Goal: Task Accomplishment & Management: Manage account settings

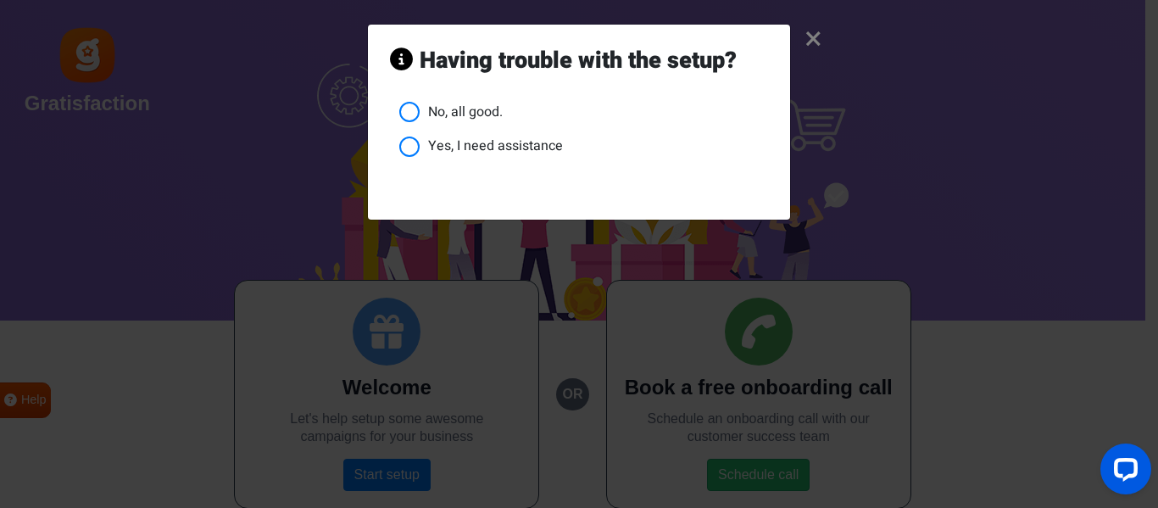
click at [428, 111] on li "No, all good." at bounding box center [583, 112] width 369 height 21
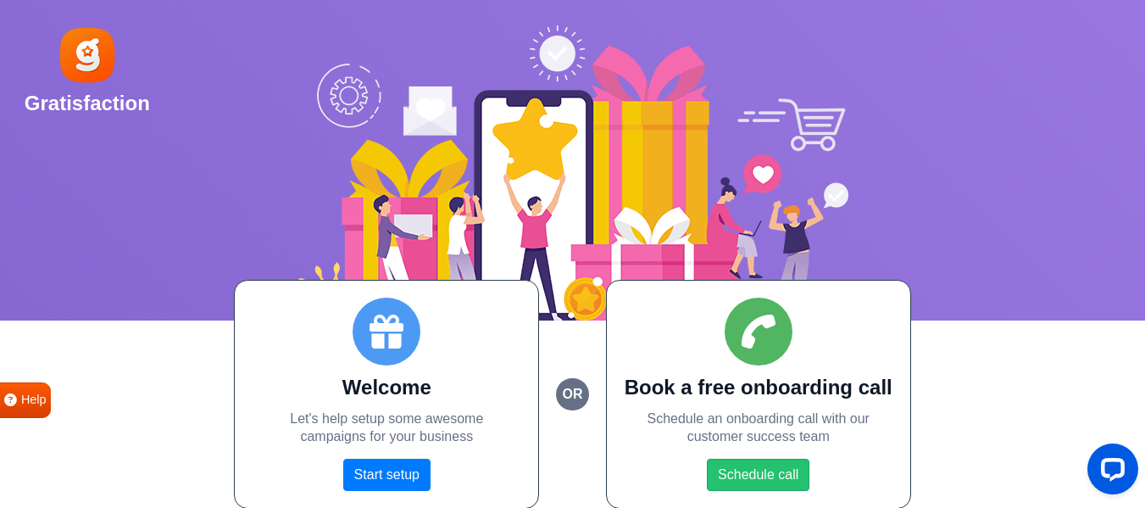
scroll to position [1, 0]
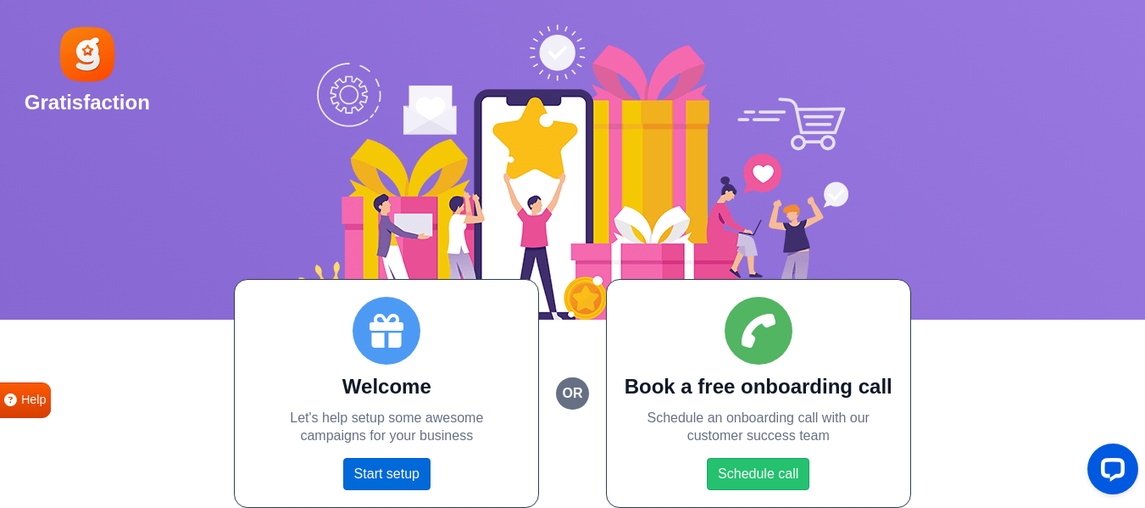
click at [381, 476] on link "Start setup" at bounding box center [386, 474] width 87 height 32
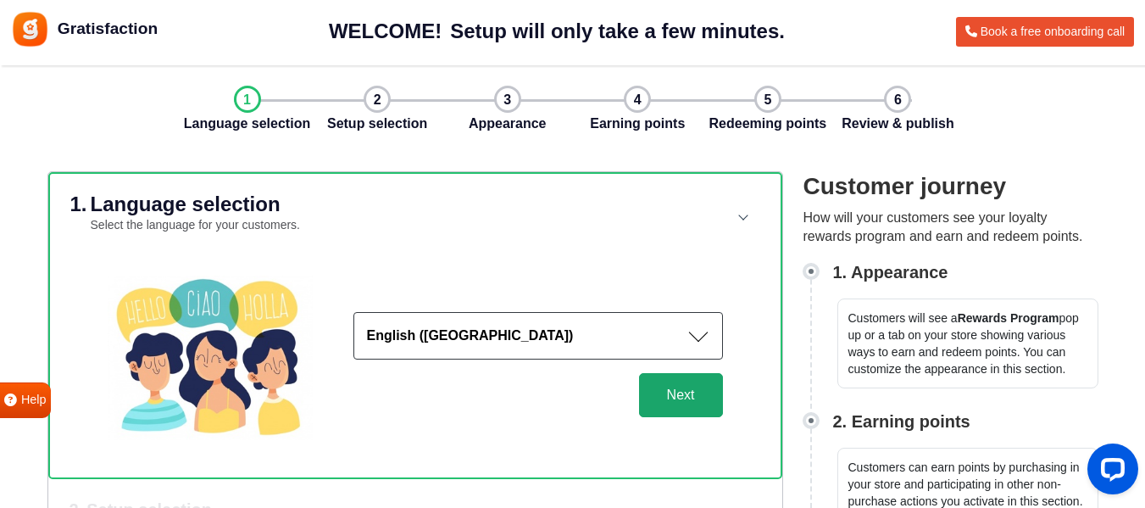
click at [695, 393] on button "Next" at bounding box center [681, 395] width 84 height 44
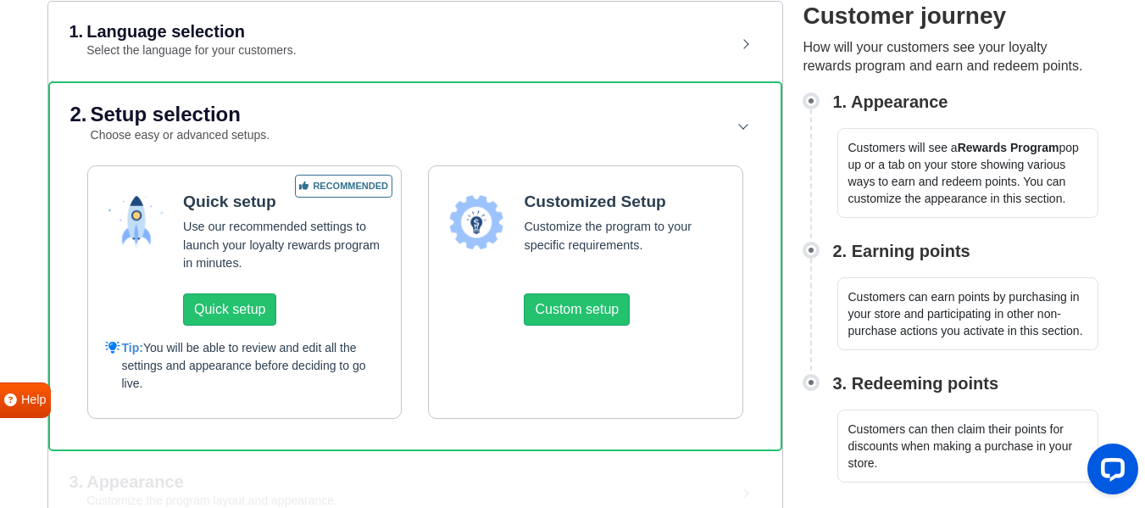
scroll to position [170, 0]
click at [593, 324] on button "Custom setup" at bounding box center [577, 310] width 106 height 32
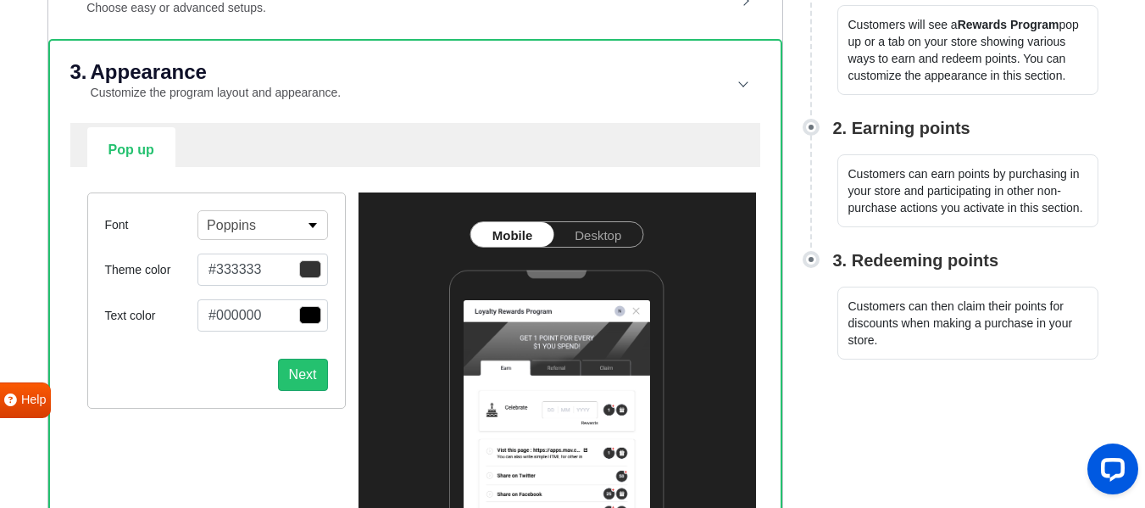
scroll to position [255, 0]
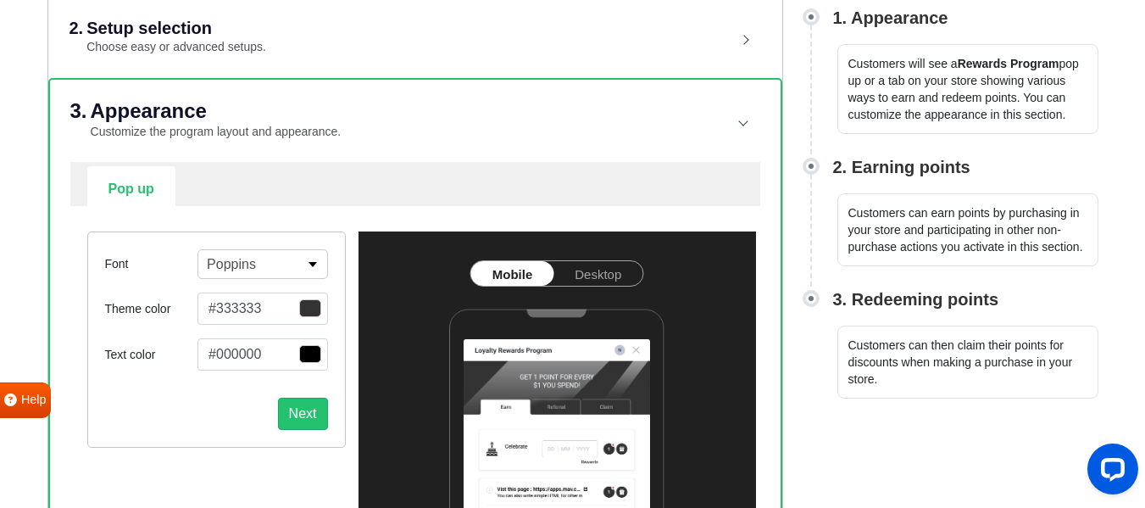
click at [748, 123] on header "3. Appearance Customize the program layout and appearance." at bounding box center [415, 121] width 690 height 82
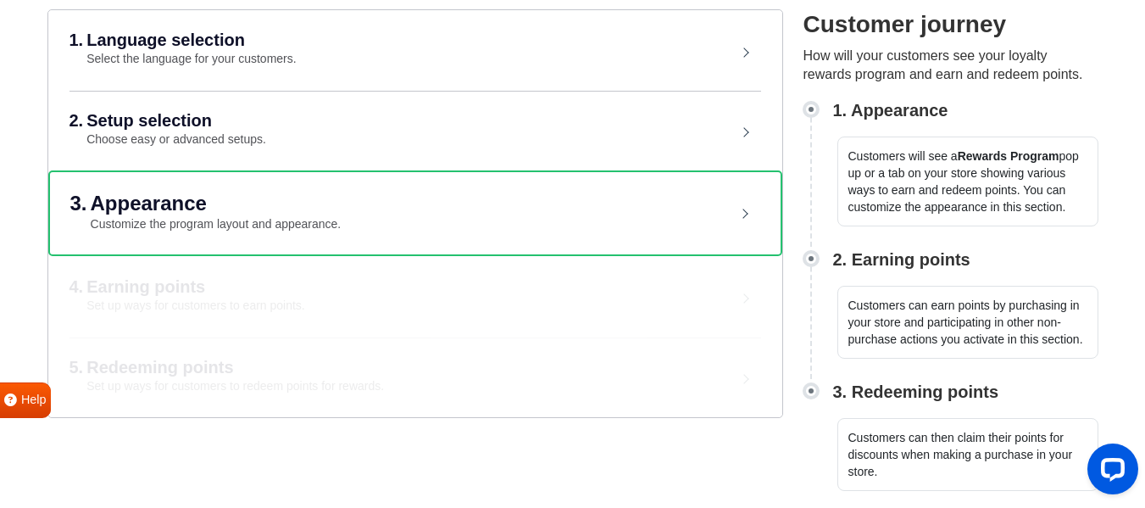
scroll to position [163, 0]
click at [497, 42] on div "1. Language selection Select the language for your customers." at bounding box center [390, 49] width 641 height 37
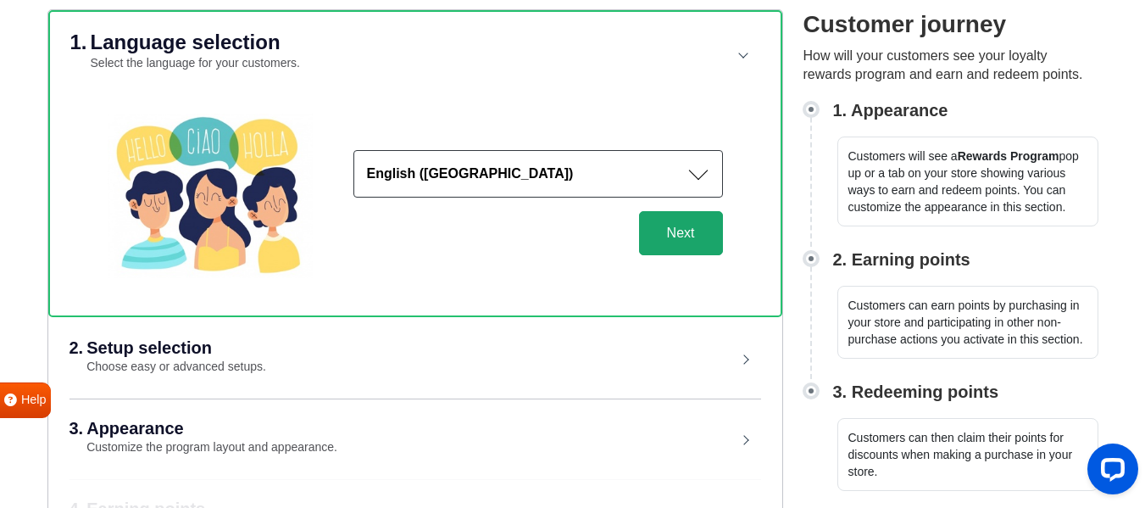
click at [696, 241] on button "Next" at bounding box center [681, 233] width 84 height 44
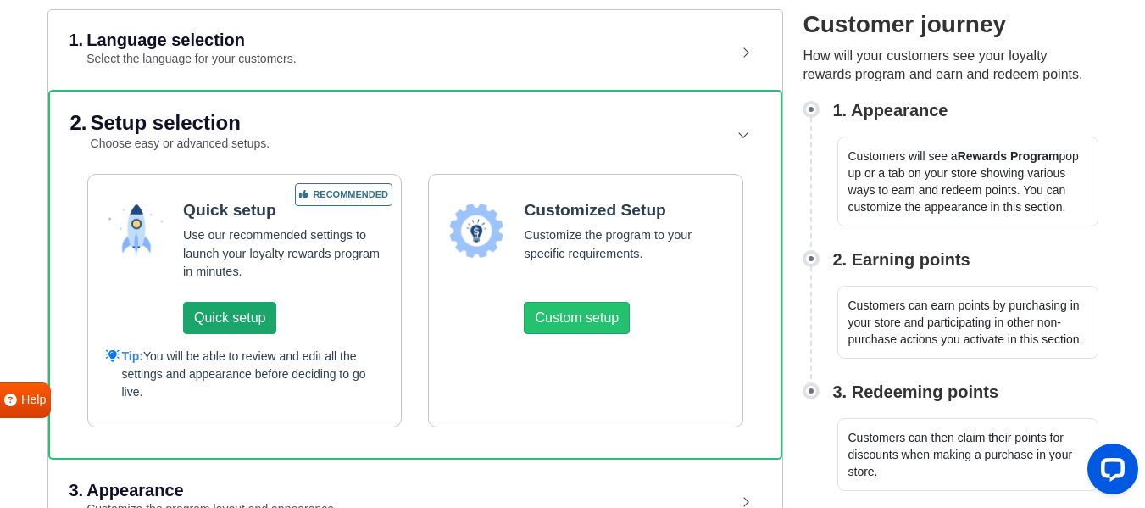
click at [232, 324] on button "Quick setup" at bounding box center [229, 318] width 93 height 32
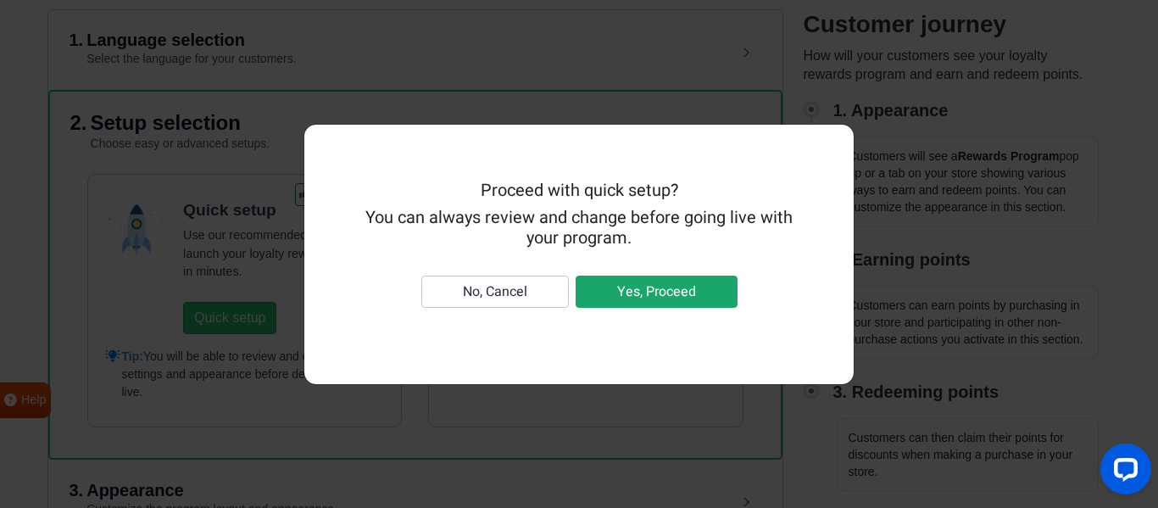
click at [669, 292] on button "Yes, Proceed" at bounding box center [657, 291] width 162 height 32
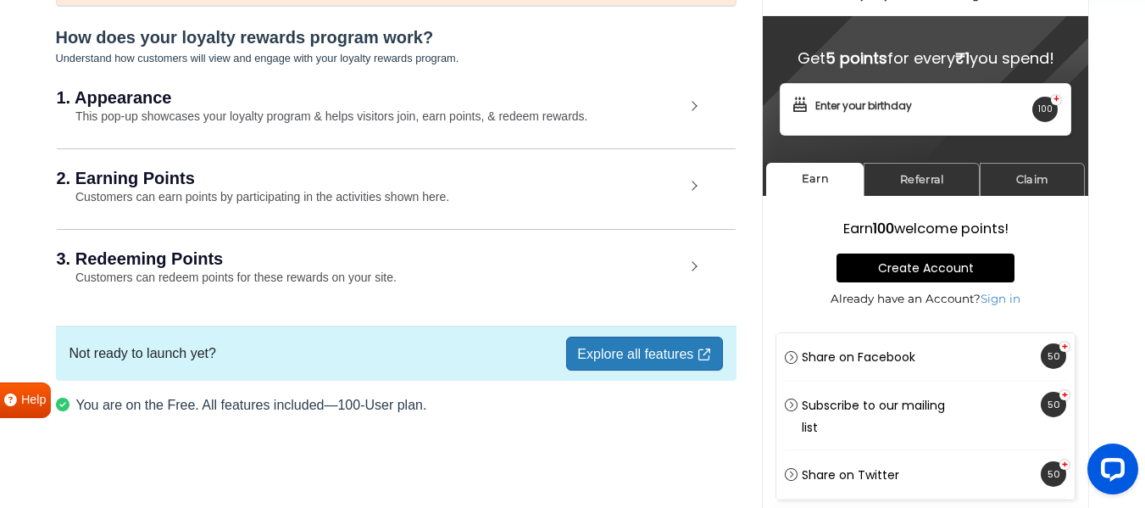
click at [446, 197] on small "Customers can earn points by participating in the activities shown here." at bounding box center [253, 197] width 393 height 14
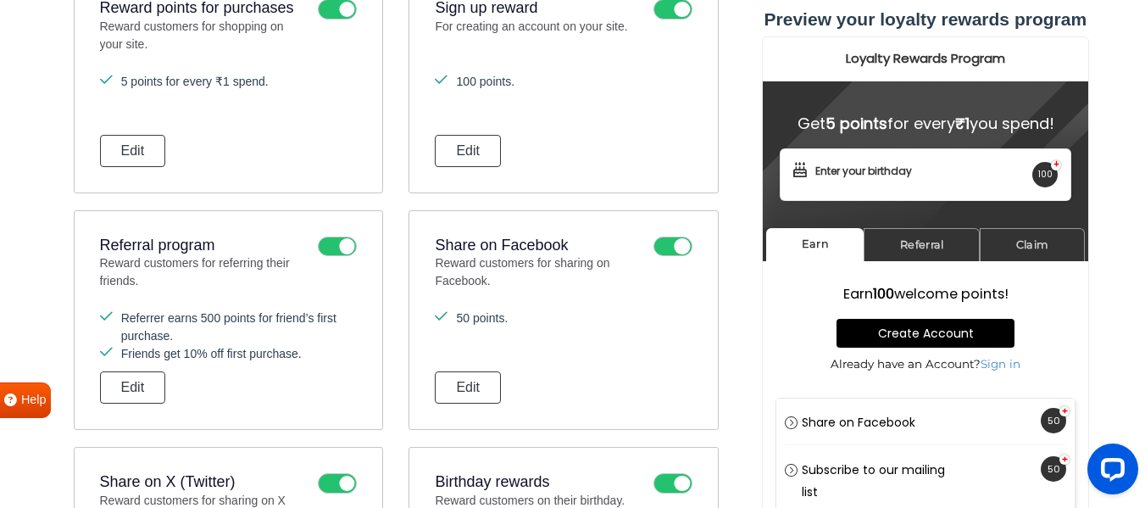
scroll to position [332, 0]
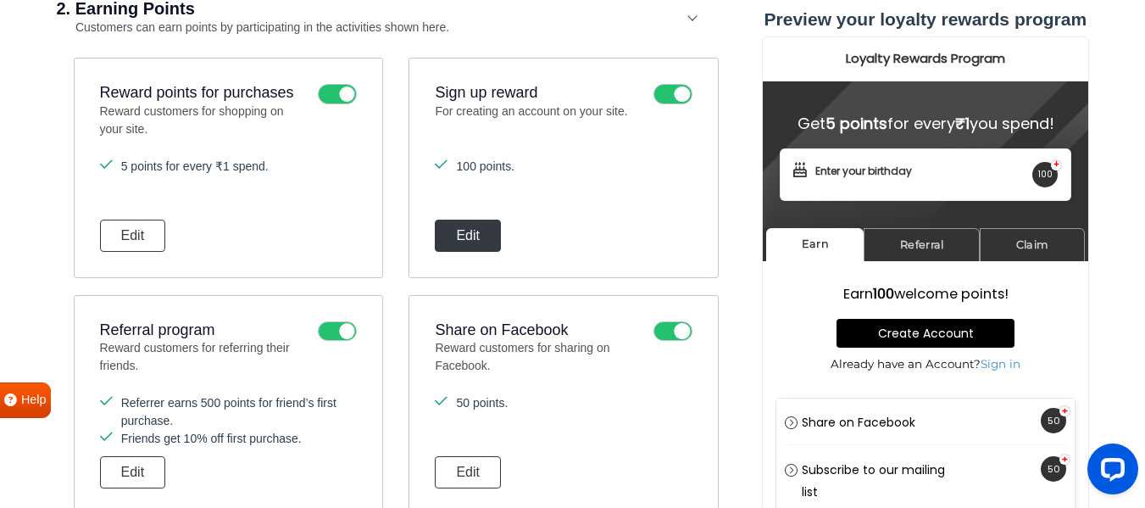
click at [477, 236] on button "Edit" at bounding box center [468, 236] width 66 height 32
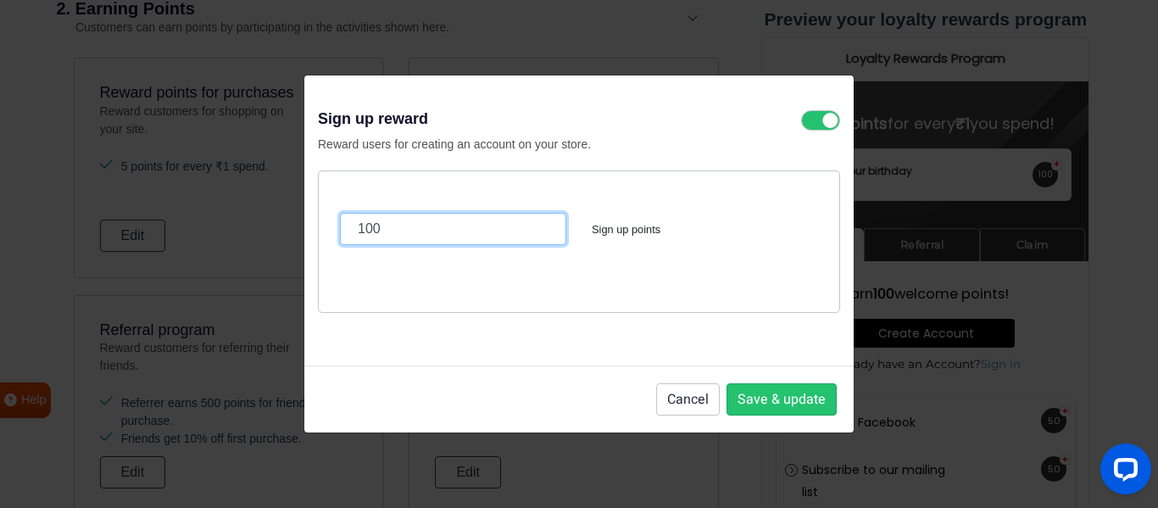
drag, startPoint x: 384, startPoint y: 230, endPoint x: 346, endPoint y: 231, distance: 38.2
click at [346, 231] on input "100" at bounding box center [453, 229] width 226 height 32
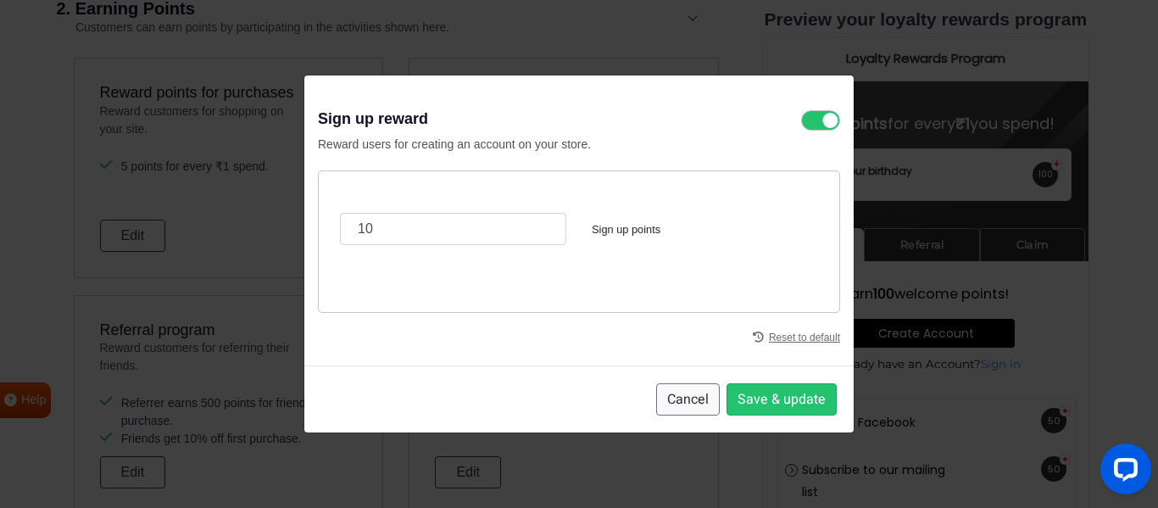
click at [694, 408] on button "Cancel" at bounding box center [688, 399] width 64 height 32
type input "100"
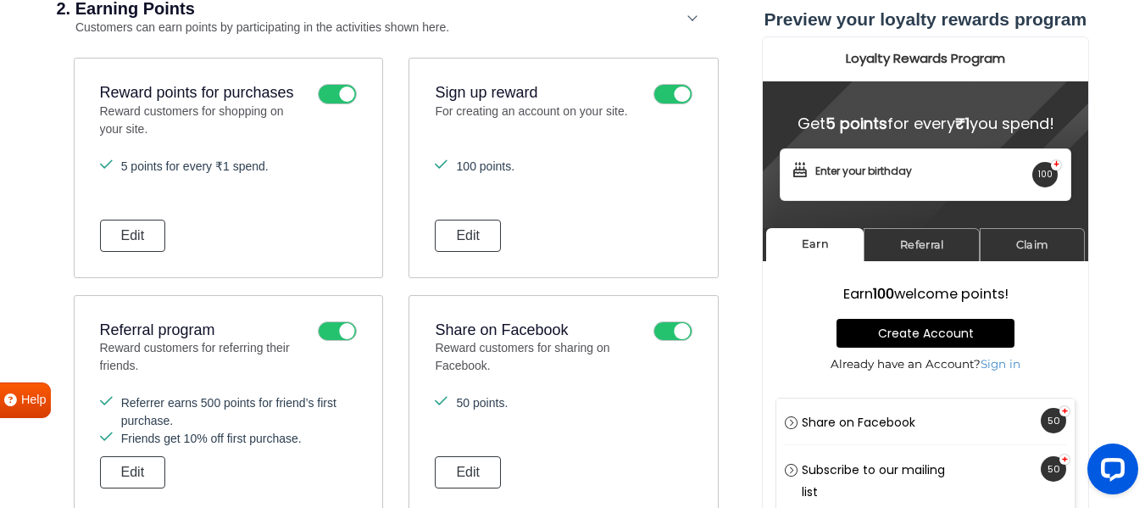
click at [674, 94] on icon at bounding box center [673, 94] width 39 height 20
click at [0, 0] on input "checkbox" at bounding box center [0, 0] width 0 height 0
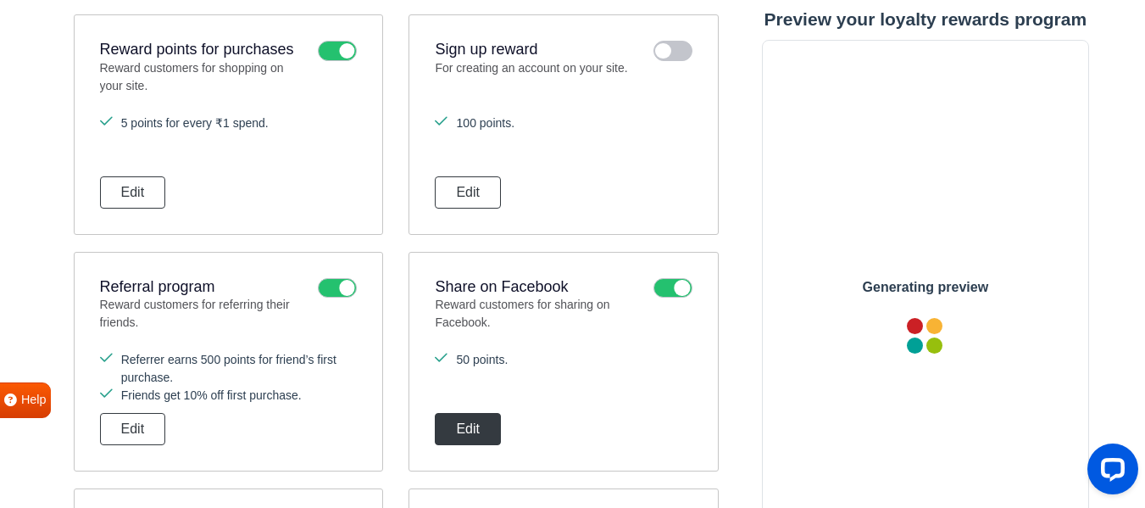
scroll to position [417, 0]
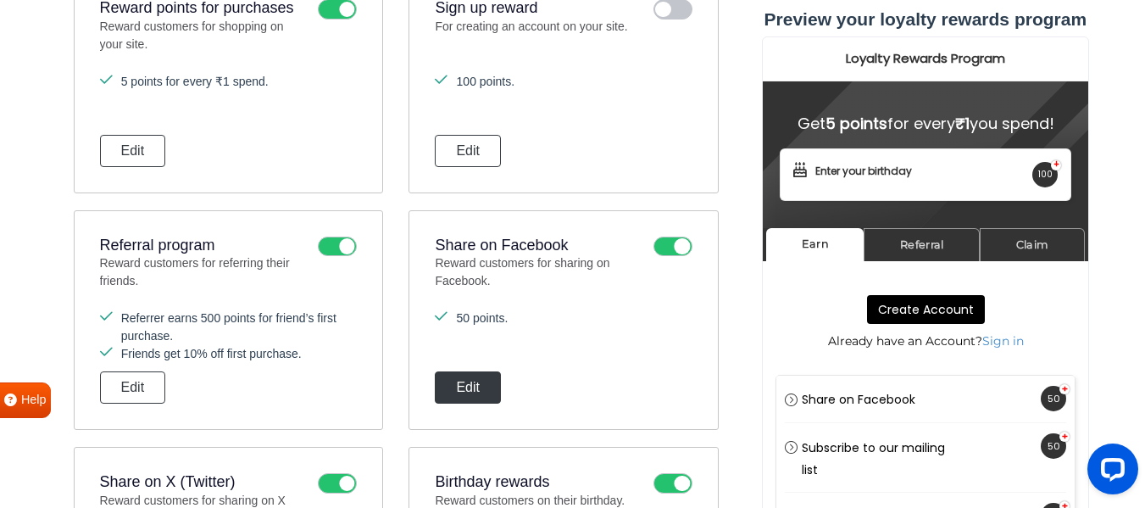
click at [456, 385] on button "Edit" at bounding box center [468, 387] width 66 height 32
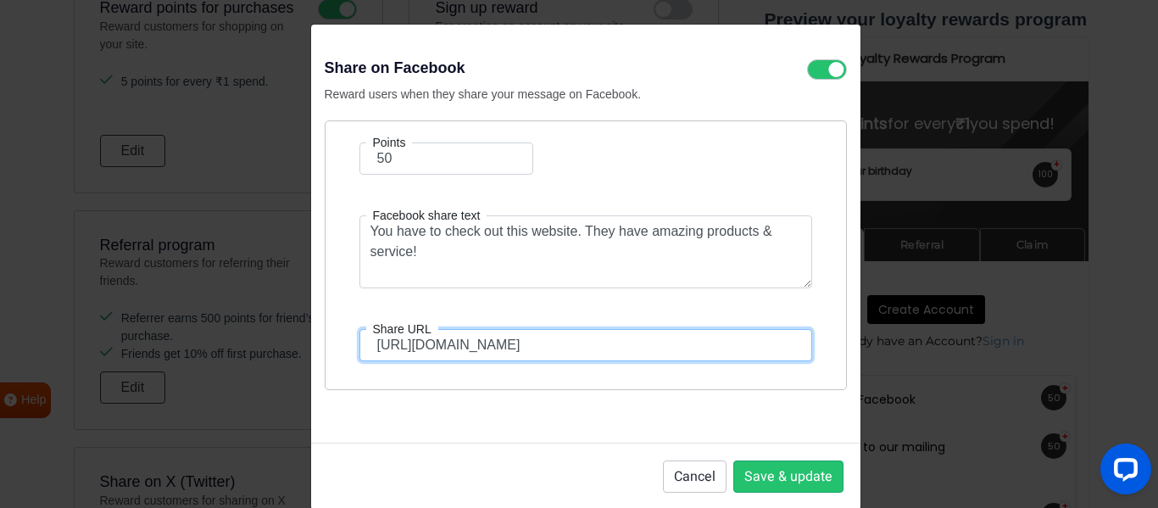
click at [541, 350] on input "[URL][DOMAIN_NAME]" at bounding box center [585, 345] width 453 height 32
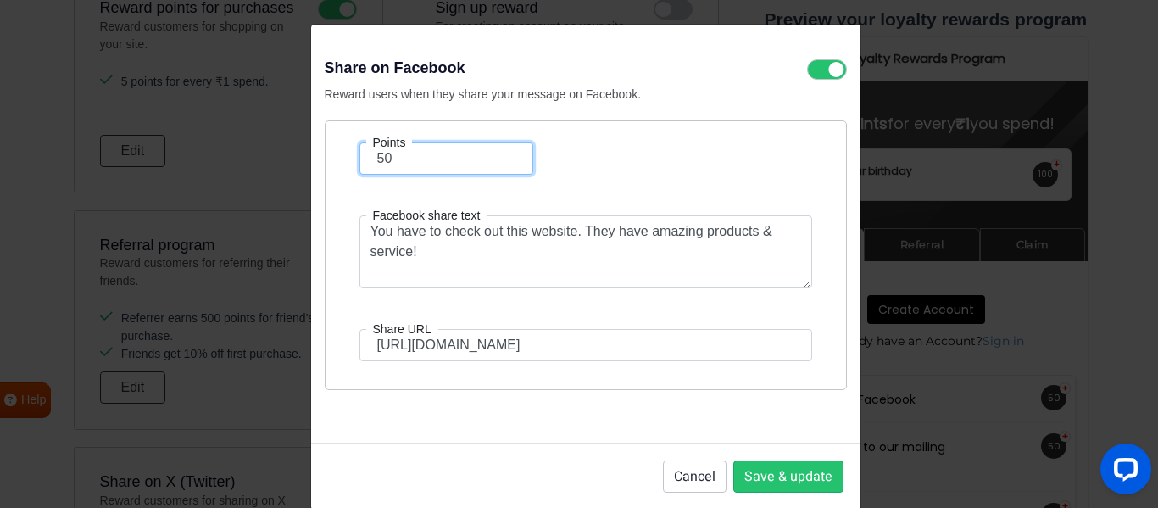
click at [380, 167] on input "50" at bounding box center [446, 158] width 174 height 32
type input "1"
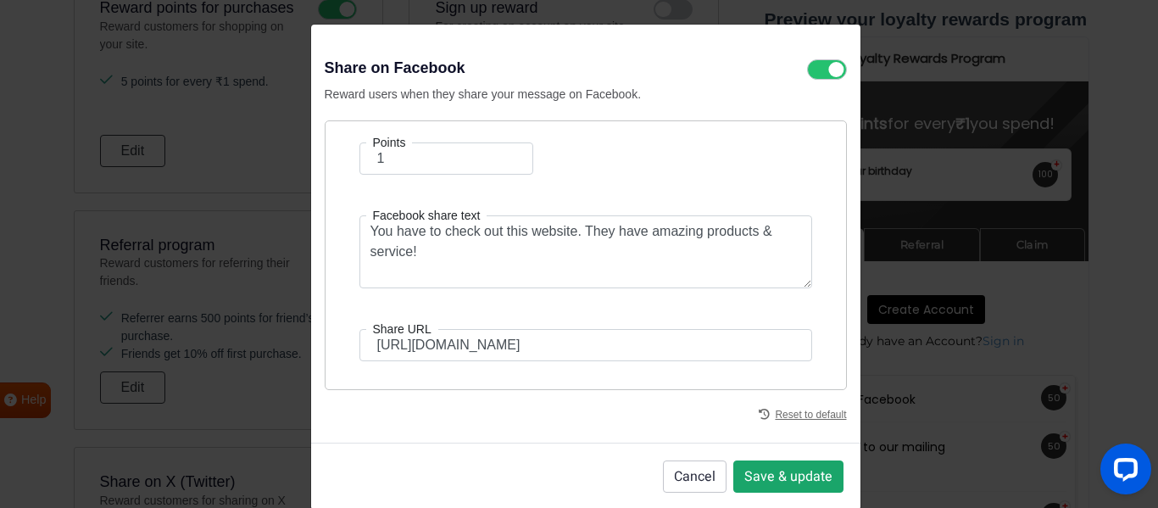
click at [775, 477] on button "Save & update" at bounding box center [788, 476] width 110 height 32
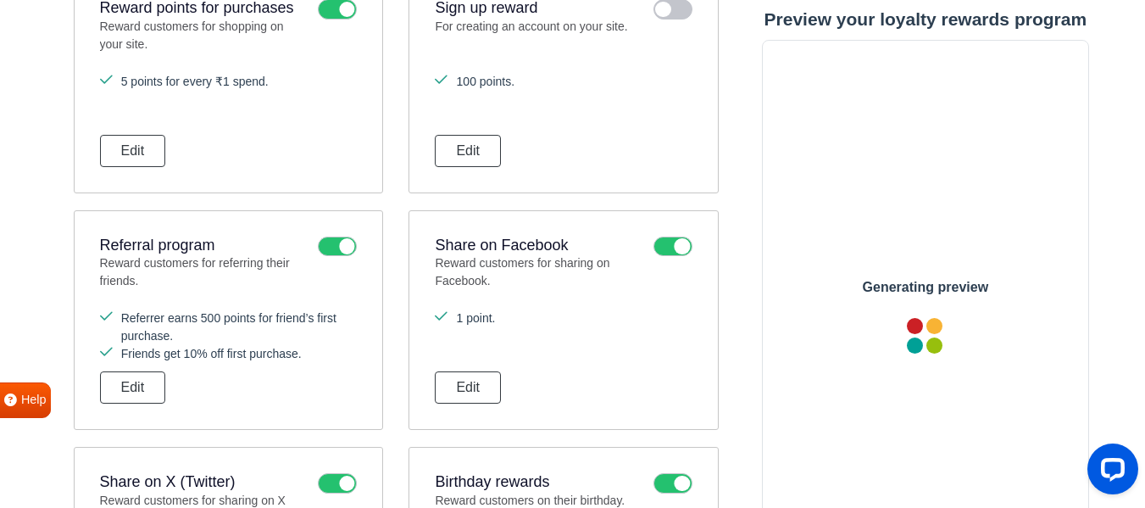
scroll to position [0, 0]
click at [135, 146] on button "Edit" at bounding box center [133, 151] width 66 height 32
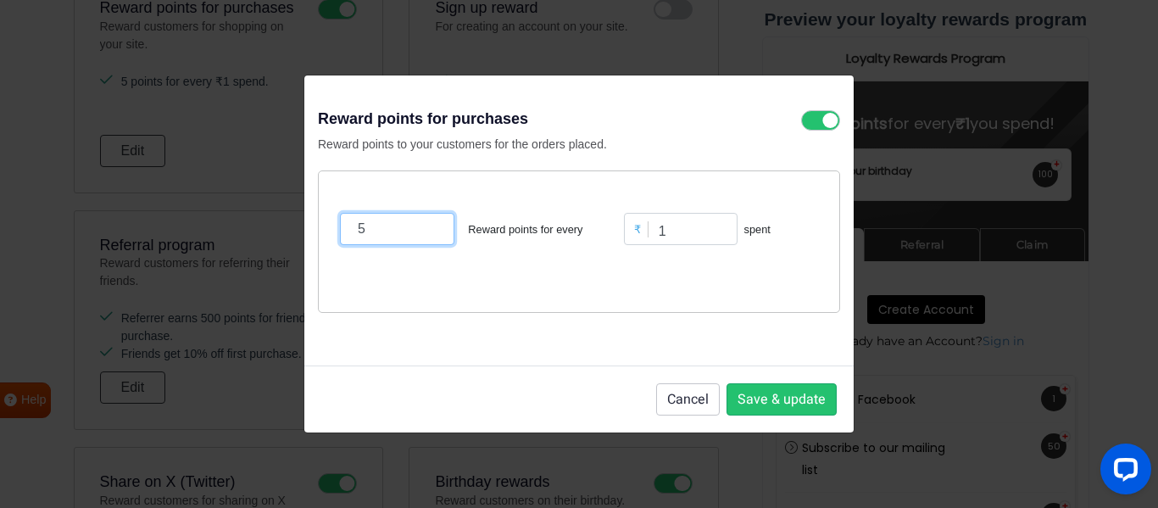
drag, startPoint x: 373, startPoint y: 225, endPoint x: 335, endPoint y: 235, distance: 39.3
click at [335, 235] on div "5 Reward points for every ₹ 1 spent" at bounding box center [579, 241] width 522 height 142
type input "1"
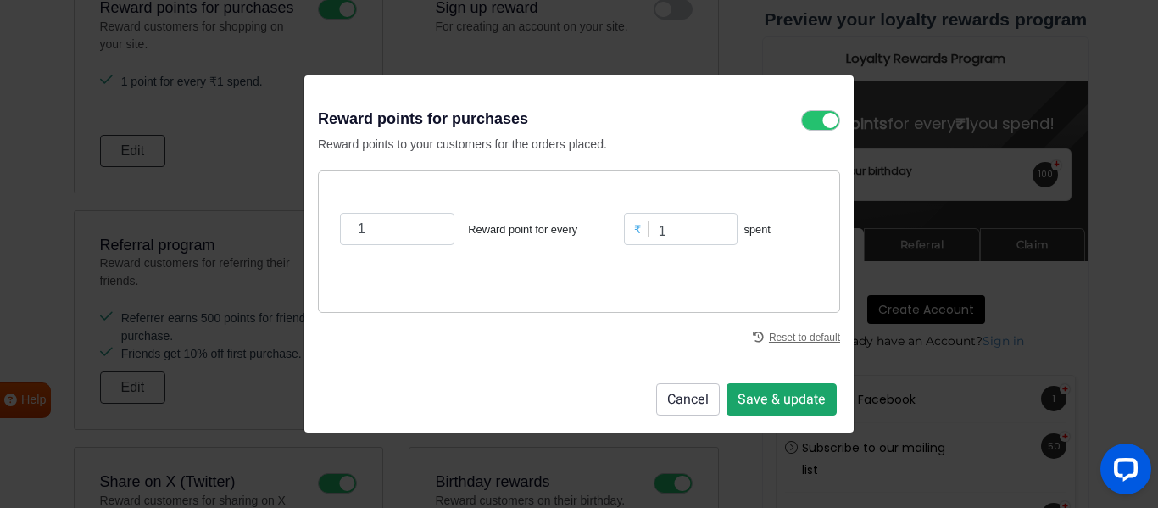
click at [791, 396] on button "Save & update" at bounding box center [781, 399] width 110 height 32
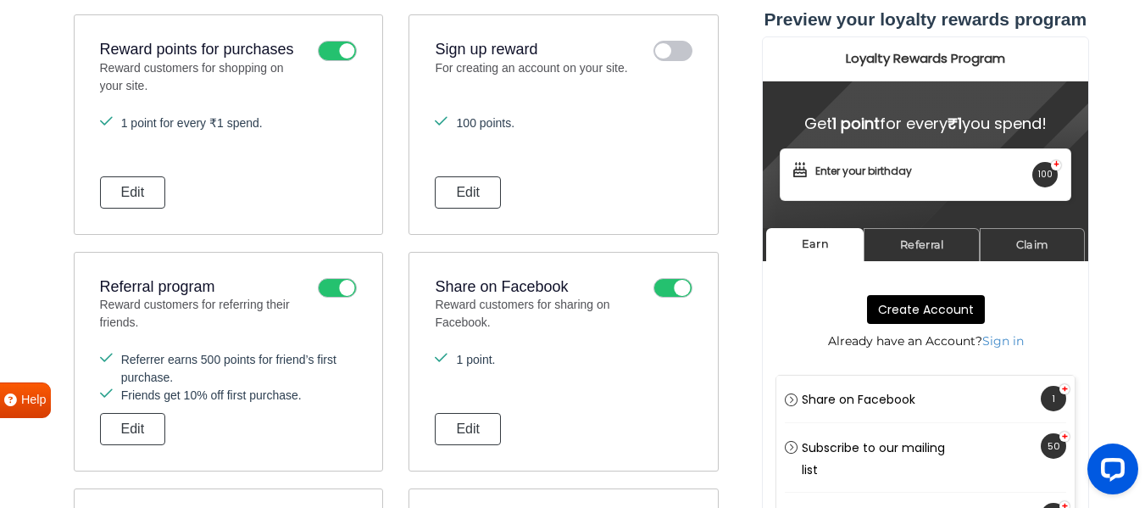
scroll to position [417, 0]
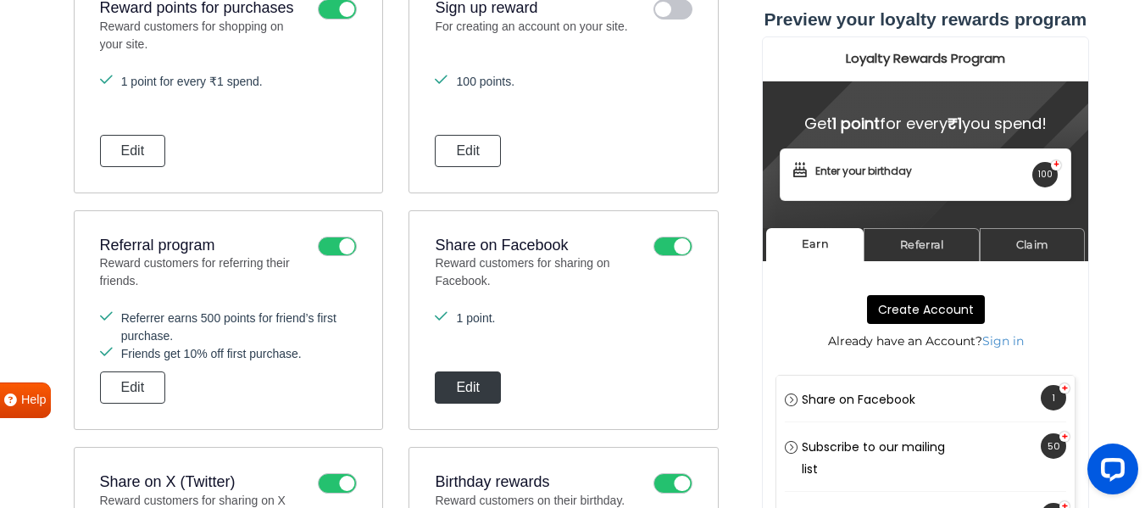
click at [475, 384] on button "Edit" at bounding box center [468, 387] width 66 height 32
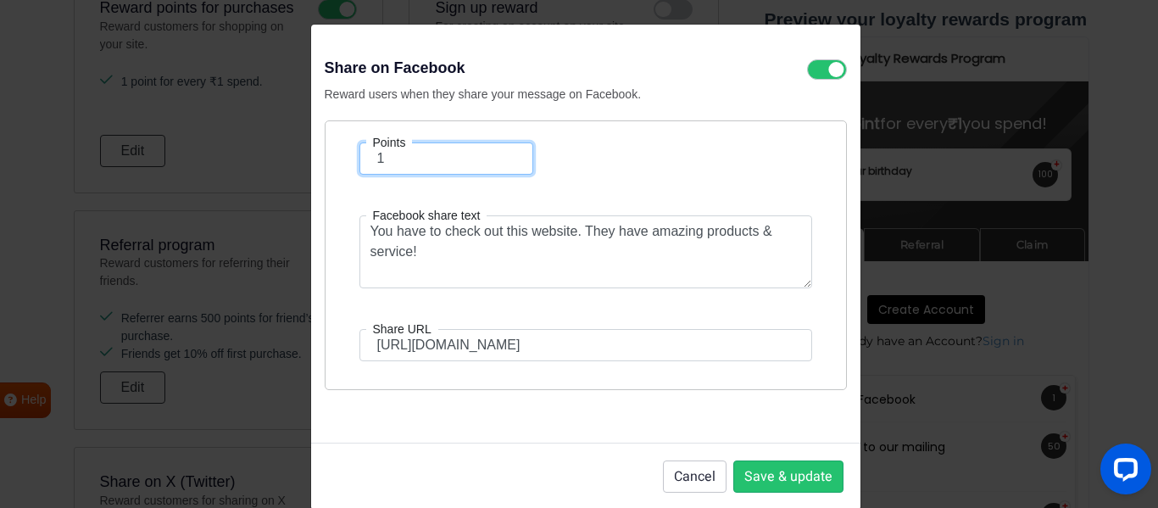
drag, startPoint x: 379, startPoint y: 155, endPoint x: 364, endPoint y: 162, distance: 15.9
click at [364, 162] on input "1" at bounding box center [446, 158] width 174 height 32
type input "5"
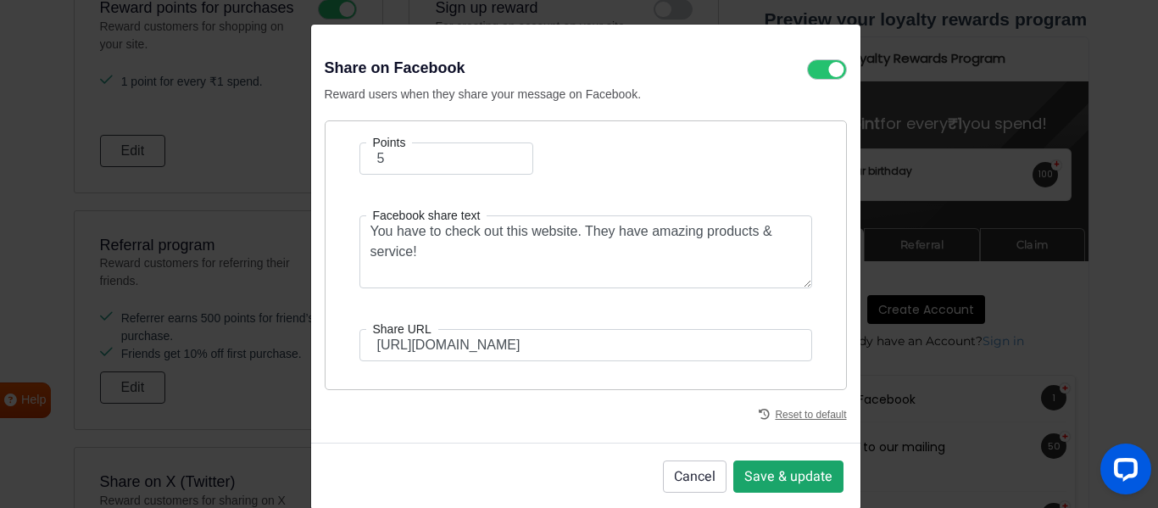
click at [778, 481] on button "Save & update" at bounding box center [788, 476] width 110 height 32
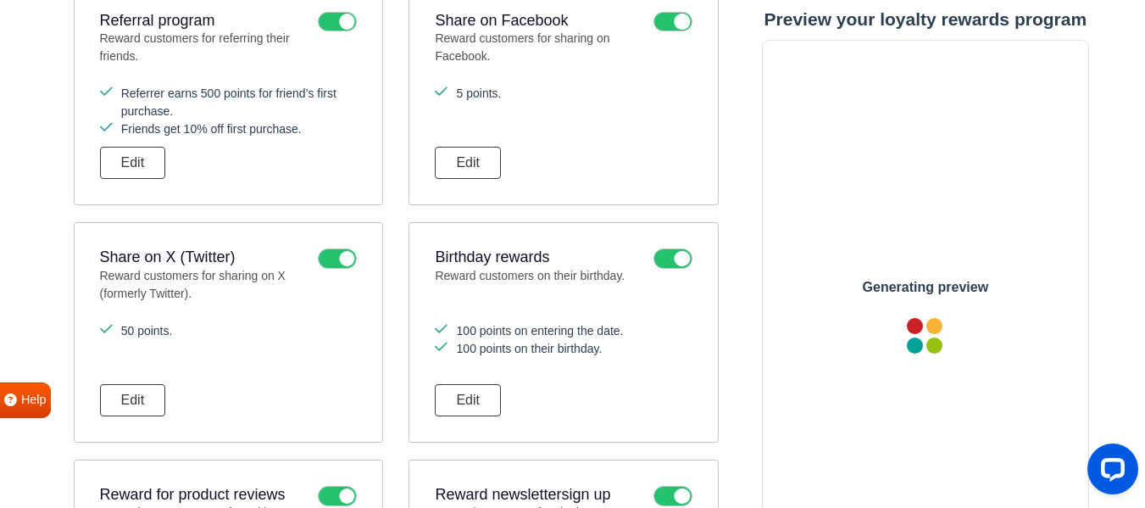
scroll to position [671, 0]
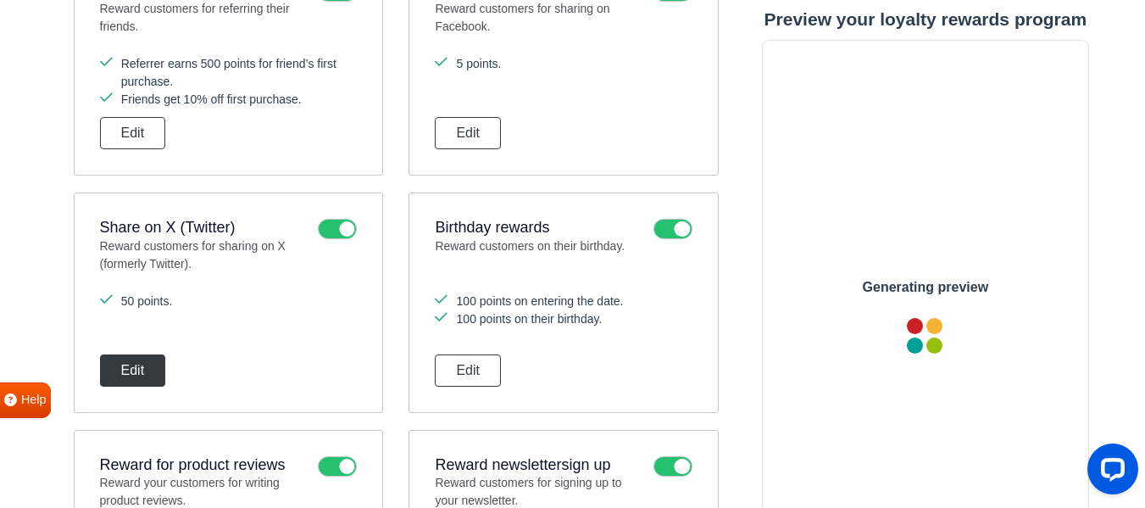
click at [151, 375] on button "Edit" at bounding box center [133, 370] width 66 height 32
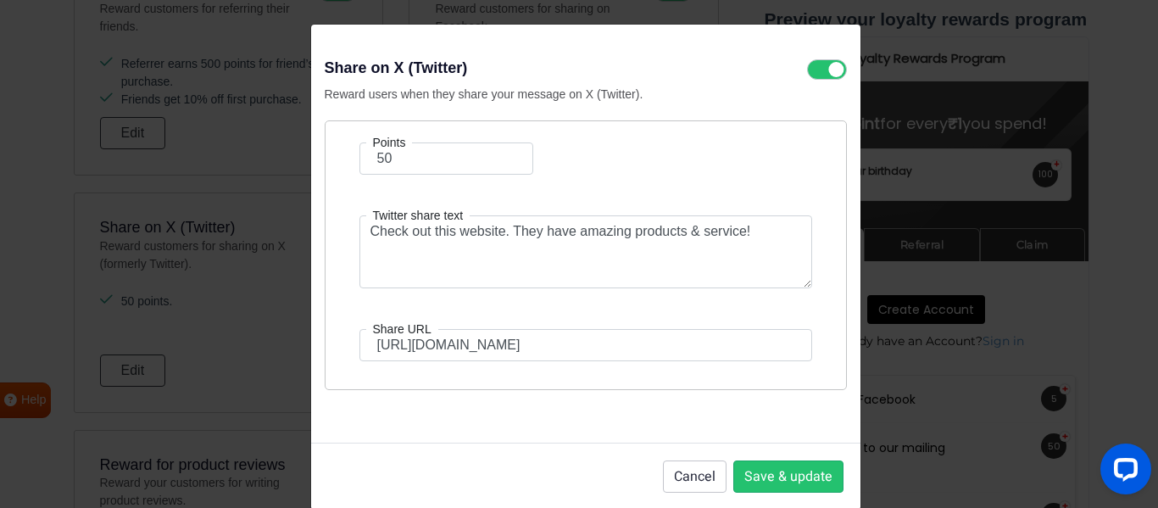
click at [379, 150] on label "Points" at bounding box center [389, 142] width 47 height 18
click at [386, 164] on input "50" at bounding box center [446, 158] width 174 height 32
click at [387, 165] on input "50" at bounding box center [446, 158] width 174 height 32
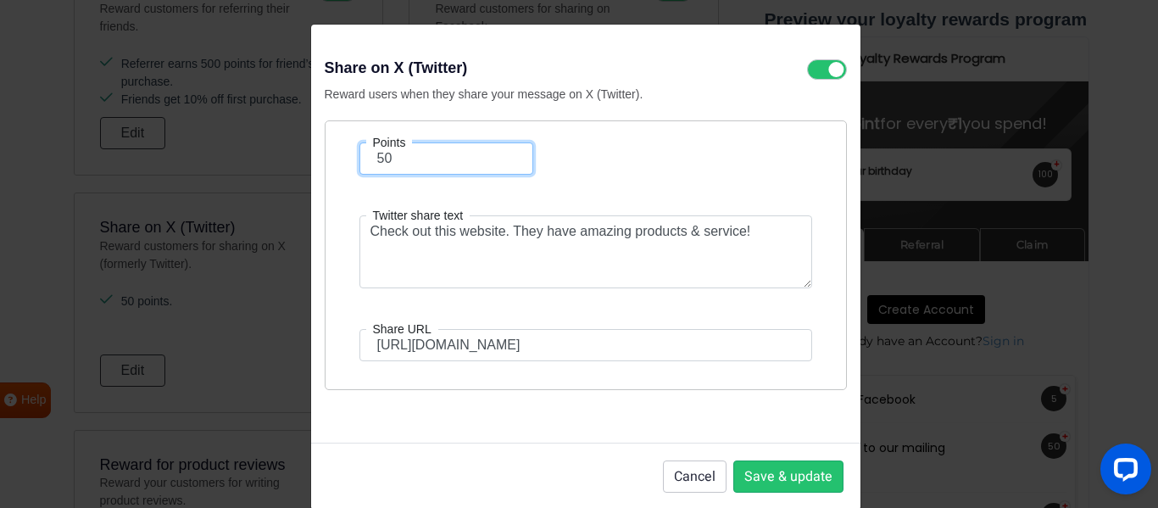
click at [387, 165] on input "50" at bounding box center [446, 158] width 174 height 32
type input "2"
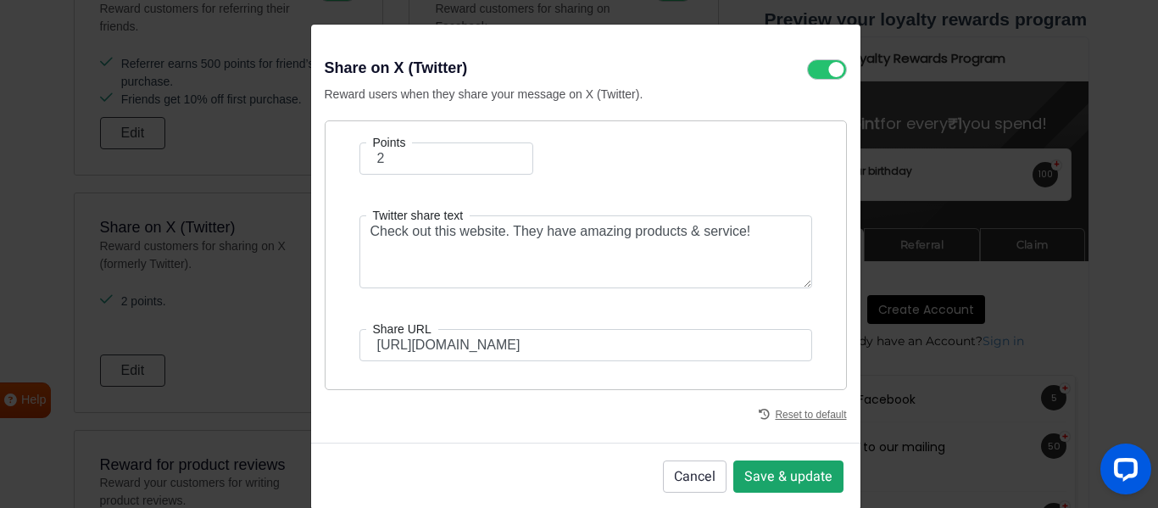
click at [798, 485] on button "Save & update" at bounding box center [788, 476] width 110 height 32
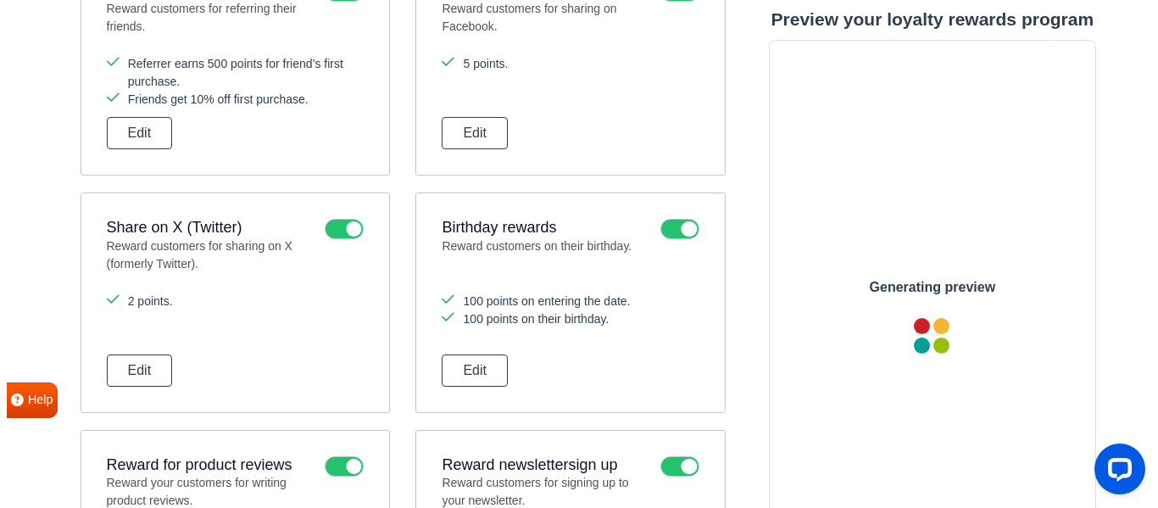
scroll to position [0, 0]
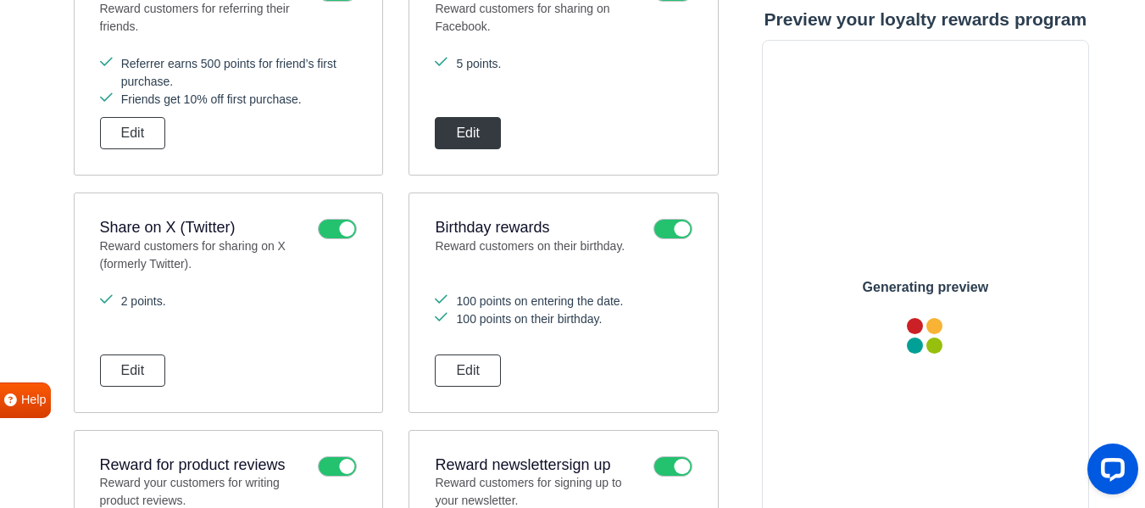
click at [473, 136] on button "Edit" at bounding box center [468, 133] width 66 height 32
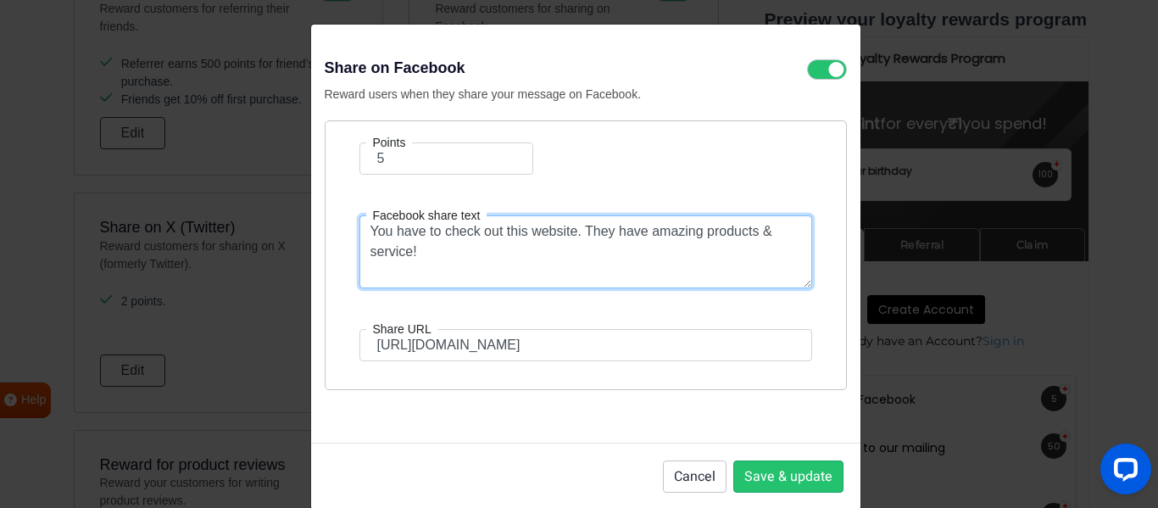
click at [480, 252] on textarea "You have to check out this website. They have amazing products & service!" at bounding box center [585, 251] width 453 height 73
paste textarea "Check out Mr. Lungi for nice lungis and handkerchiefs with really good quality"
type textarea "Check out Mr. Lungi for nice lungis and handkerchiefs with really good quality!"
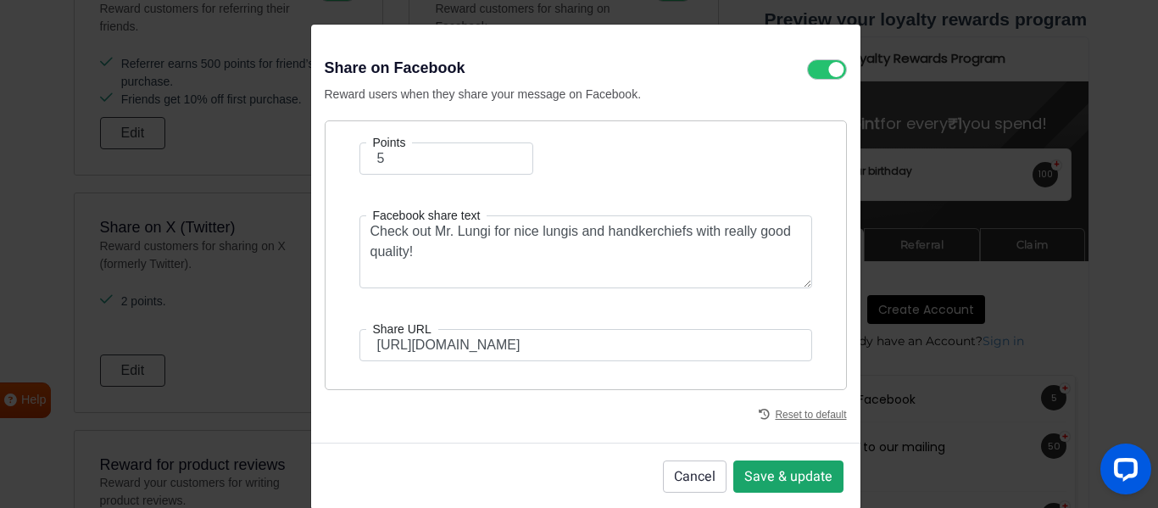
drag, startPoint x: 809, startPoint y: 470, endPoint x: 819, endPoint y: 470, distance: 10.2
click at [810, 470] on button "Save & update" at bounding box center [788, 476] width 110 height 32
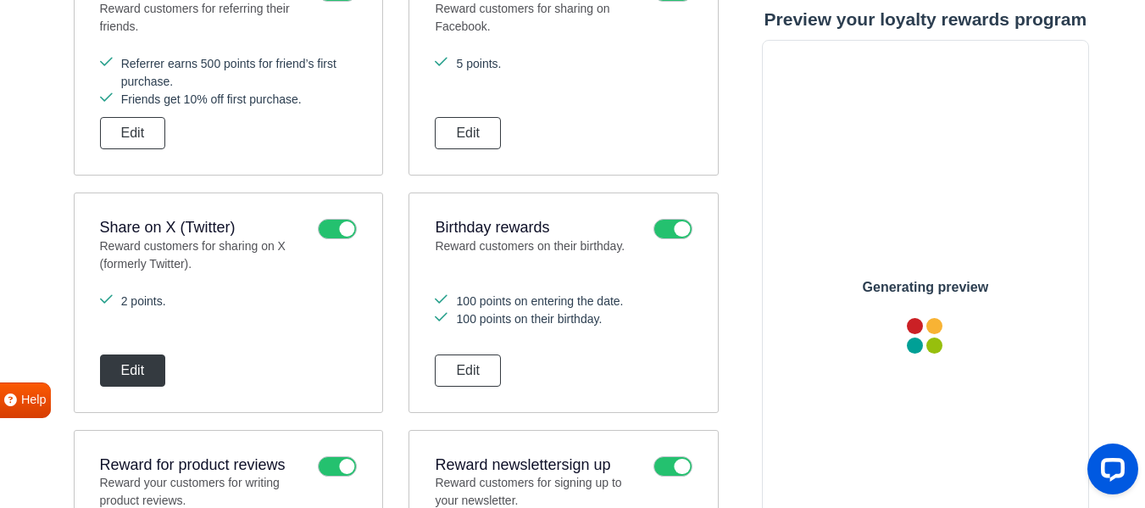
click at [147, 370] on button "Edit" at bounding box center [133, 370] width 66 height 32
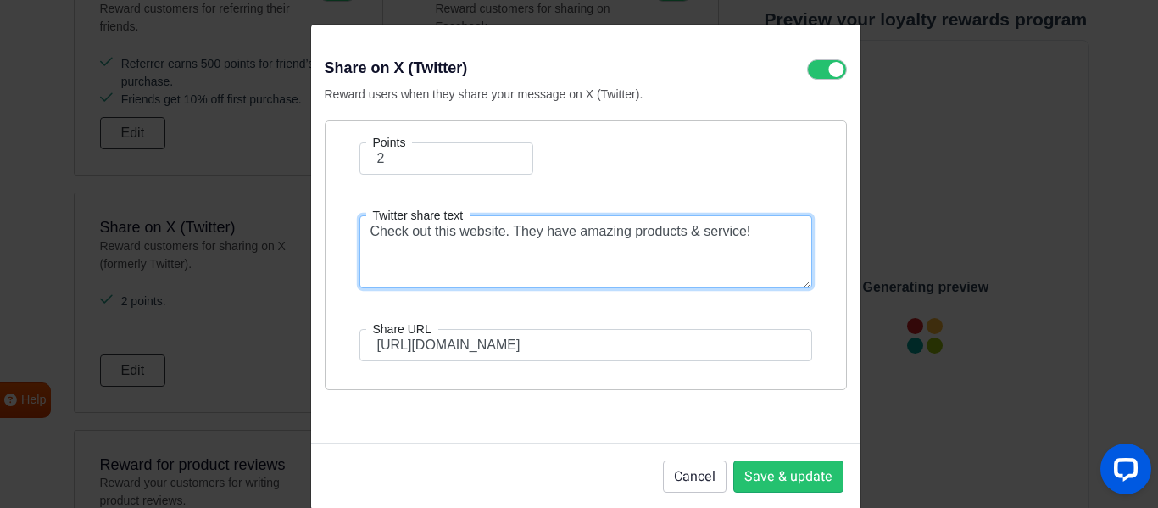
click at [476, 260] on textarea "Check out this website. They have amazing products & service!" at bounding box center [585, 251] width 453 height 73
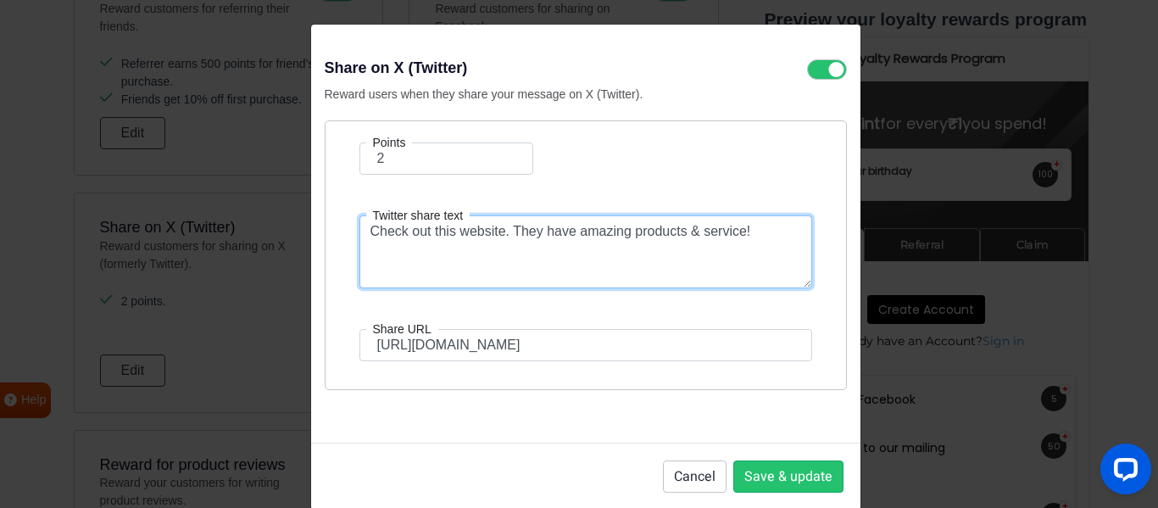
paste textarea "Mr. Lungi for nice lungis and handkerchiefs with really good quality"
type textarea "Check out Mr. Lungi for nice lungis and handkerchiefs with really good quality!"
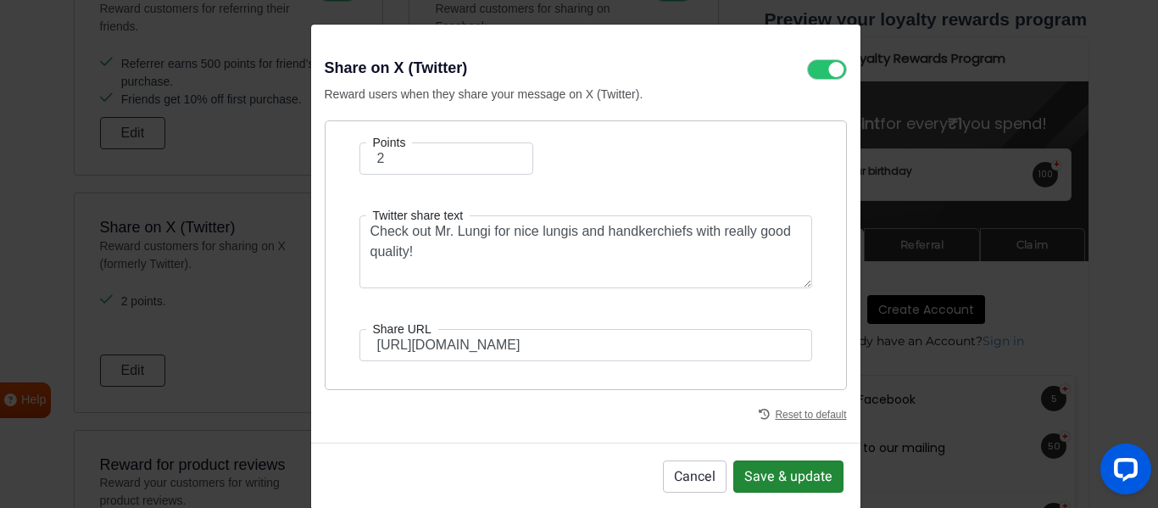
drag, startPoint x: 759, startPoint y: 470, endPoint x: 739, endPoint y: 476, distance: 20.4
click at [760, 470] on button "Save & update" at bounding box center [788, 476] width 110 height 32
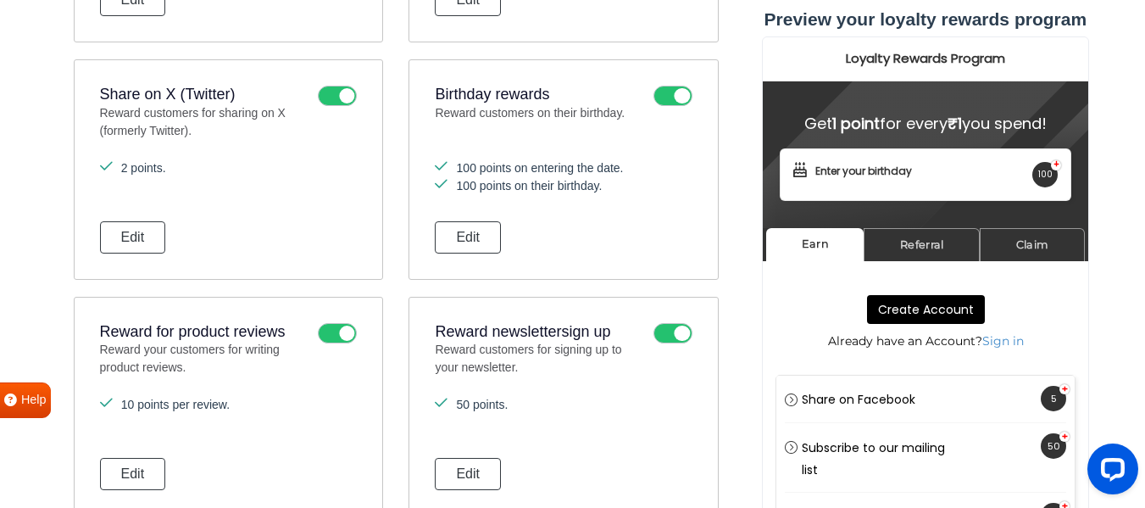
scroll to position [841, 0]
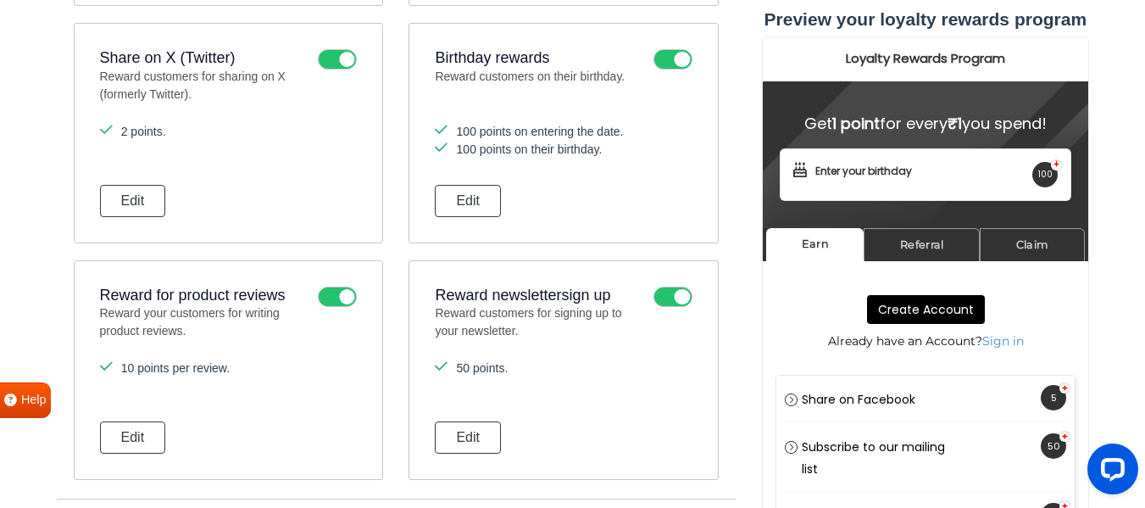
click at [688, 61] on icon at bounding box center [673, 59] width 39 height 20
click at [0, 0] on input "checkbox" at bounding box center [0, 0] width 0 height 0
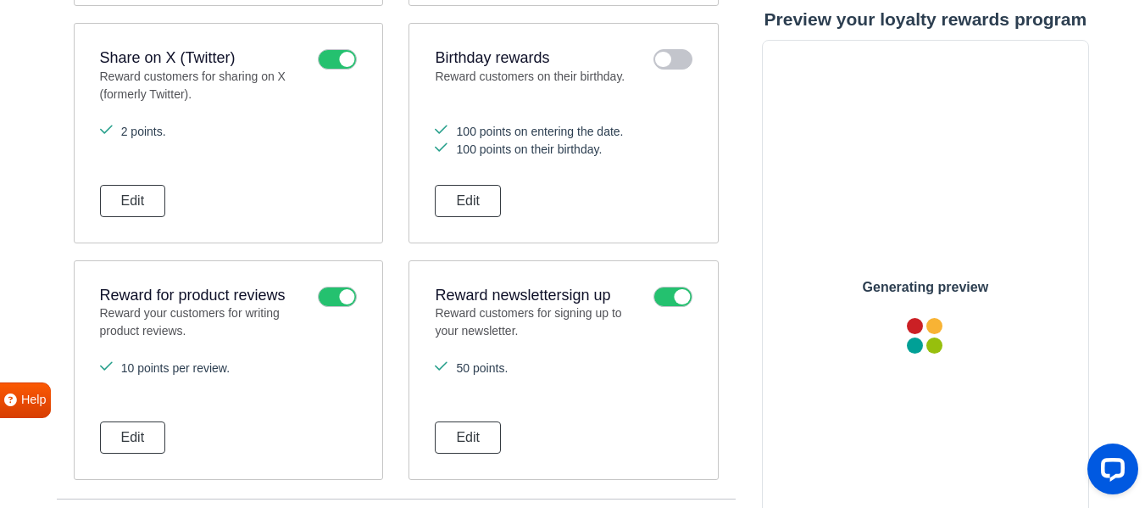
scroll to position [0, 0]
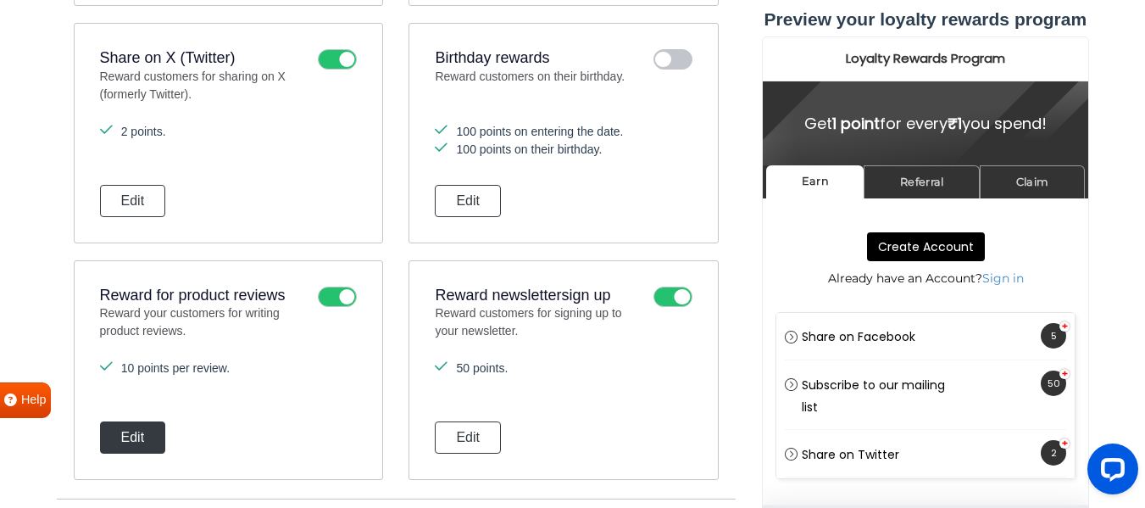
click at [129, 433] on button "Edit" at bounding box center [133, 437] width 66 height 32
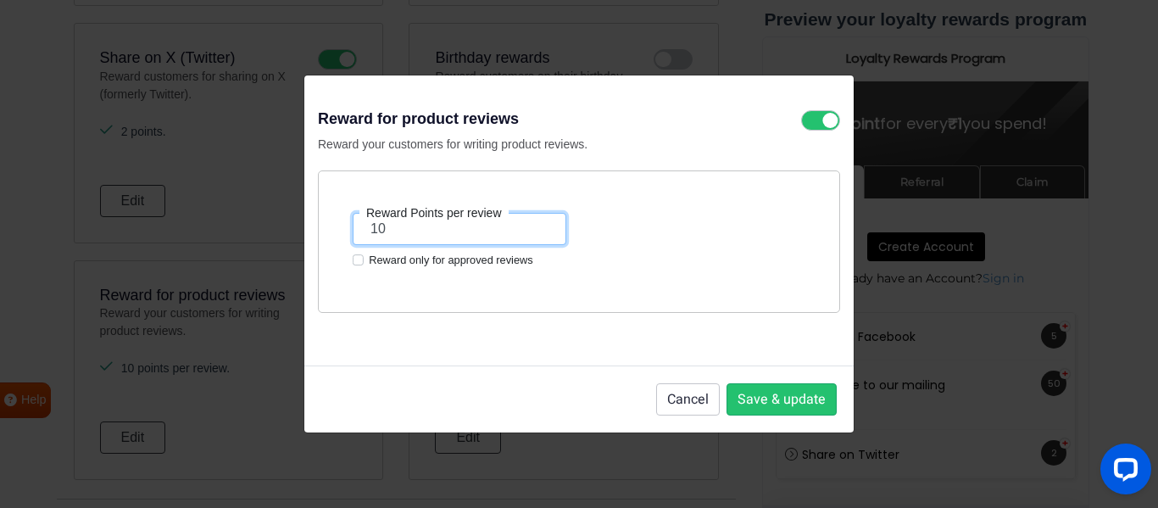
click at [385, 226] on input "10" at bounding box center [460, 229] width 214 height 32
click at [385, 227] on input "10" at bounding box center [460, 229] width 214 height 32
type input "5"
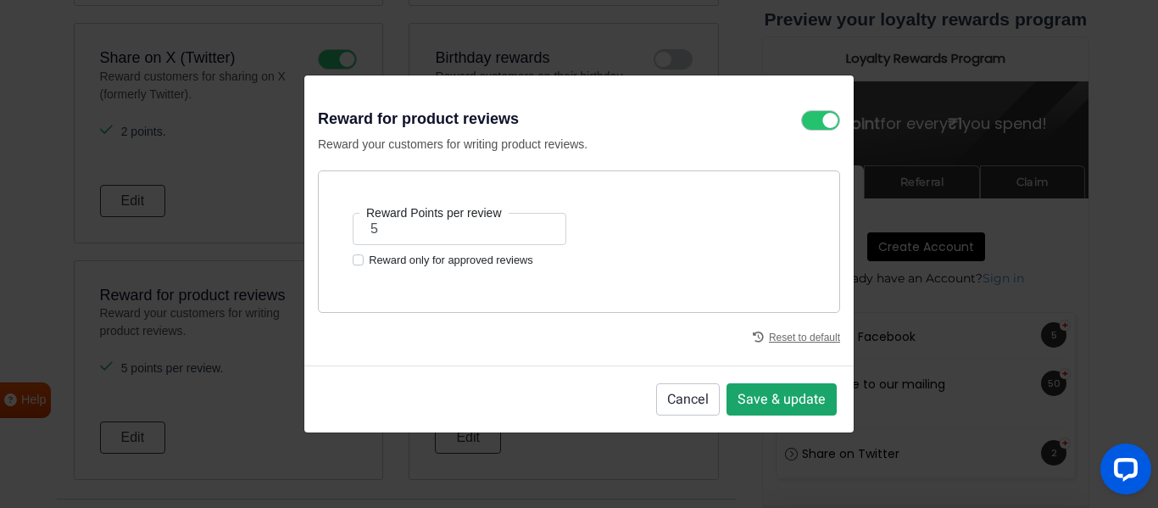
click at [787, 401] on button "Save & update" at bounding box center [781, 399] width 110 height 32
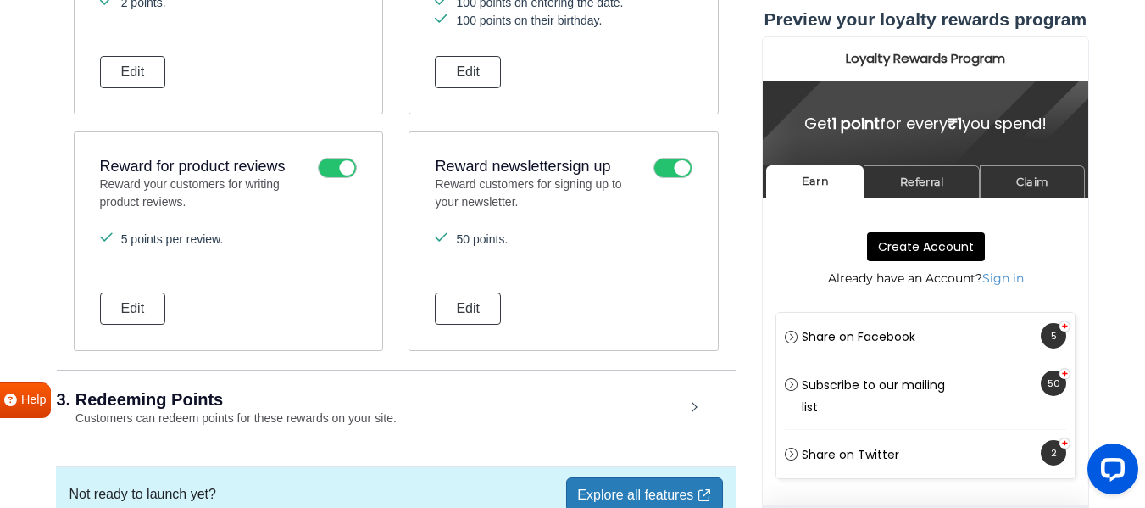
scroll to position [1010, 0]
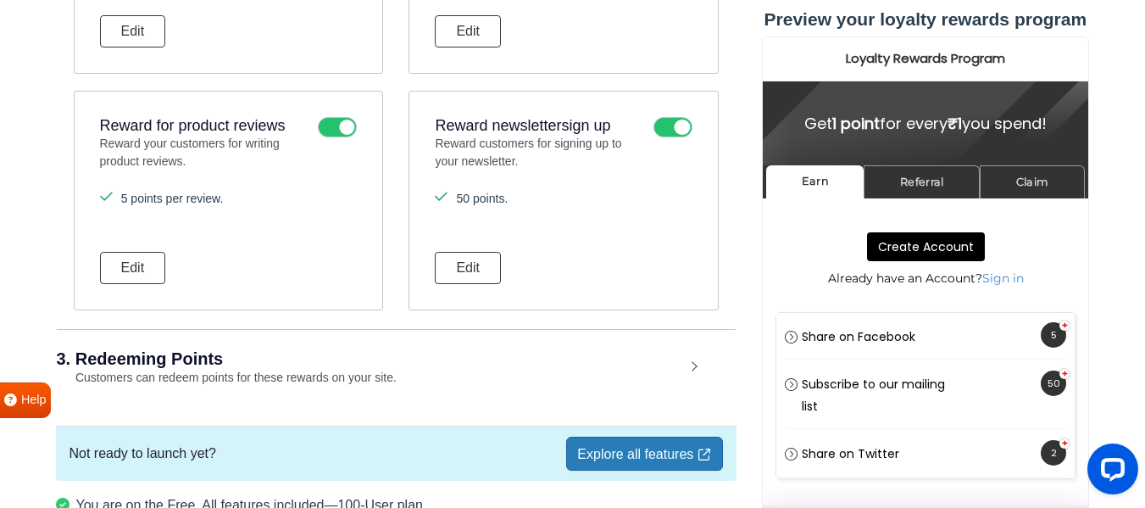
click at [666, 131] on icon at bounding box center [673, 127] width 39 height 20
click at [0, 0] on input "checkbox" at bounding box center [0, 0] width 0 height 0
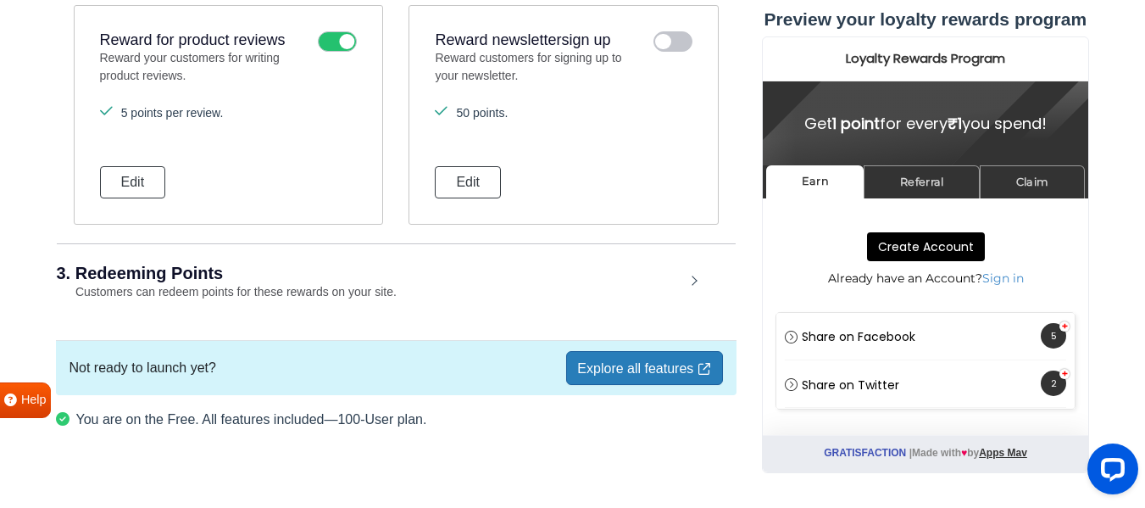
scroll to position [1116, 0]
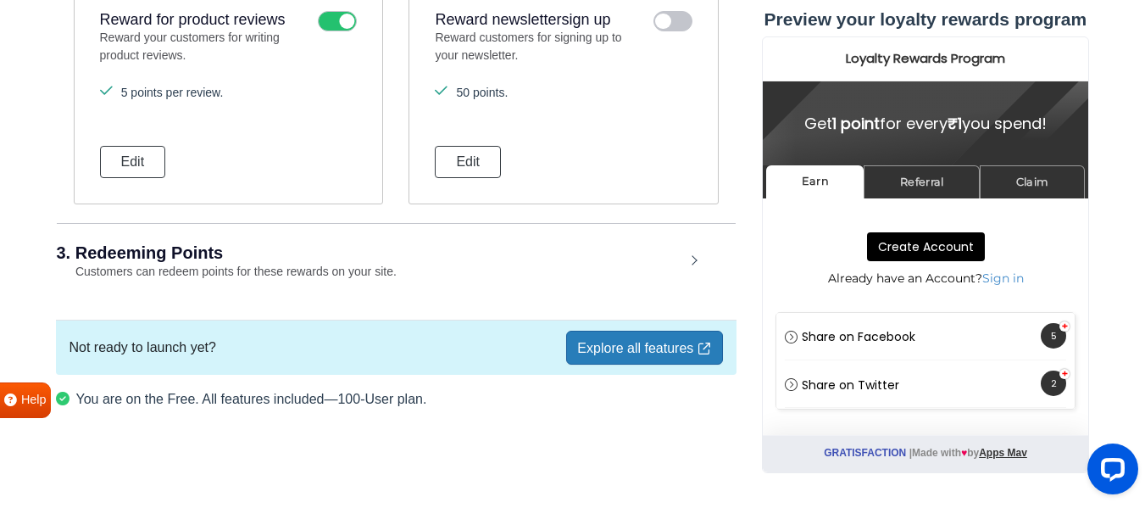
click at [675, 264] on div "3. Redeeming Points Customers can redeem points for these rewards on your site." at bounding box center [396, 262] width 679 height 79
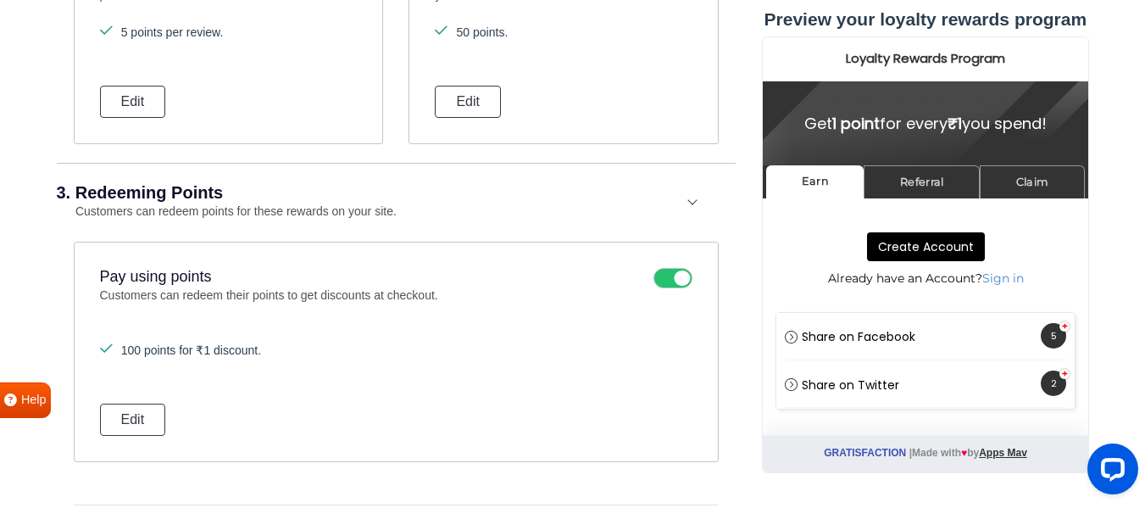
scroll to position [1286, 0]
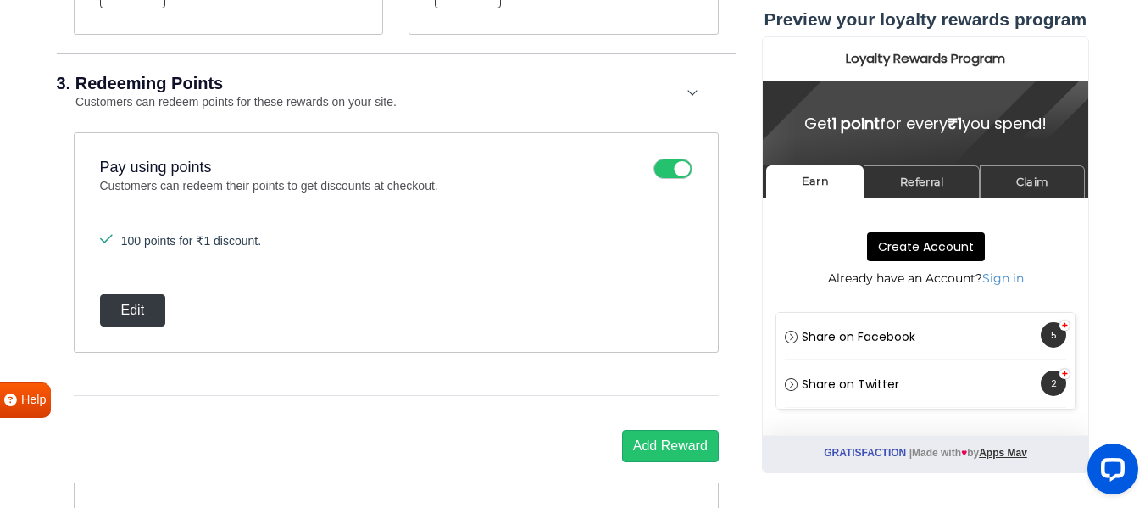
click at [124, 314] on button "Edit" at bounding box center [133, 310] width 66 height 32
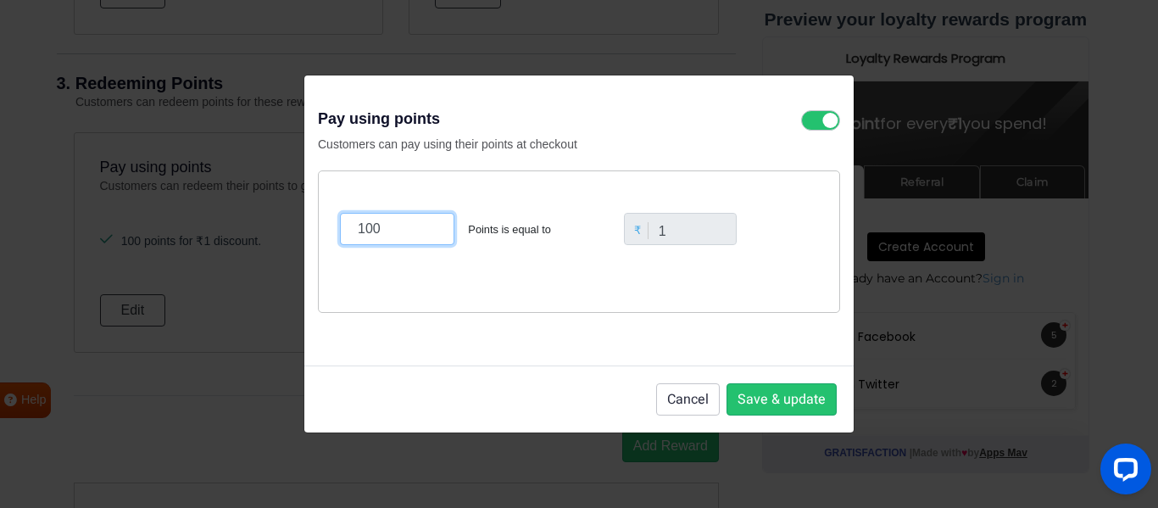
click at [372, 236] on input "100" at bounding box center [397, 229] width 114 height 32
type input "5"
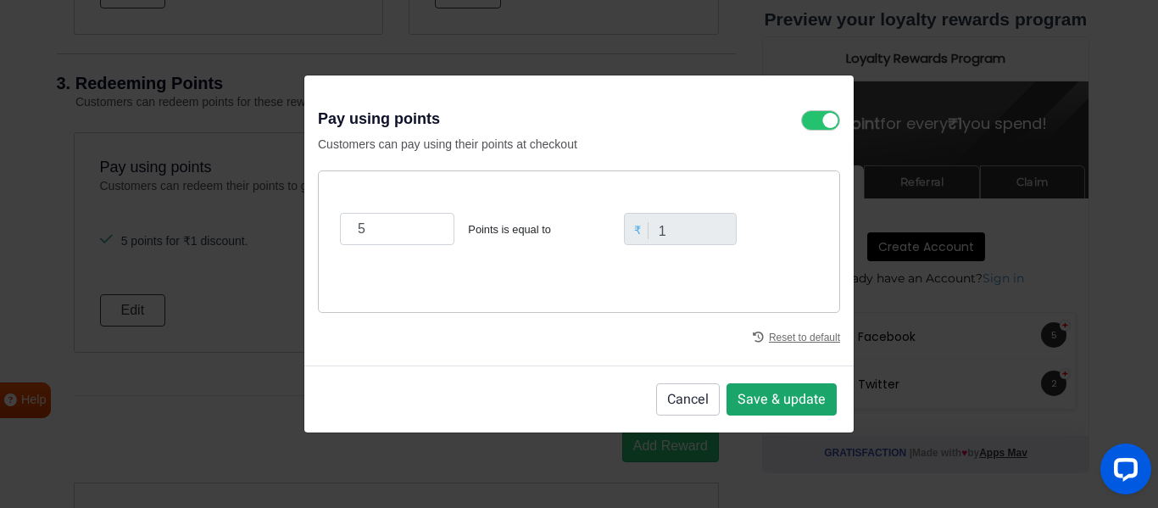
click at [777, 398] on button "Save & update" at bounding box center [781, 399] width 110 height 32
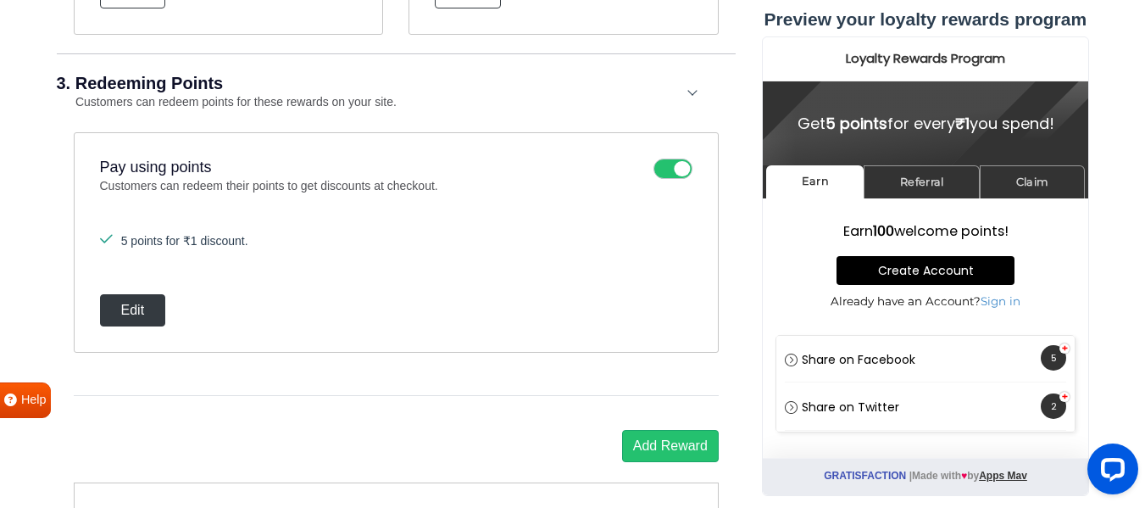
click at [150, 298] on button "Edit" at bounding box center [133, 310] width 66 height 32
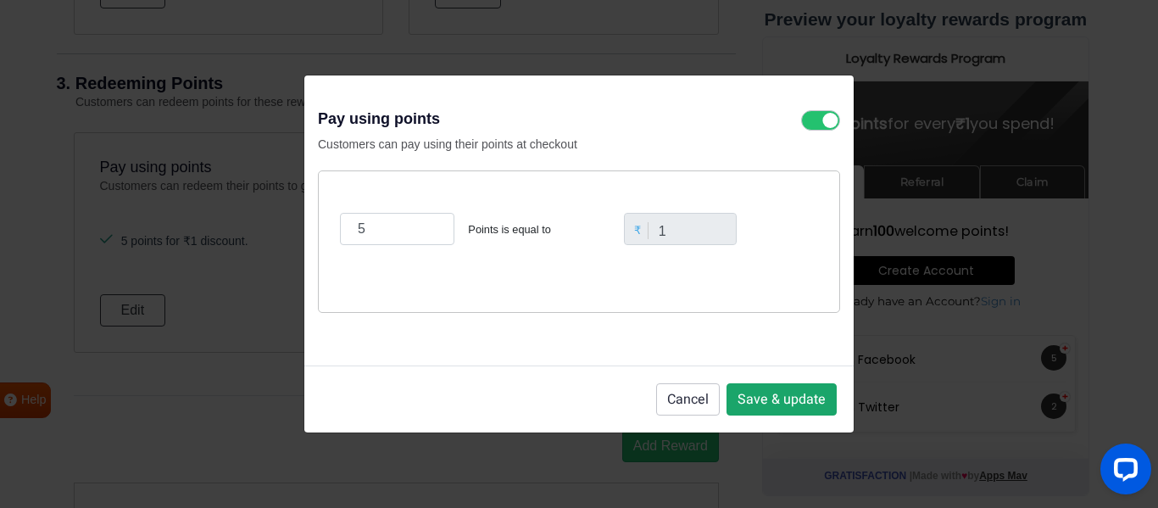
click at [761, 400] on button "Save & update" at bounding box center [781, 399] width 110 height 32
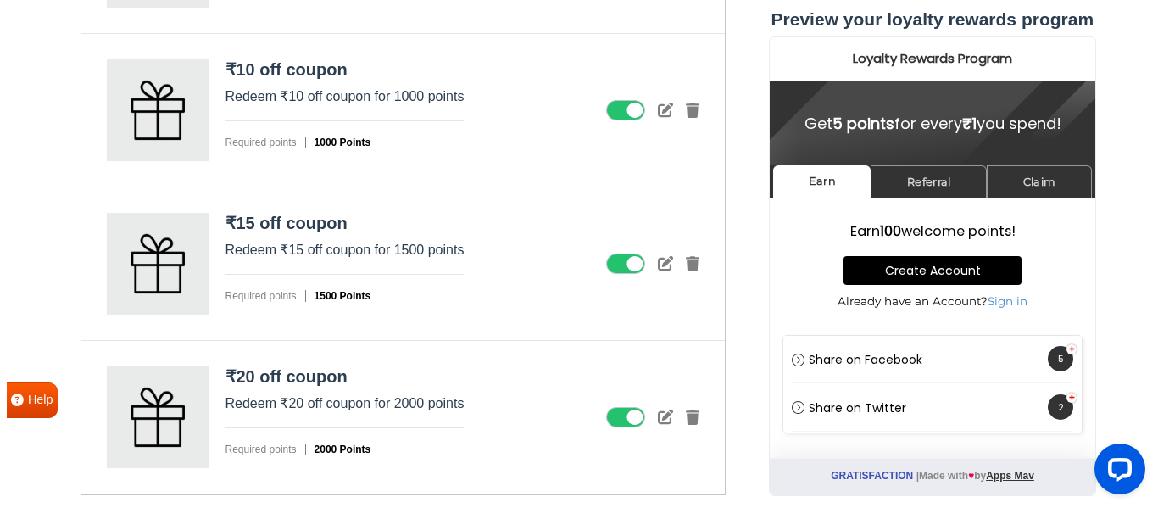
scroll to position [1964, 0]
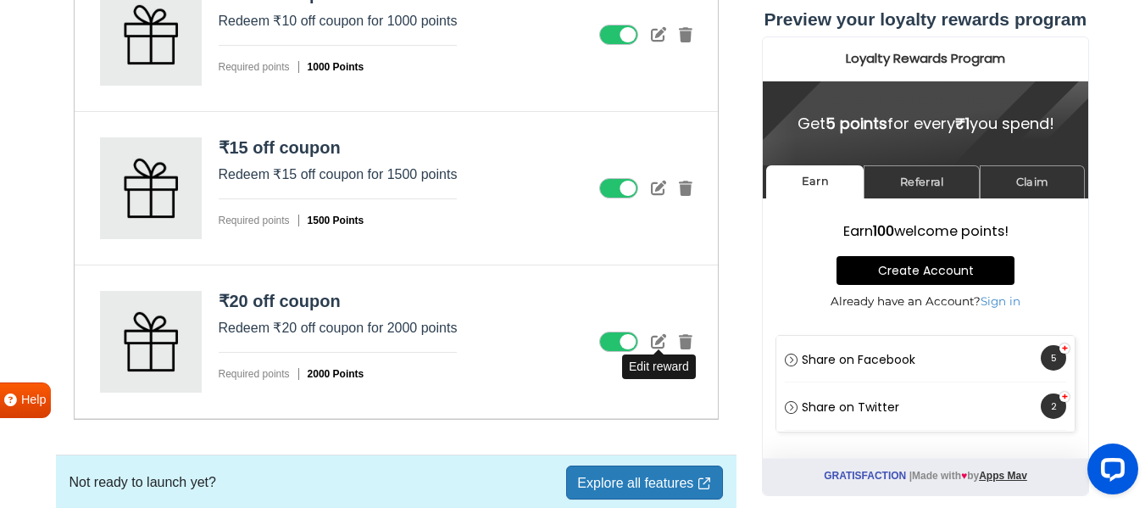
click at [659, 339] on icon at bounding box center [658, 340] width 15 height 15
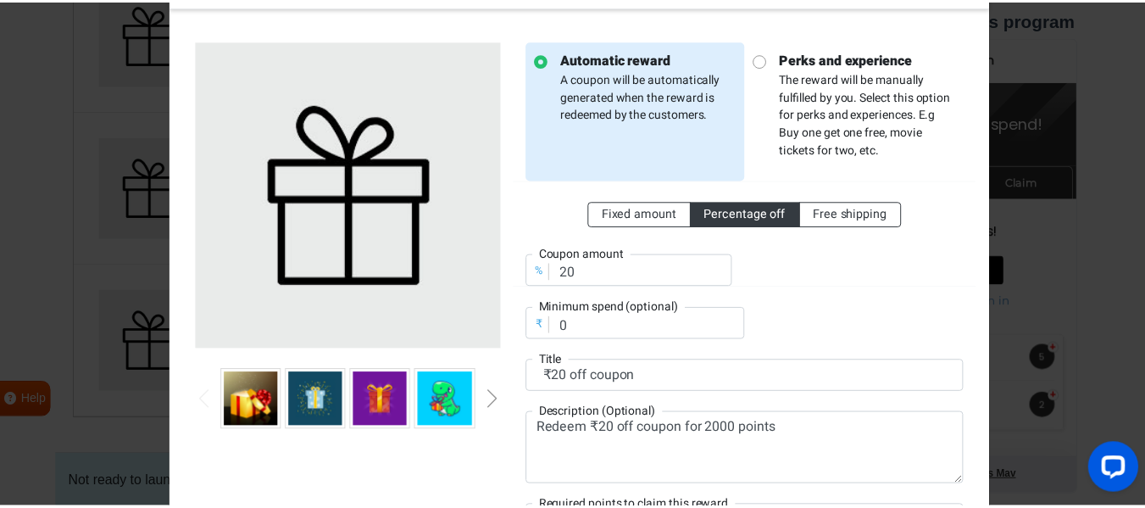
scroll to position [0, 0]
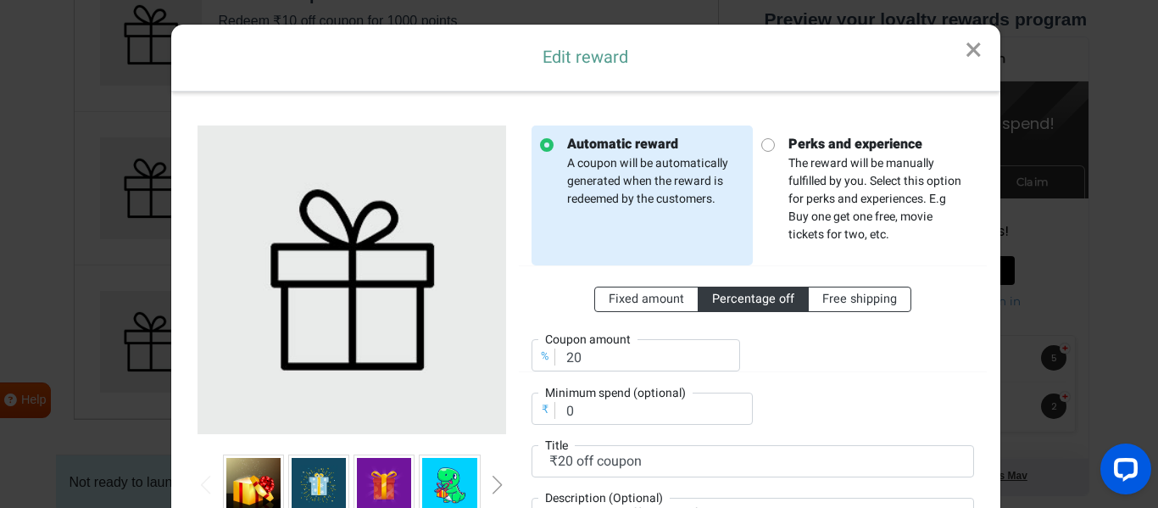
click at [964, 47] on link "×" at bounding box center [973, 51] width 53 height 52
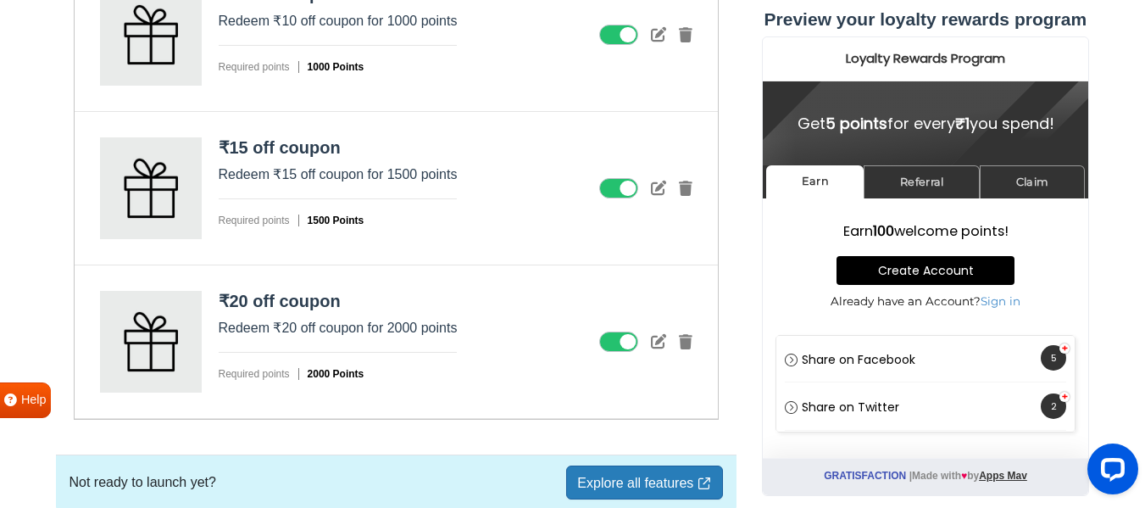
click at [634, 344] on icon at bounding box center [618, 341] width 39 height 20
click at [0, 0] on input "checkbox" at bounding box center [0, 0] width 0 height 0
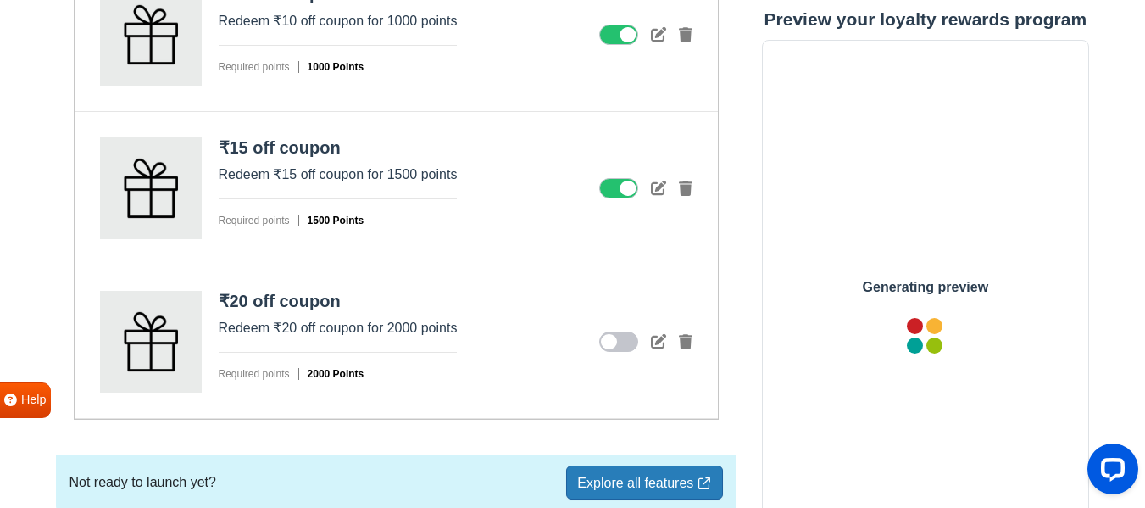
click at [618, 186] on icon at bounding box center [618, 188] width 39 height 20
click at [0, 0] on input "checkbox" at bounding box center [0, 0] width 0 height 0
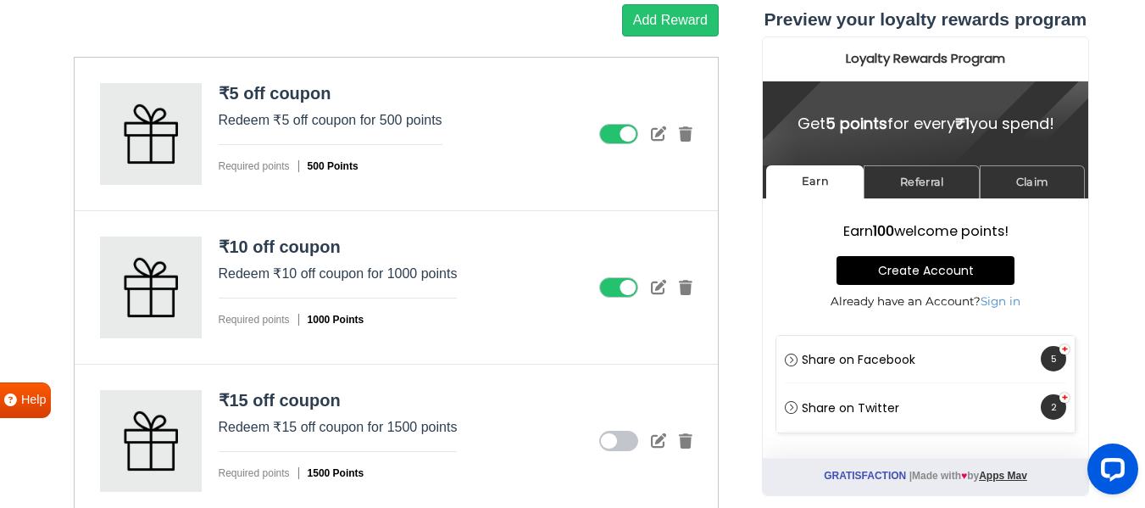
scroll to position [1710, 0]
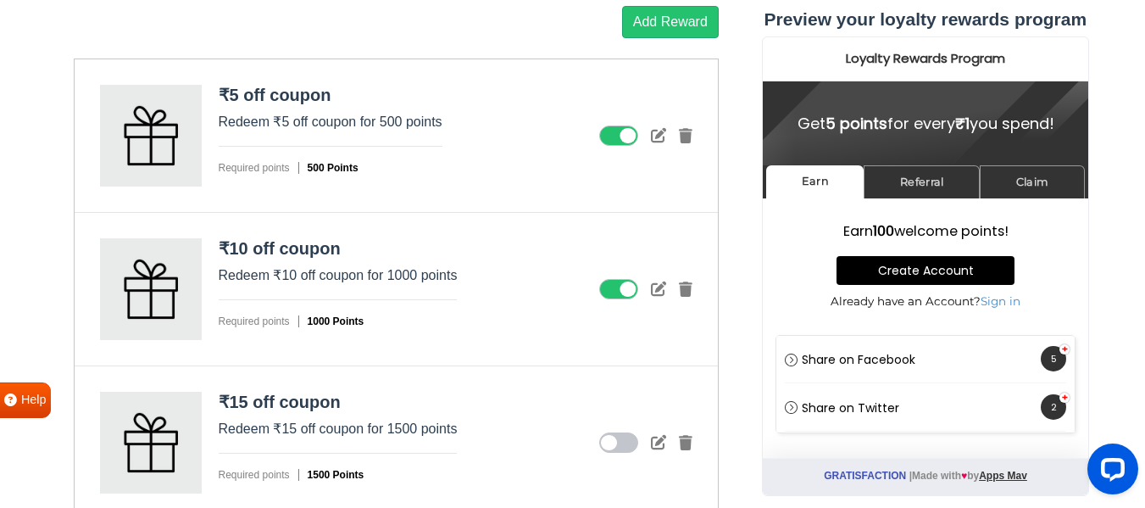
click at [615, 285] on icon at bounding box center [618, 289] width 39 height 20
click at [0, 0] on input "checkbox" at bounding box center [0, 0] width 0 height 0
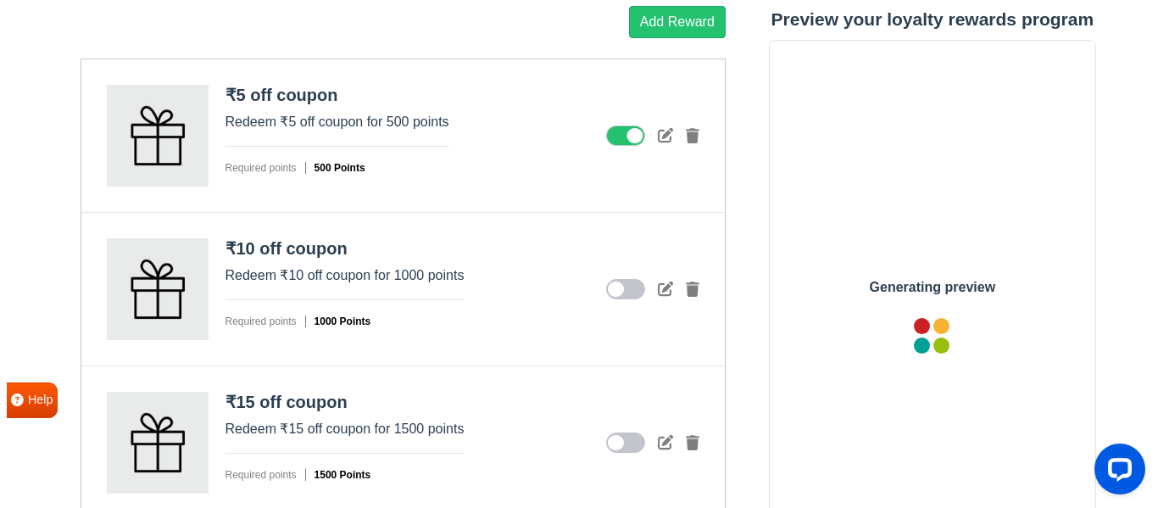
scroll to position [0, 0]
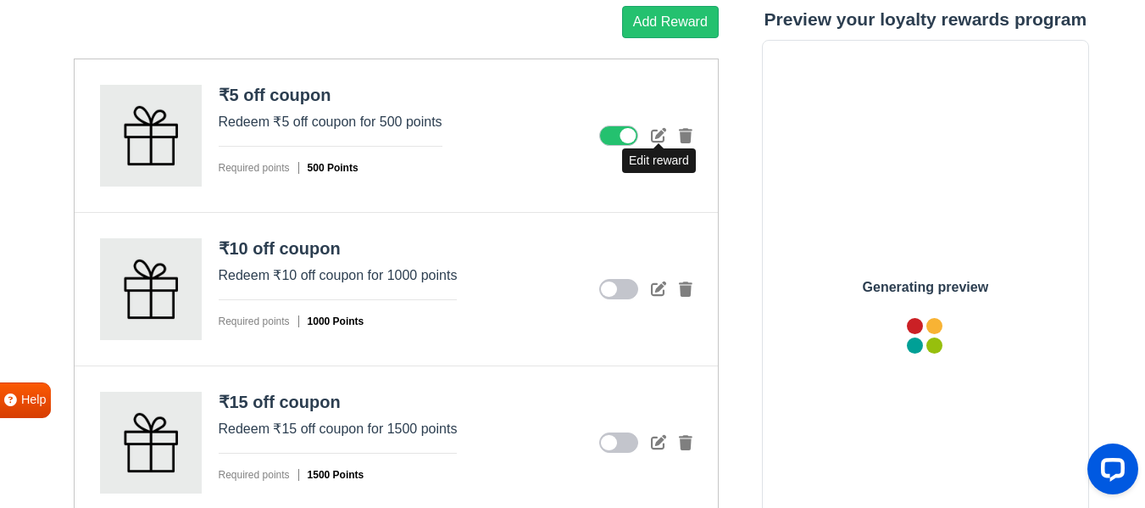
click at [656, 135] on icon at bounding box center [658, 134] width 15 height 15
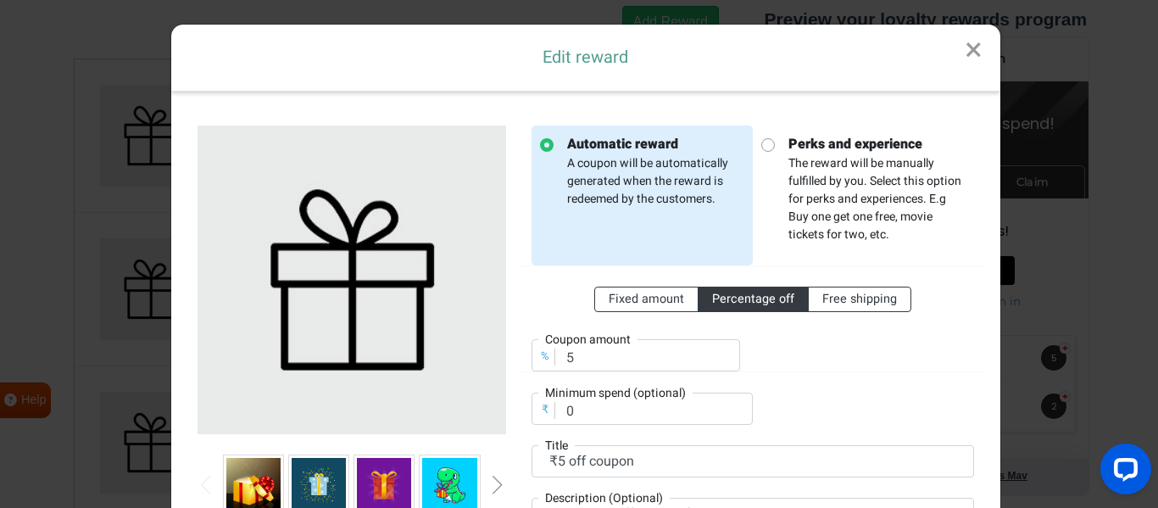
click at [968, 49] on link "×" at bounding box center [973, 51] width 53 height 52
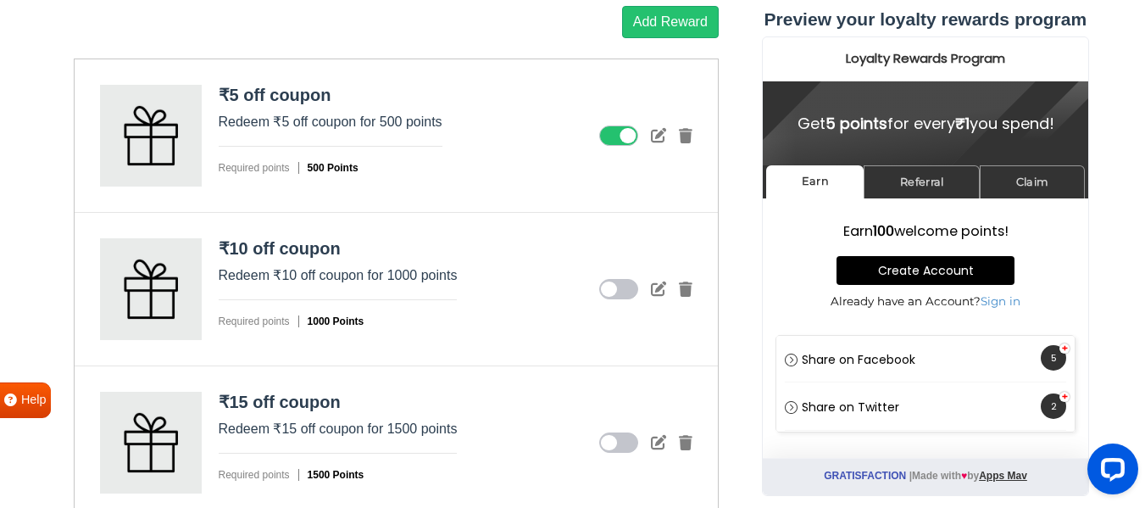
click at [616, 141] on icon at bounding box center [618, 135] width 39 height 20
click at [0, 0] on input "checkbox" at bounding box center [0, 0] width 0 height 0
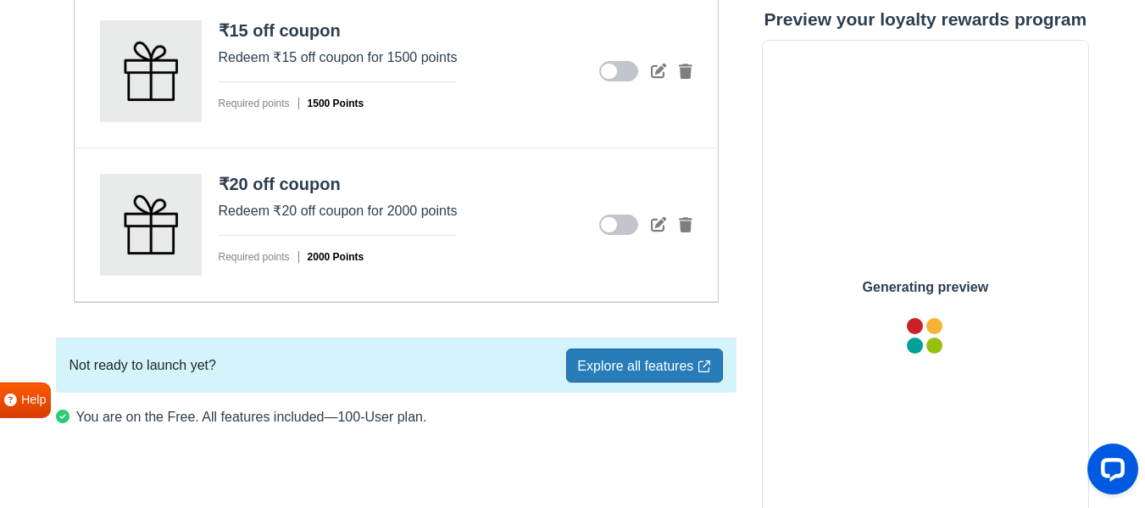
scroll to position [2099, 0]
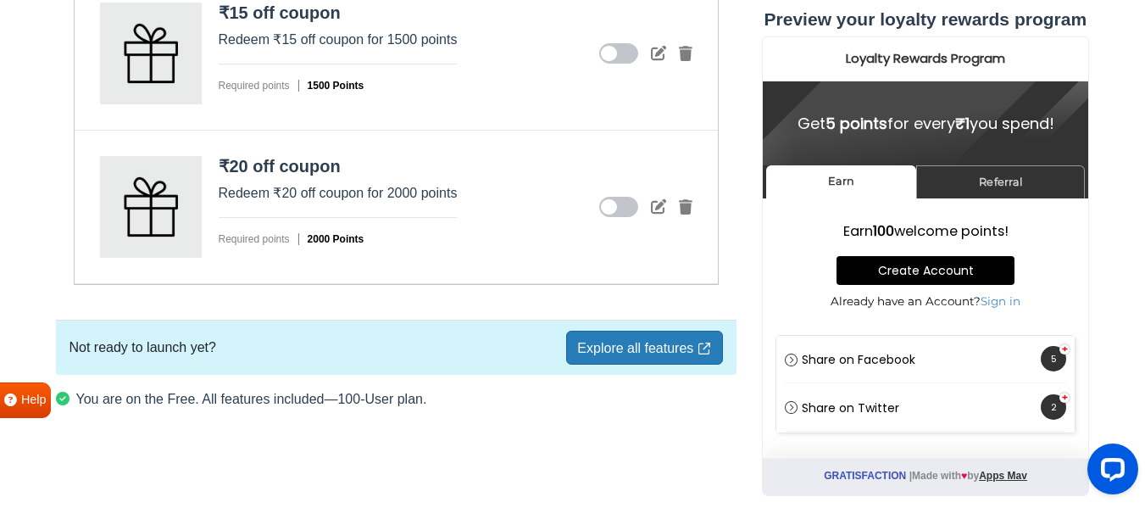
click at [700, 344] on icon at bounding box center [704, 348] width 15 height 12
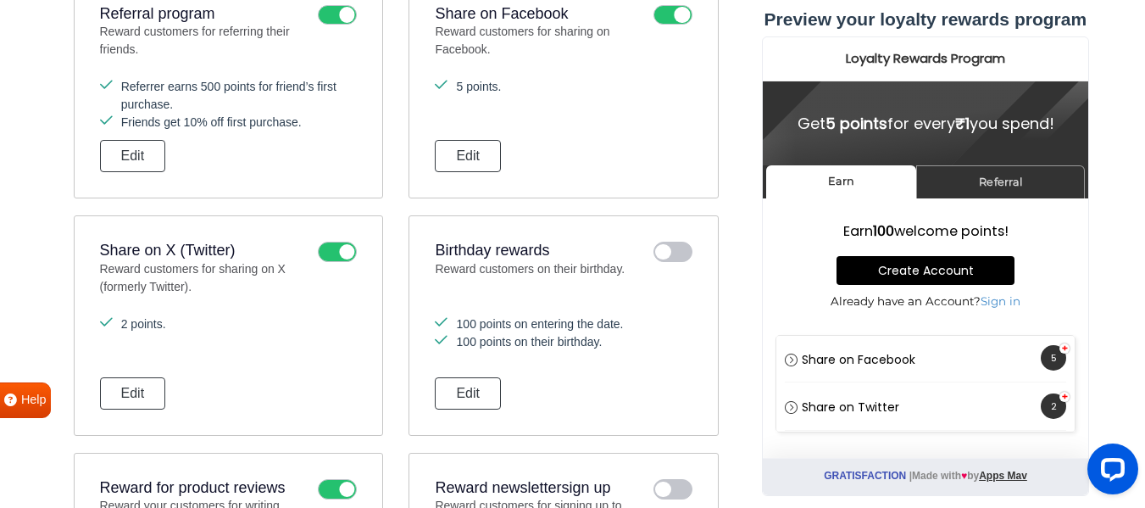
scroll to position [678, 0]
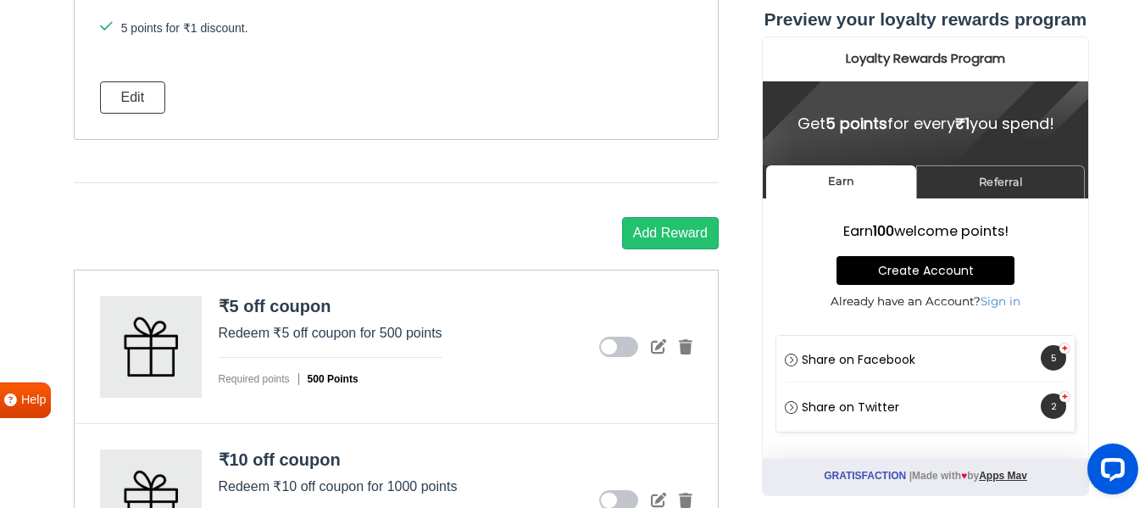
scroll to position [1441, 0]
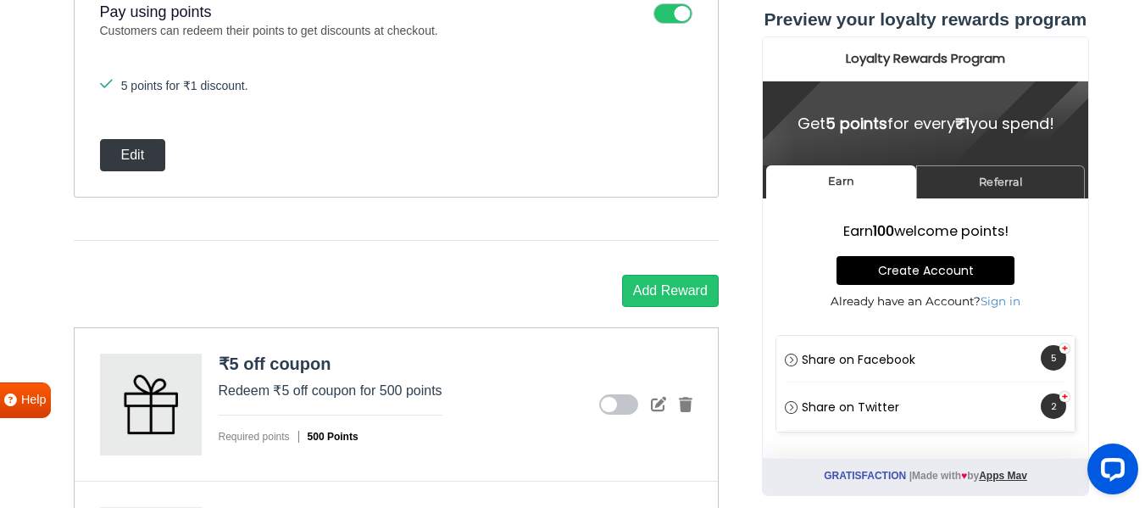
click at [125, 153] on button "Edit" at bounding box center [133, 155] width 66 height 32
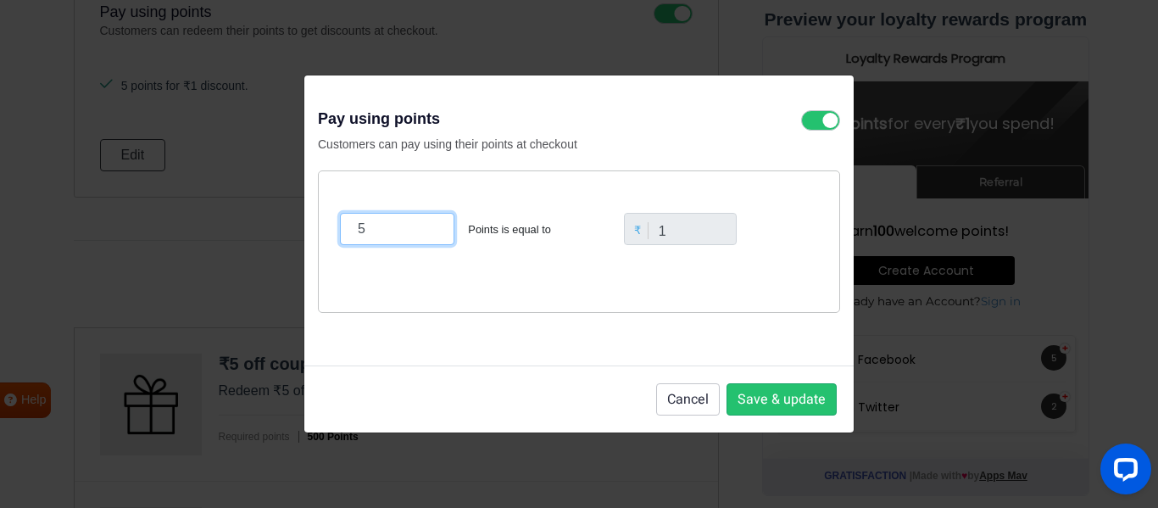
click at [361, 229] on input "5" at bounding box center [397, 229] width 114 height 32
click at [371, 229] on input "10" at bounding box center [397, 229] width 114 height 32
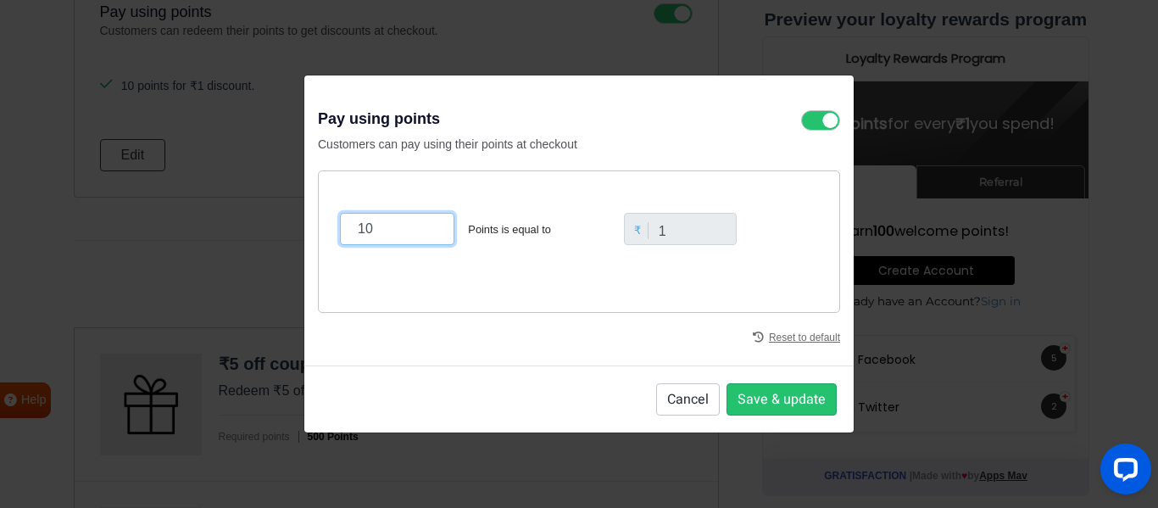
click at [371, 229] on input "10" at bounding box center [397, 229] width 114 height 32
type input "5"
click at [818, 392] on button "Save & update" at bounding box center [781, 399] width 110 height 32
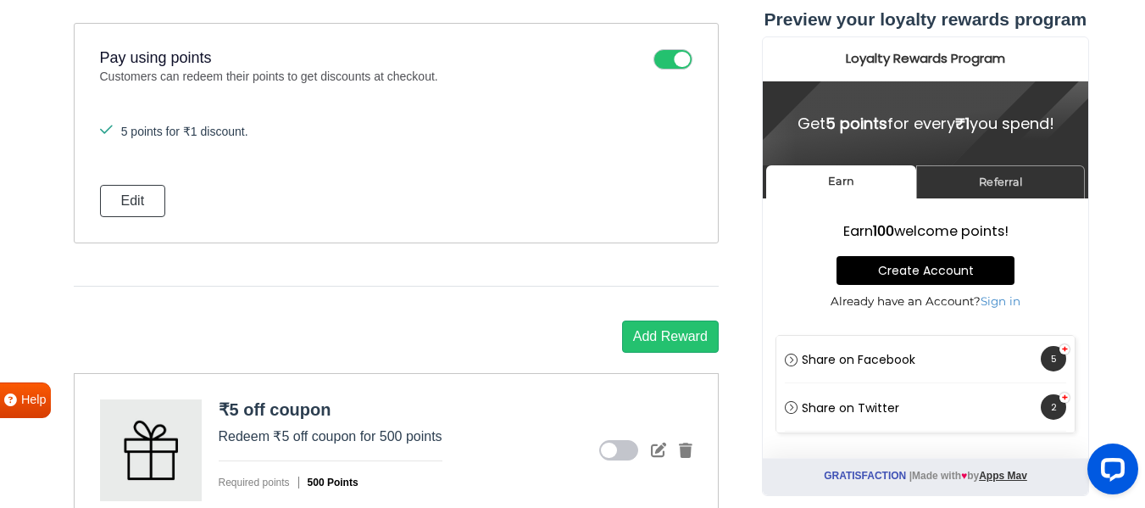
scroll to position [1356, 0]
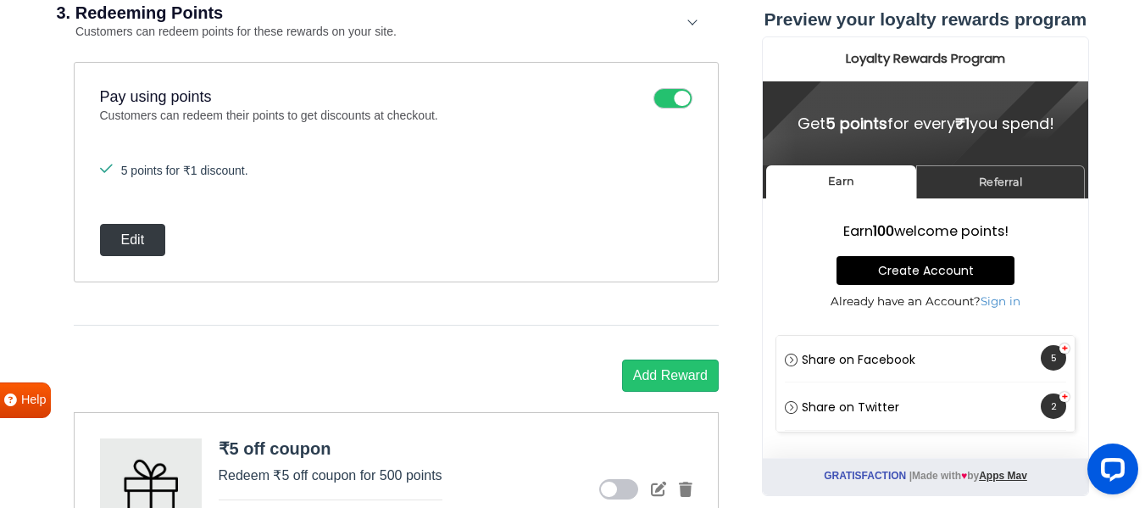
click at [111, 240] on button "Edit" at bounding box center [133, 240] width 66 height 32
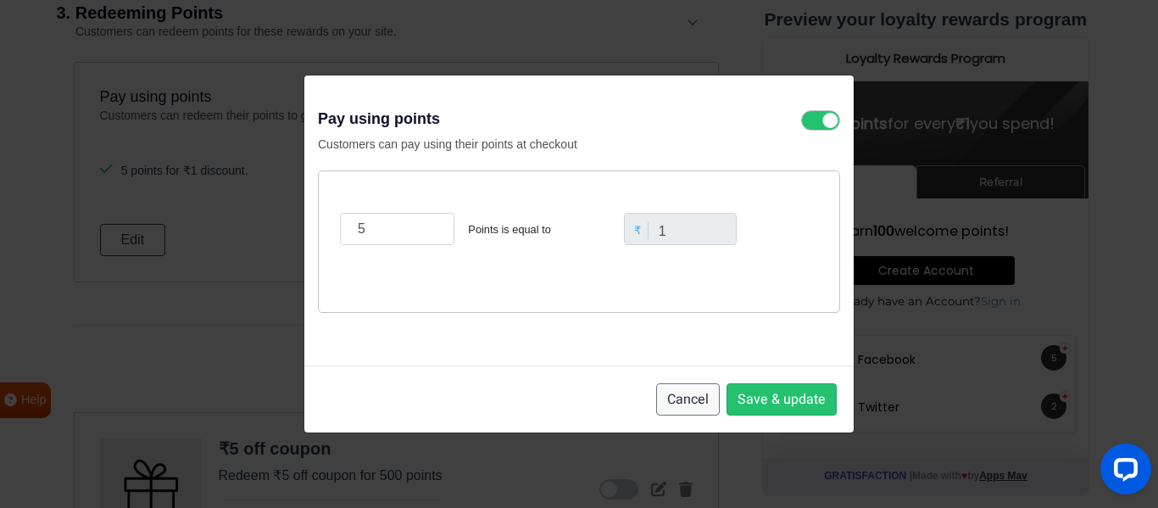
click at [669, 407] on button "Cancel" at bounding box center [688, 399] width 64 height 32
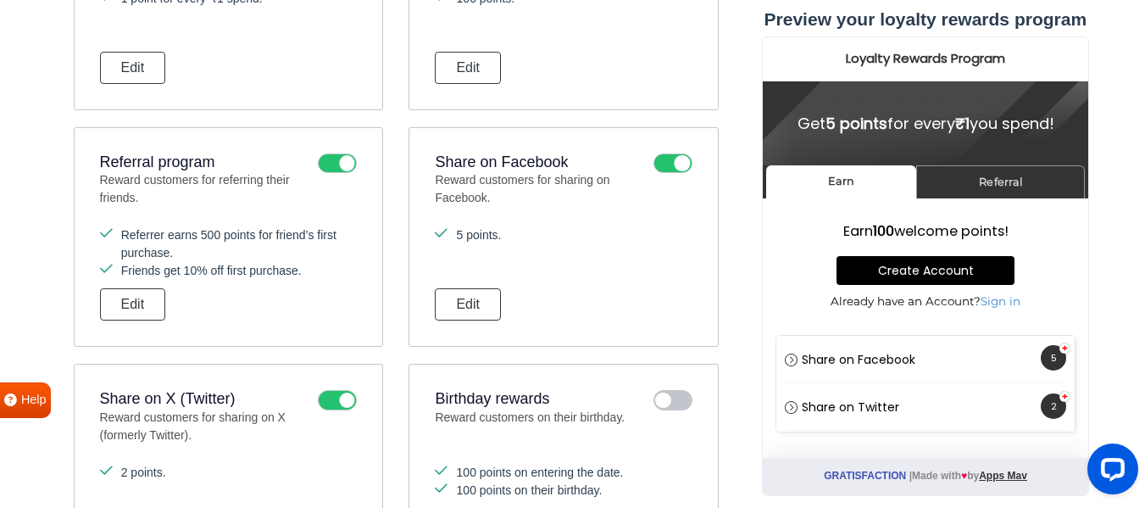
scroll to position [0, 0]
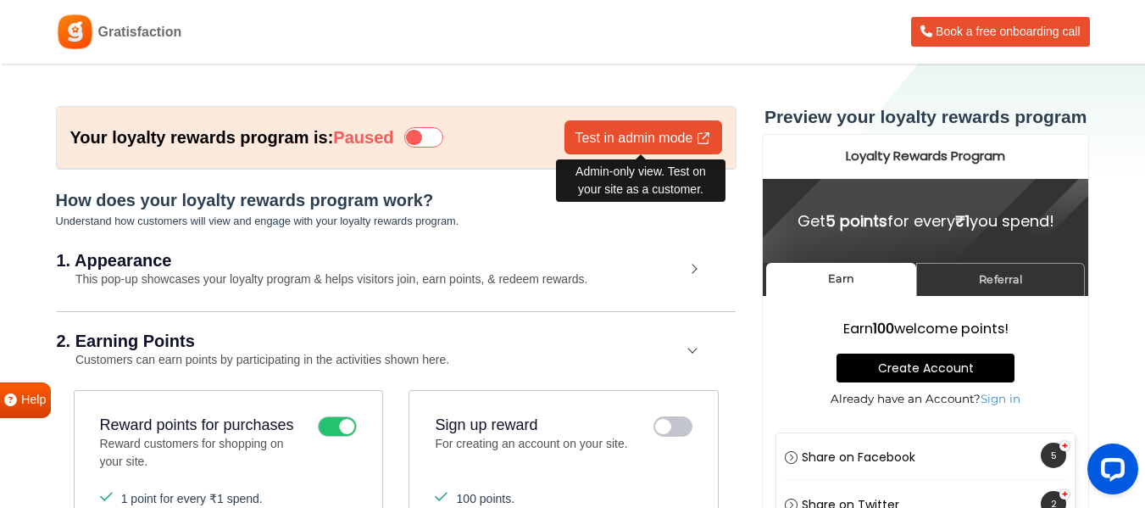
click at [635, 135] on link "Test in admin mode" at bounding box center [644, 137] width 158 height 34
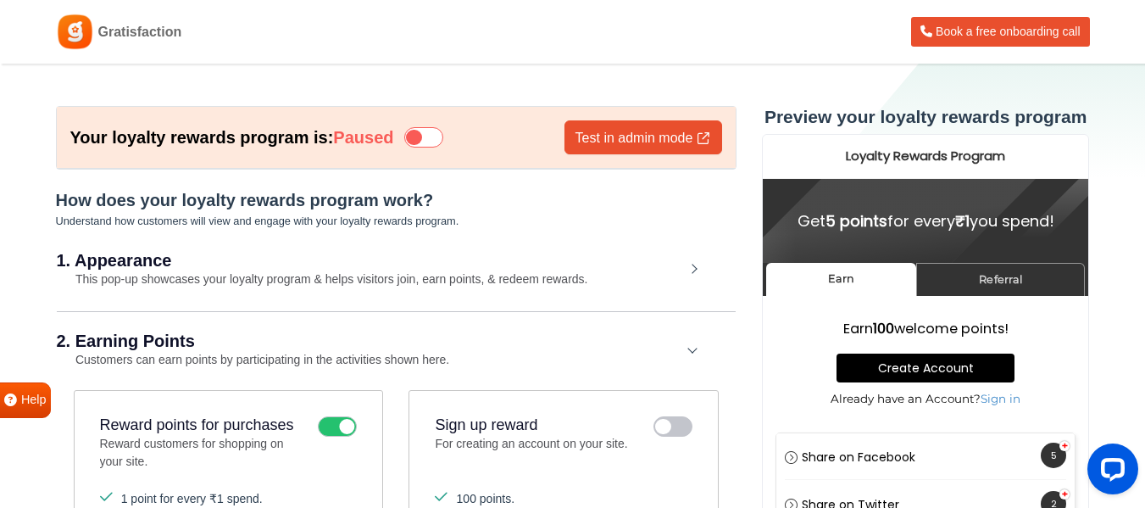
click at [454, 281] on small "This pop-up showcases your loyalty program & helps visitors join, earn points, …" at bounding box center [322, 279] width 531 height 14
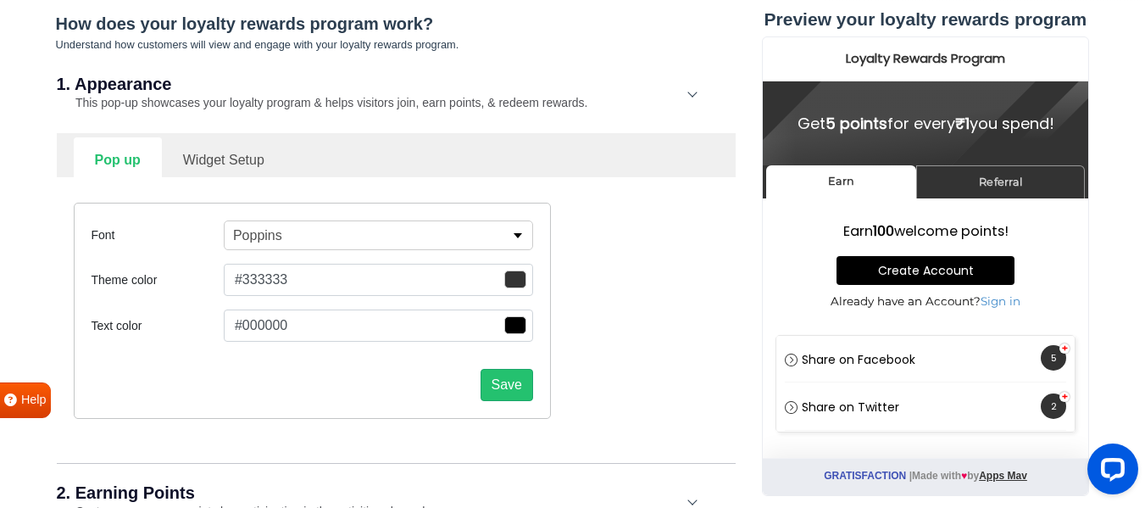
scroll to position [170, 0]
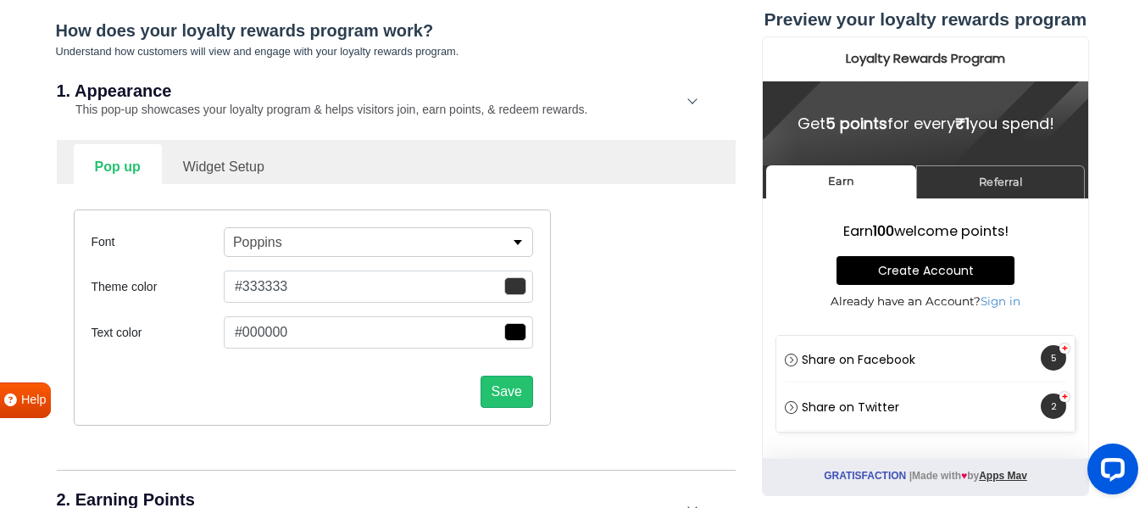
click at [526, 284] on span "button" at bounding box center [515, 286] width 22 height 18
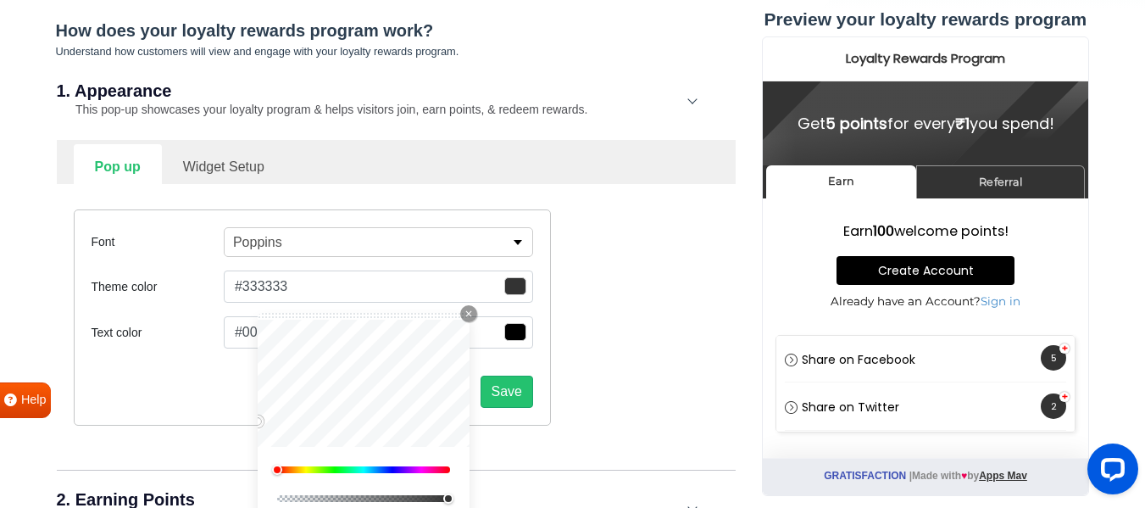
drag, startPoint x: 296, startPoint y: 470, endPoint x: 287, endPoint y: 469, distance: 8.6
click at [281, 470] on div at bounding box center [363, 469] width 173 height 7
click at [297, 468] on div at bounding box center [363, 469] width 173 height 7
type input "#ffc51e"
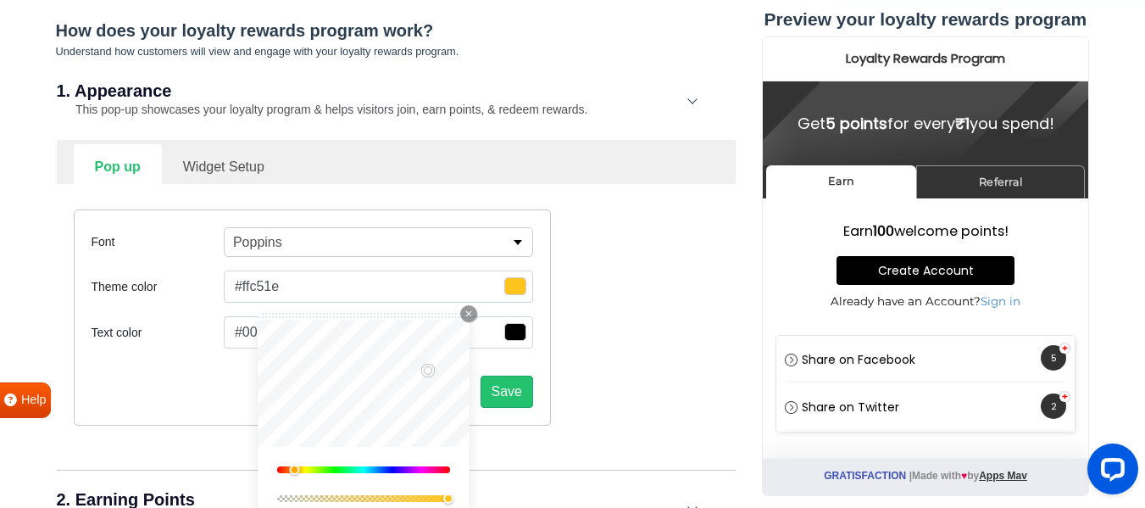
type input "#ffc61d"
type input "#fcb211"
type input "#f4ac0f"
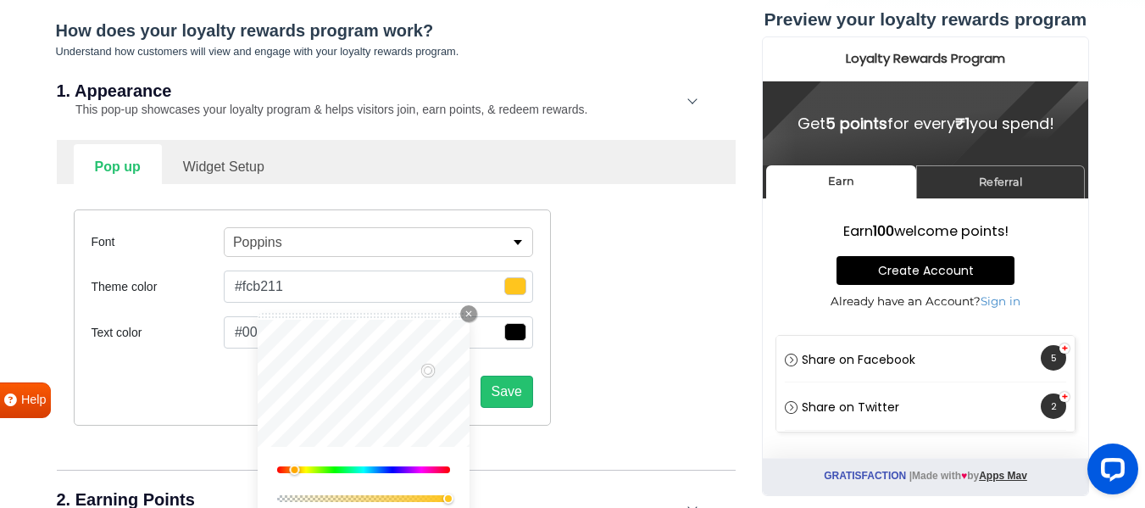
type input "#f4ac0f"
type input "#eda60c"
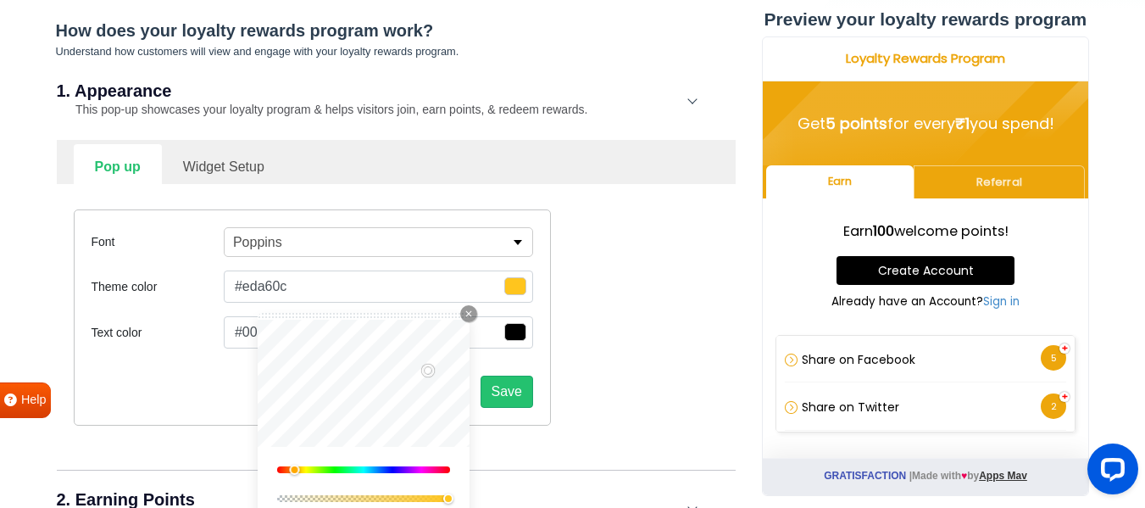
type input "#e49f0a"
type input "#d29208"
type input "#cd8f08"
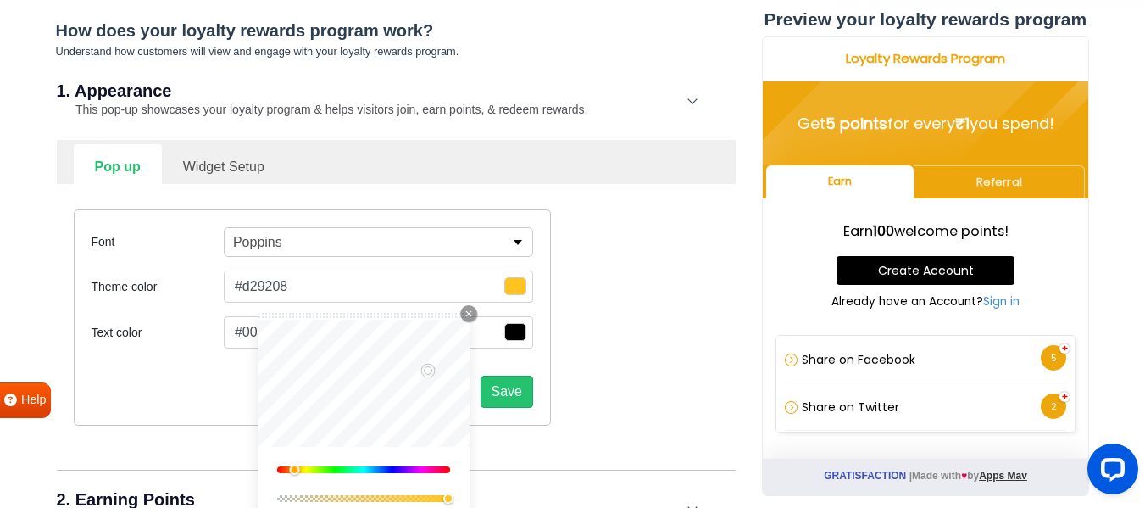
type input "#cd8f08"
type input "#c88b08"
type input "#c98c07"
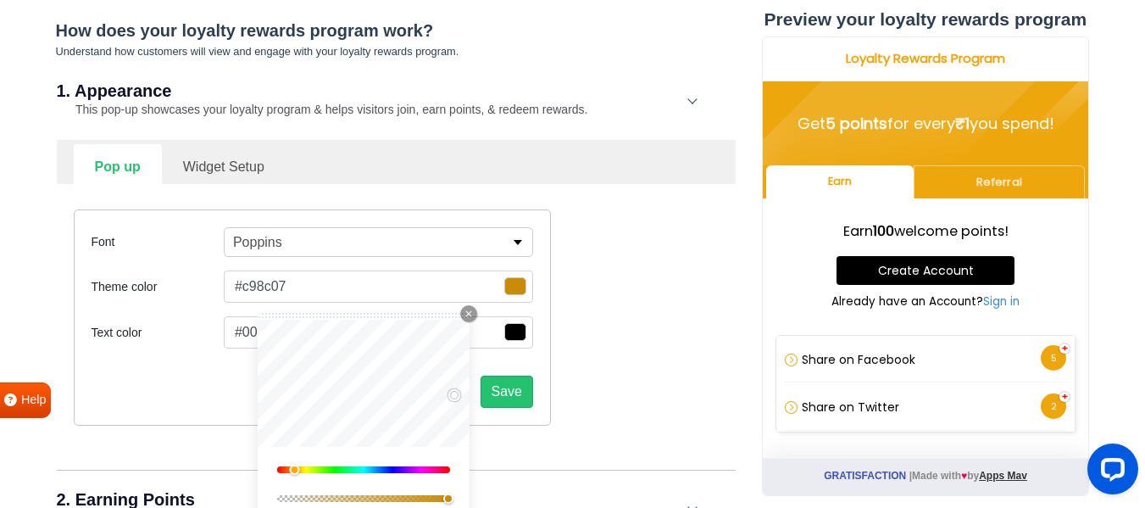
type input "#c48807"
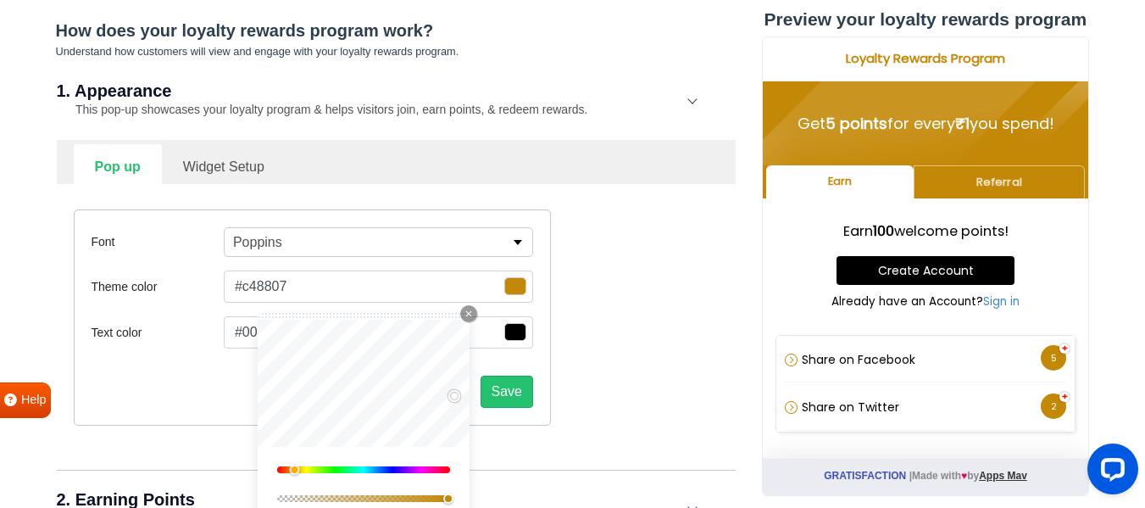
type input "#bb8106"
type input "#b67e06"
type input "#b17b06"
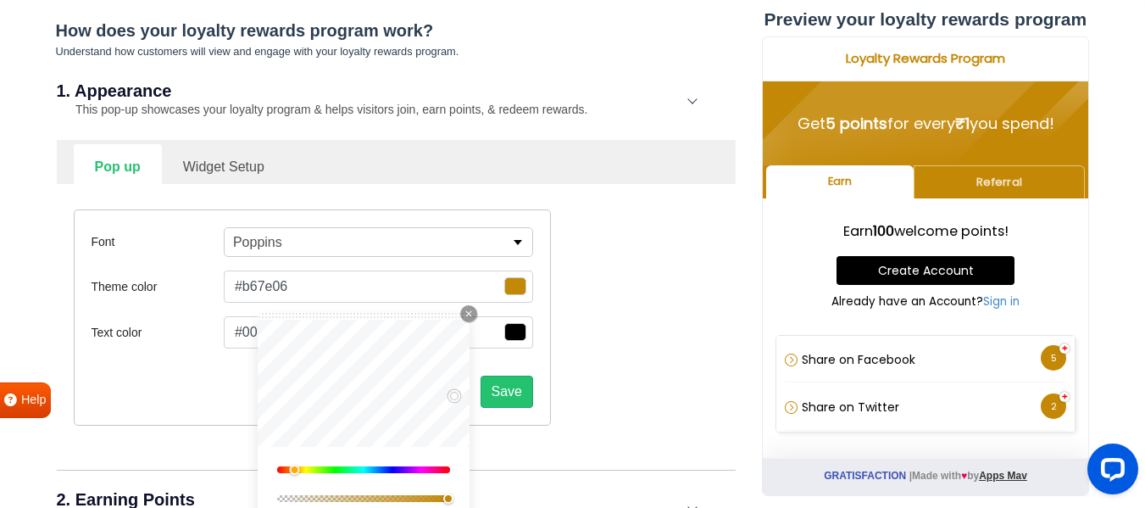
type input "#b17b06"
type input "#ad7805"
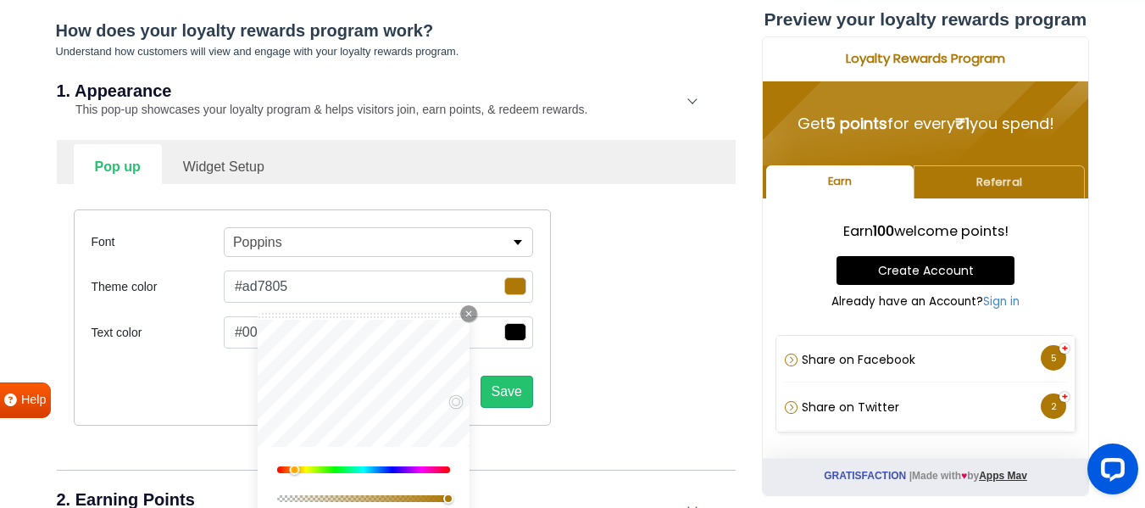
type input "#b57e07"
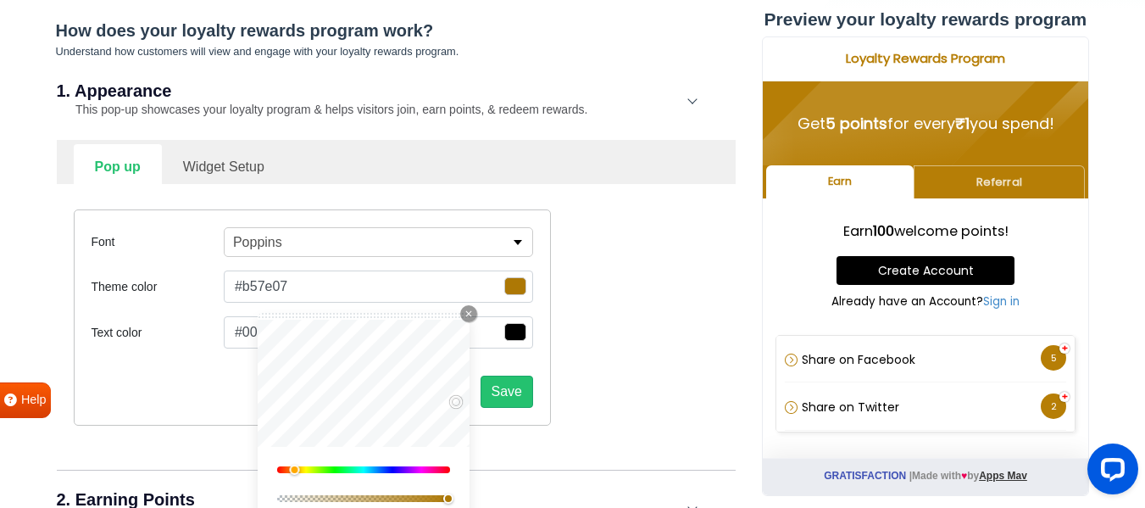
type input "#ba8107"
type input "#be8407"
type input "#c38808"
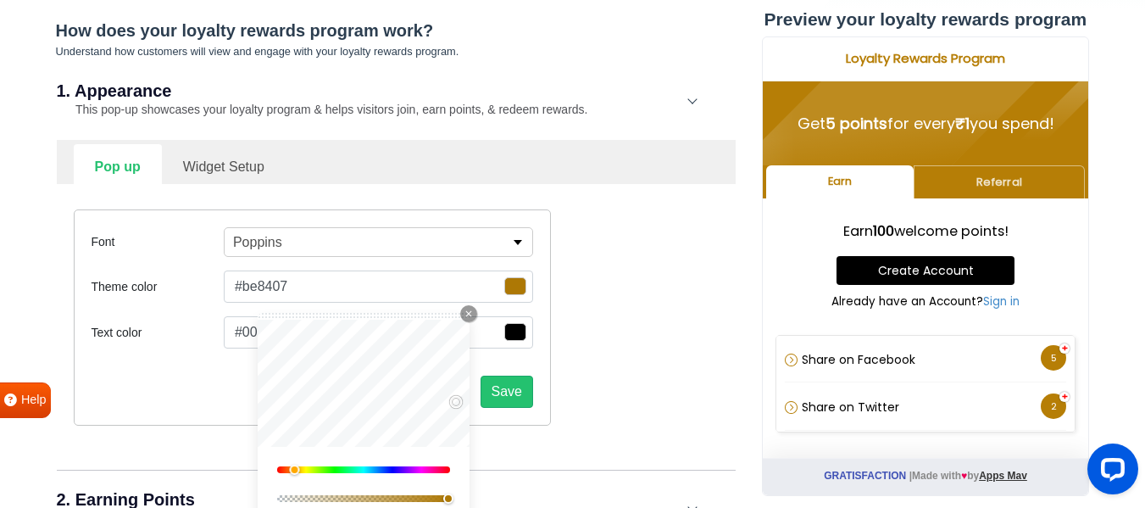
type input "#c38808"
type input "#c88b08"
type input "#cd8f08"
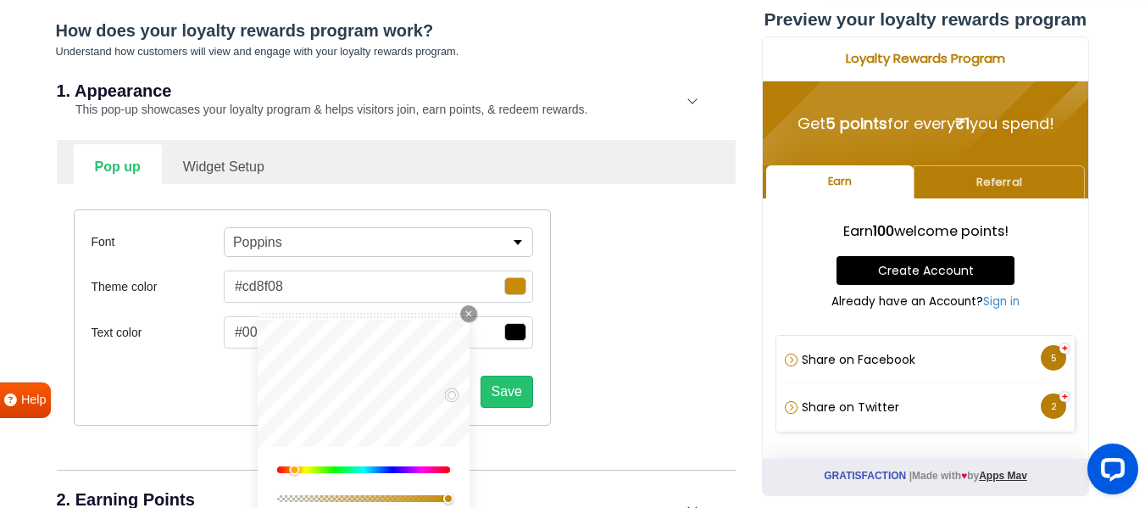
type input "#d19209"
type input "#db990a"
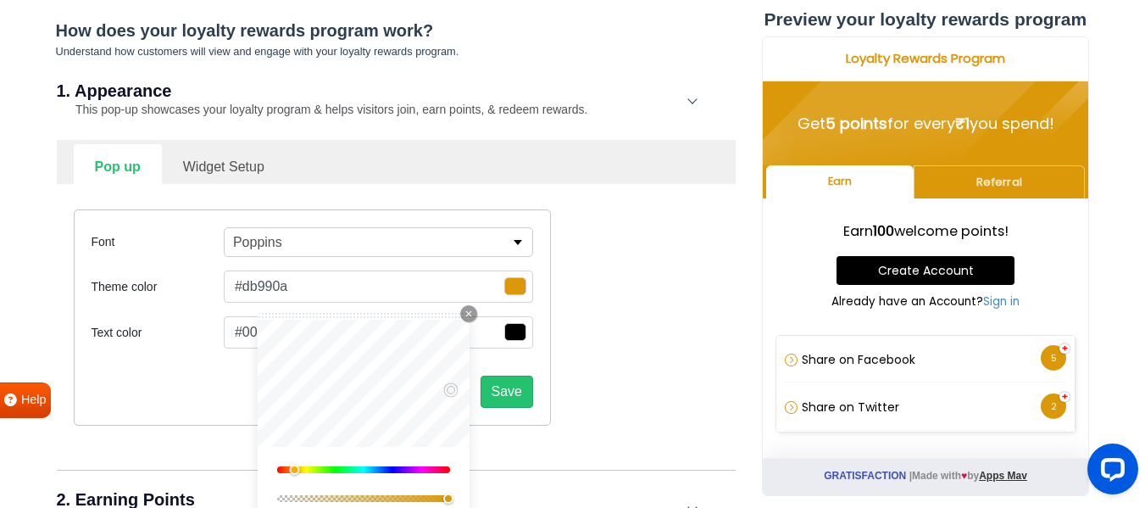
type input "#db920a"
type input "#db8b0a"
type input "#db840a"
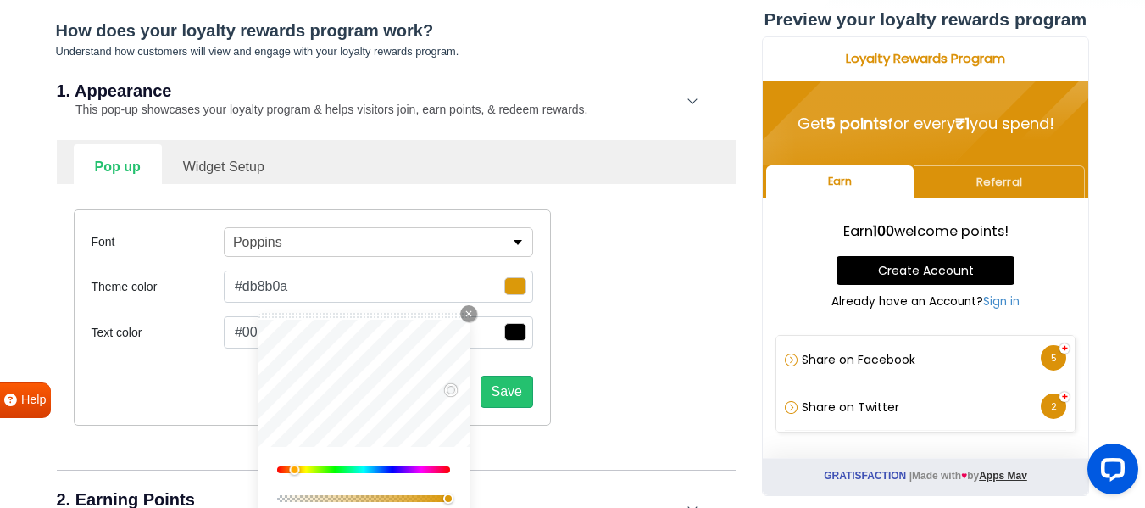
type input "#db840a"
type input "#db800a"
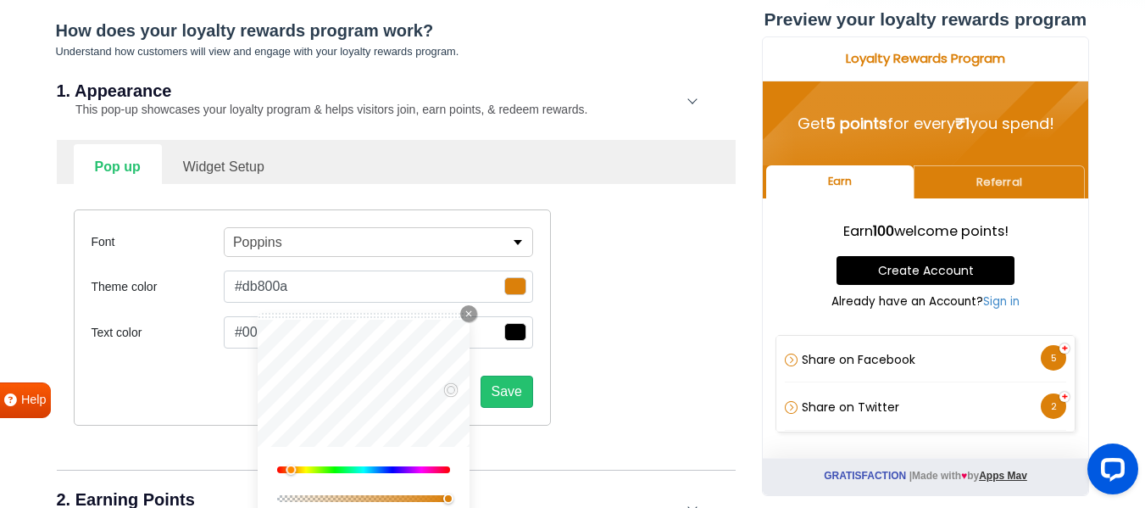
type input "#db840a"
type input "#db8b0a"
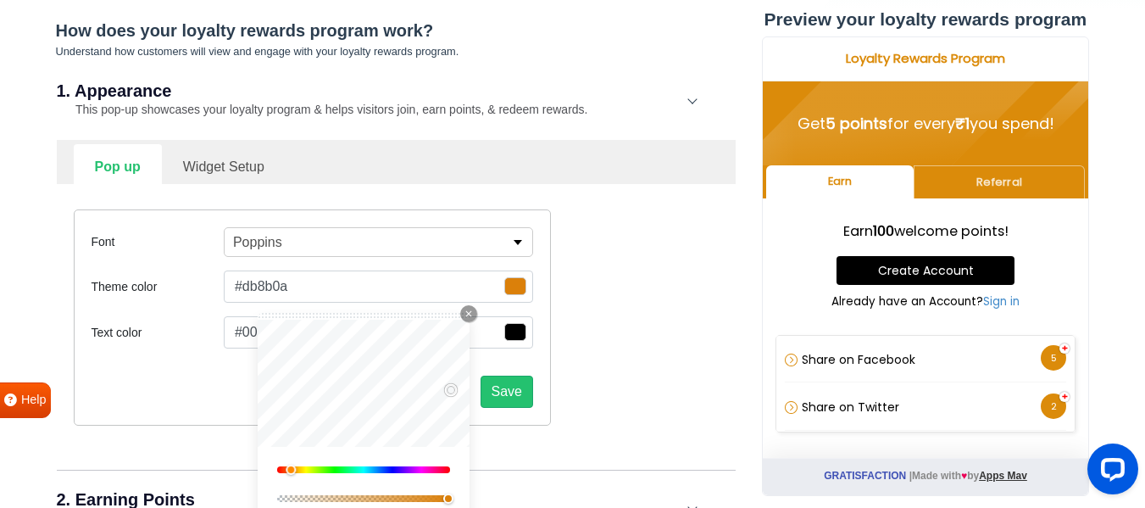
type input "#db920a"
type input "#db8b0a"
type input "#db840a"
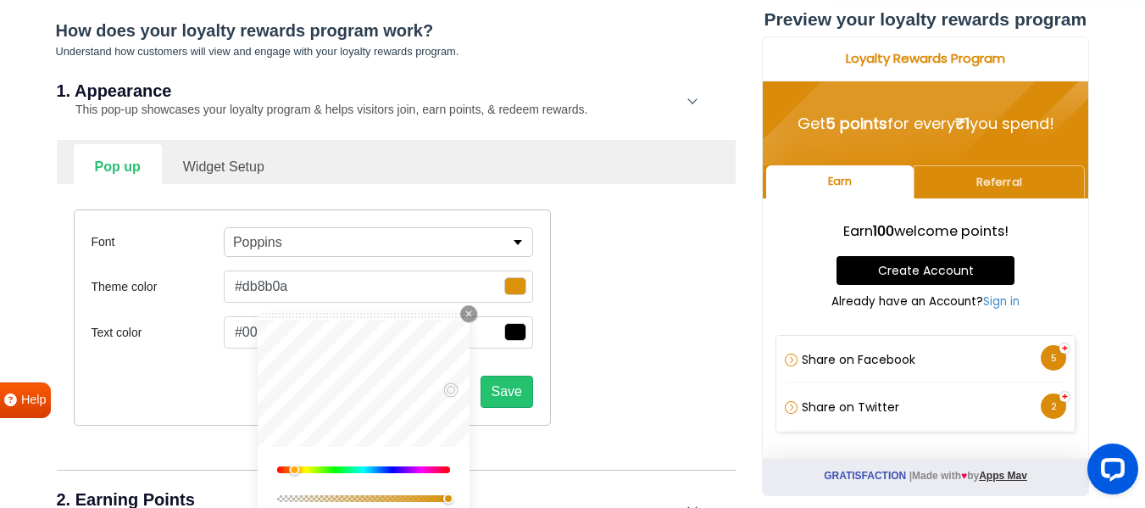
type input "#db840a"
type input "#db800a"
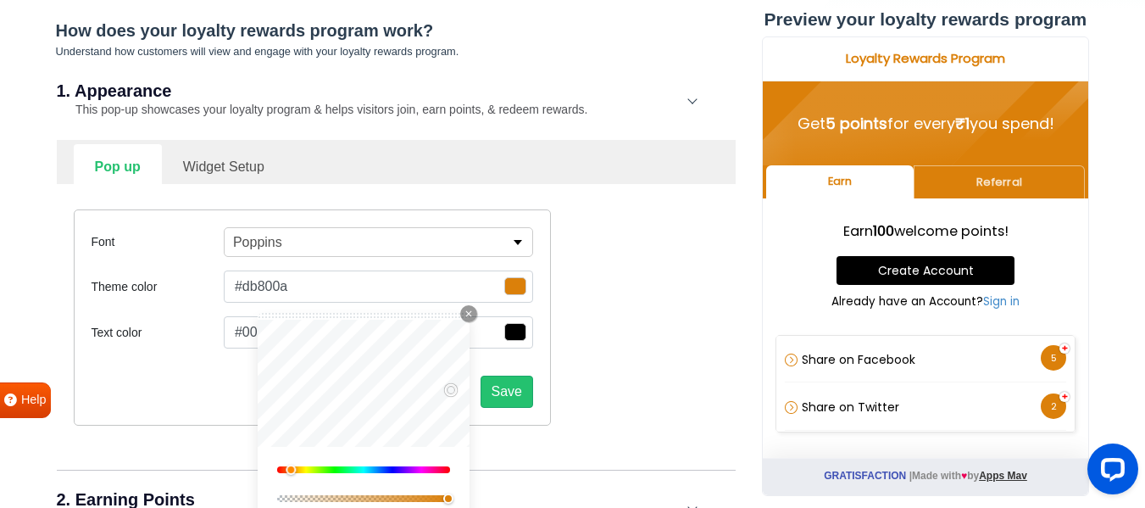
click at [293, 470] on div at bounding box center [291, 470] width 10 height 10
click at [629, 324] on div "Font Poppins Alfa Slab One Anek Telugu Anton Archivo Archivo Black Arimo Assist…" at bounding box center [396, 317] width 670 height 267
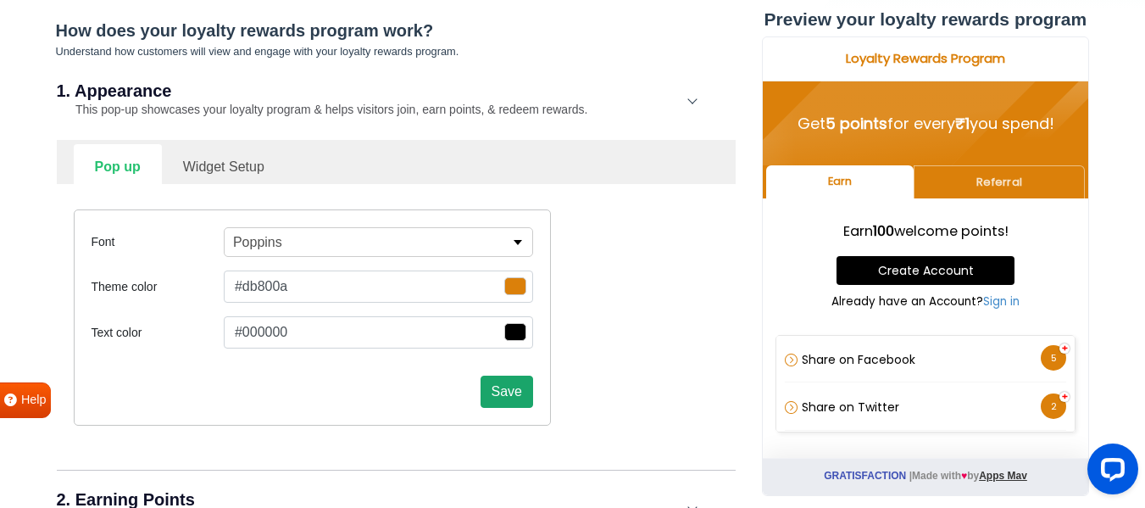
click at [508, 403] on button "Save" at bounding box center [507, 392] width 53 height 32
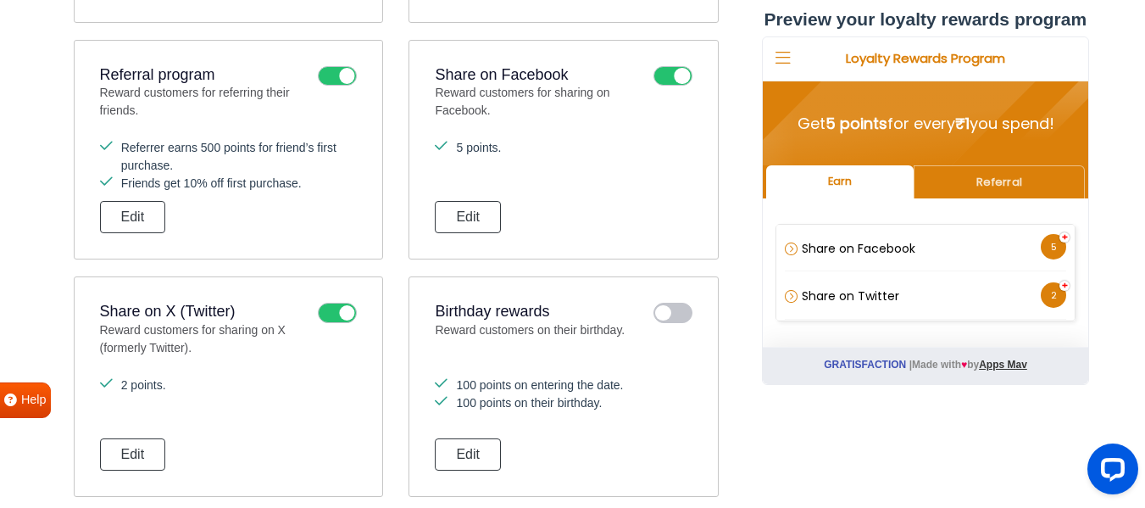
scroll to position [932, 0]
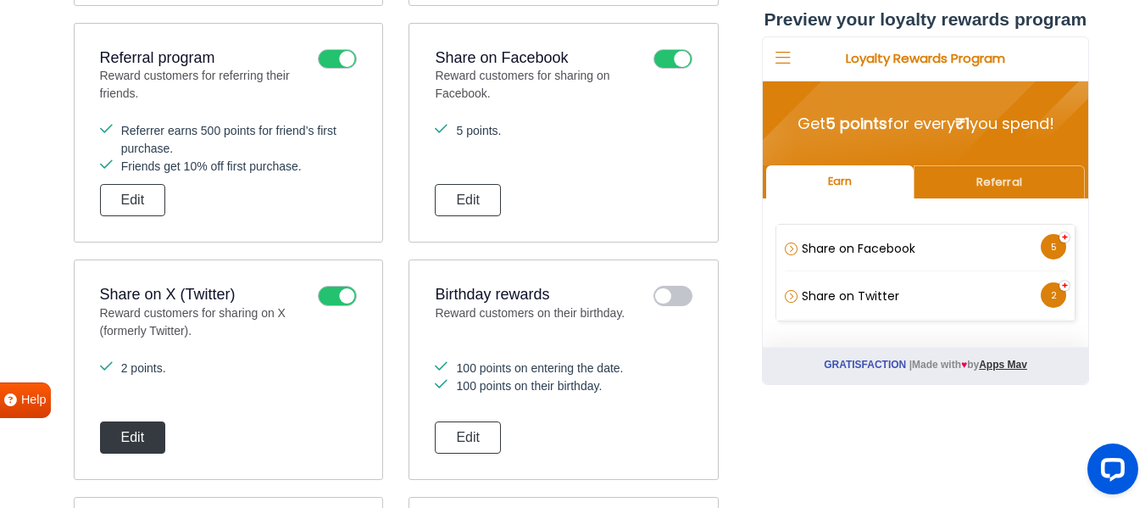
click at [161, 438] on button "Edit" at bounding box center [133, 437] width 66 height 32
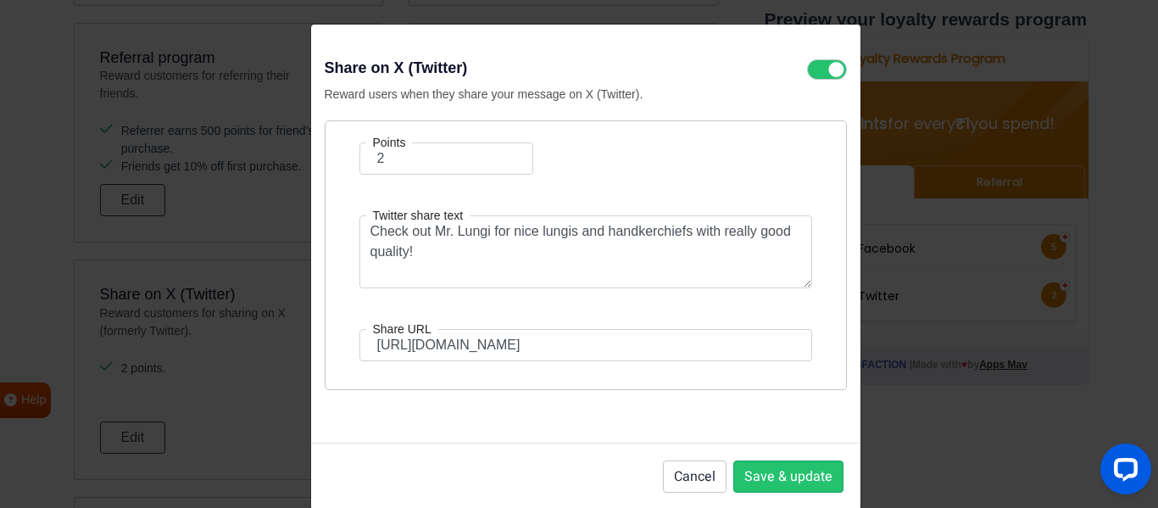
click at [523, 103] on div "Share on X (Twitter) Reward users when they share your message on X (Twitter). …" at bounding box center [586, 244] width 522 height 370
click at [1129, 178] on div "Share on X (Twitter) Reward users when they share your message on X (Twitter). …" at bounding box center [579, 254] width 1158 height 508
click at [694, 476] on button "Cancel" at bounding box center [695, 476] width 64 height 32
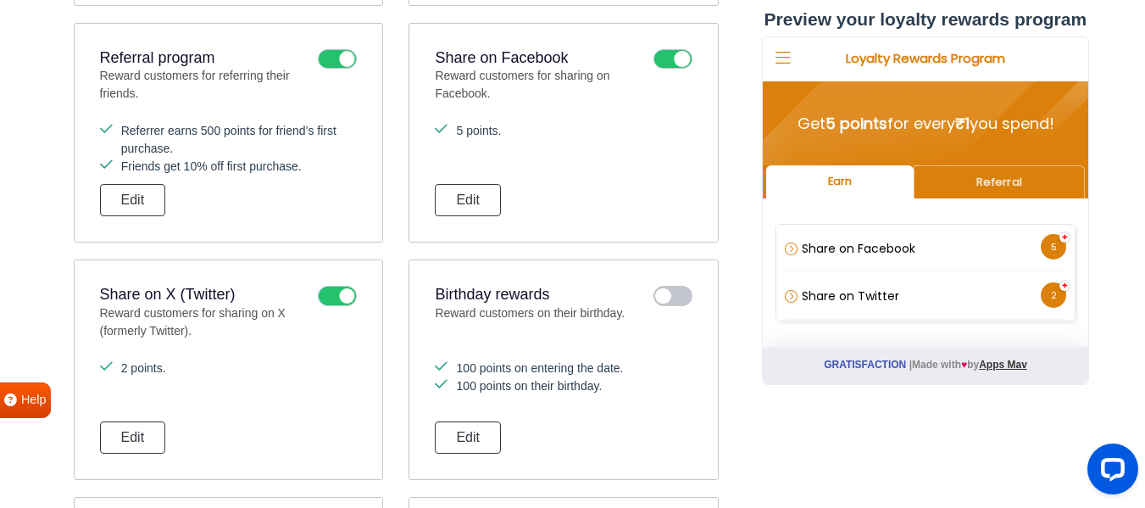
click at [337, 291] on icon at bounding box center [337, 296] width 39 height 20
click at [0, 0] on input "checkbox" at bounding box center [0, 0] width 0 height 0
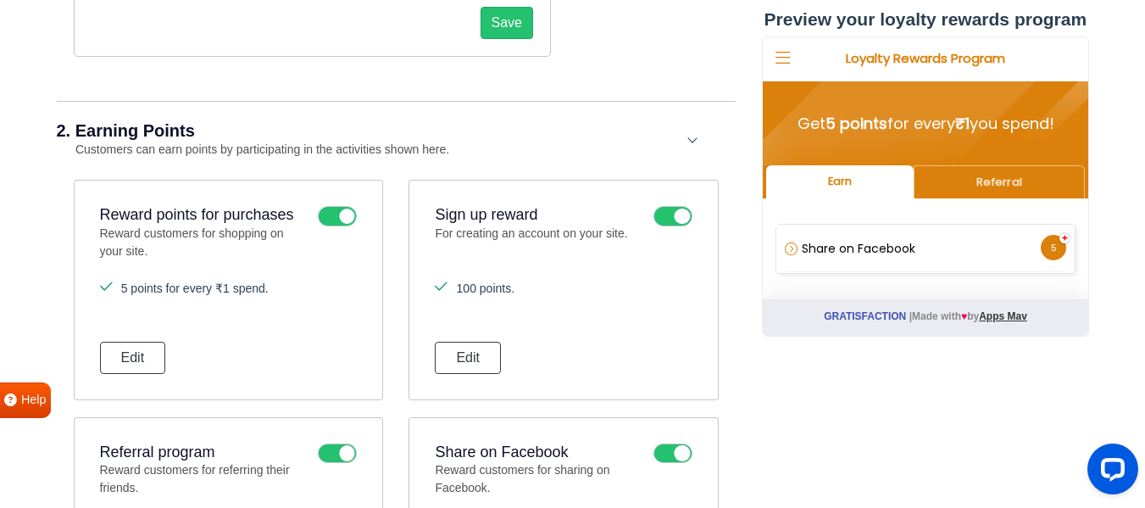
scroll to position [509, 0]
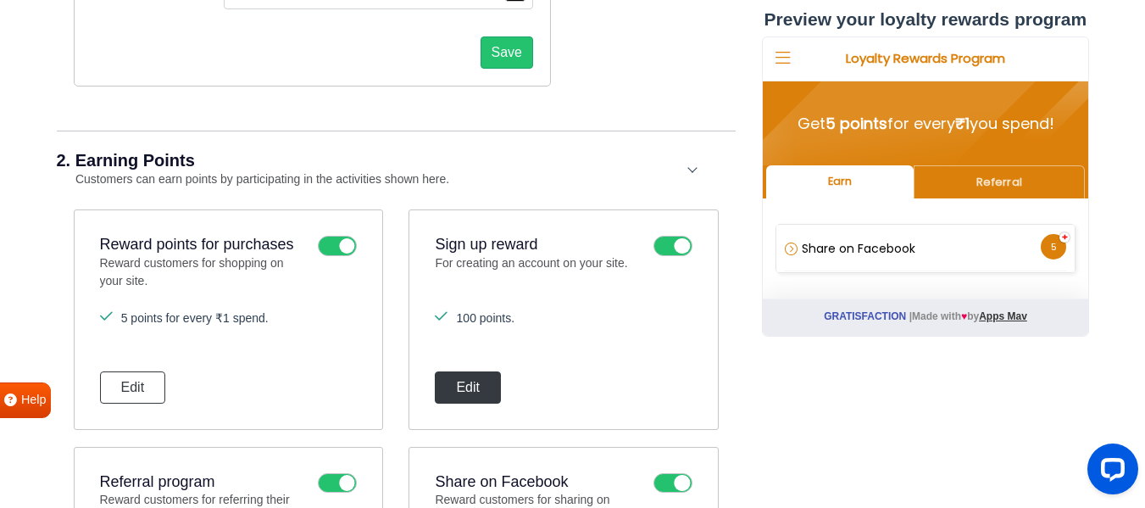
click at [480, 388] on button "Edit" at bounding box center [468, 387] width 66 height 32
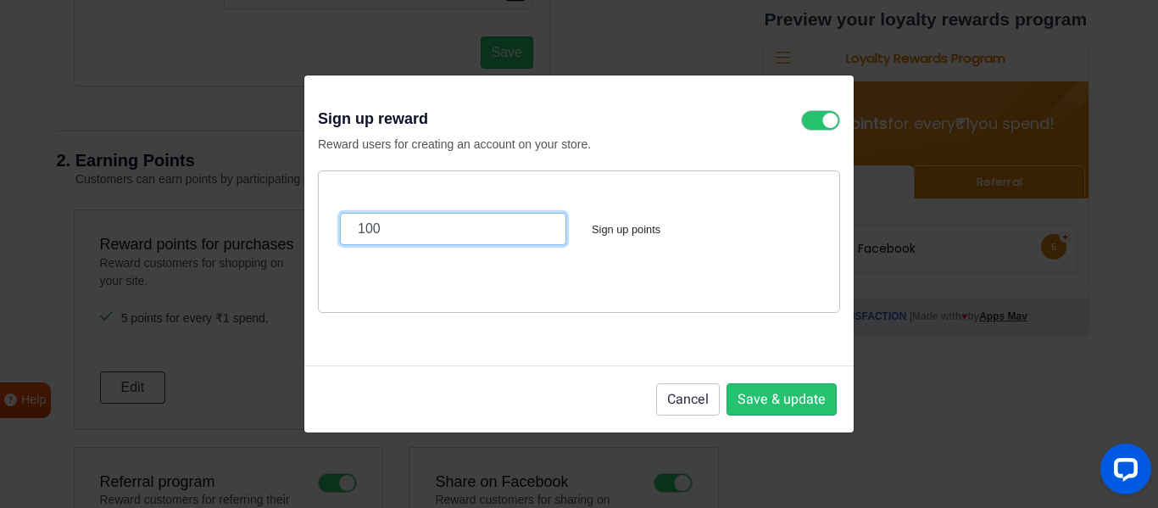
click at [360, 234] on input "100" at bounding box center [453, 229] width 226 height 32
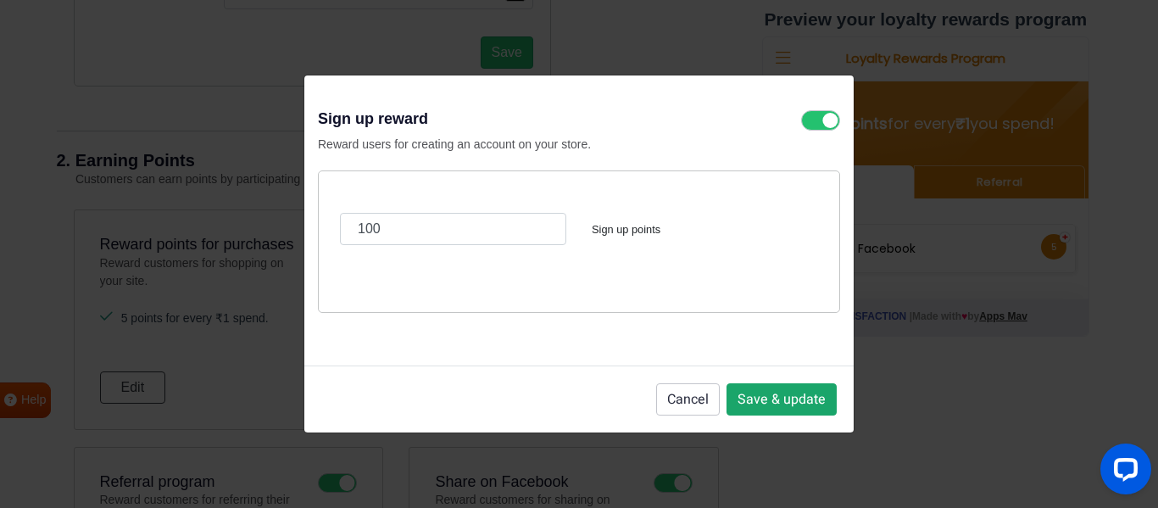
click at [765, 398] on button "Save & update" at bounding box center [781, 399] width 110 height 32
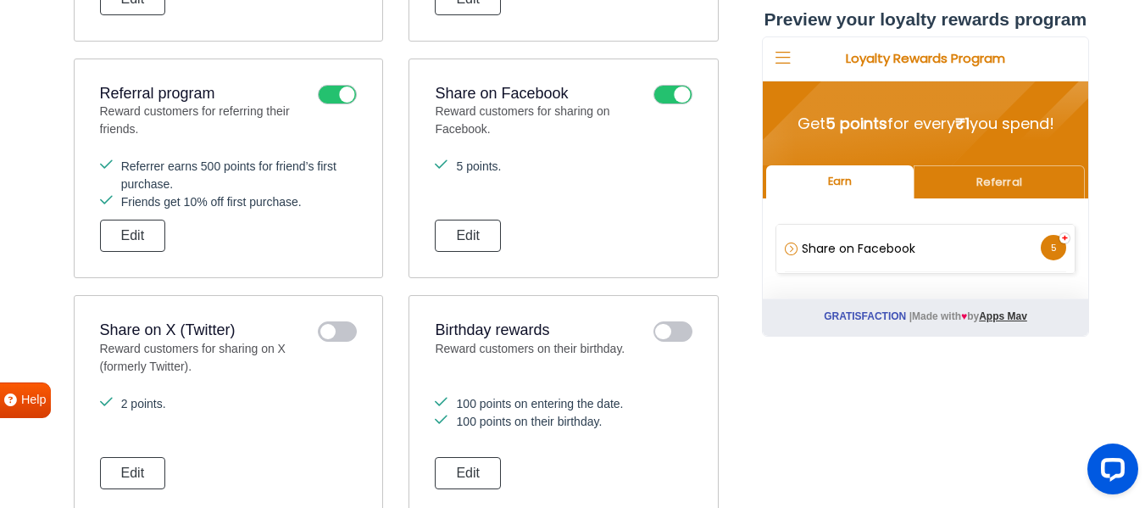
scroll to position [932, 0]
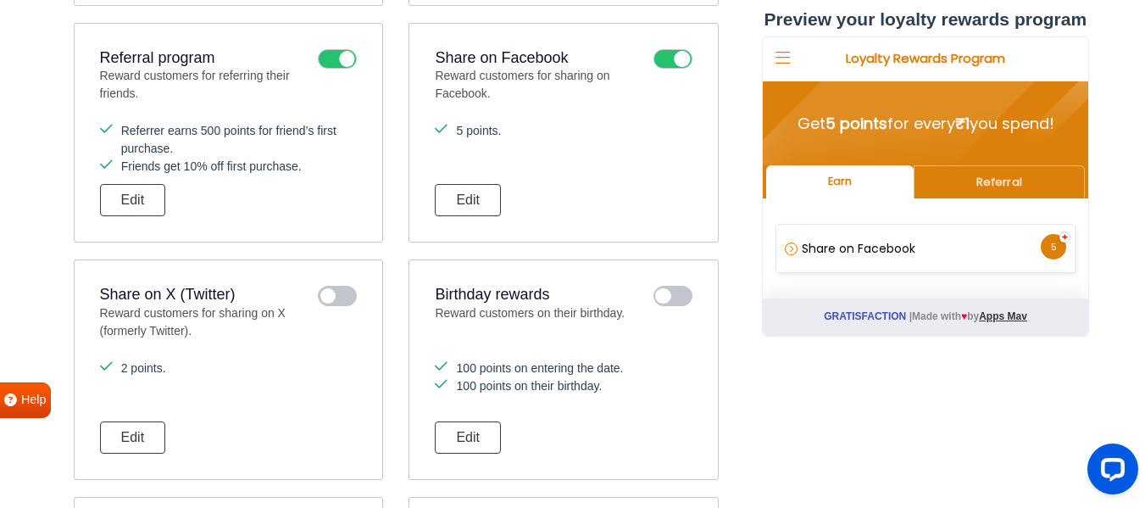
click at [674, 300] on icon at bounding box center [673, 296] width 39 height 20
click at [0, 0] on input "checkbox" at bounding box center [0, 0] width 0 height 0
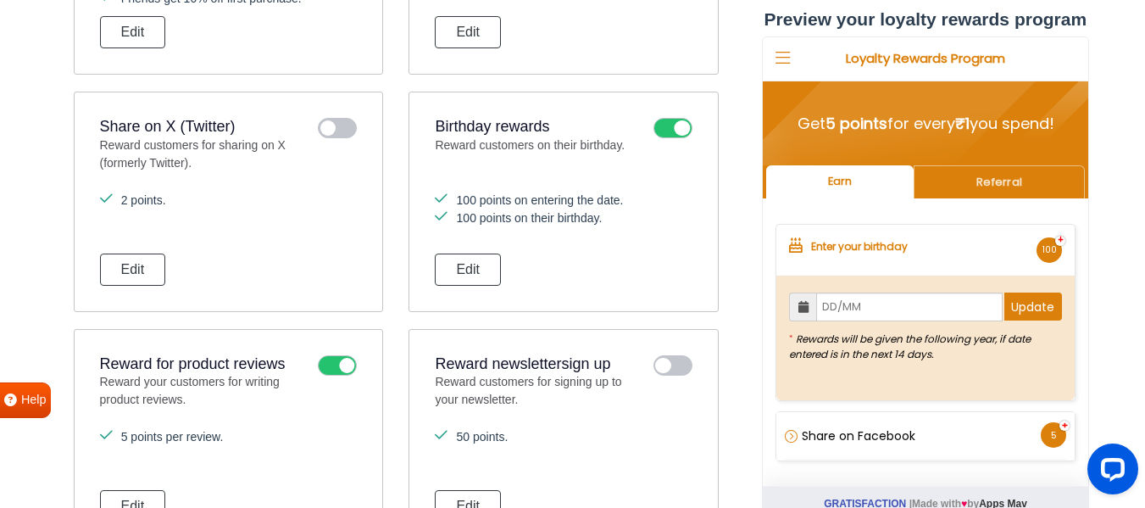
scroll to position [1102, 0]
click at [464, 268] on button "Edit" at bounding box center [468, 268] width 66 height 32
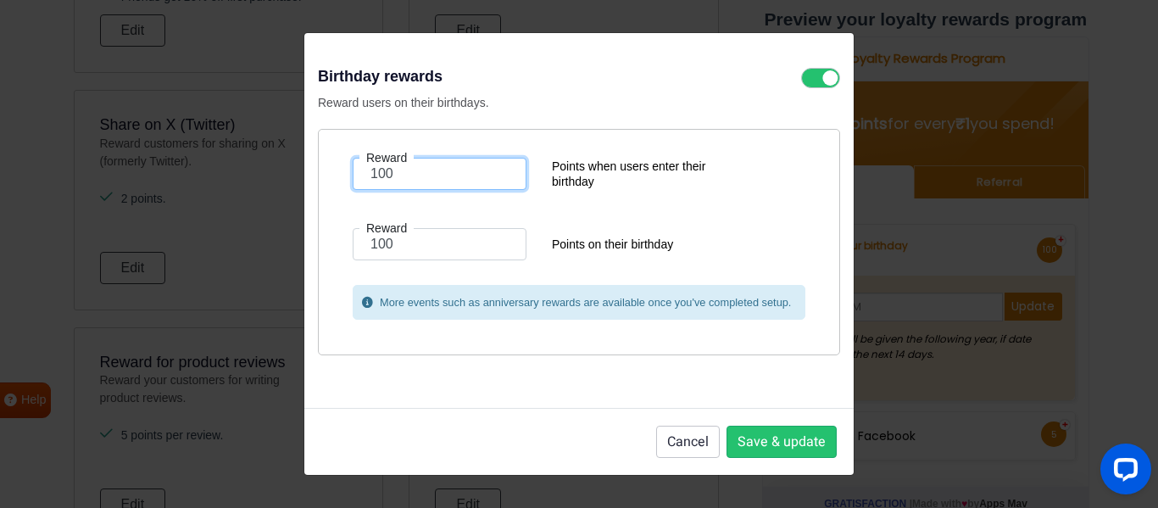
click at [382, 170] on input "100" at bounding box center [440, 174] width 174 height 32
type input "5"
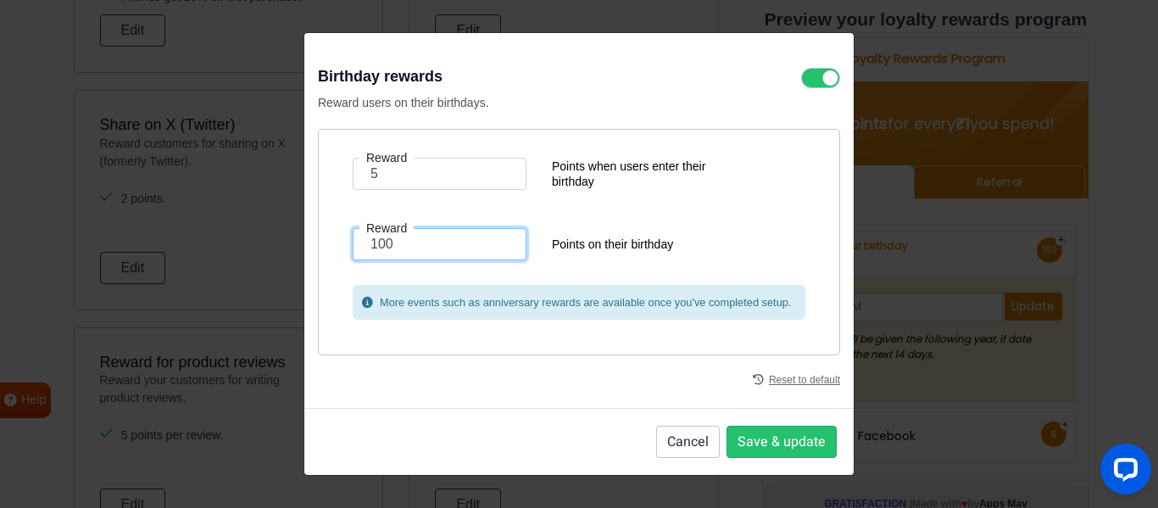
click at [381, 248] on input "100" at bounding box center [440, 244] width 174 height 32
type input "10"
click at [746, 441] on button "Save & update" at bounding box center [781, 442] width 110 height 32
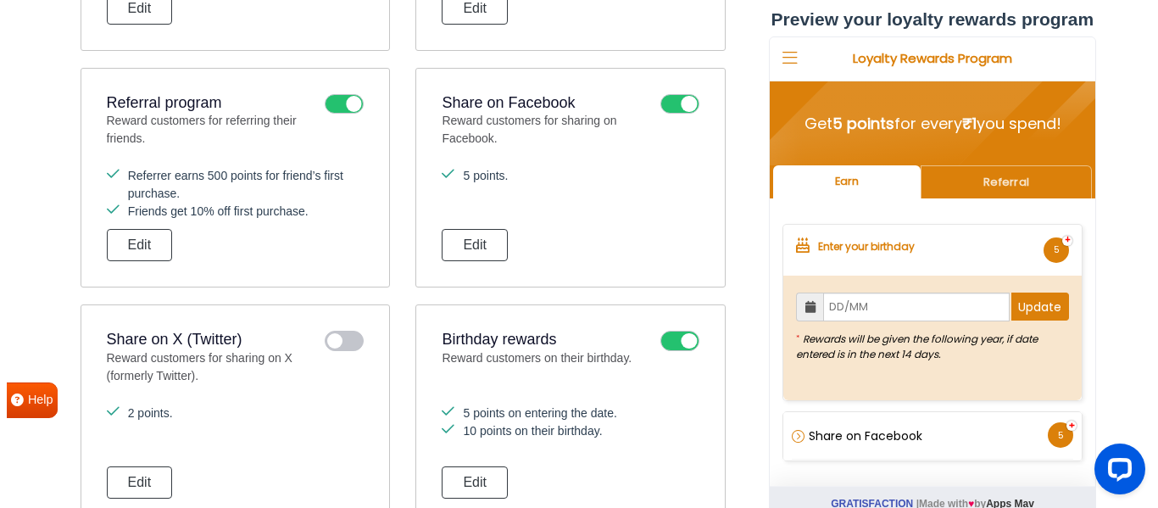
scroll to position [848, 0]
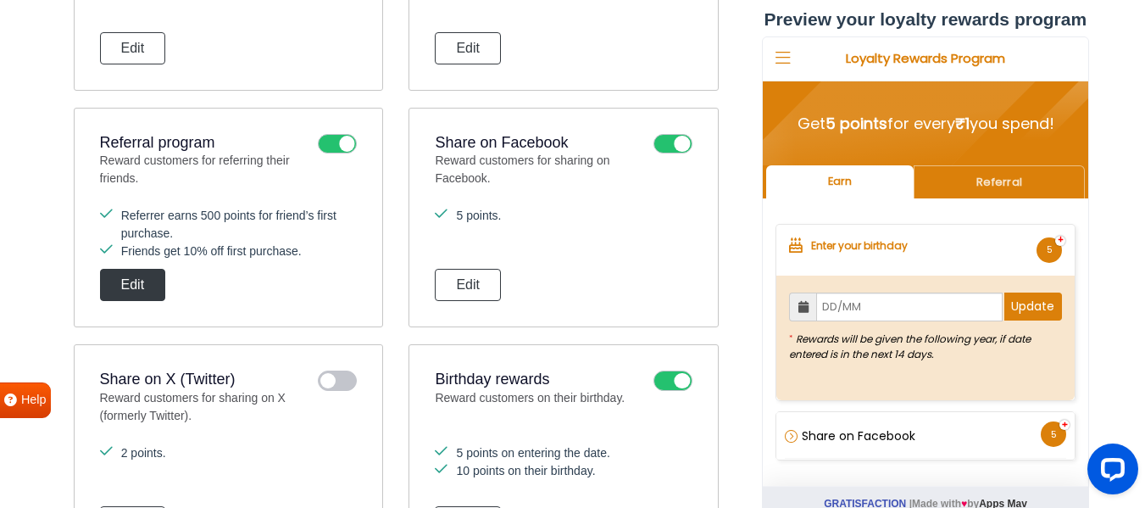
click at [147, 281] on button "Edit" at bounding box center [133, 285] width 66 height 32
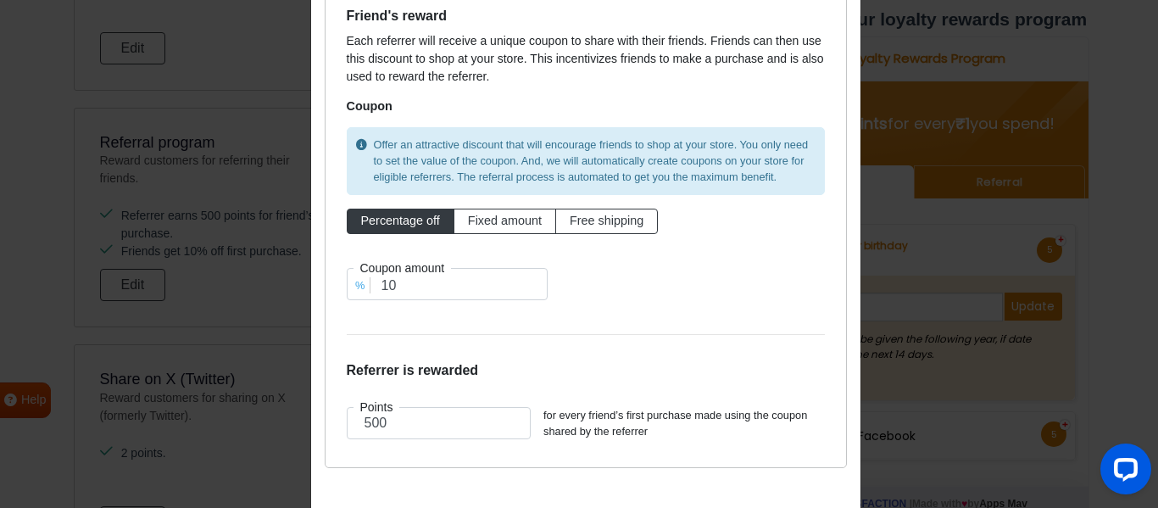
scroll to position [239, 0]
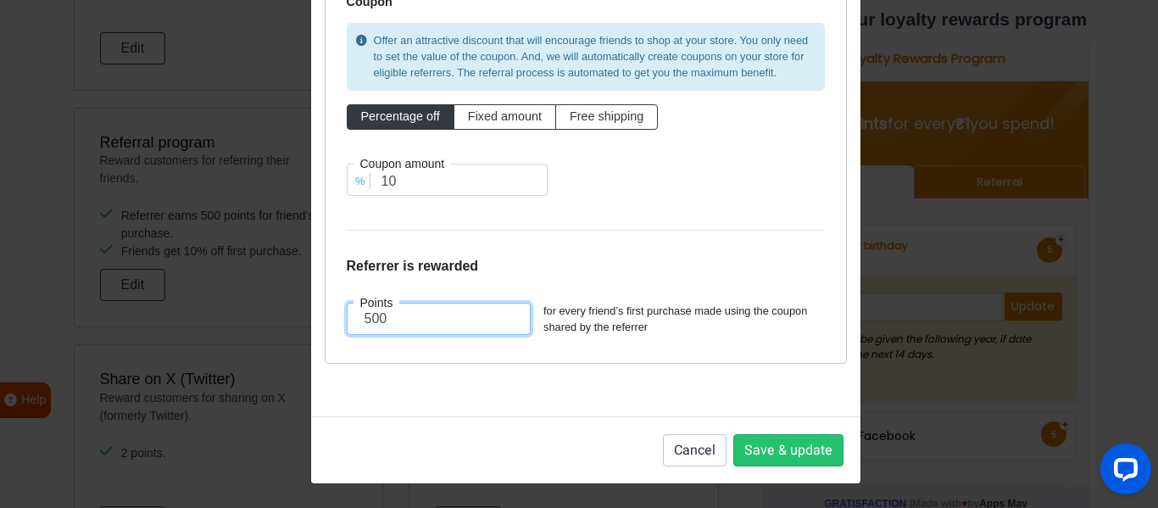
drag, startPoint x: 366, startPoint y: 318, endPoint x: 357, endPoint y: 320, distance: 9.5
click at [357, 320] on input "500" at bounding box center [439, 319] width 185 height 32
click at [777, 459] on button "Save & update" at bounding box center [788, 450] width 110 height 32
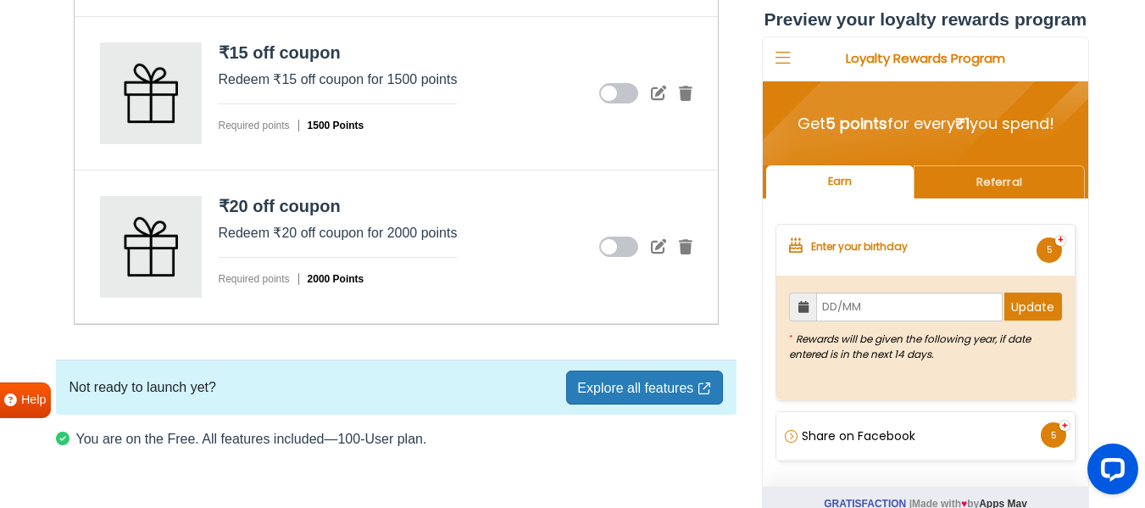
scroll to position [2427, 0]
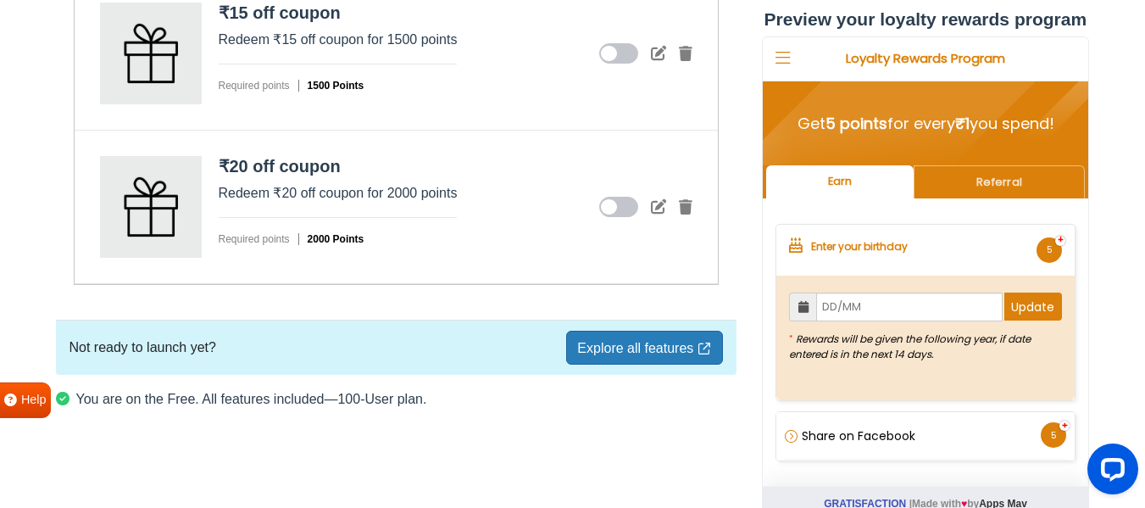
click at [668, 353] on link "Explore all features" at bounding box center [644, 348] width 156 height 34
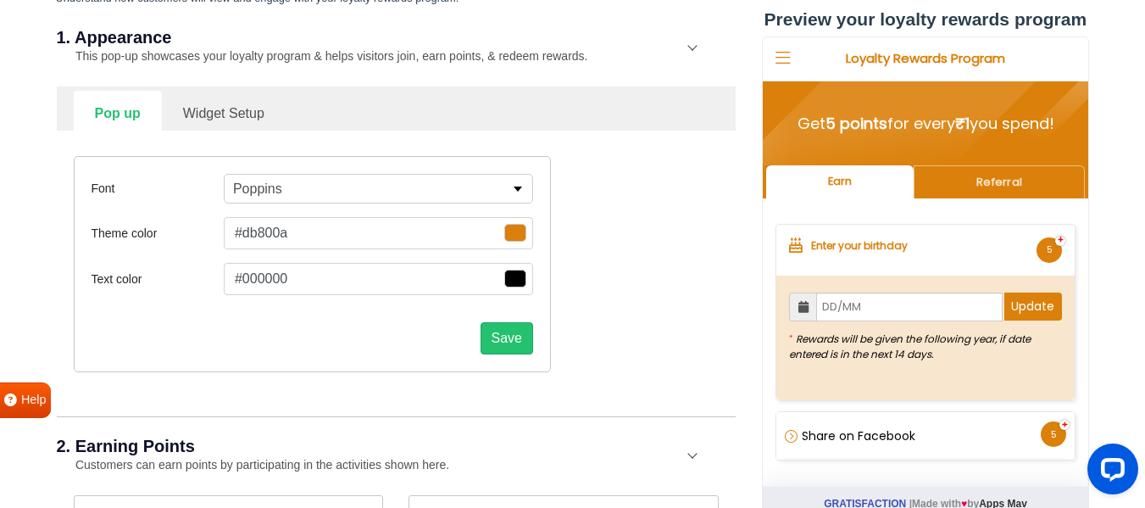
scroll to position [53, 0]
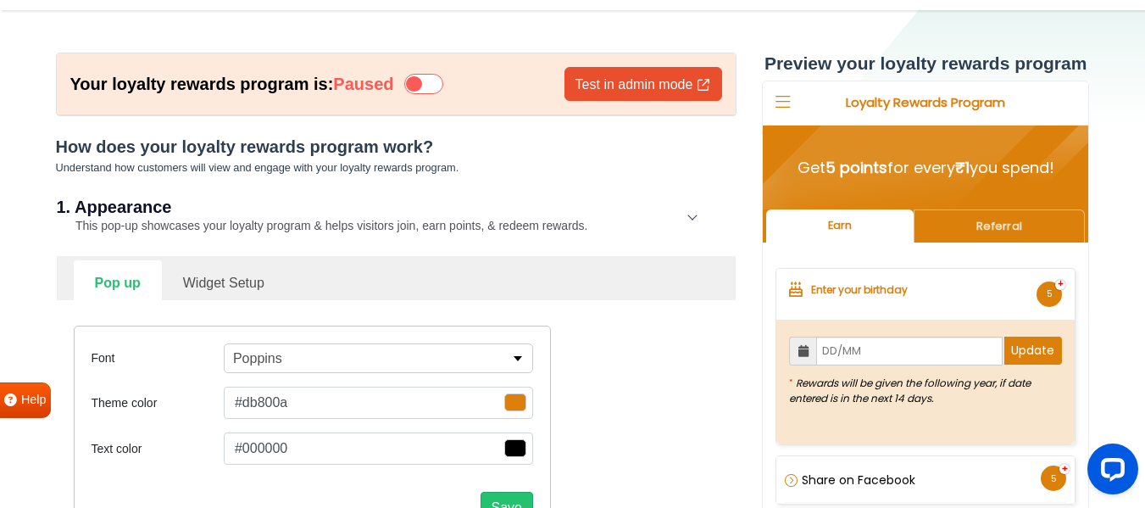
click at [240, 290] on link "Widget Setup" at bounding box center [224, 281] width 124 height 42
select select "right"
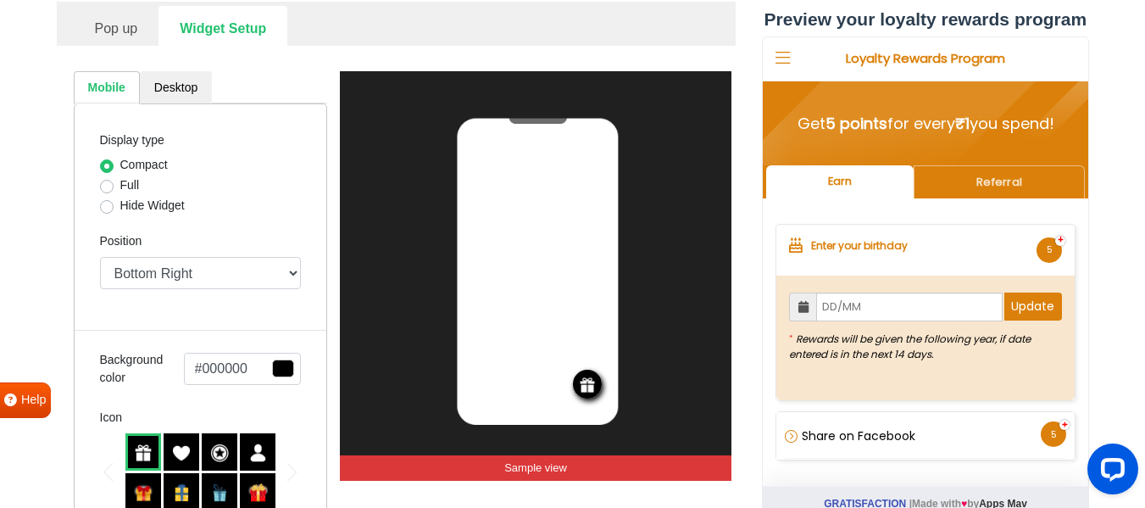
scroll to position [223, 0]
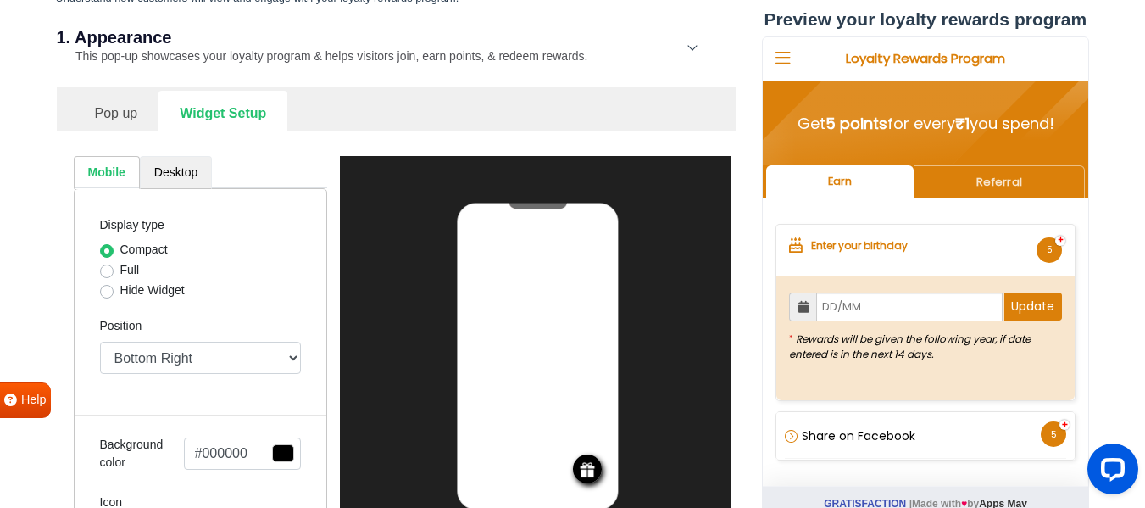
click at [171, 182] on link "Desktop" at bounding box center [176, 172] width 72 height 33
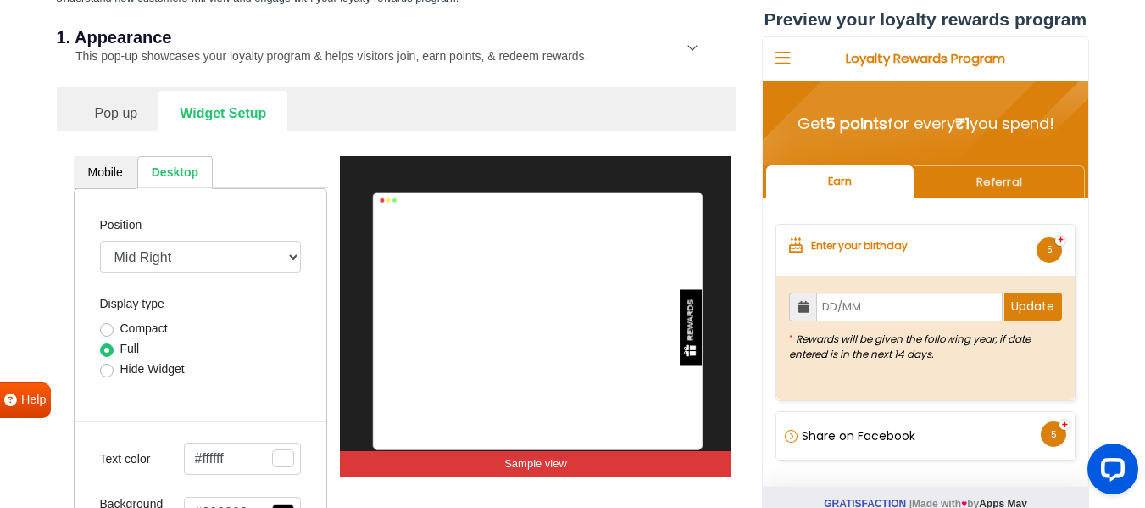
click at [688, 329] on div "REWARDS" at bounding box center [692, 320] width 10 height 42
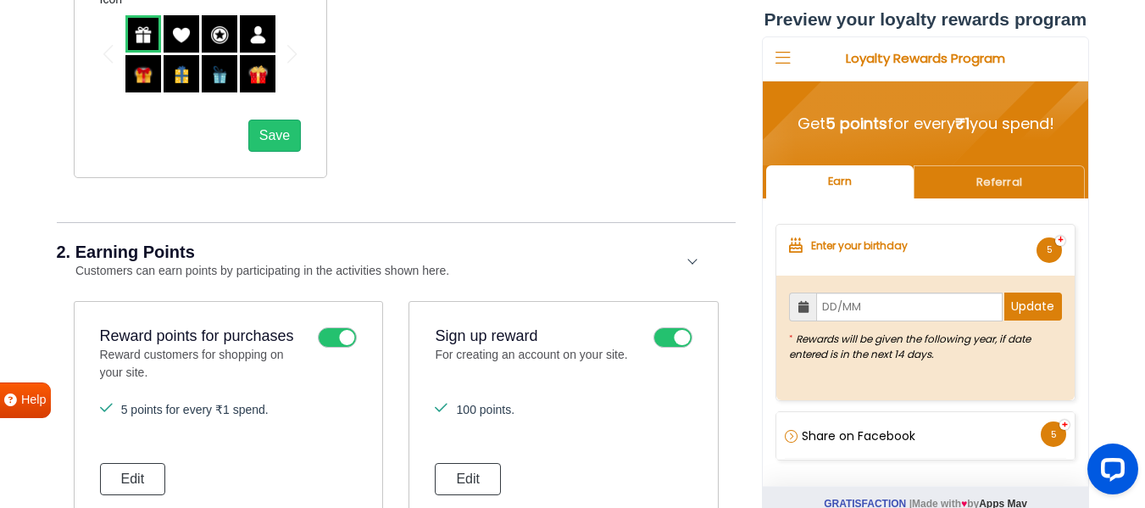
scroll to position [901, 0]
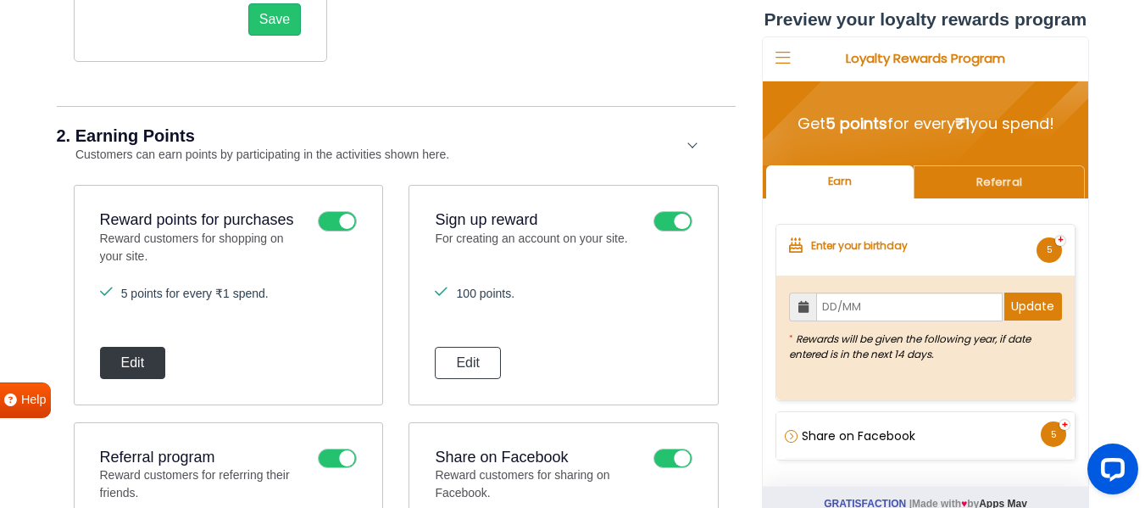
click at [137, 368] on button "Edit" at bounding box center [133, 363] width 66 height 32
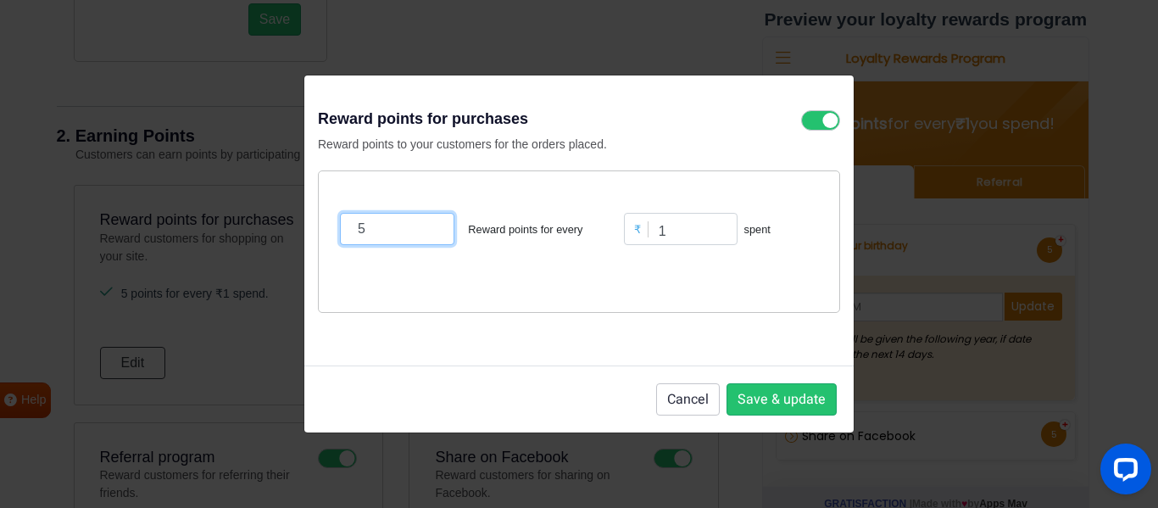
drag, startPoint x: 364, startPoint y: 231, endPoint x: 348, endPoint y: 232, distance: 17.0
click at [348, 232] on input "5" at bounding box center [397, 229] width 114 height 32
type input "1"
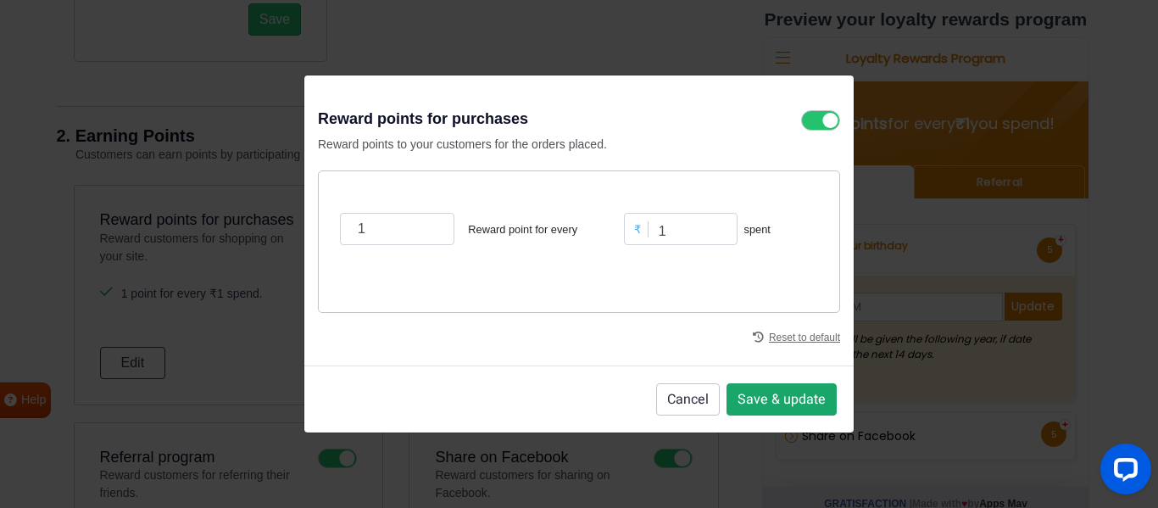
click at [776, 394] on button "Save & update" at bounding box center [781, 399] width 110 height 32
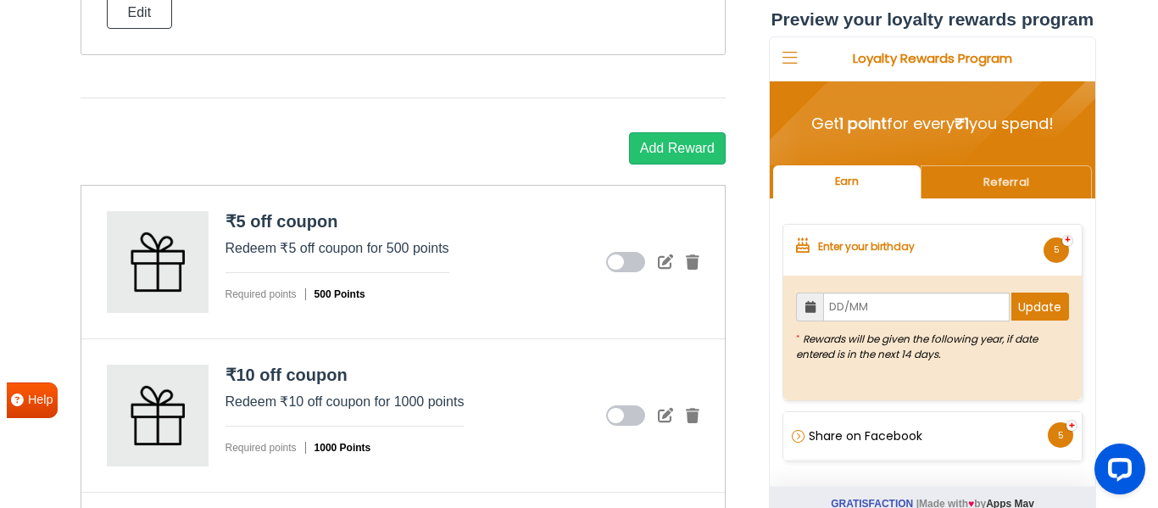
scroll to position [2427, 0]
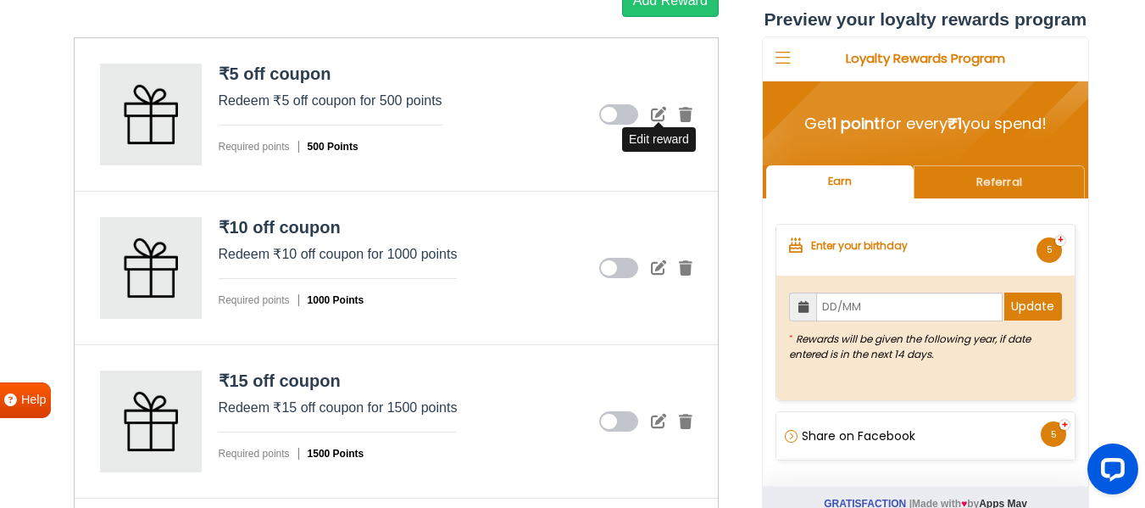
click at [656, 110] on icon at bounding box center [658, 113] width 15 height 15
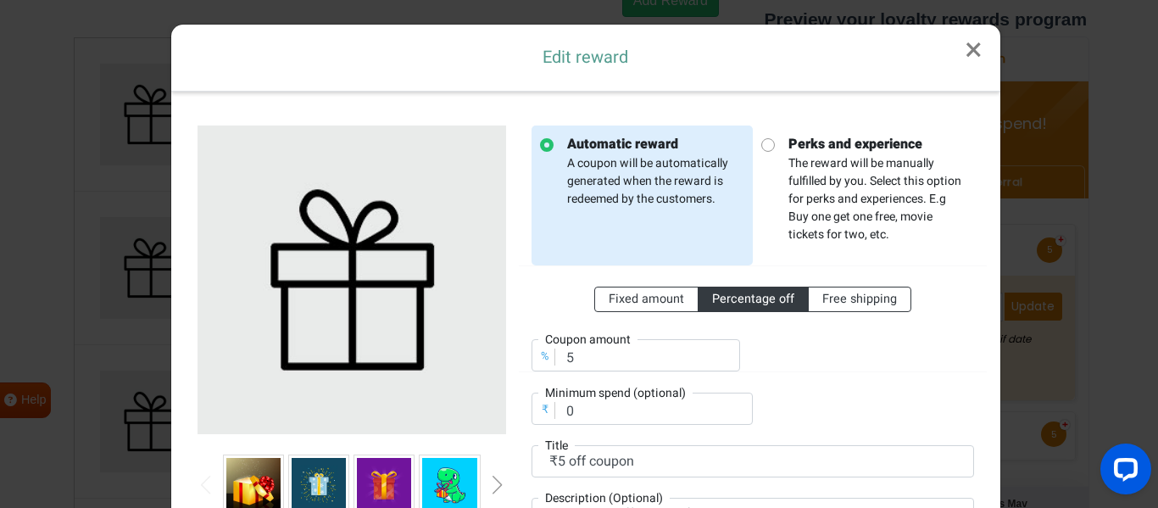
scroll to position [0, 0]
click at [643, 307] on span "Fixed amount" at bounding box center [646, 299] width 75 height 18
click at [620, 301] on input "Fixed amount" at bounding box center [614, 295] width 11 height 11
radio input "true"
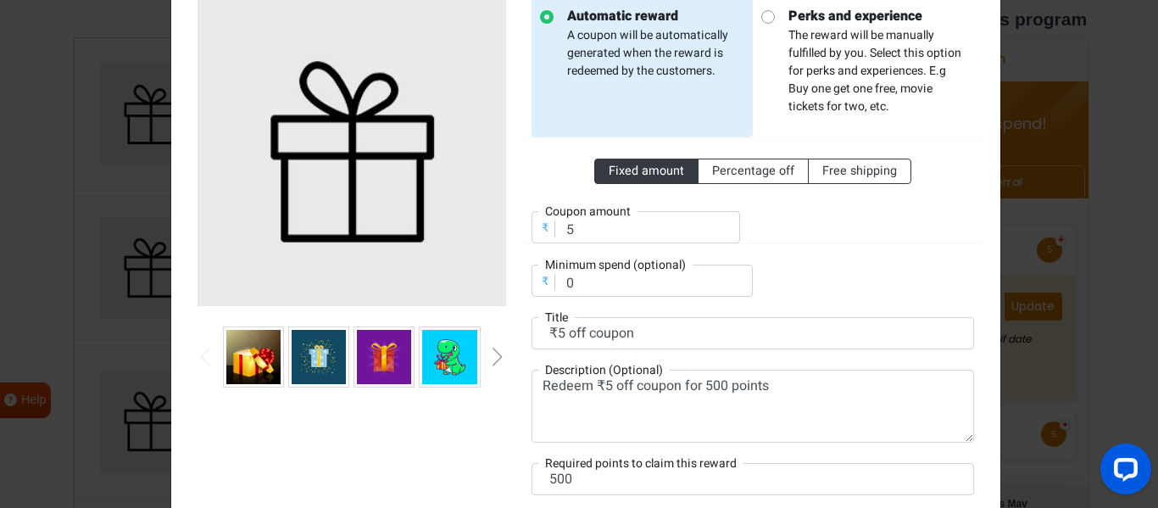
scroll to position [170, 0]
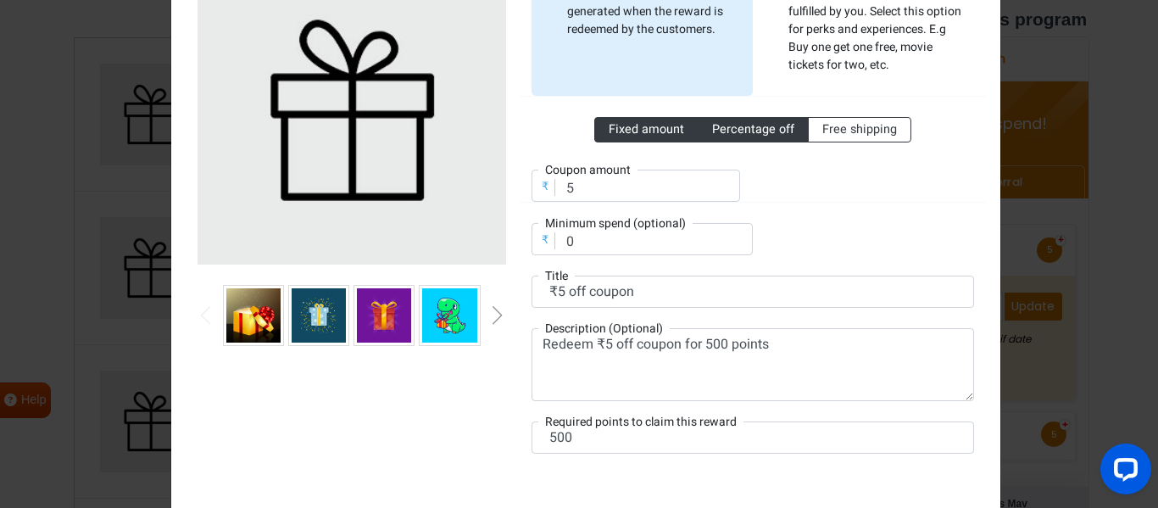
click at [740, 132] on span "Percentage off" at bounding box center [753, 129] width 82 height 18
click at [723, 131] on input "Percentage off" at bounding box center [717, 125] width 11 height 11
radio input "true"
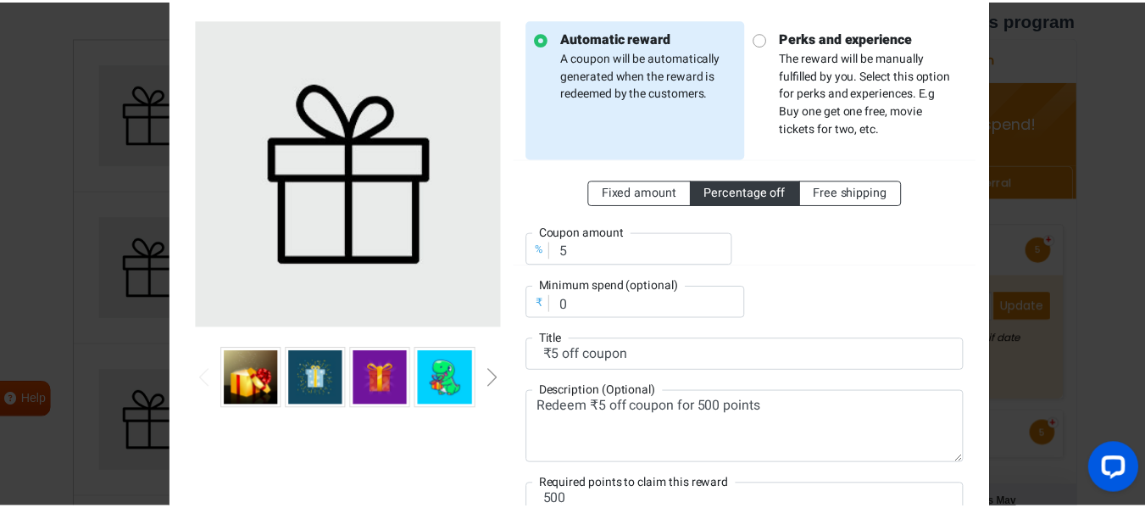
scroll to position [0, 0]
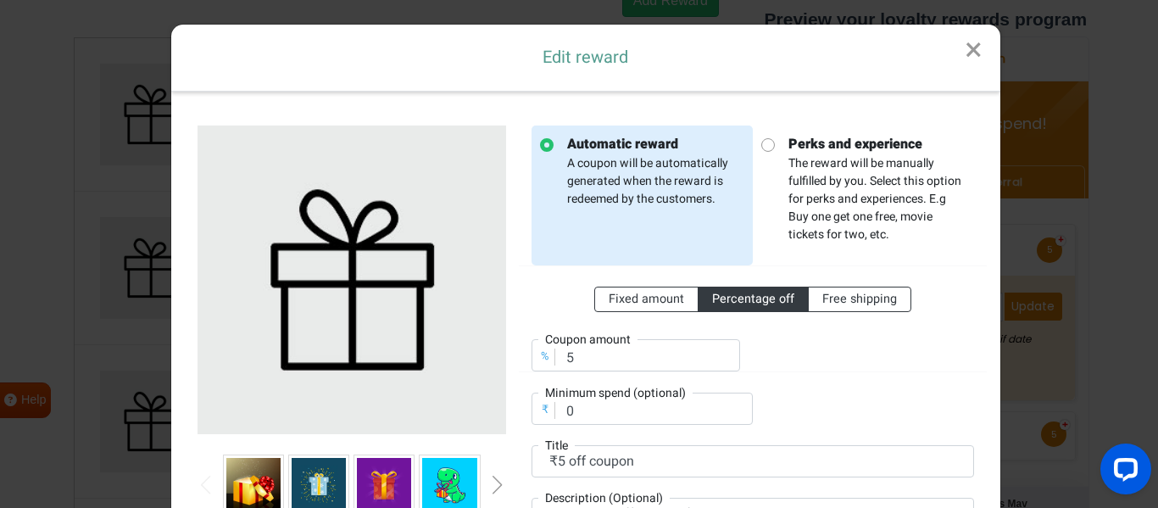
drag, startPoint x: 964, startPoint y: 47, endPoint x: 953, endPoint y: 55, distance: 13.4
click at [964, 47] on link "×" at bounding box center [973, 51] width 53 height 52
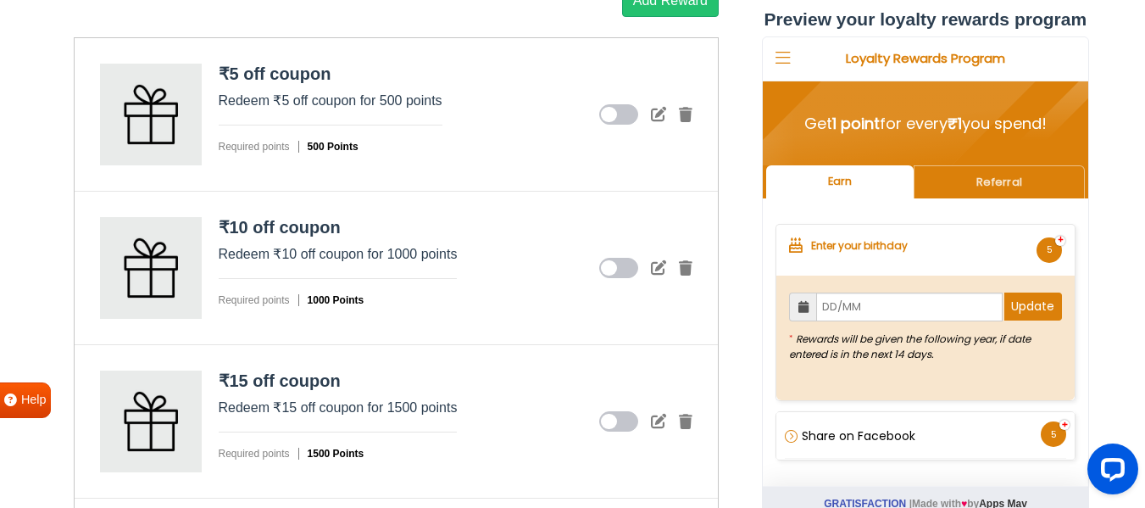
click at [617, 111] on icon at bounding box center [618, 114] width 39 height 20
click at [0, 0] on input "checkbox" at bounding box center [0, 0] width 0 height 0
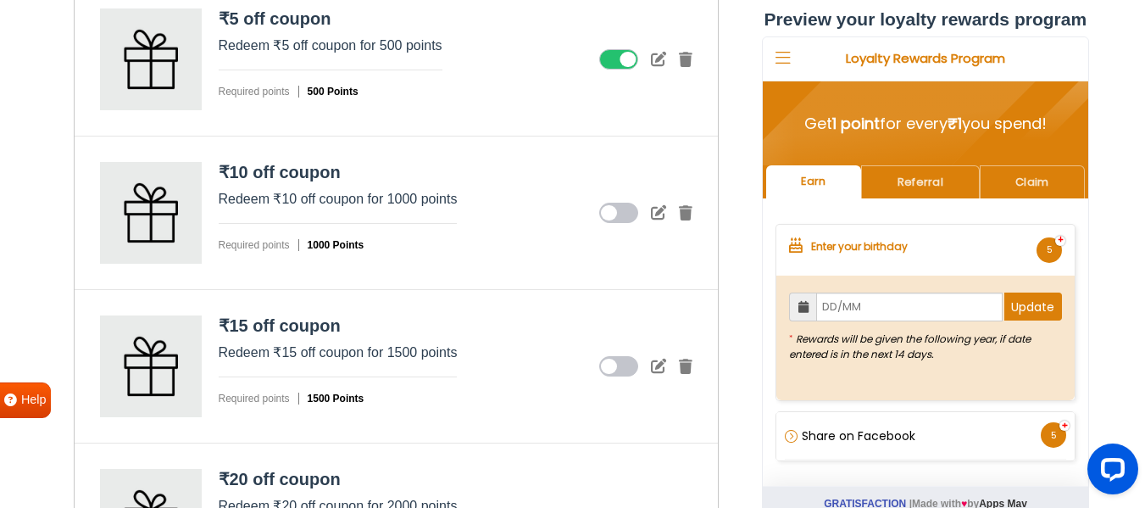
scroll to position [2596, 0]
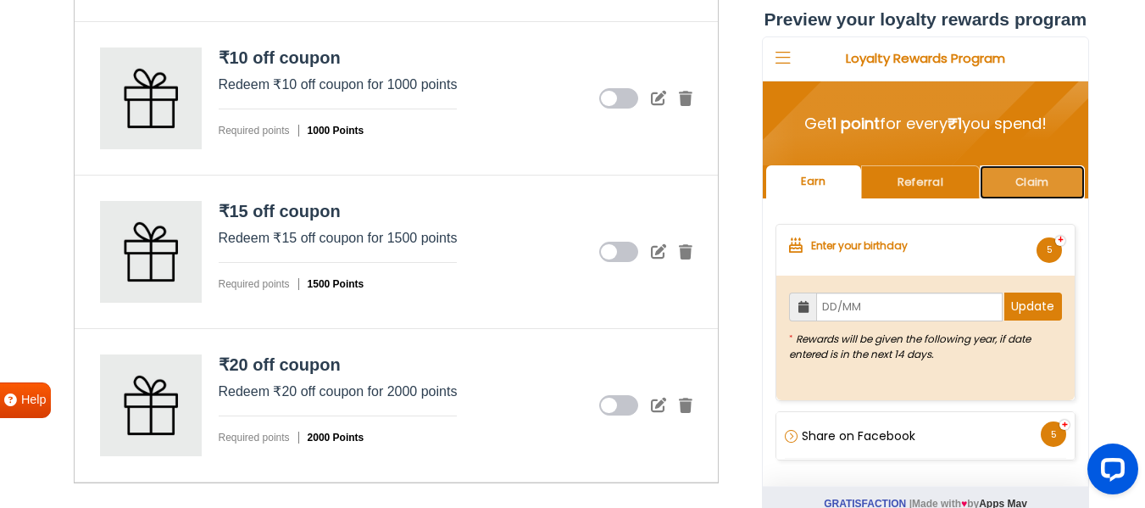
click at [1004, 180] on link "Claim" at bounding box center [1031, 181] width 105 height 33
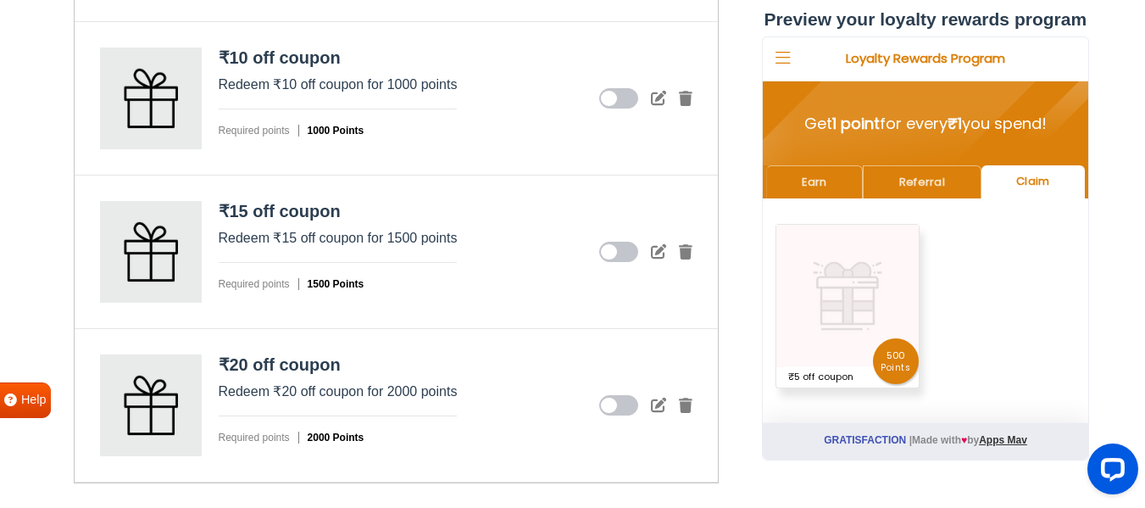
click at [875, 325] on img at bounding box center [847, 296] width 142 height 142
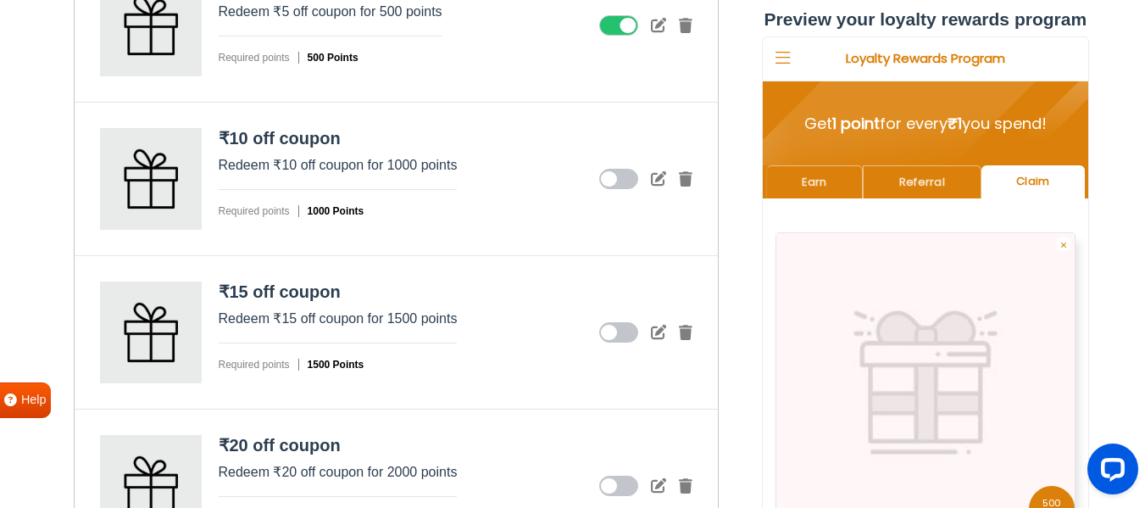
scroll to position [2427, 0]
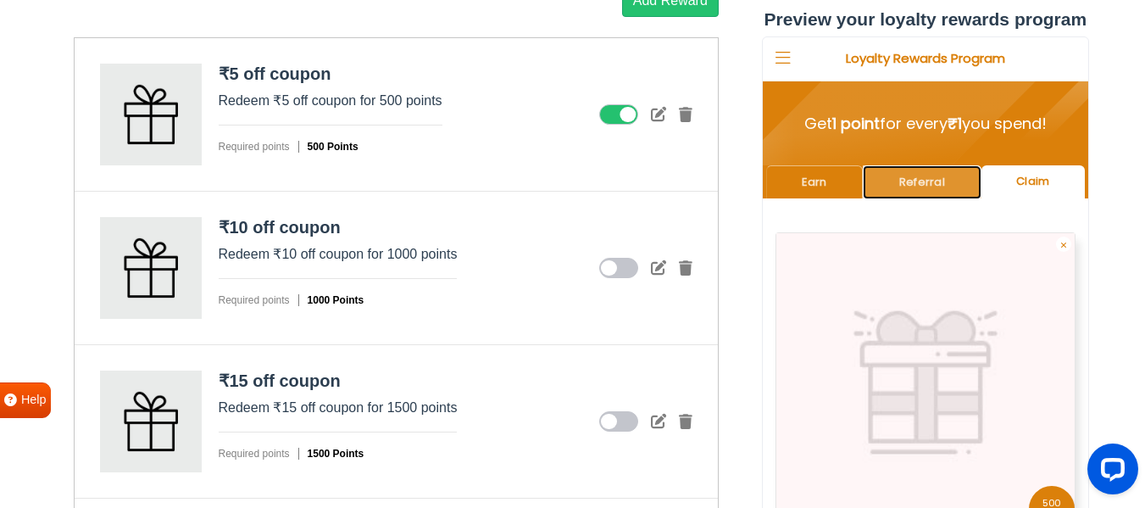
click at [933, 185] on link "Referral" at bounding box center [921, 181] width 118 height 33
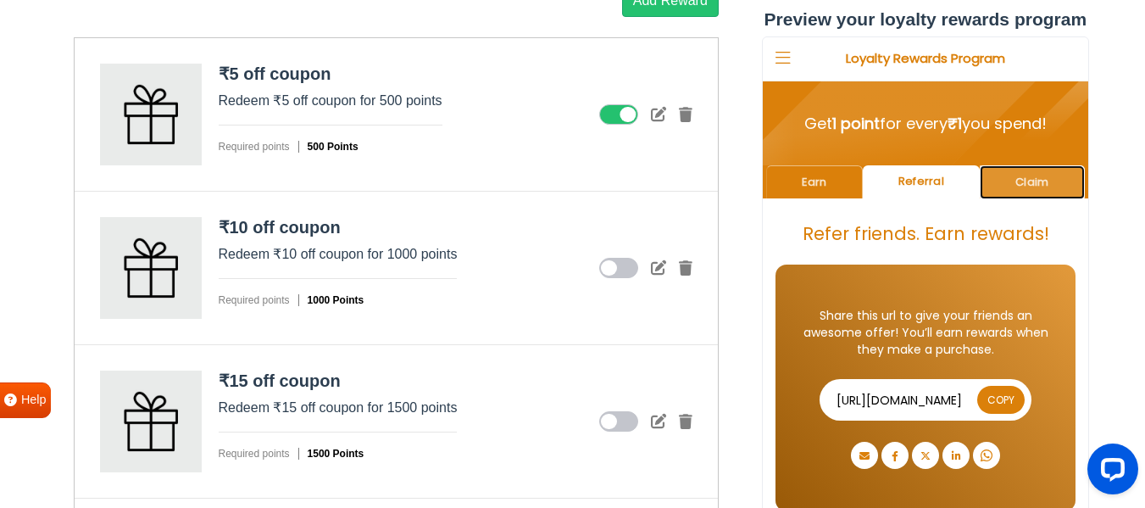
click at [1025, 186] on link "Claim" at bounding box center [1031, 181] width 105 height 33
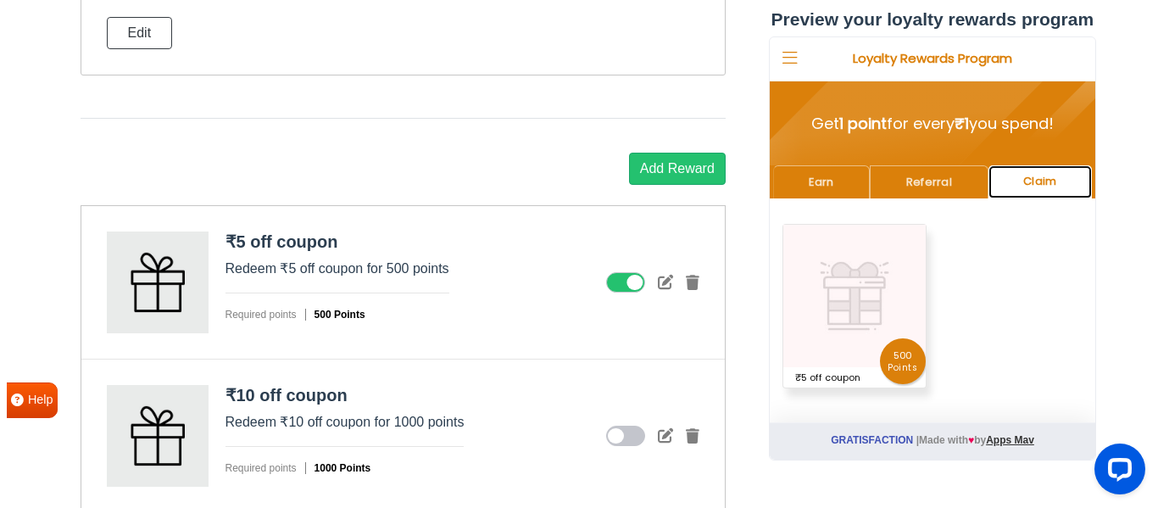
scroll to position [2257, 0]
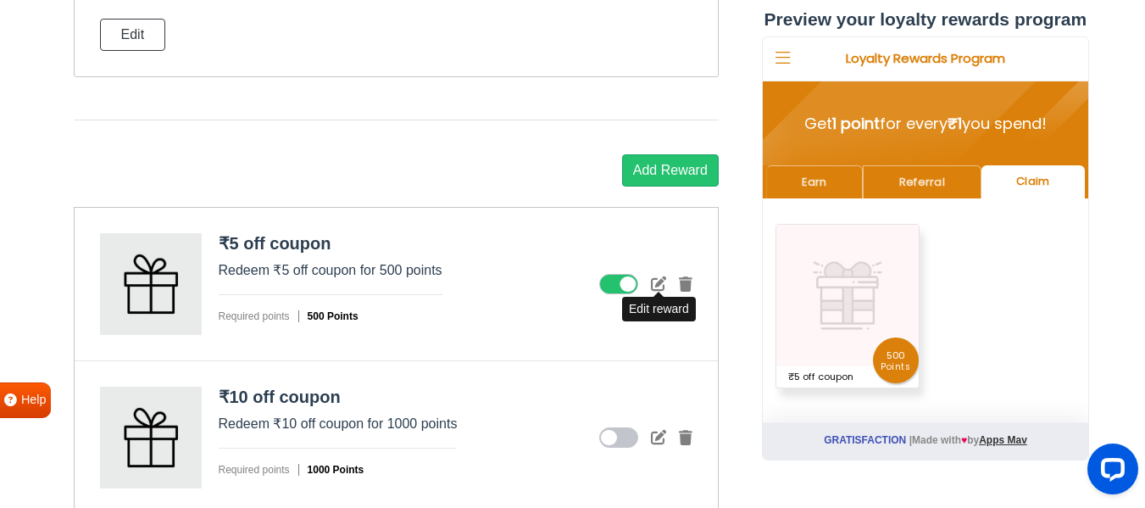
click at [654, 279] on icon at bounding box center [658, 282] width 15 height 15
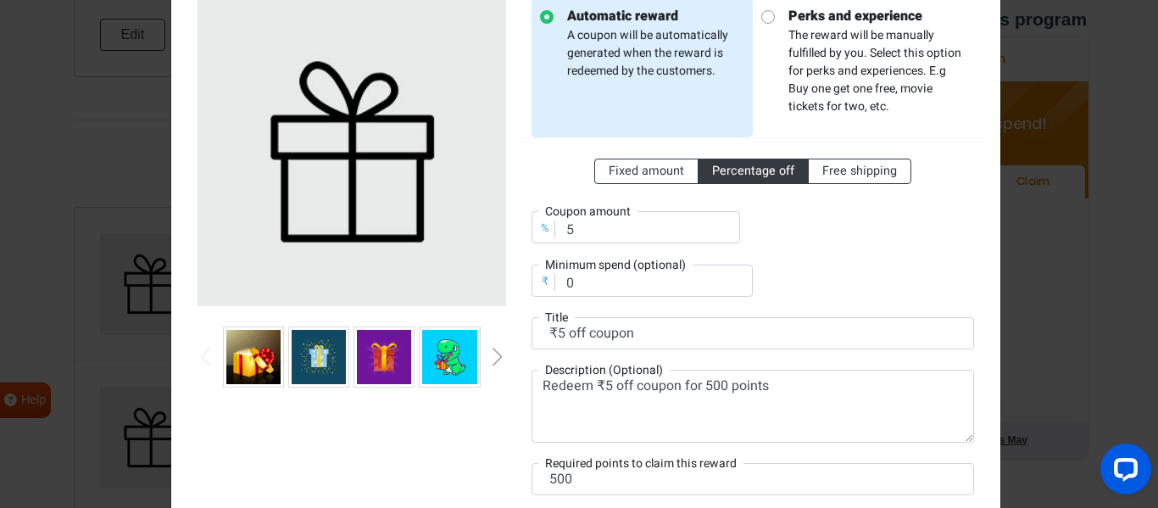
scroll to position [254, 0]
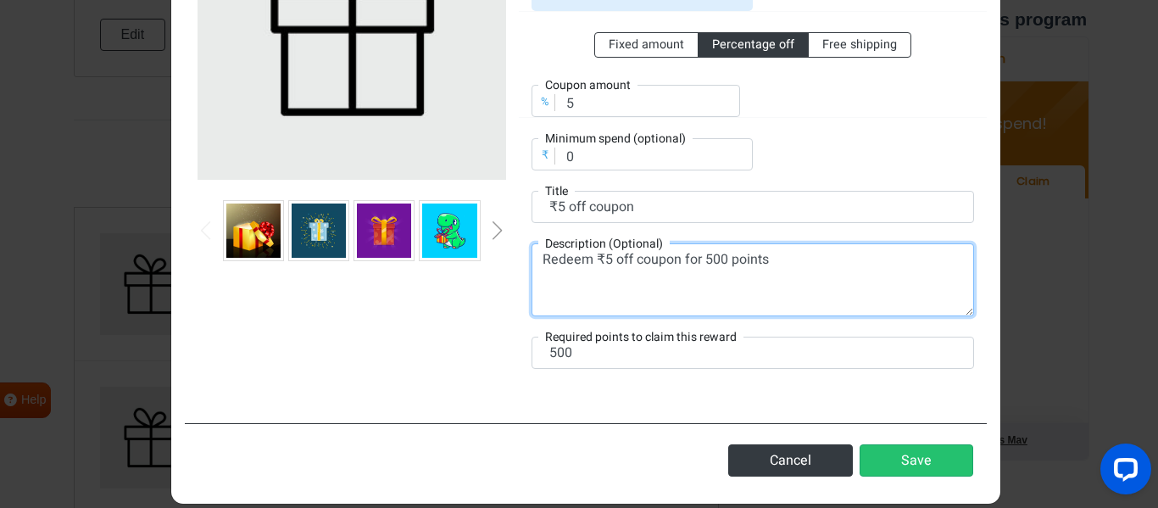
click at [603, 257] on textarea "Redeem ₹5 off coupon for 500 points" at bounding box center [752, 279] width 442 height 73
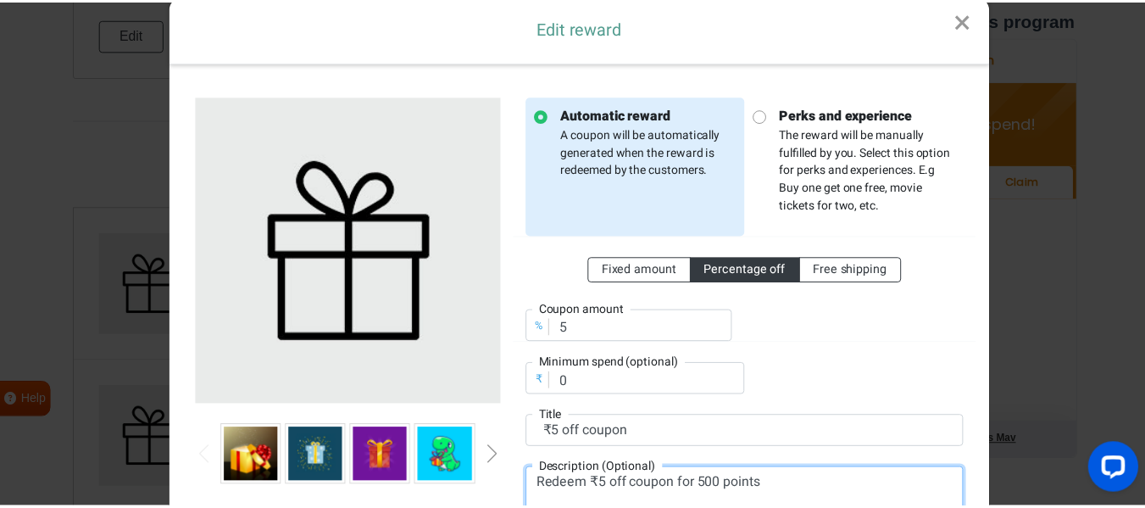
scroll to position [0, 0]
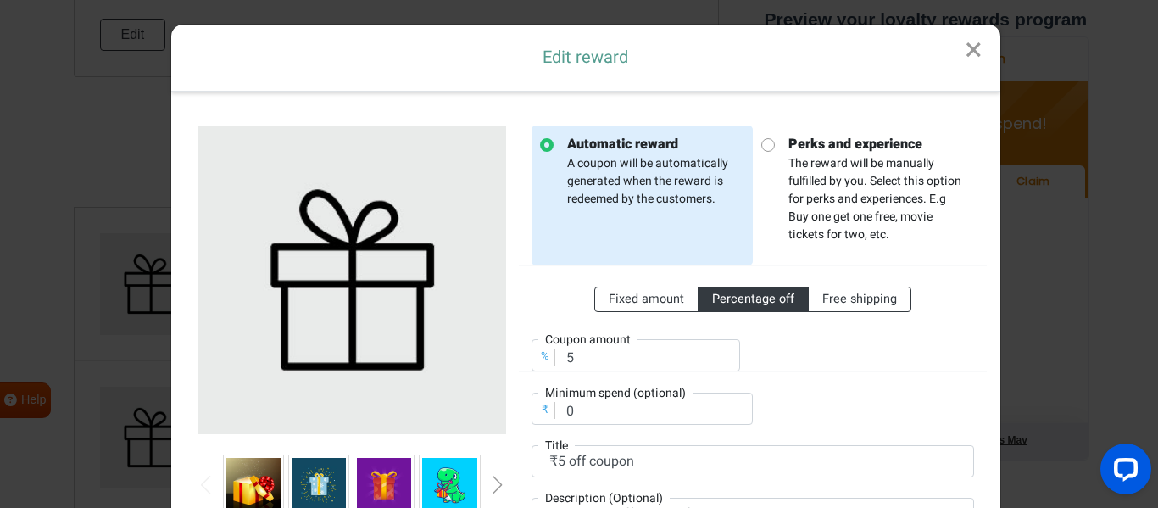
click at [971, 45] on link "×" at bounding box center [973, 51] width 53 height 52
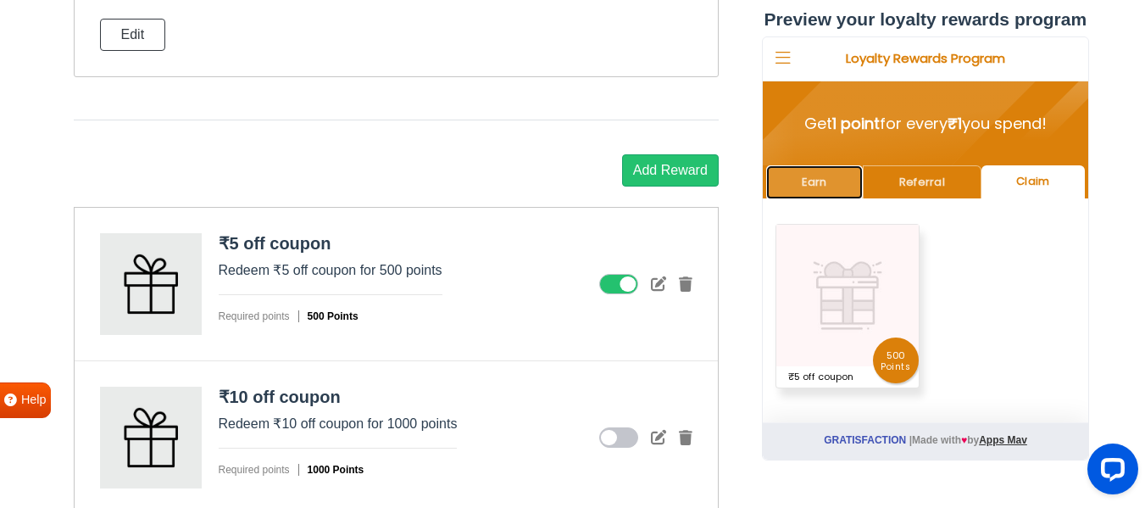
click at [819, 186] on link "Earn" at bounding box center [813, 181] width 97 height 33
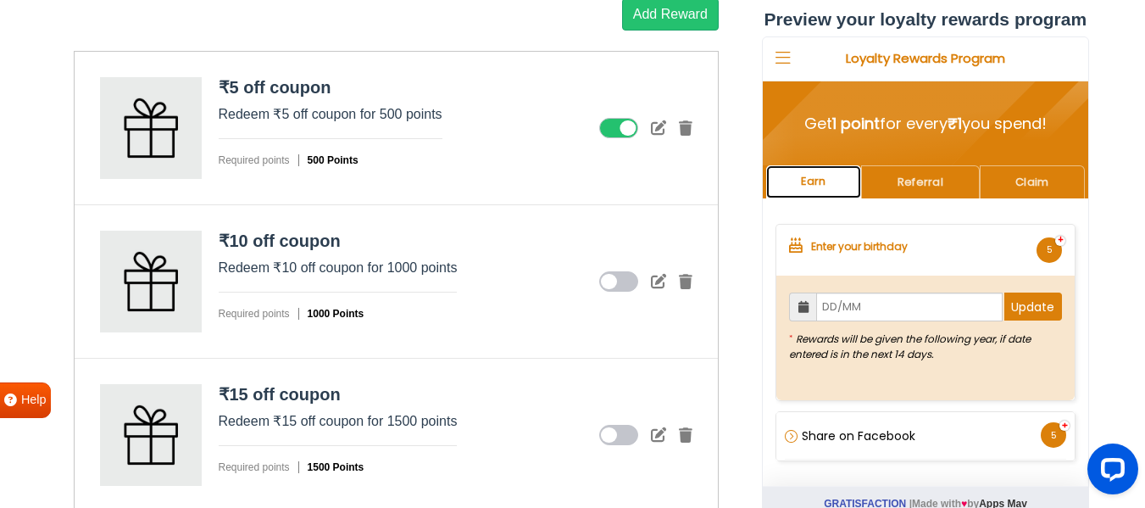
scroll to position [2342, 0]
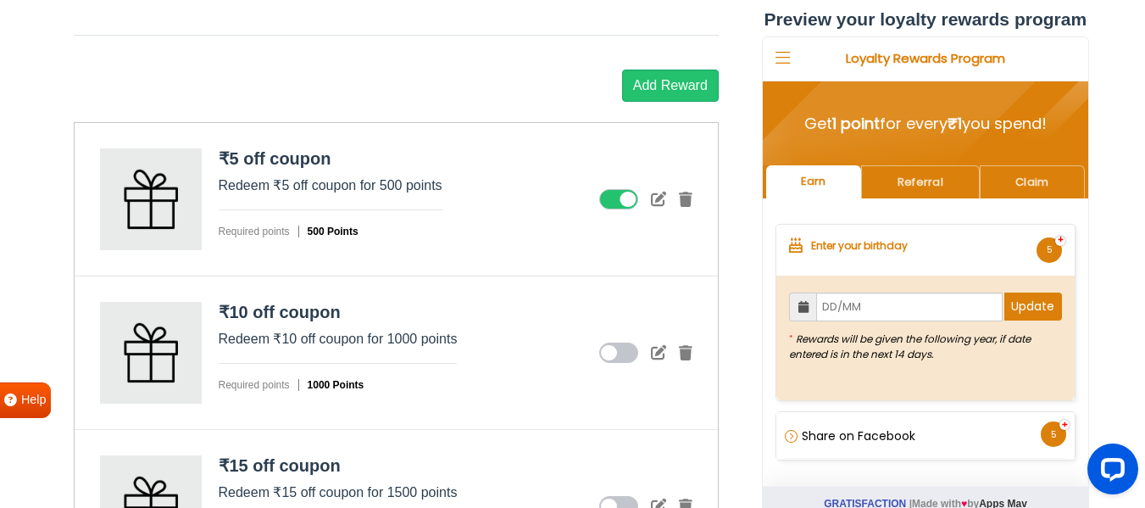
click at [942, 247] on div "Enter your birthday + 5" at bounding box center [925, 250] width 298 height 51
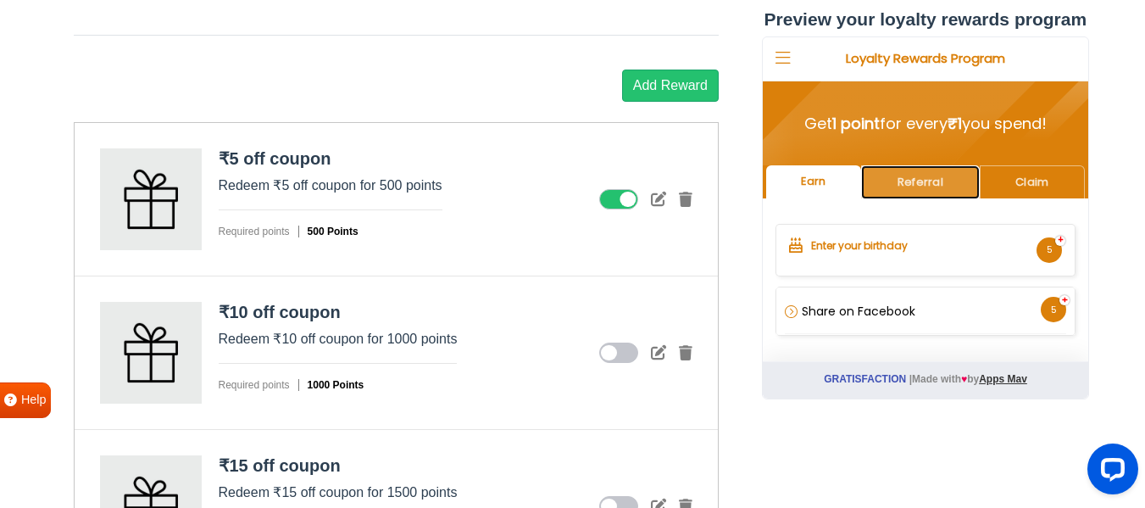
click at [891, 187] on link "Referral" at bounding box center [919, 181] width 118 height 33
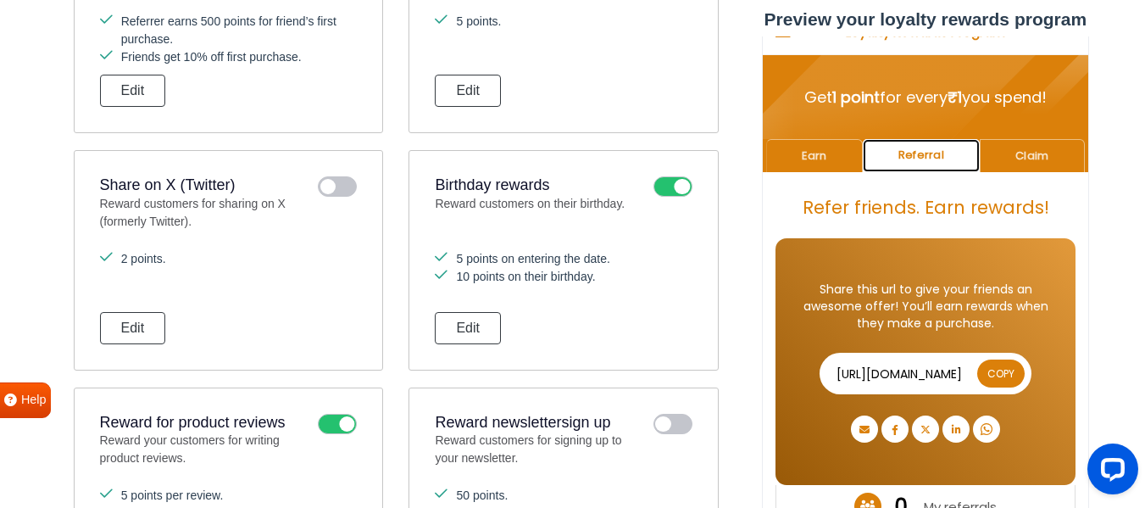
scroll to position [0, 0]
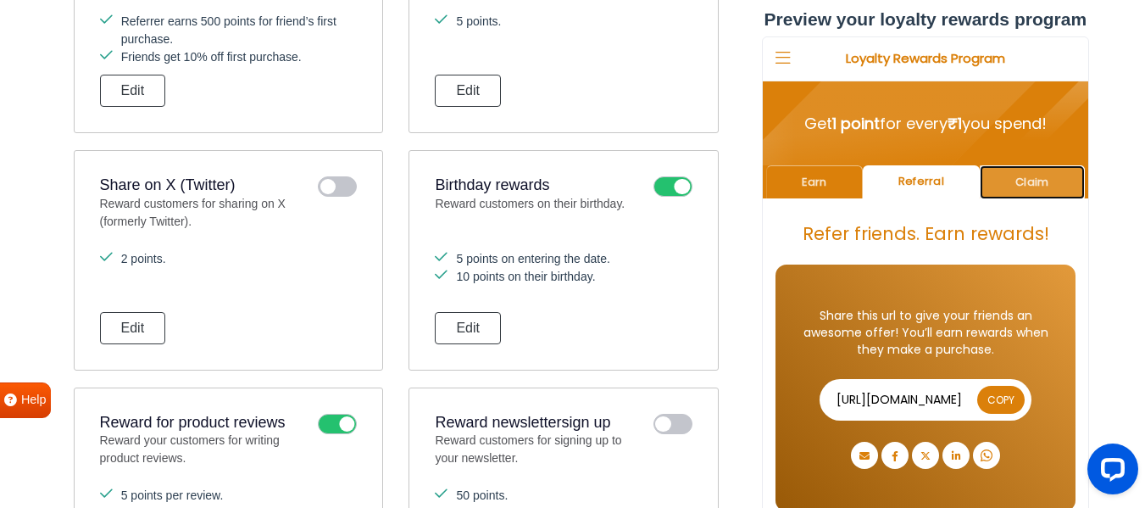
click at [1027, 179] on link "Claim" at bounding box center [1031, 181] width 105 height 33
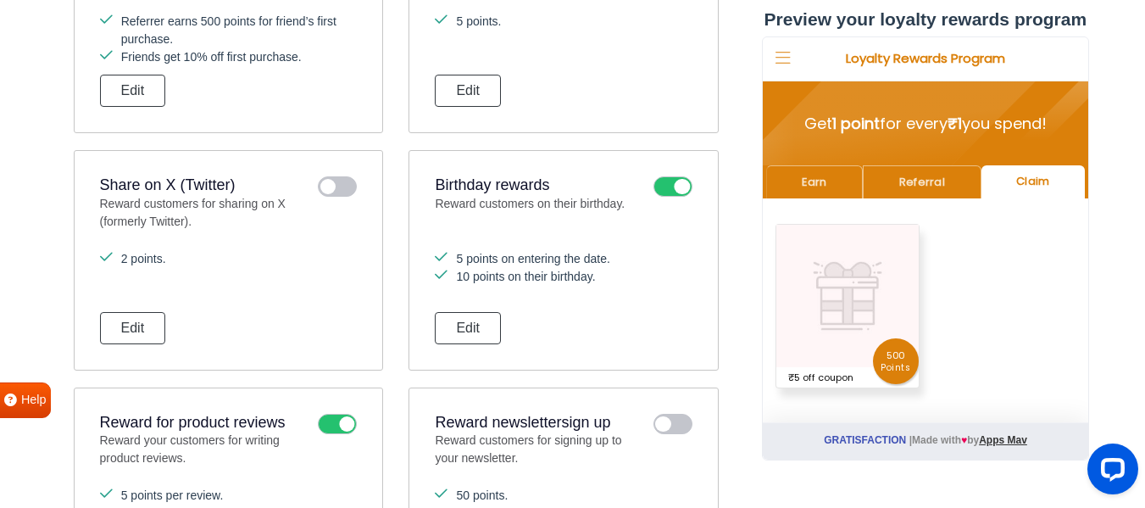
click at [788, 68] on span "[PERSON_NAME]" at bounding box center [785, 57] width 28 height 30
click at [784, 56] on icon at bounding box center [782, 58] width 15 height 17
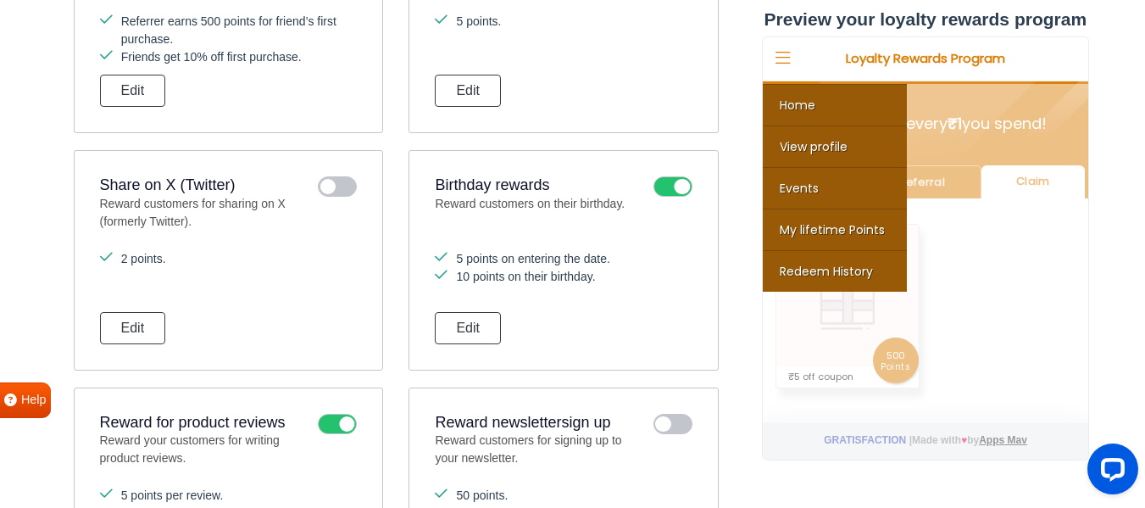
click at [1032, 207] on div "Refer friends. Earn rewards! Share this url to give your friends an awesome off…" at bounding box center [924, 314] width 325 height 215
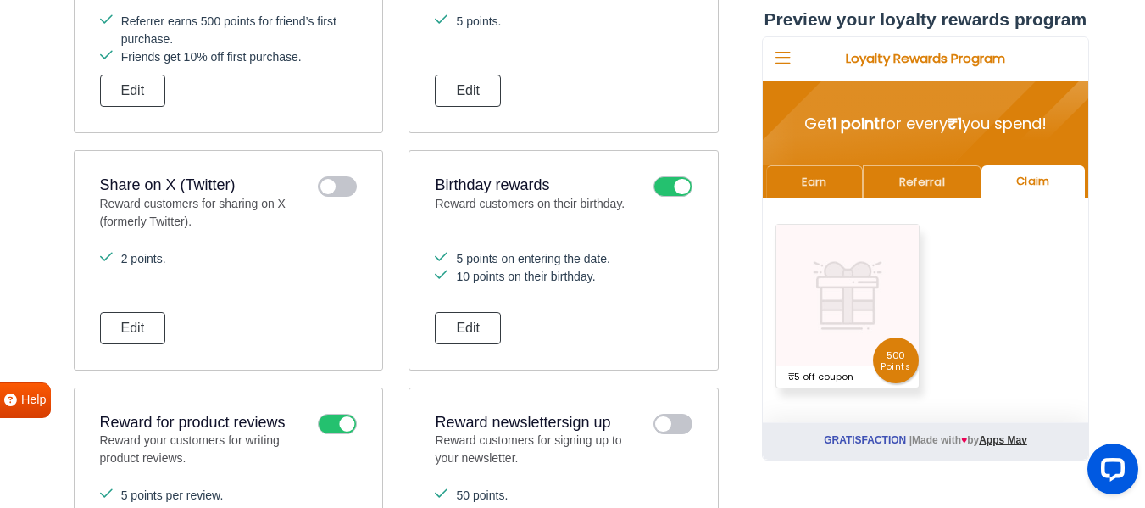
click at [871, 314] on img at bounding box center [847, 296] width 142 height 142
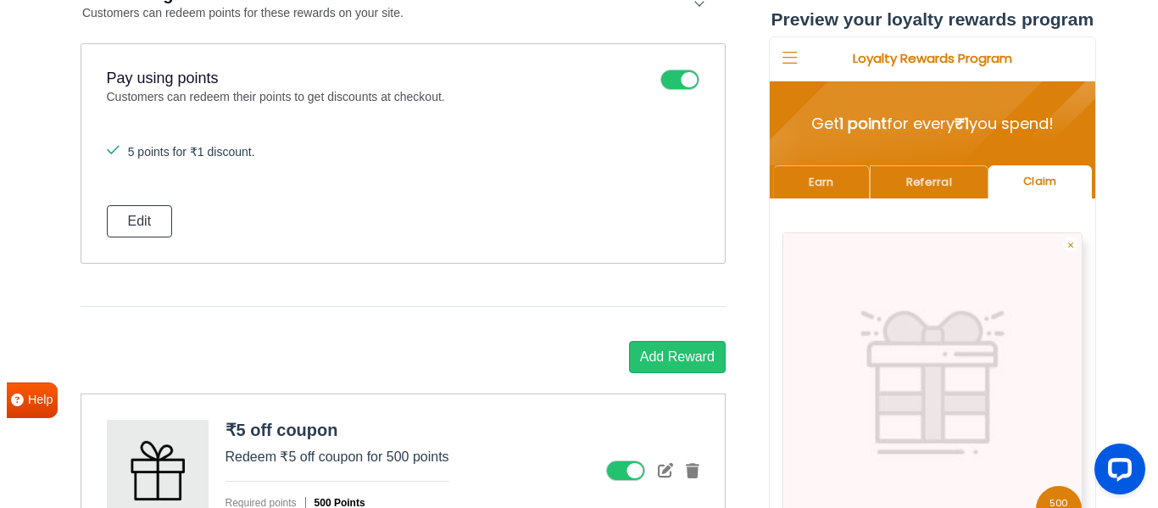
scroll to position [2342, 0]
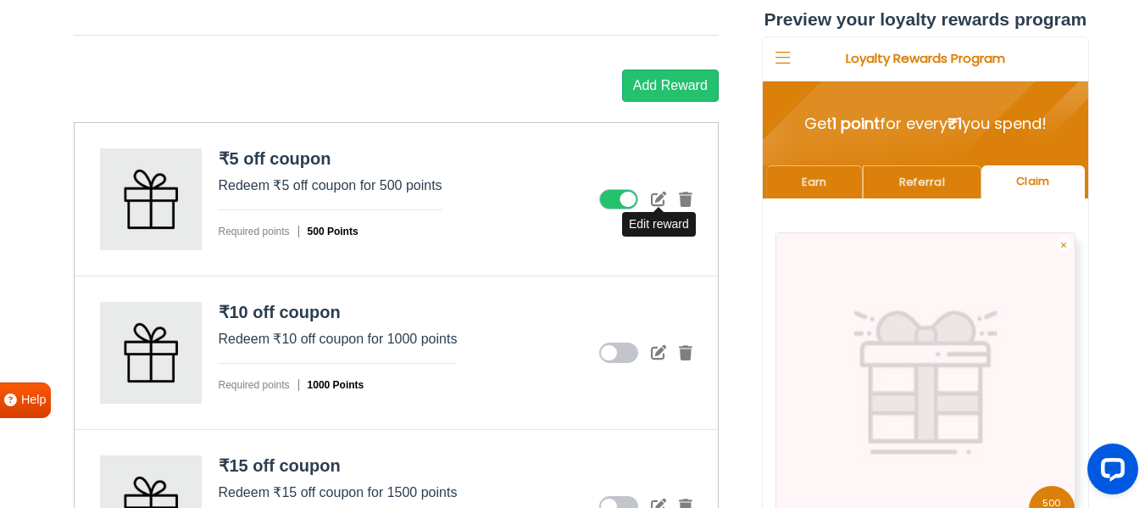
click at [659, 197] on icon at bounding box center [658, 198] width 15 height 15
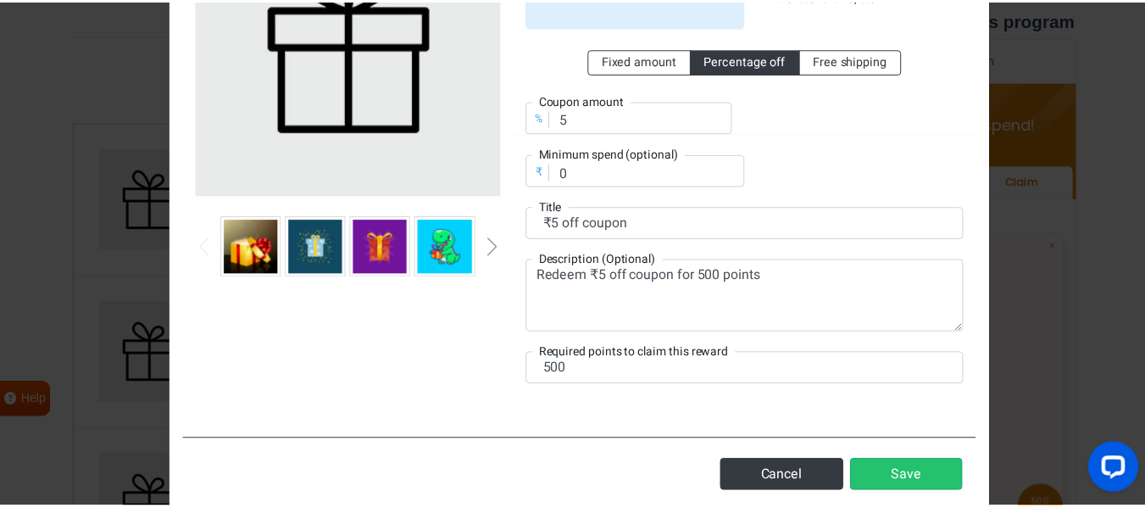
scroll to position [254, 0]
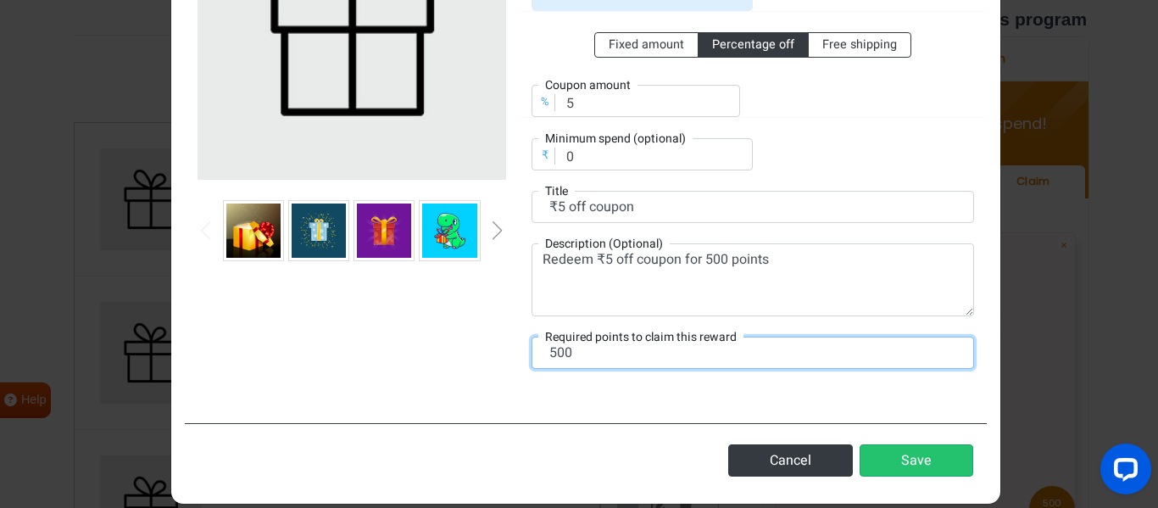
click at [537, 354] on input "500" at bounding box center [752, 353] width 442 height 32
type input "100"
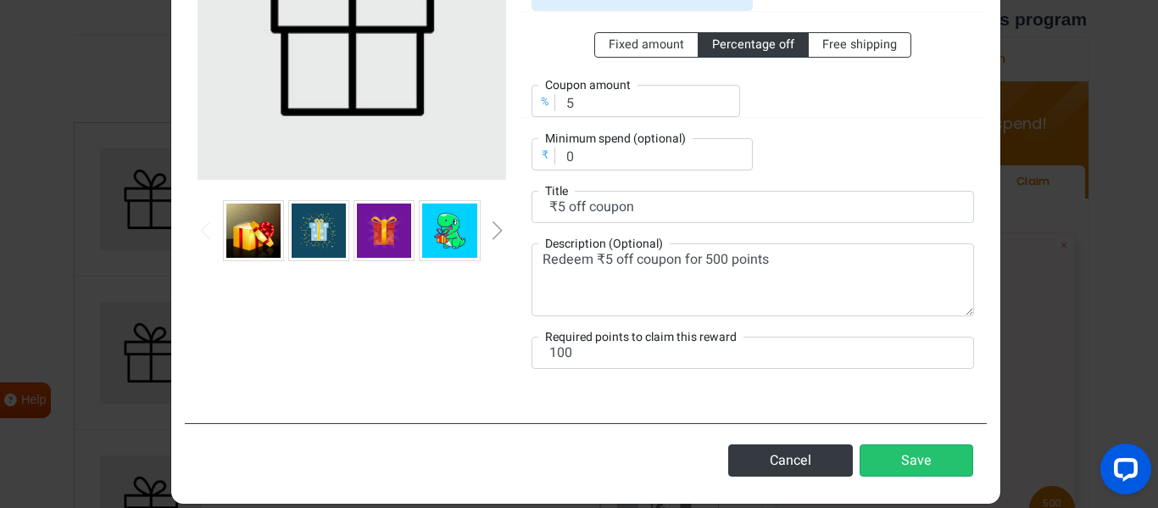
click at [618, 403] on div "Automatic reward A coupon will be automatically generated when the reward is re…" at bounding box center [586, 130] width 802 height 559
drag, startPoint x: 572, startPoint y: 100, endPoint x: 554, endPoint y: 103, distance: 18.1
click at [554, 103] on input "5" at bounding box center [635, 101] width 209 height 32
type input "20"
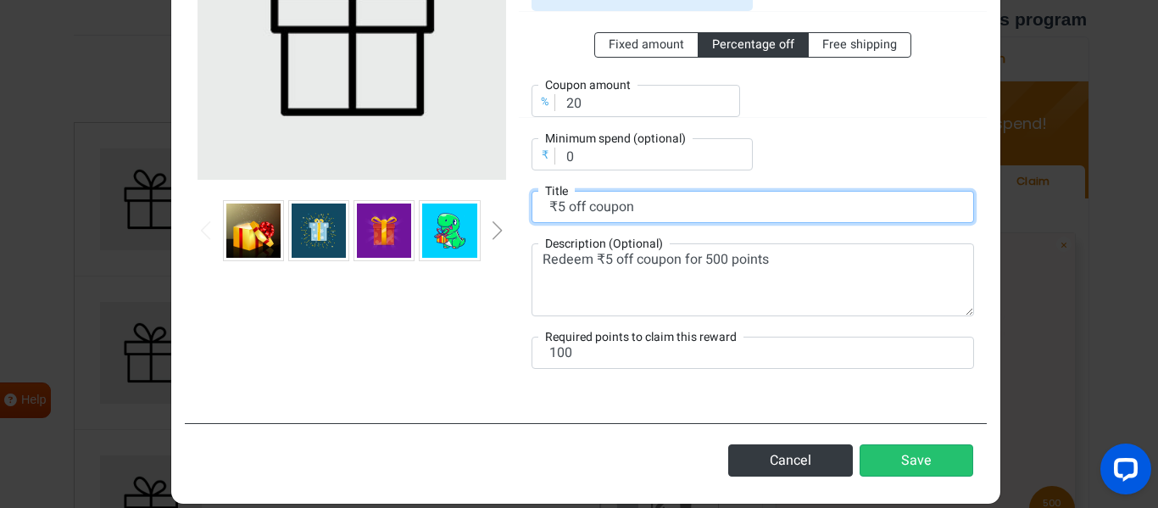
click at [554, 210] on input "₹5 off coupon" at bounding box center [752, 207] width 442 height 32
type input "₹20 off coupon"
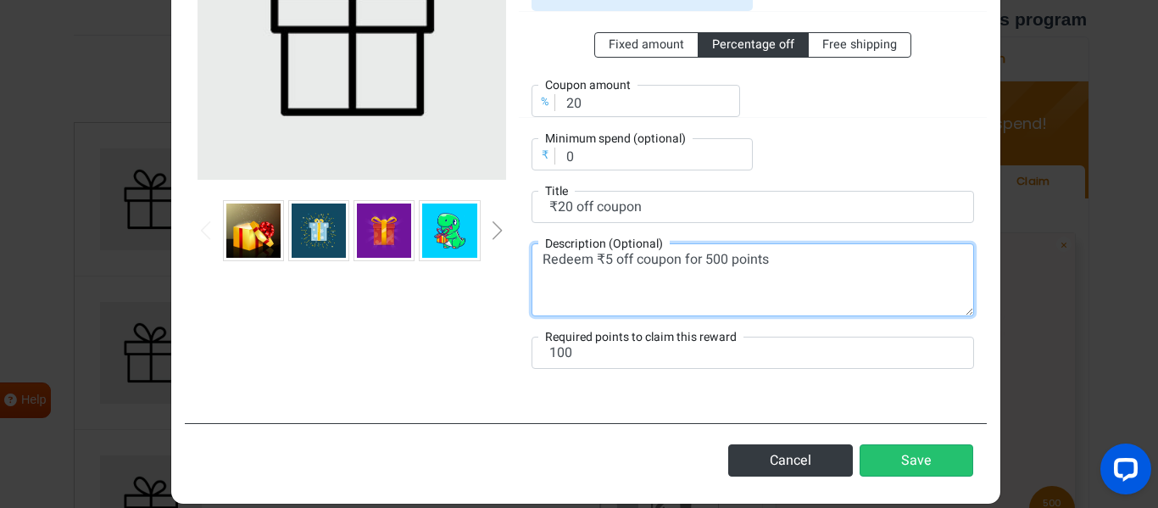
click at [599, 260] on textarea "Redeem ₹5 off coupon for 500 points" at bounding box center [752, 279] width 442 height 73
click at [709, 260] on textarea "Redeem ₹20 off coupon for 500 points" at bounding box center [752, 279] width 442 height 73
type textarea "Redeem ₹20 off coupon for 200 points"
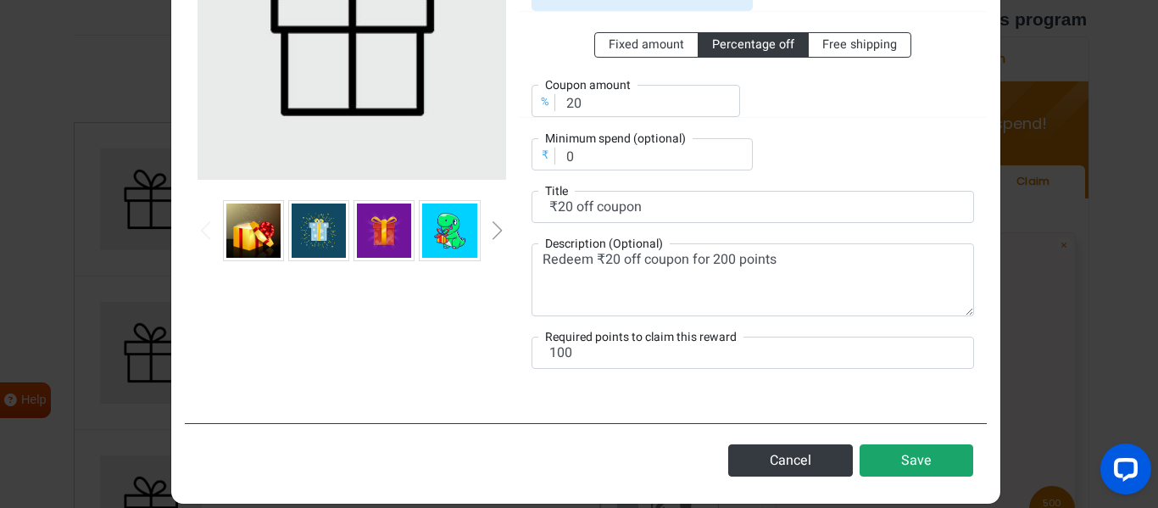
click at [930, 462] on button "Save" at bounding box center [917, 460] width 114 height 32
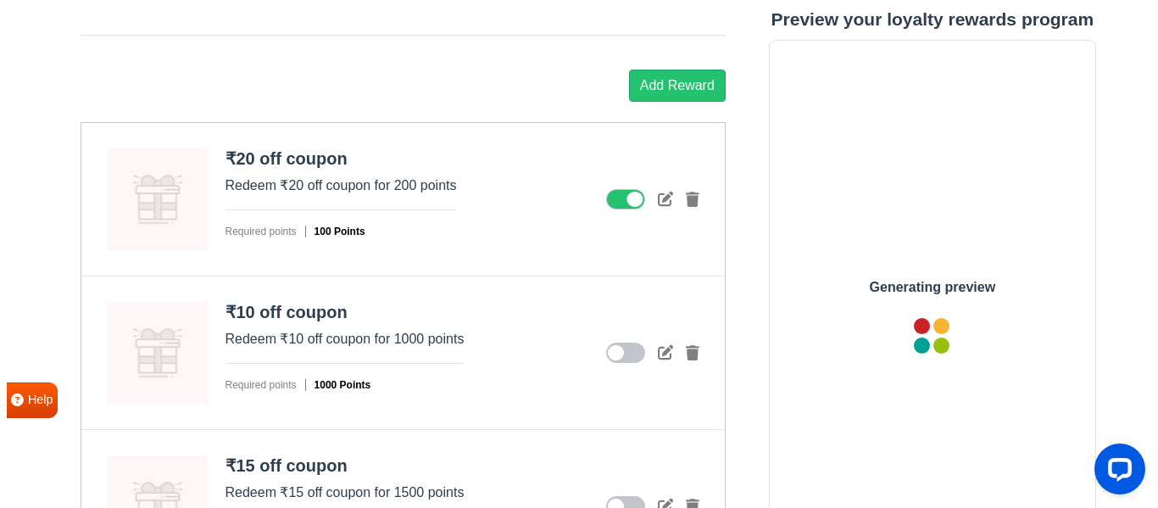
scroll to position [0, 0]
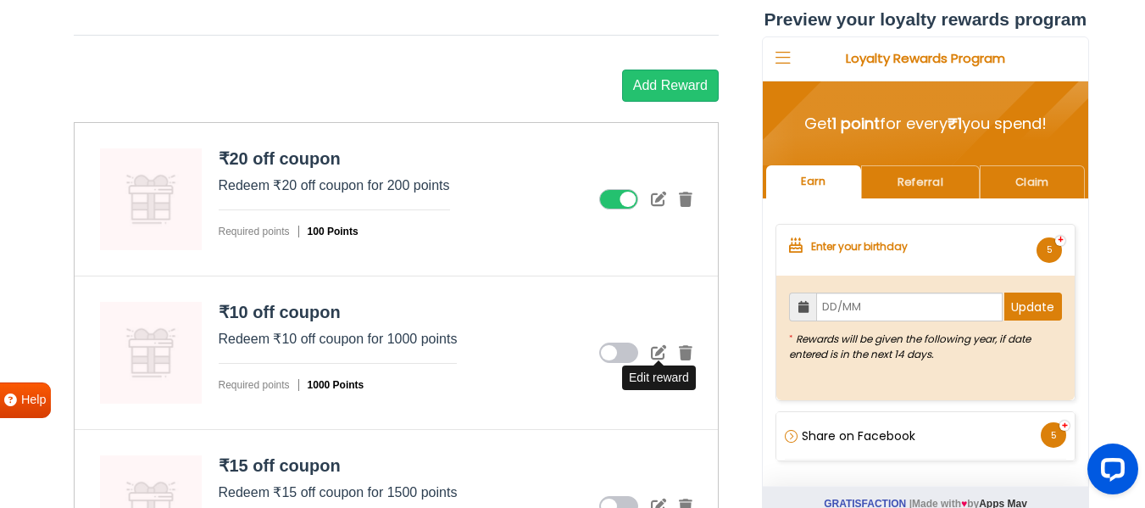
click at [659, 354] on icon at bounding box center [658, 351] width 15 height 15
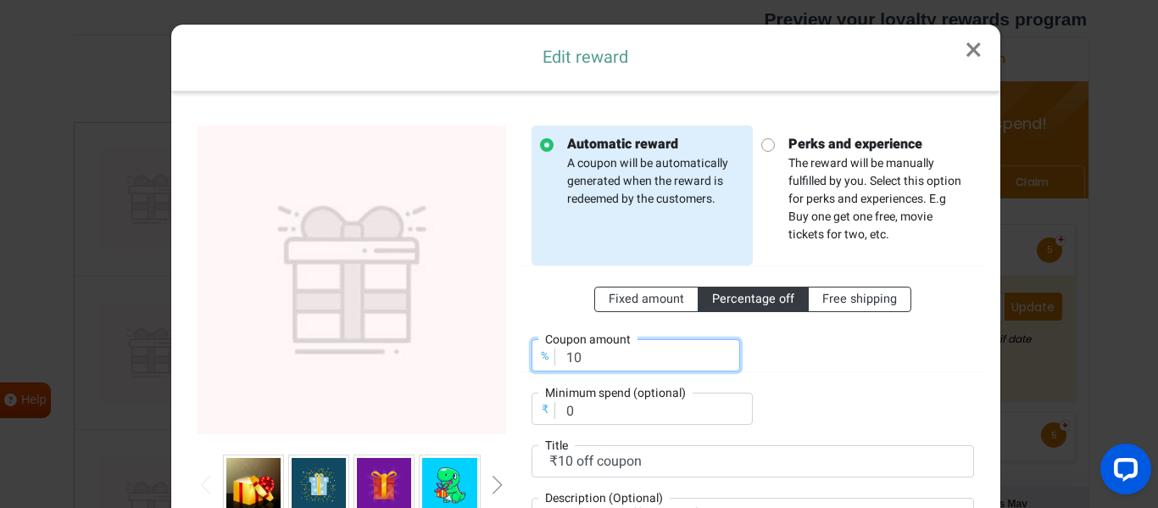
drag, startPoint x: 570, startPoint y: 360, endPoint x: 553, endPoint y: 363, distance: 18.0
click at [553, 363] on input "10" at bounding box center [635, 355] width 209 height 32
type input "50"
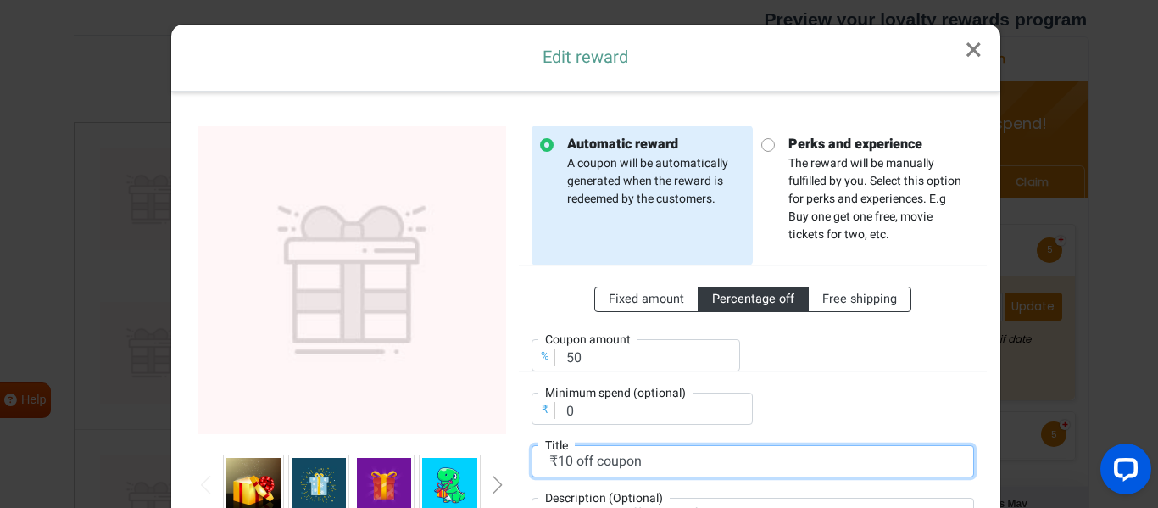
click at [553, 465] on input "₹10 off coupon" at bounding box center [752, 461] width 442 height 32
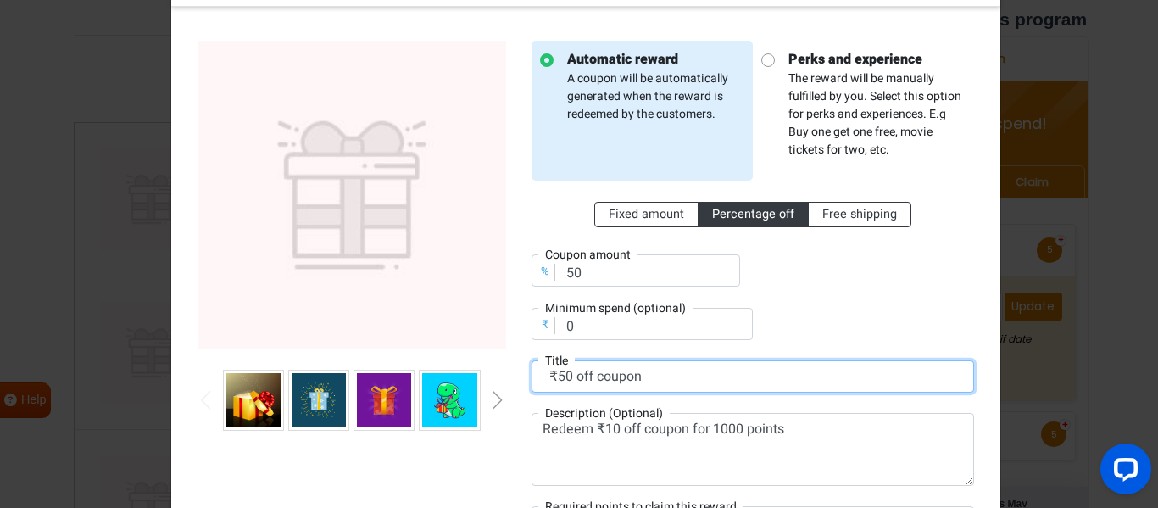
type input "₹50 off coupon"
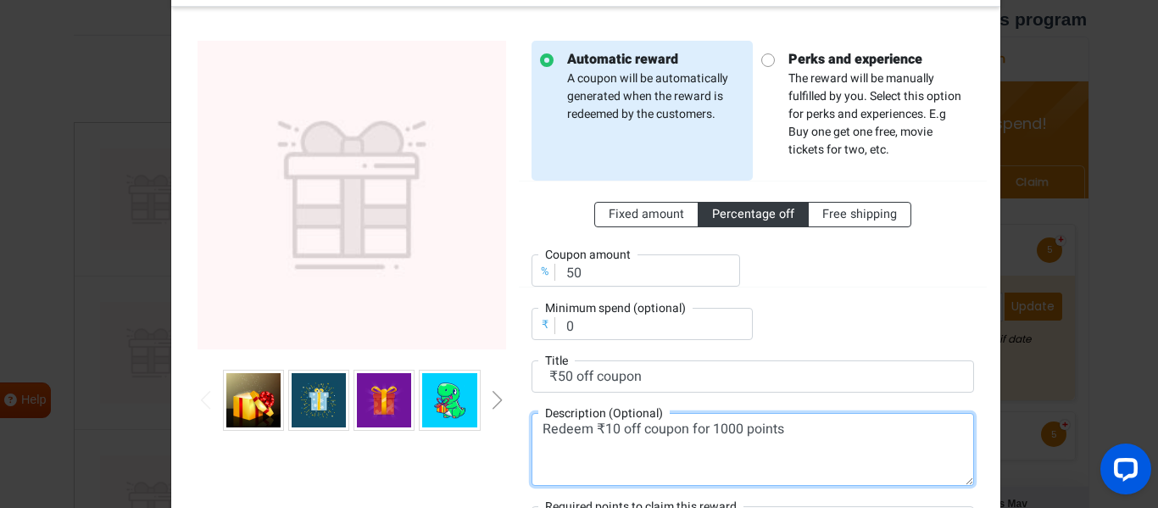
click at [603, 425] on textarea "Redeem ₹10 off coupon for 1000 points" at bounding box center [752, 449] width 442 height 73
click at [712, 428] on textarea "Redeem ₹50 off coupon for 1000 points" at bounding box center [752, 449] width 442 height 73
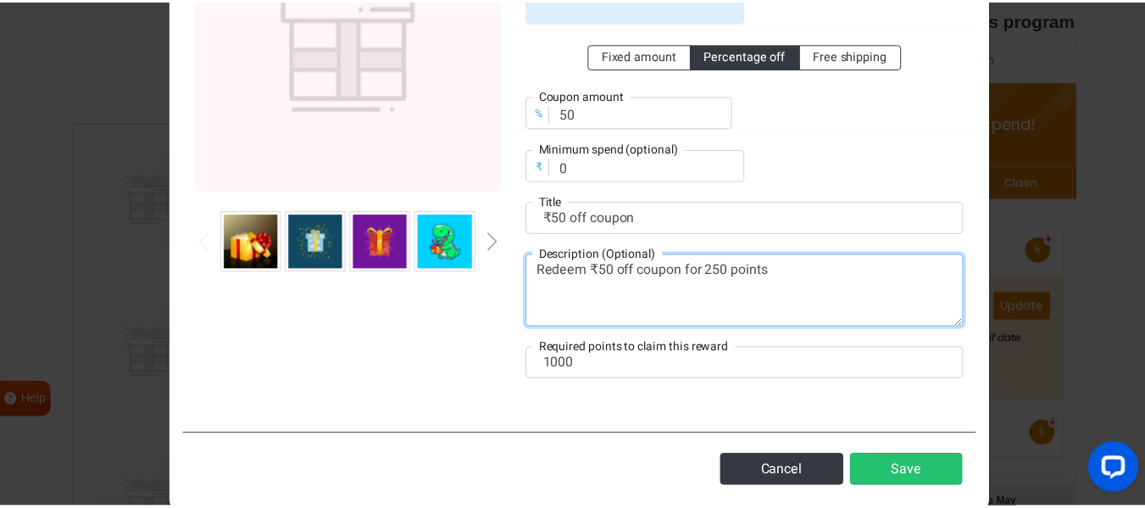
scroll to position [254, 0]
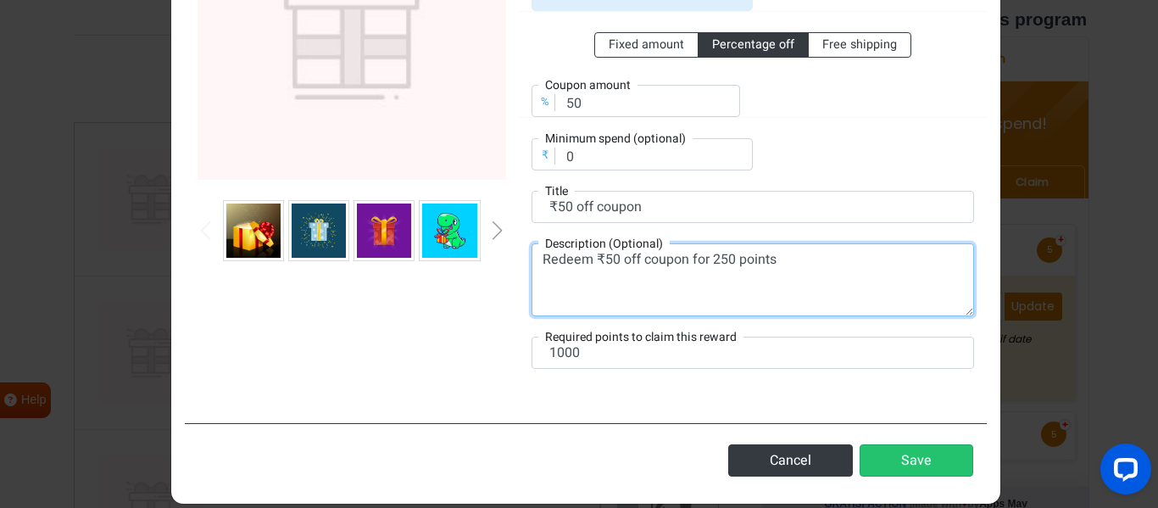
type textarea "Redeem ₹50 off coupon for 250 points"
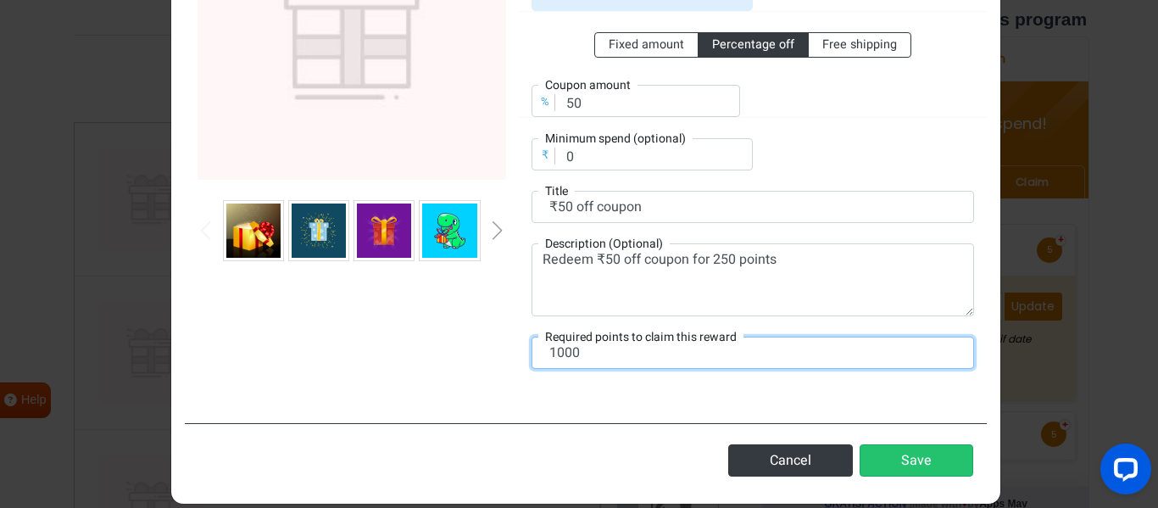
click at [555, 356] on input "1000" at bounding box center [752, 353] width 442 height 32
type input "250"
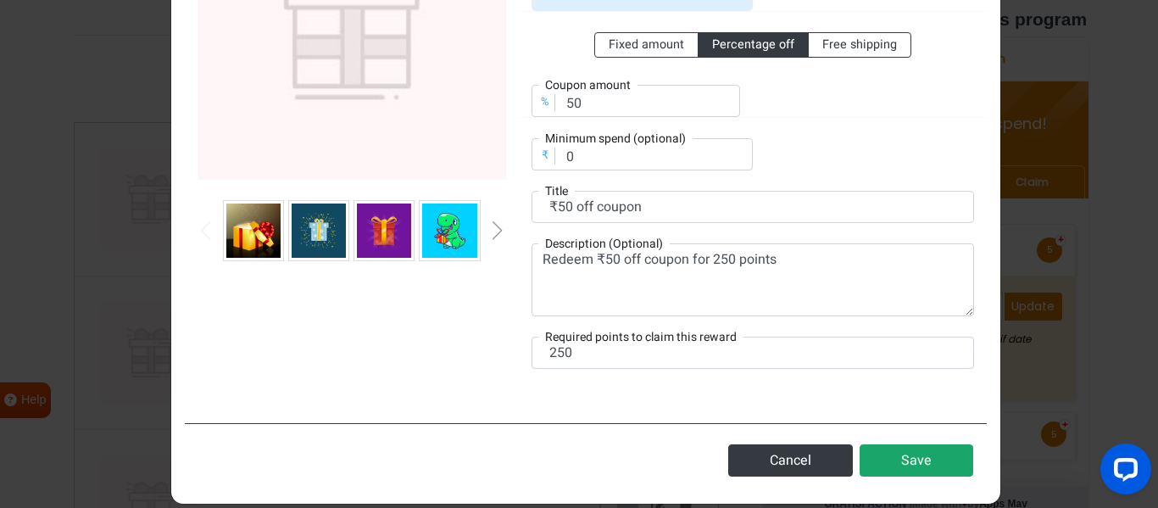
click at [914, 451] on button "Save" at bounding box center [917, 460] width 114 height 32
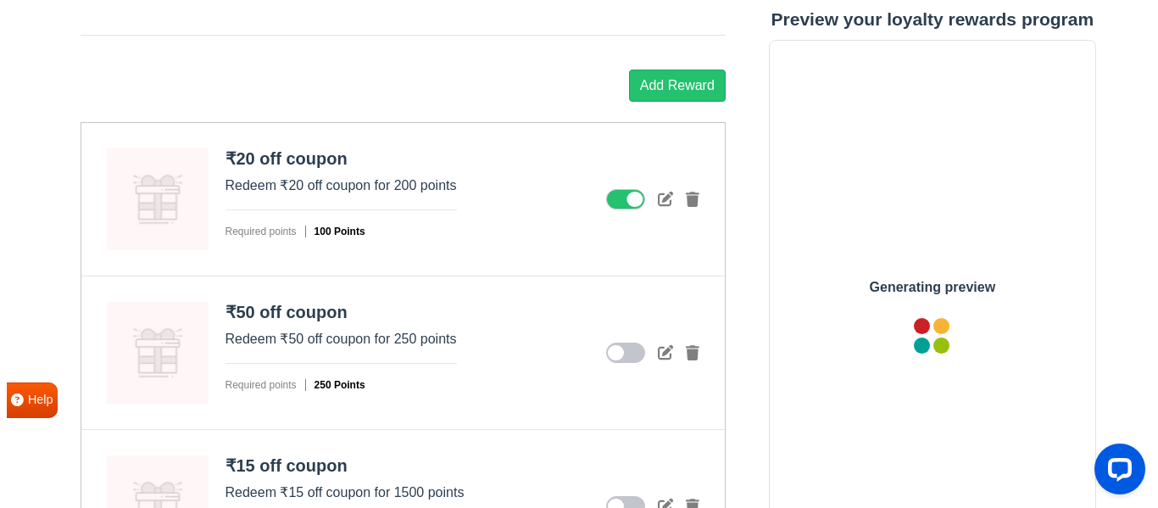
scroll to position [0, 0]
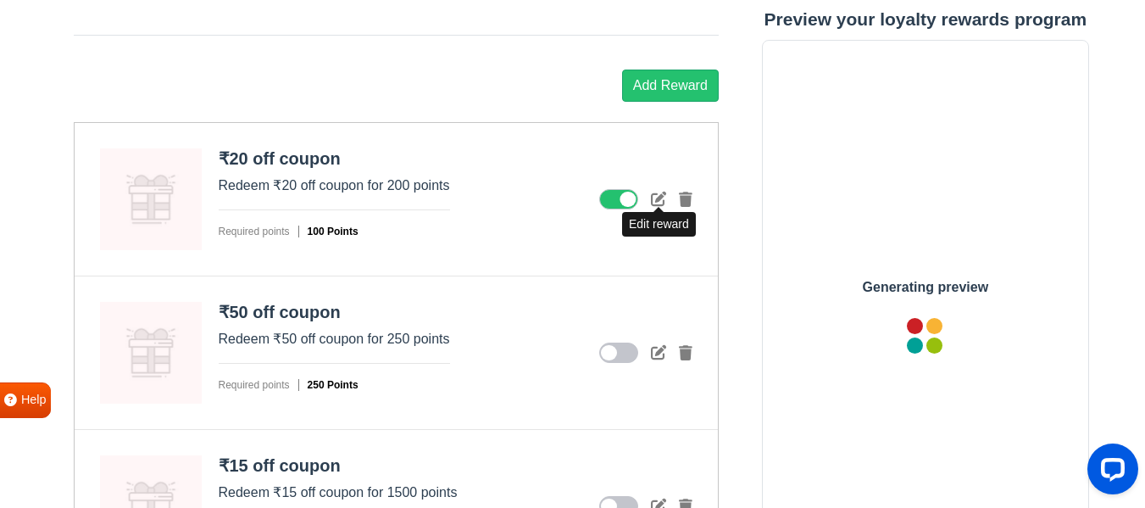
click at [655, 201] on icon at bounding box center [658, 198] width 15 height 15
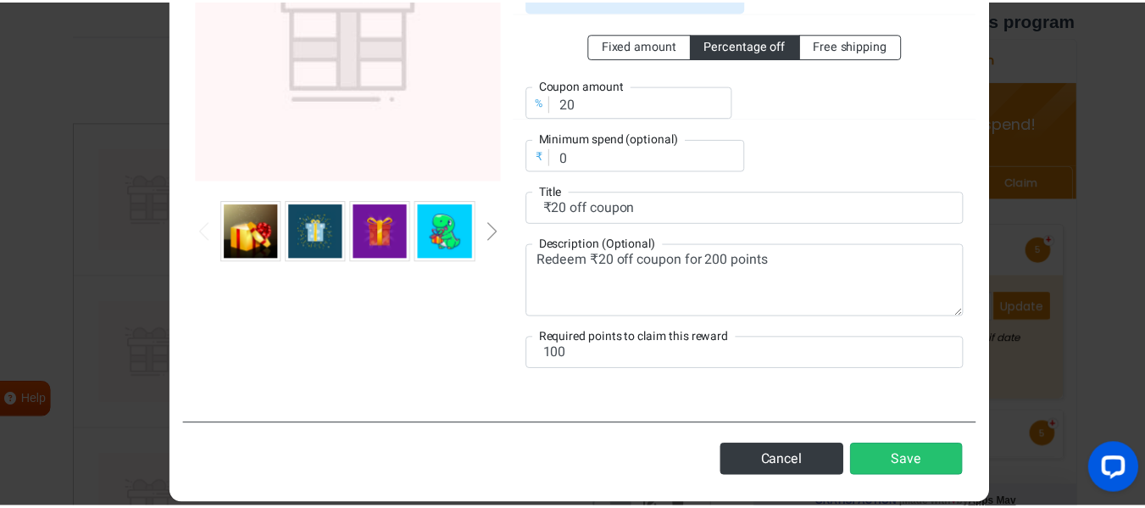
scroll to position [254, 0]
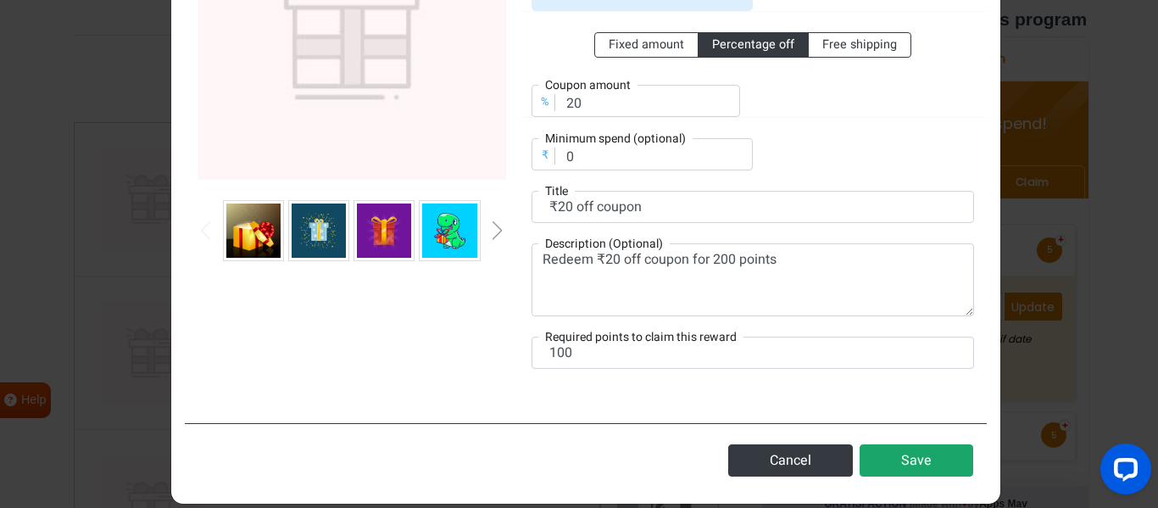
click at [900, 463] on button "Save" at bounding box center [917, 460] width 114 height 32
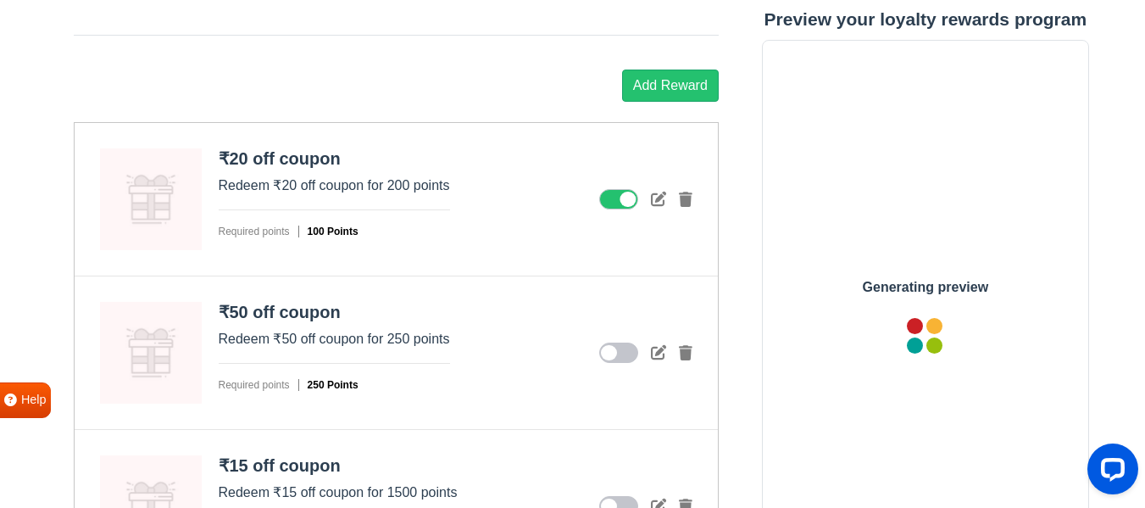
scroll to position [0, 0]
click at [620, 350] on icon at bounding box center [618, 352] width 39 height 20
click at [0, 0] on input "checkbox" at bounding box center [0, 0] width 0 height 0
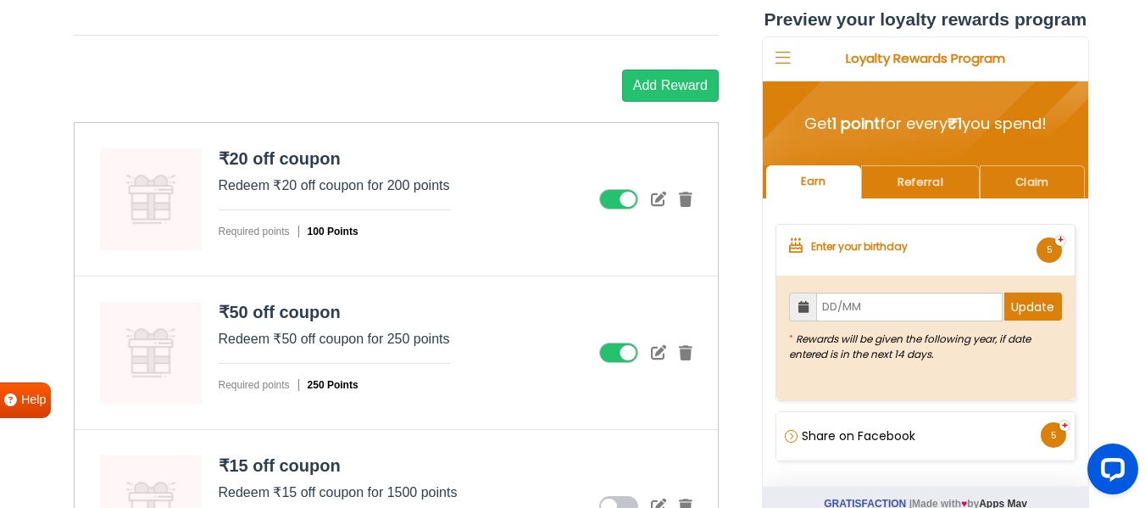
click at [654, 203] on icon at bounding box center [658, 198] width 15 height 15
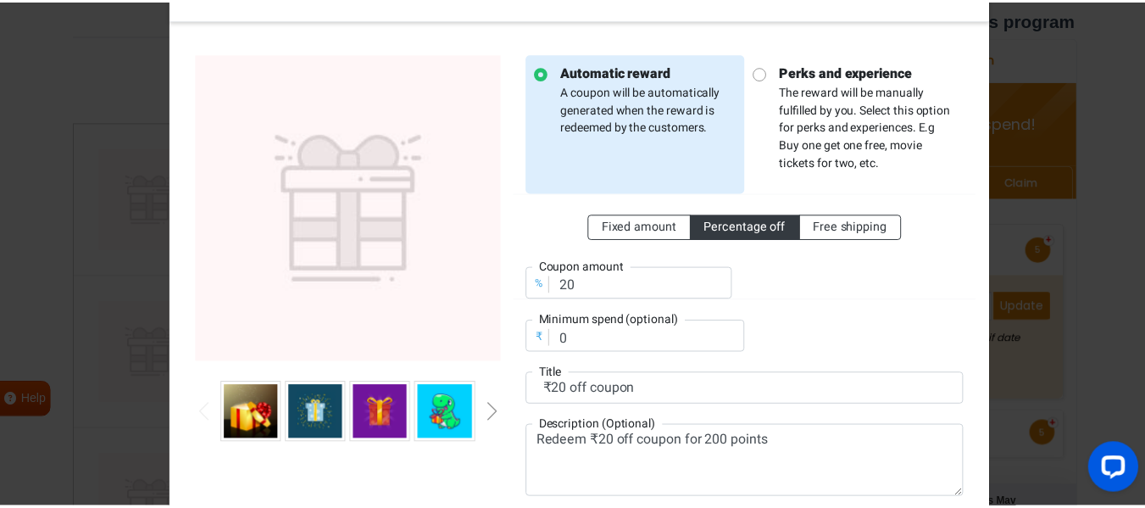
scroll to position [254, 0]
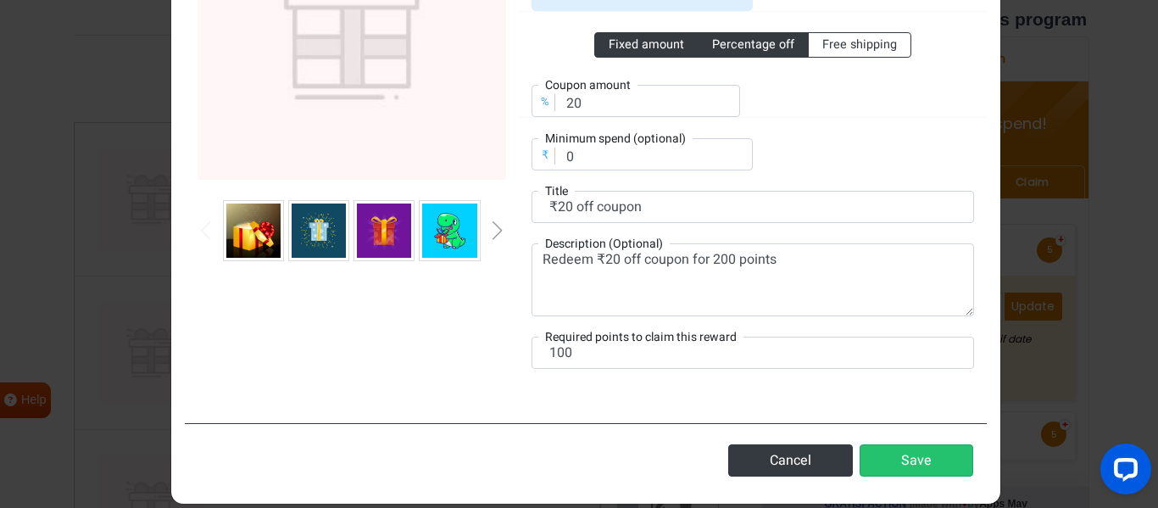
click at [647, 47] on span "Fixed amount" at bounding box center [646, 45] width 75 height 18
click at [620, 47] on input "Fixed amount" at bounding box center [614, 41] width 11 height 11
radio input "true"
click at [727, 49] on span "Percentage off" at bounding box center [753, 45] width 82 height 18
click at [723, 47] on input "Percentage off" at bounding box center [717, 41] width 11 height 11
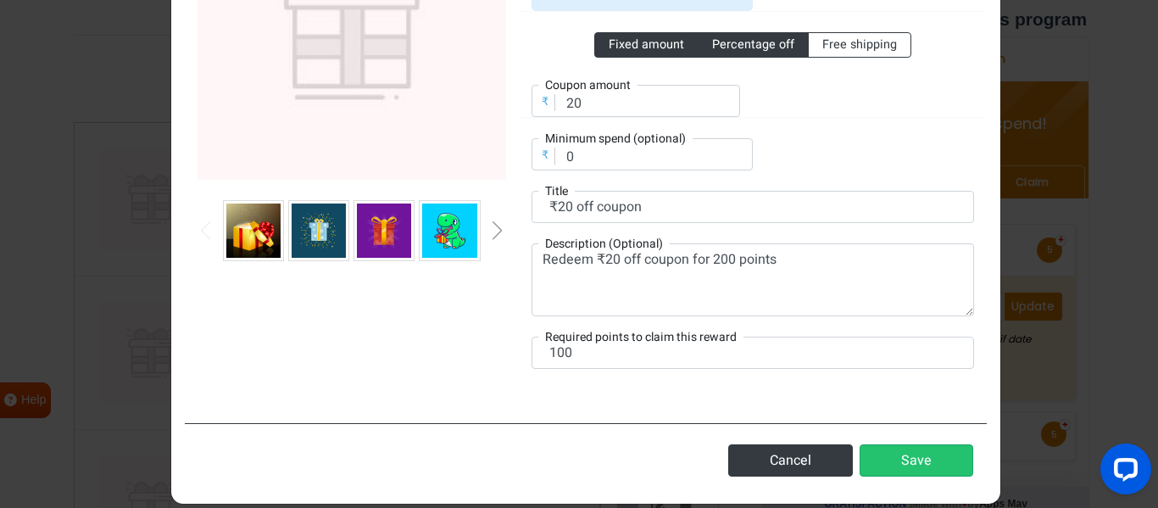
radio input "true"
click at [609, 42] on span "Fixed amount" at bounding box center [646, 45] width 75 height 18
click at [609, 42] on input "Fixed amount" at bounding box center [614, 41] width 11 height 11
radio input "true"
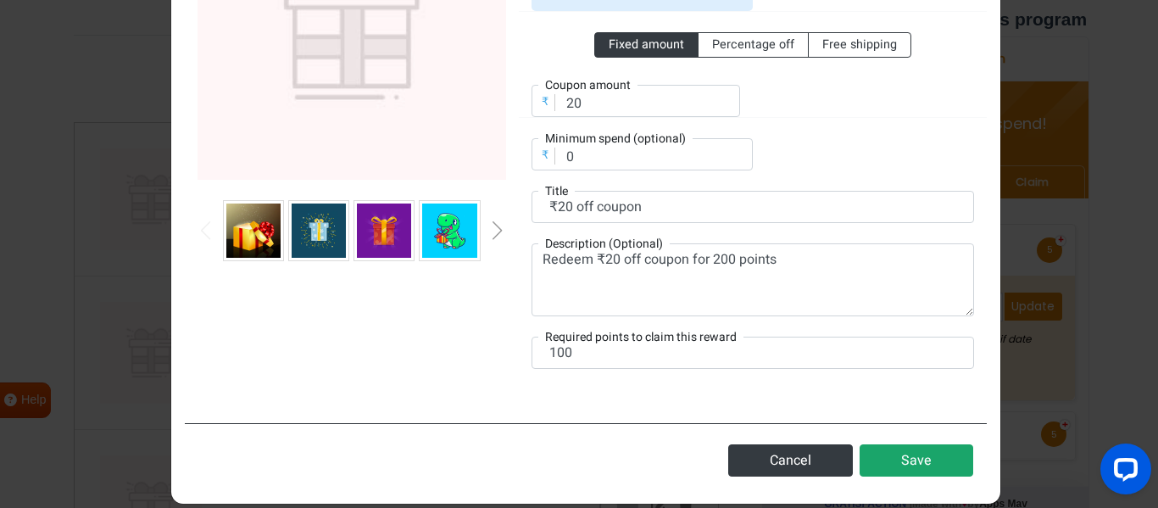
click at [908, 452] on button "Save" at bounding box center [917, 460] width 114 height 32
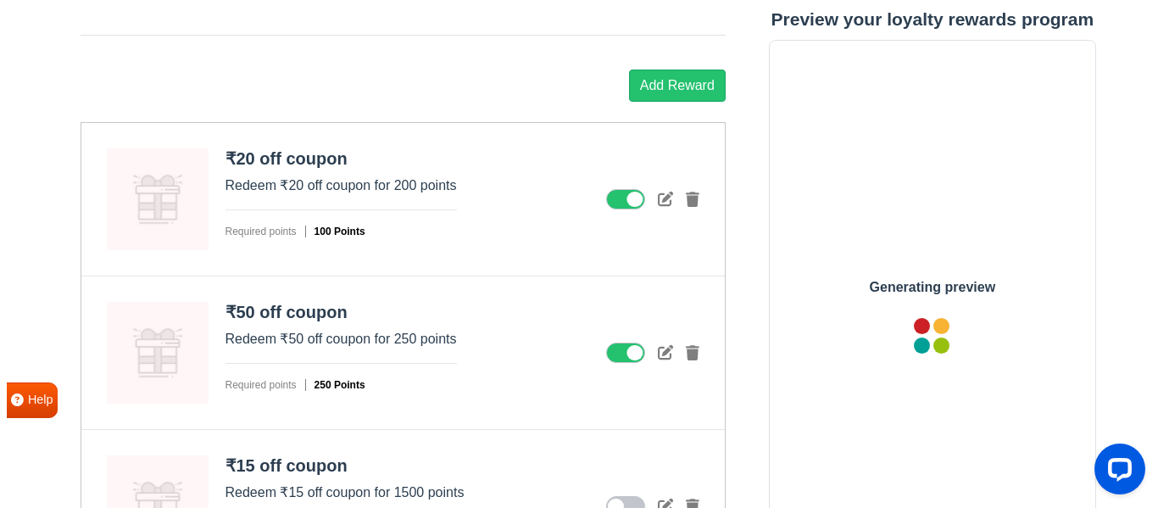
scroll to position [0, 0]
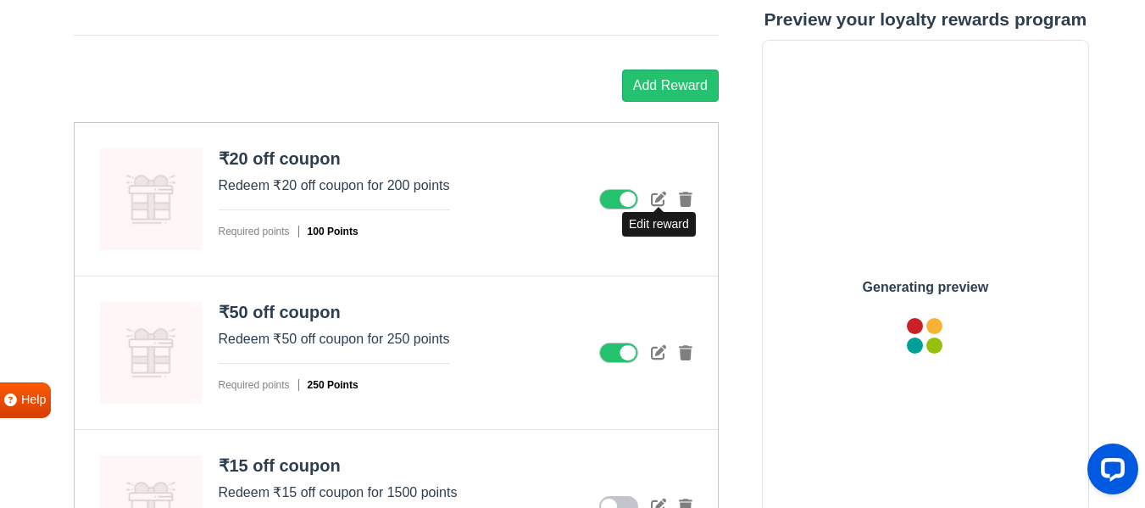
click at [658, 200] on icon at bounding box center [658, 198] width 15 height 15
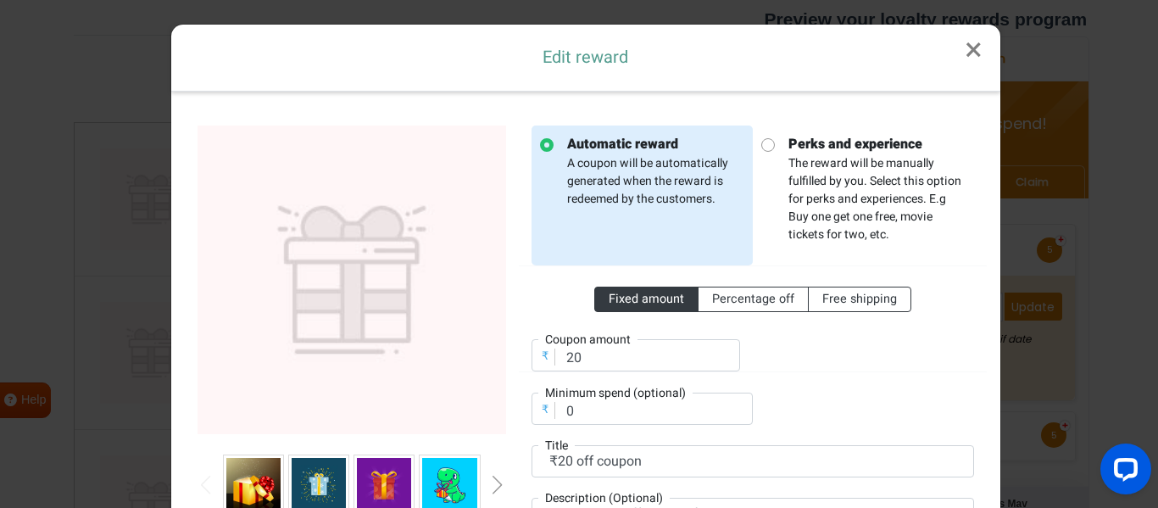
click at [622, 300] on span "Fixed amount" at bounding box center [646, 299] width 75 height 18
click at [620, 300] on input "Fixed amount" at bounding box center [614, 295] width 11 height 11
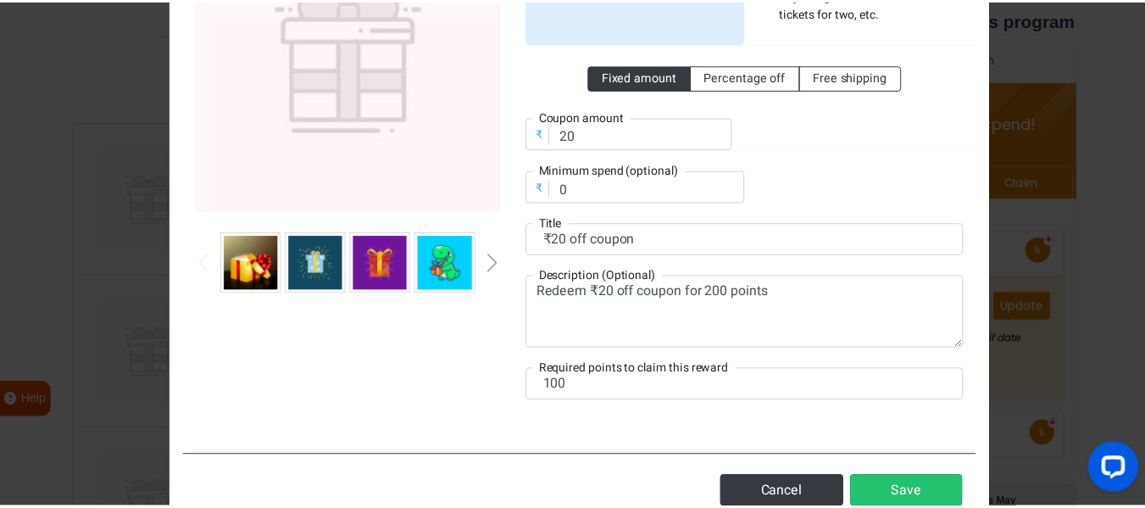
scroll to position [275, 0]
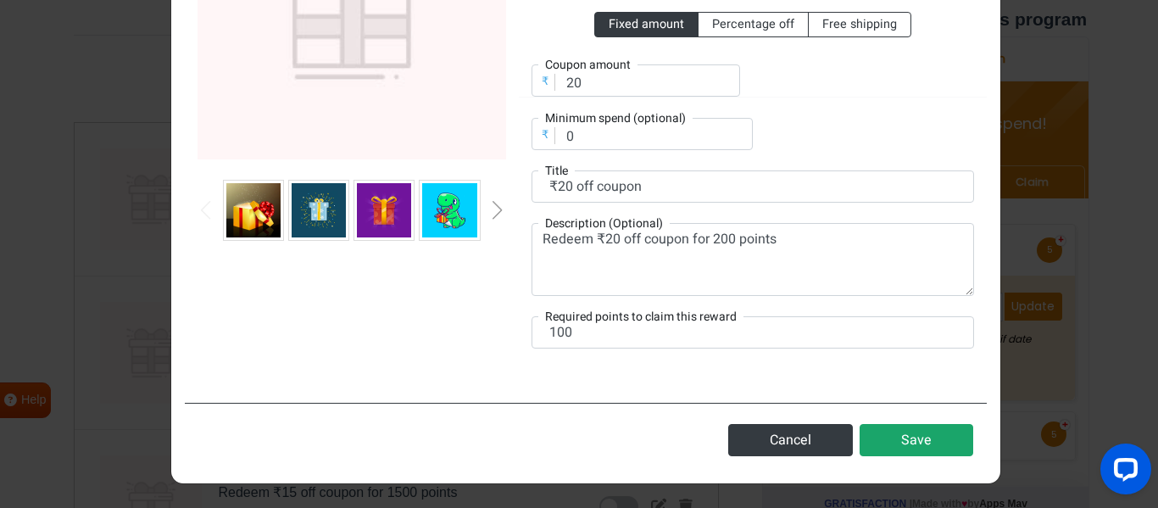
click at [923, 434] on button "Save" at bounding box center [917, 440] width 114 height 32
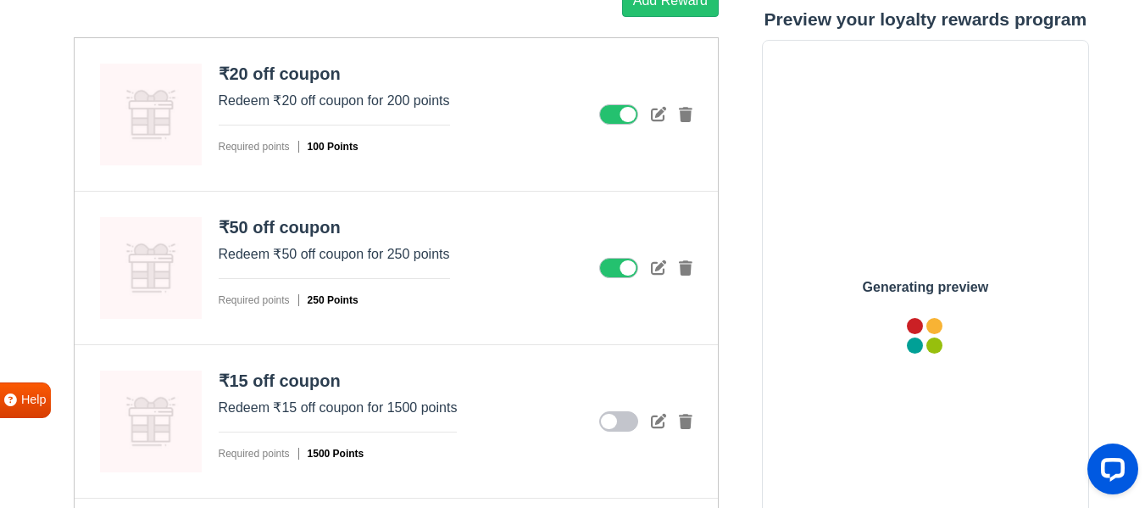
scroll to position [2512, 0]
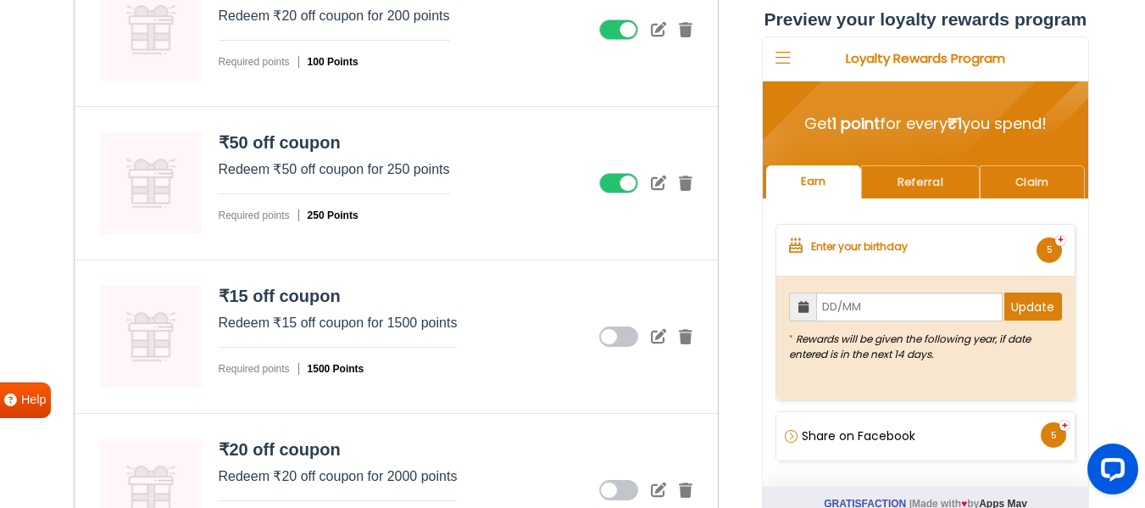
click at [618, 339] on icon at bounding box center [618, 336] width 39 height 20
click at [0, 0] on input "checkbox" at bounding box center [0, 0] width 0 height 0
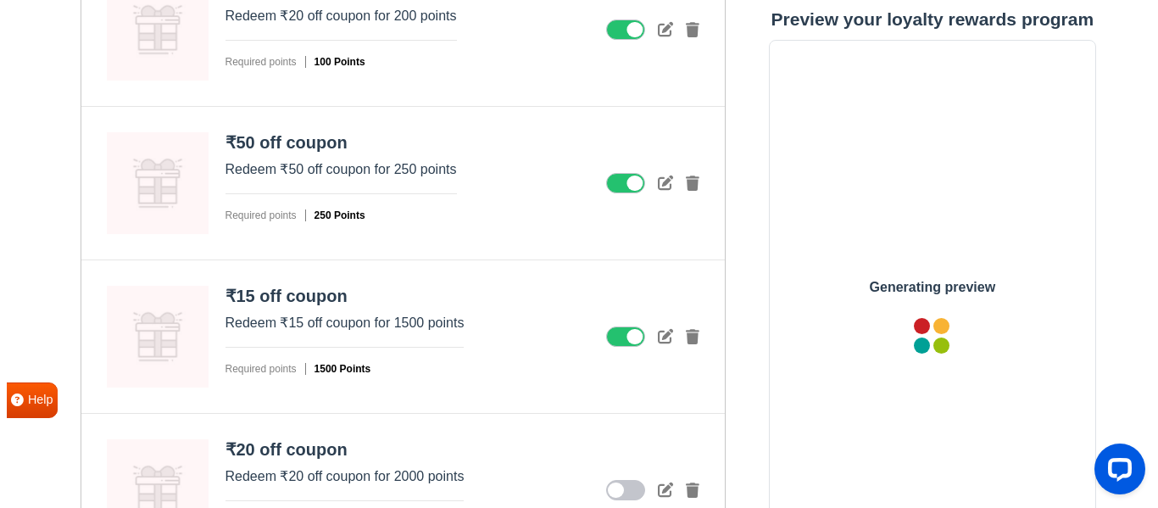
scroll to position [0, 0]
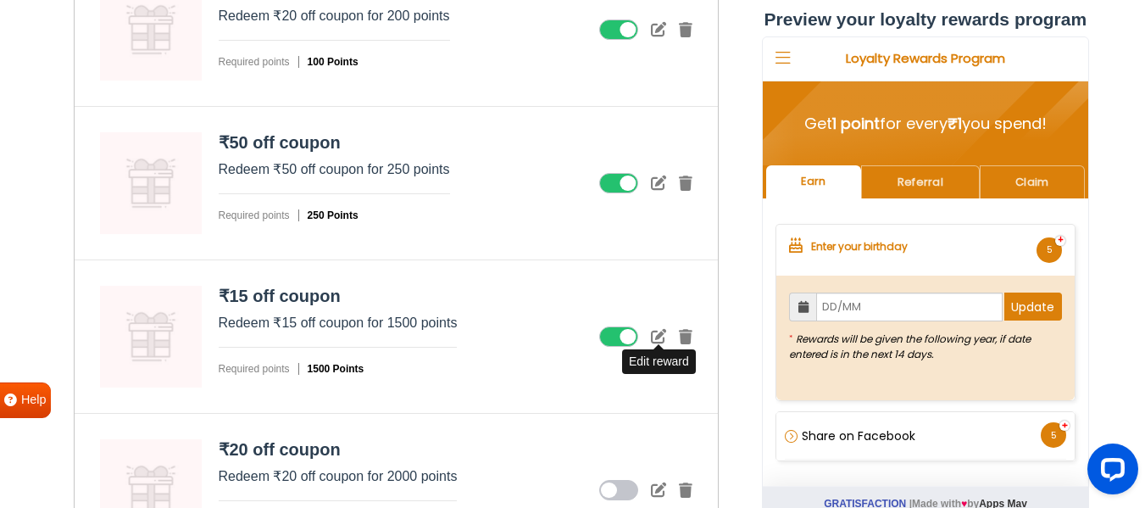
click at [659, 337] on icon at bounding box center [658, 335] width 15 height 15
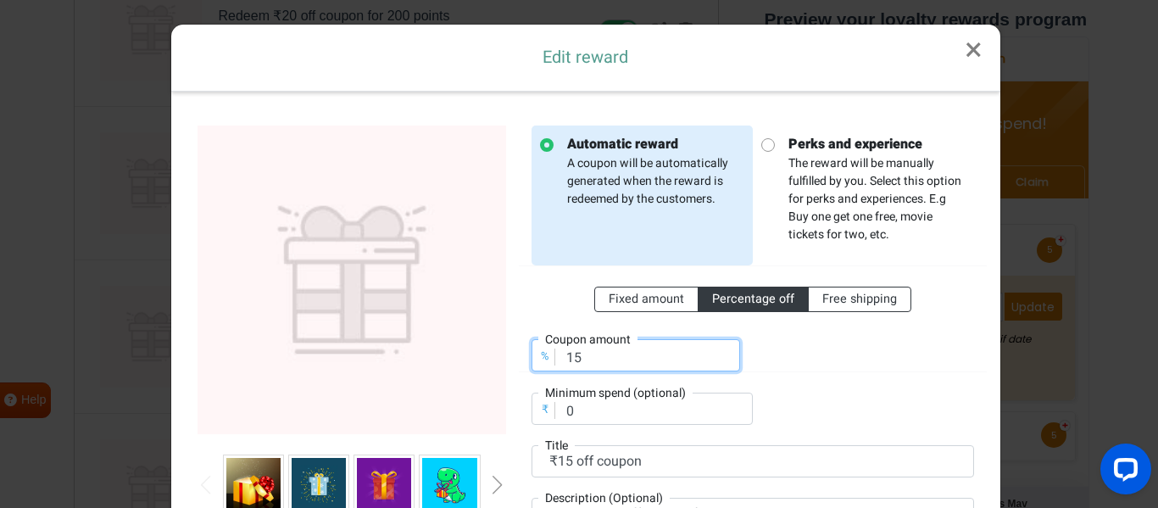
click at [565, 355] on input "15" at bounding box center [635, 355] width 209 height 32
type input "100"
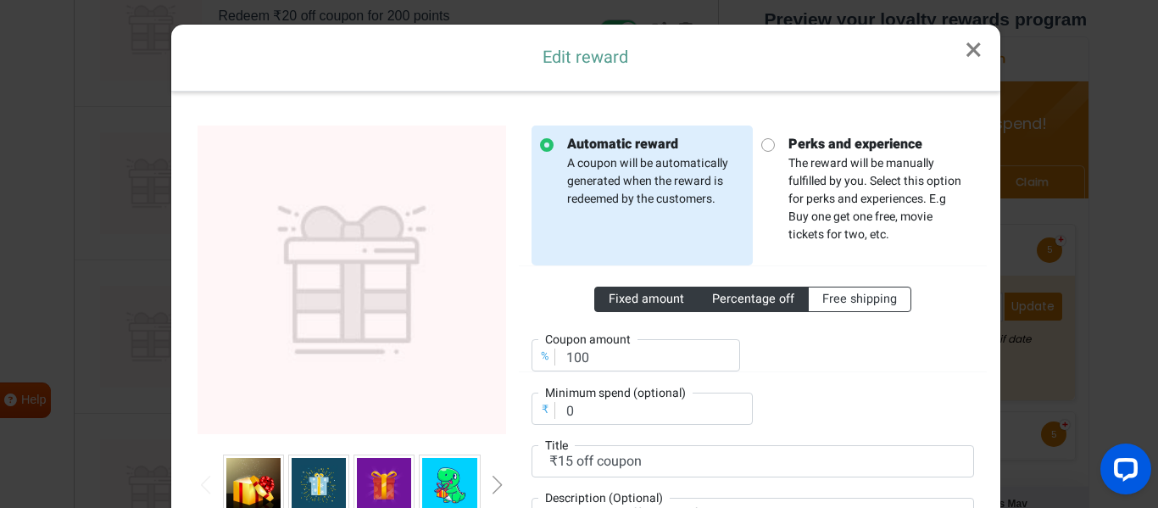
click at [633, 298] on span "Fixed amount" at bounding box center [646, 299] width 75 height 18
click at [620, 298] on input "Fixed amount" at bounding box center [614, 295] width 11 height 11
radio input "true"
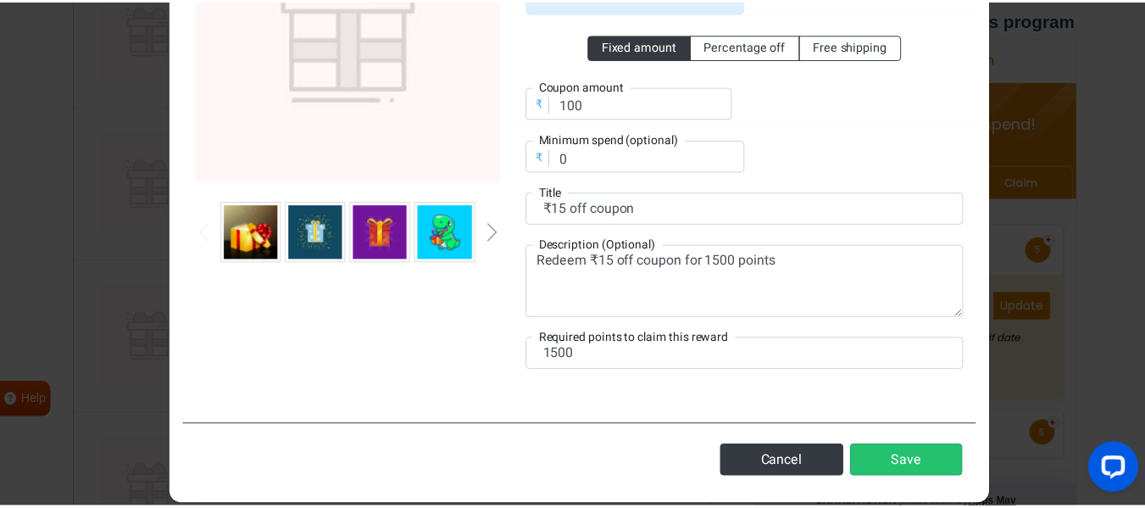
scroll to position [254, 0]
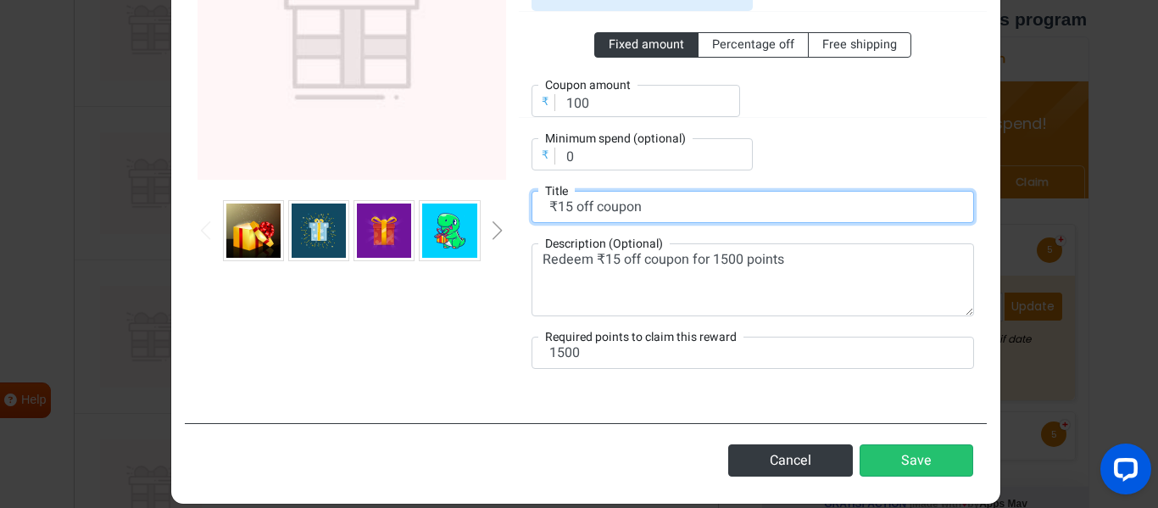
click at [559, 208] on input "₹15 off coupon" at bounding box center [752, 207] width 442 height 32
type input "₹100 off coupon"
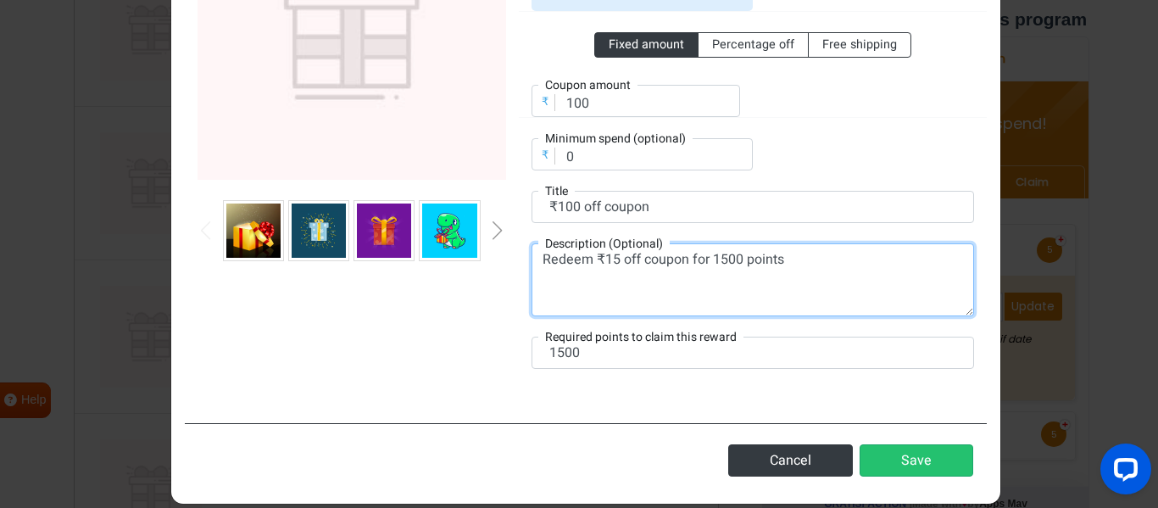
drag, startPoint x: 596, startPoint y: 264, endPoint x: 611, endPoint y: 258, distance: 16.4
click at [611, 258] on textarea "Redeem ₹15 off coupon for 1500 points" at bounding box center [752, 279] width 442 height 73
click at [730, 263] on textarea "Redeem ₹100 off coupon for 1500 points" at bounding box center [752, 279] width 442 height 73
type textarea "Redeem ₹100 off coupon for 500 points"
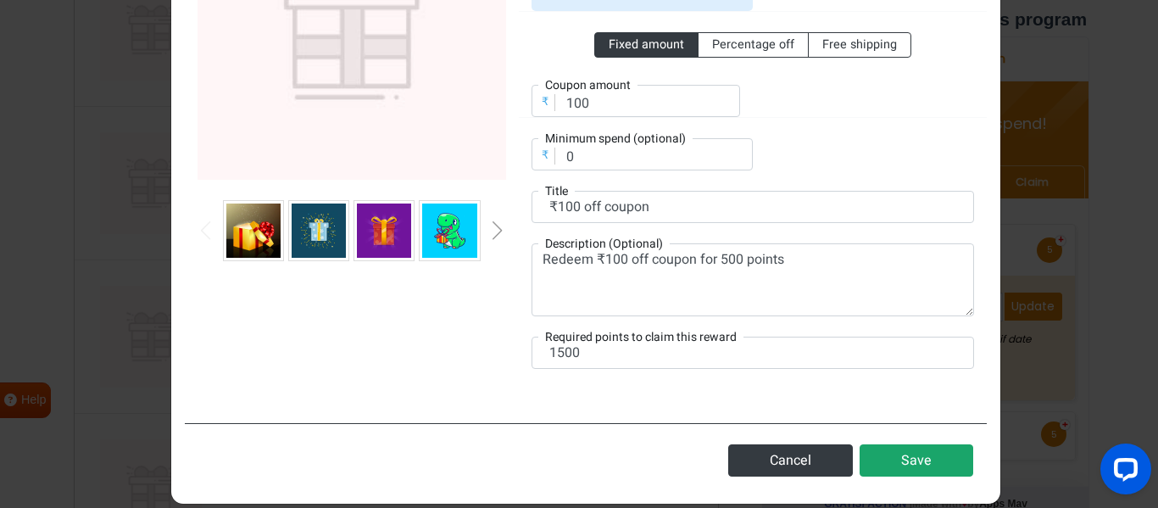
click at [920, 463] on button "Save" at bounding box center [917, 460] width 114 height 32
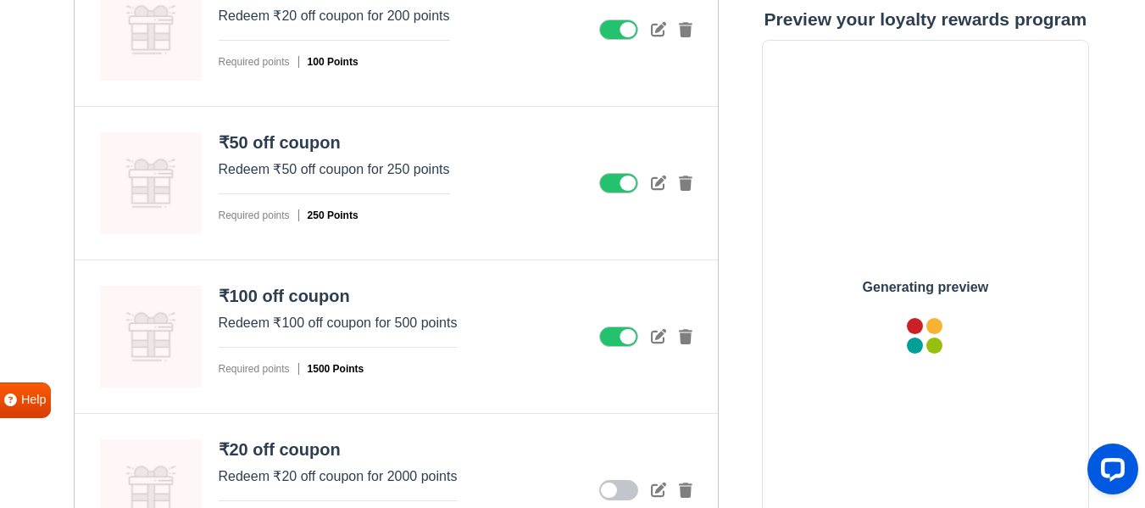
scroll to position [0, 0]
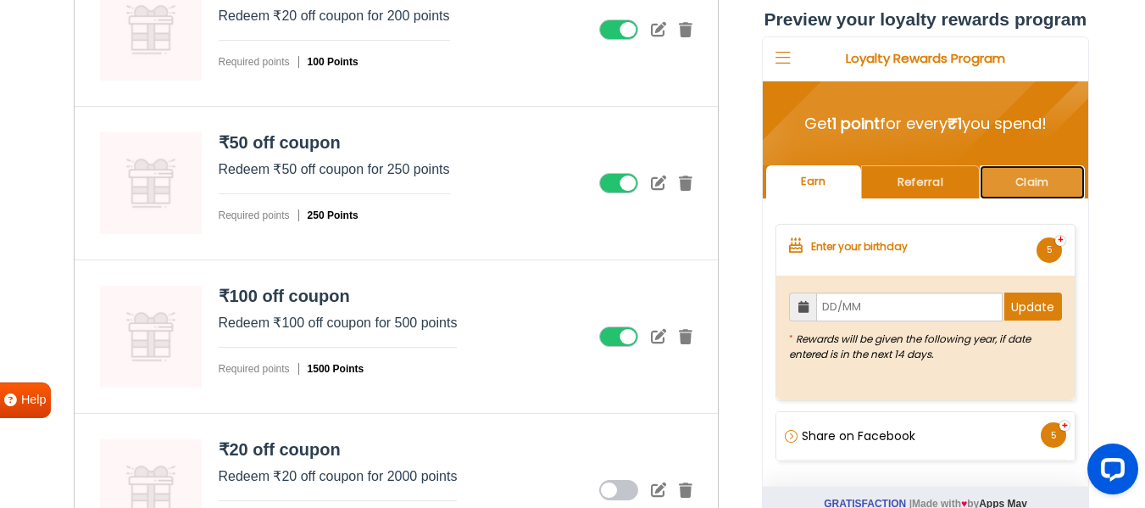
click at [1016, 192] on link "Claim" at bounding box center [1031, 181] width 105 height 33
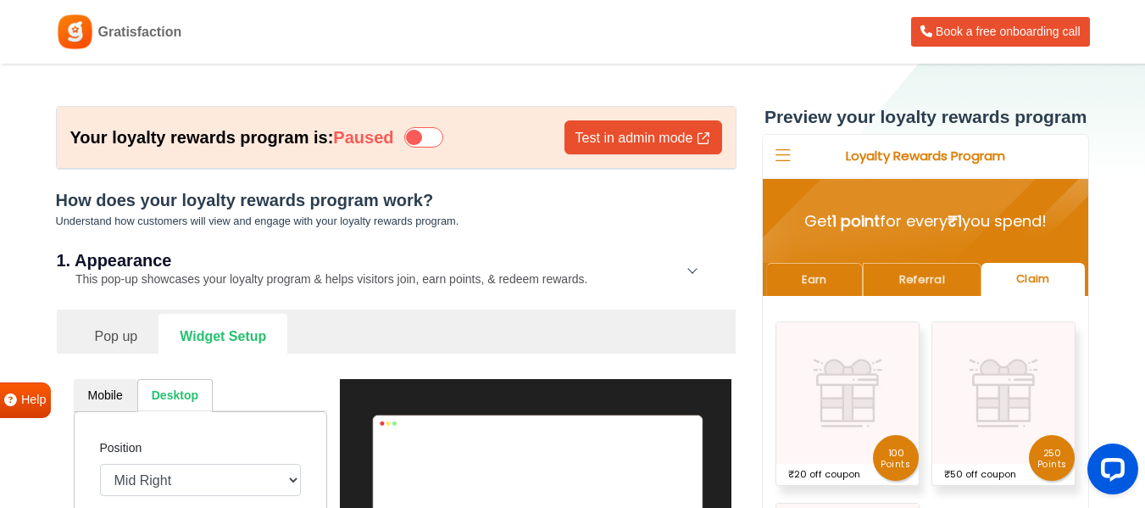
click at [443, 137] on icon at bounding box center [423, 137] width 39 height 20
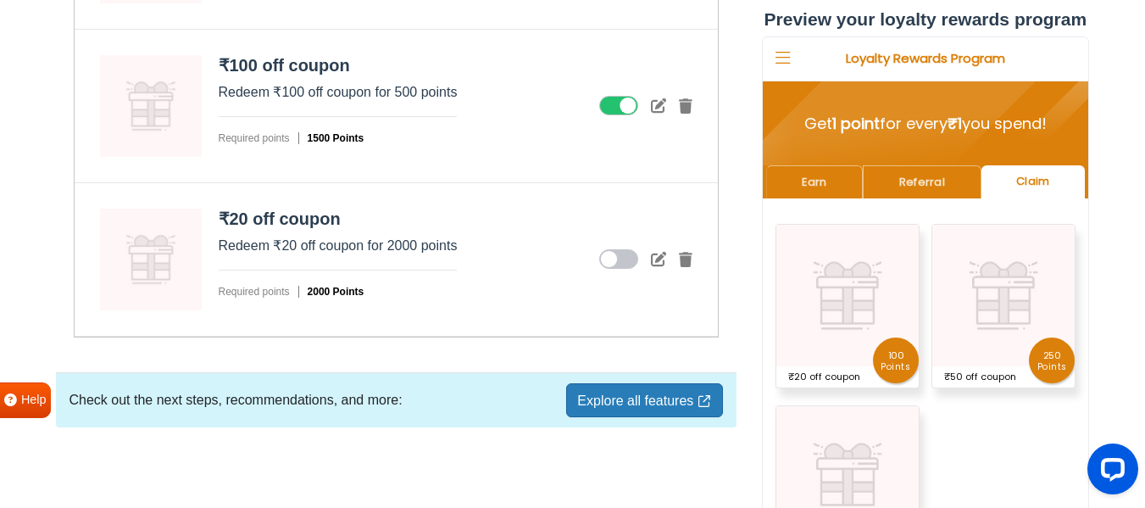
scroll to position [2985, 0]
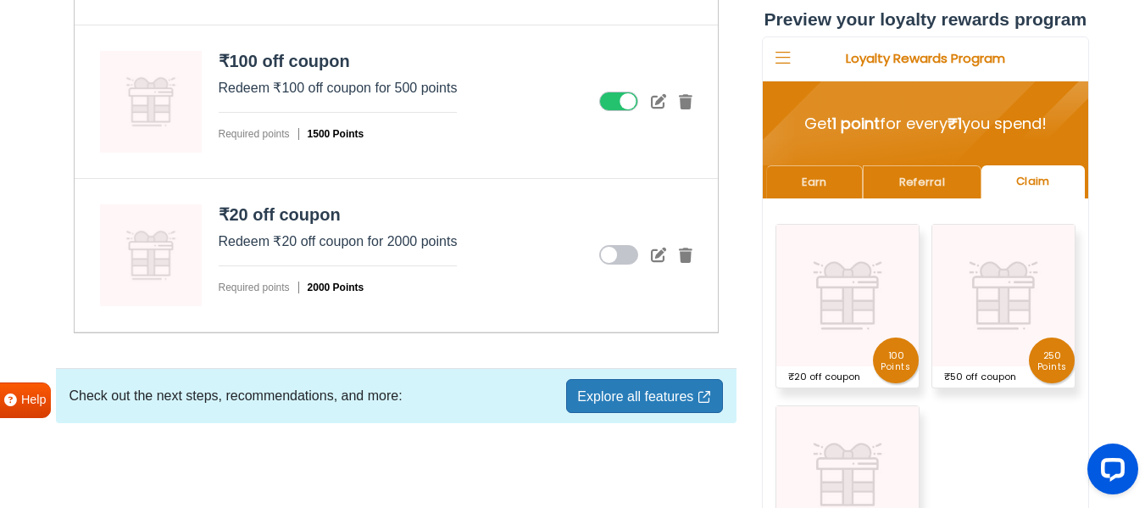
click at [626, 397] on link "Explore all features" at bounding box center [644, 396] width 156 height 34
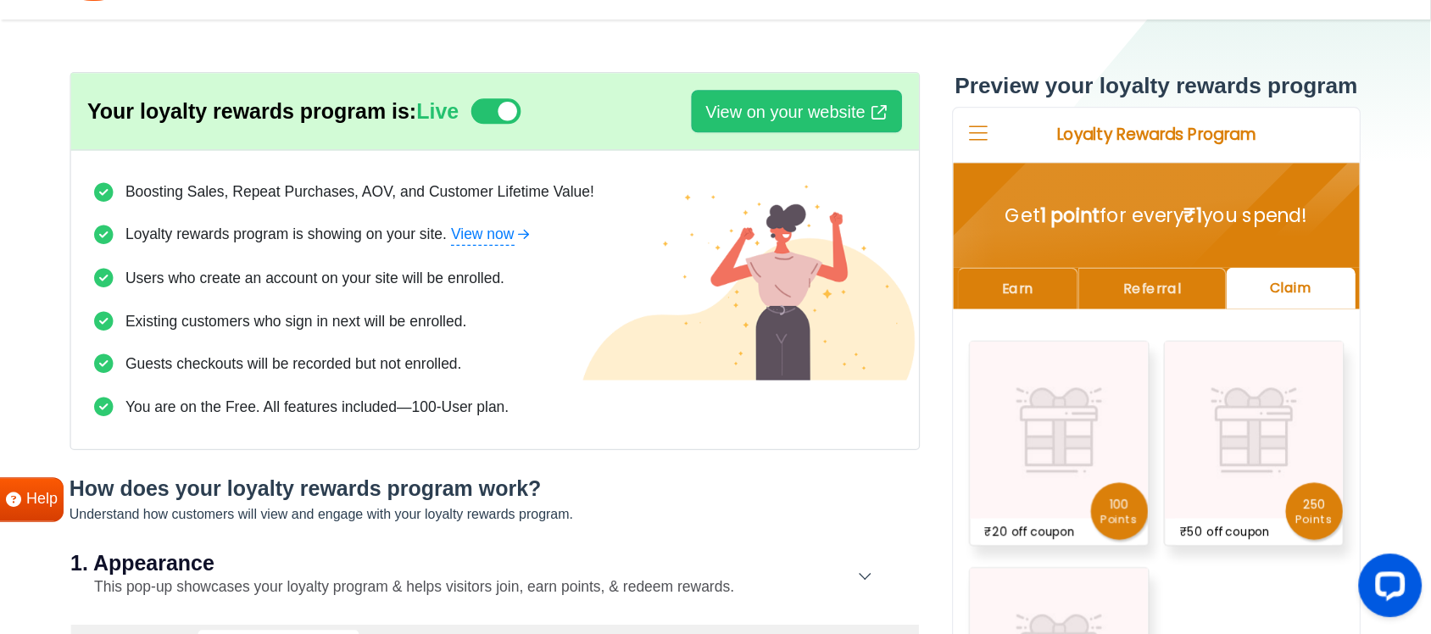
scroll to position [0, 0]
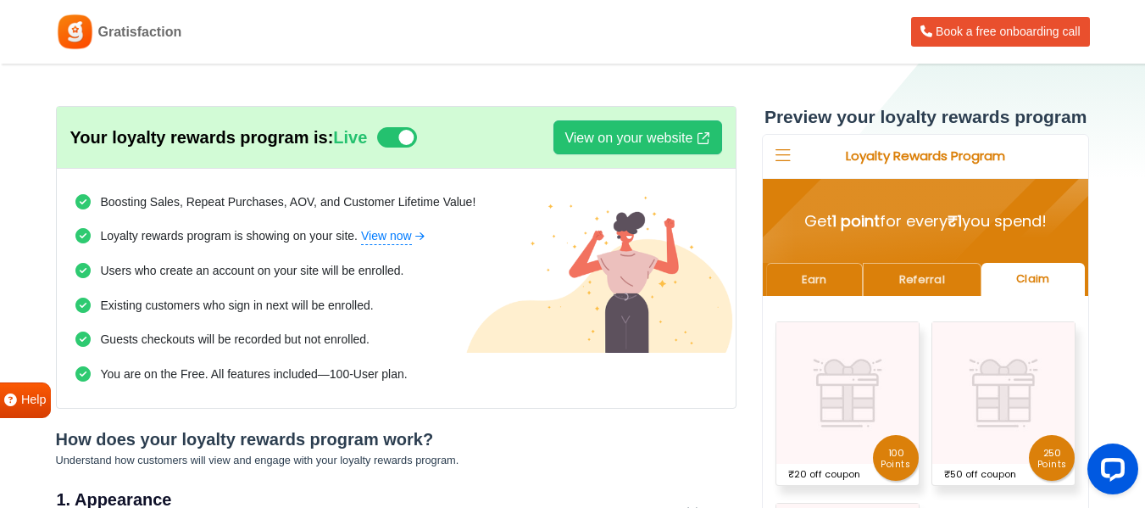
click at [77, 34] on img at bounding box center [75, 32] width 38 height 38
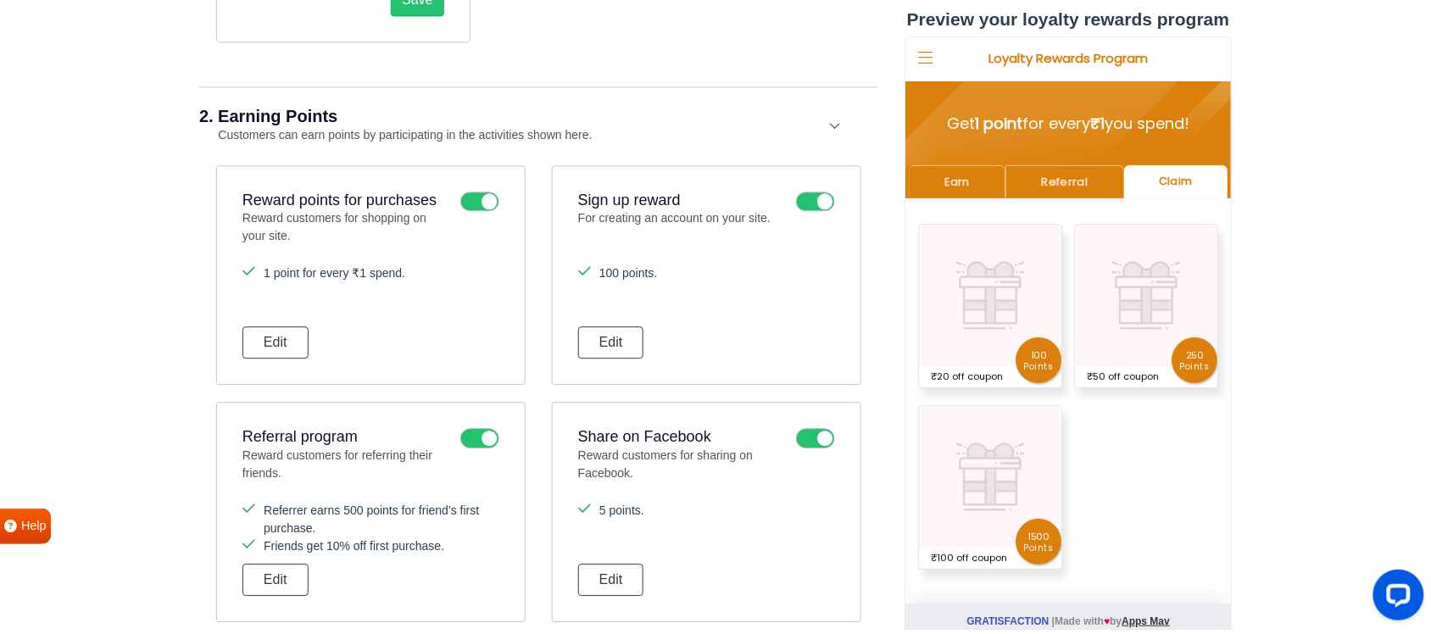
scroll to position [1166, 0]
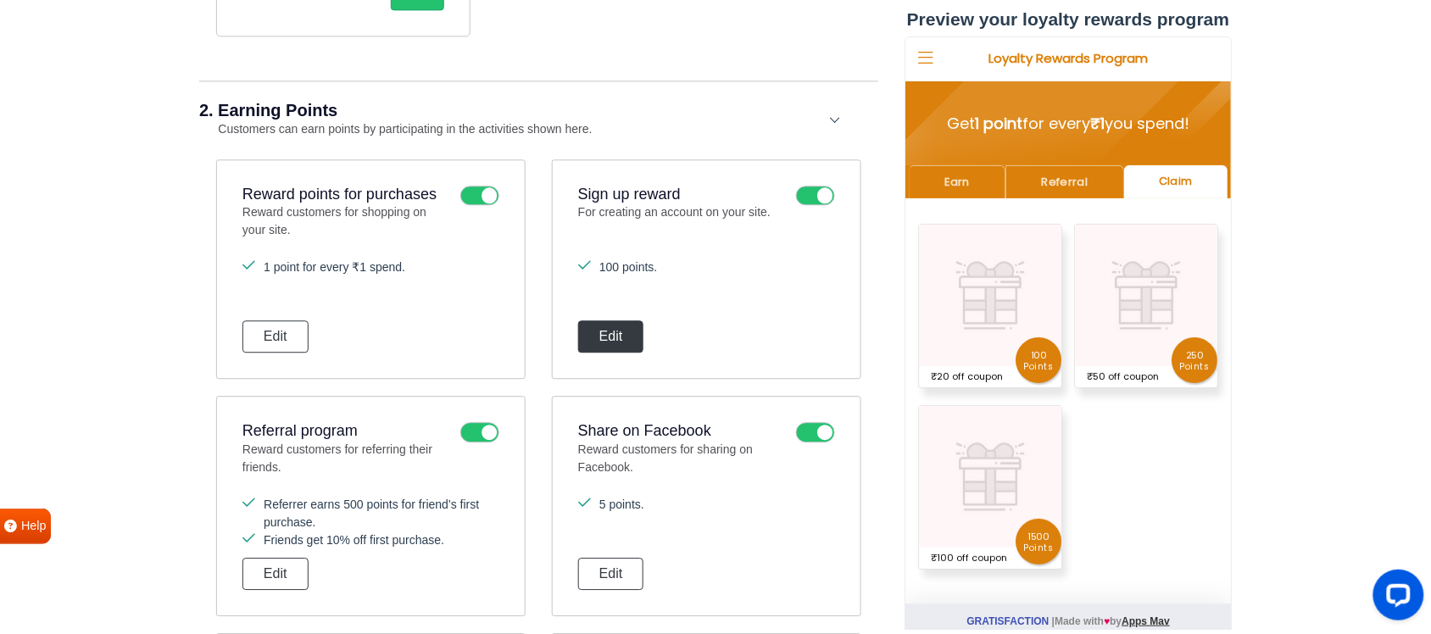
click at [636, 339] on button "Edit" at bounding box center [611, 336] width 66 height 32
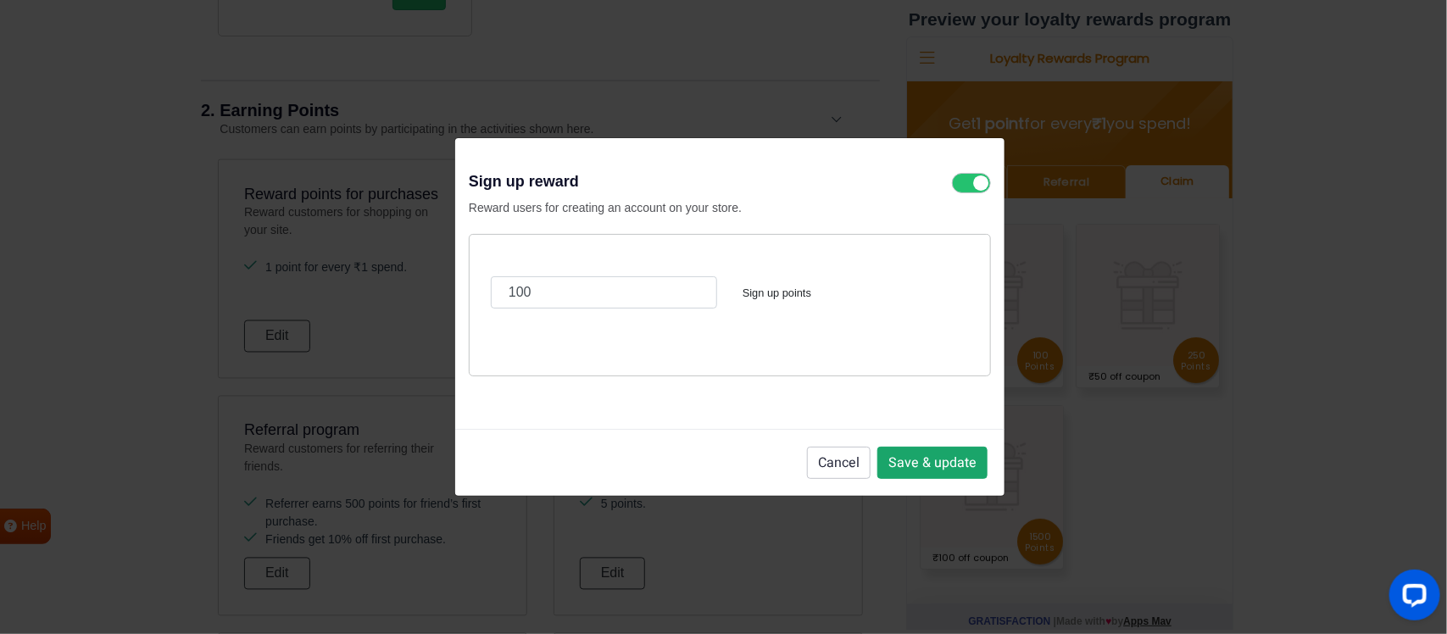
click at [905, 463] on button "Save & update" at bounding box center [932, 463] width 110 height 32
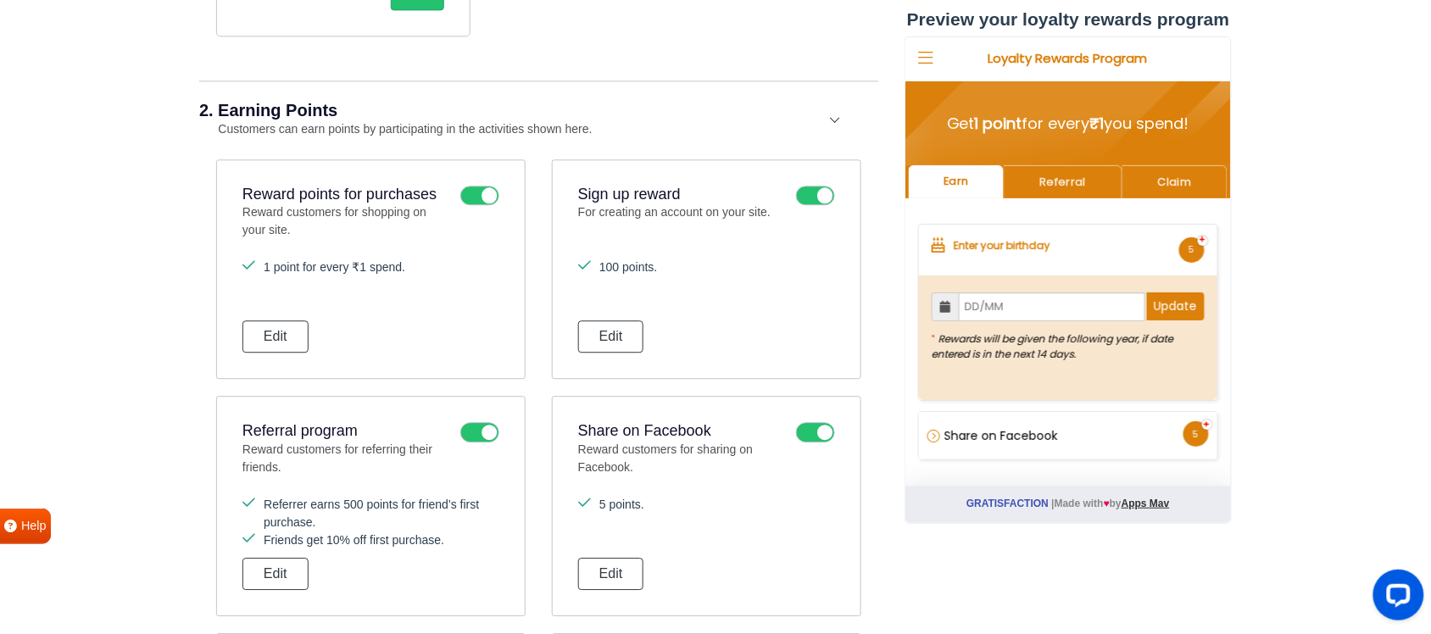
click at [815, 192] on icon at bounding box center [815, 196] width 39 height 20
click at [0, 0] on input "checkbox" at bounding box center [0, 0] width 0 height 0
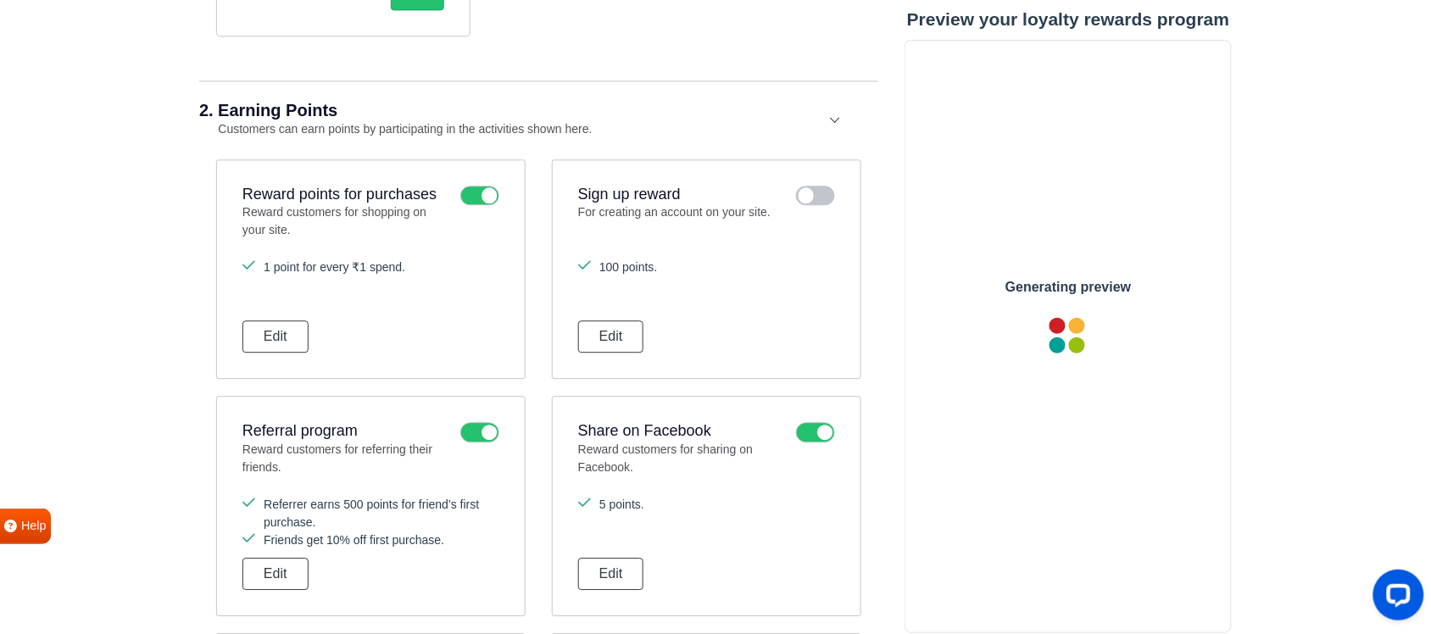
scroll to position [0, 0]
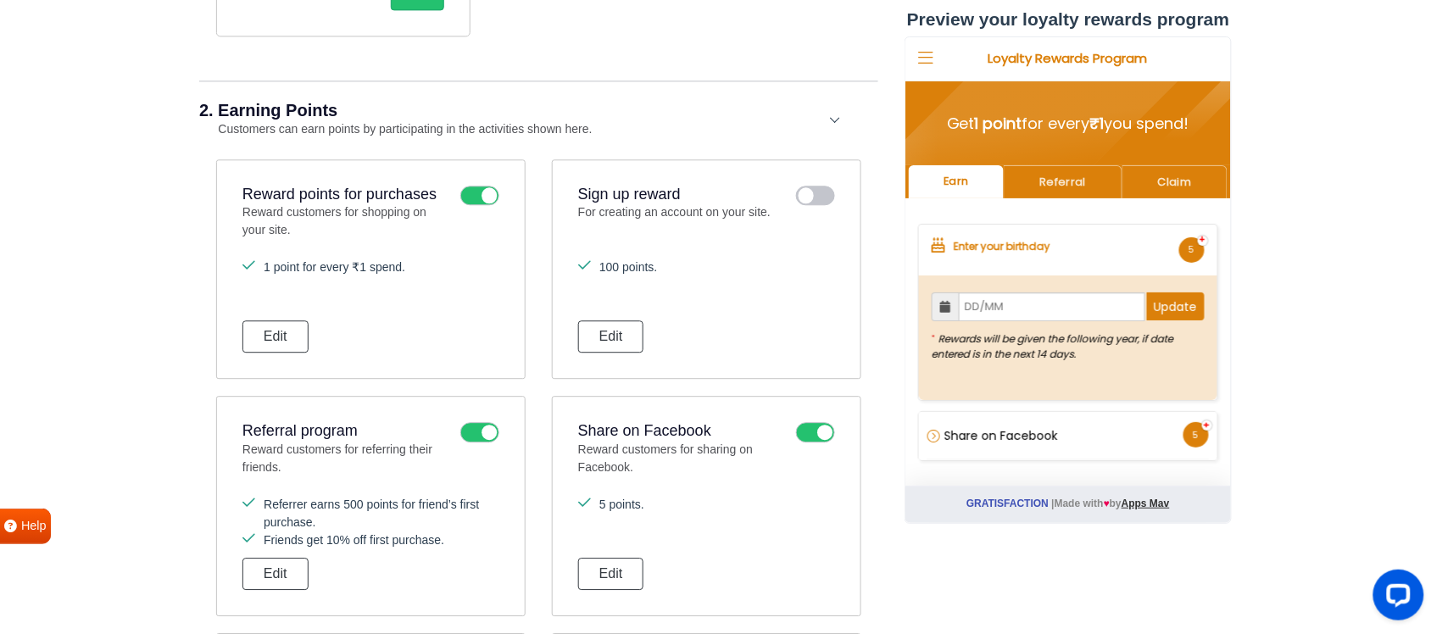
click at [805, 197] on icon at bounding box center [815, 196] width 39 height 20
click at [0, 0] on input "checkbox" at bounding box center [0, 0] width 0 height 0
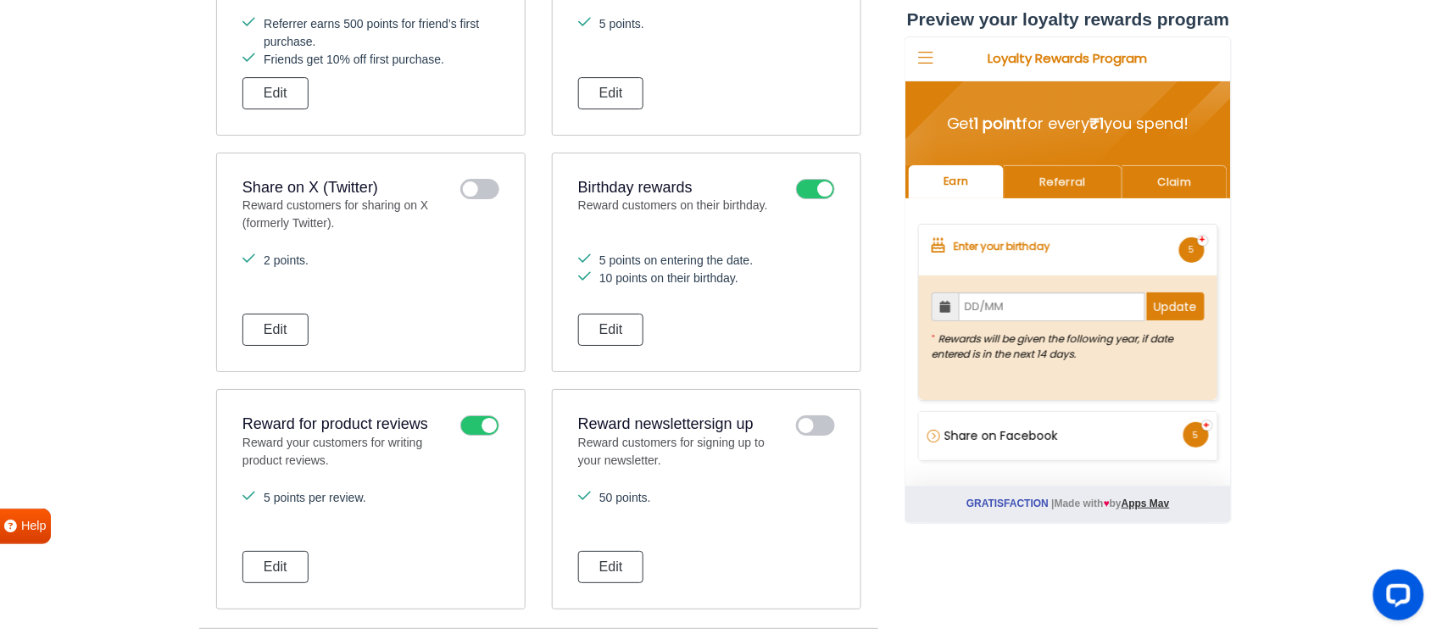
scroll to position [1695, 0]
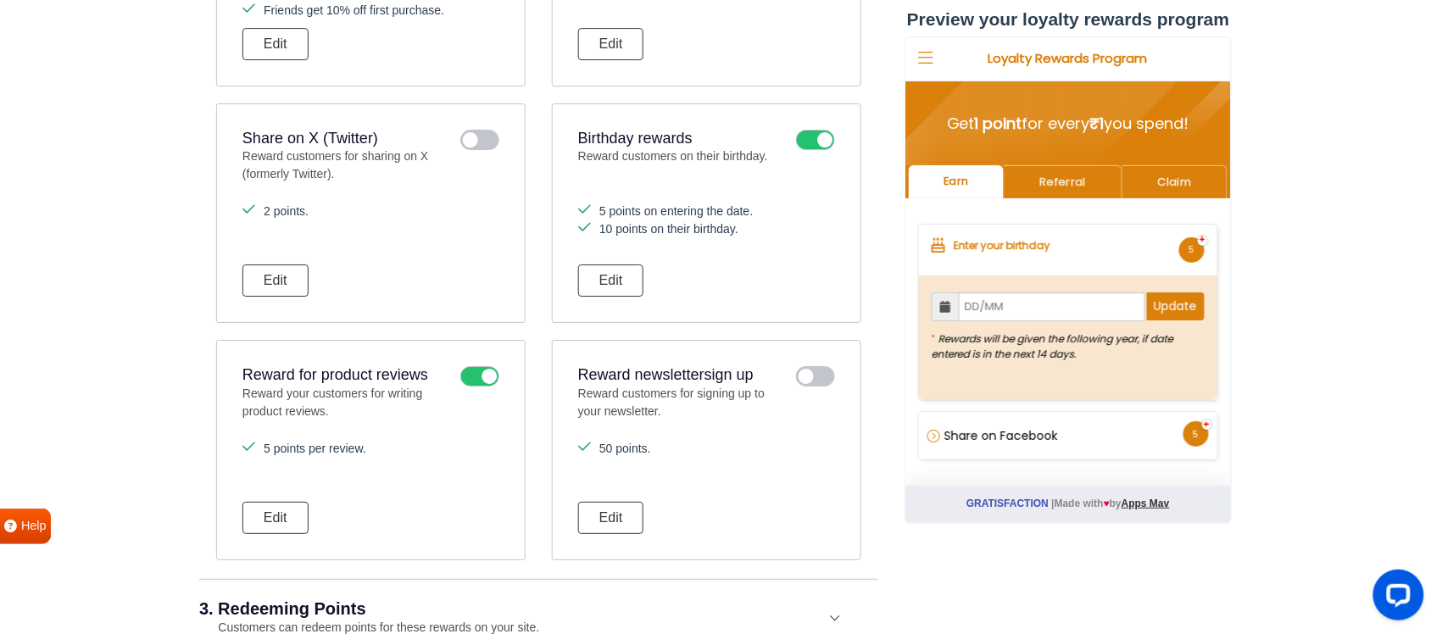
click at [325, 458] on li "5 points per review." at bounding box center [370, 449] width 257 height 18
click at [1087, 169] on link "Referral" at bounding box center [1062, 181] width 118 height 33
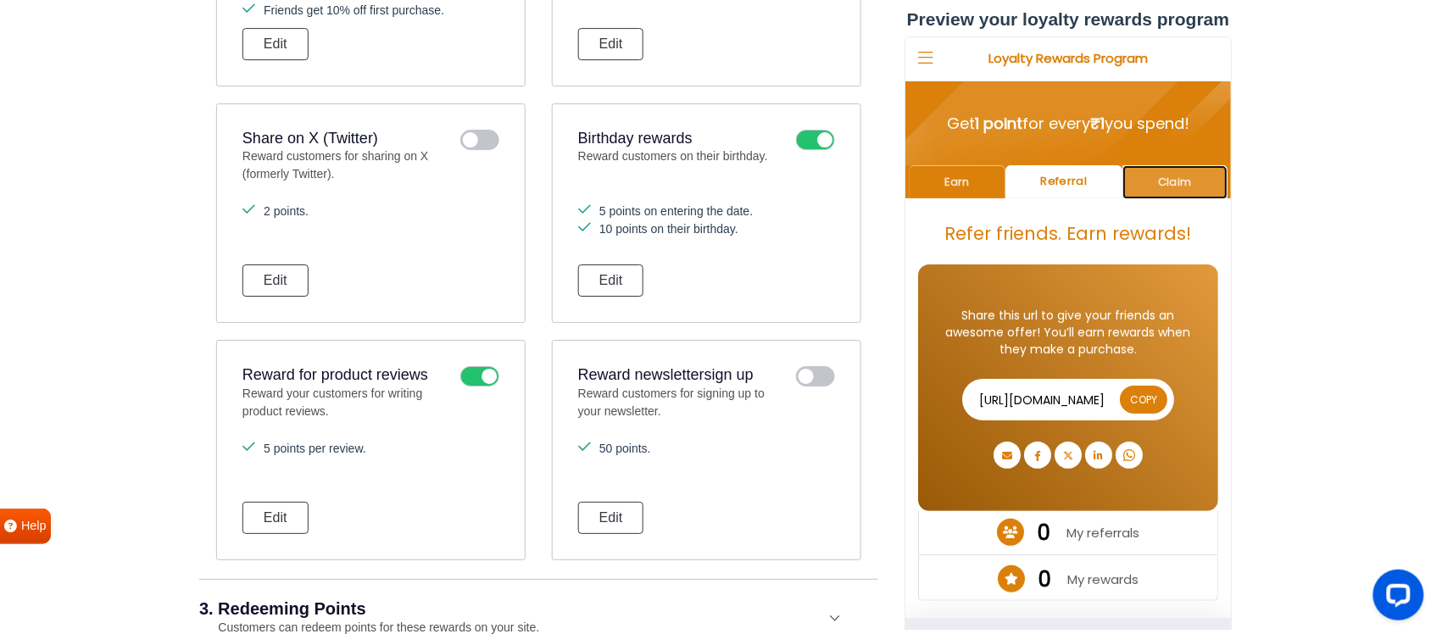
click at [1144, 177] on link "Claim" at bounding box center [1173, 181] width 105 height 33
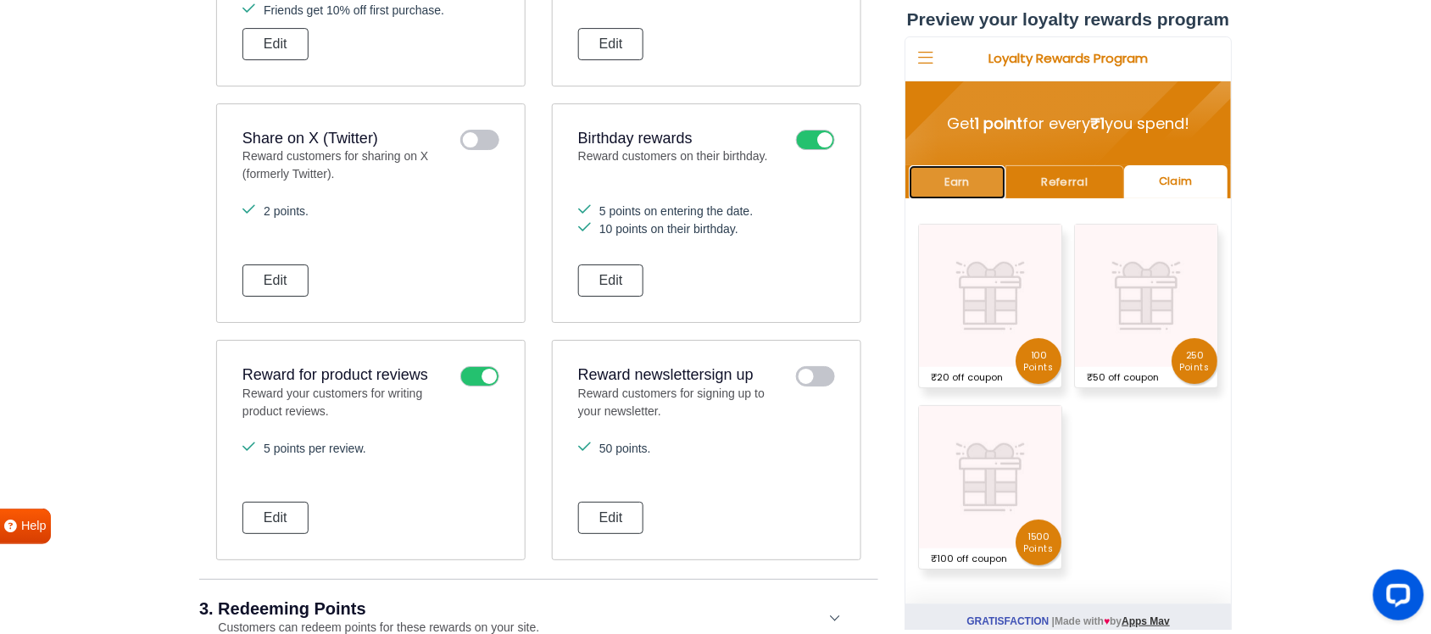
click at [972, 181] on link "Earn" at bounding box center [956, 181] width 97 height 33
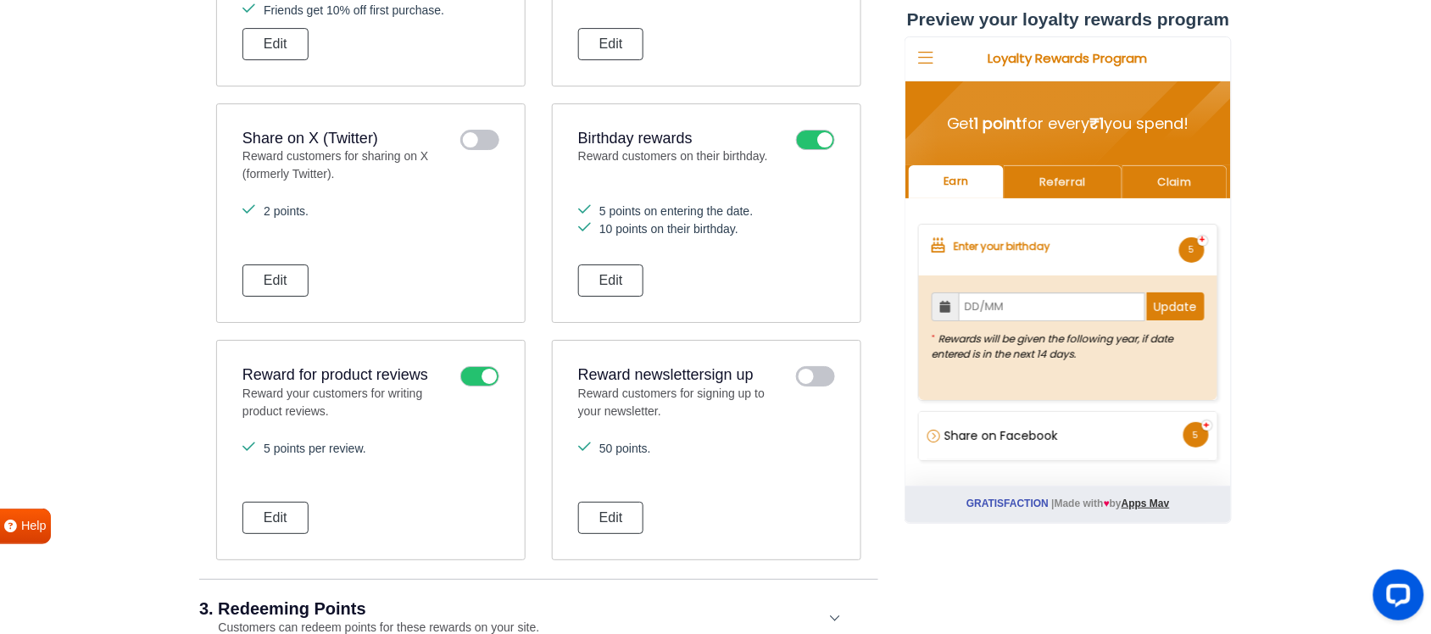
click at [1027, 61] on h2 "Loyalty Rewards Program" at bounding box center [1066, 59] width 247 height 14
click at [921, 57] on icon at bounding box center [924, 58] width 15 height 17
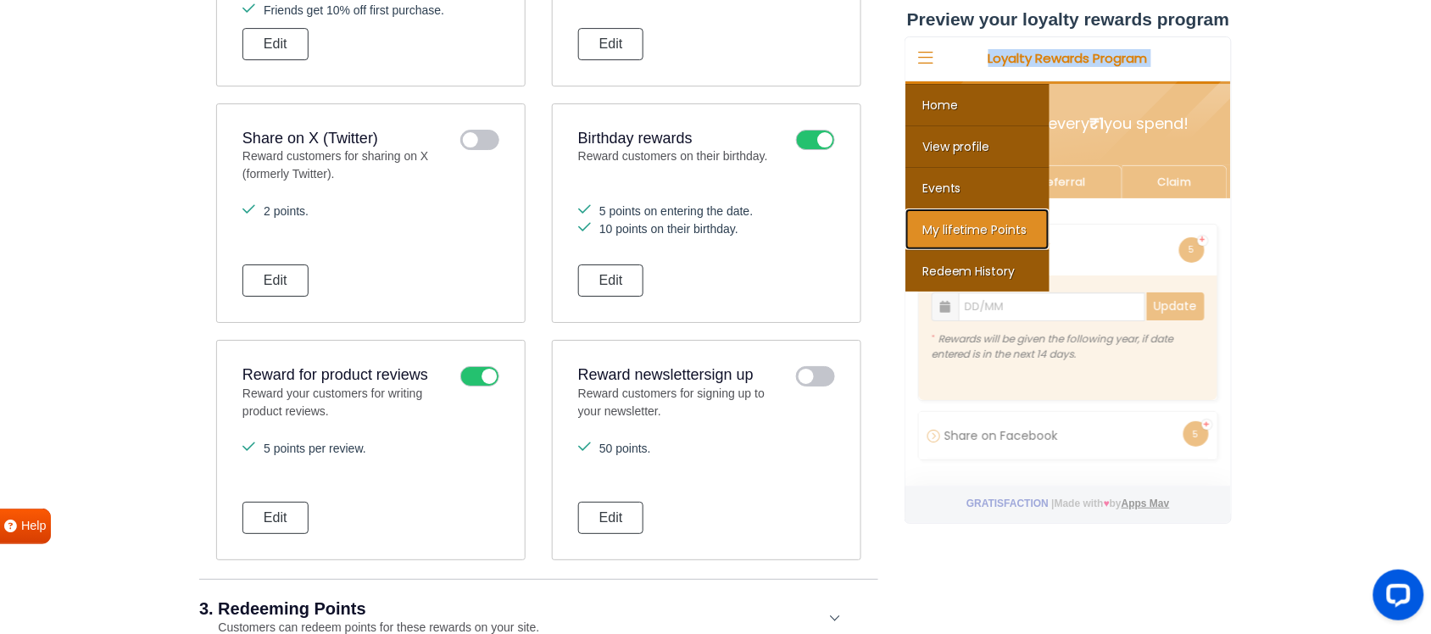
click at [975, 239] on link "My lifetime Points" at bounding box center [976, 230] width 144 height 42
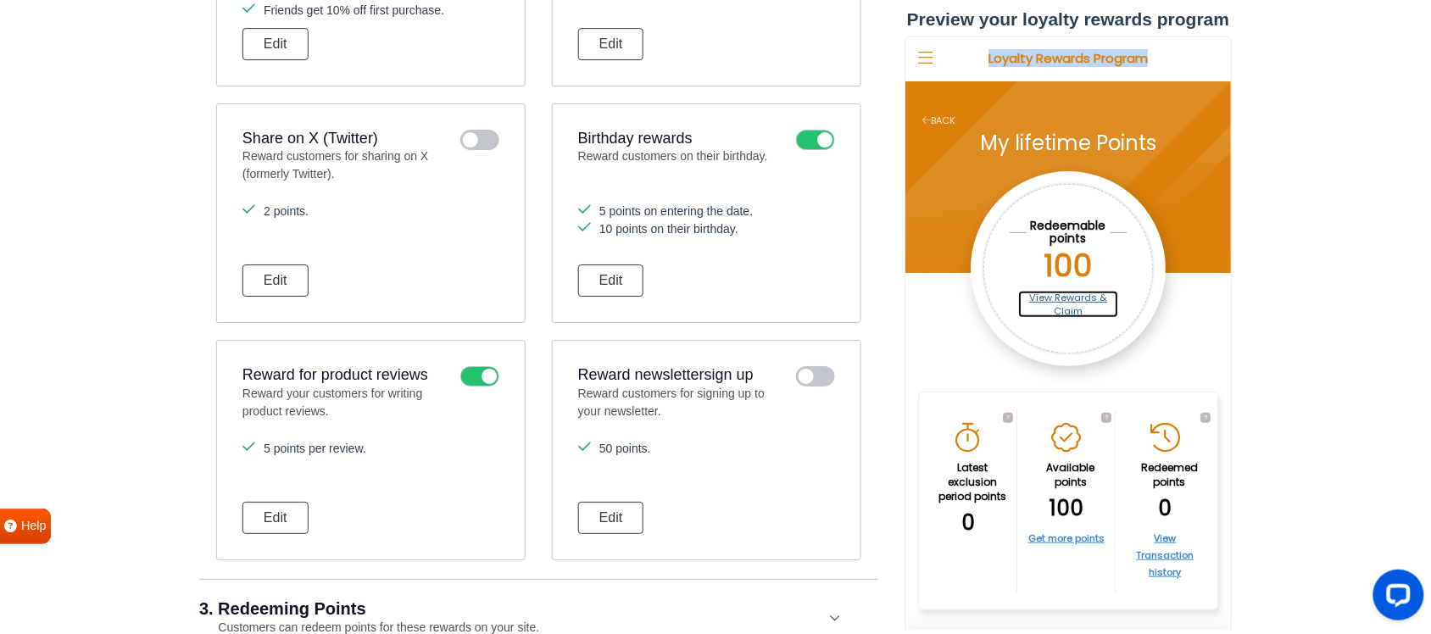
click at [1063, 298] on link "View Rewards & Claim" at bounding box center [1067, 304] width 101 height 27
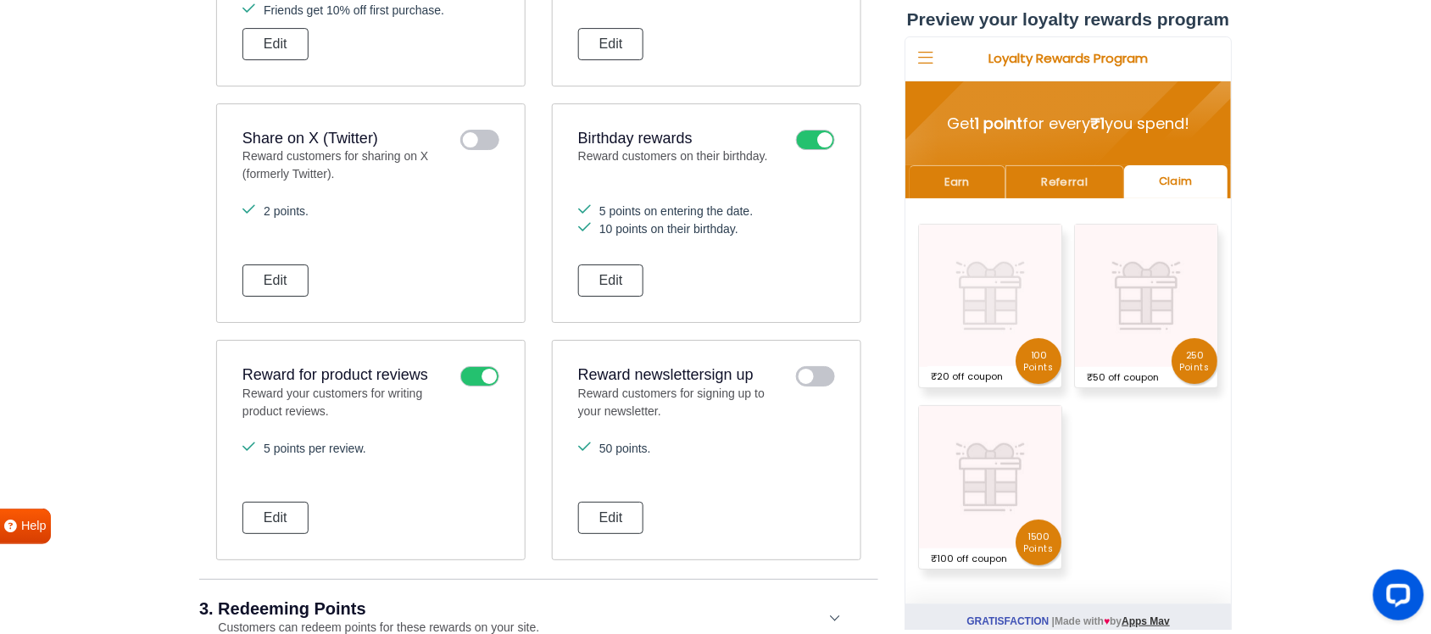
click at [1037, 366] on span "100 points" at bounding box center [1038, 360] width 46 height 46
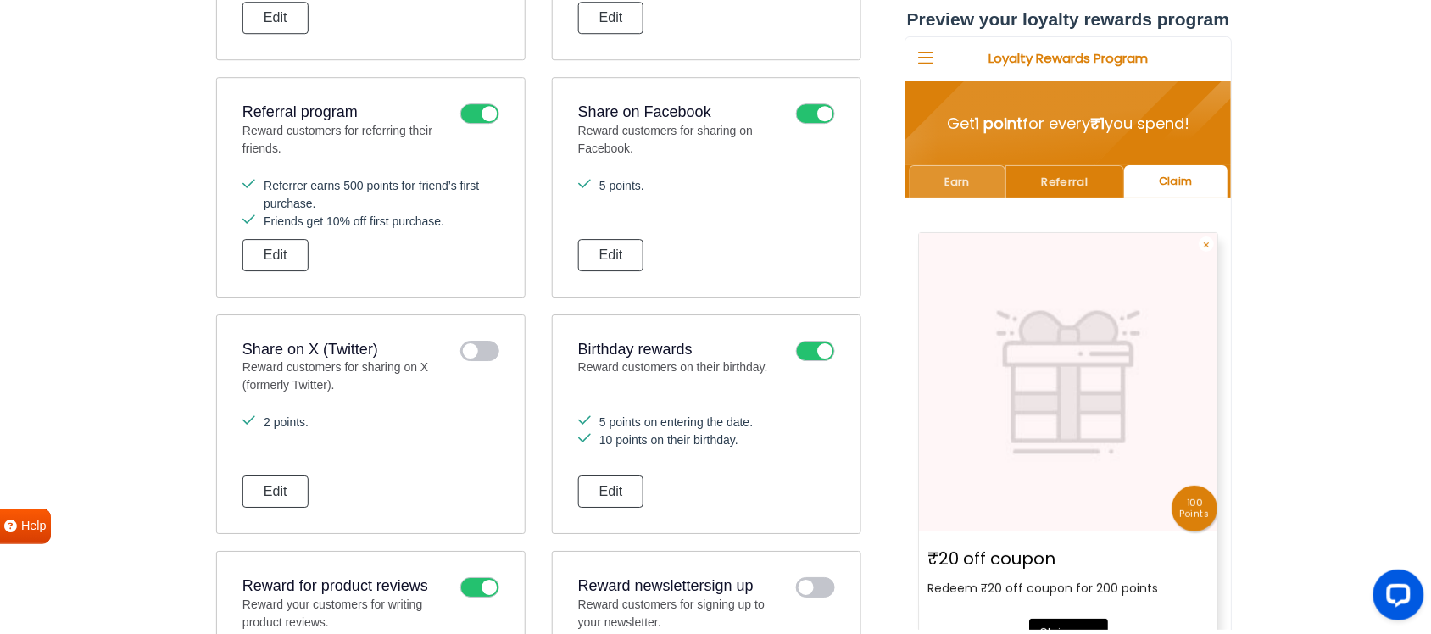
scroll to position [1483, 0]
click at [957, 176] on link "Earn" at bounding box center [956, 181] width 97 height 33
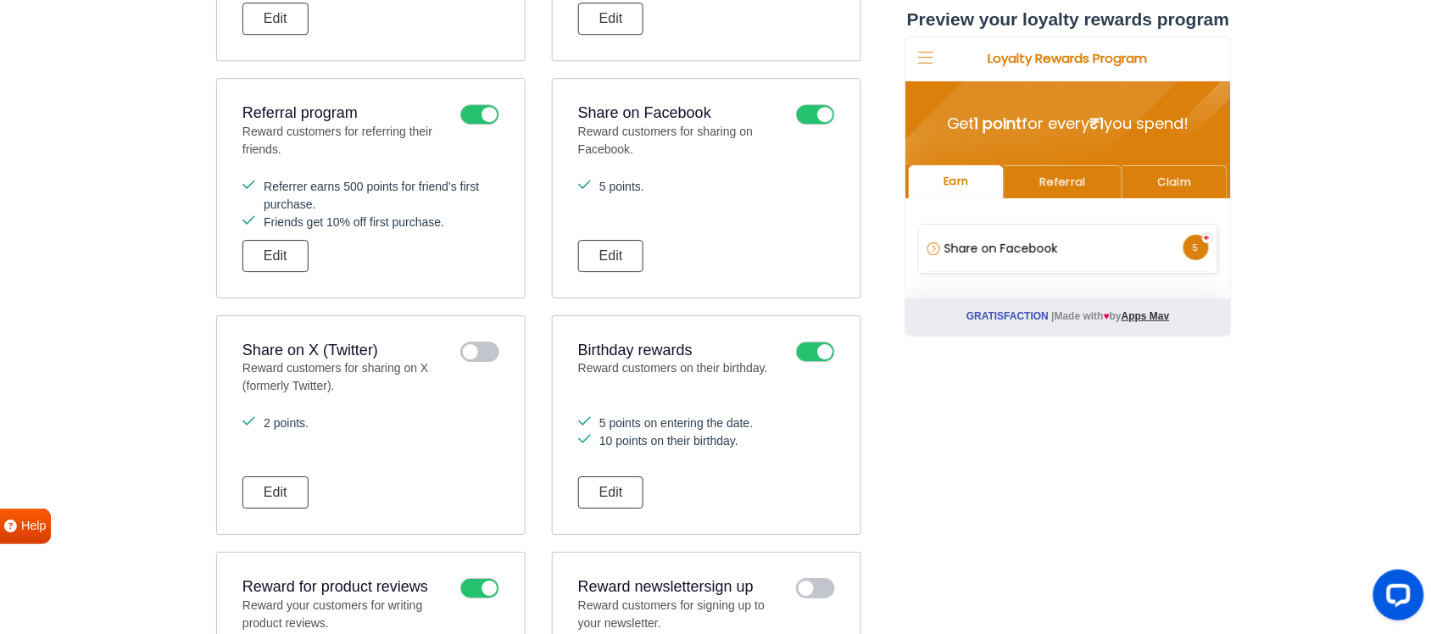
click at [926, 58] on icon at bounding box center [924, 58] width 15 height 17
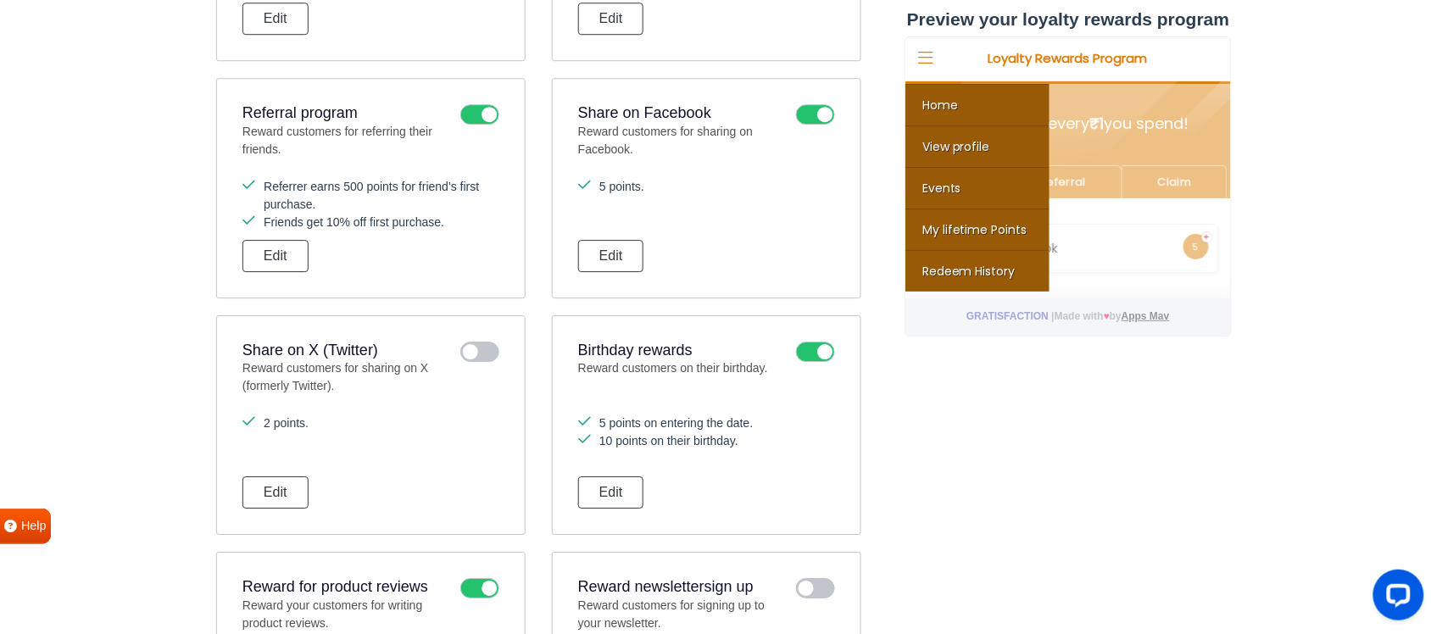
click at [1144, 259] on section "Your loyalty rewards program is: Live View on your website Test in admin mode B…" at bounding box center [715, 295] width 1431 height 3430
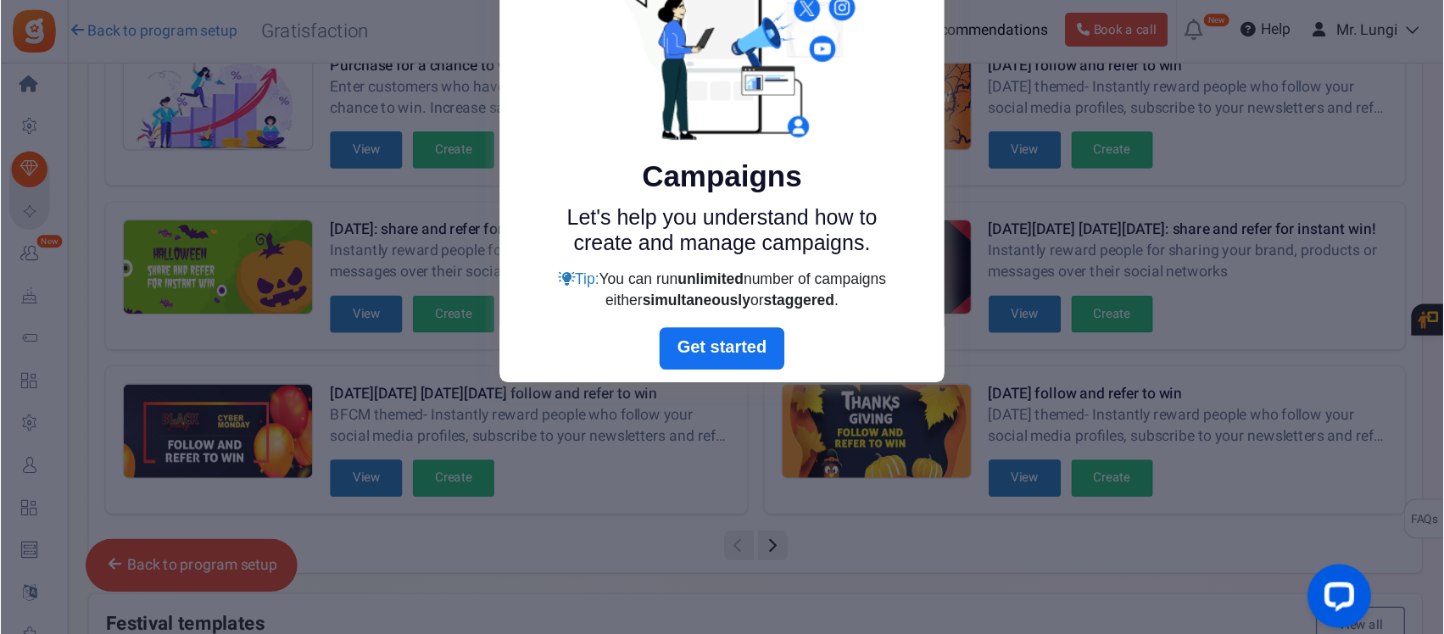
scroll to position [114, 0]
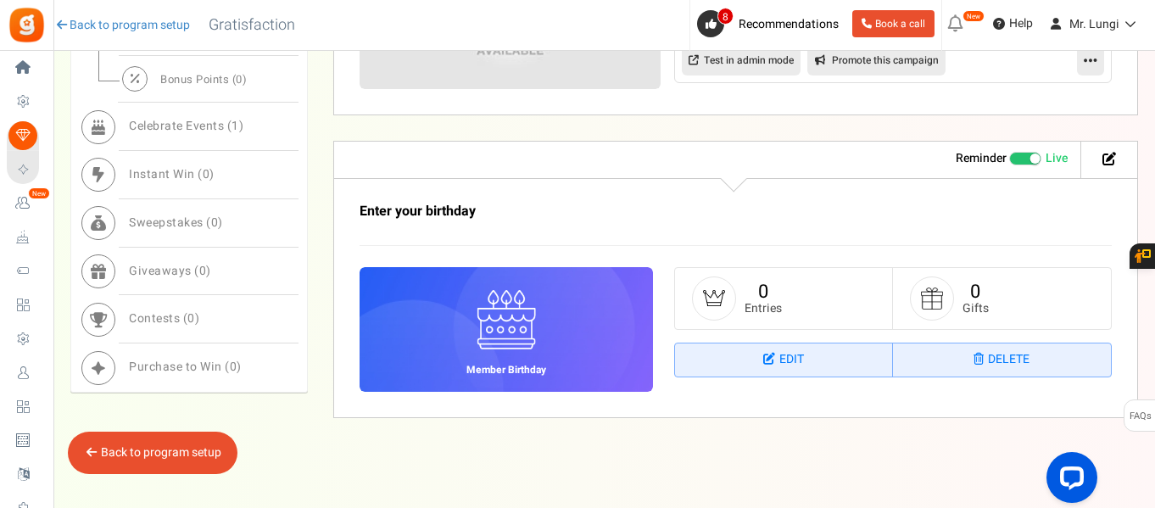
scroll to position [1151, 0]
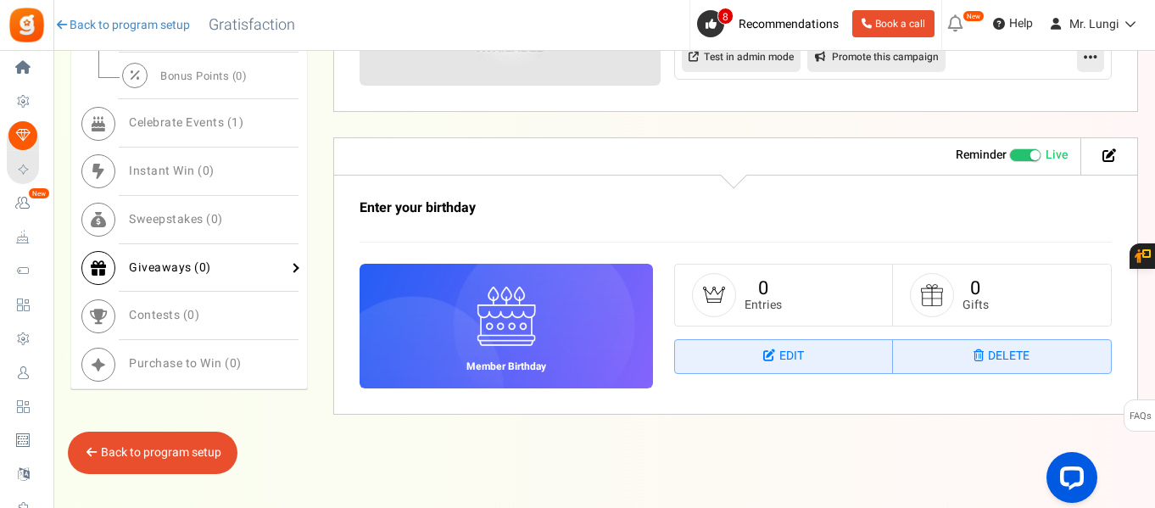
click at [199, 270] on span "0" at bounding box center [203, 268] width 8 height 18
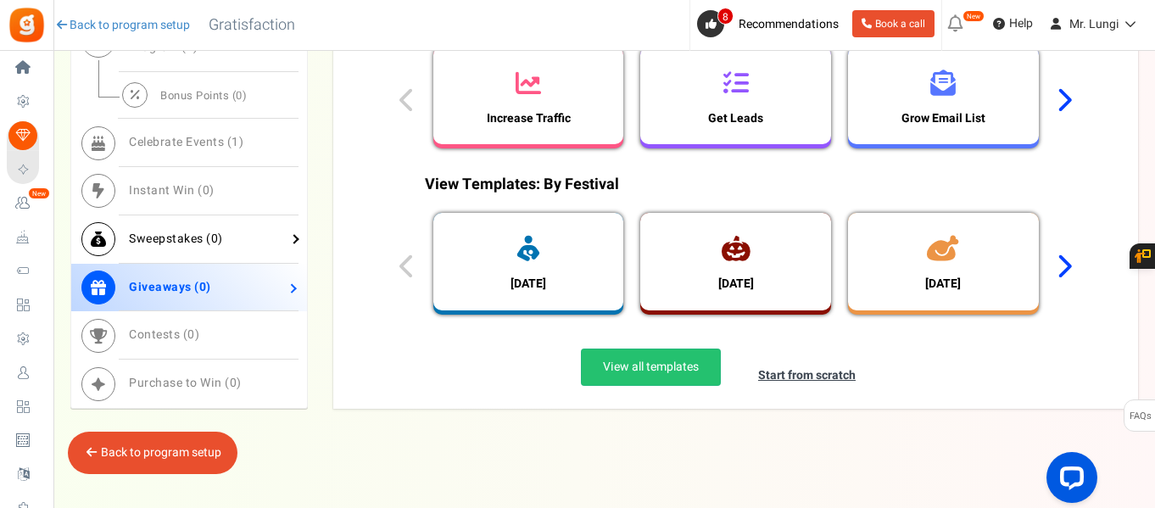
click at [187, 244] on span "Sweepstakes ( 0 )" at bounding box center [176, 239] width 94 height 18
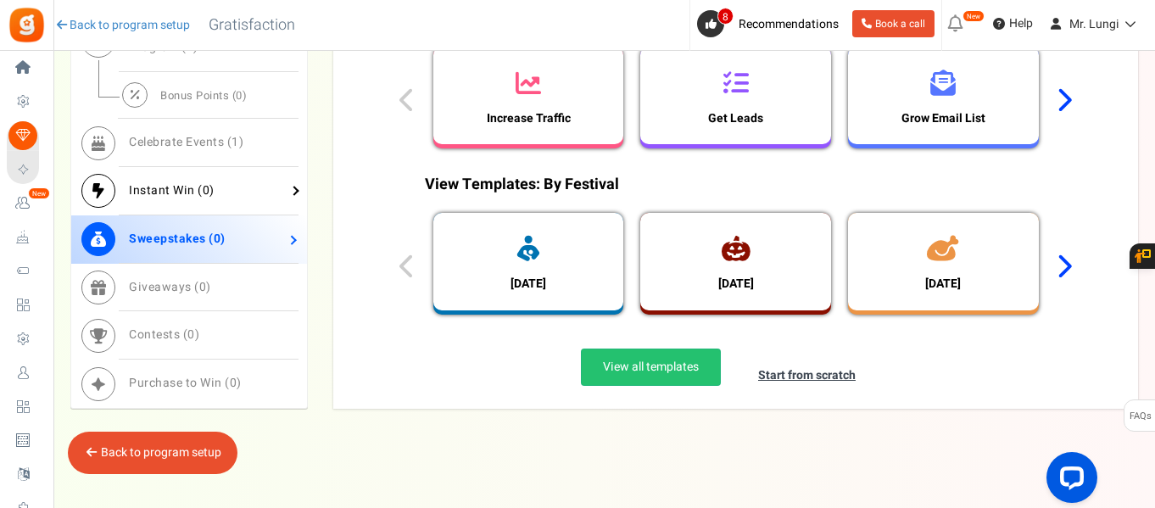
click at [188, 186] on span "Instant Win ( 0 )" at bounding box center [172, 190] width 86 height 18
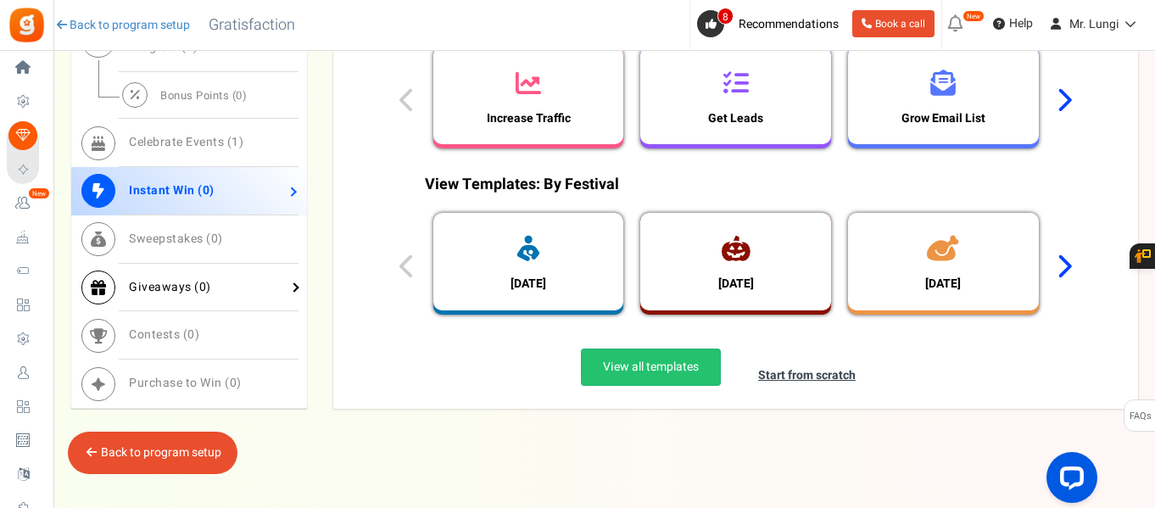
click at [211, 291] on link "Giveaways ( 0 )" at bounding box center [189, 288] width 236 height 48
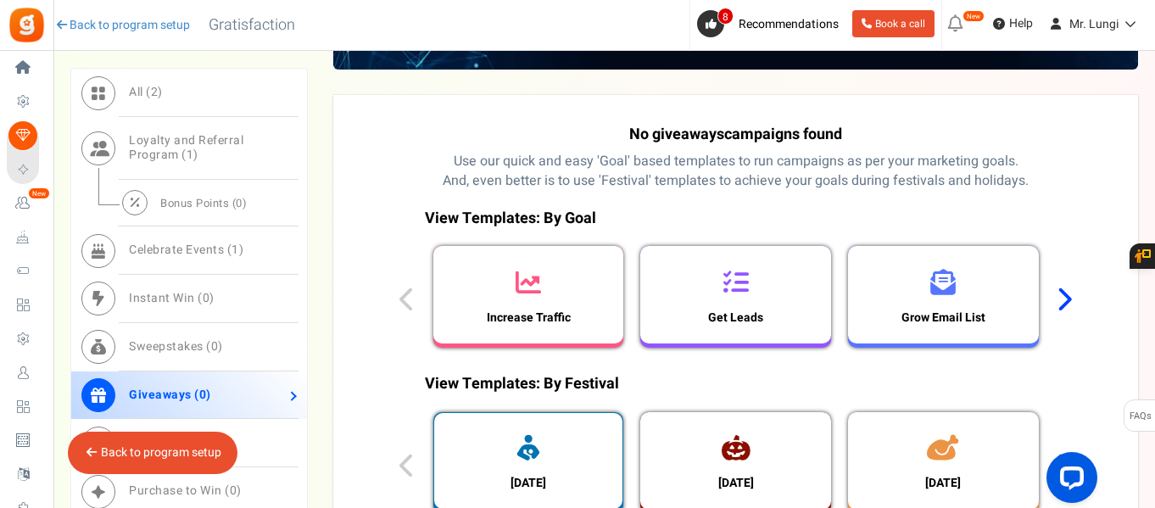
scroll to position [982, 0]
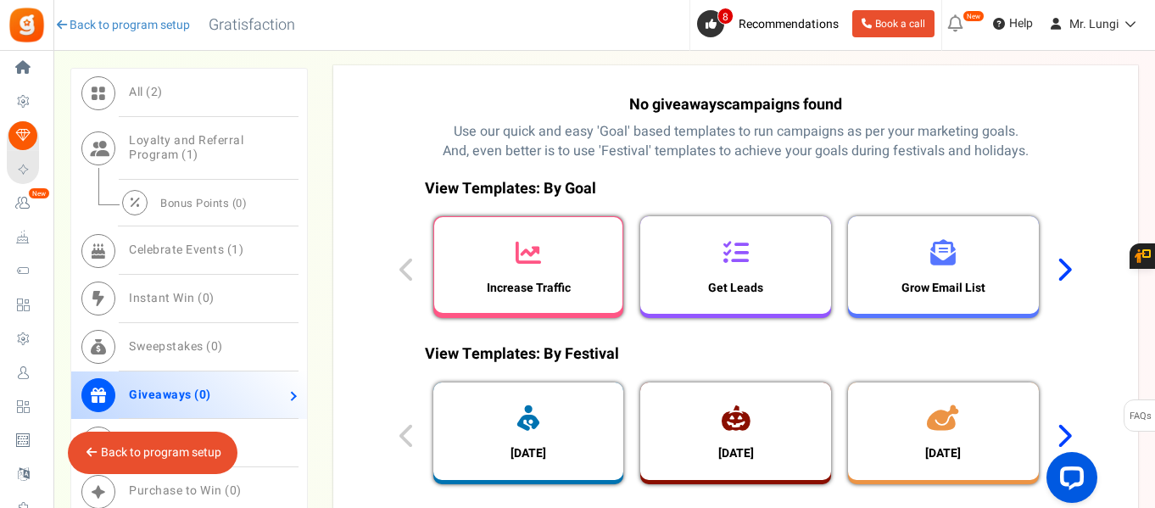
click at [516, 287] on h3 "Increase Traffic" at bounding box center [528, 287] width 101 height 13
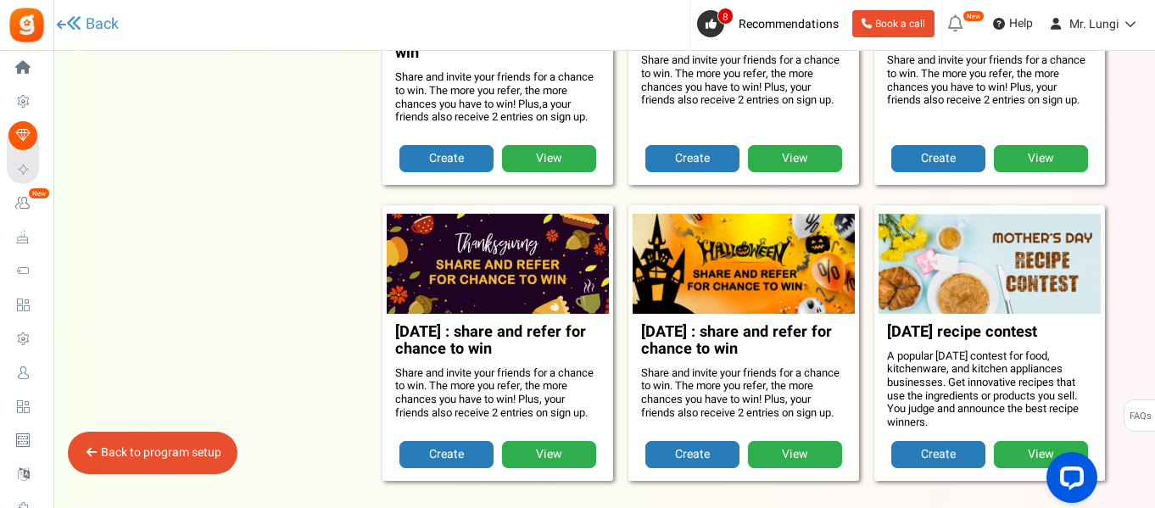
scroll to position [2079, 0]
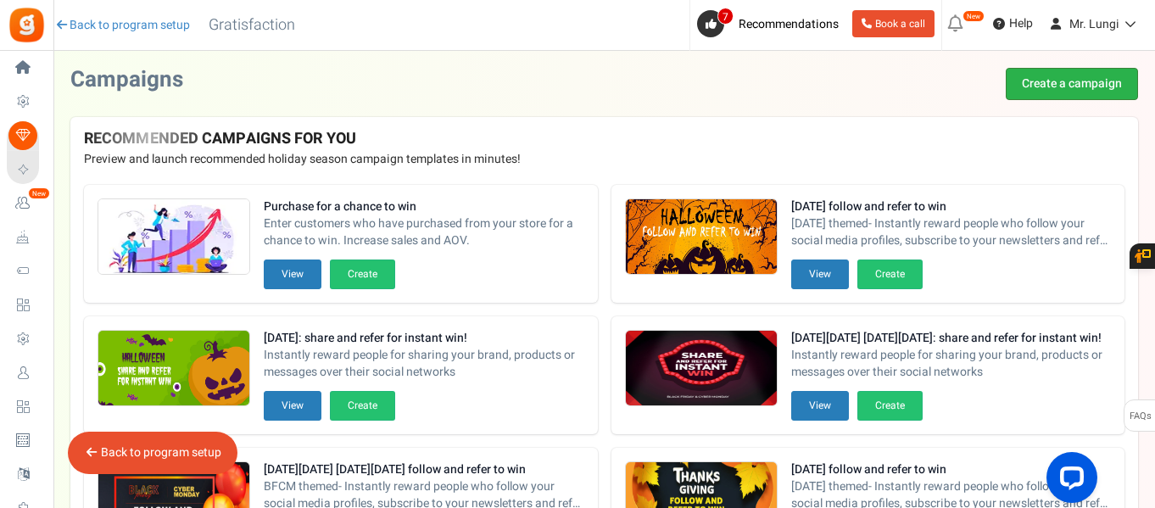
click at [1028, 75] on link "Create a campaign" at bounding box center [1071, 84] width 132 height 32
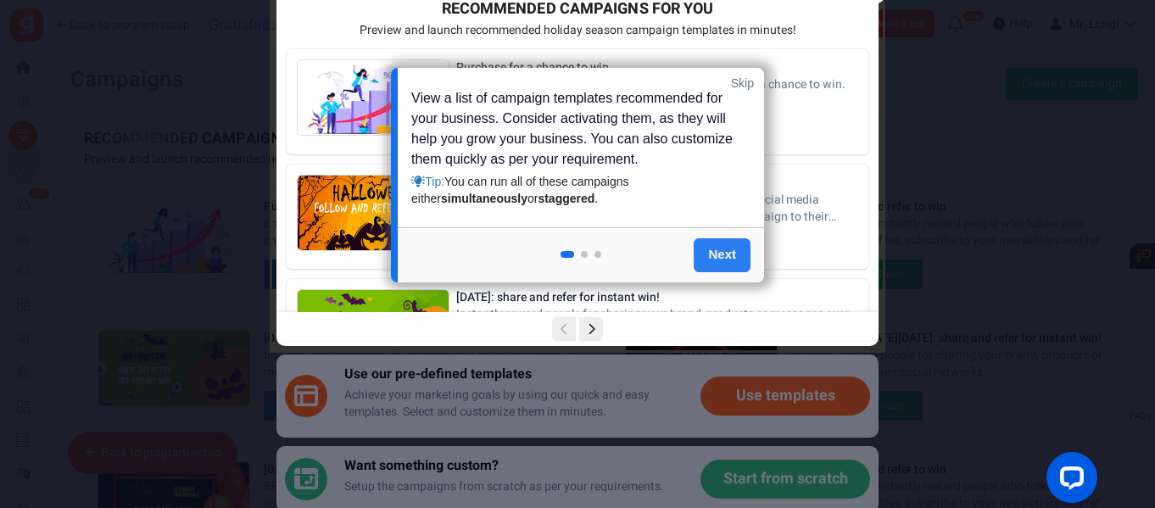
click at [705, 259] on link "Next" at bounding box center [721, 255] width 57 height 34
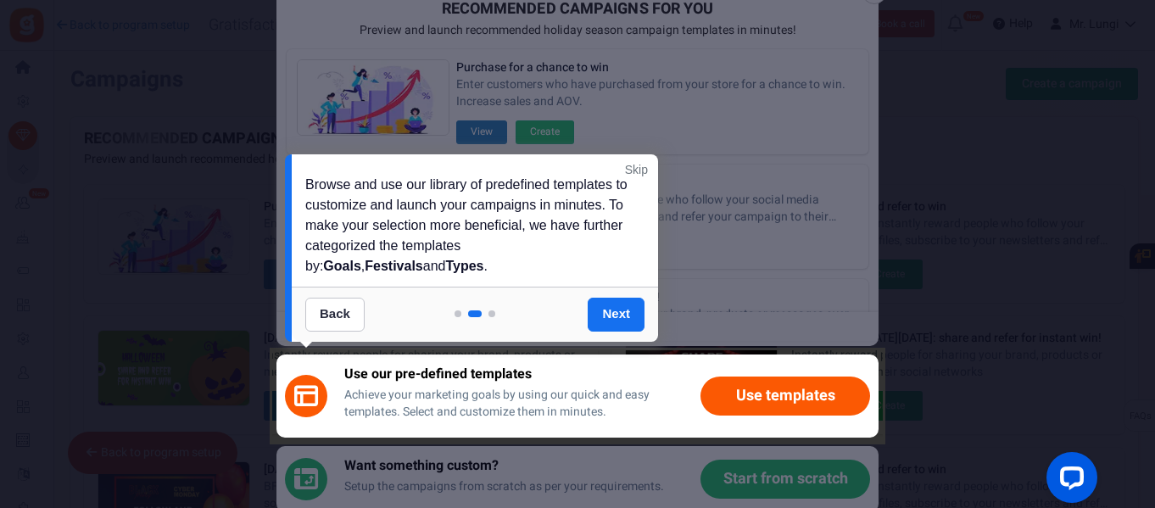
click at [609, 327] on link "Next" at bounding box center [615, 315] width 57 height 34
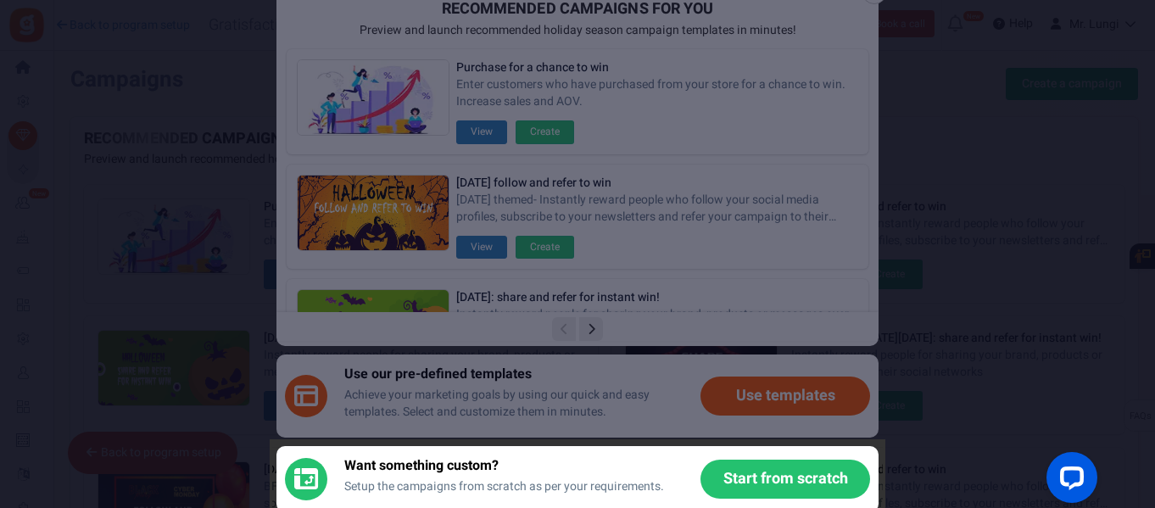
scroll to position [250, 0]
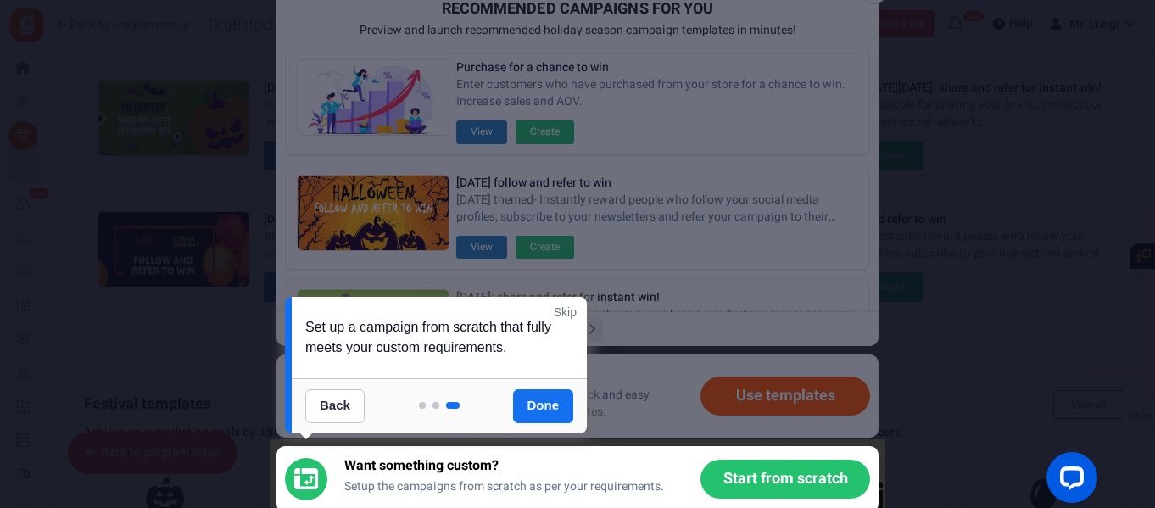
click at [567, 403] on link "Done" at bounding box center [543, 406] width 61 height 34
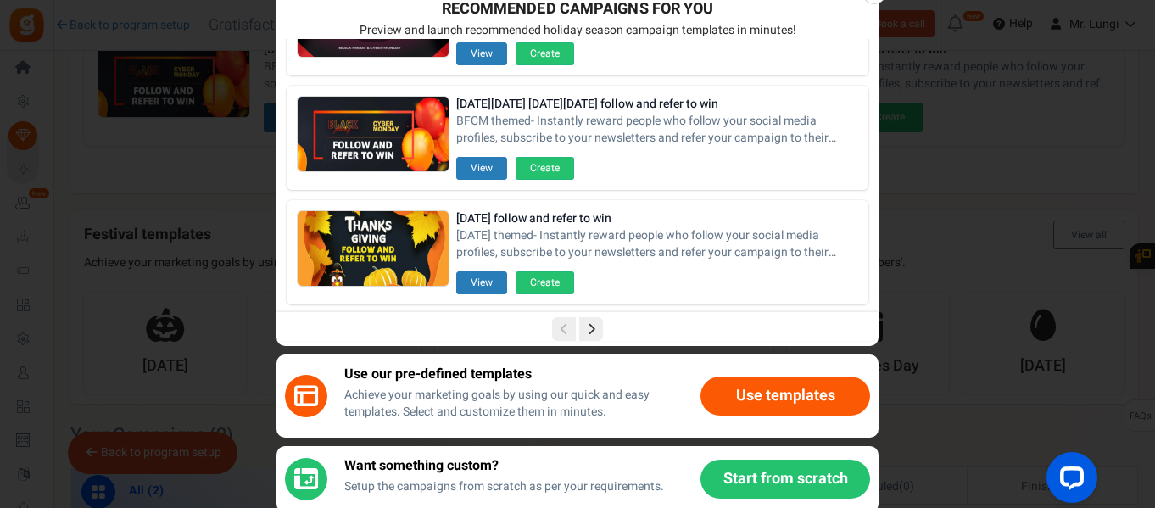
scroll to position [425, 0]
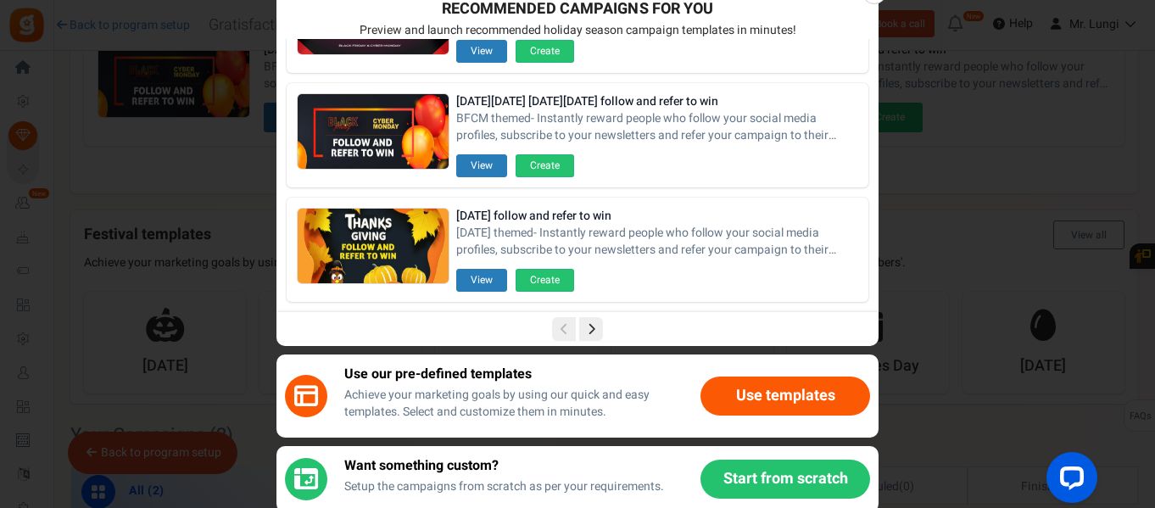
click at [953, 170] on div "RECOMMENDED CAMPAIGNS FOR YOU New Preview and launch recommended holiday season…" at bounding box center [577, 254] width 1155 height 508
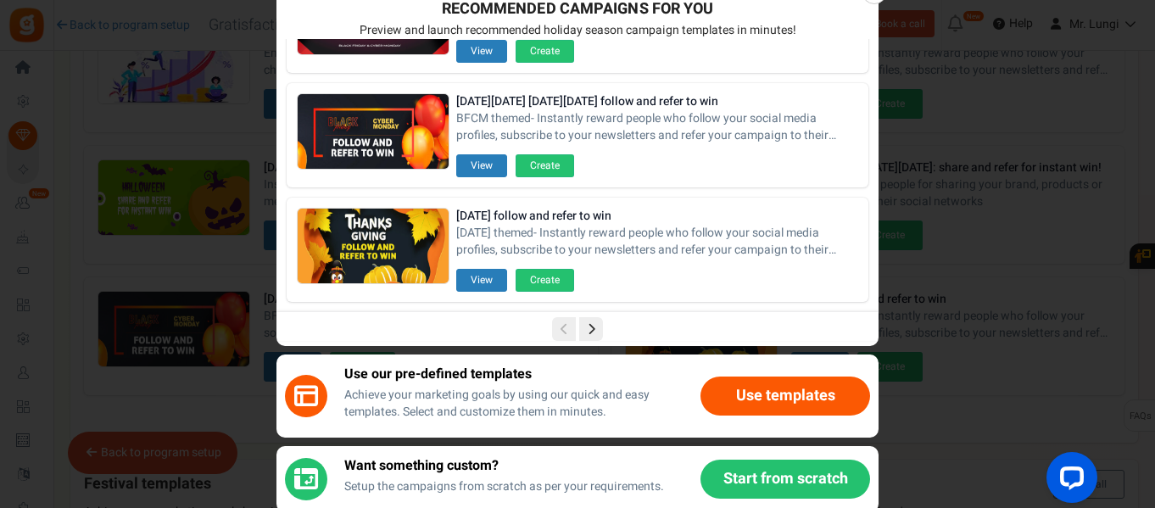
scroll to position [165, 0]
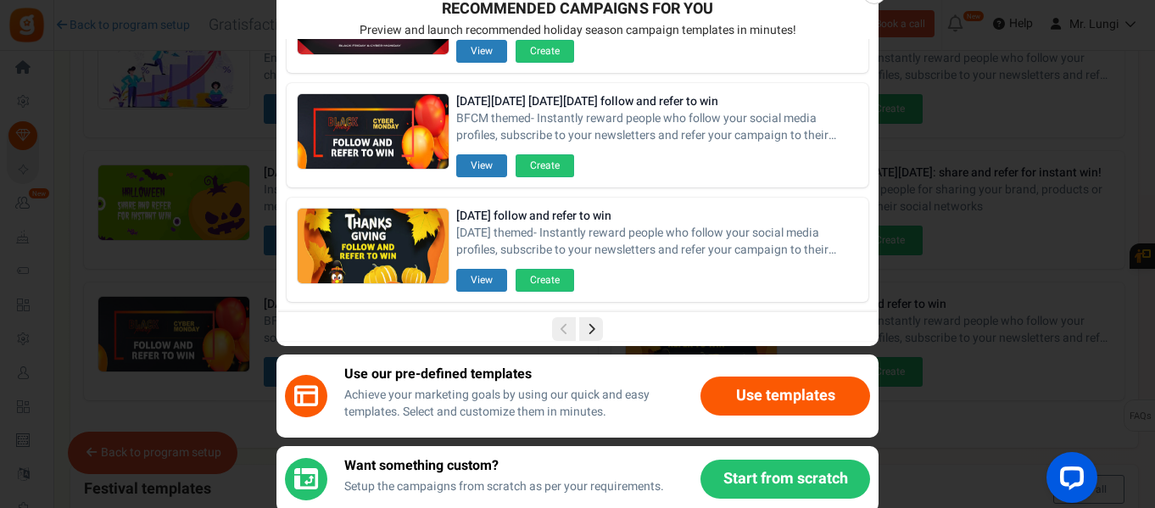
click at [779, 481] on button "Start from scratch" at bounding box center [785, 478] width 170 height 39
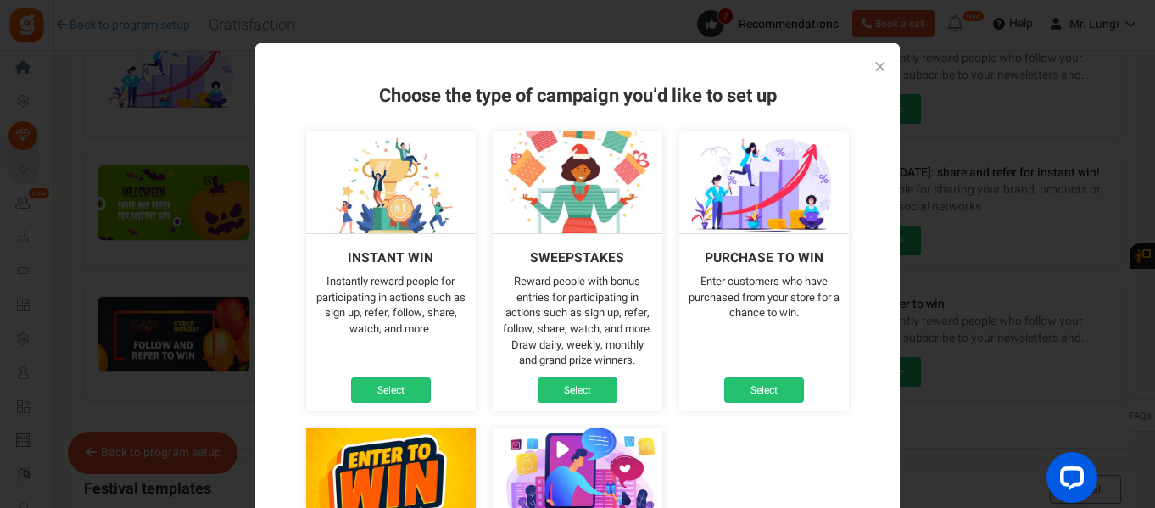
scroll to position [0, 0]
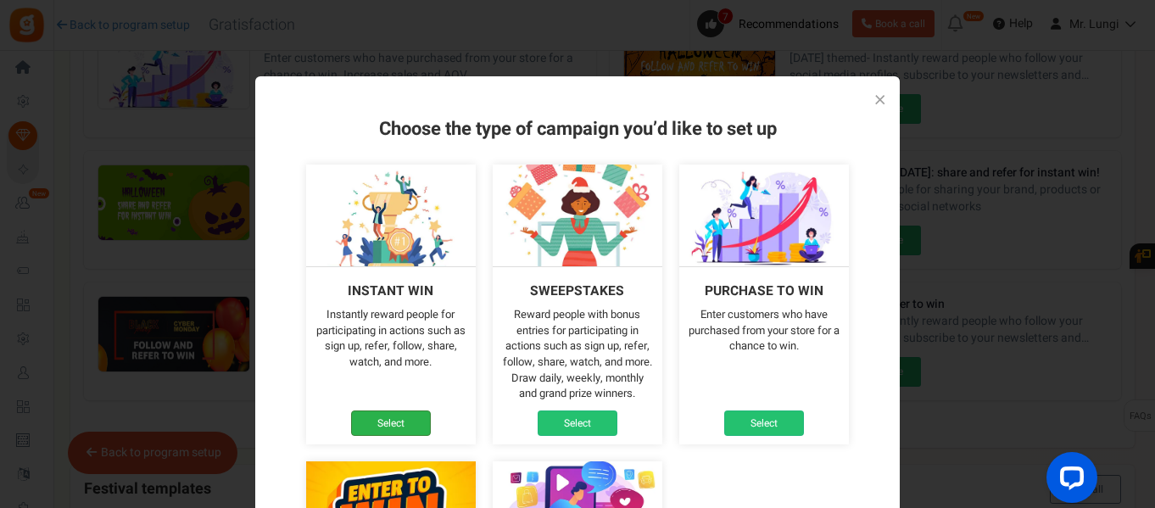
click at [381, 423] on link "Select" at bounding box center [391, 422] width 80 height 25
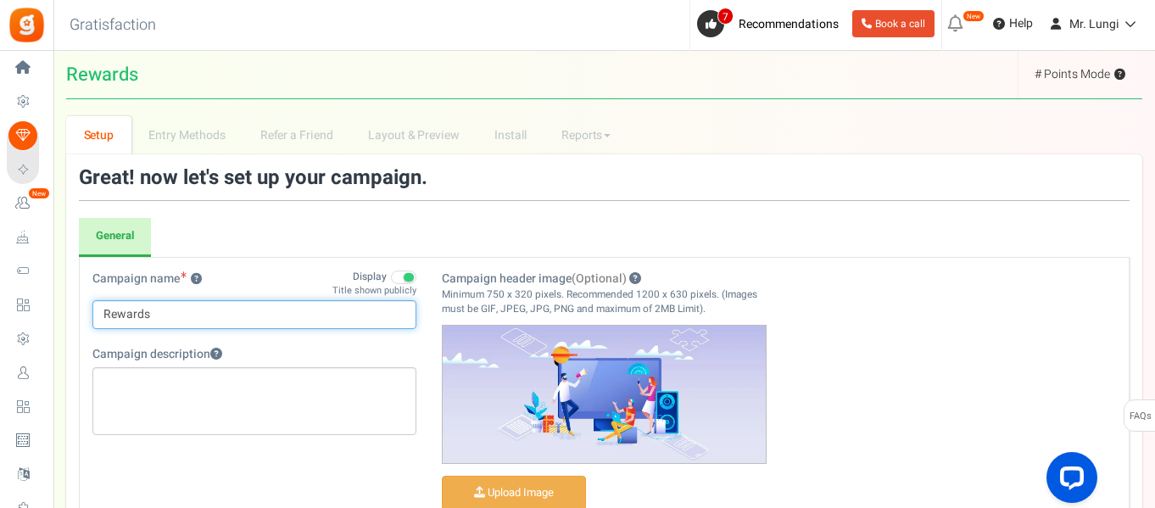
click at [155, 320] on input "Rewards" at bounding box center [254, 314] width 324 height 29
type input "Instagram Follow"
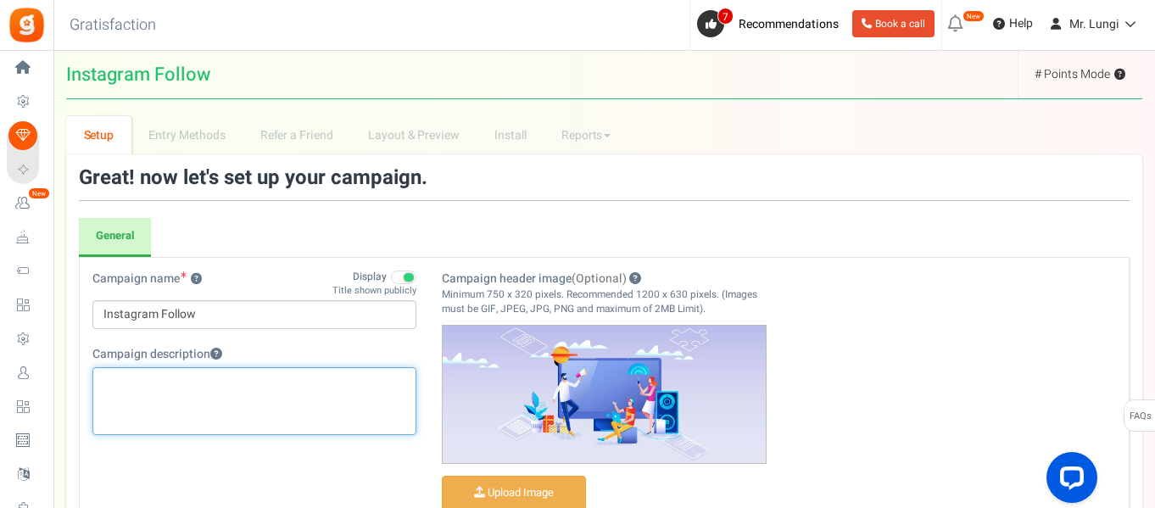
click at [165, 395] on div "Editor, competition_desc" at bounding box center [254, 401] width 324 height 68
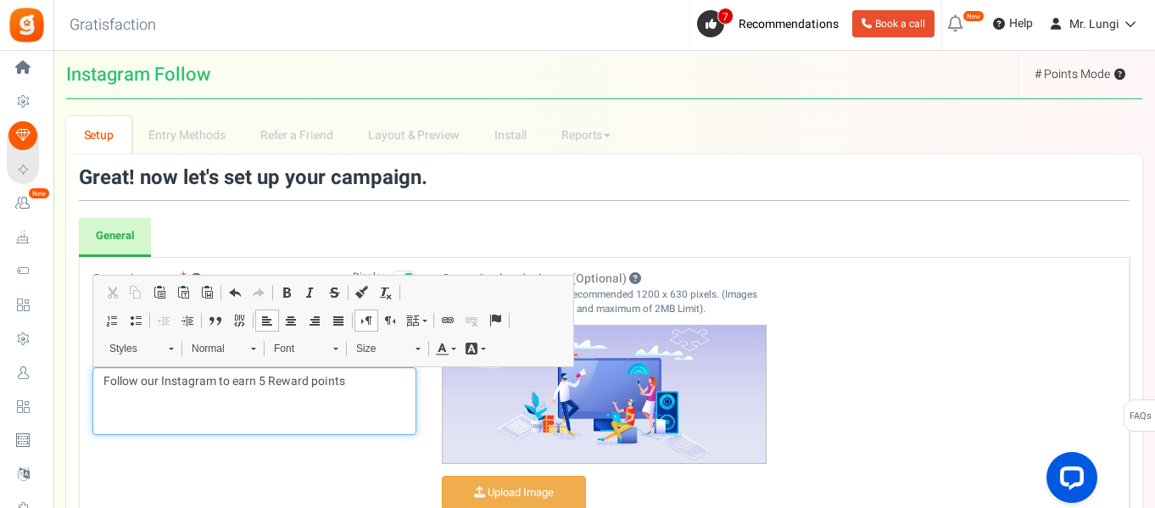
click at [263, 376] on p "Follow our Instagram to earn 5 Reward points" at bounding box center [254, 381] width 302 height 17
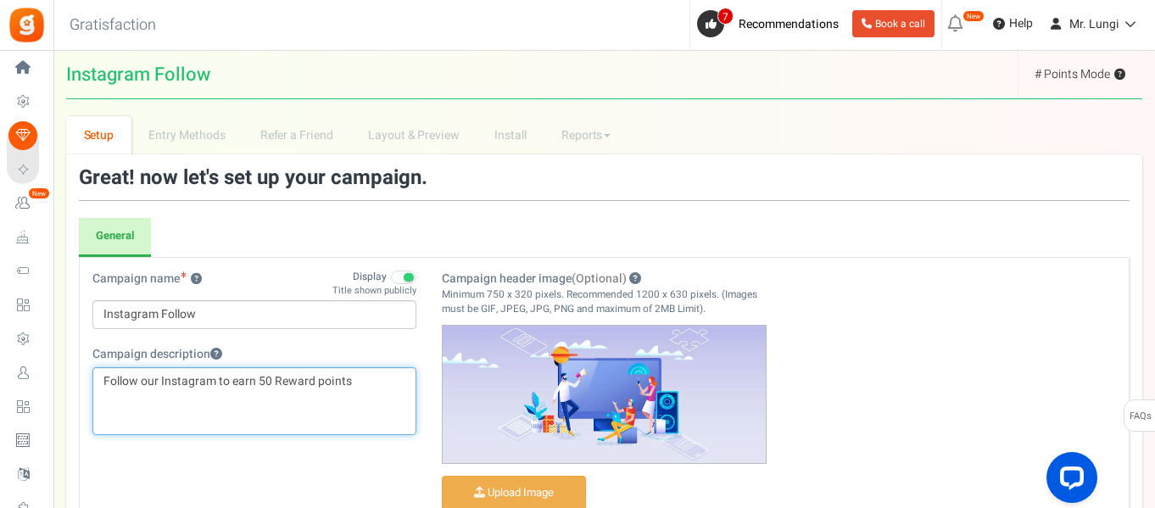
click at [382, 387] on p "Follow our Instagram to earn 50 Reward points" at bounding box center [254, 381] width 302 height 17
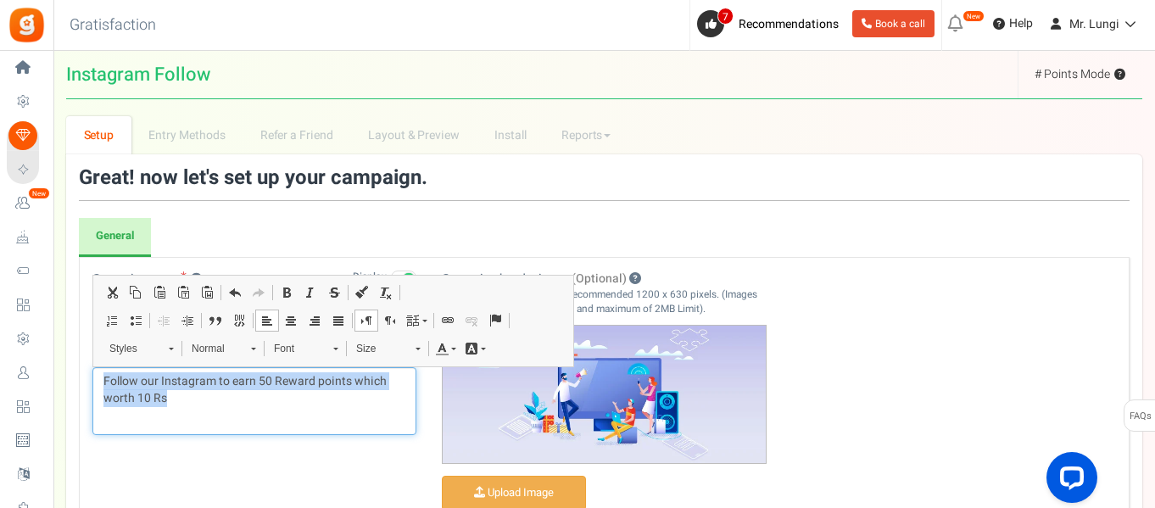
copy p "Follow our Instagram to earn 50 Reward points which worth 10 Rs"
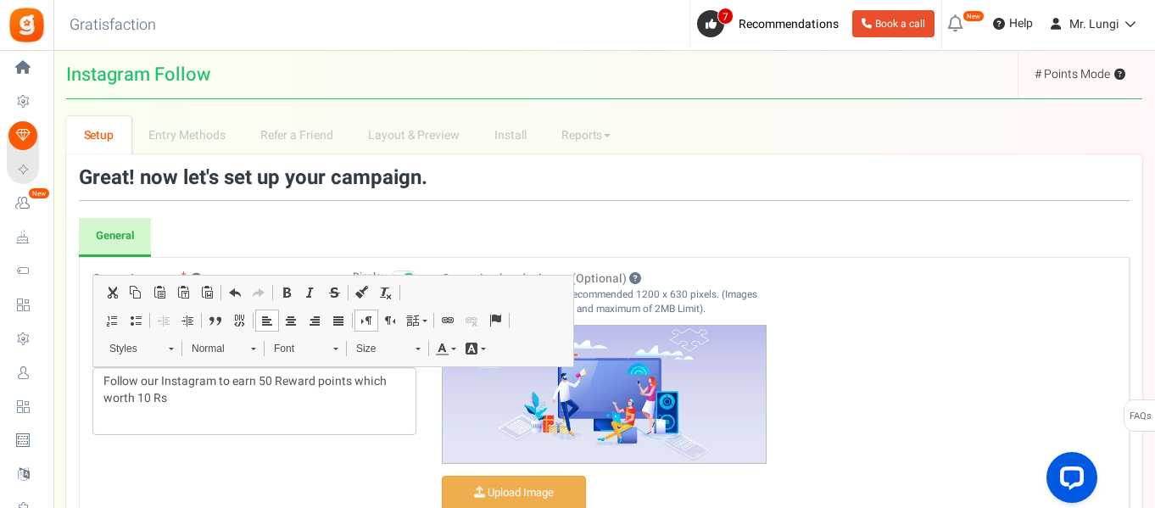
click at [902, 368] on div "Campaign name ? Display Title shown publicly Instagram Follow This will be show…" at bounding box center [604, 422] width 1049 height 304
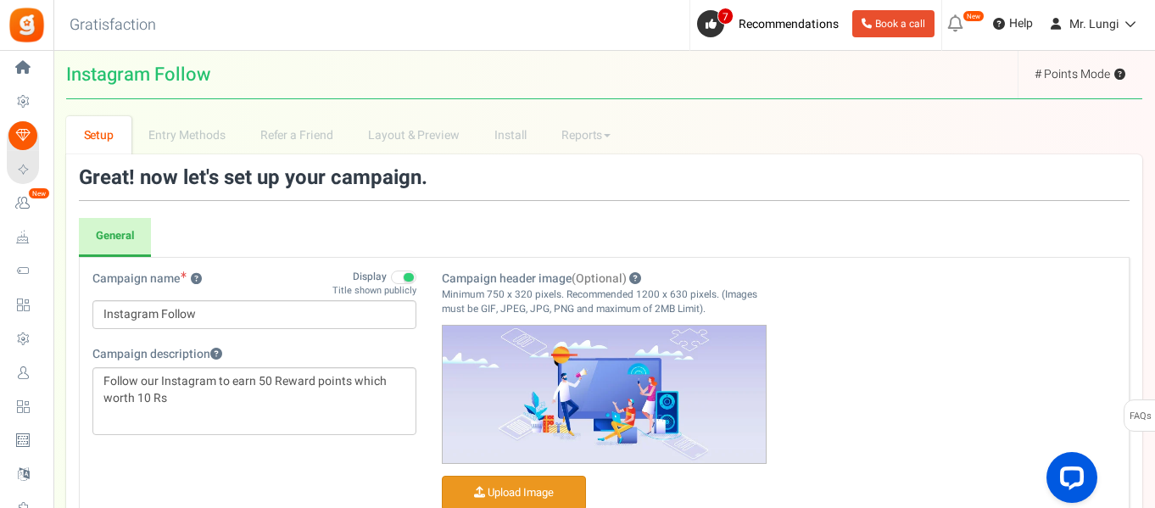
click at [520, 507] on input "Campaign header image (Optional)" at bounding box center [513, 492] width 142 height 33
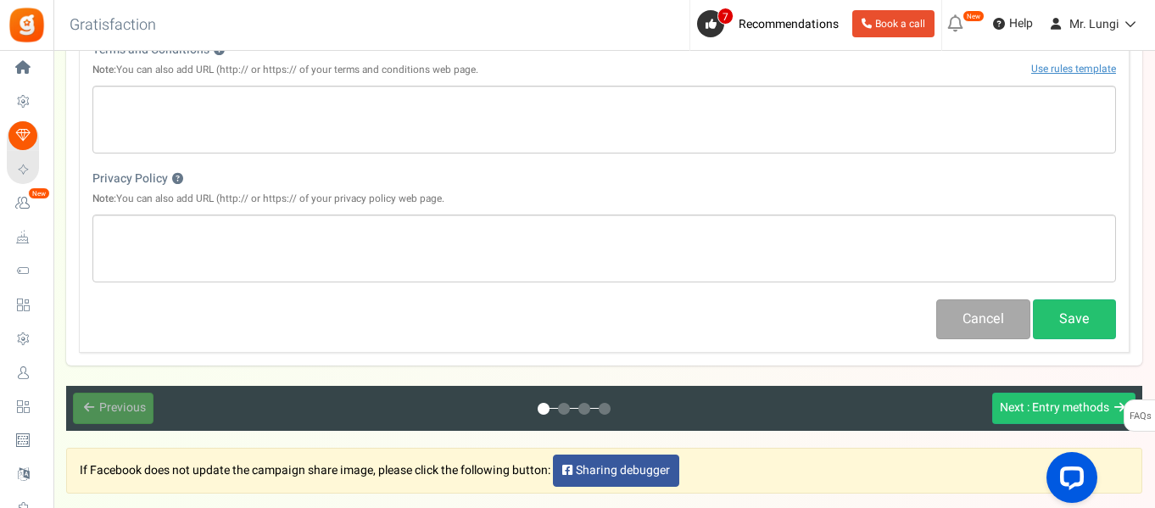
scroll to position [678, 0]
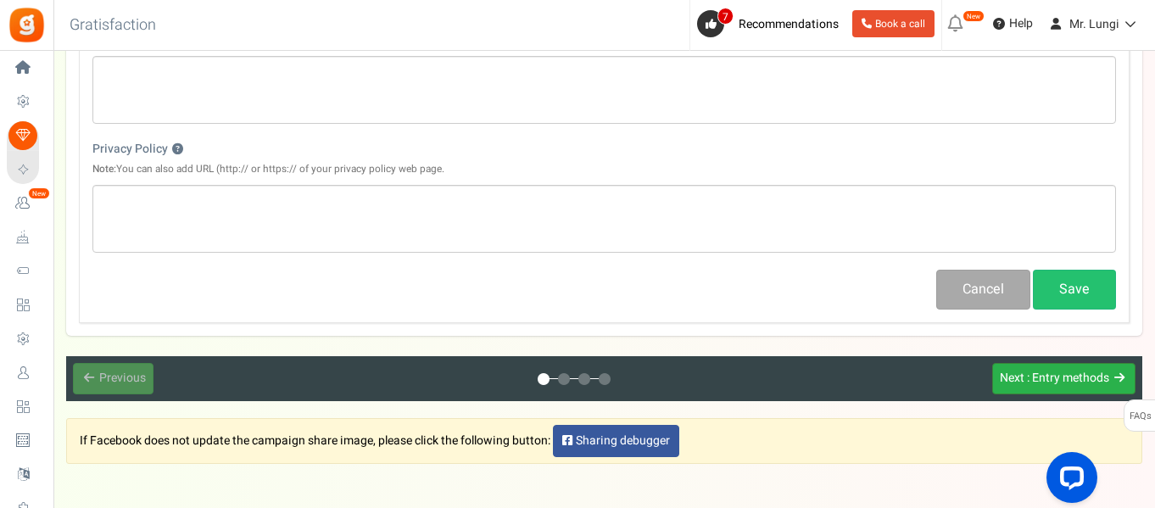
click at [1049, 387] on span ": Entry methods" at bounding box center [1068, 378] width 82 height 18
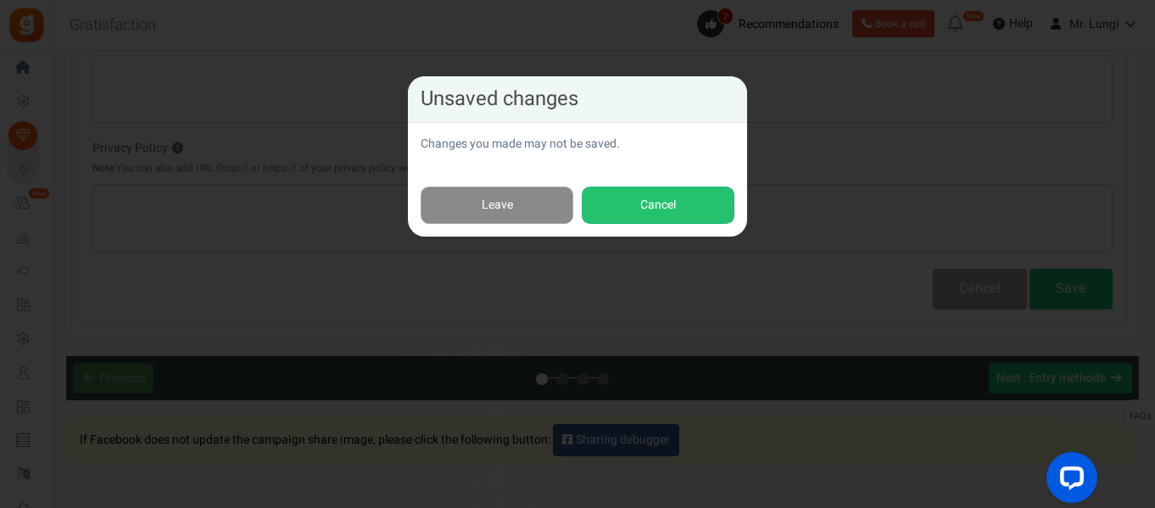
click at [482, 205] on link "Leave" at bounding box center [496, 205] width 153 height 38
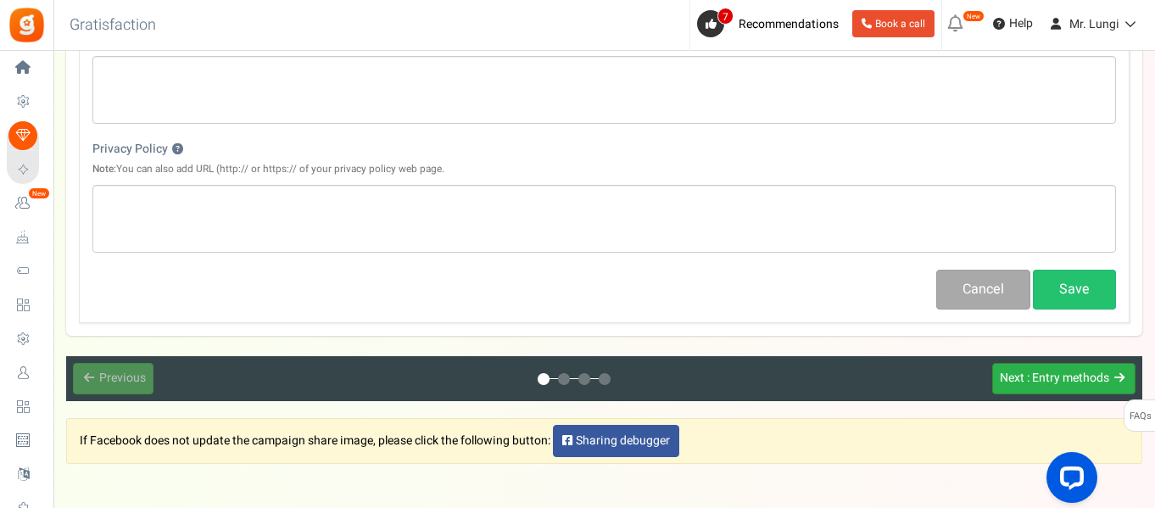
click at [1053, 374] on span ": Entry methods" at bounding box center [1068, 378] width 82 height 18
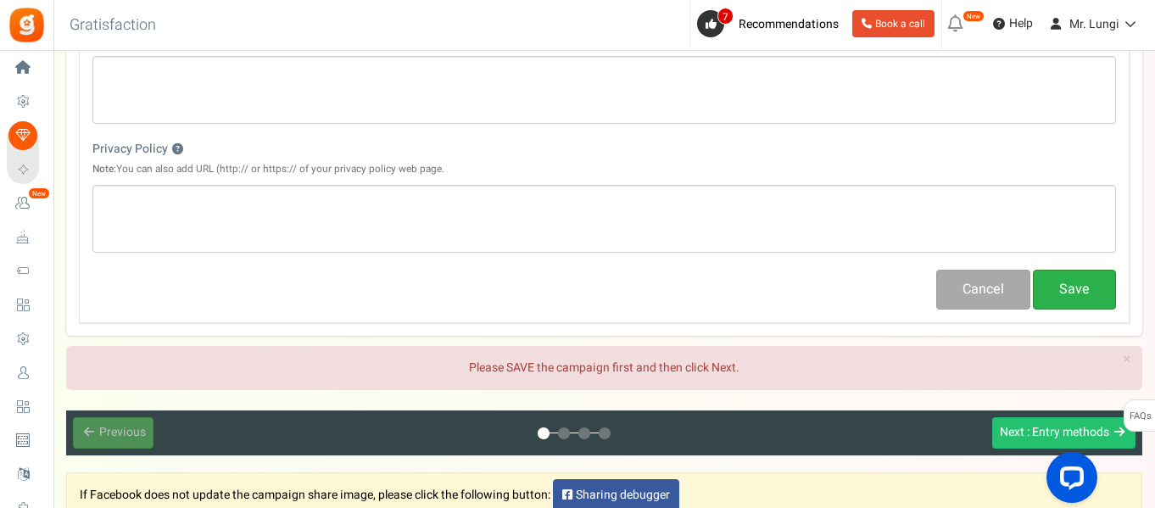
click at [1069, 275] on button "Save" at bounding box center [1073, 290] width 83 height 40
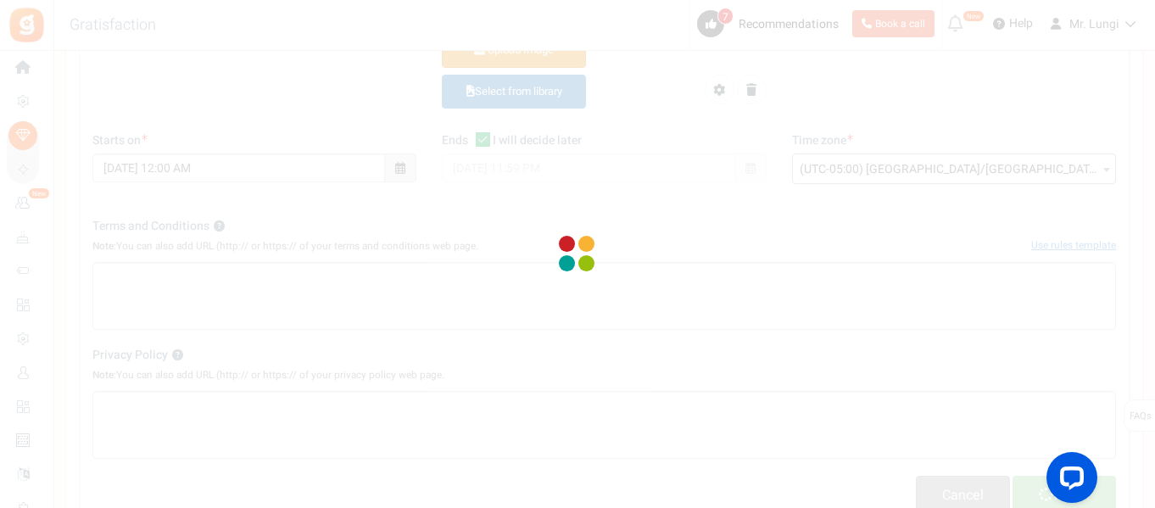
scroll to position [309, 0]
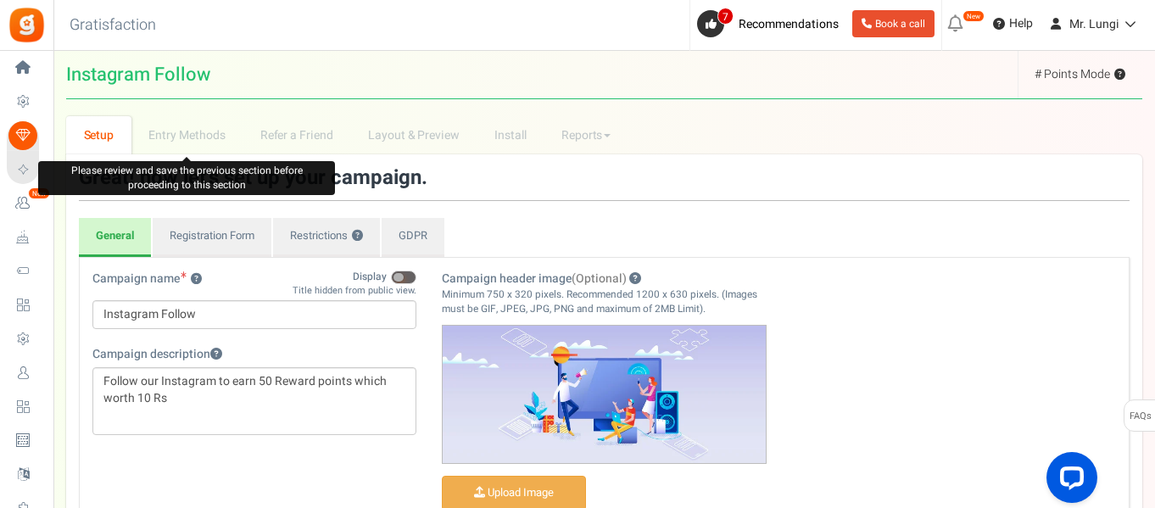
click at [204, 139] on li "Entry Methods" at bounding box center [186, 135] width 111 height 38
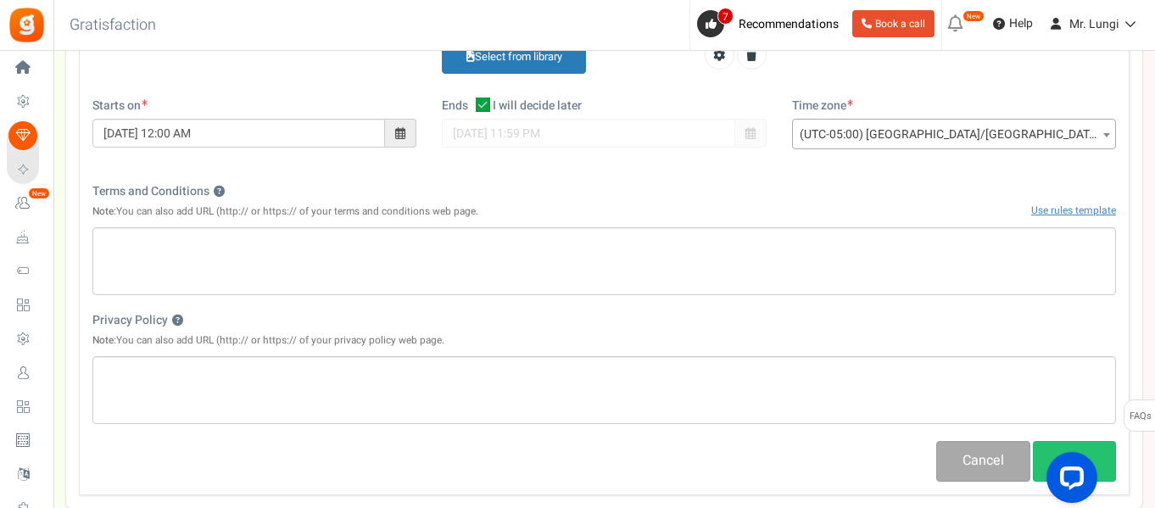
scroll to position [509, 0]
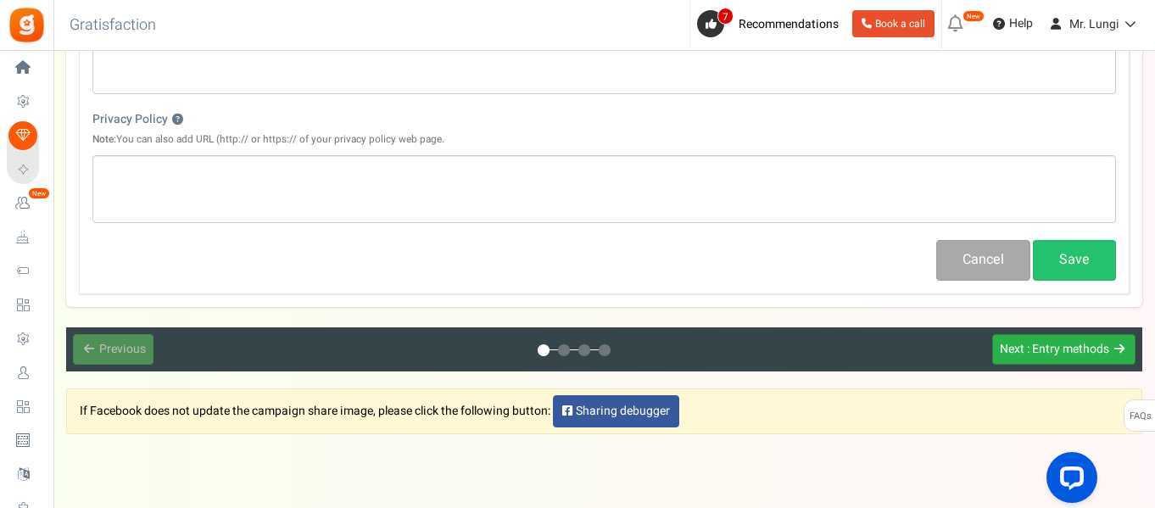
click at [1041, 348] on span ": Entry methods" at bounding box center [1068, 349] width 82 height 18
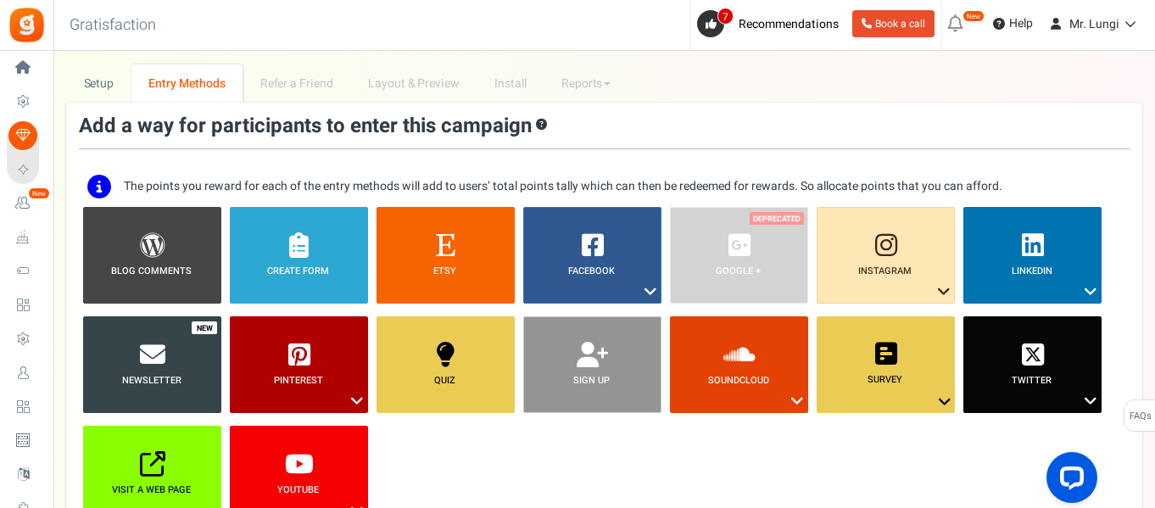
scroll to position [39, 0]
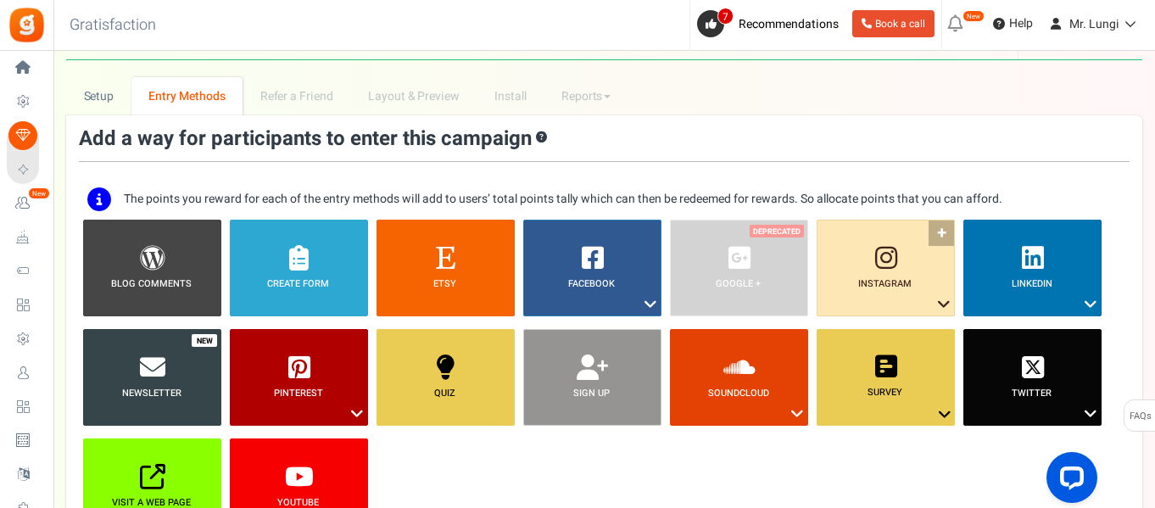
click at [930, 298] on link "Instagram ?" at bounding box center [885, 268] width 138 height 97
click at [883, 328] on link "Follow on Instagram" at bounding box center [867, 335] width 110 height 21
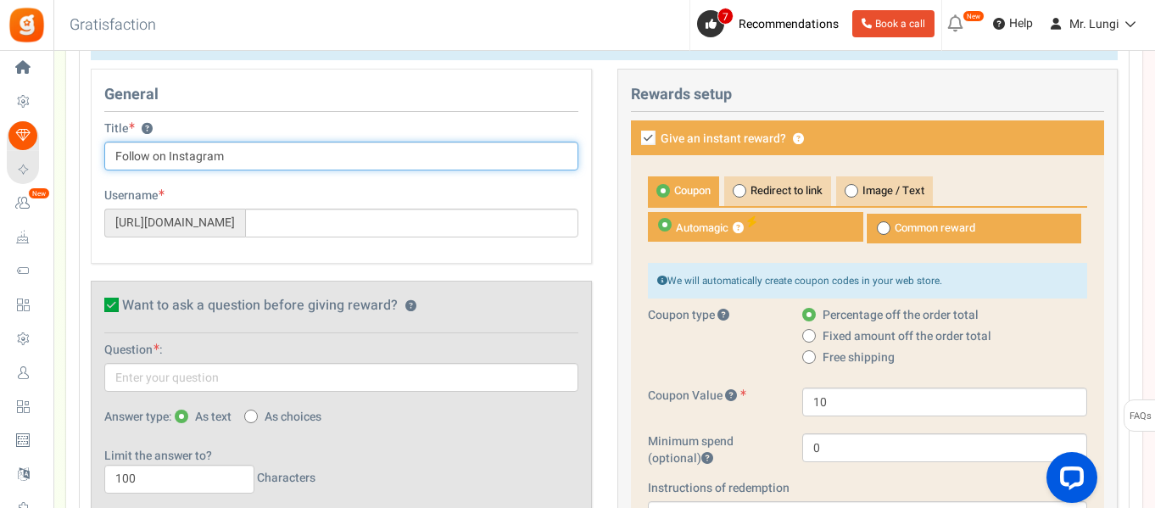
scroll to position [765, 0]
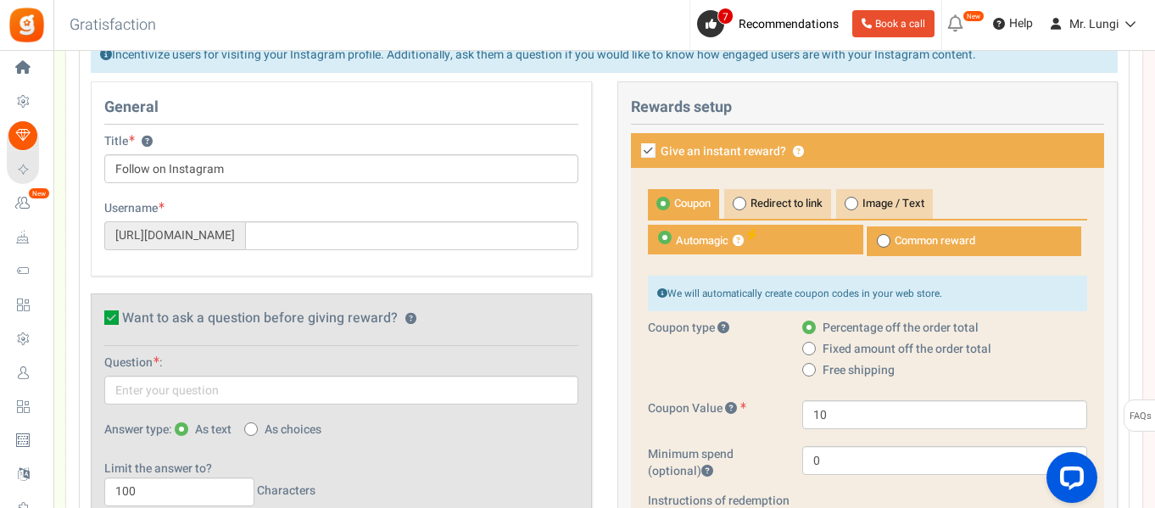
click at [893, 245] on span "Common reward" at bounding box center [972, 241] width 215 height 30
click at [876, 241] on input "Common reward" at bounding box center [870, 235] width 11 height 11
radio input "true"
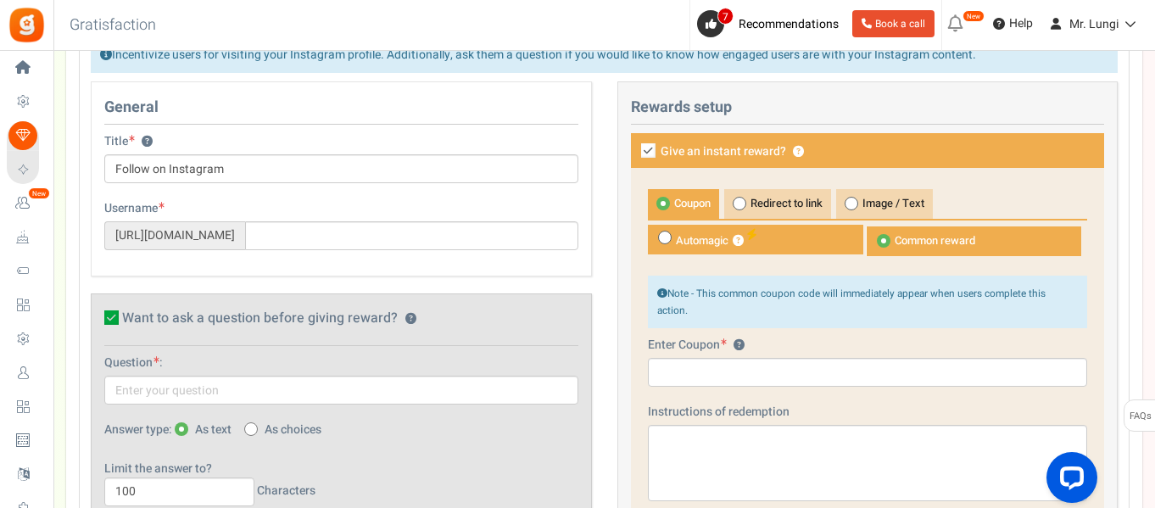
click at [688, 245] on span "Automagic ?" at bounding box center [755, 240] width 215 height 30
click at [659, 239] on input "Automagic ?" at bounding box center [653, 233] width 11 height 11
radio input "true"
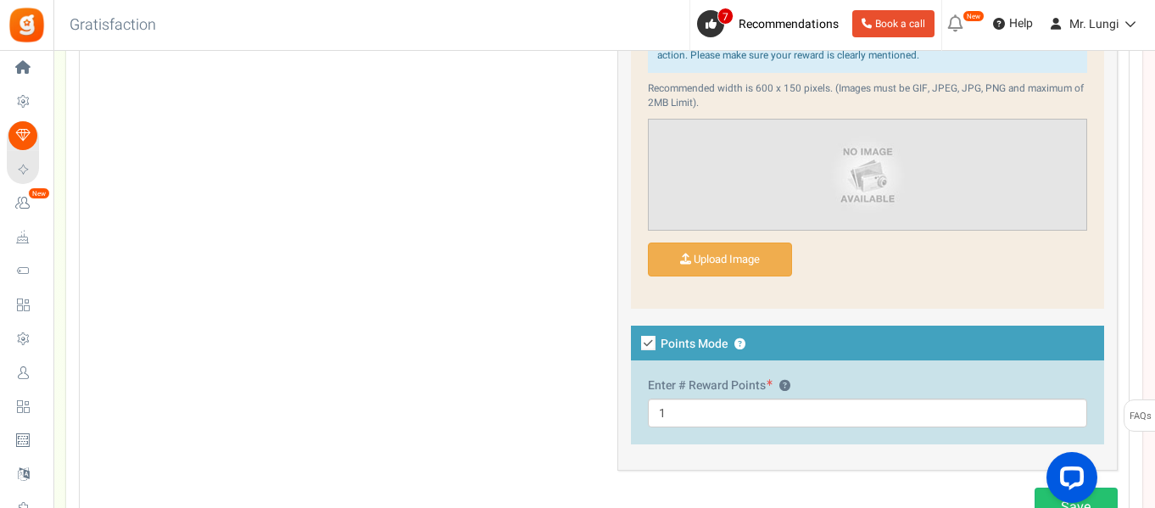
scroll to position [1527, 0]
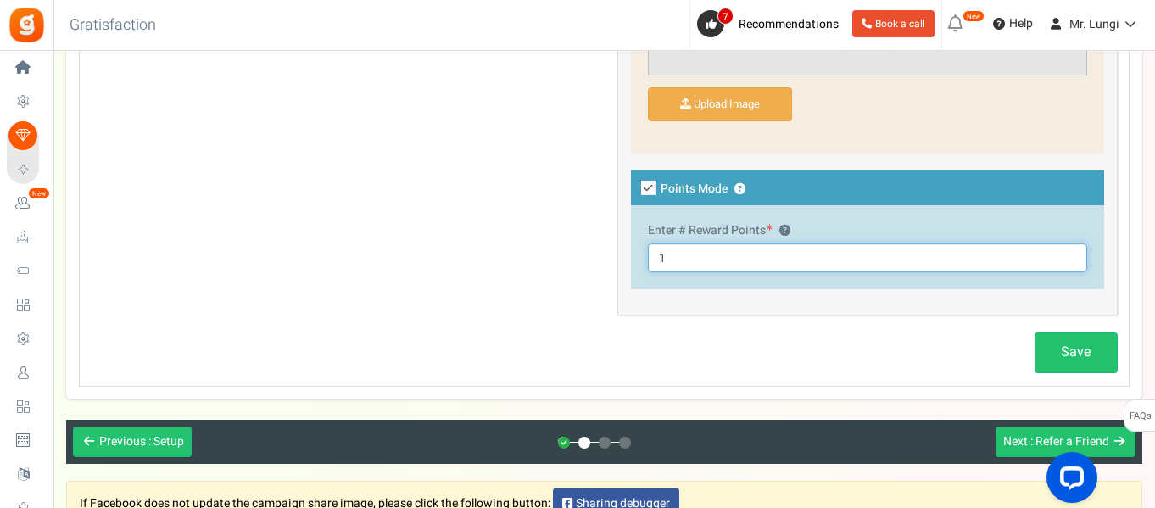
drag, startPoint x: 650, startPoint y: 259, endPoint x: 637, endPoint y: 257, distance: 13.8
click at [637, 257] on div "Enter # Reward Points ? 1" at bounding box center [868, 247] width 474 height 84
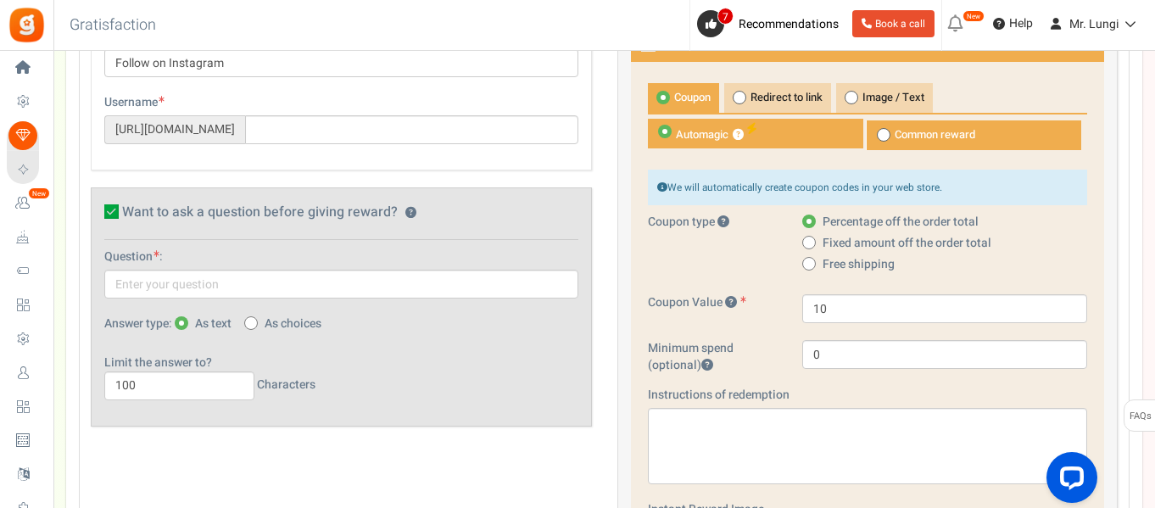
scroll to position [765, 0]
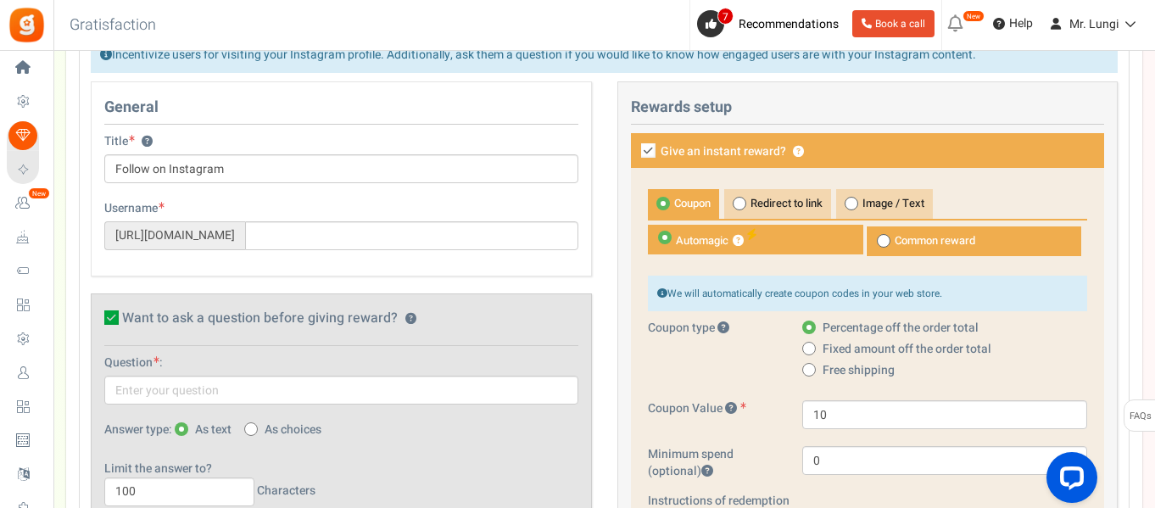
type input "50"
click at [309, 241] on input "text" at bounding box center [411, 235] width 333 height 29
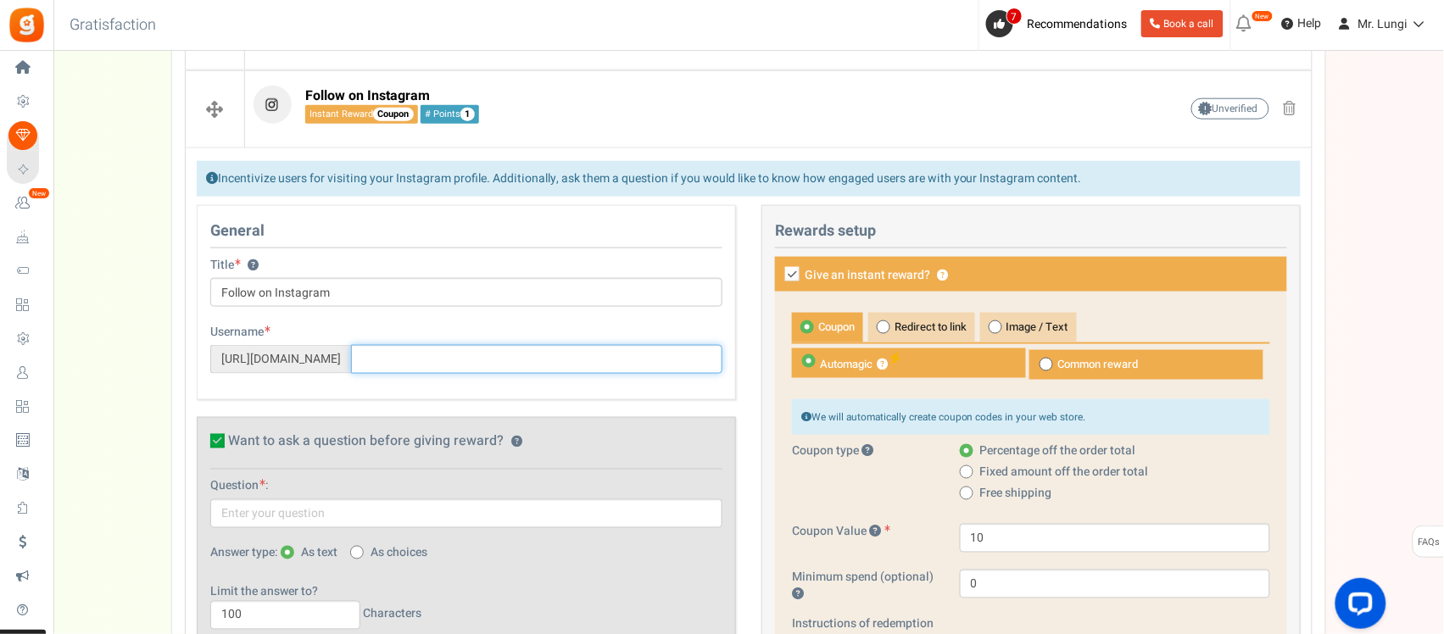
scroll to position [637, 0]
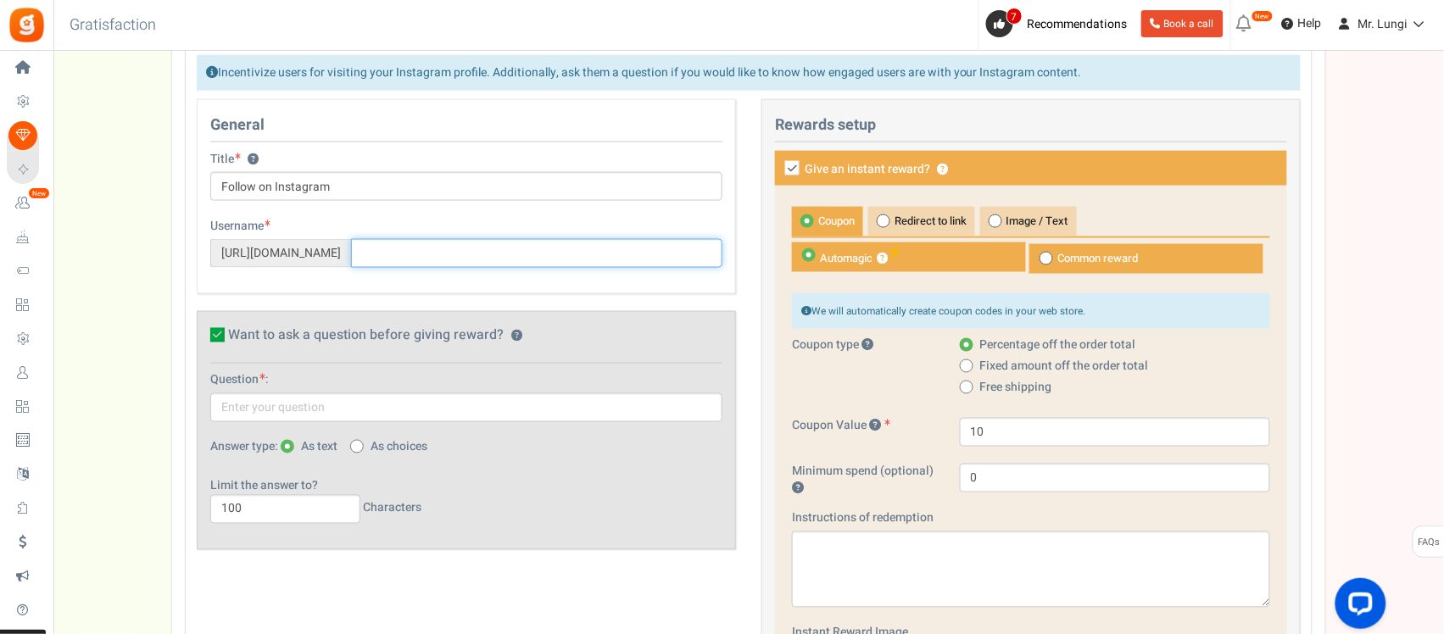
paste input "mr.lungi/"
type input "mr.lungi/"
click at [693, 223] on link "Visit Page" at bounding box center [695, 225] width 54 height 14
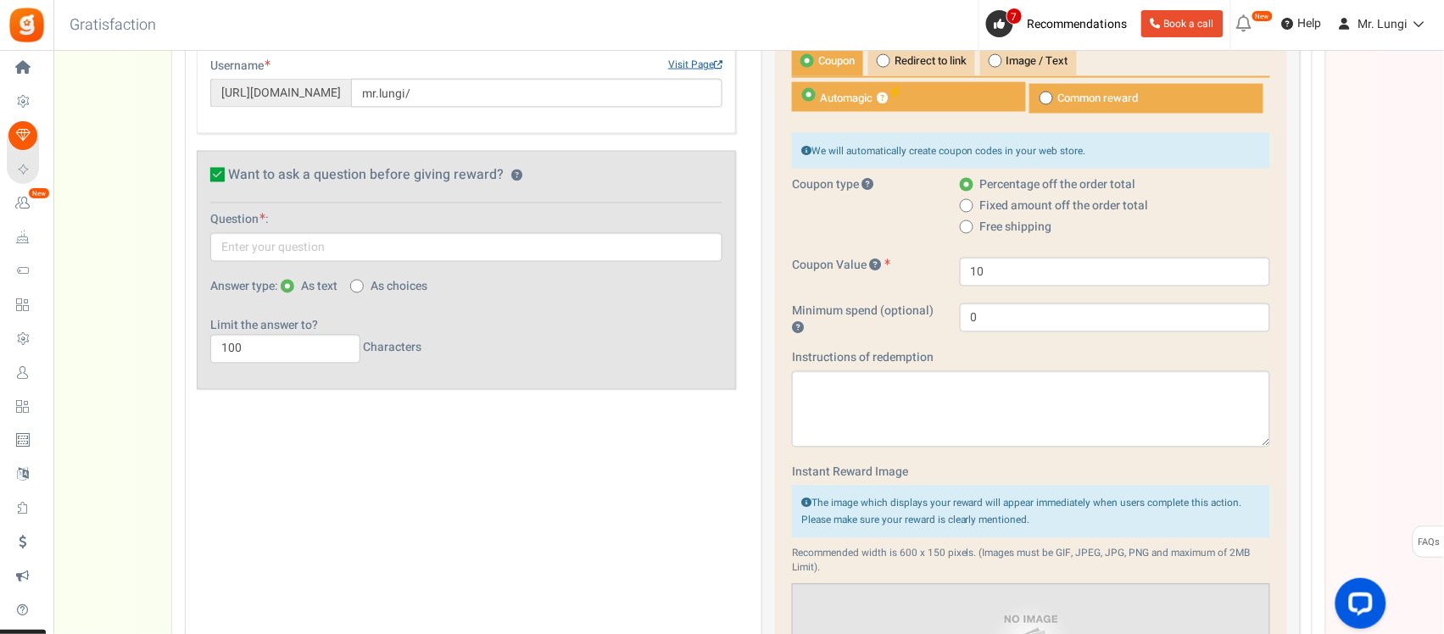
scroll to position [849, 0]
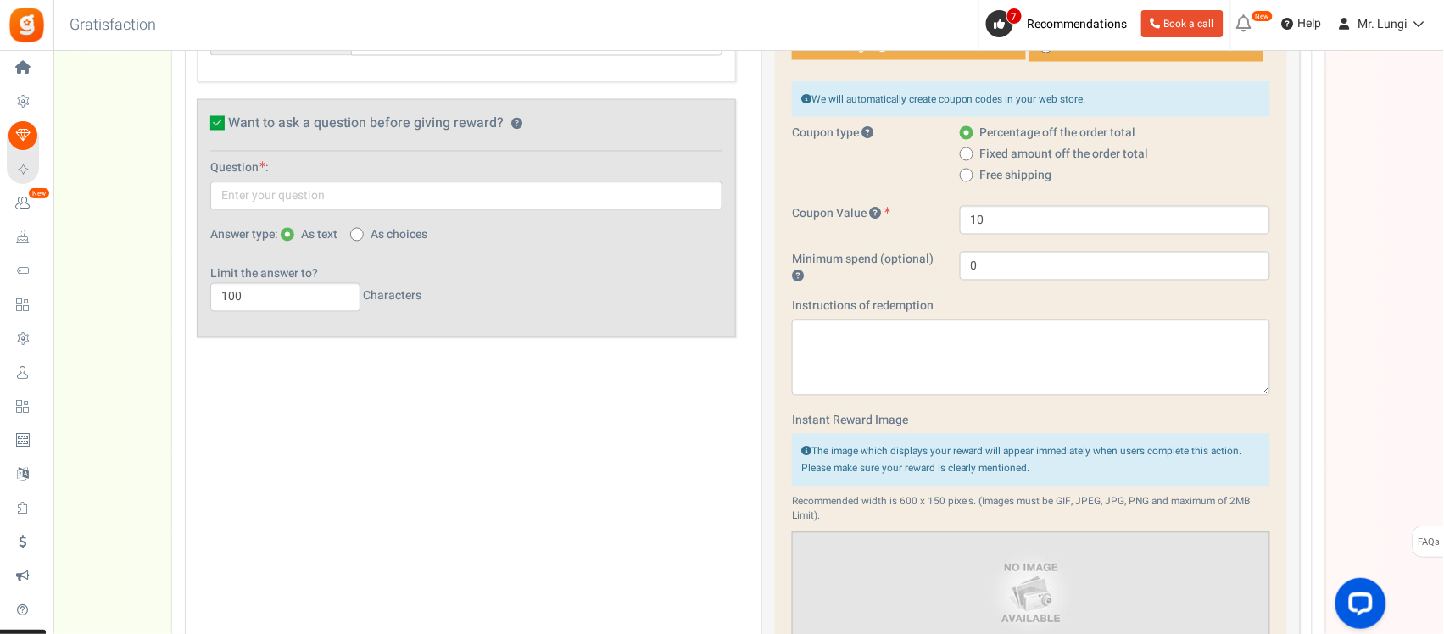
click at [213, 120] on icon at bounding box center [217, 123] width 14 height 14
click at [204, 120] on input "Want to ask a question before giving reward? ?" at bounding box center [198, 125] width 11 height 11
checkbox input "false"
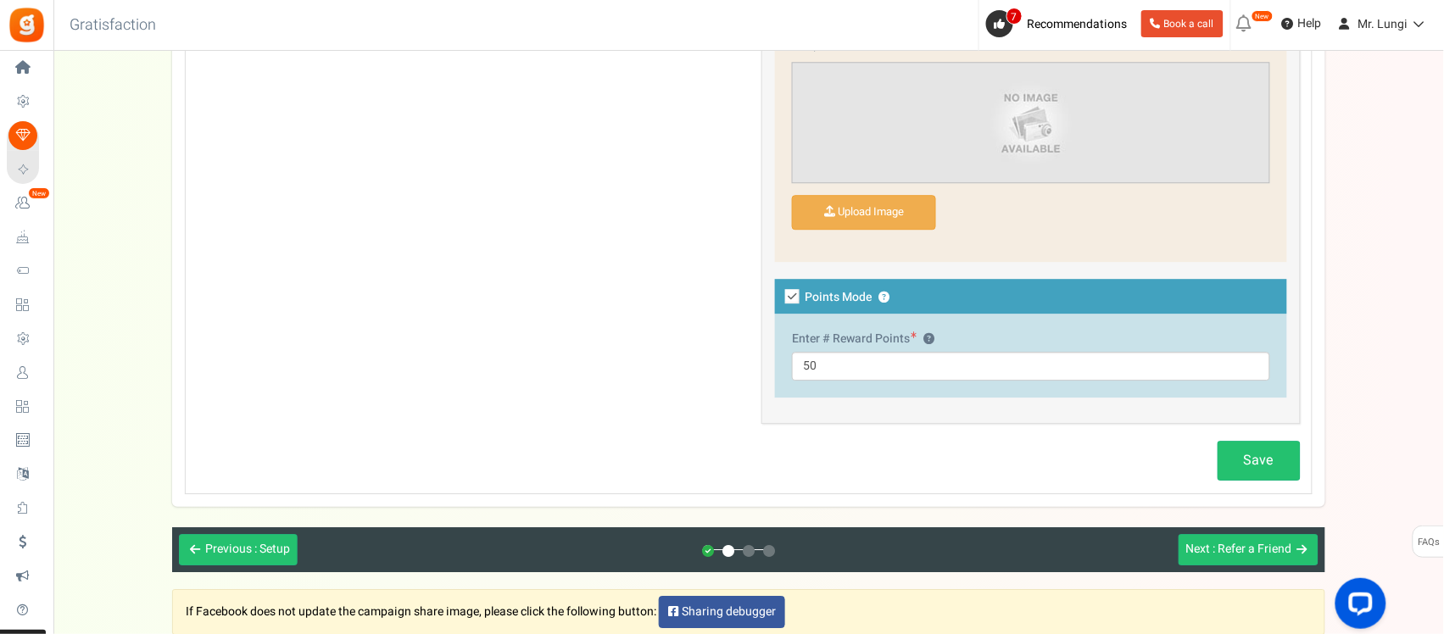
scroll to position [1379, 0]
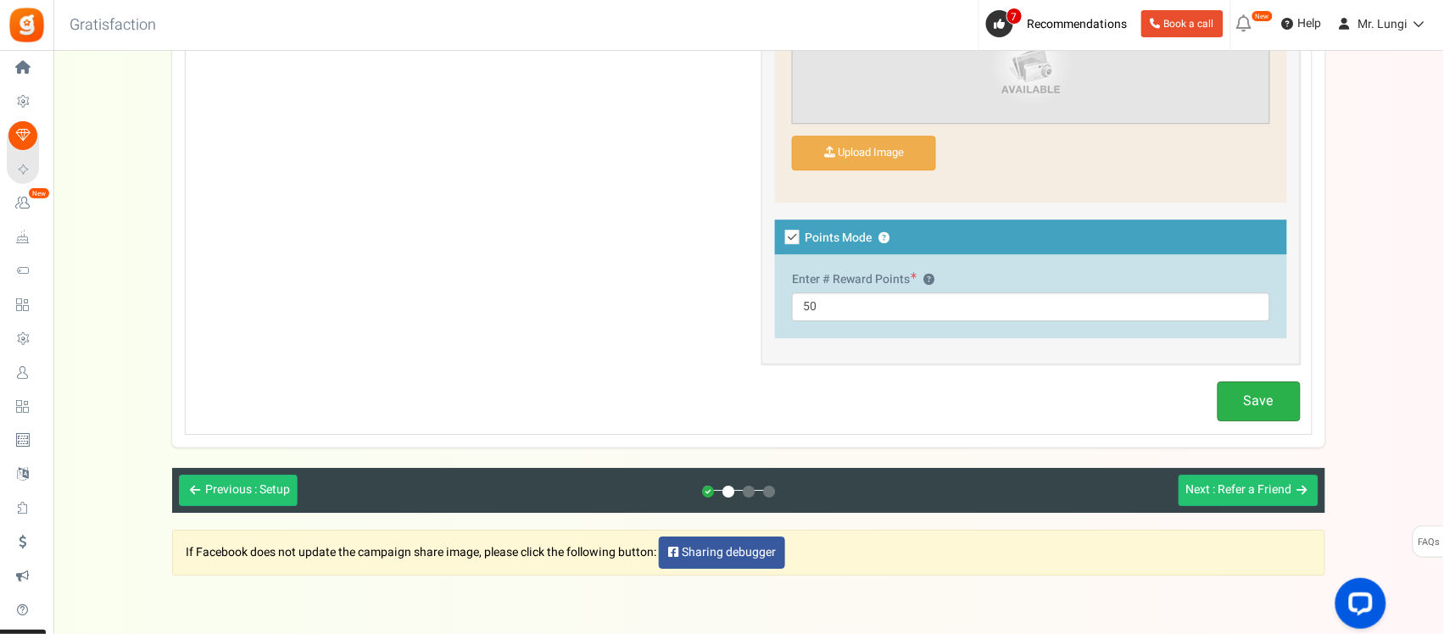
click at [1157, 403] on link "Save" at bounding box center [1258, 401] width 83 height 40
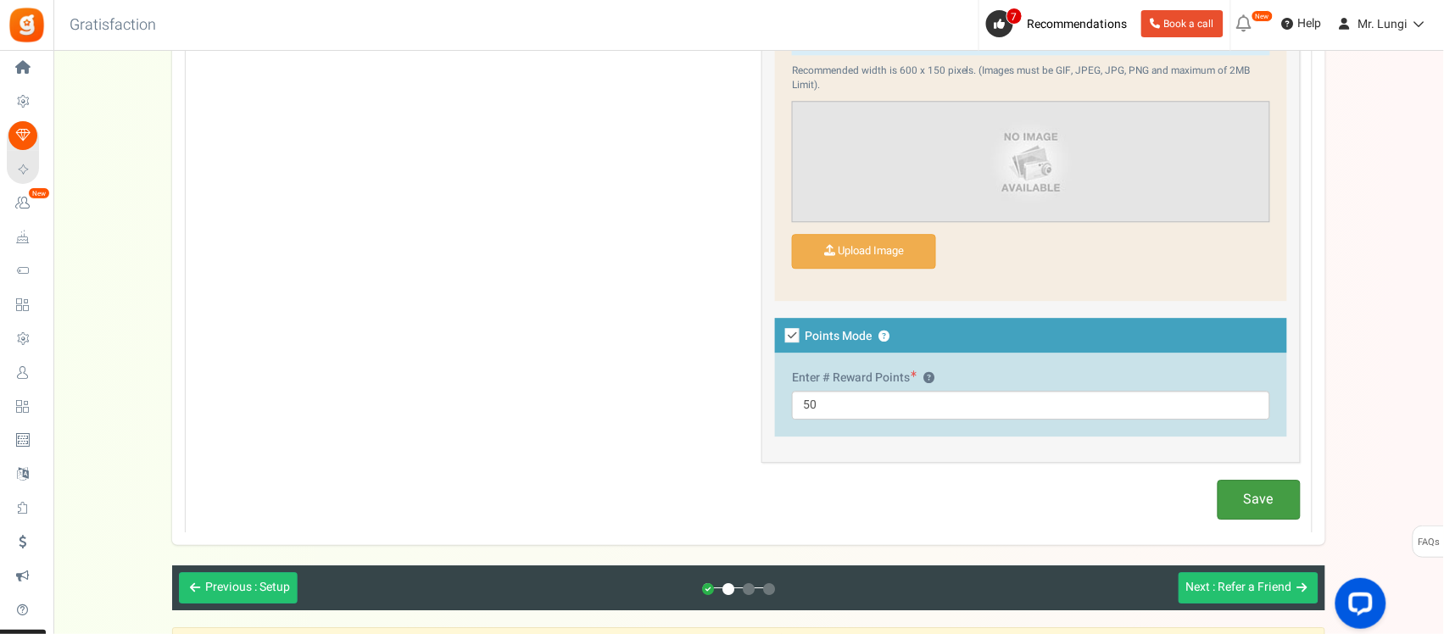
scroll to position [1444, 0]
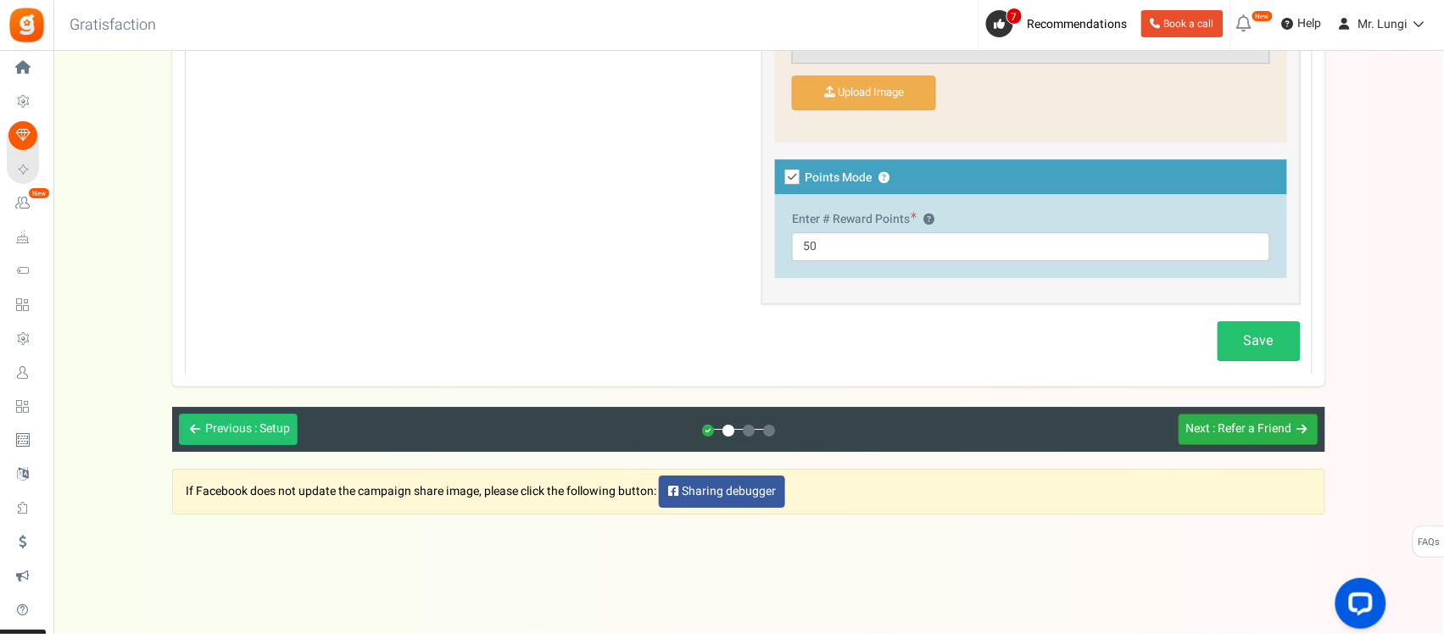
click at [1157, 434] on span ": Refer a Friend" at bounding box center [1252, 429] width 79 height 18
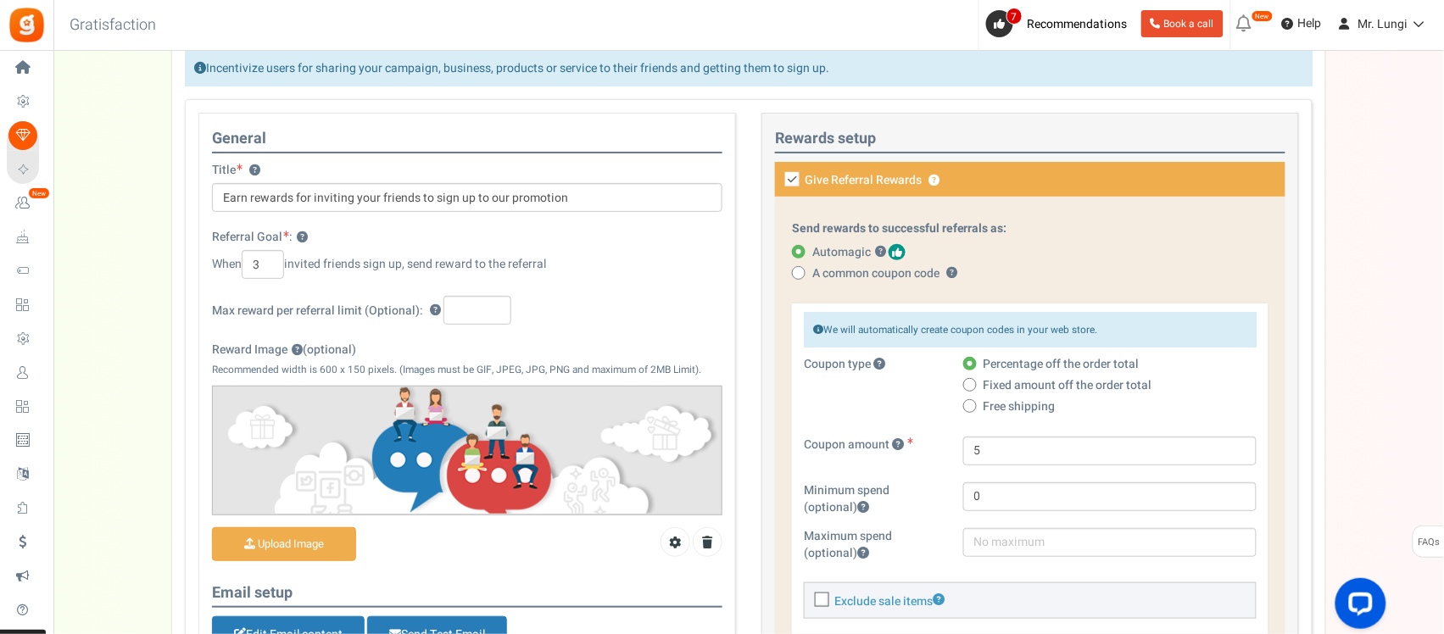
scroll to position [0, 0]
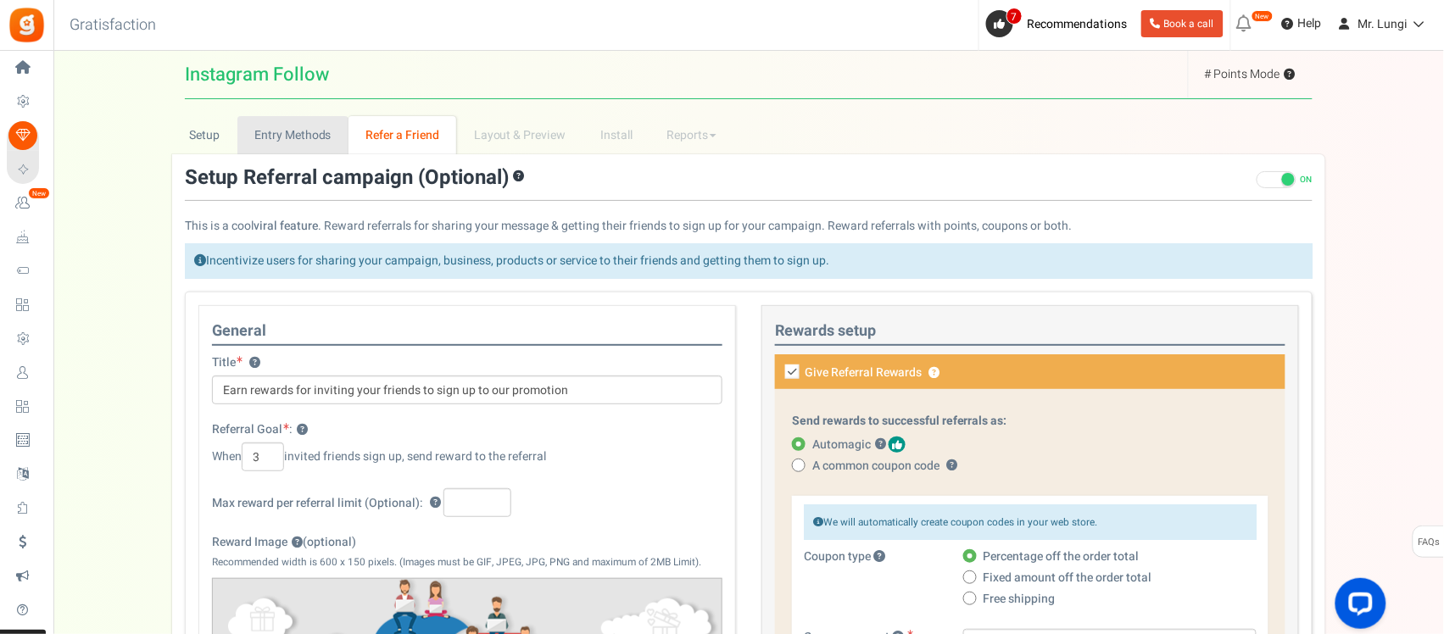
click at [265, 128] on link "Entry Methods" at bounding box center [292, 135] width 111 height 38
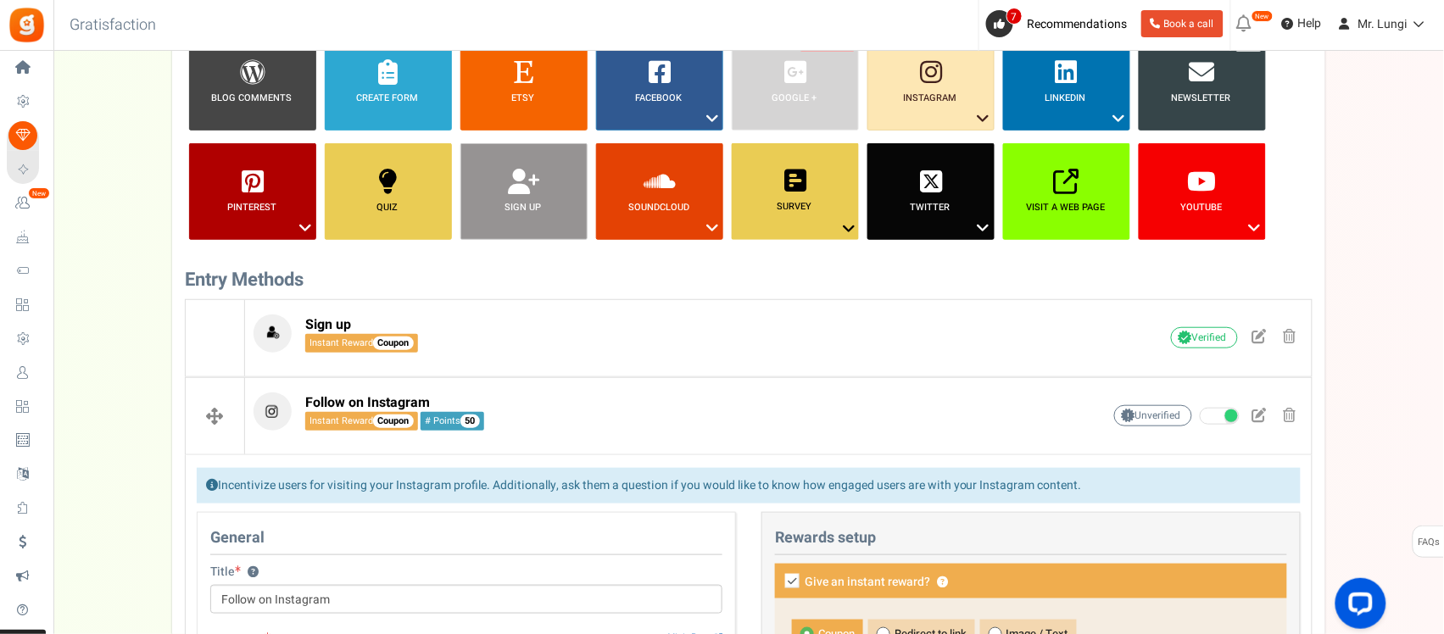
scroll to position [212, 0]
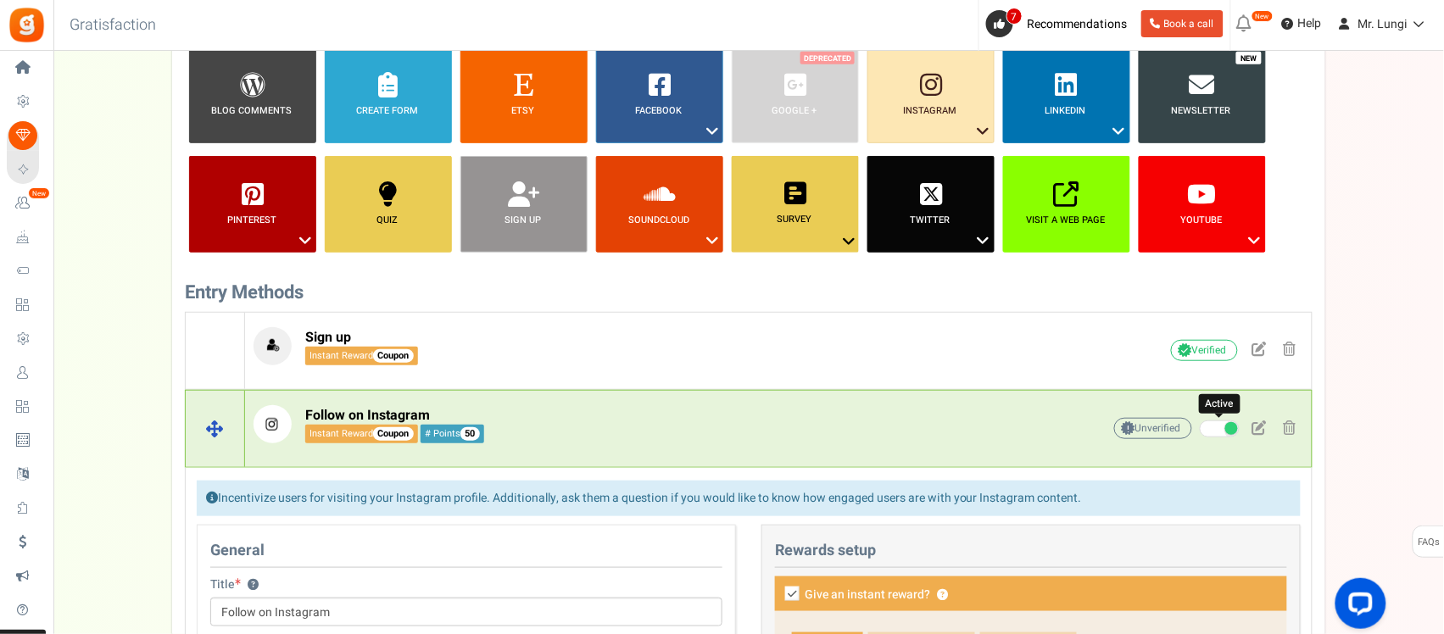
click at [1157, 426] on span at bounding box center [1219, 428] width 40 height 17
click at [1157, 426] on input "Active Active" at bounding box center [1199, 429] width 0 height 11
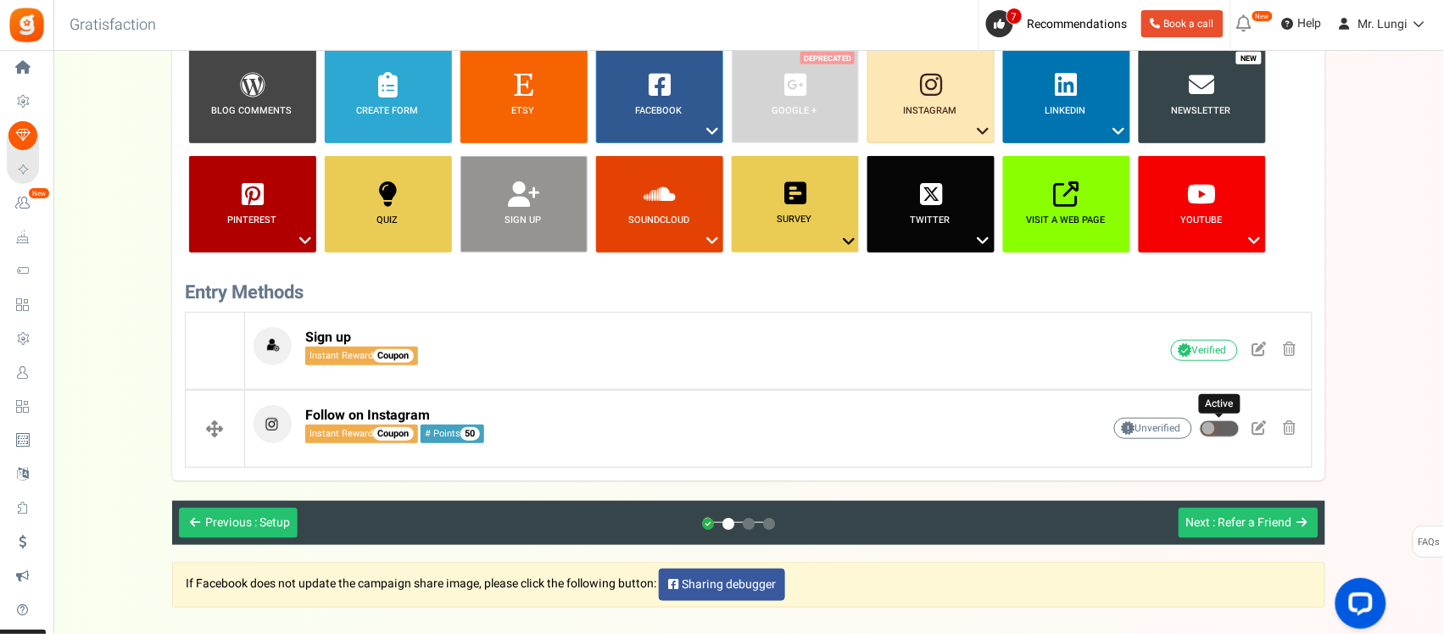
click at [1157, 421] on span at bounding box center [1219, 428] width 40 height 17
click at [1157, 424] on input "Active Active" at bounding box center [1199, 429] width 0 height 11
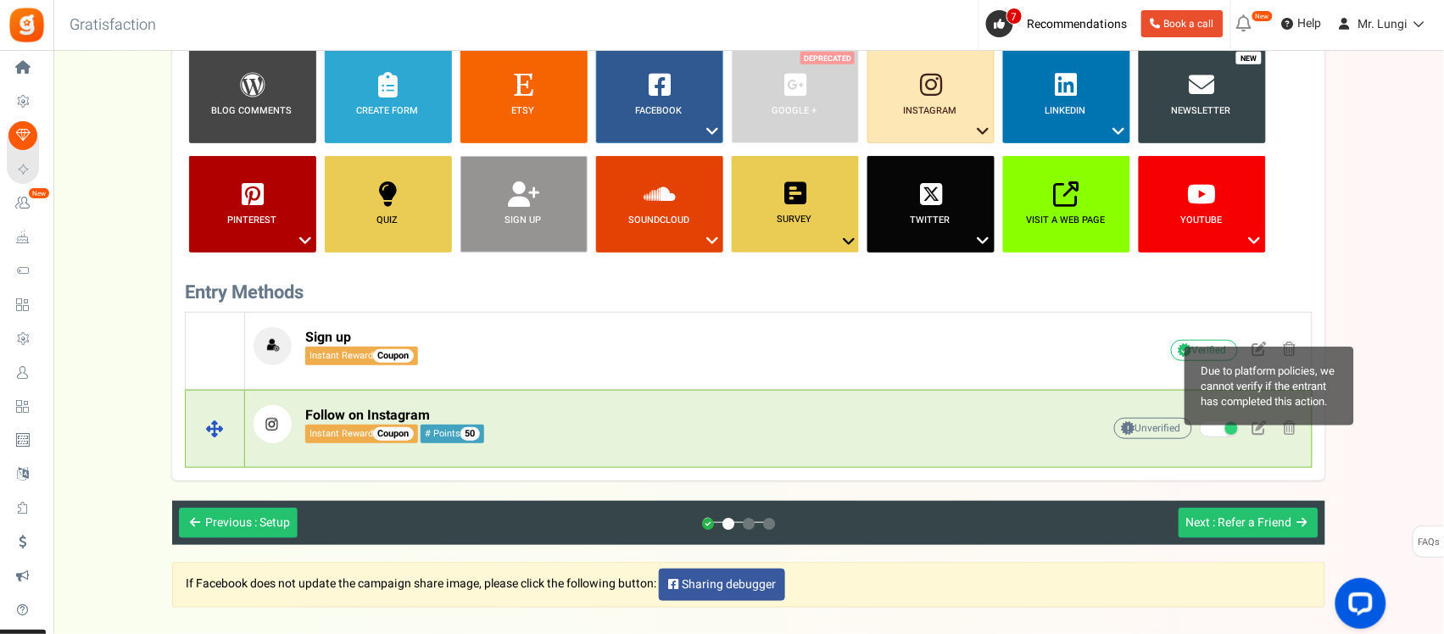
click at [1150, 430] on span "Unverified Due to platform policies, we cannot verify if the entrant has comple…" at bounding box center [1153, 428] width 78 height 21
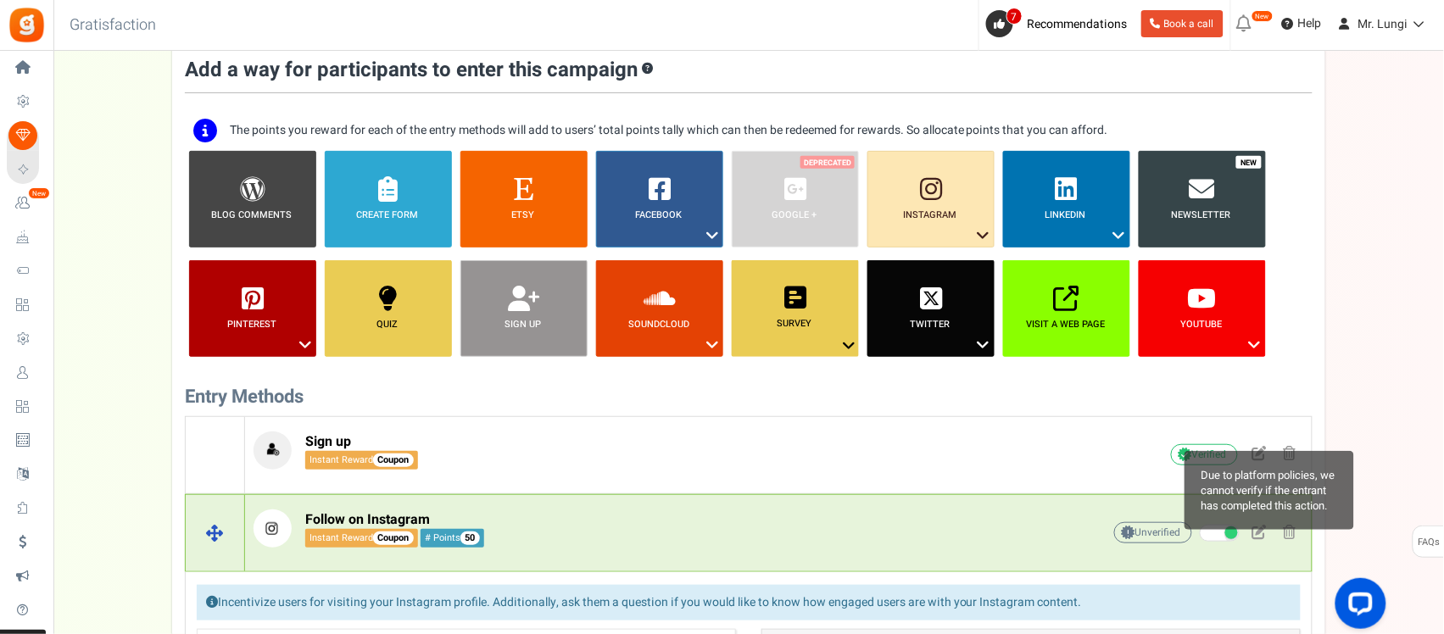
scroll to position [106, 0]
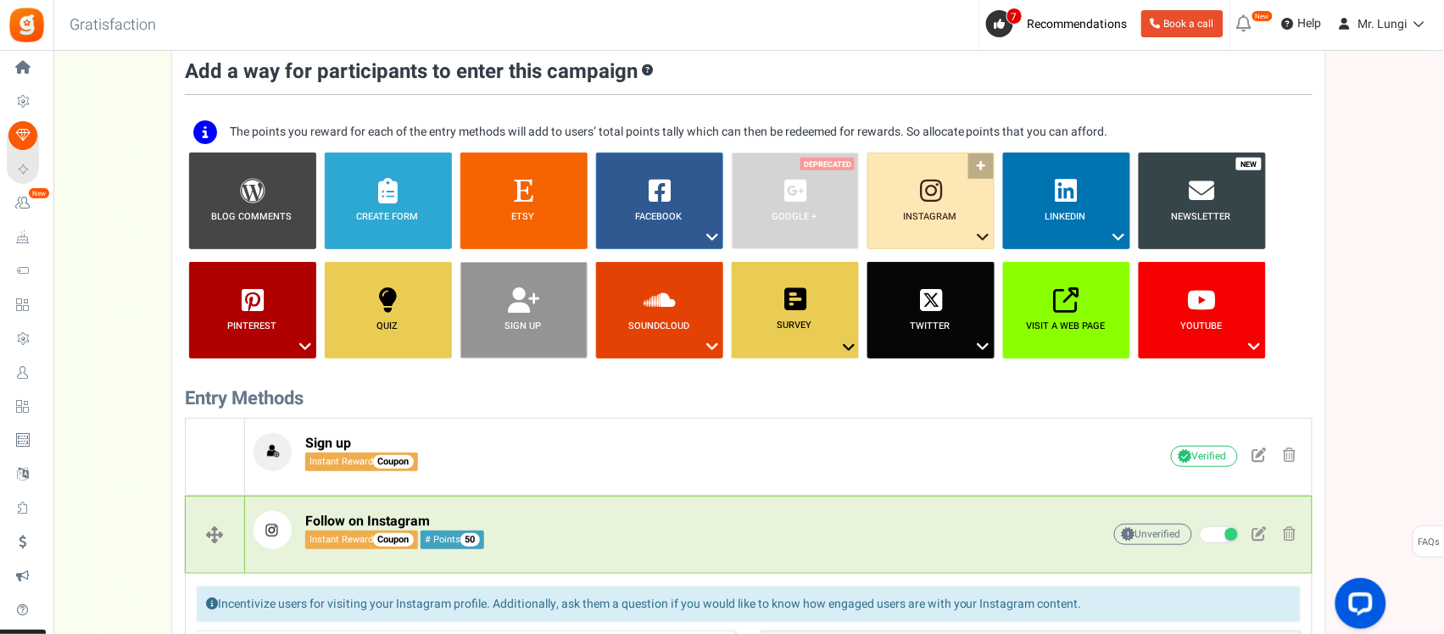
click at [976, 229] on icon at bounding box center [983, 237] width 20 height 22
click at [946, 279] on link "Like a Photo or Video" at bounding box center [918, 289] width 110 height 21
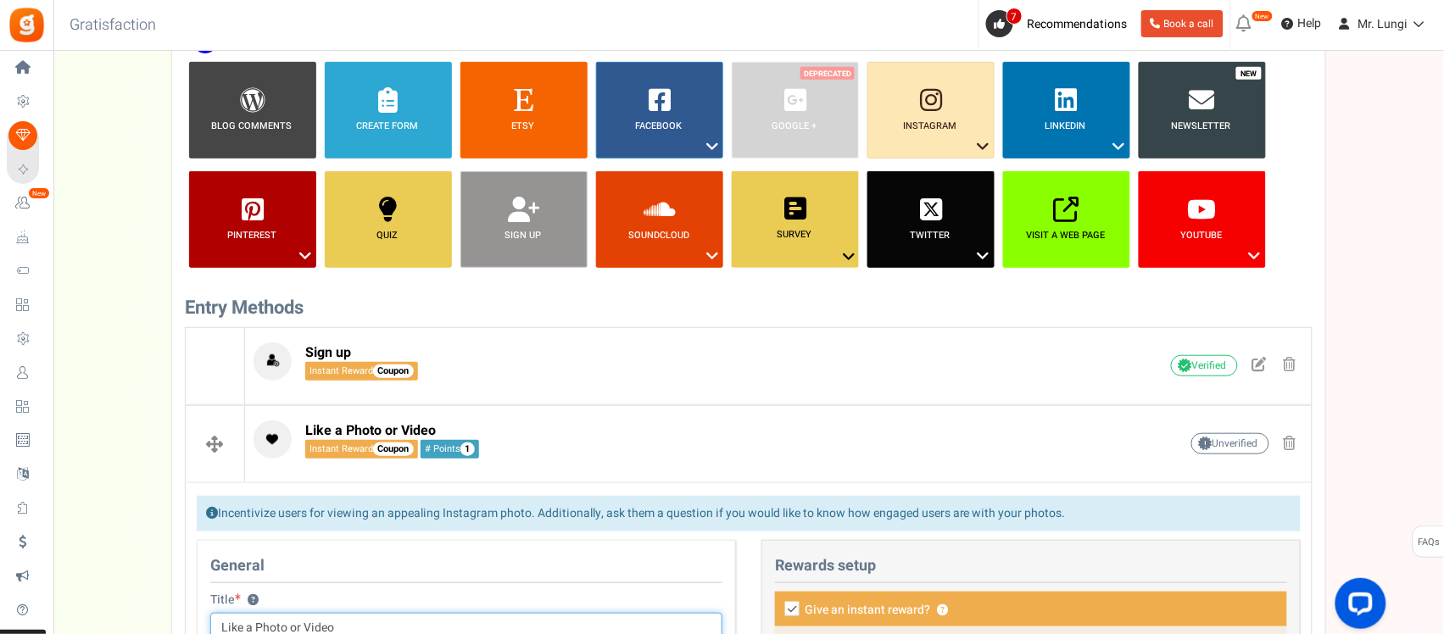
scroll to position [191, 0]
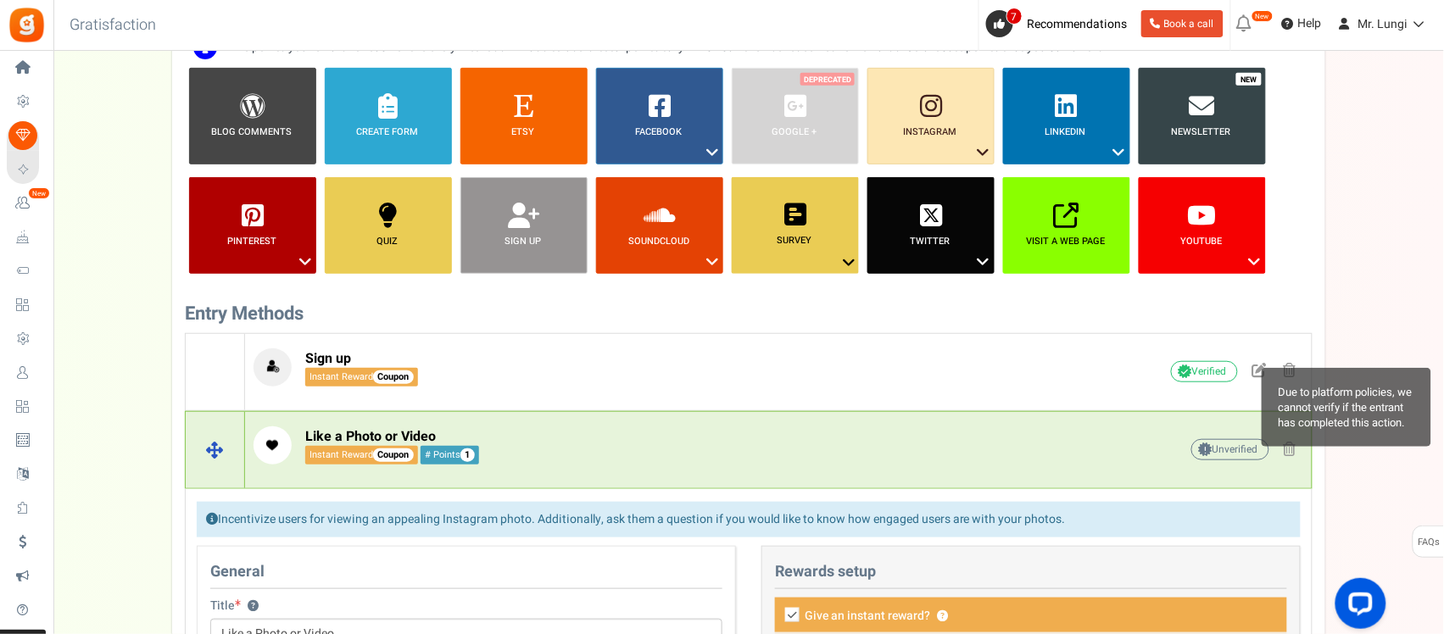
click at [1157, 451] on span "Unverified Due to platform policies, we cannot verify if the entrant has comple…" at bounding box center [1230, 449] width 78 height 21
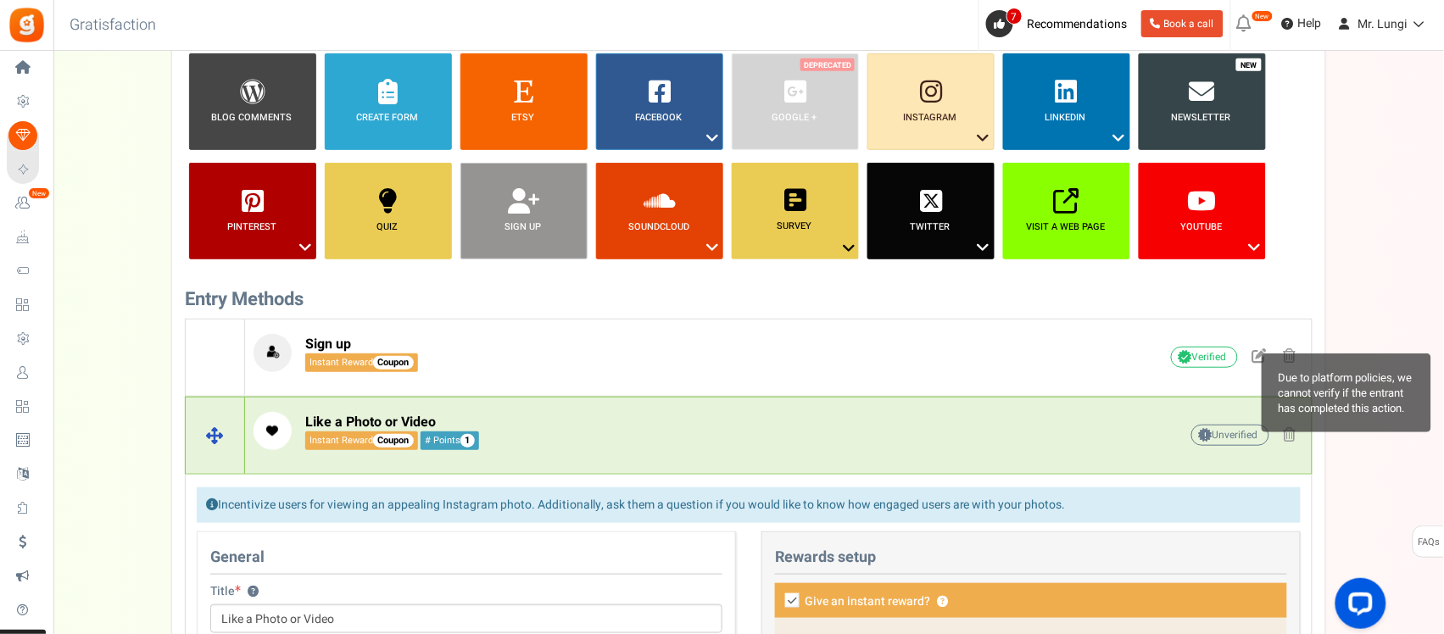
click at [1157, 451] on div "Like a Photo or Video Instant Reward Coupon # Points 1 Unverified Due to platfo…" at bounding box center [778, 435] width 1066 height 64
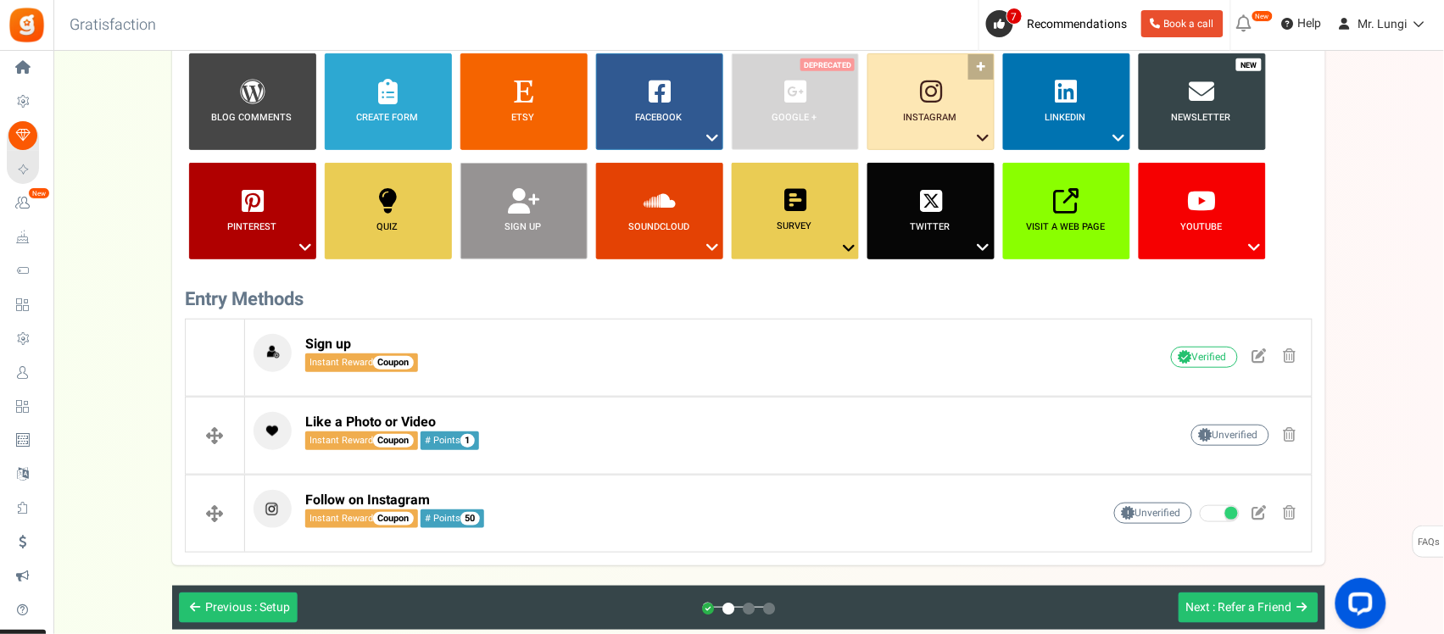
click at [930, 141] on link "Instagram ?" at bounding box center [930, 101] width 127 height 97
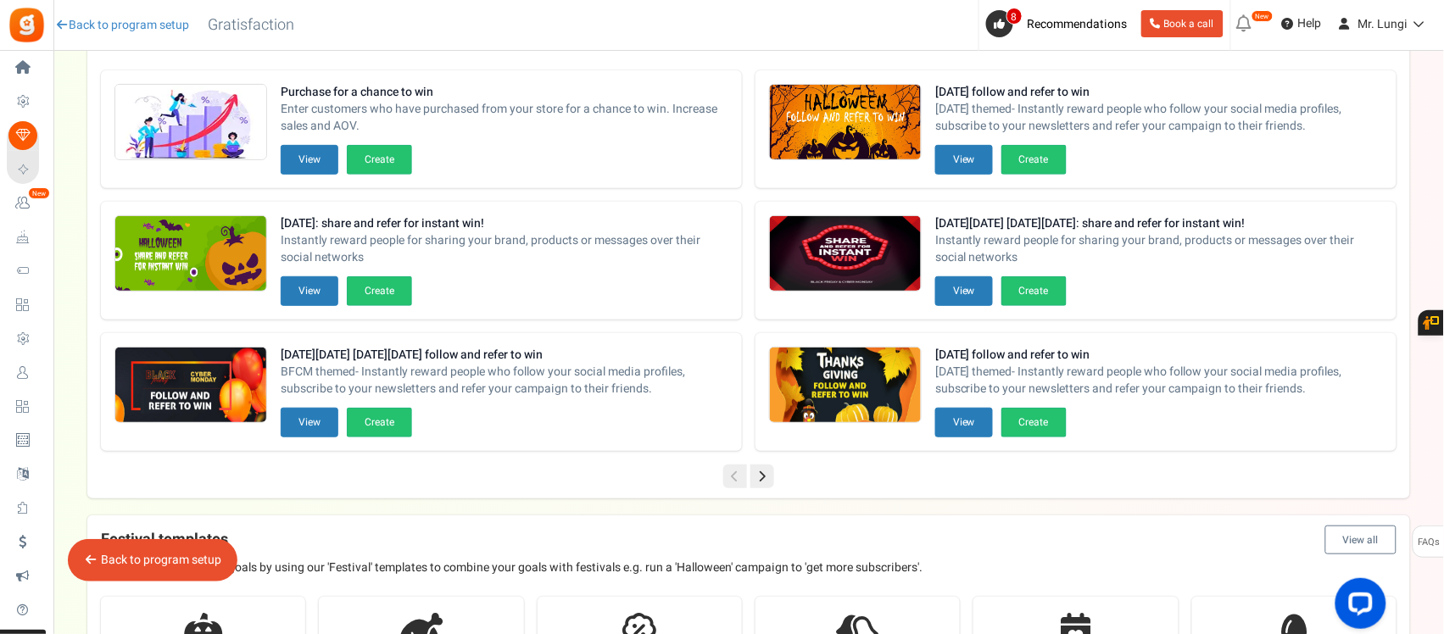
click at [0, 0] on span "Campaigns" at bounding box center [0, 0] width 0 height 0
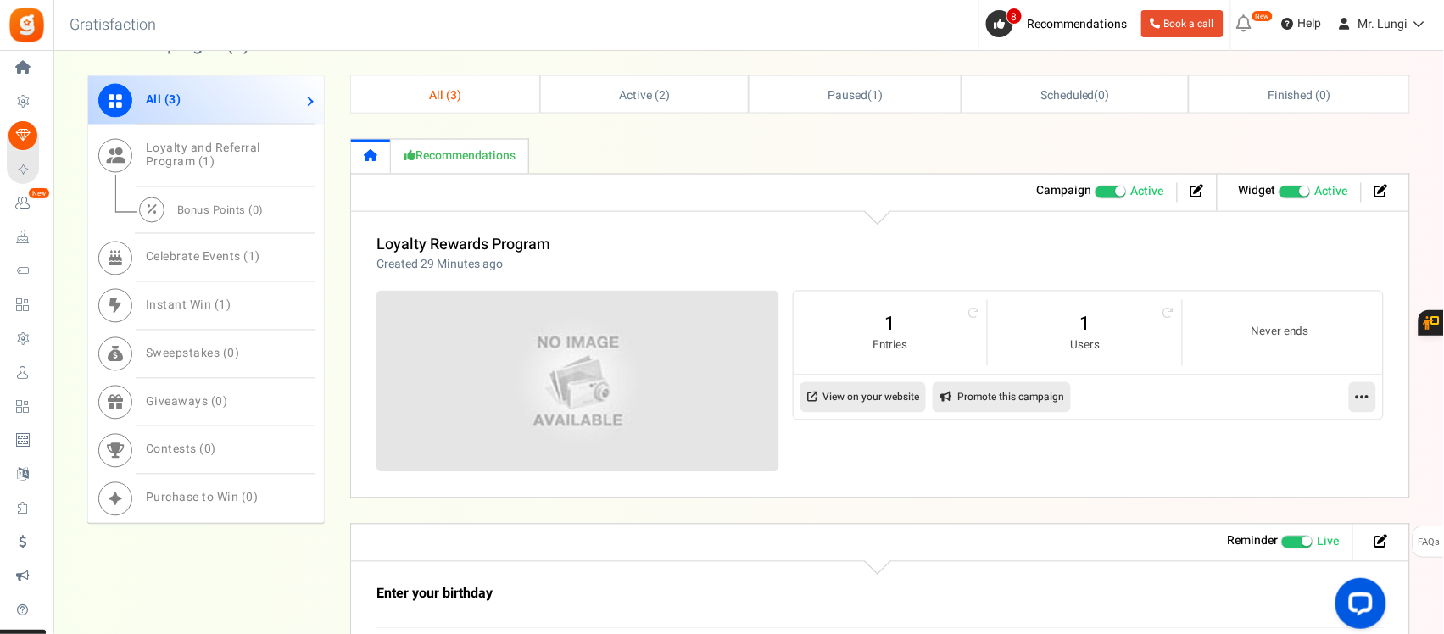
scroll to position [848, 0]
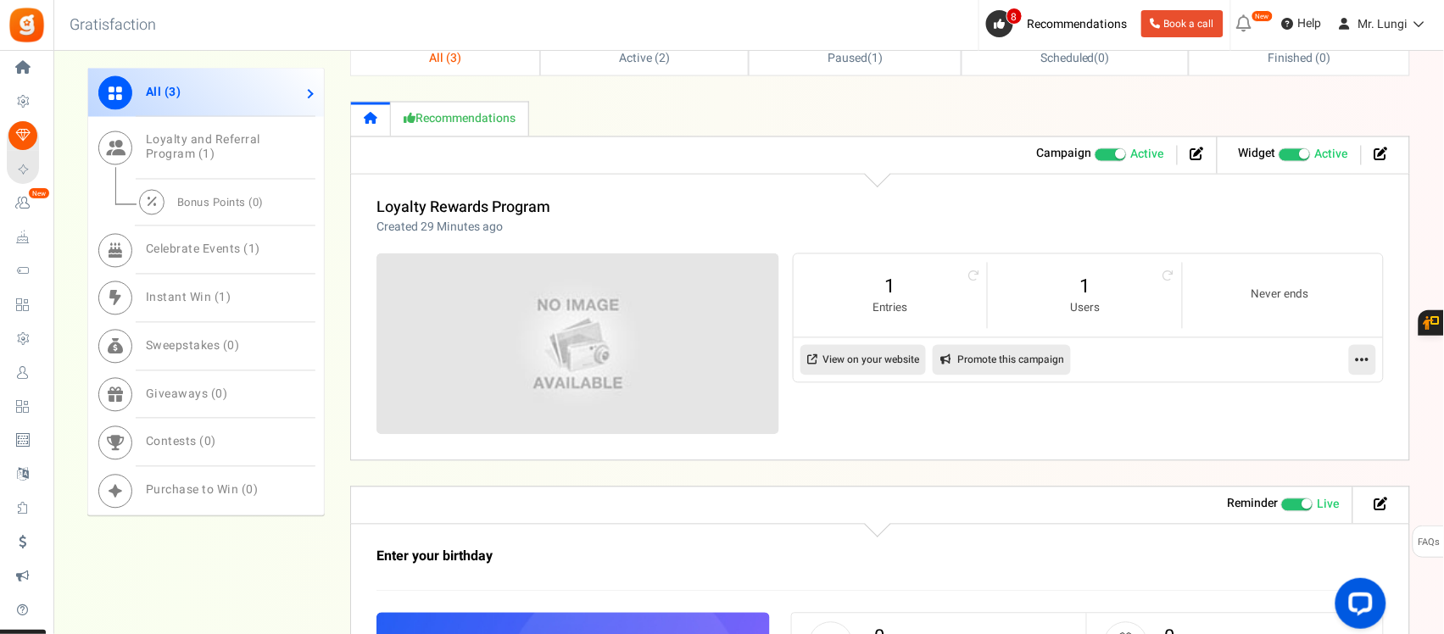
click at [1370, 365] on link at bounding box center [1362, 360] width 27 height 31
click at [1305, 401] on link "Edit" at bounding box center [1307, 401] width 125 height 31
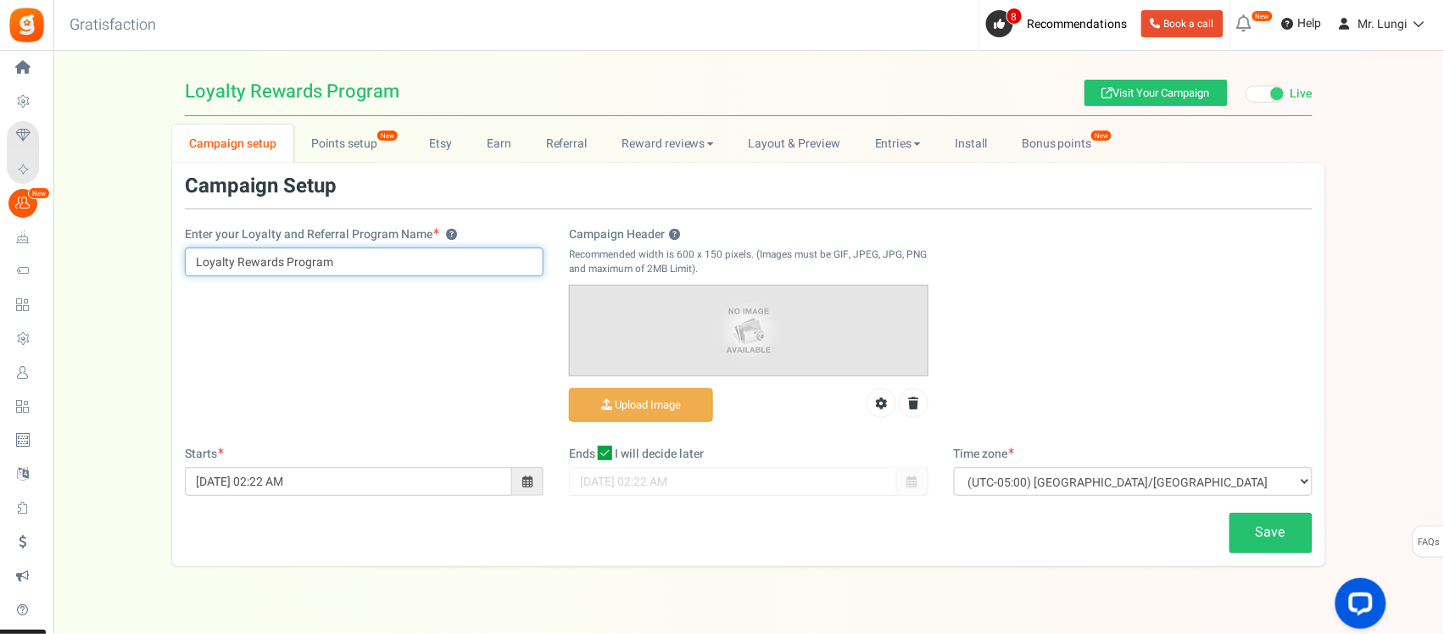
click at [195, 269] on input "Loyalty Rewards Program" at bounding box center [364, 262] width 359 height 29
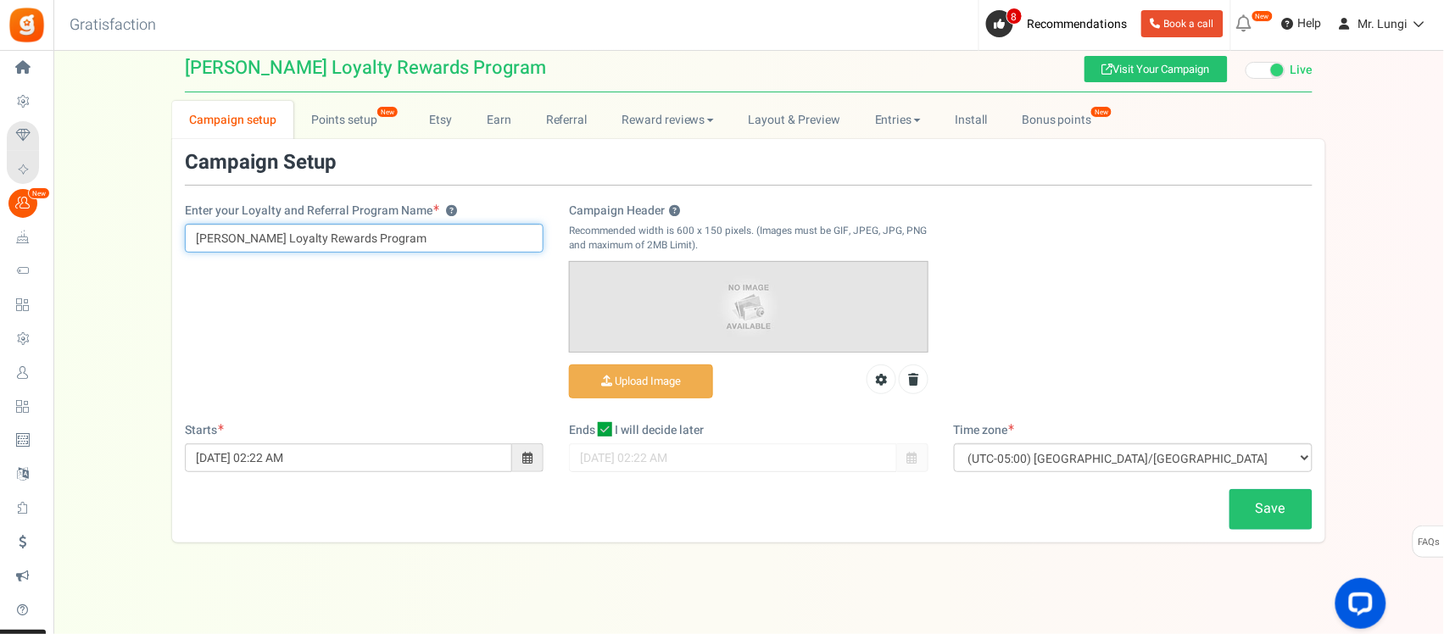
scroll to position [35, 0]
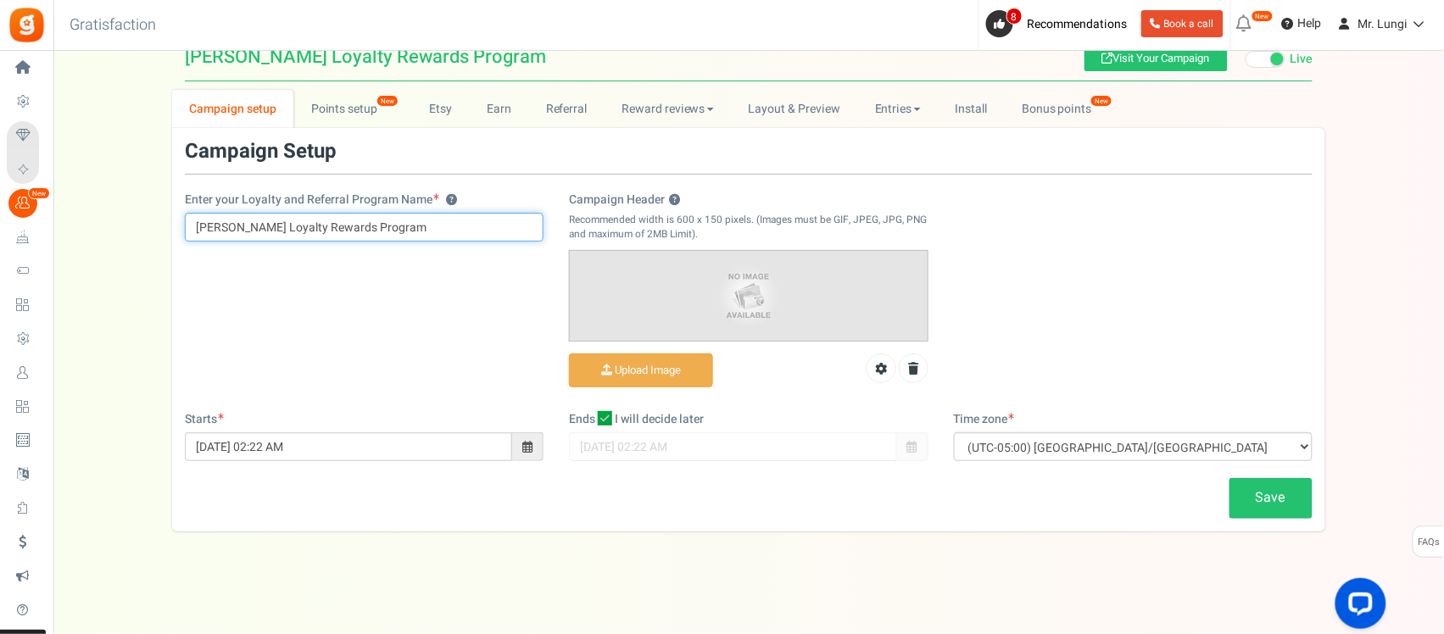
type input "[PERSON_NAME] Loyalty Rewards Program"
click at [1260, 502] on link "Save" at bounding box center [1270, 498] width 83 height 40
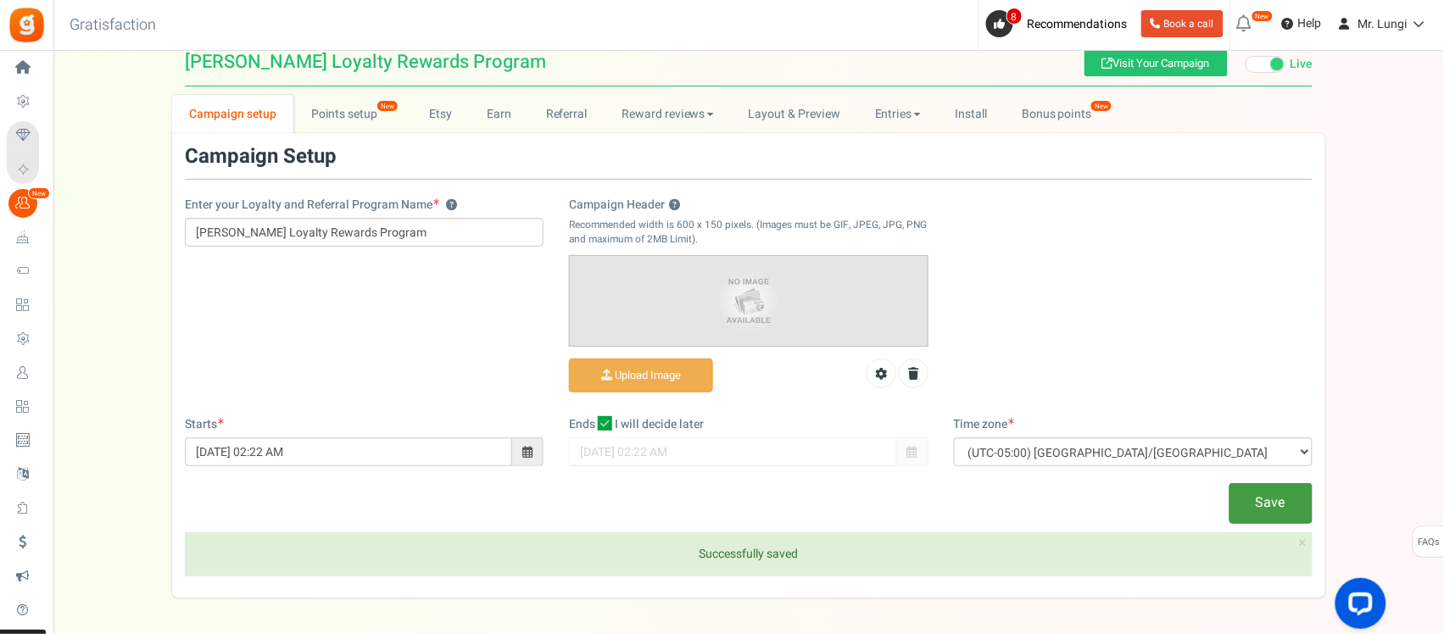
scroll to position [0, 0]
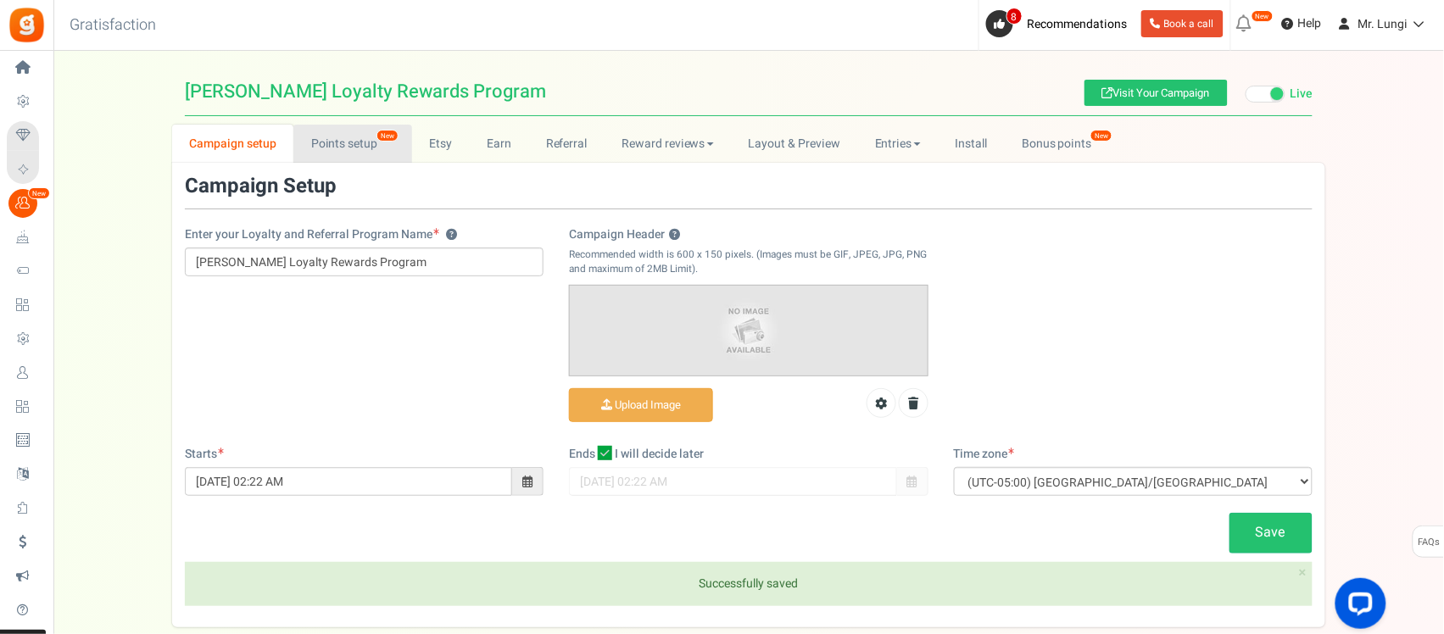
click at [329, 146] on link "Points setup New" at bounding box center [352, 144] width 118 height 38
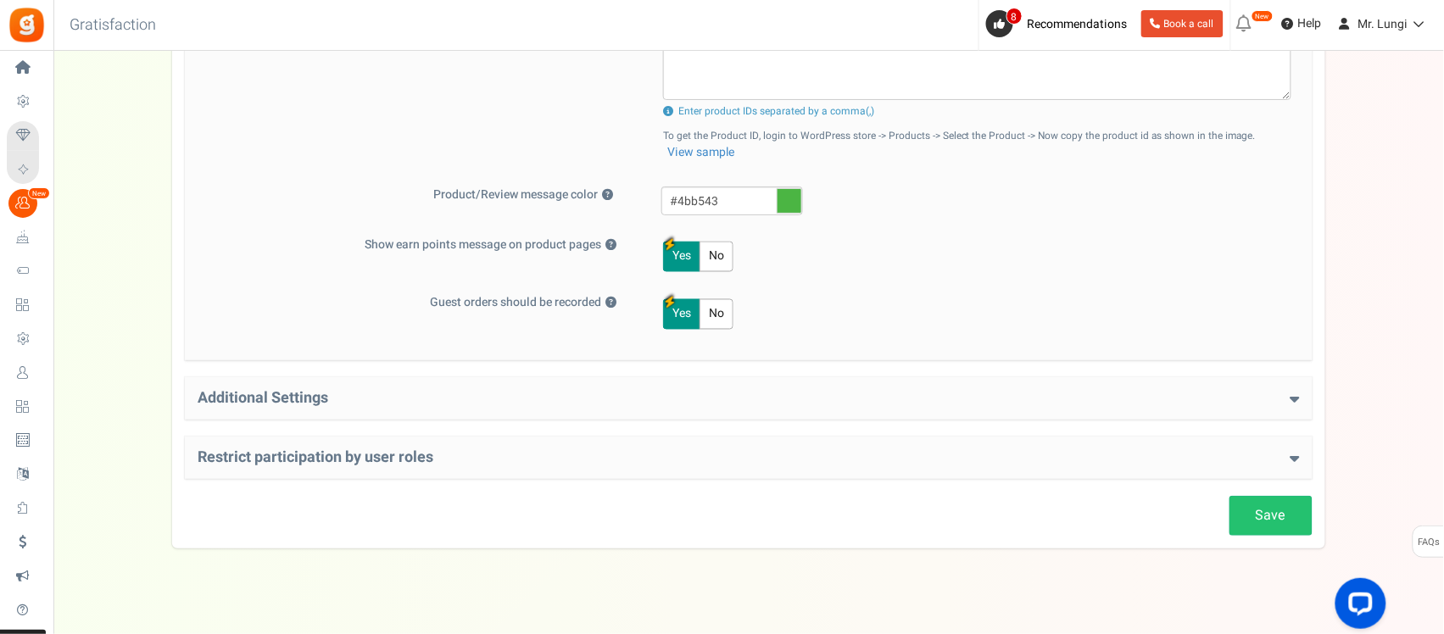
scroll to position [757, 0]
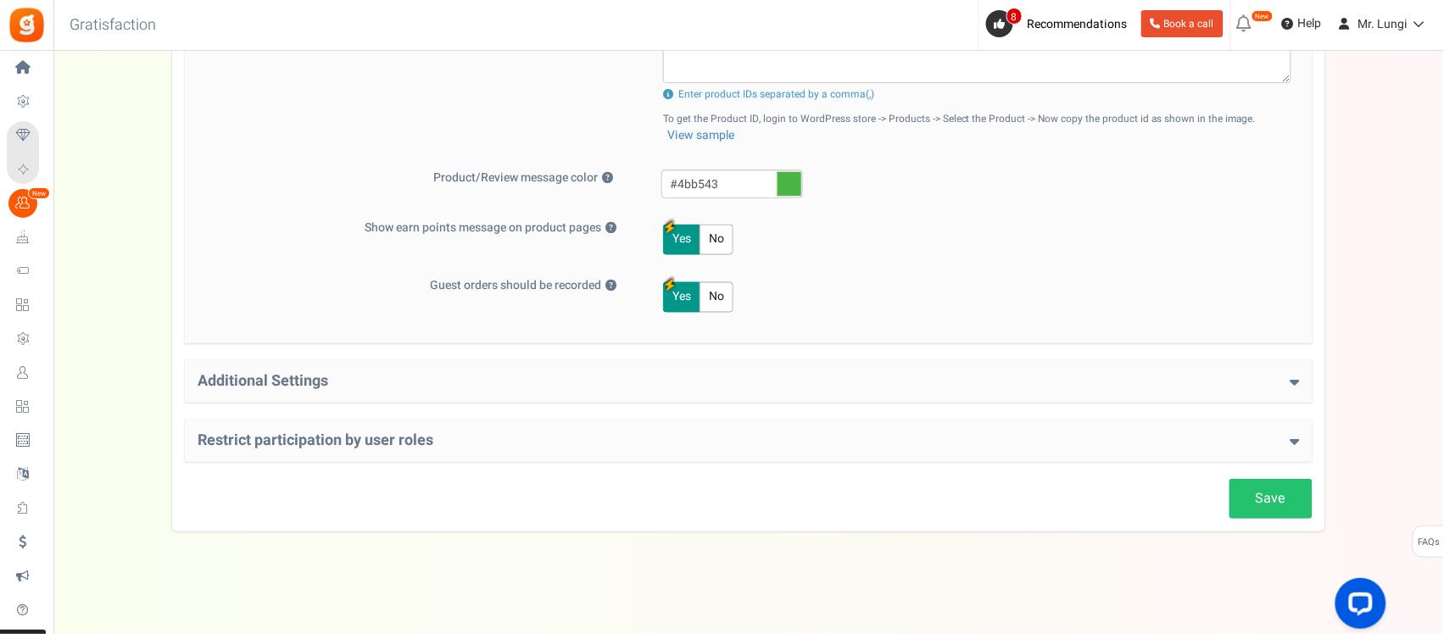
click at [475, 388] on h4 "Additional Settings" at bounding box center [749, 381] width 1102 height 17
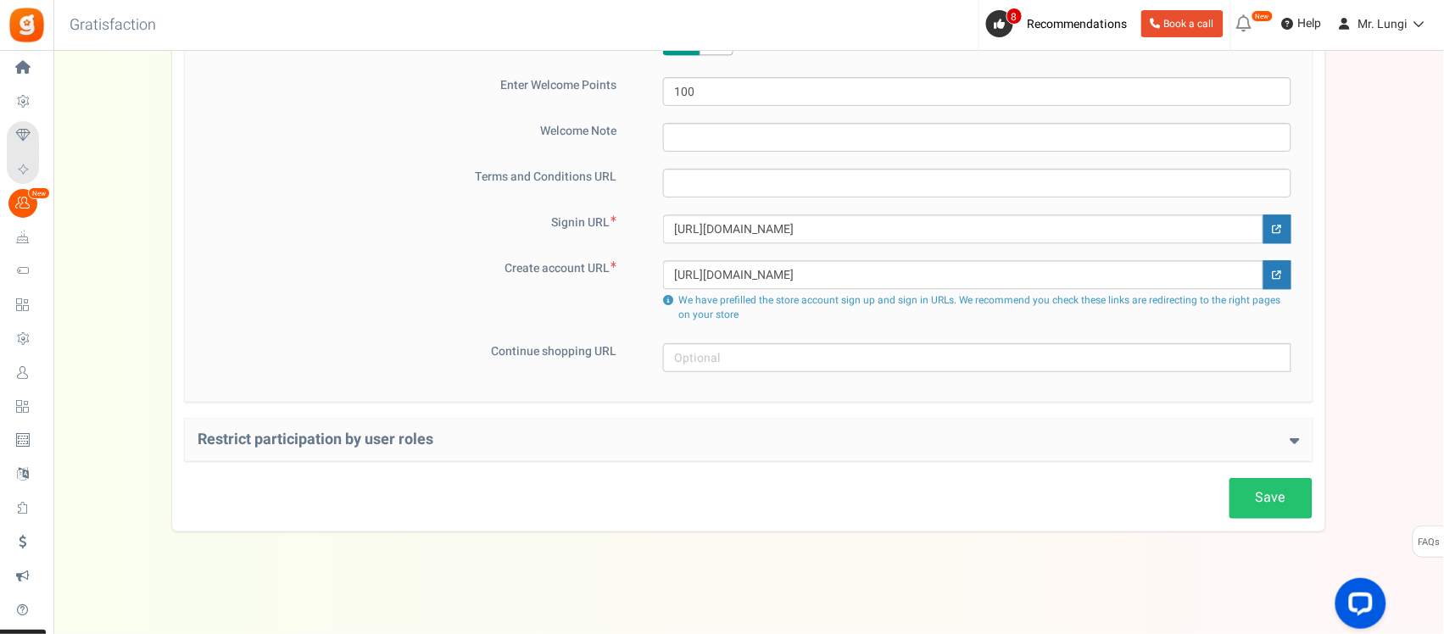
scroll to position [1149, 0]
click at [489, 445] on h4 "Restrict participation by user roles" at bounding box center [749, 439] width 1102 height 17
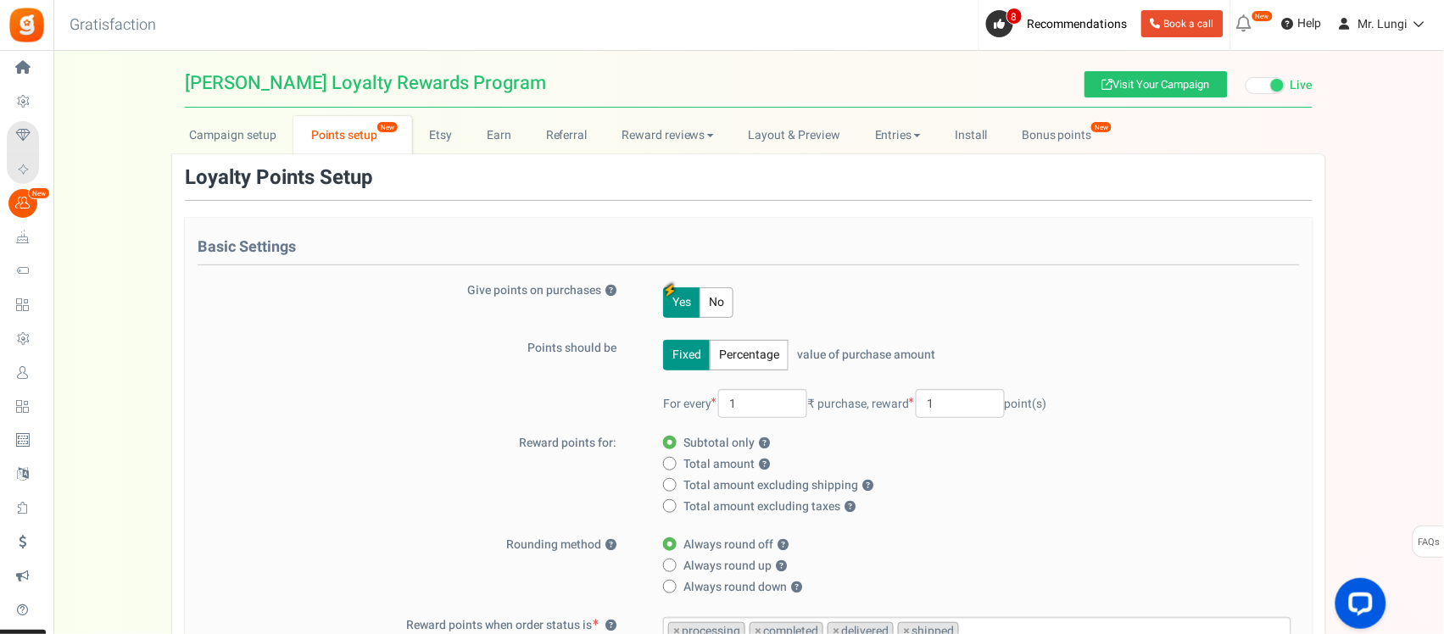
scroll to position [0, 0]
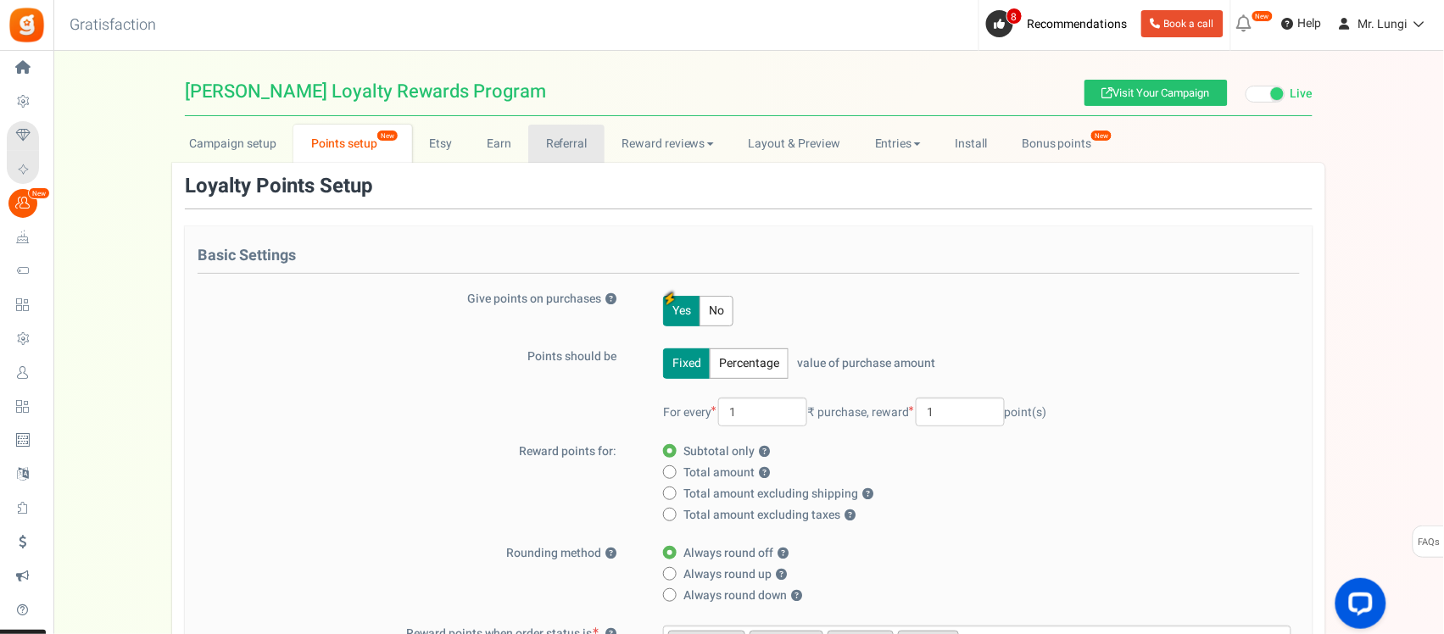
click at [572, 136] on link "Referral" at bounding box center [566, 144] width 76 height 38
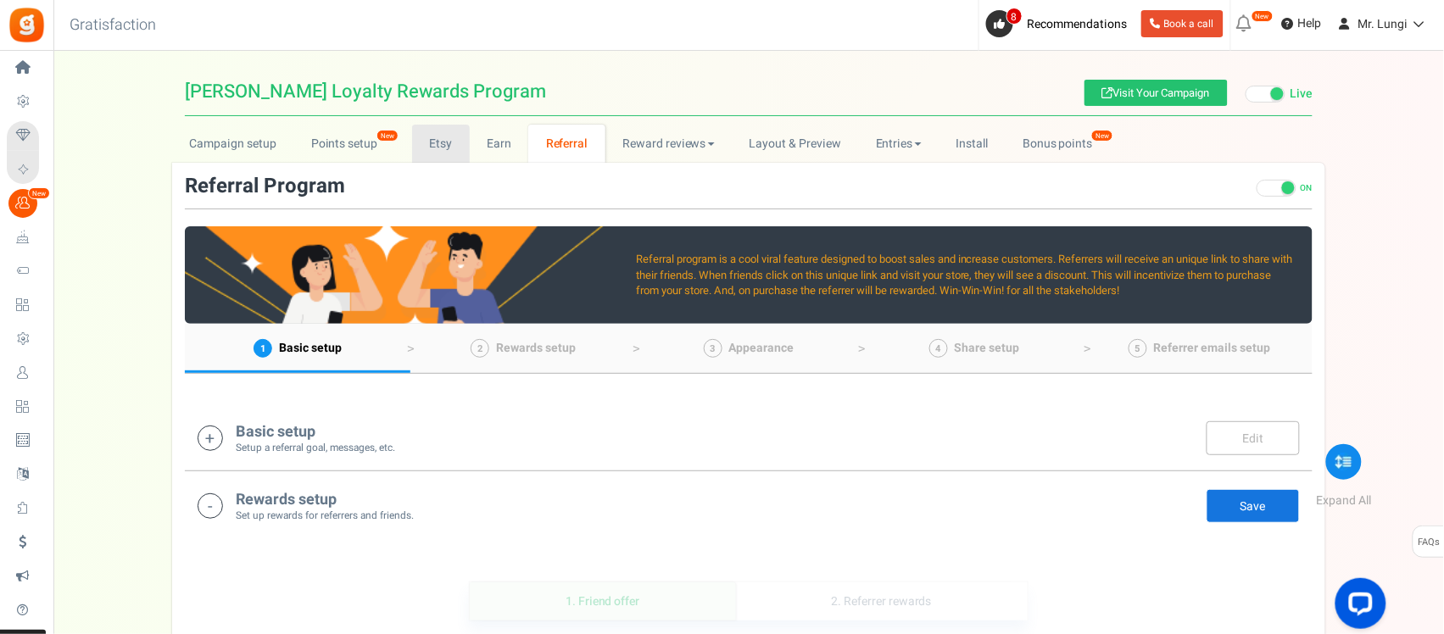
click at [441, 147] on link "Etsy" at bounding box center [441, 144] width 58 height 38
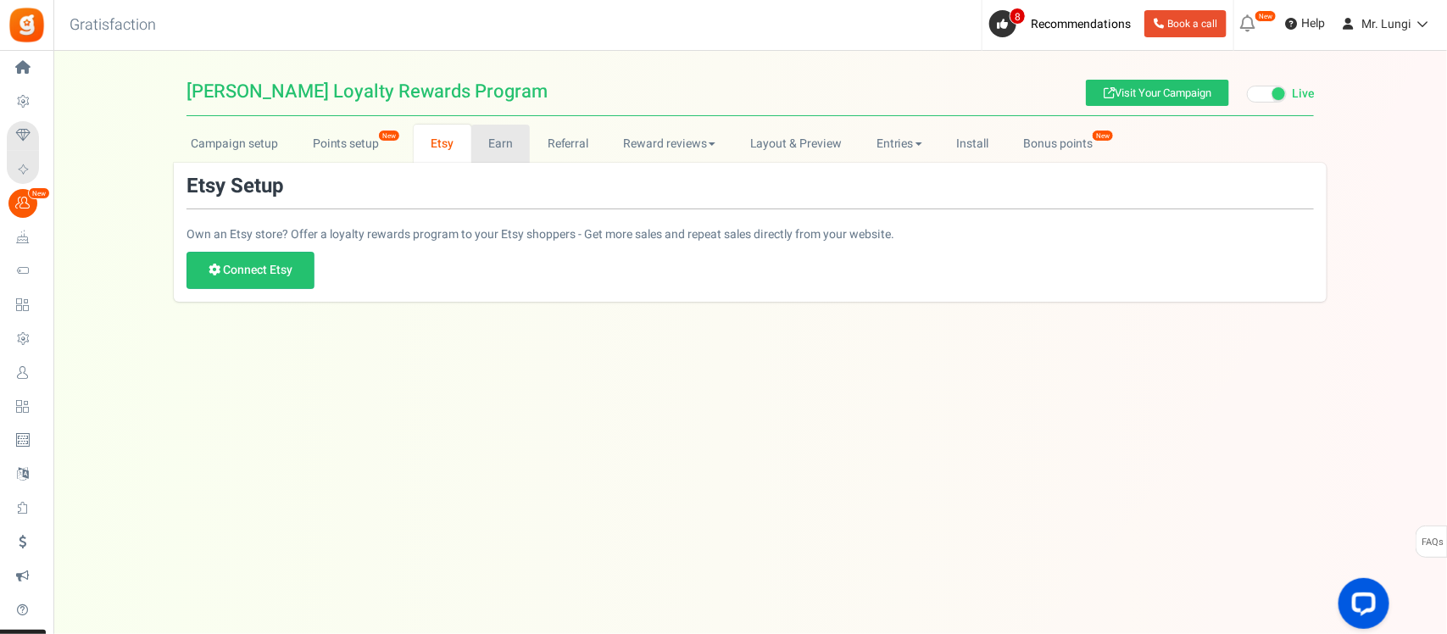
click at [489, 146] on link "Earn" at bounding box center [500, 144] width 59 height 38
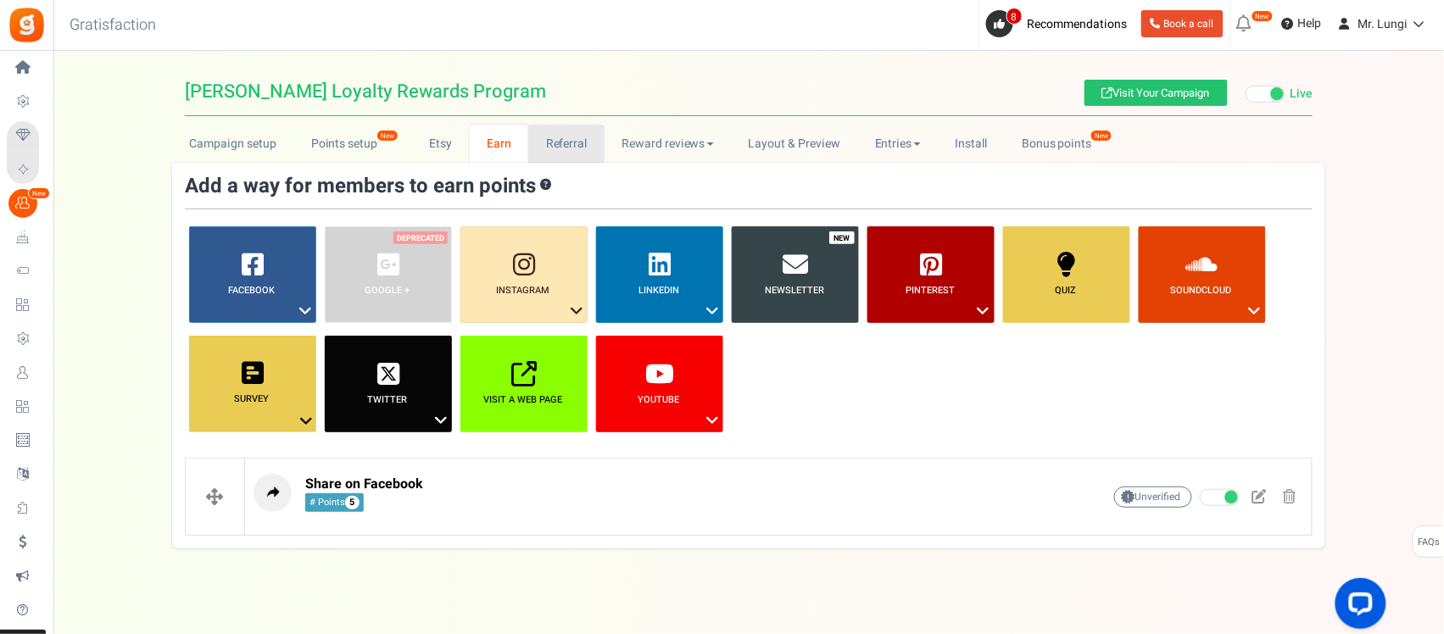
click at [542, 147] on link "Referral" at bounding box center [566, 144] width 76 height 38
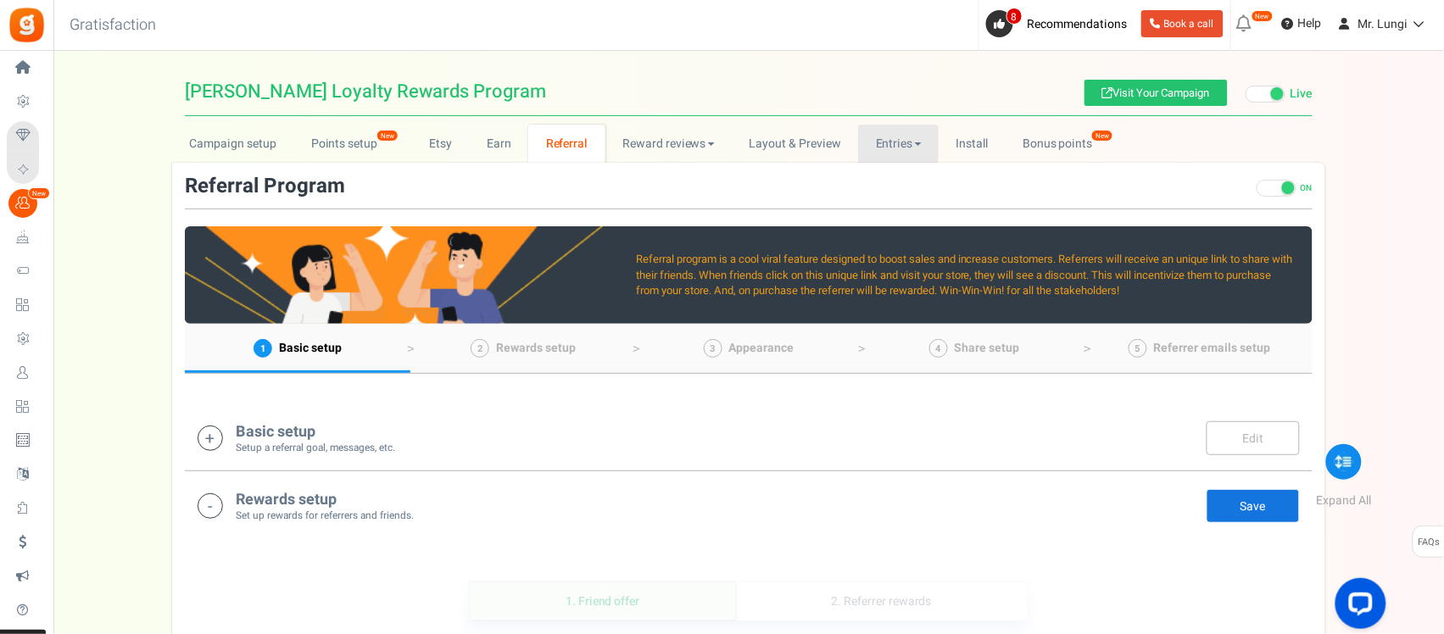
click at [910, 145] on link "Entries" at bounding box center [898, 144] width 81 height 38
click at [904, 175] on link "Entries" at bounding box center [926, 181] width 136 height 25
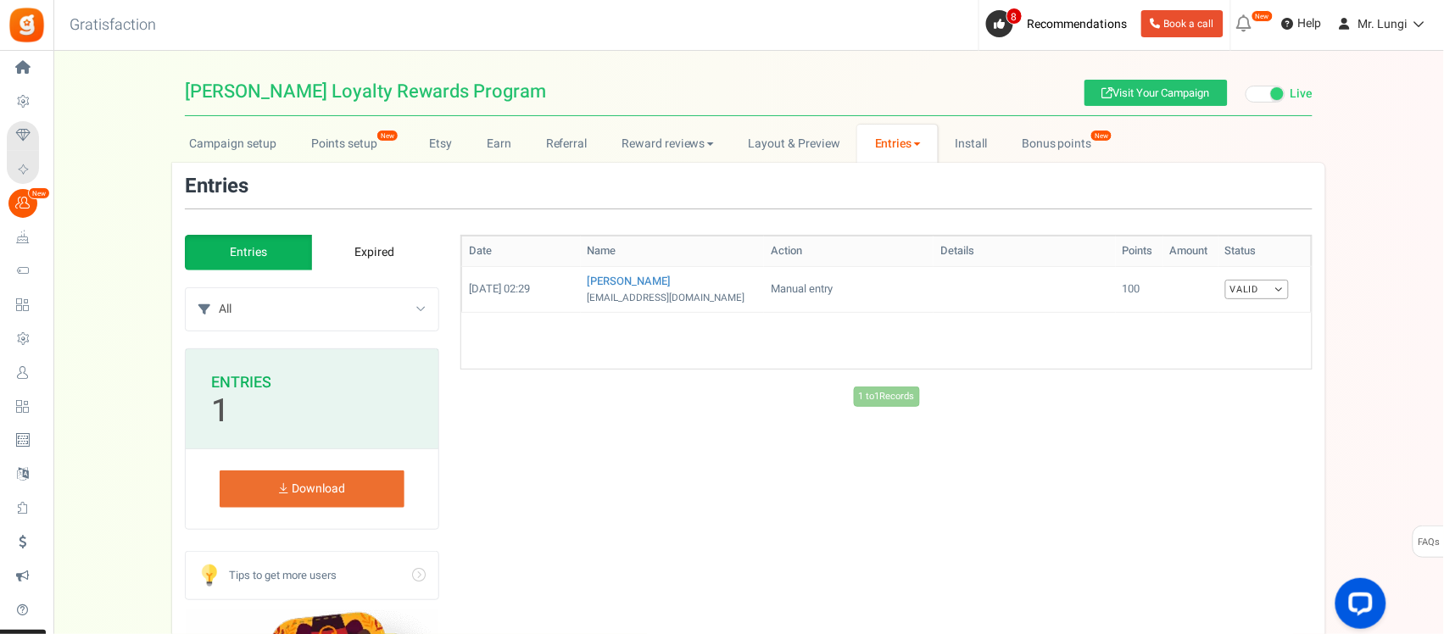
click at [904, 141] on link "Entries" at bounding box center [897, 144] width 81 height 38
click at [1256, 290] on link "Valid" at bounding box center [1257, 289] width 64 height 19
click at [1181, 341] on link "Invalid" at bounding box center [1221, 344] width 136 height 25
click at [914, 144] on span at bounding box center [917, 143] width 7 height 3
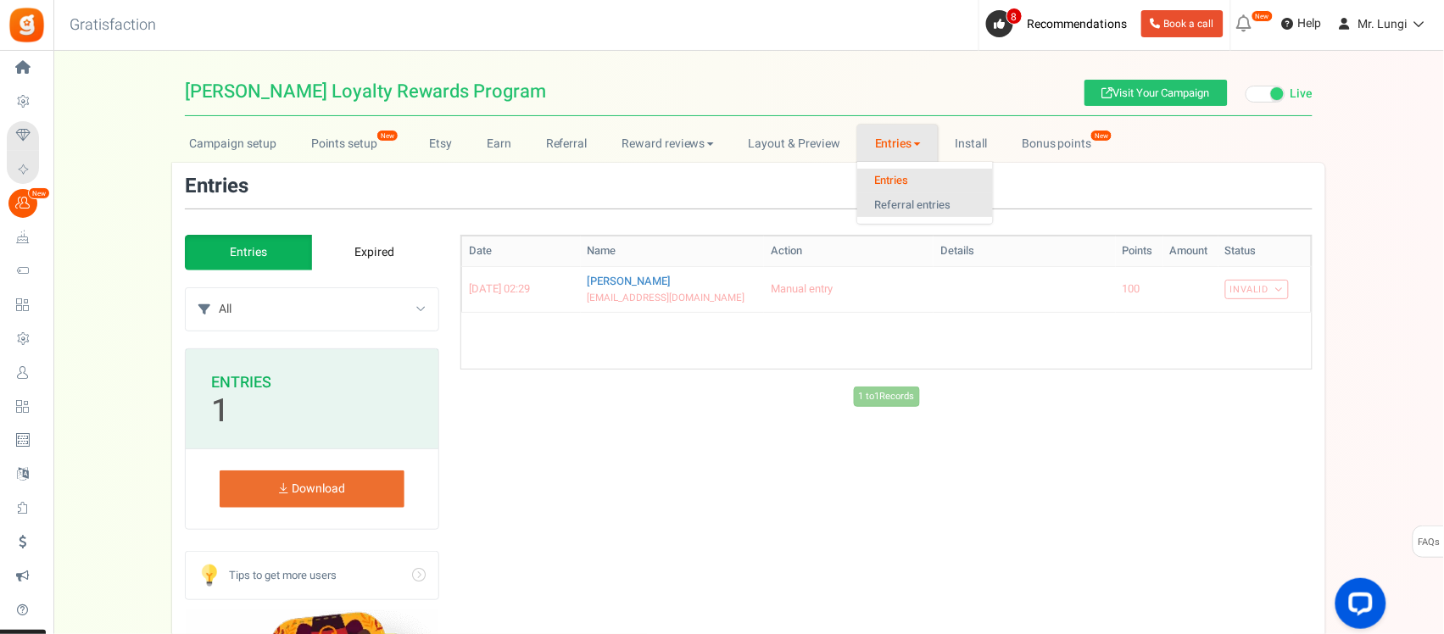
click at [893, 209] on link "Referral entries" at bounding box center [925, 205] width 136 height 25
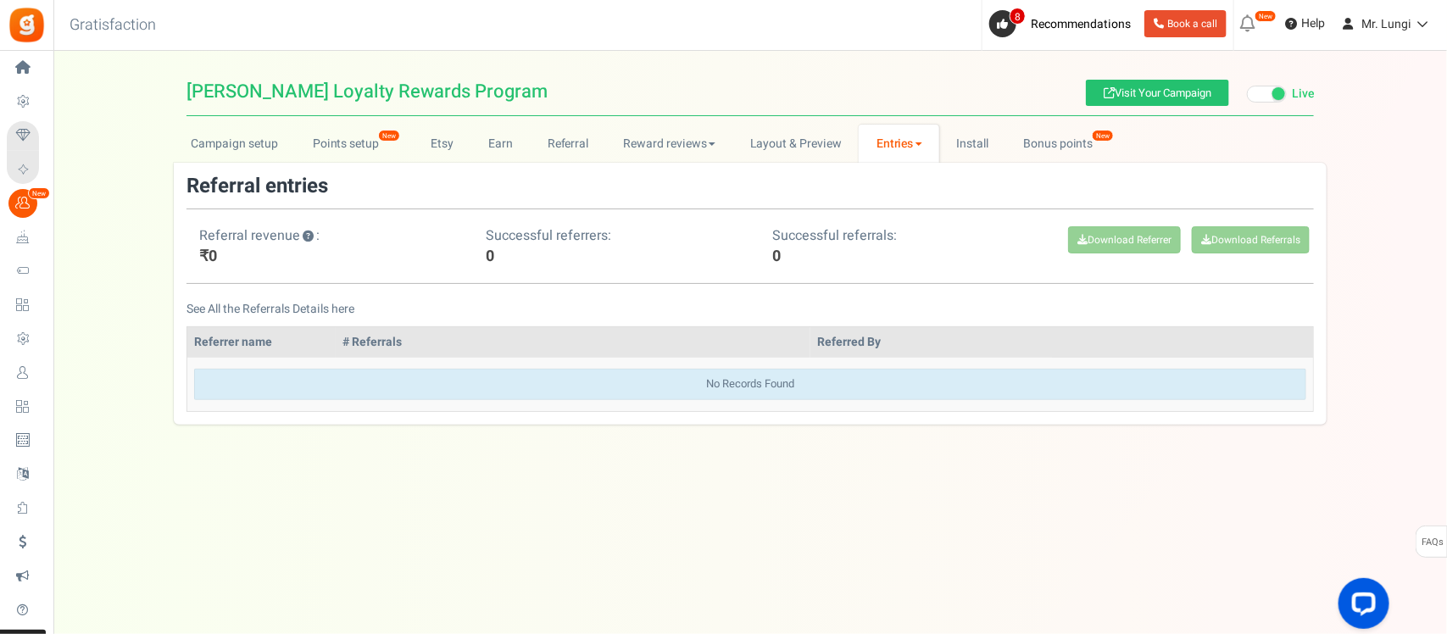
click at [903, 140] on link "Entries" at bounding box center [899, 144] width 81 height 38
click at [879, 169] on link "Entries" at bounding box center [927, 181] width 136 height 25
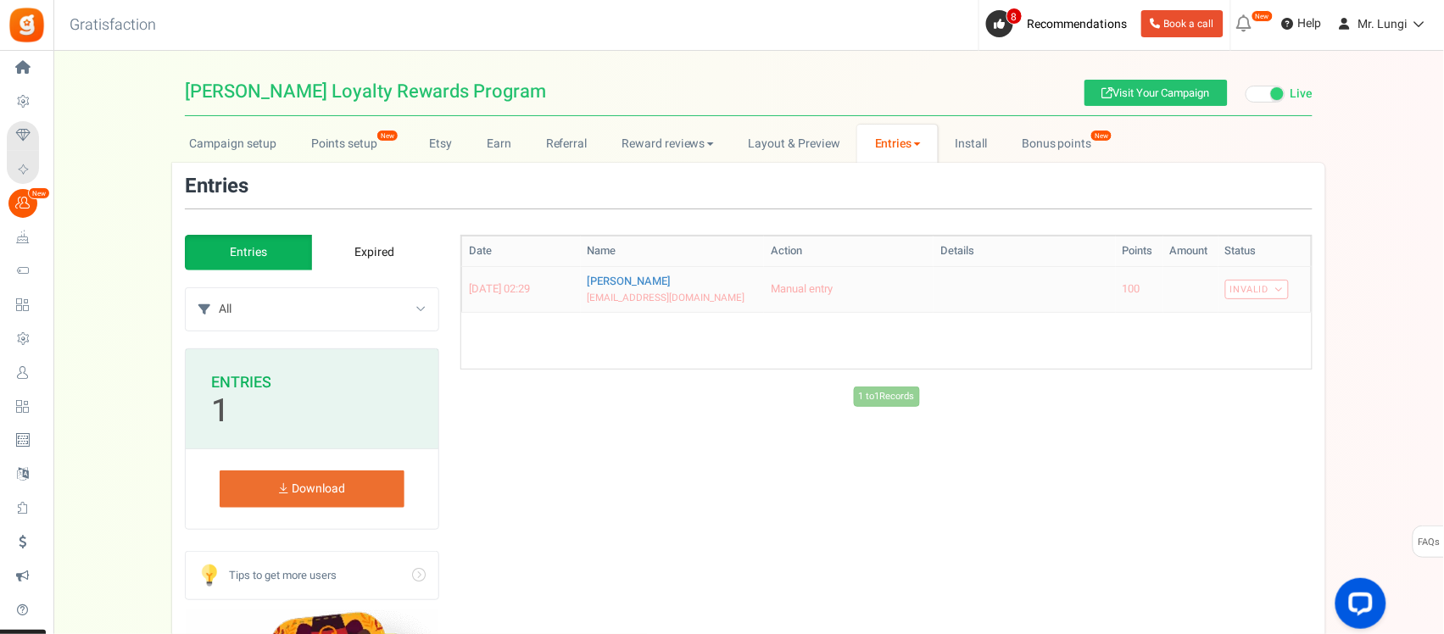
click at [1257, 282] on link "Invalid" at bounding box center [1257, 289] width 64 height 19
click at [1204, 325] on link "Valid" at bounding box center [1221, 320] width 136 height 25
click at [781, 134] on link "Layout & Preview" at bounding box center [794, 144] width 126 height 38
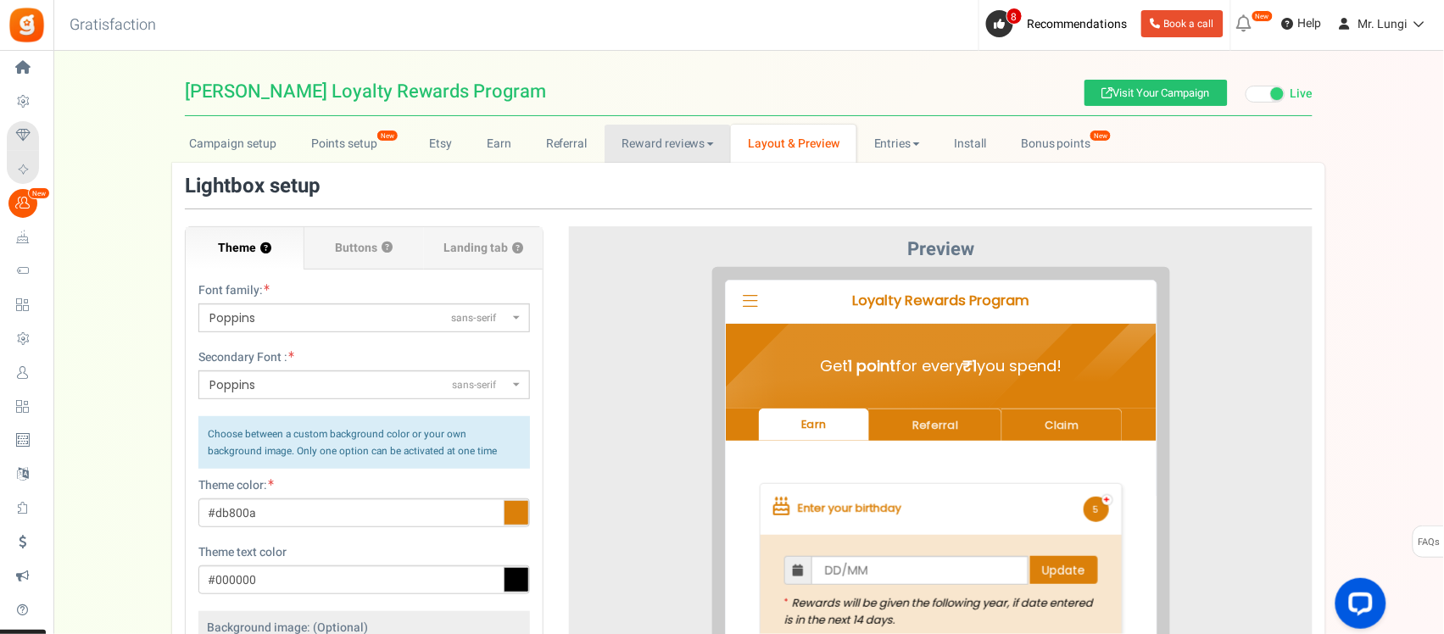
click at [636, 146] on link "Reward reviews" at bounding box center [667, 144] width 126 height 38
click at [540, 146] on link "Referral" at bounding box center [566, 144] width 76 height 38
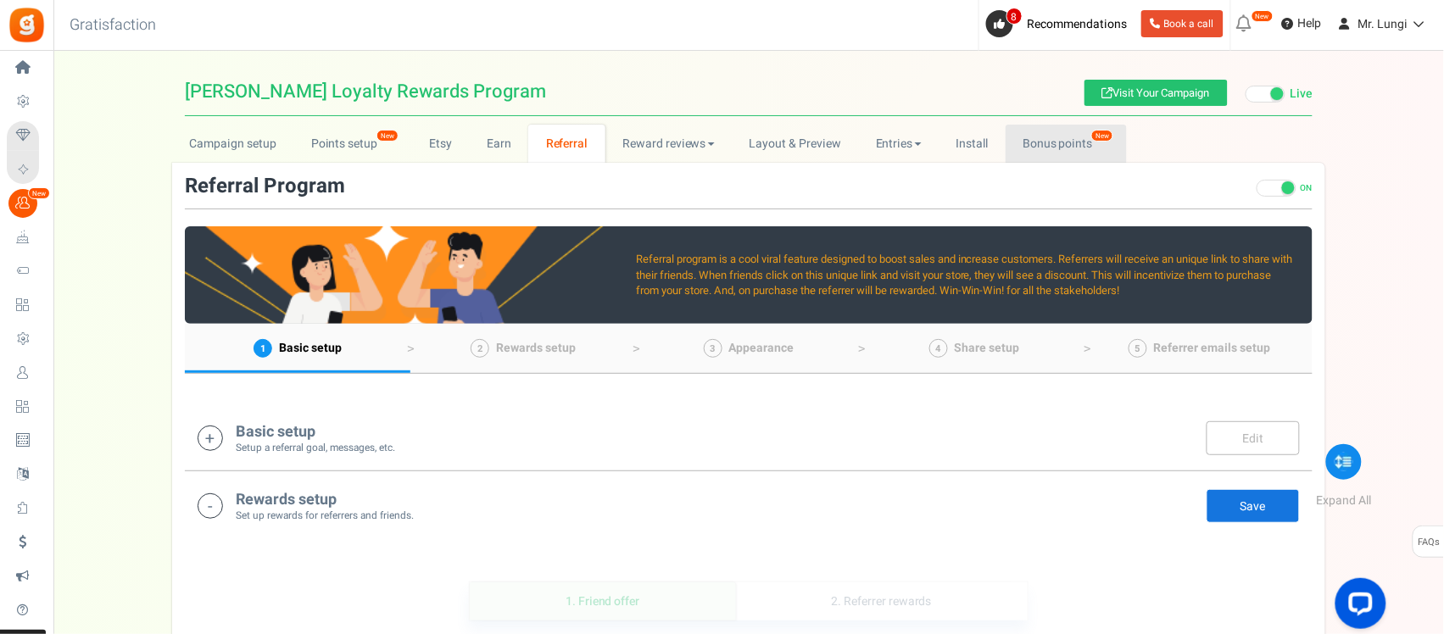
click at [1043, 138] on link "Bonus points New" at bounding box center [1065, 144] width 121 height 38
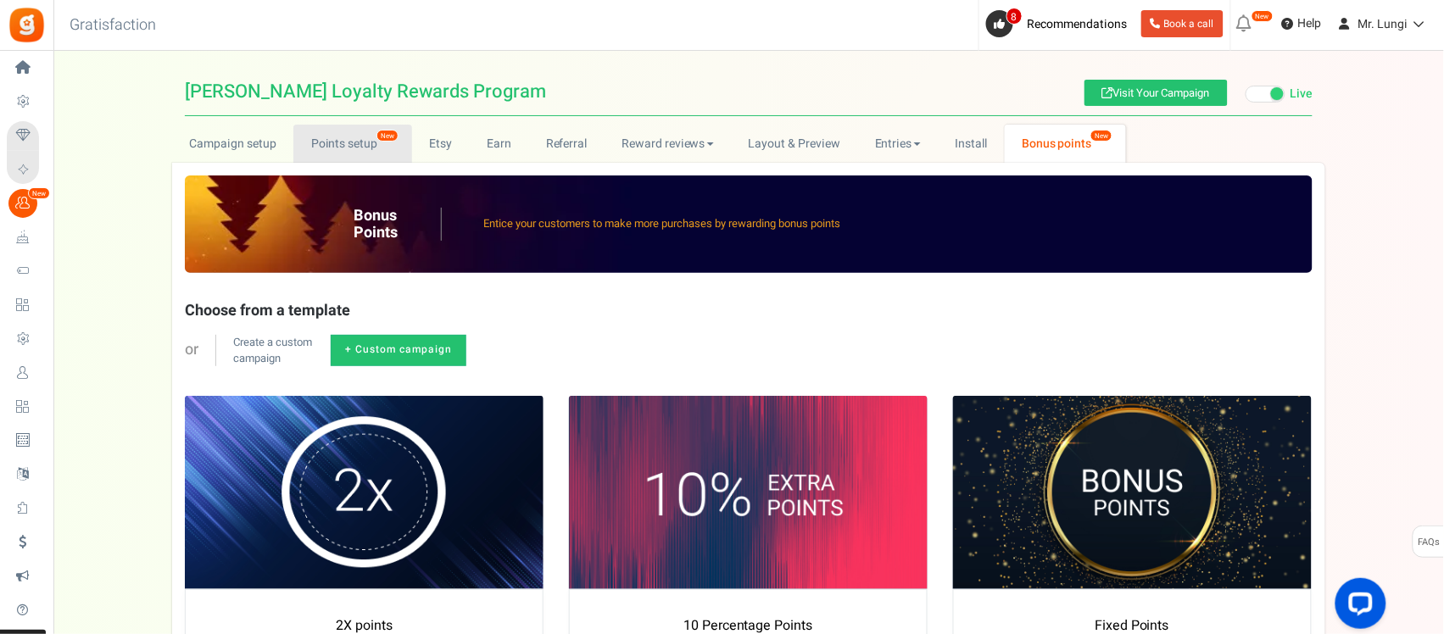
click at [340, 150] on link "Points setup New" at bounding box center [352, 144] width 118 height 38
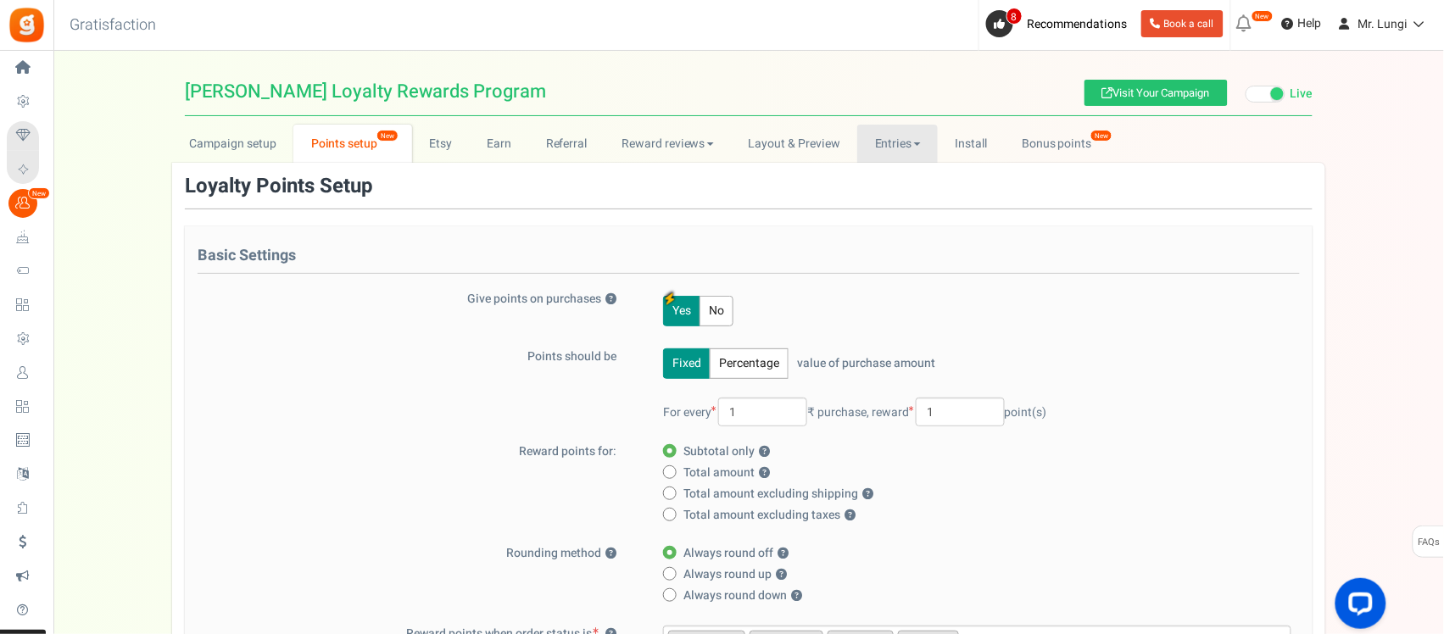
click at [918, 144] on span at bounding box center [917, 143] width 7 height 3
click at [802, 142] on link "Layout & Preview" at bounding box center [794, 144] width 126 height 38
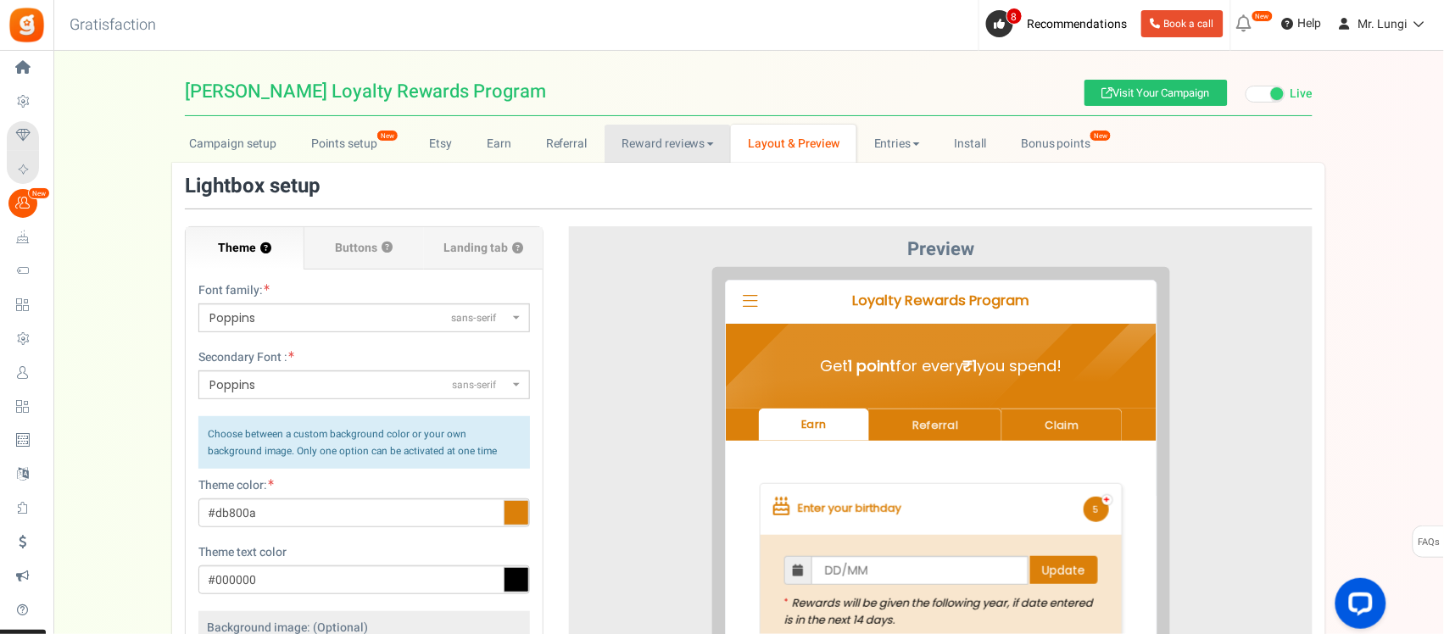
click at [702, 149] on link "Reward reviews" at bounding box center [667, 144] width 126 height 38
click at [554, 149] on link "Referral" at bounding box center [566, 144] width 76 height 38
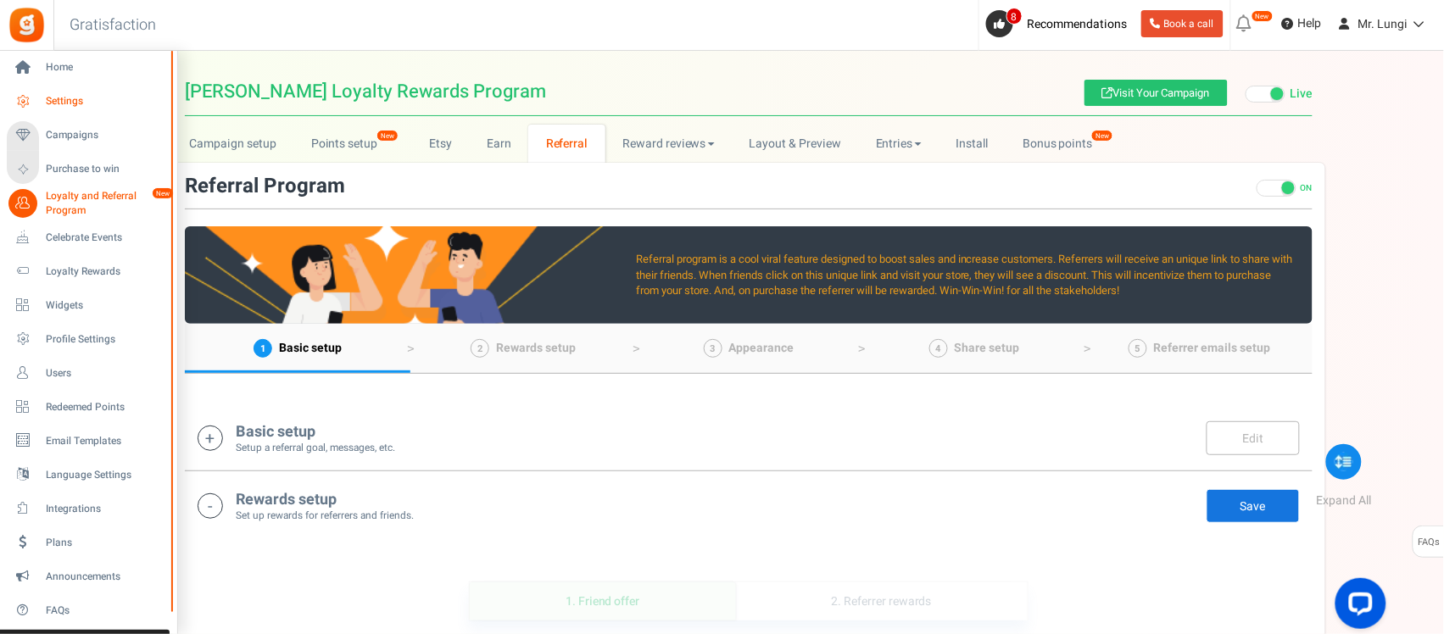
click at [53, 98] on span "Settings" at bounding box center [105, 101] width 119 height 14
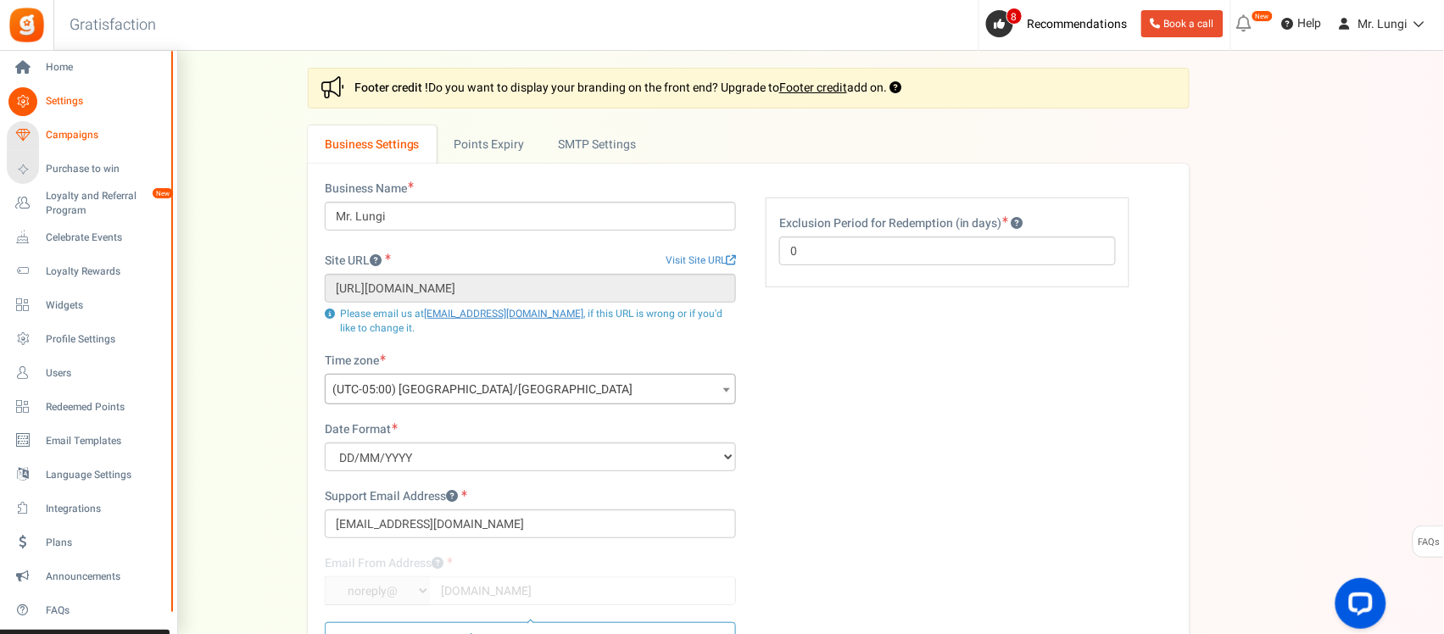
click at [58, 129] on span "Campaigns" at bounding box center [105, 135] width 119 height 14
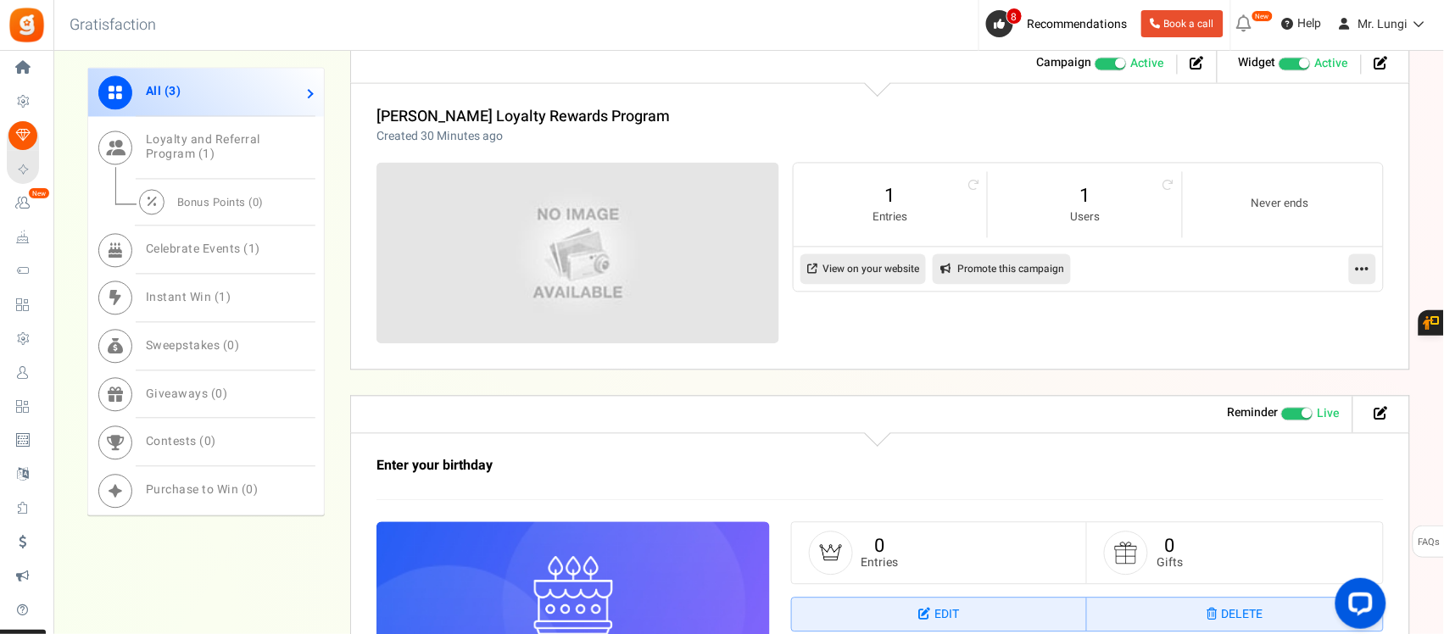
scroll to position [832, 0]
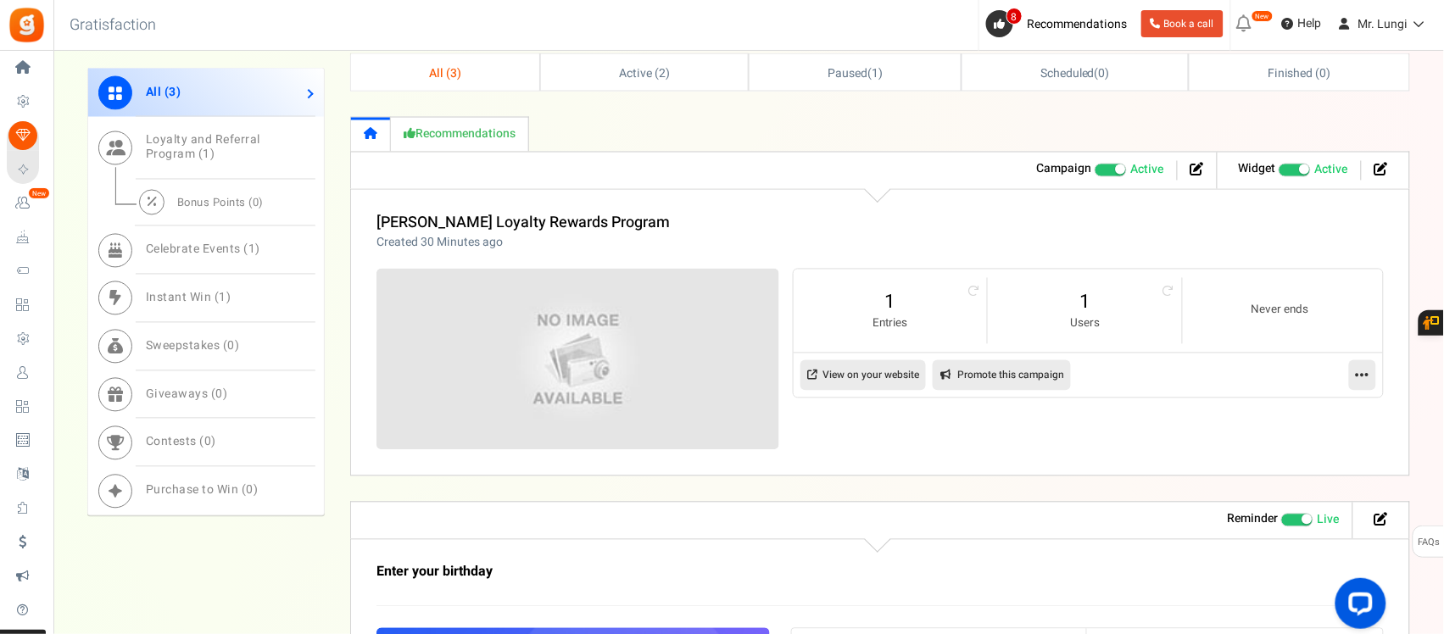
click at [696, 102] on div "What is Instant Win? Instantly reward people for participating in actions such …" at bounding box center [880, 632] width 1060 height 1080
click at [693, 86] on link "Active ( 2 )" at bounding box center [644, 72] width 207 height 36
click at [693, 86] on link "Active ( 2 )" at bounding box center [643, 72] width 207 height 36
click at [1390, 520] on li at bounding box center [1376, 520] width 31 height 19
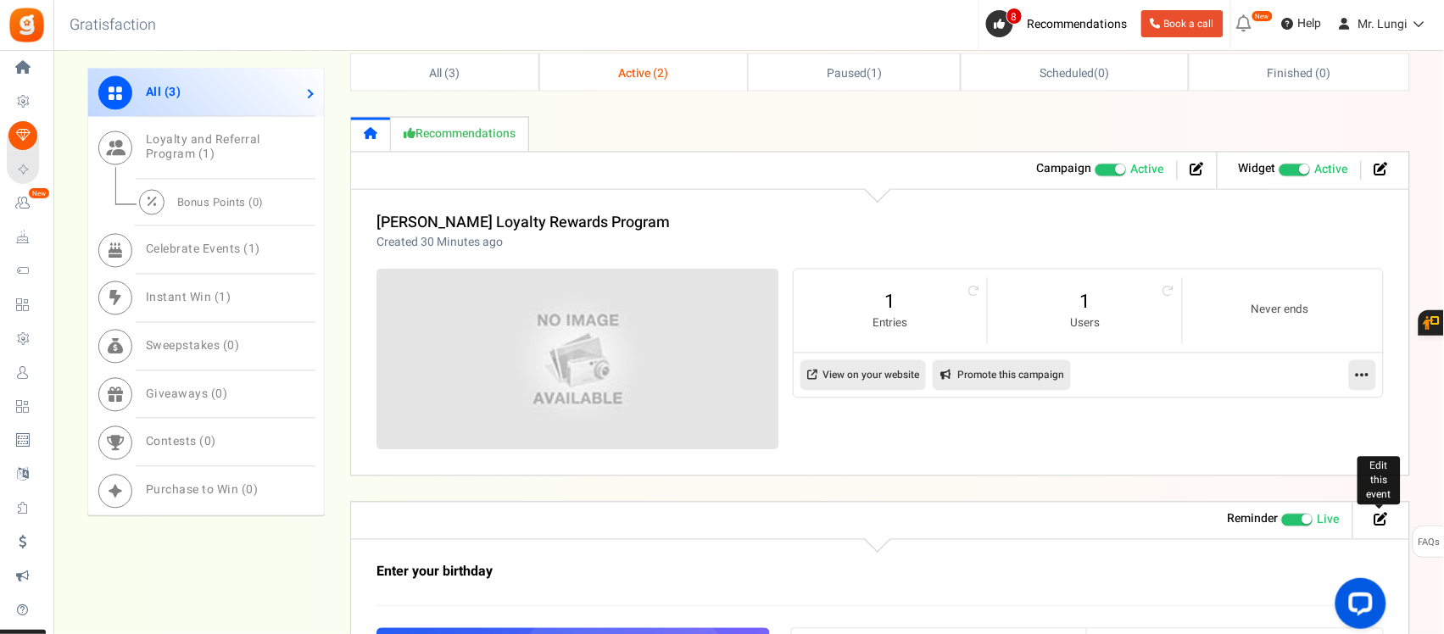
click at [1379, 521] on icon at bounding box center [1381, 520] width 14 height 14
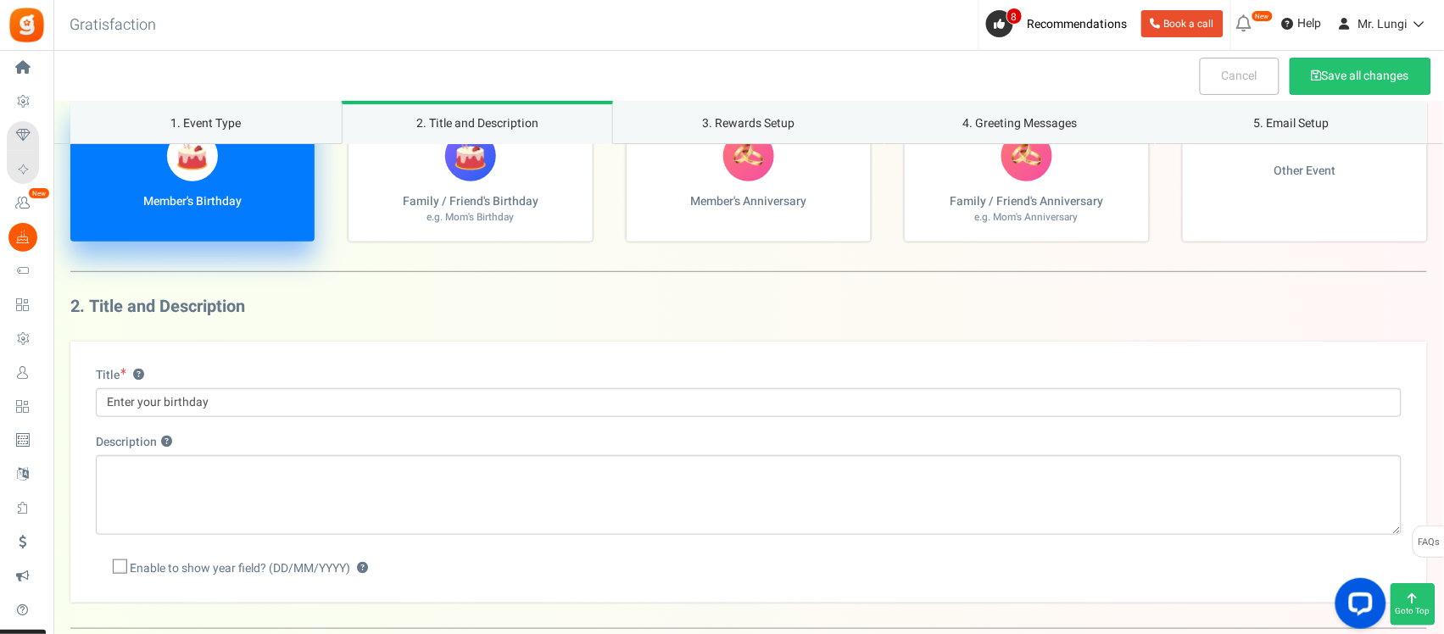
scroll to position [106, 0]
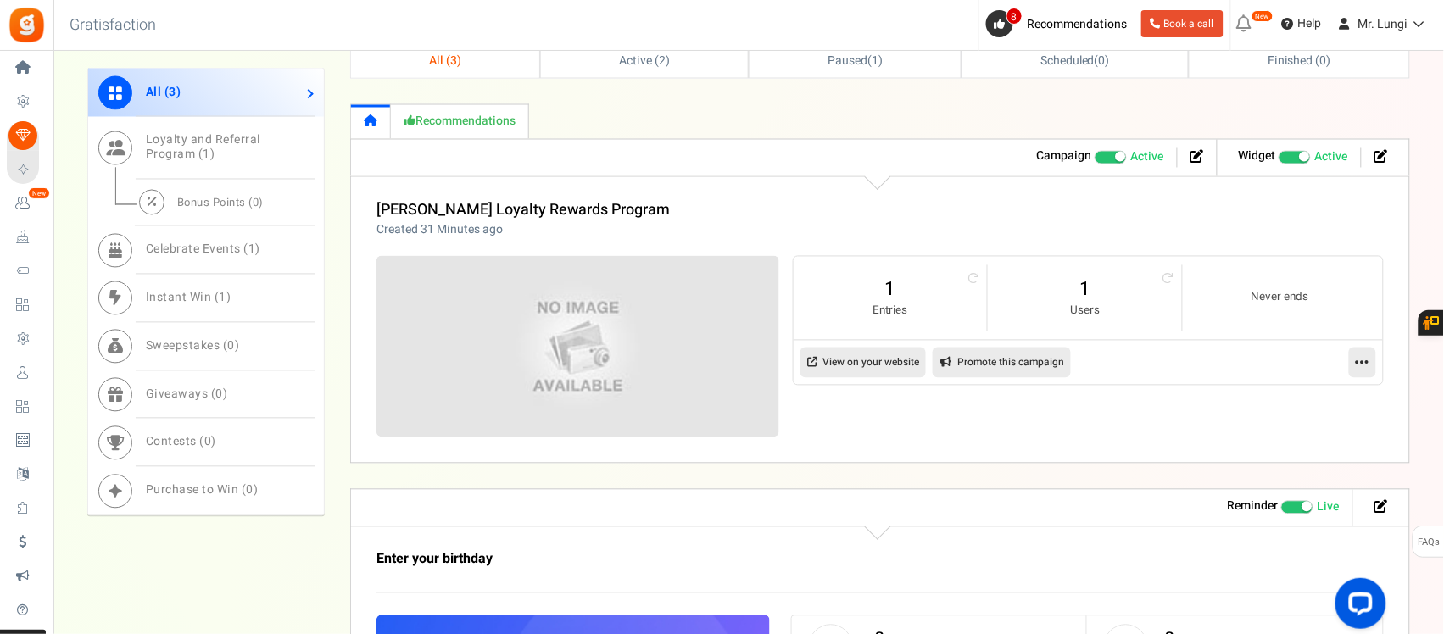
scroll to position [848, 0]
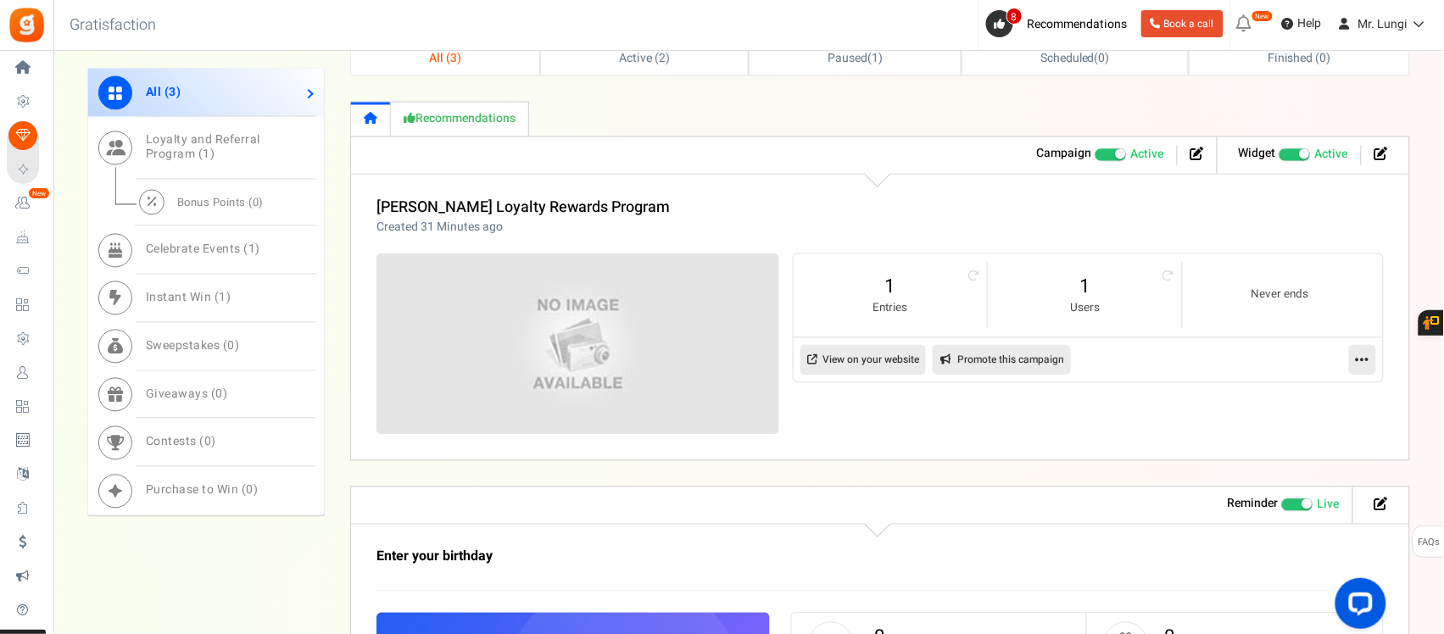
click at [836, 365] on link "View on your website" at bounding box center [862, 360] width 125 height 31
click at [1366, 360] on icon at bounding box center [1362, 360] width 14 height 15
click at [1377, 153] on icon at bounding box center [1381, 154] width 14 height 14
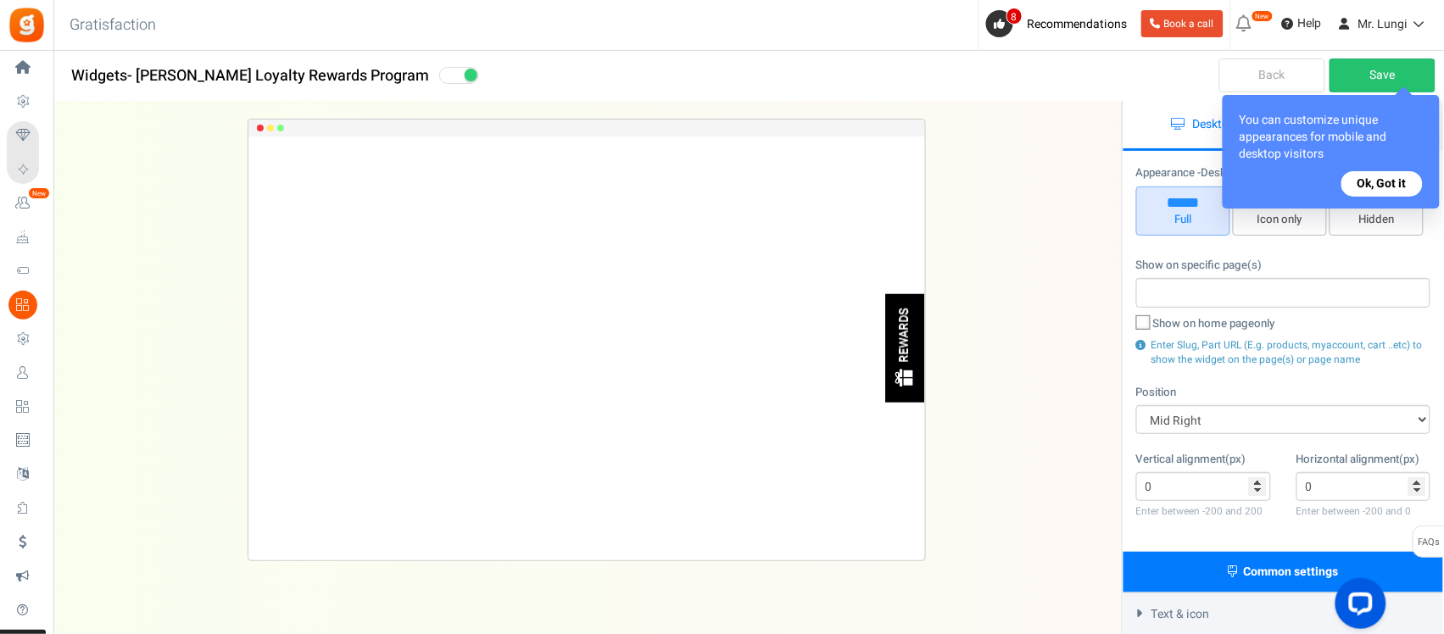
click at [1383, 183] on button "Ok, Got it" at bounding box center [1381, 183] width 81 height 25
click at [1375, 192] on span "Hidden" at bounding box center [1376, 210] width 94 height 49
click at [1377, 192] on input "Hidden" at bounding box center [1382, 195] width 11 height 11
radio input "true"
click at [1359, 187] on span "Hidden" at bounding box center [1376, 210] width 94 height 49
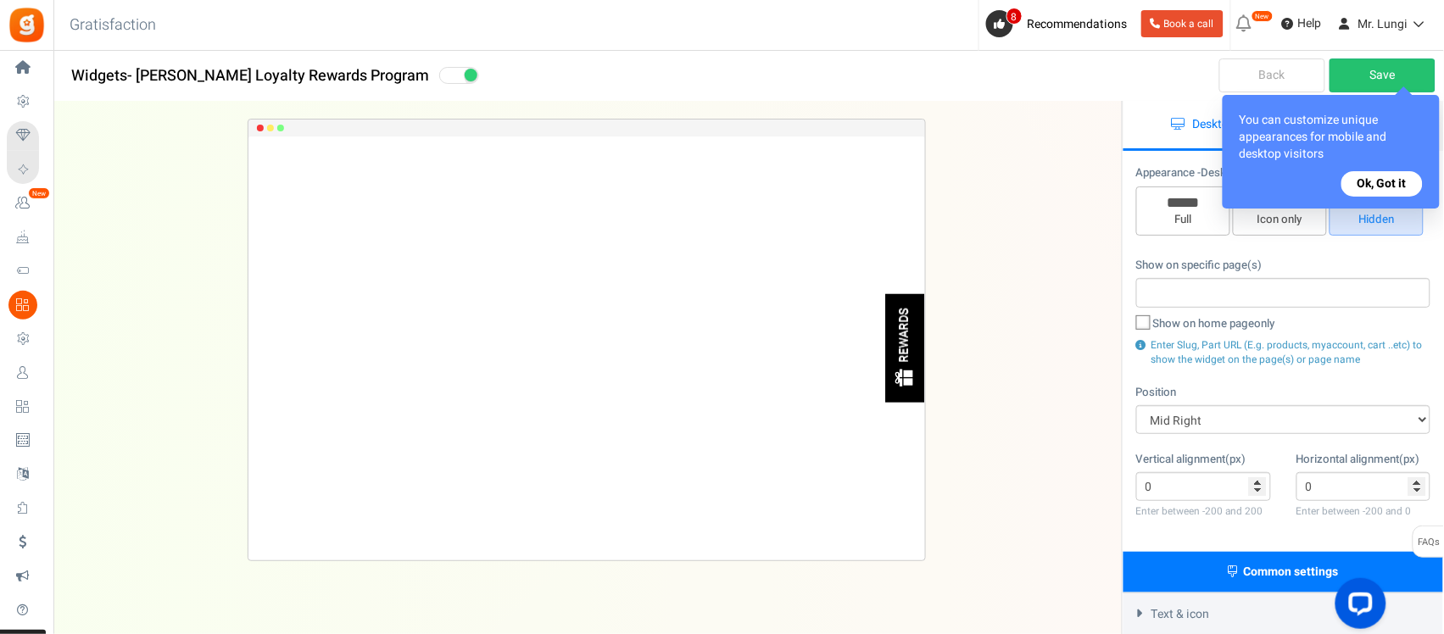
click at [1377, 190] on input "Hidden" at bounding box center [1382, 195] width 11 height 11
click at [1363, 182] on div "Appearance - Desktop ? Full Icon only Hidden" at bounding box center [1283, 201] width 294 height 75
click at [1365, 180] on div "Appearance - Desktop ? Full Icon only Hidden" at bounding box center [1283, 201] width 294 height 75
click at [1366, 179] on div "Appearance - Desktop ? Full Icon only Hidden" at bounding box center [1283, 201] width 294 height 75
click at [921, 70] on h1 "Widgets - Mr.Lungi's Loyalty Rewards Program" at bounding box center [587, 76] width 1067 height 34
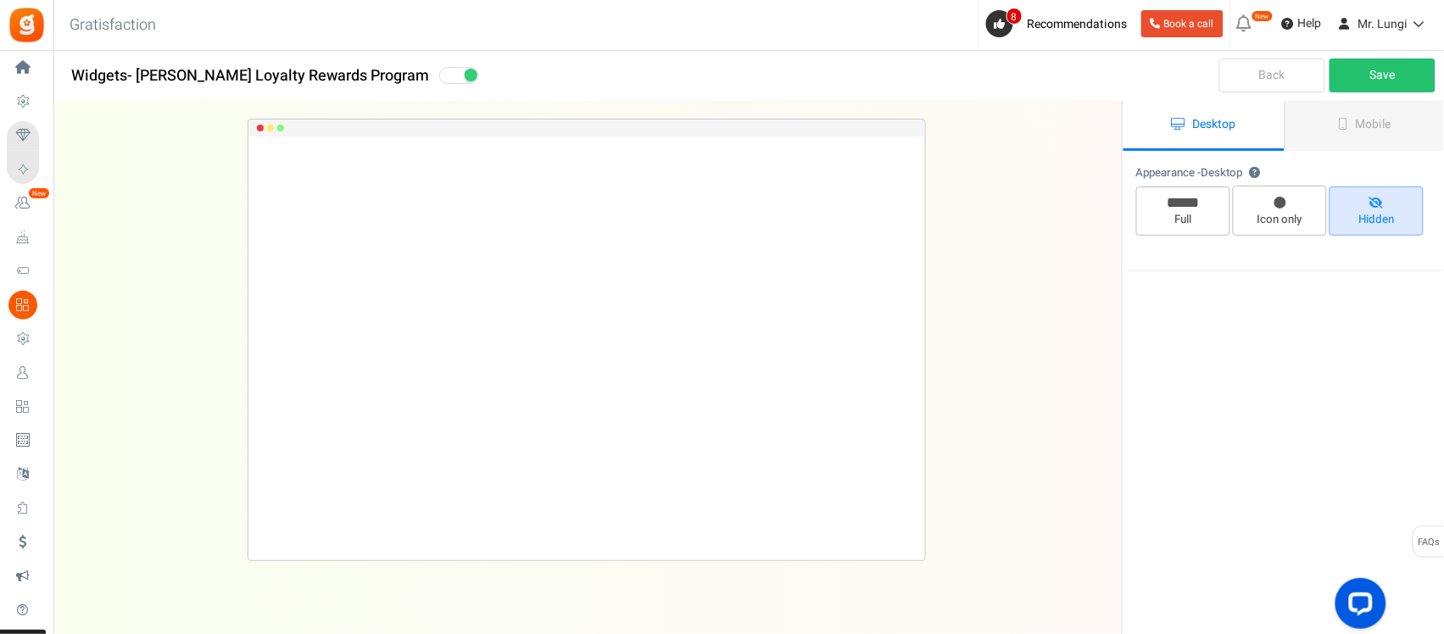
click at [1181, 152] on div "Appearance - Desktop ? Full Icon only Hidden Show on specific page(s) Show on h…" at bounding box center [1283, 211] width 320 height 118
click at [1251, 212] on div "Please enter a widget name or campaign name No results found Widget is showing …" at bounding box center [1282, 392] width 322 height 583
click at [1204, 216] on div "Please enter a widget name or campaign name No results found Widget is showing …" at bounding box center [1282, 392] width 322 height 583
click at [1316, 152] on div "Appearance - Desktop ? Full Icon only Hidden Show on specific page(s) Show on h…" at bounding box center [1283, 211] width 320 height 118
click at [1267, 74] on link "Back" at bounding box center [1272, 75] width 106 height 34
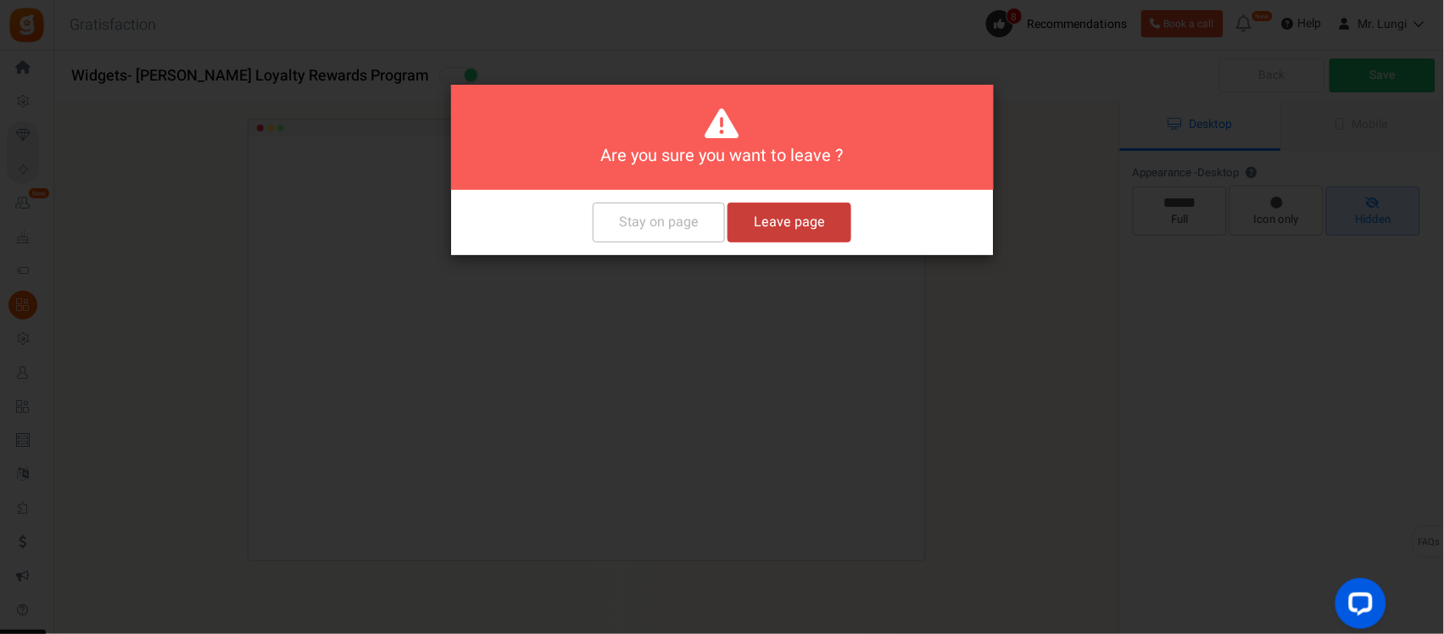
click at [819, 226] on button "Leave page" at bounding box center [789, 223] width 124 height 40
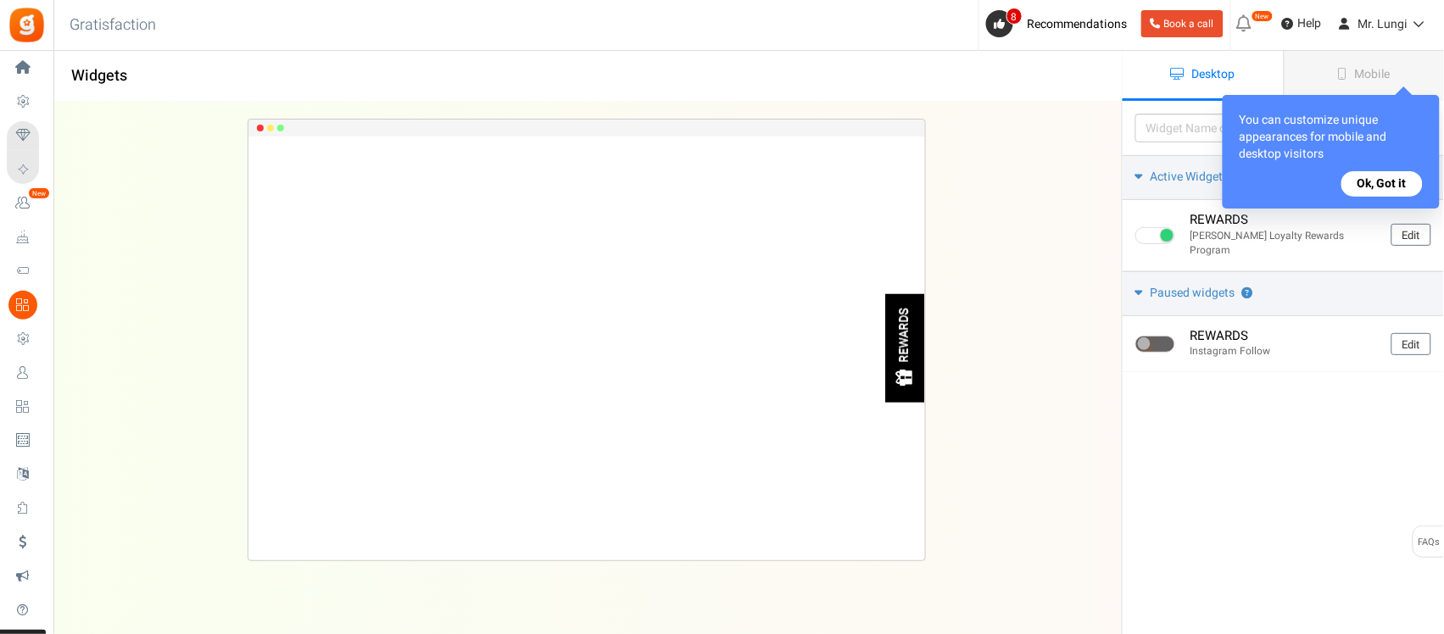
click at [1387, 186] on button "Ok, Got it" at bounding box center [1381, 183] width 81 height 25
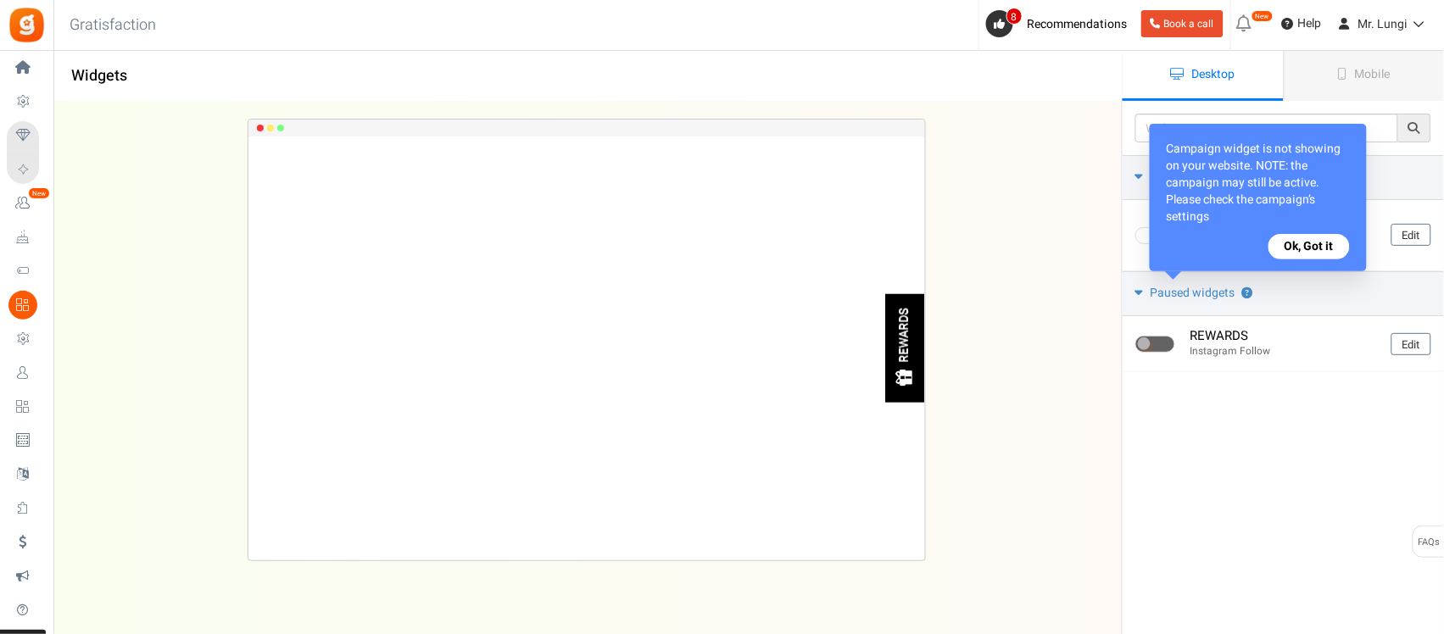
click at [1312, 240] on button "Ok, Got it" at bounding box center [1308, 246] width 81 height 25
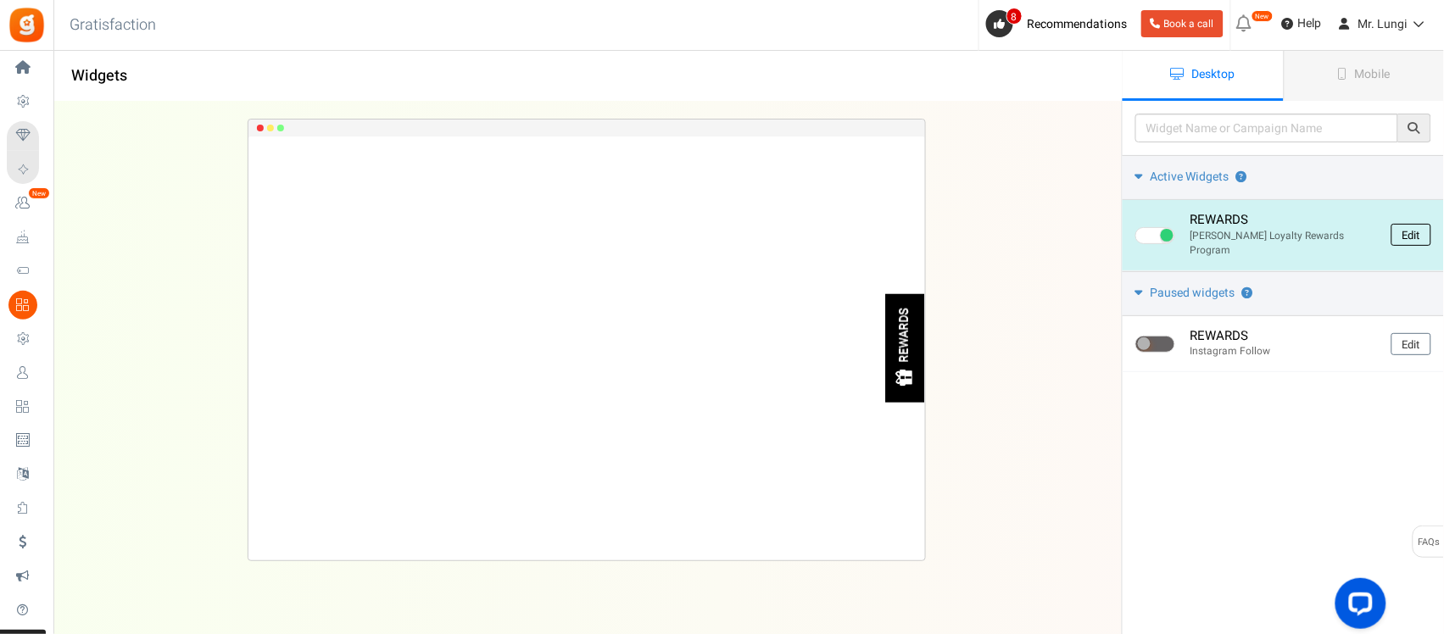
click at [1420, 224] on link "Edit" at bounding box center [1411, 235] width 40 height 22
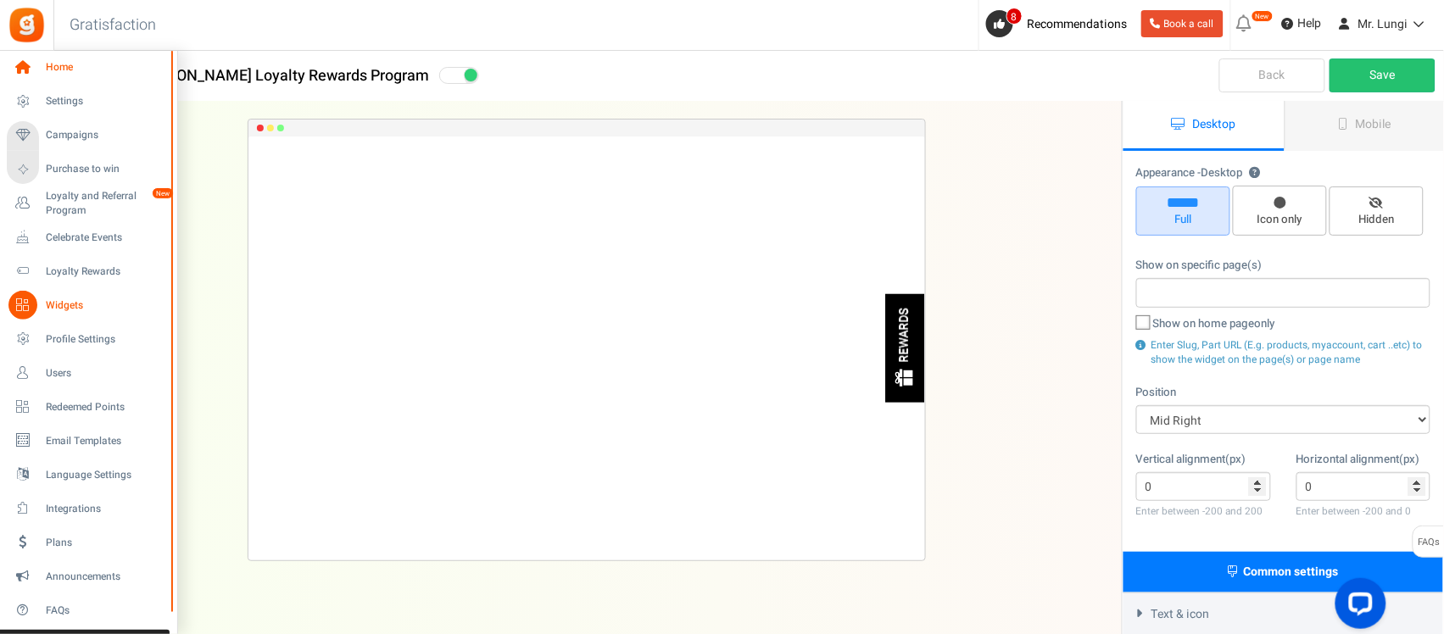
click at [53, 64] on span "Home" at bounding box center [105, 67] width 119 height 14
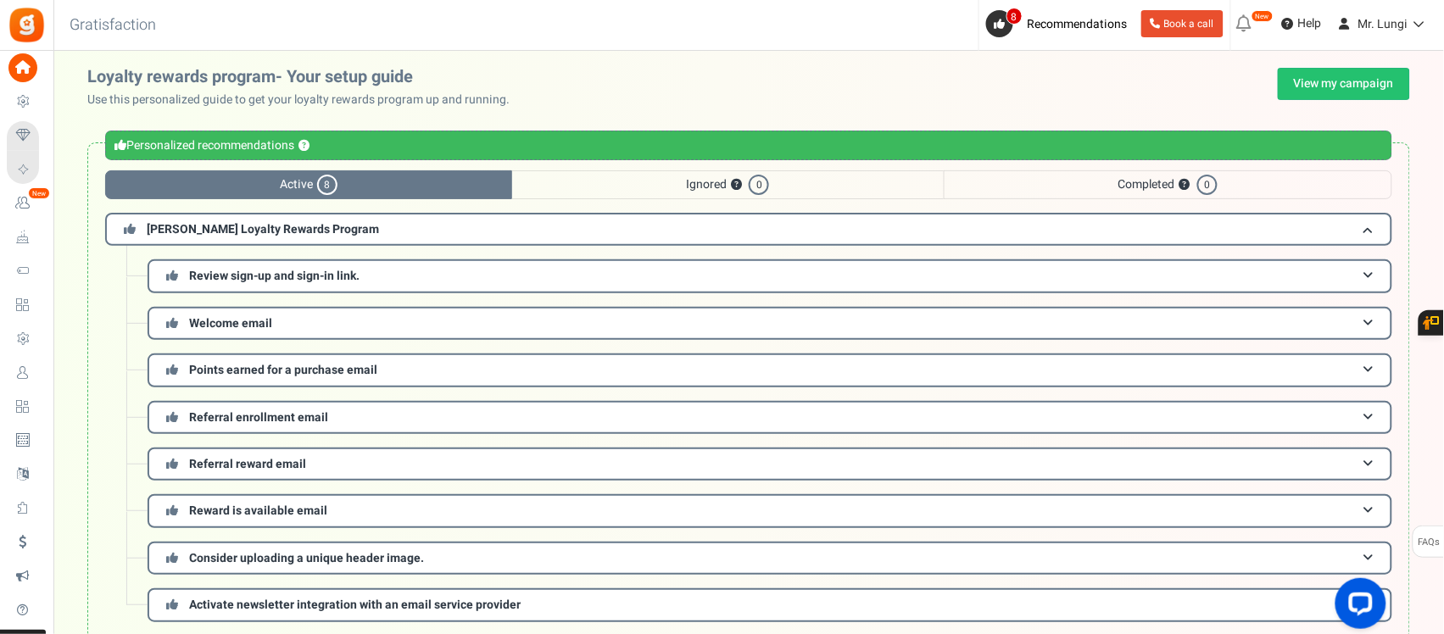
scroll to position [23, 0]
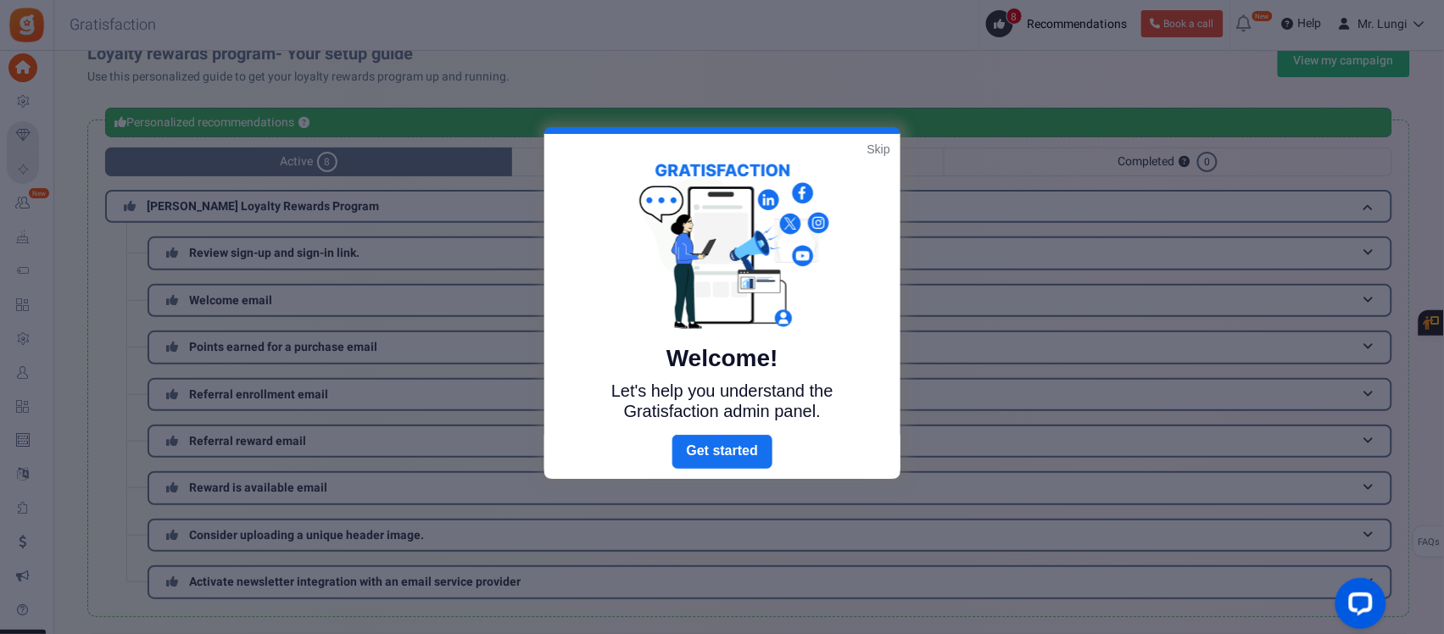
click at [874, 142] on link "Skip" at bounding box center [878, 149] width 23 height 17
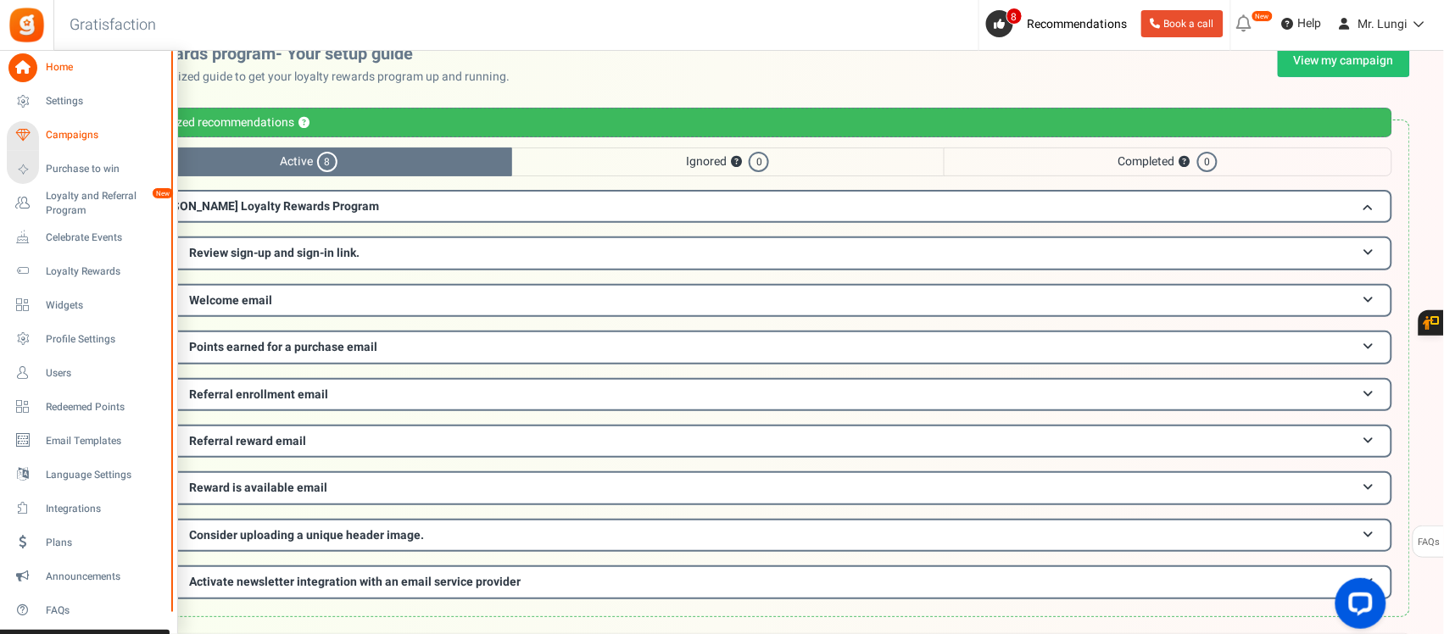
click at [49, 125] on link "Campaigns" at bounding box center [88, 135] width 163 height 29
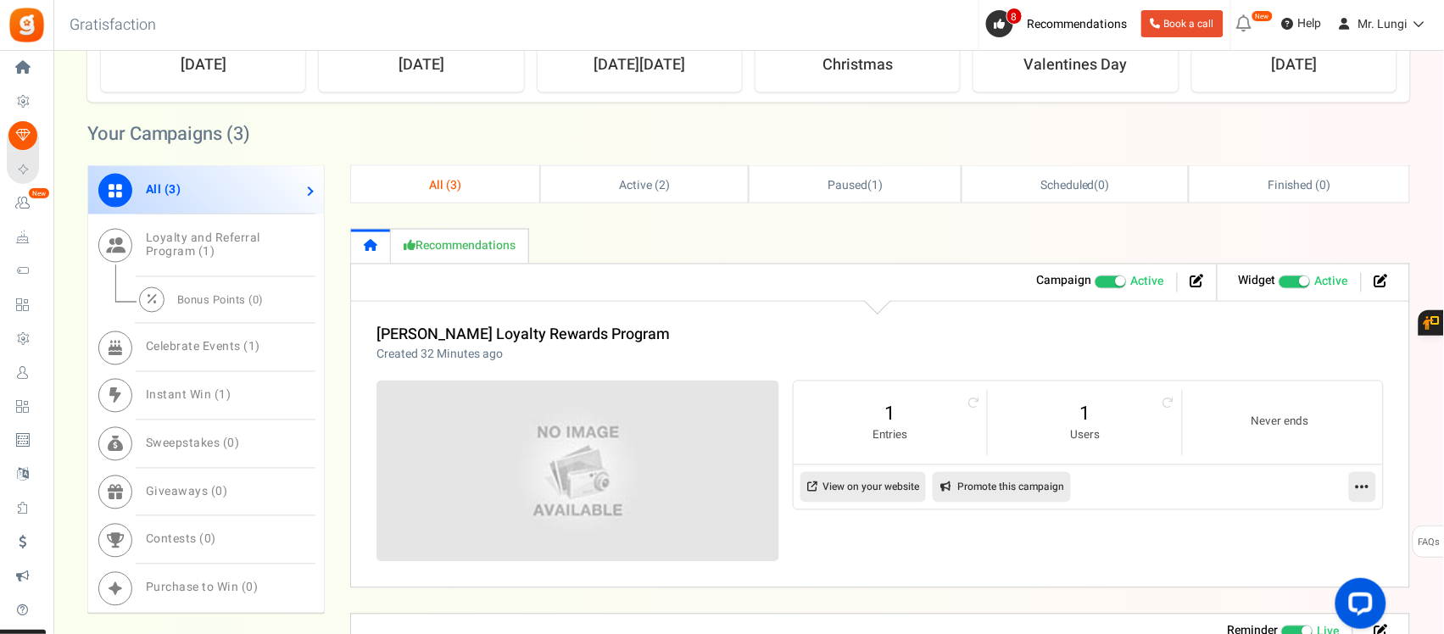
scroll to position [742, 0]
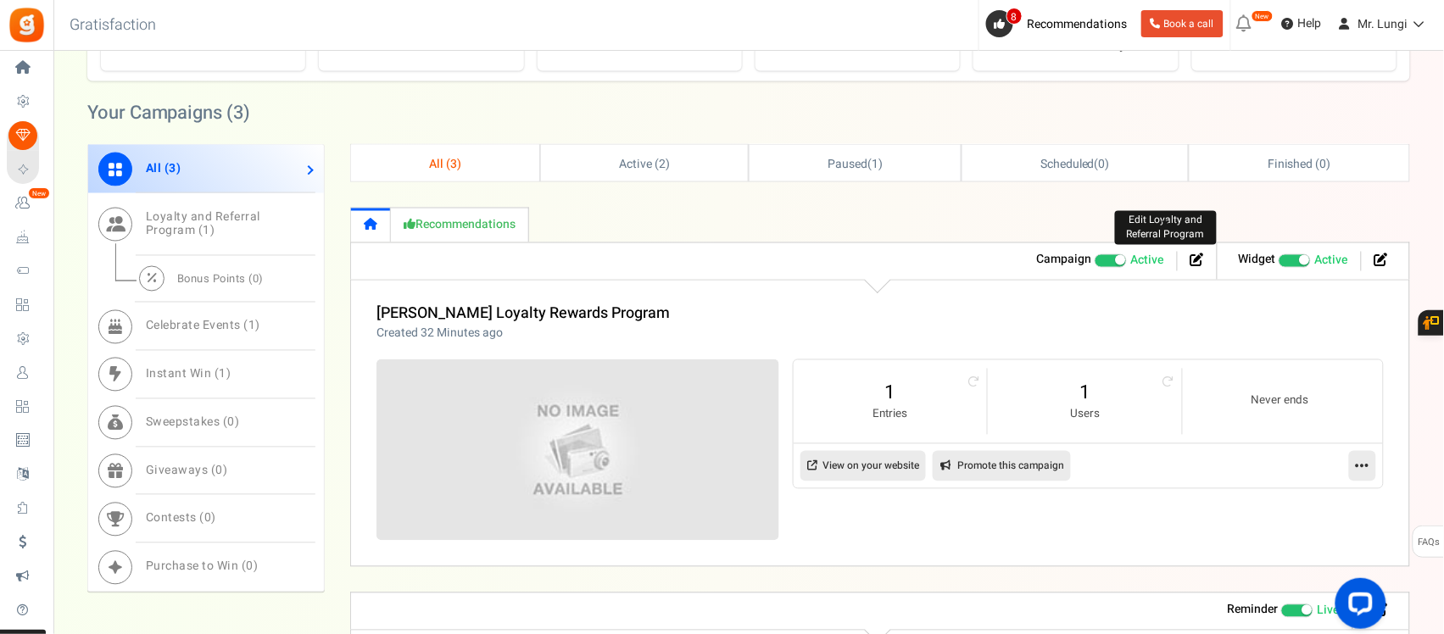
click at [1192, 264] on icon at bounding box center [1197, 260] width 14 height 14
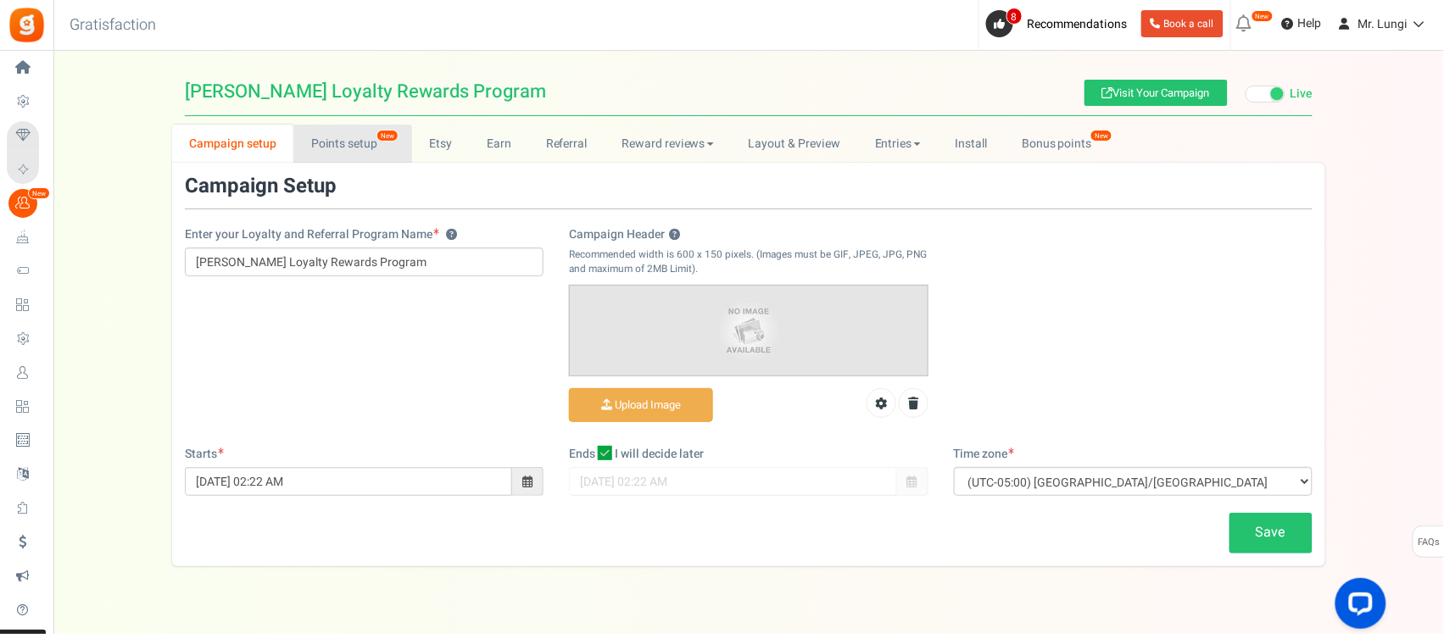
click at [337, 142] on link "Points setup New" at bounding box center [352, 144] width 118 height 38
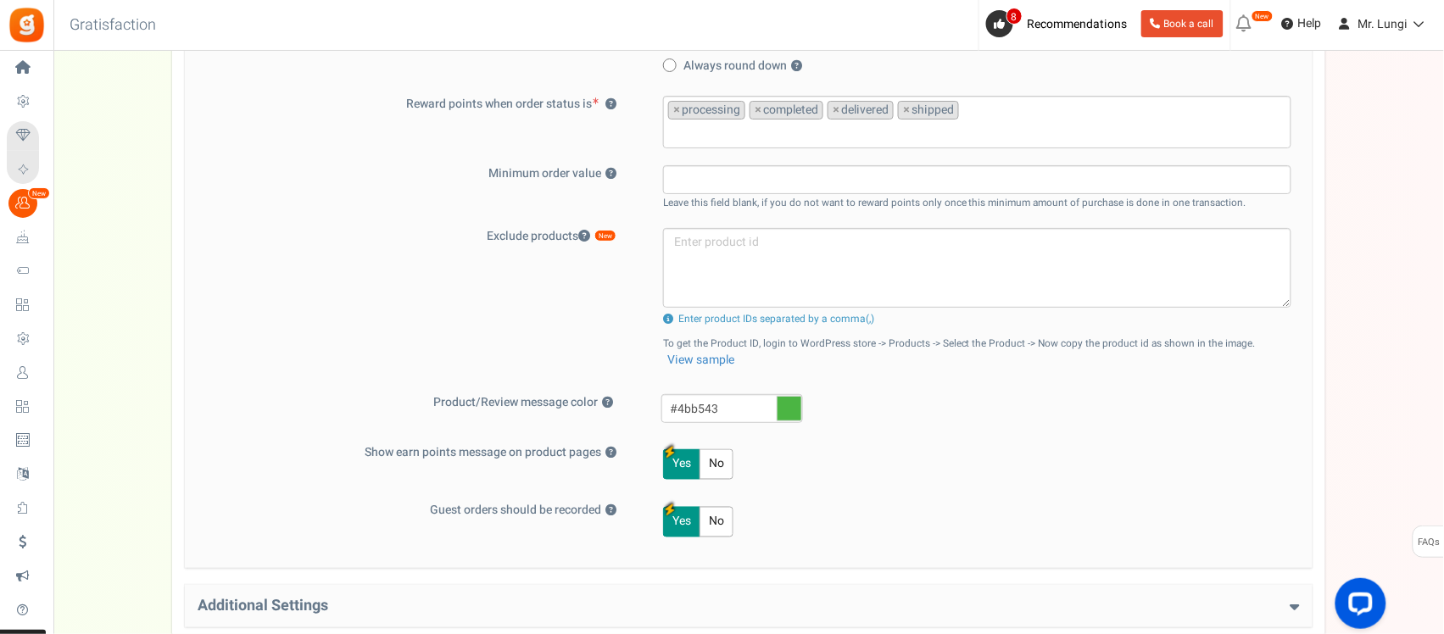
scroll to position [636, 0]
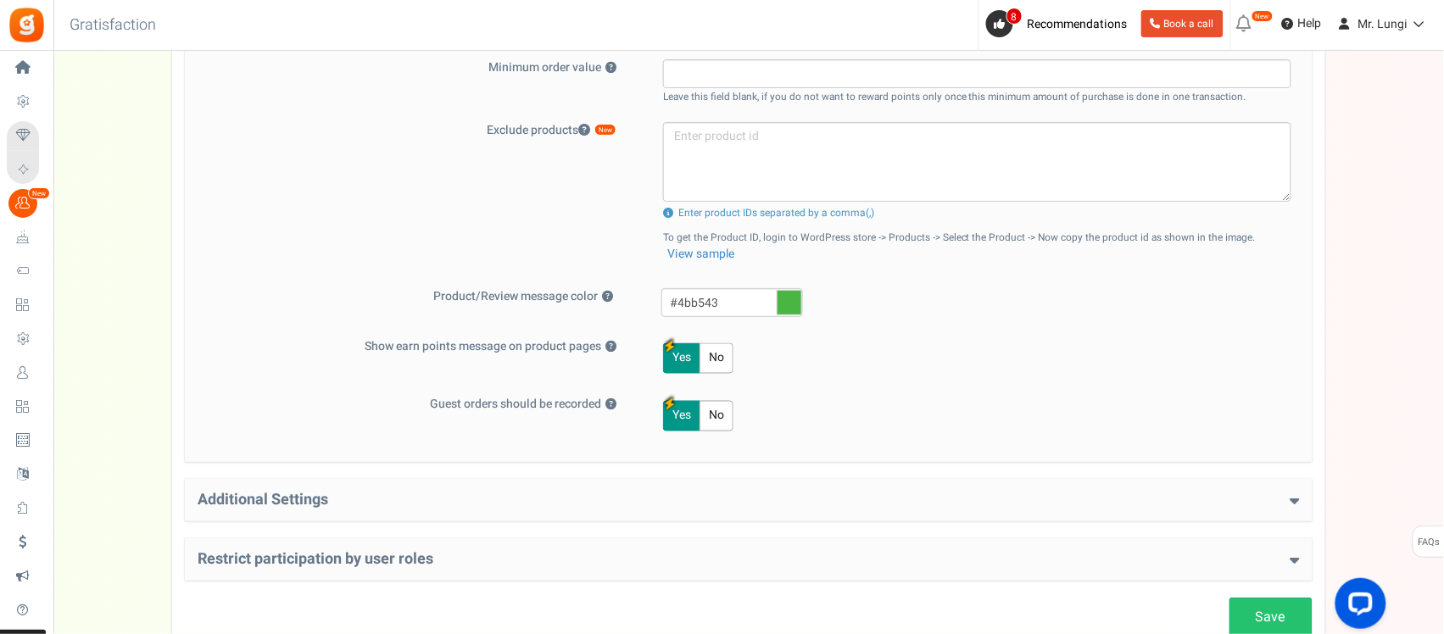
click at [542, 492] on div "Additional Settings Welcome Bonus ? Yes No Enter Welcome Points 100 Welcome Not…" at bounding box center [748, 500] width 1127 height 42
click at [574, 509] on h4 "Additional Settings" at bounding box center [749, 500] width 1102 height 17
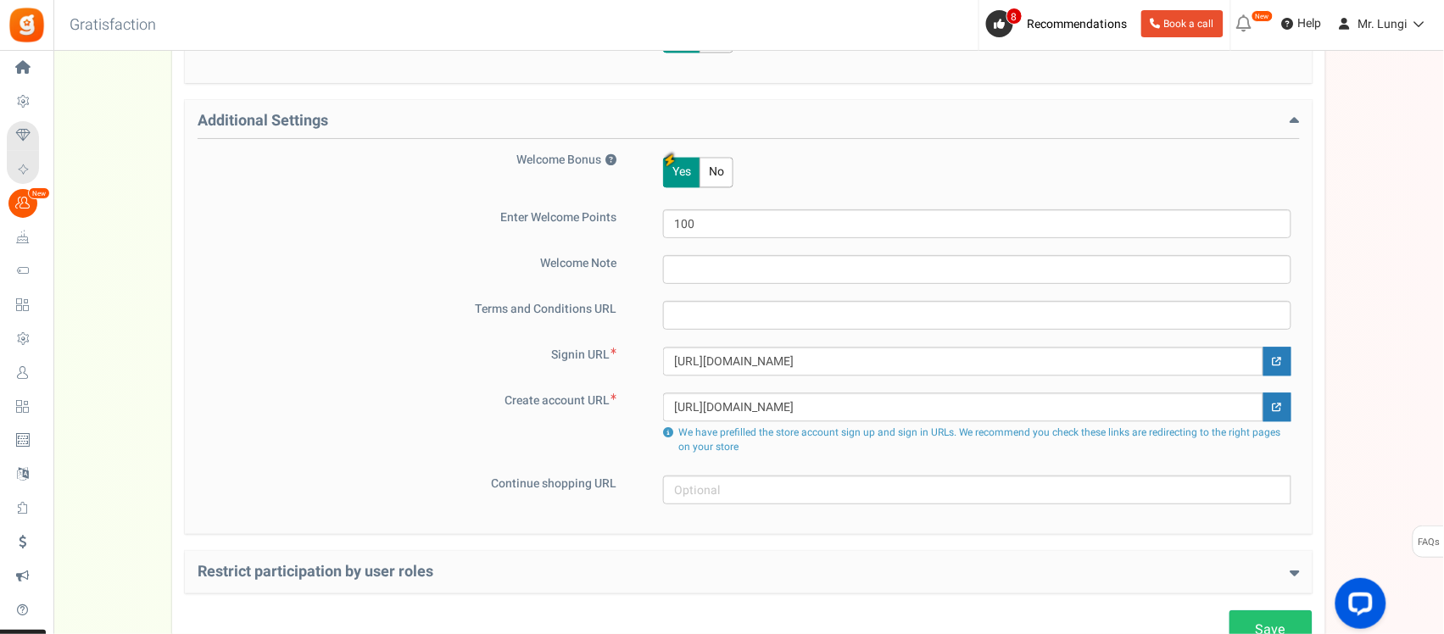
scroll to position [1060, 0]
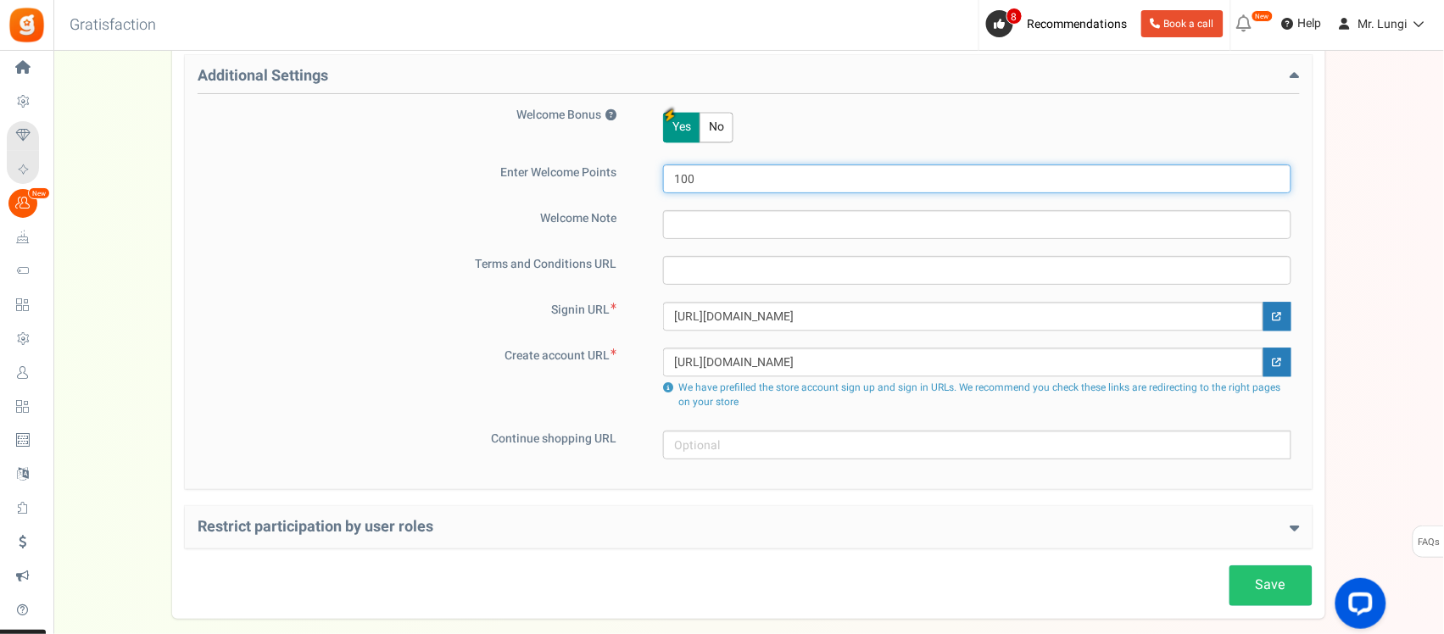
drag, startPoint x: 687, startPoint y: 180, endPoint x: 674, endPoint y: 181, distance: 12.7
click at [674, 181] on input "100" at bounding box center [977, 178] width 628 height 29
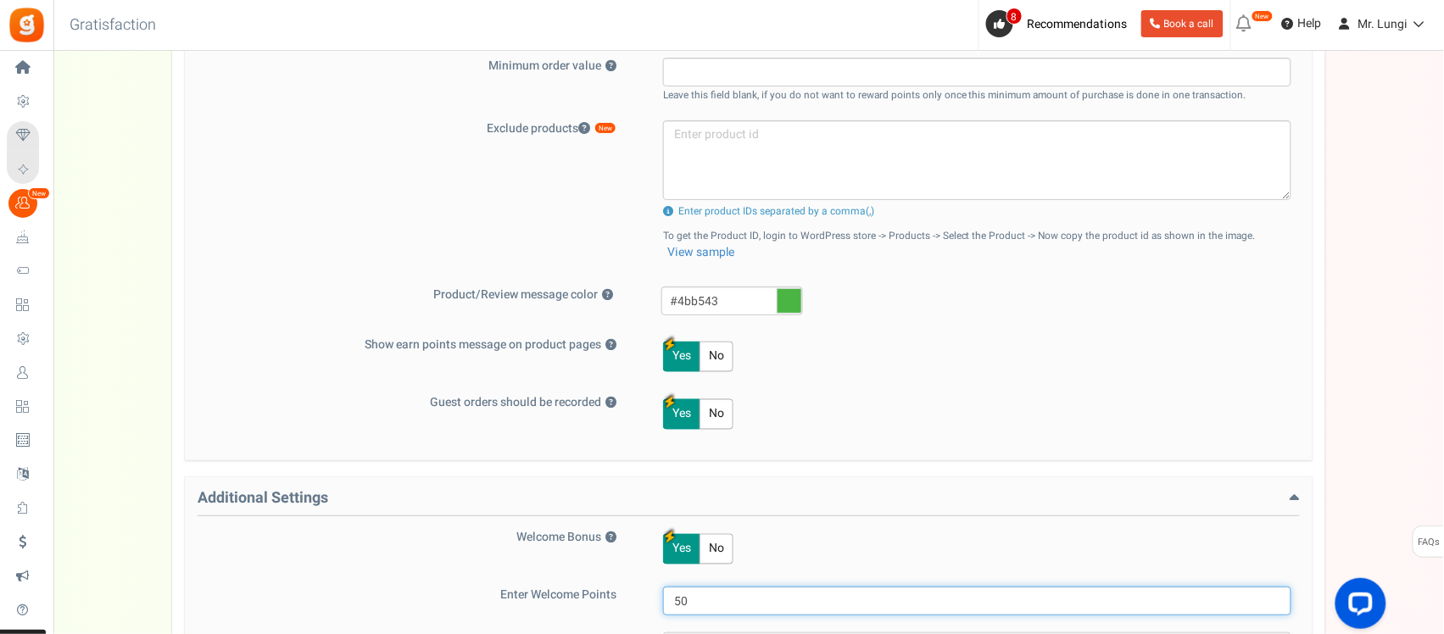
scroll to position [636, 0]
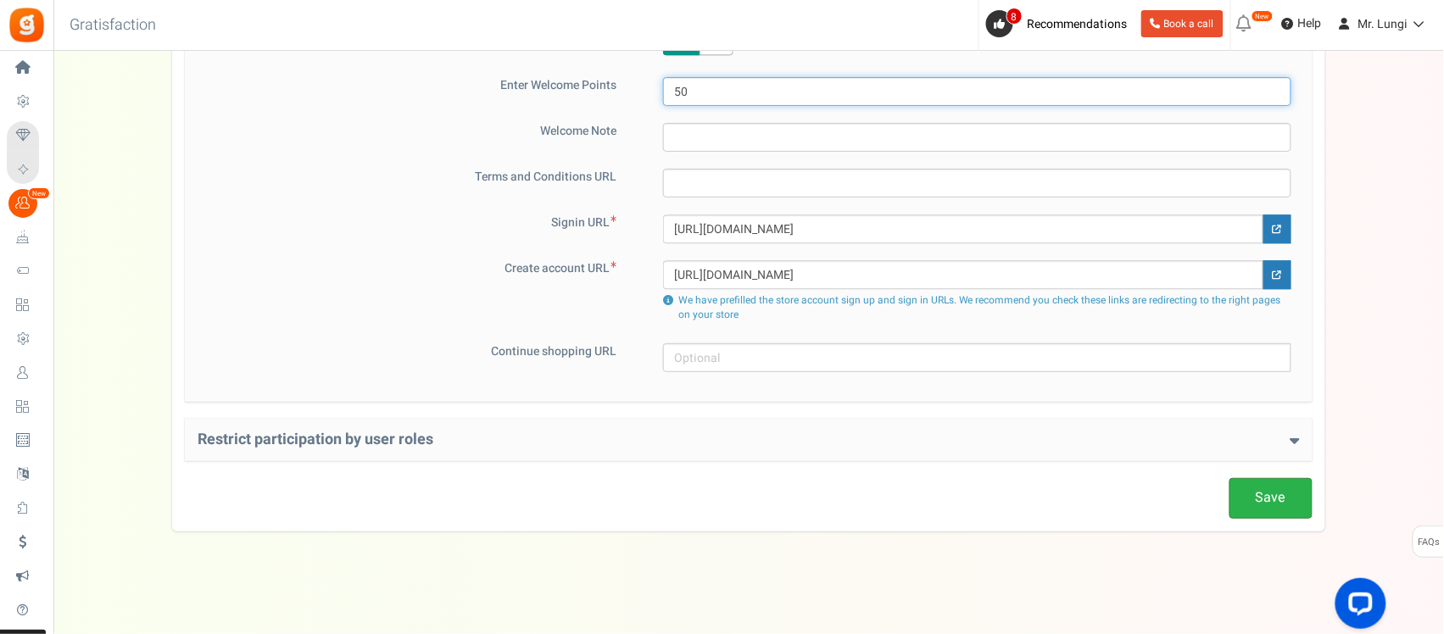
type input "50"
click at [1265, 509] on link "Save" at bounding box center [1270, 498] width 83 height 40
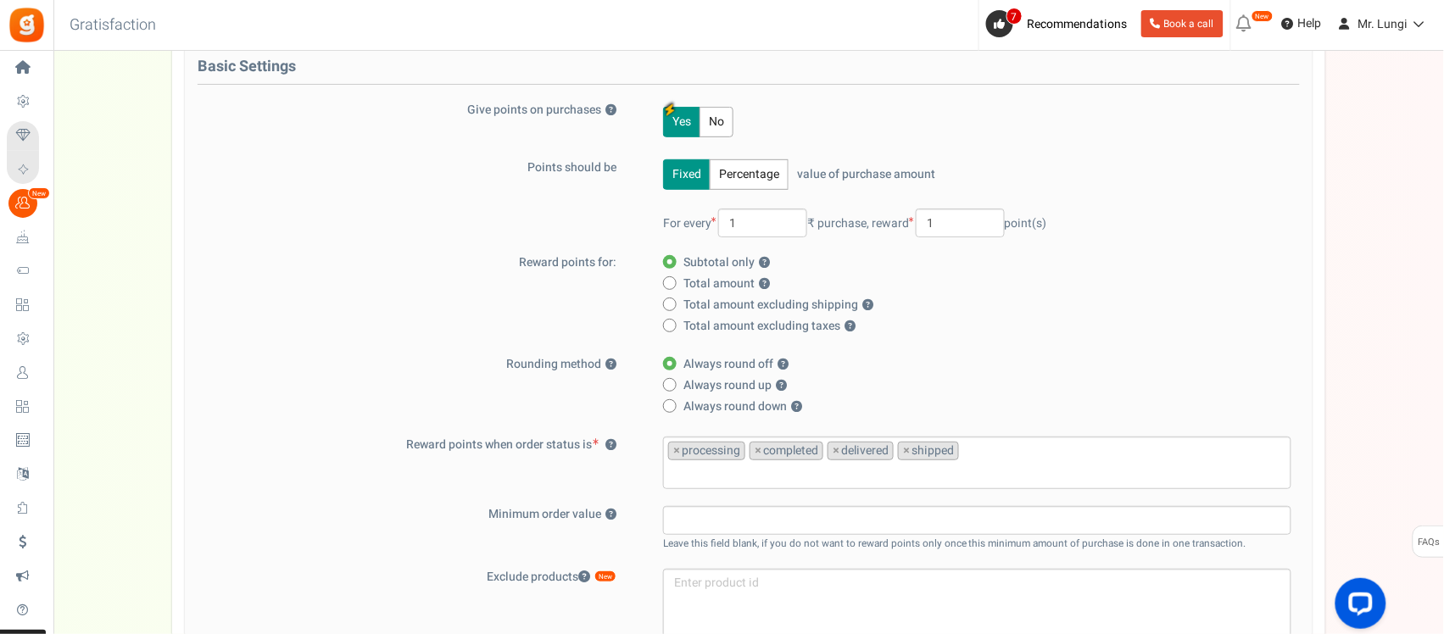
scroll to position [0, 0]
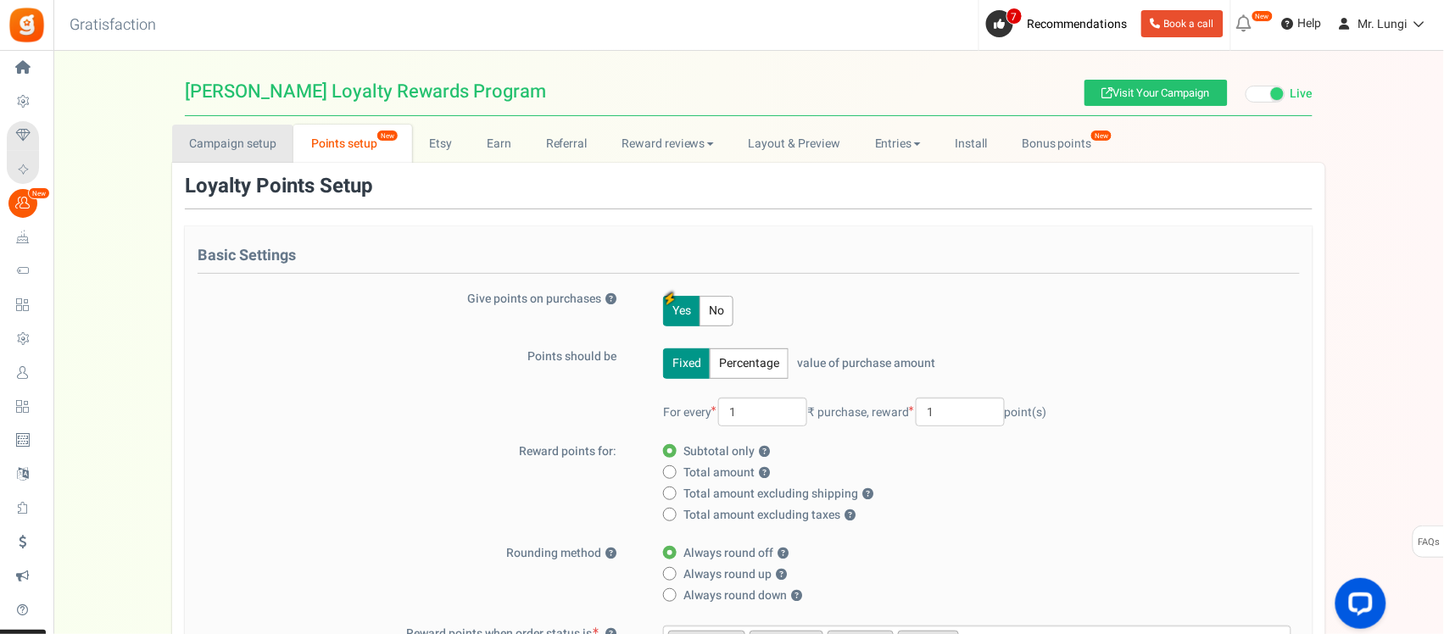
click at [221, 125] on link "Campaign setup" at bounding box center [232, 144] width 121 height 38
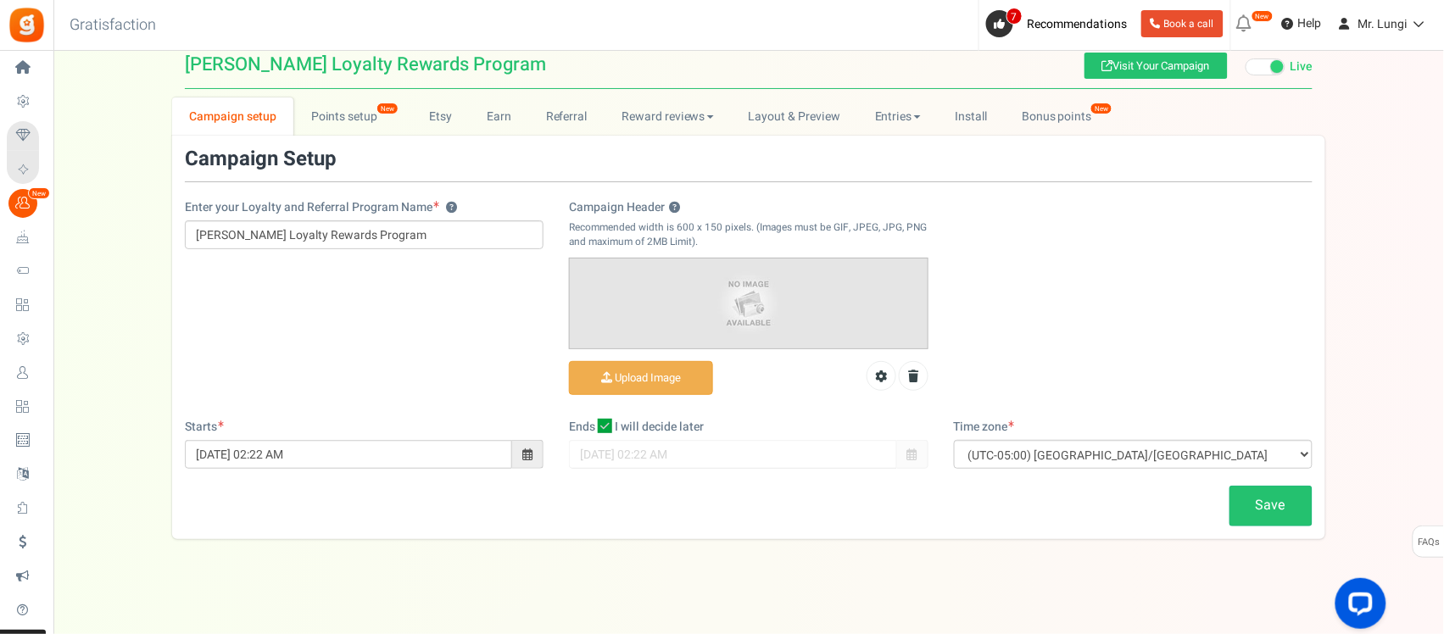
scroll to position [35, 0]
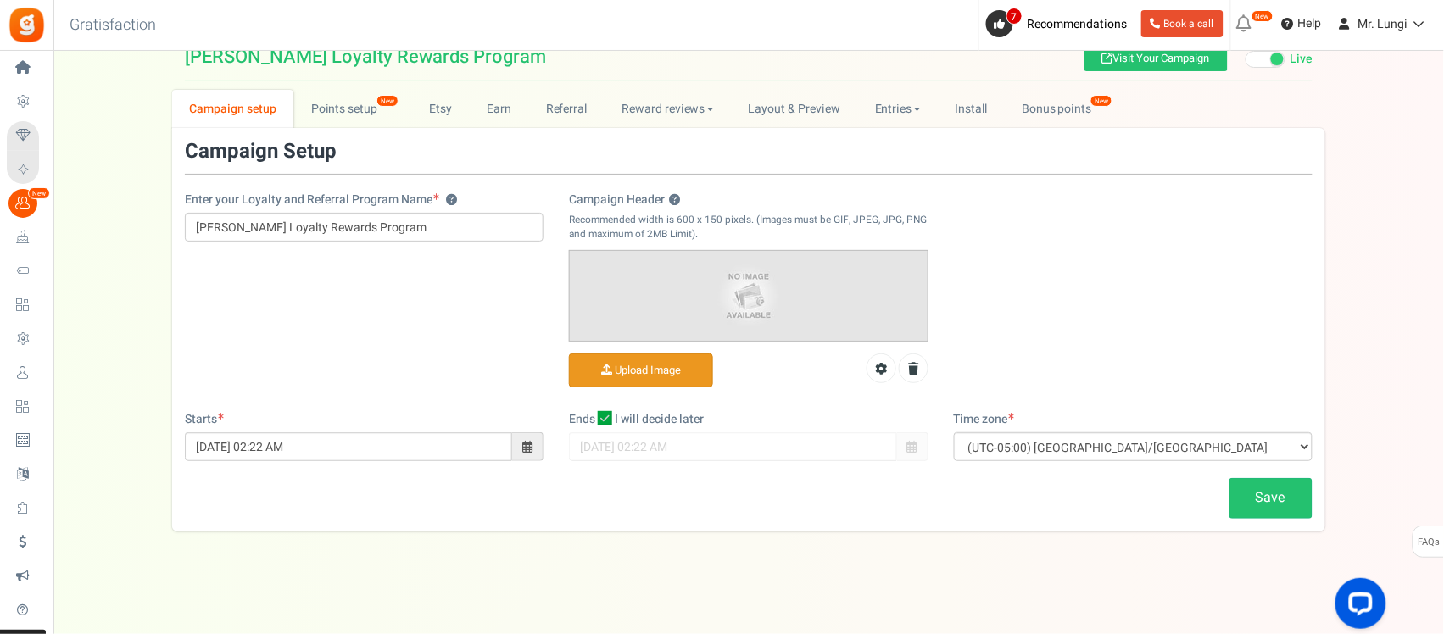
click at [668, 366] on input "Campaign Header ?" at bounding box center [641, 370] width 142 height 33
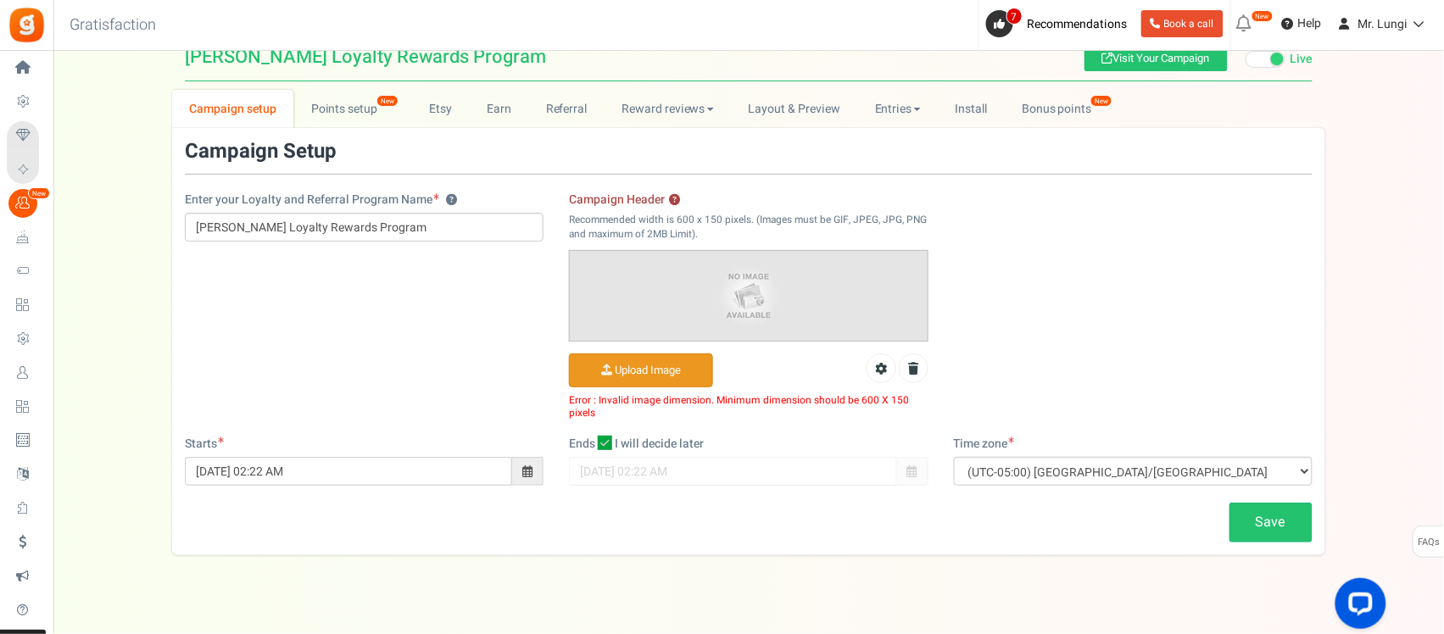
click at [655, 360] on input "Campaign Header ?" at bounding box center [641, 370] width 142 height 33
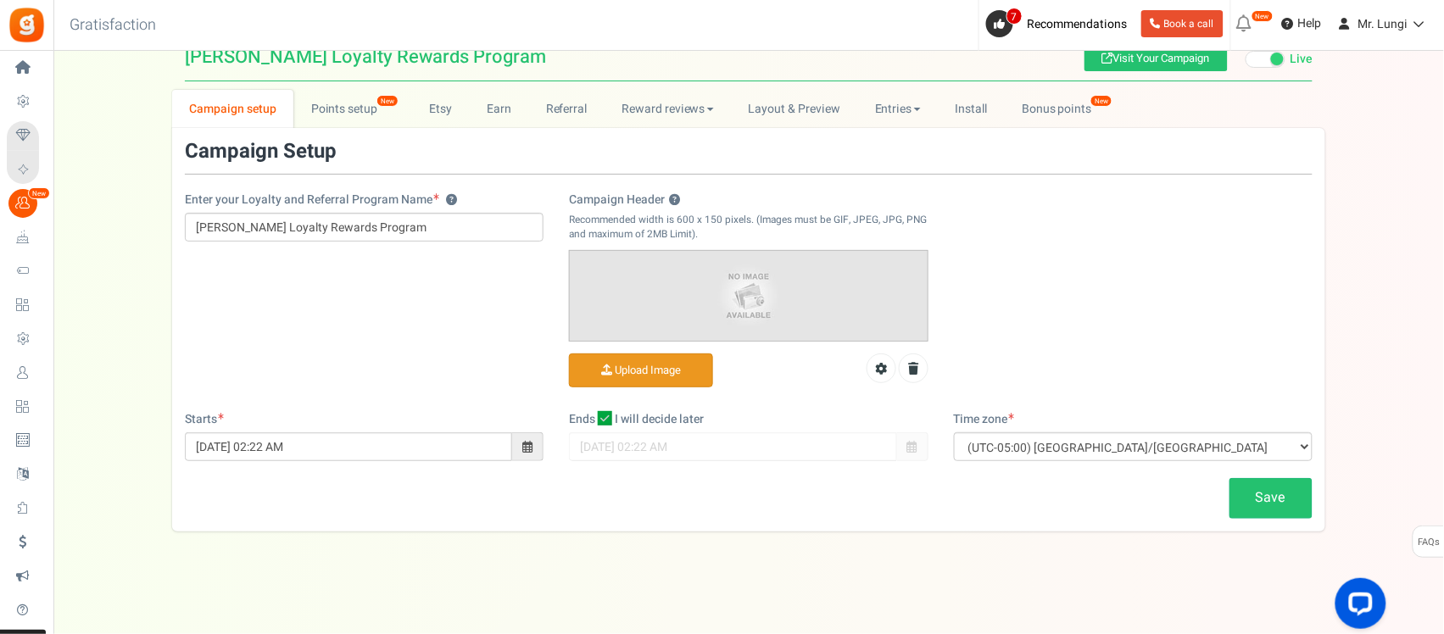
scroll to position [141, 0]
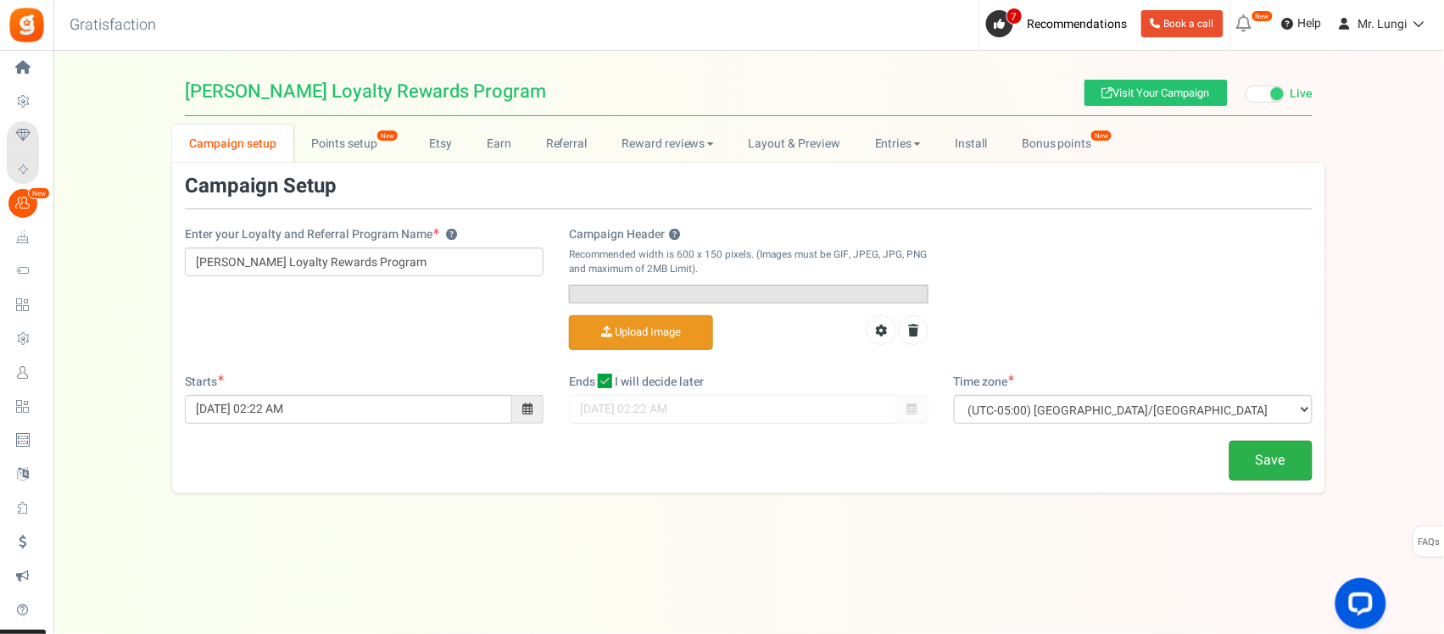
click at [1252, 481] on link "Save" at bounding box center [1270, 461] width 83 height 40
click at [918, 345] on link at bounding box center [914, 330] width 30 height 30
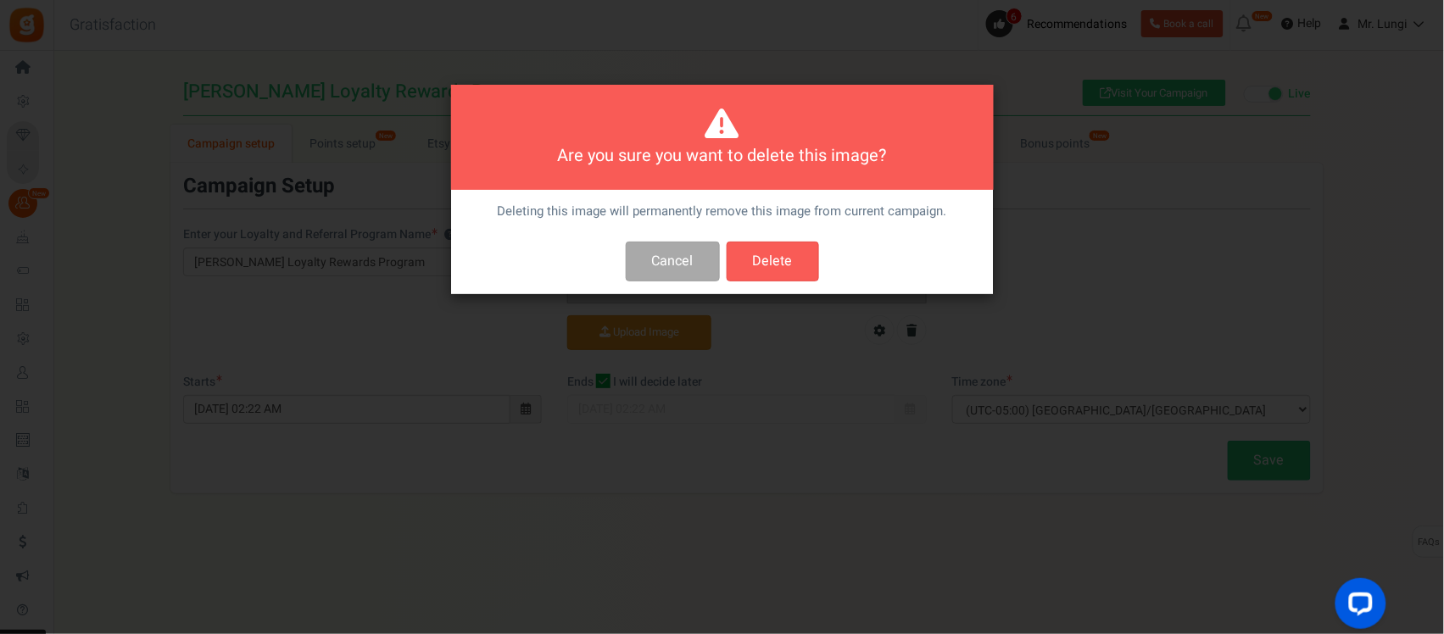
scroll to position [0, 0]
click at [782, 252] on button "Delete" at bounding box center [772, 262] width 92 height 40
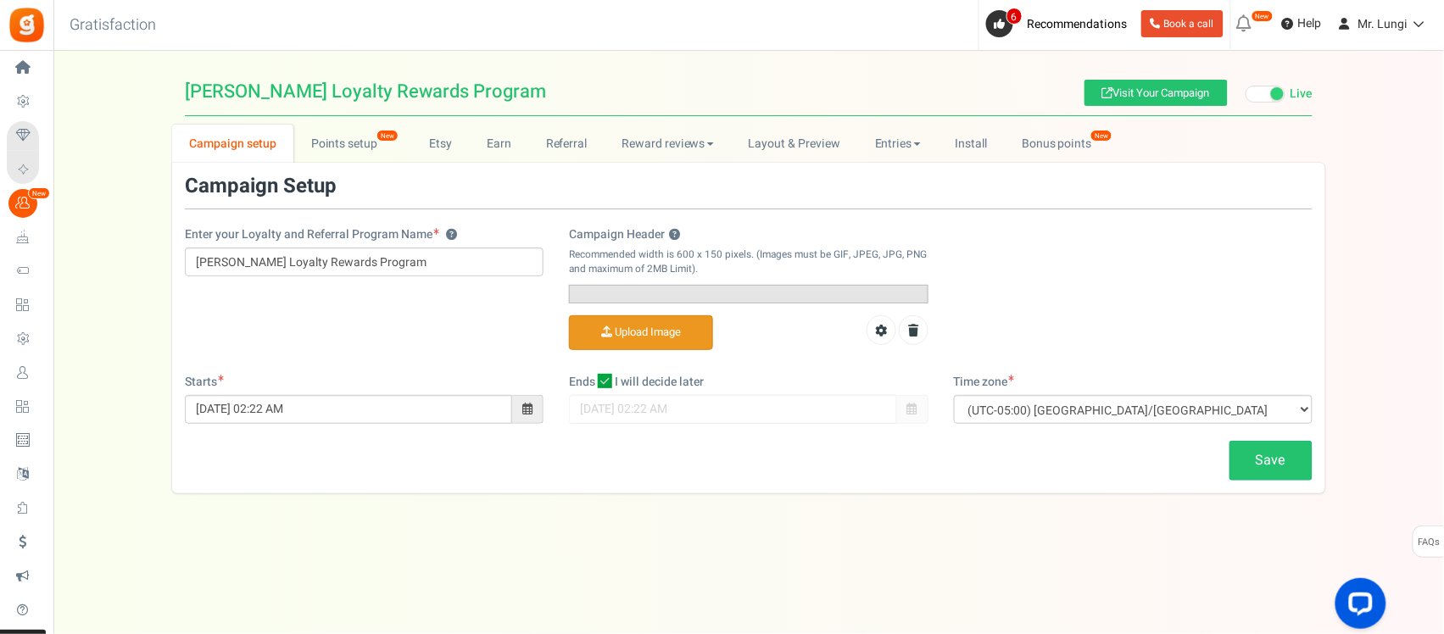
scroll to position [35, 0]
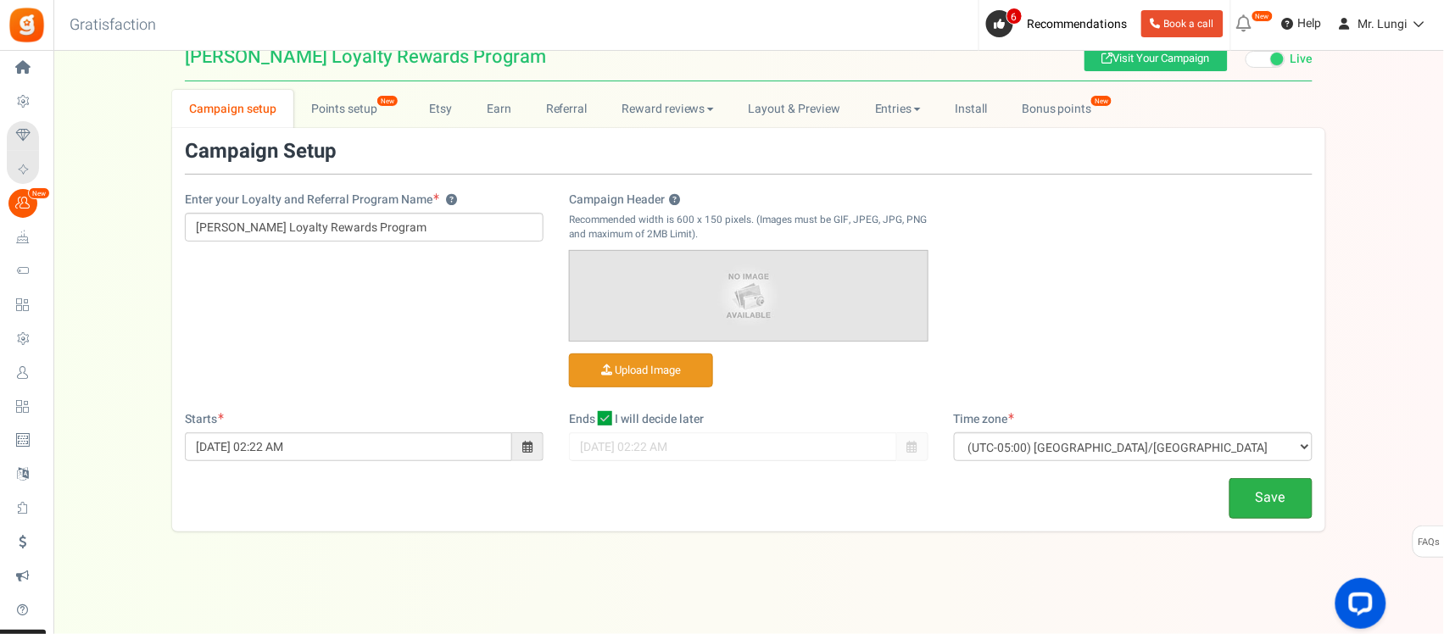
click at [1269, 497] on link "Save" at bounding box center [1270, 498] width 83 height 40
click at [364, 107] on link "Points setup New" at bounding box center [352, 109] width 118 height 38
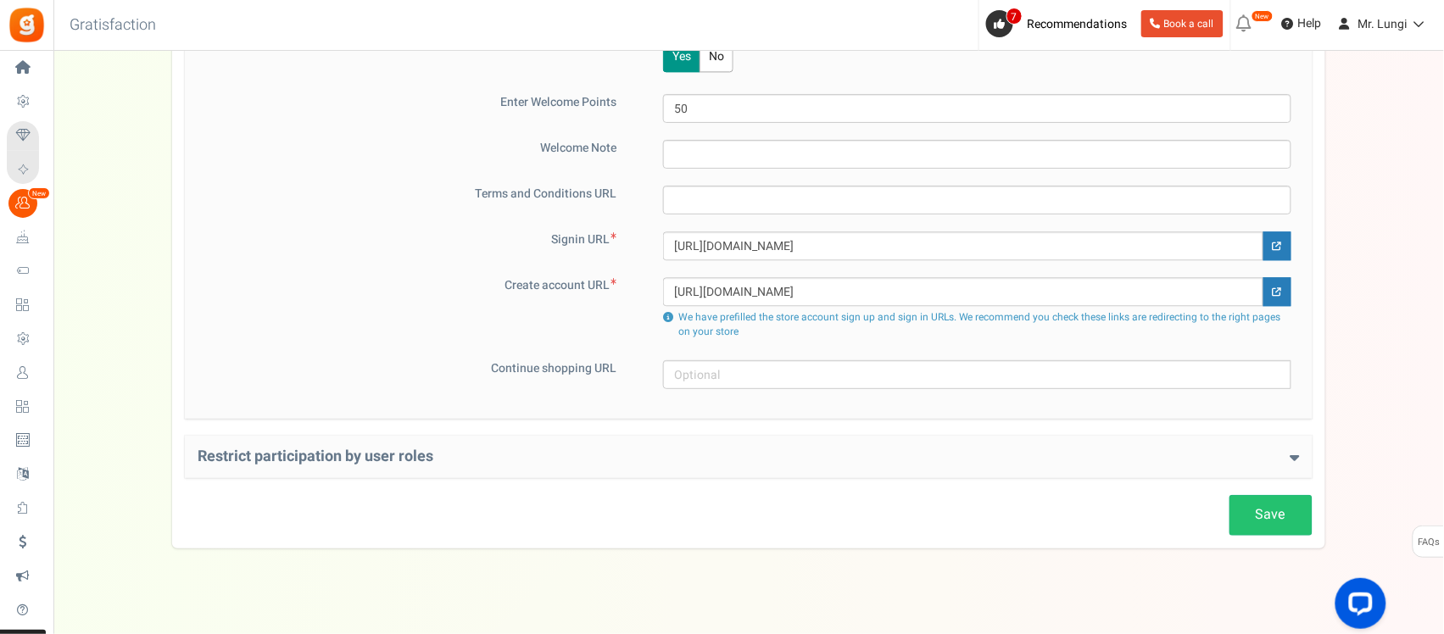
scroll to position [1149, 0]
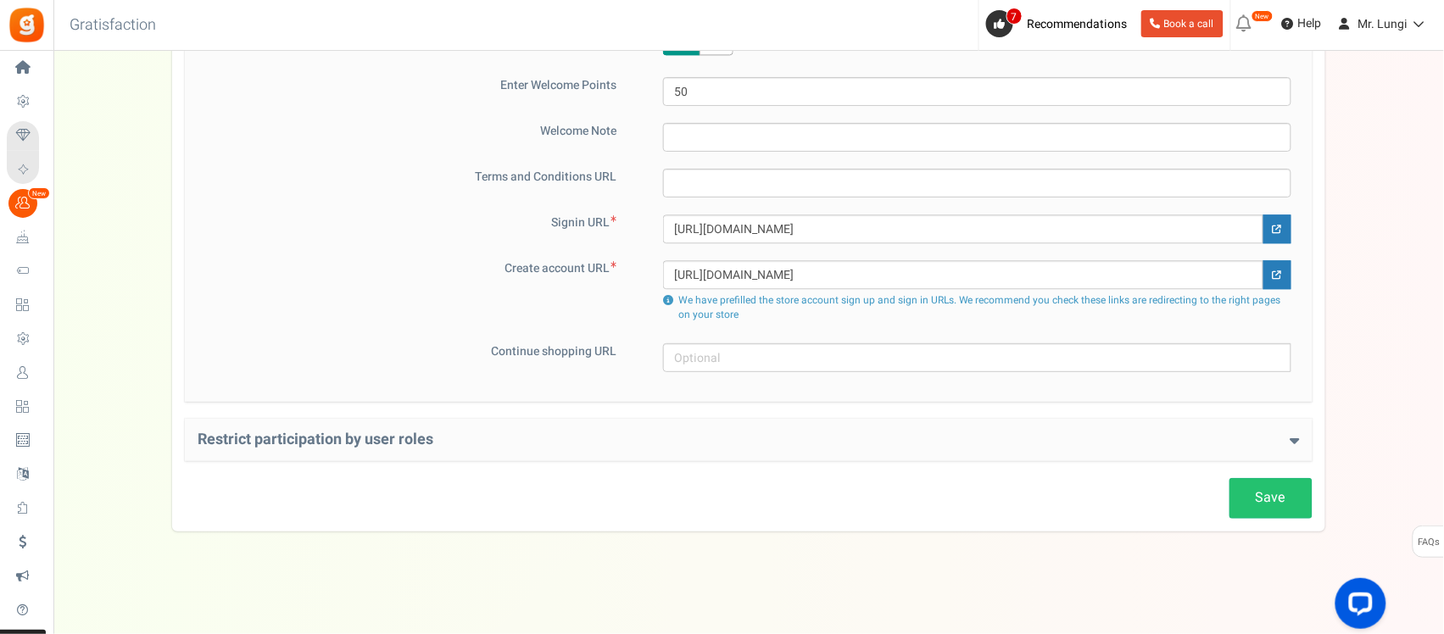
click at [712, 447] on h4 "Restrict participation by user roles" at bounding box center [749, 439] width 1102 height 17
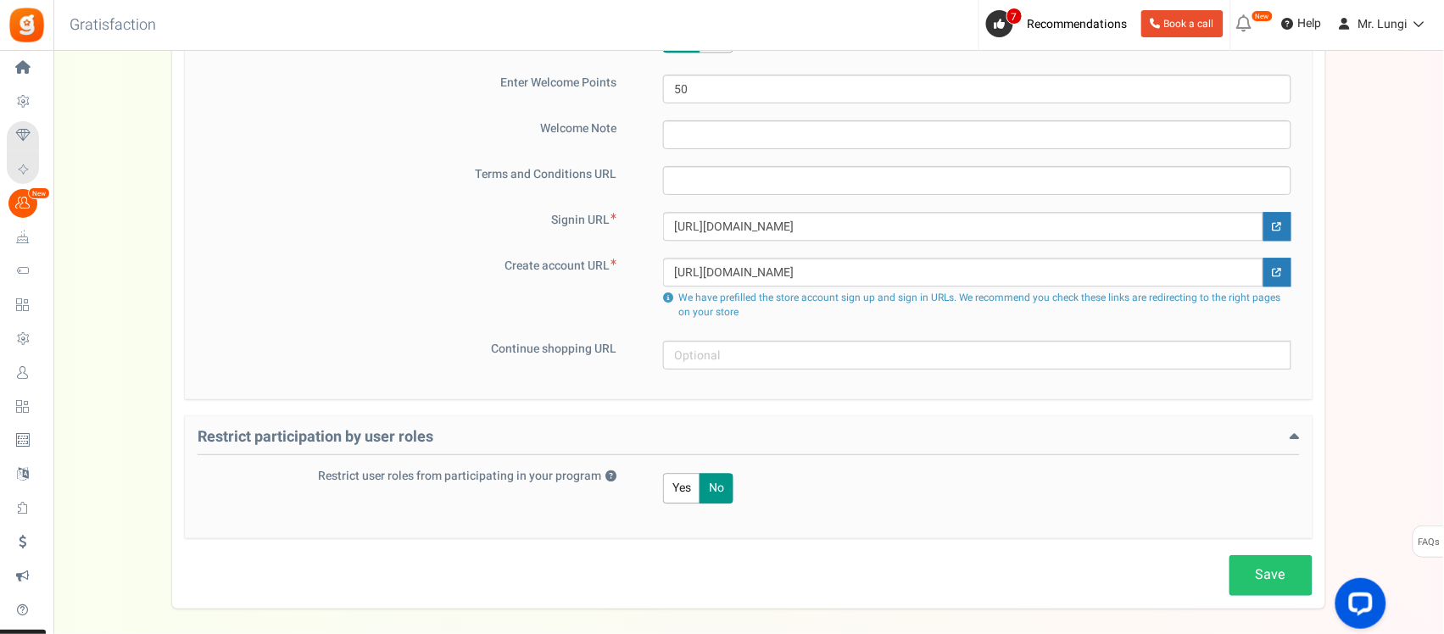
click at [712, 447] on h4 "Restrict participation by user roles" at bounding box center [749, 442] width 1102 height 26
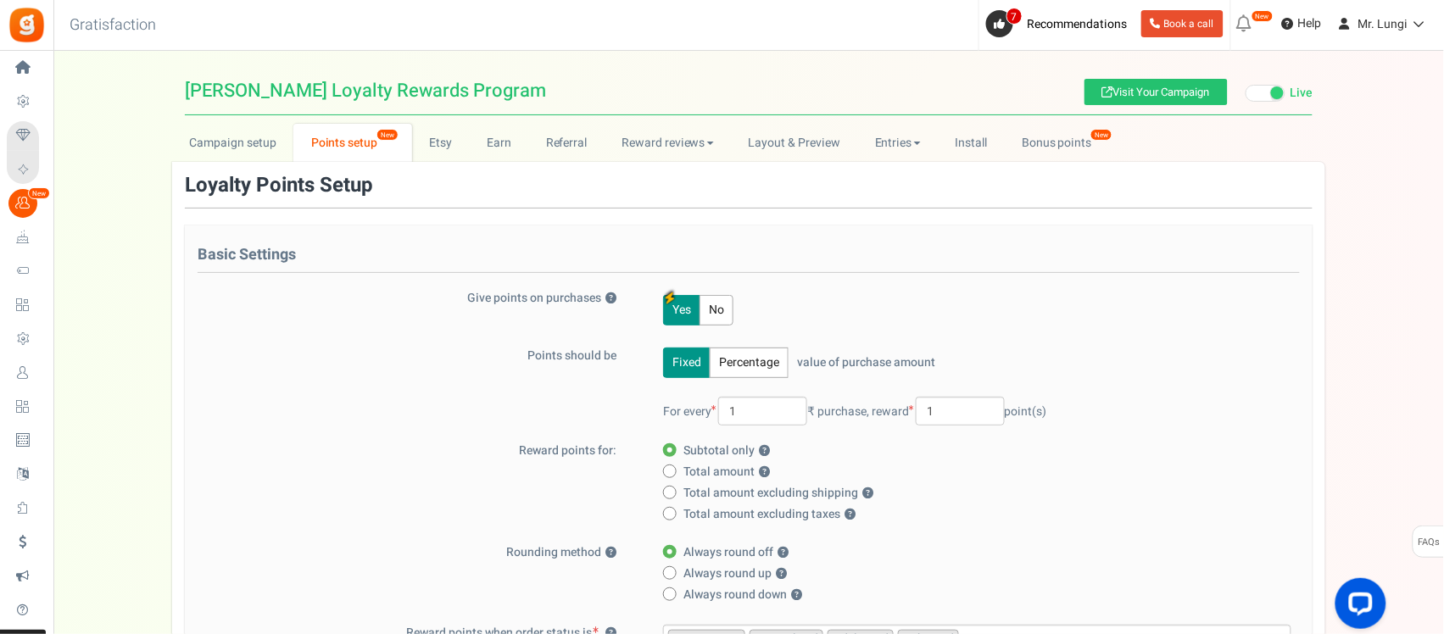
scroll to position [0, 0]
click at [509, 140] on link "Earn" at bounding box center [499, 144] width 59 height 38
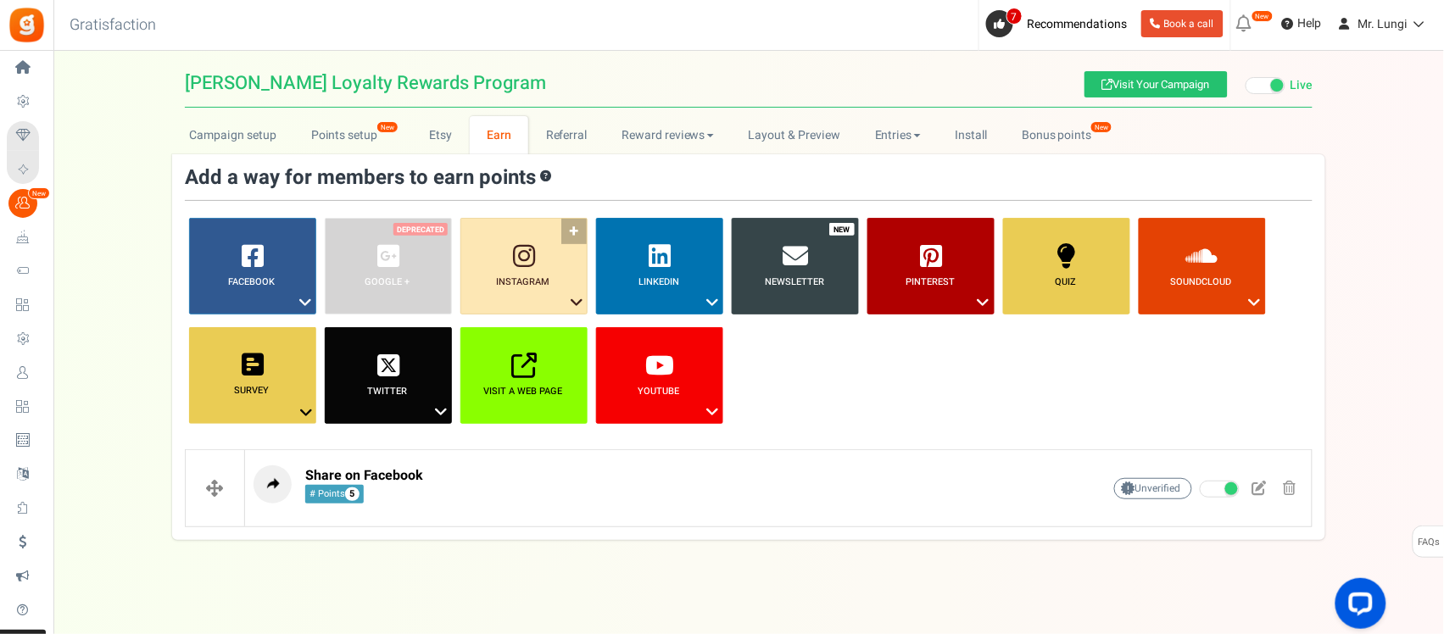
scroll to position [17, 0]
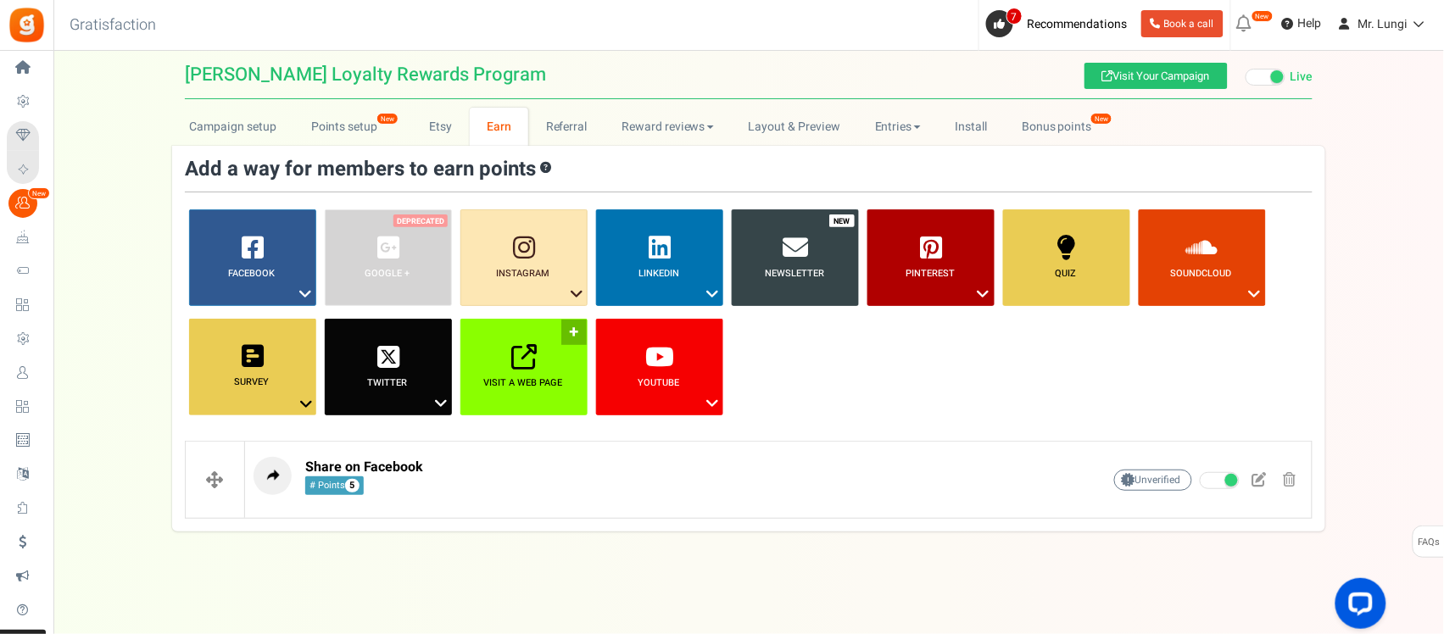
click at [552, 378] on b "Visit a web page" at bounding box center [523, 383] width 79 height 14
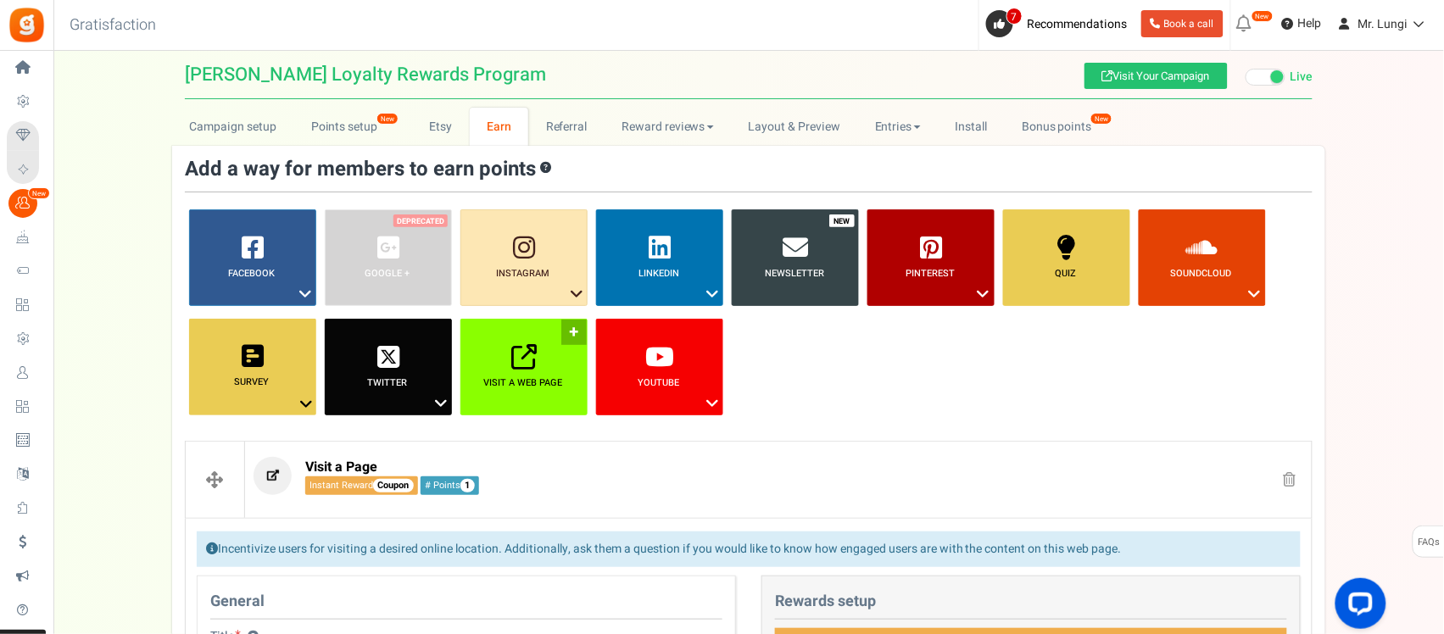
scroll to position [365, 0]
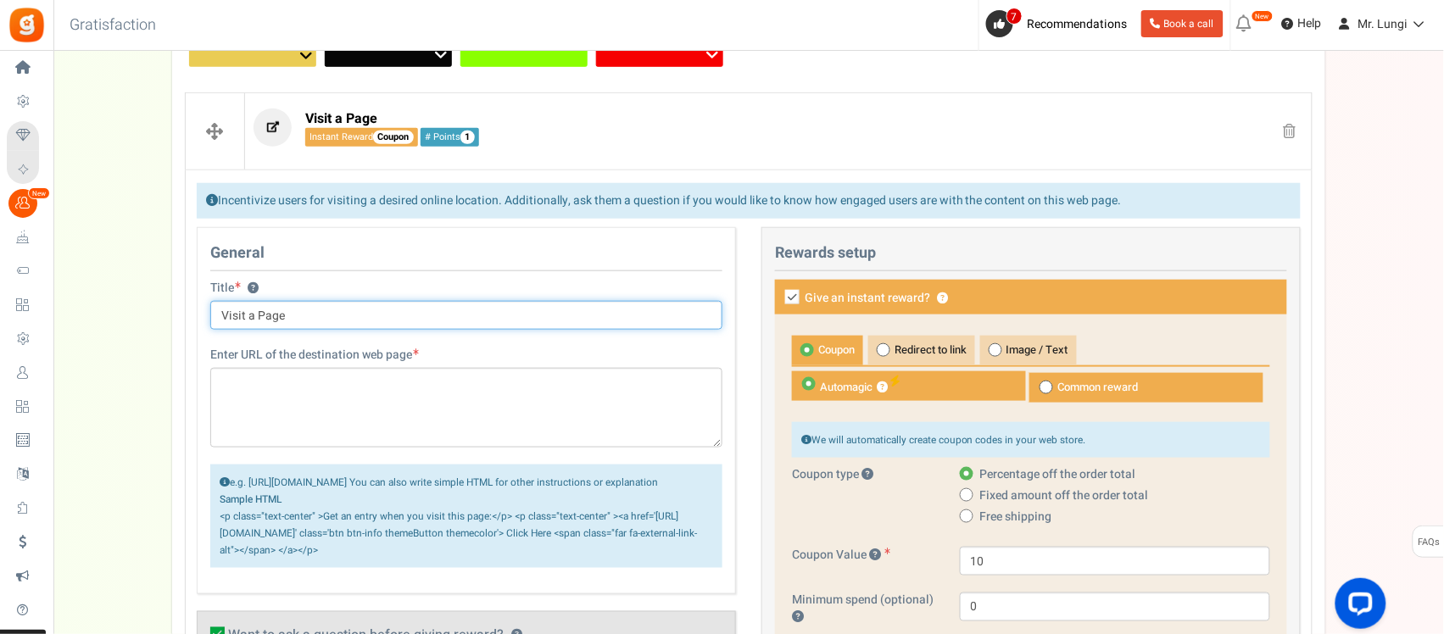
click at [303, 316] on input "Visit a Page" at bounding box center [466, 315] width 512 height 29
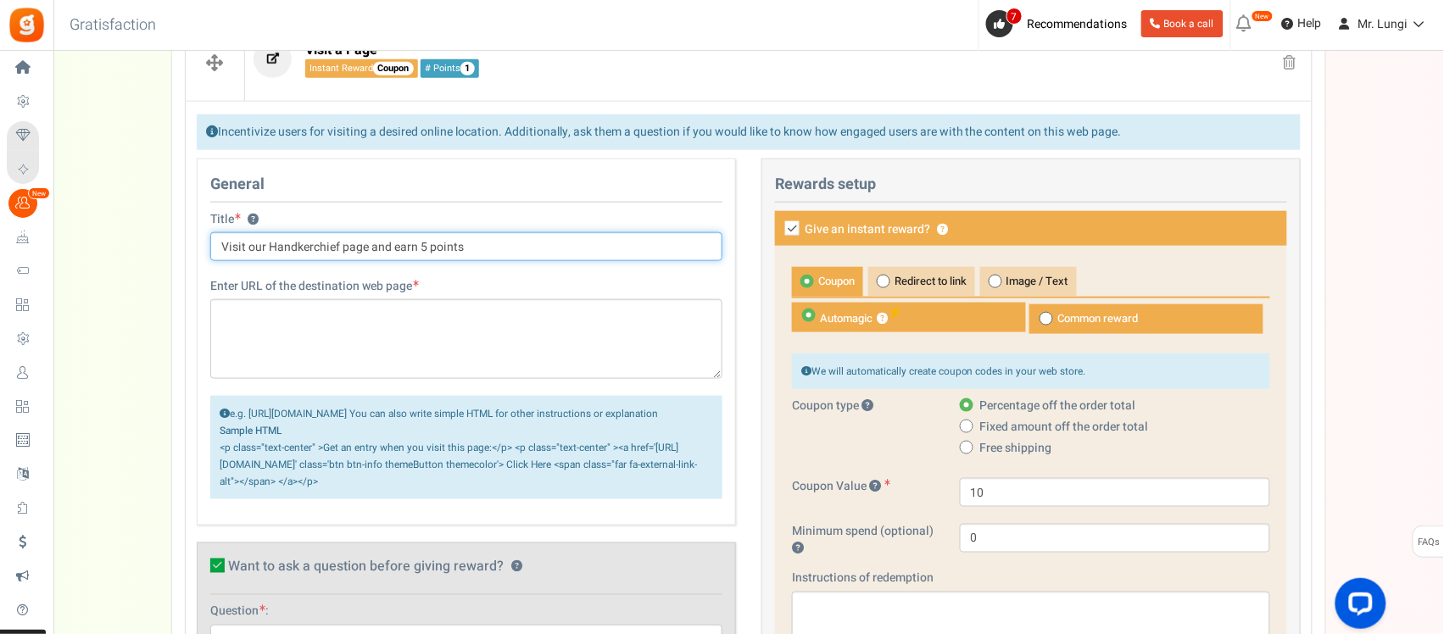
scroll to position [471, 0]
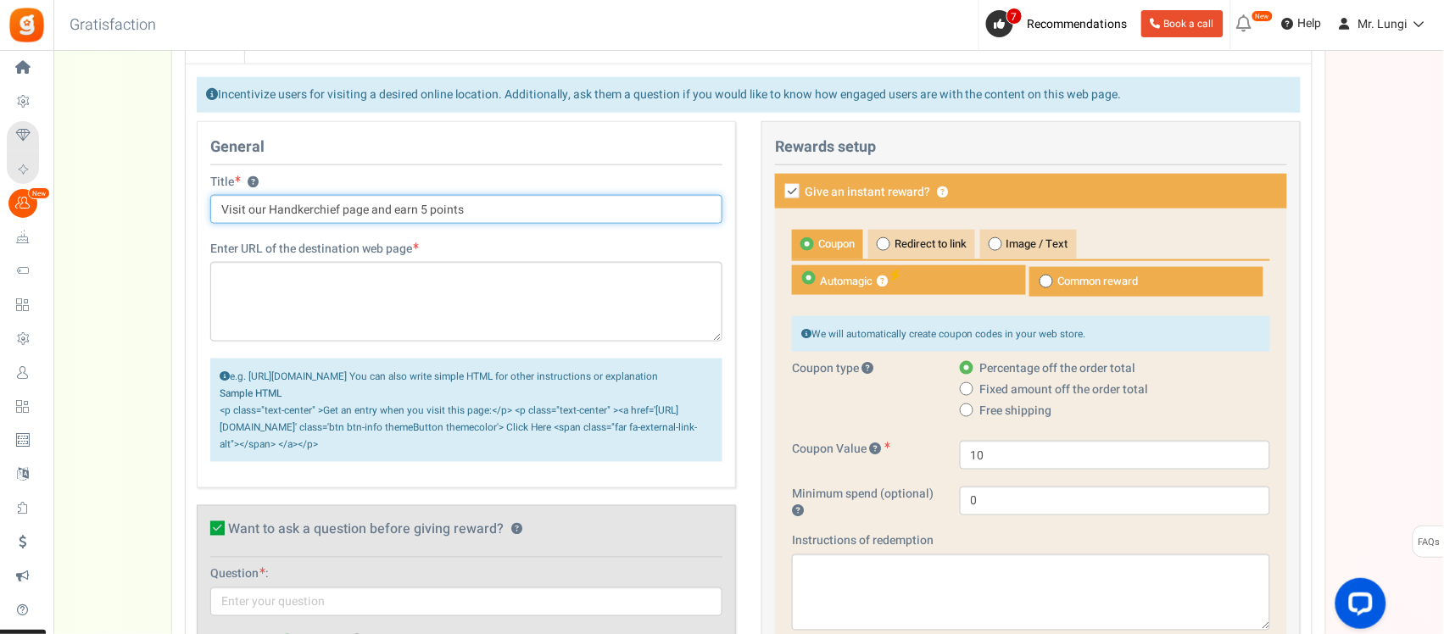
type input "Visit our Handkerchief page and earn 5 points"
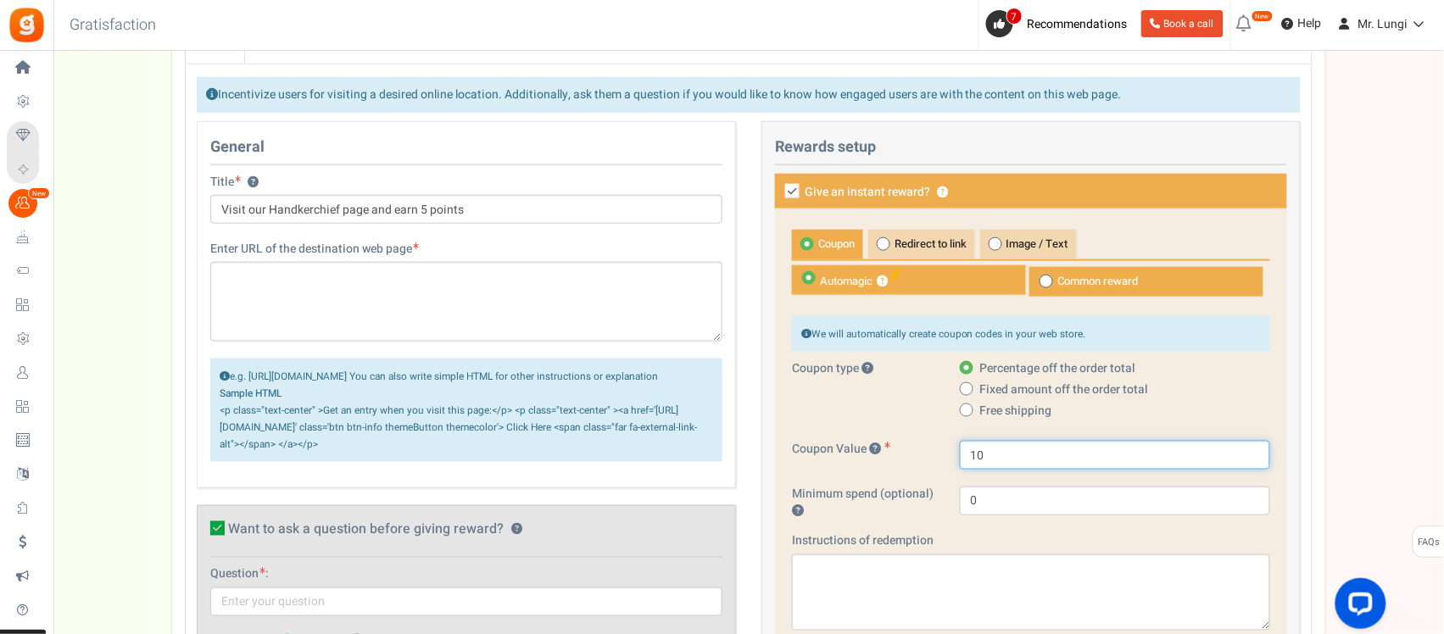
click at [977, 462] on input "10" at bounding box center [1115, 455] width 310 height 29
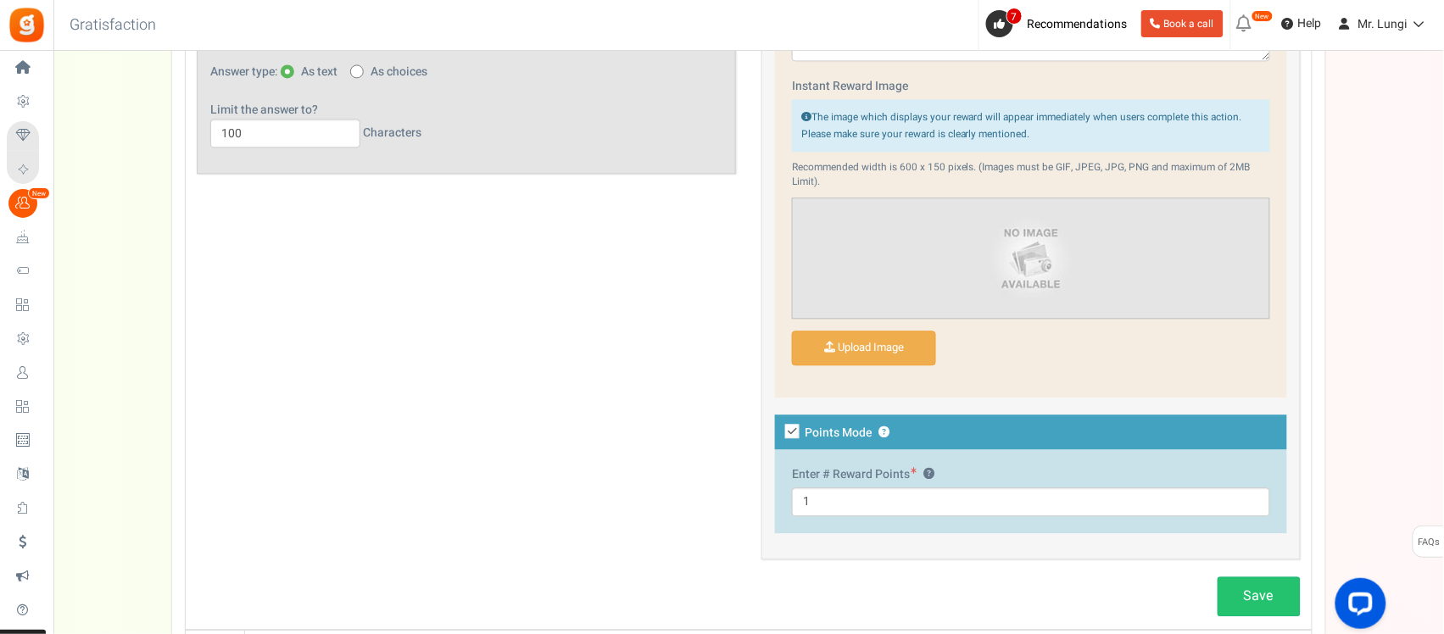
scroll to position [1107, 0]
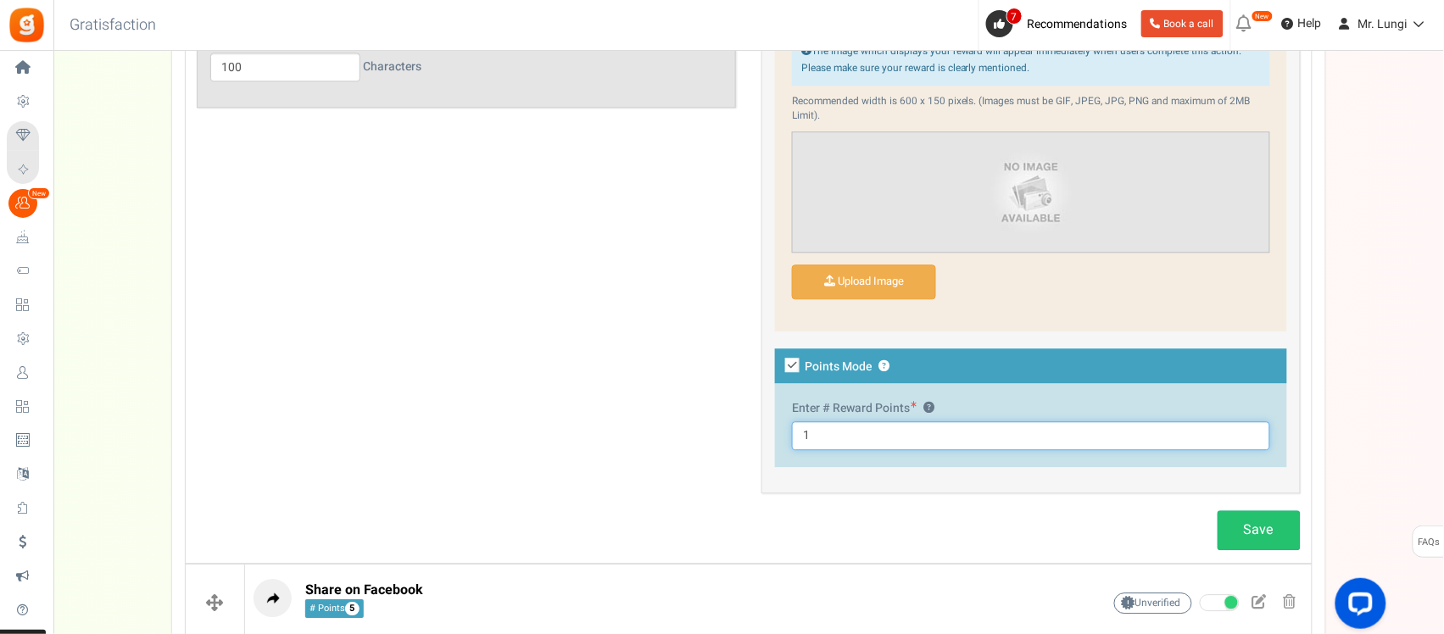
drag, startPoint x: 831, startPoint y: 445, endPoint x: 761, endPoint y: 439, distance: 69.8
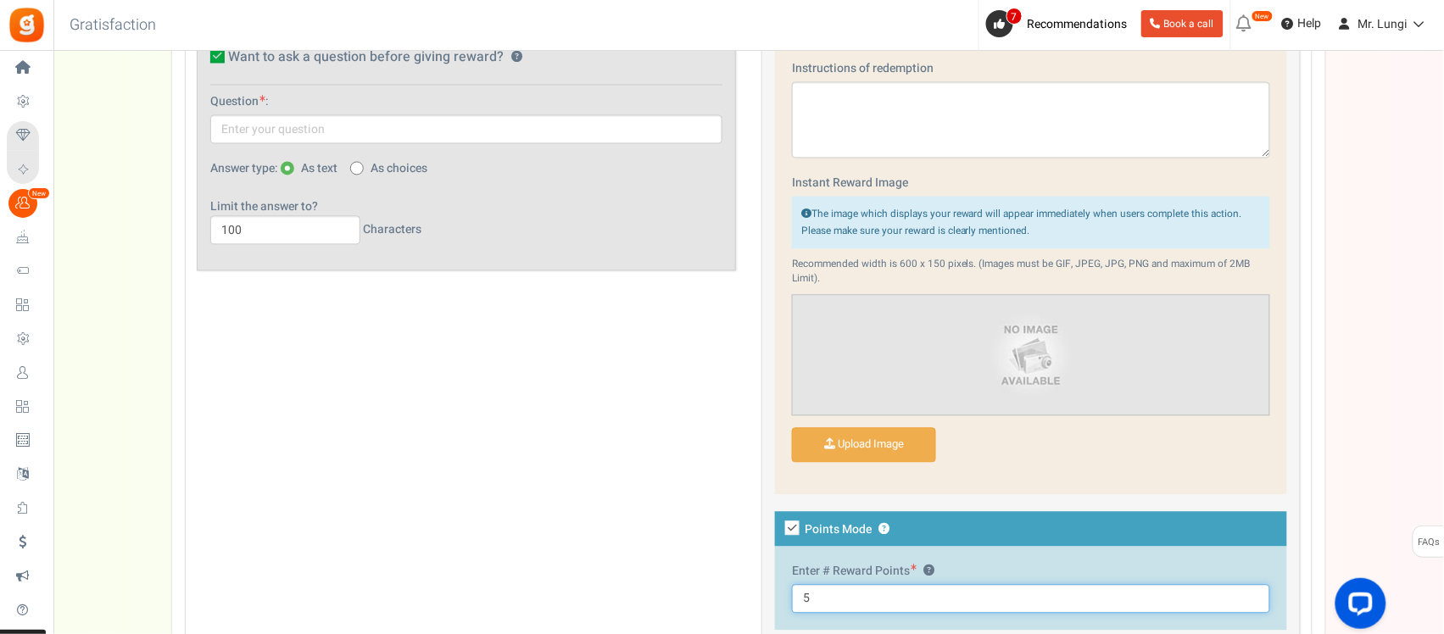
scroll to position [683, 0]
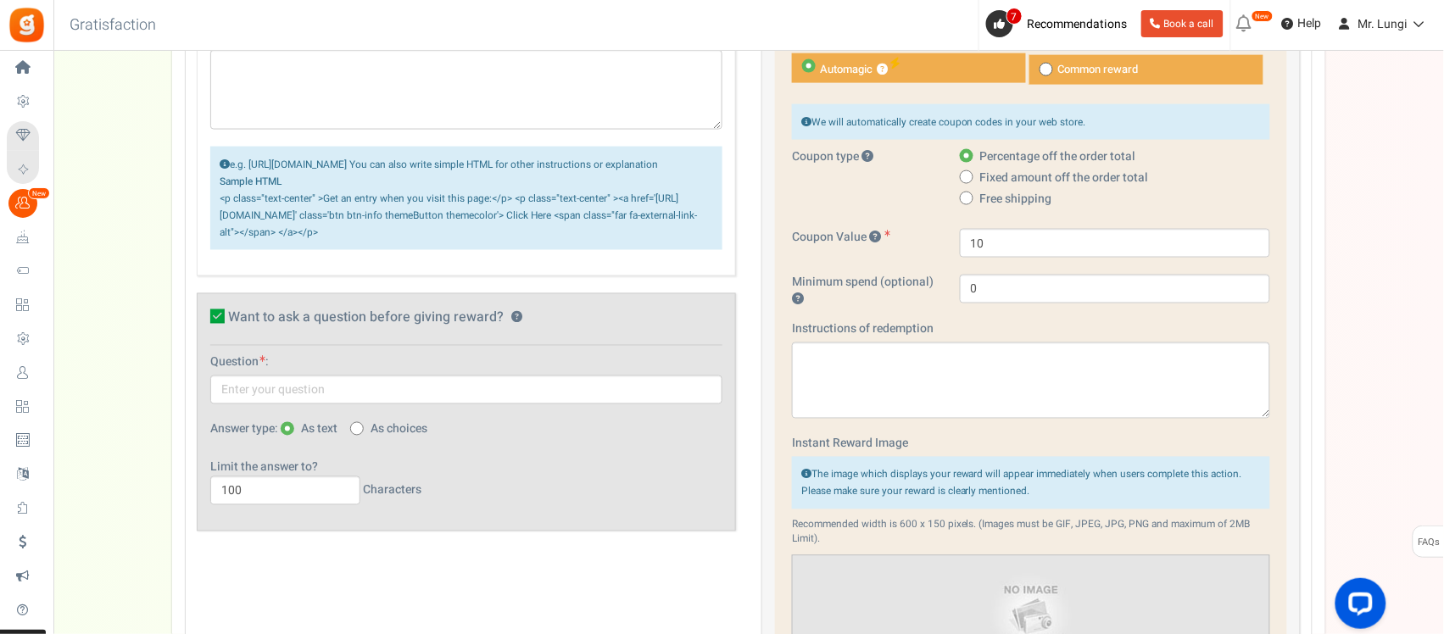
type input "5"
click at [988, 242] on input "10" at bounding box center [1115, 243] width 310 height 29
type input "1"
drag, startPoint x: 251, startPoint y: 511, endPoint x: 223, endPoint y: 518, distance: 28.8
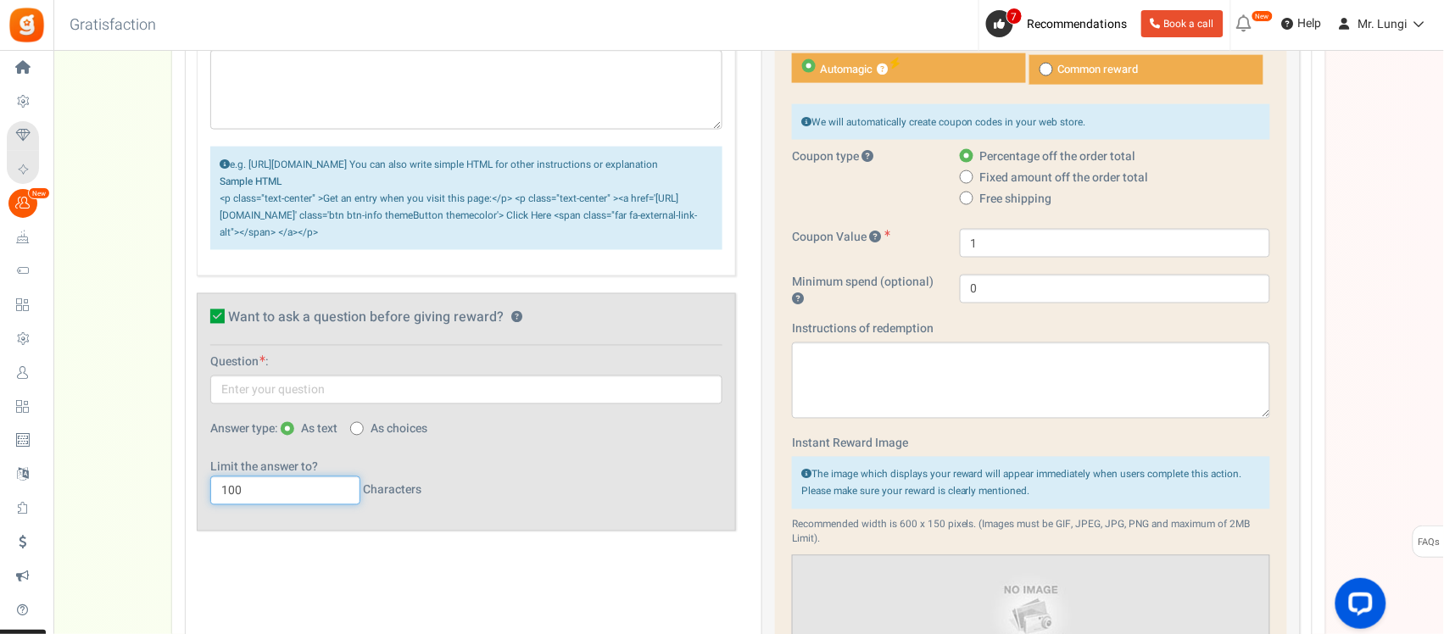
click at [223, 505] on input "100" at bounding box center [285, 490] width 150 height 29
click at [214, 324] on icon at bounding box center [217, 316] width 14 height 14
click at [204, 325] on input "Want to ask a question before giving reward? ?" at bounding box center [198, 319] width 11 height 11
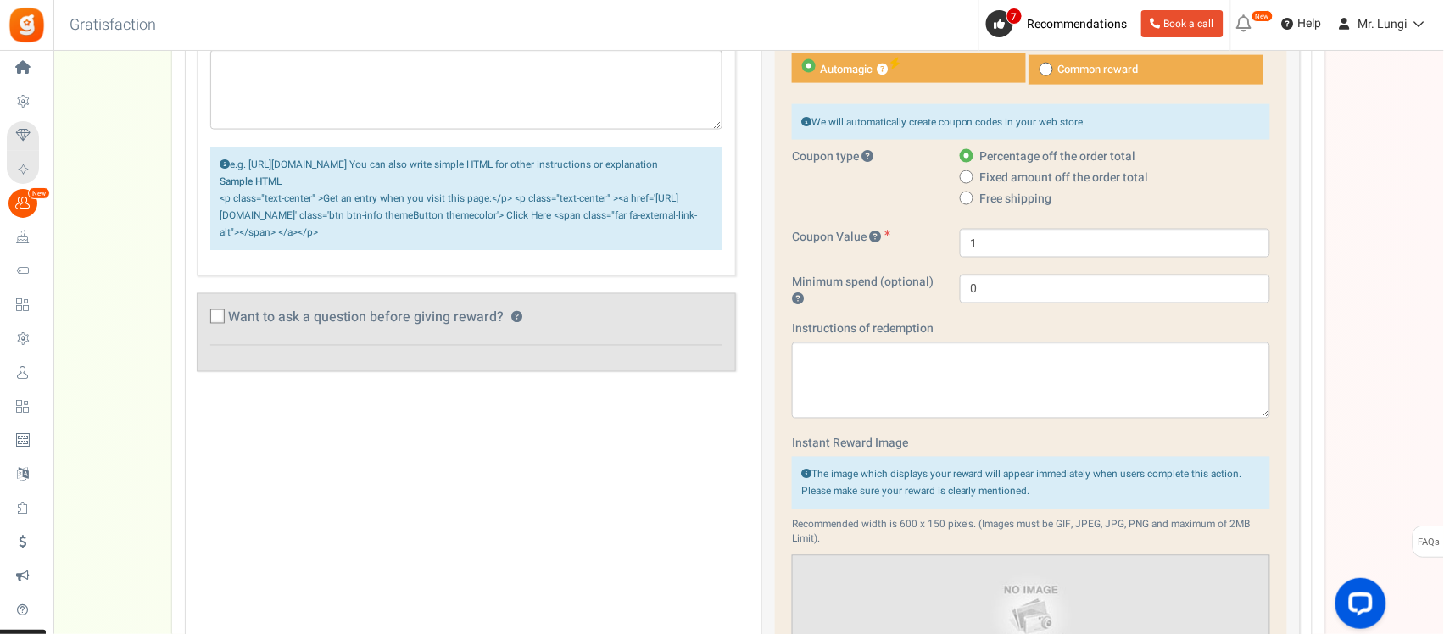
click at [226, 328] on label "Want to ask a question before giving reward? ?" at bounding box center [449, 319] width 478 height 17
click at [204, 325] on input "Want to ask a question before giving reward? ?" at bounding box center [198, 319] width 11 height 11
checkbox input "true"
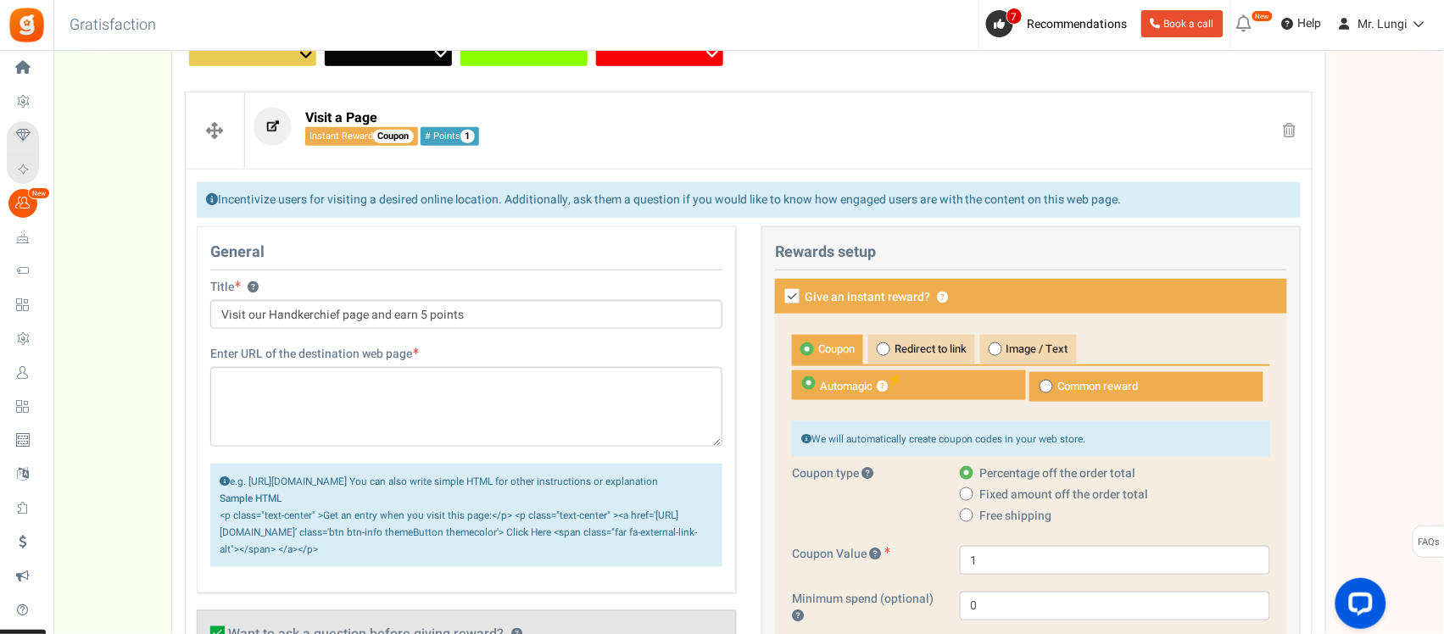
scroll to position [365, 0]
click at [910, 349] on span "Redirect to link" at bounding box center [921, 351] width 107 height 30
click at [879, 349] on input "Redirect to link" at bounding box center [873, 344] width 11 height 11
radio input "true"
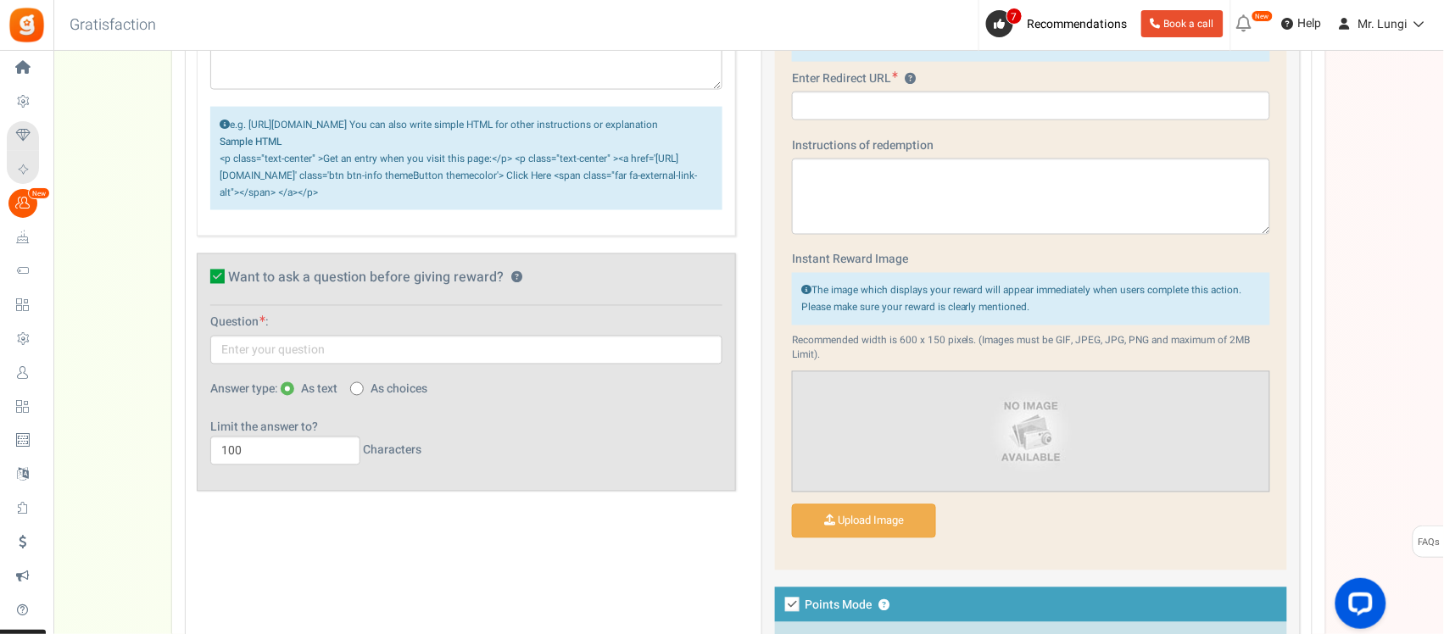
scroll to position [577, 0]
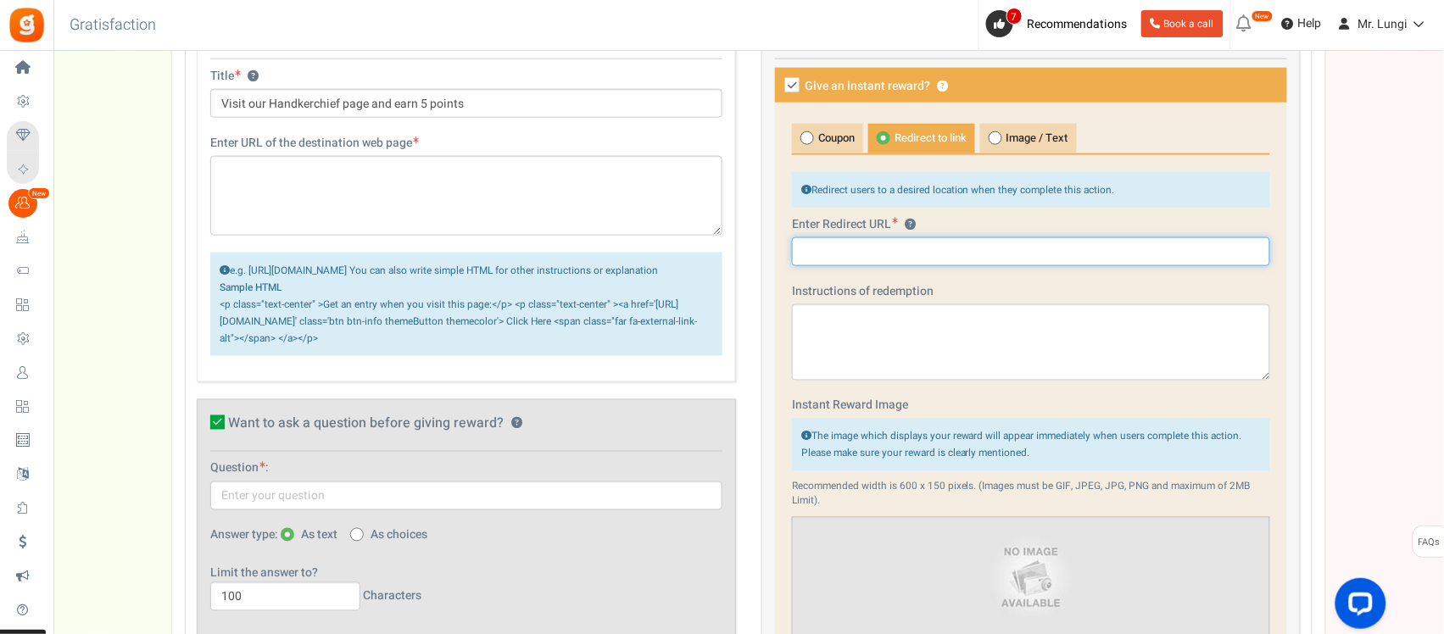
click at [883, 263] on input "text" at bounding box center [1031, 251] width 478 height 29
paste input "[URL][DOMAIN_NAME]"
type input "[URL][DOMAIN_NAME]"
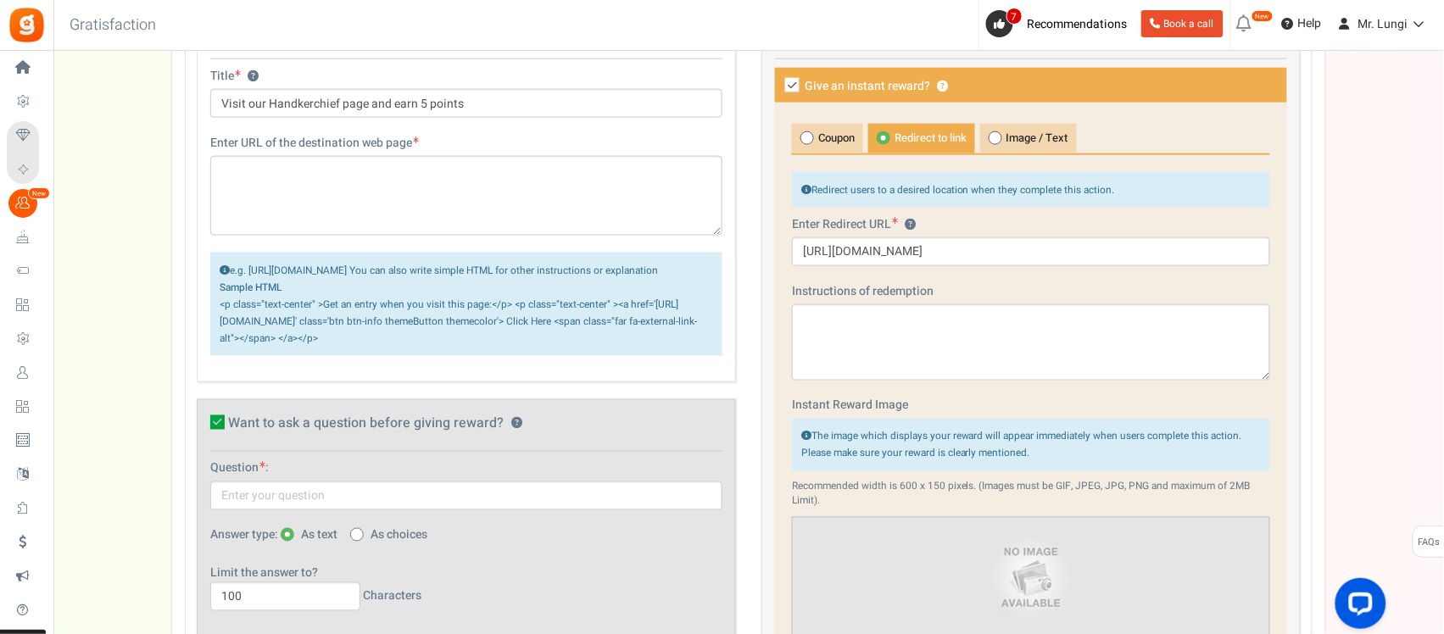
click at [220, 430] on icon at bounding box center [217, 422] width 14 height 14
click at [204, 431] on input "Want to ask a question before giving reward? ?" at bounding box center [198, 425] width 11 height 11
checkbox input "false"
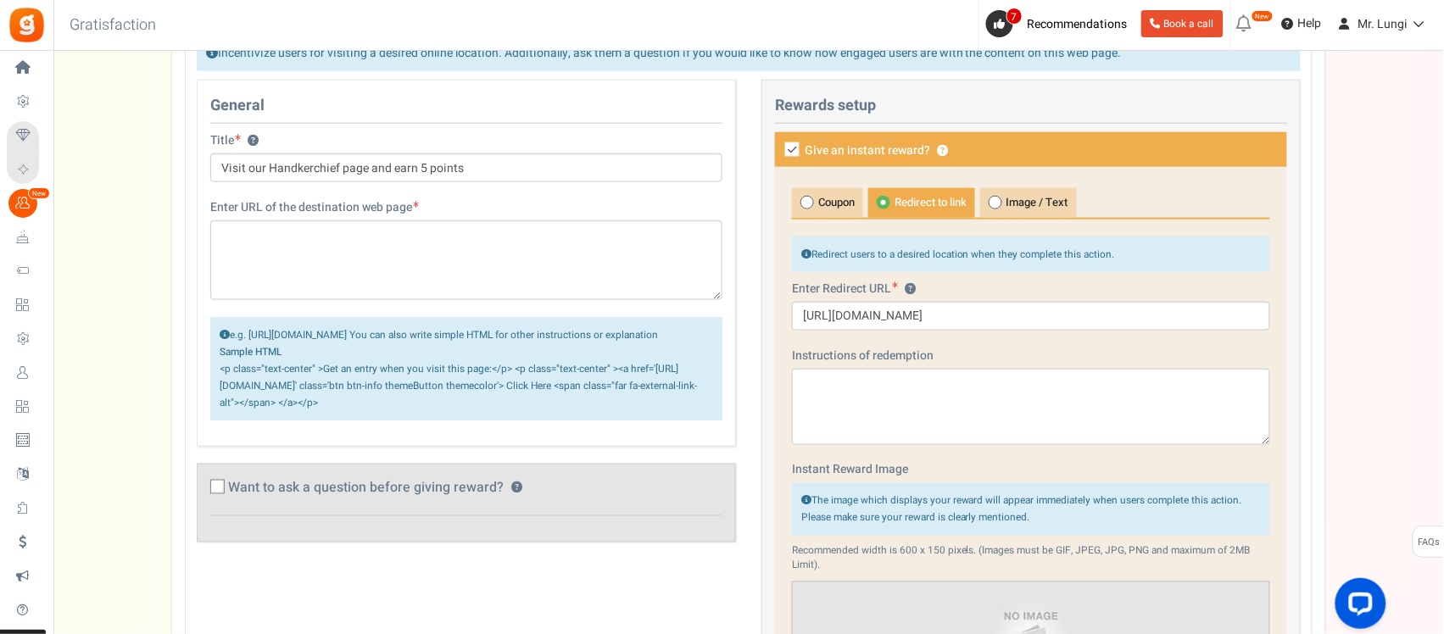
scroll to position [471, 0]
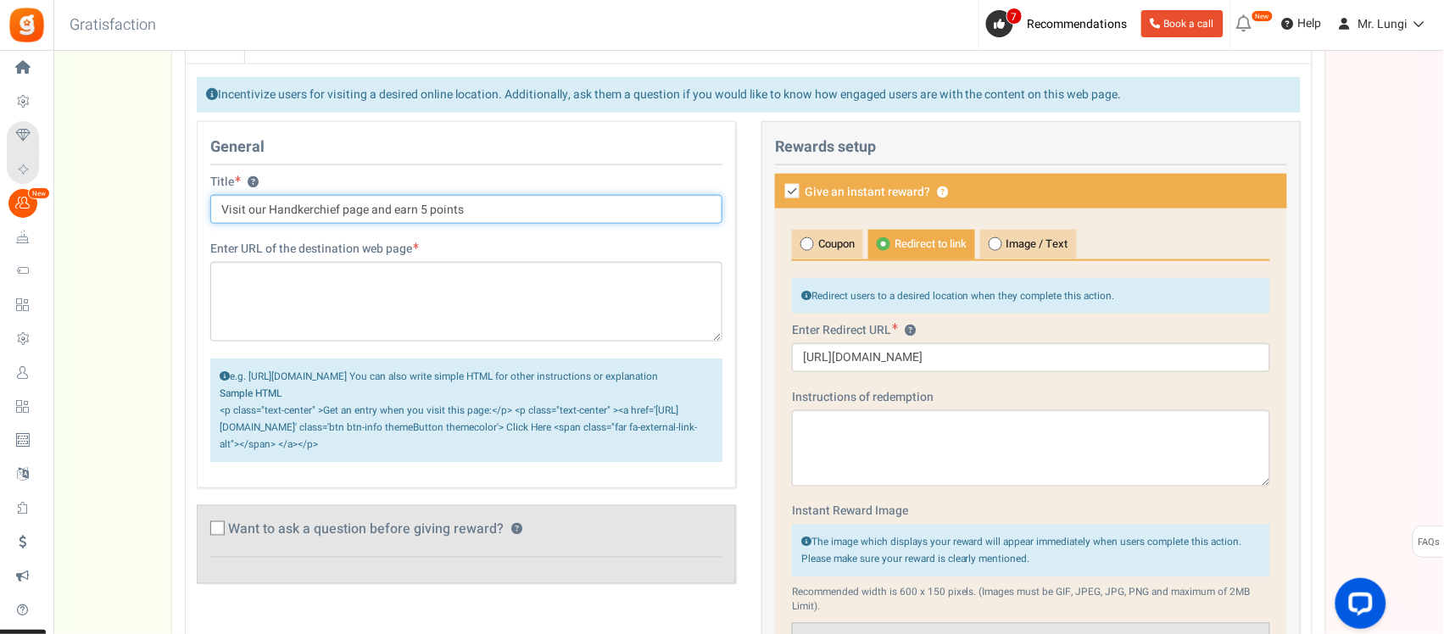
click at [331, 212] on input "Visit our Handkerchief page and earn 5 points" at bounding box center [466, 209] width 512 height 29
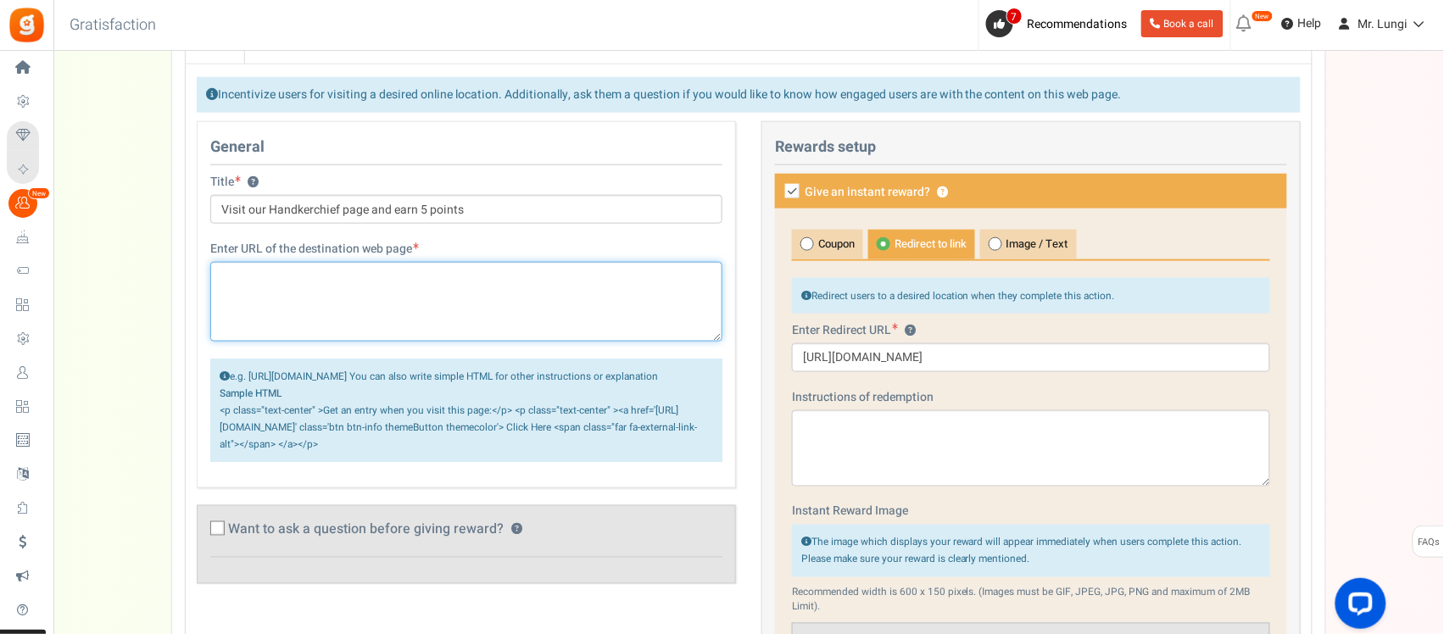
click at [356, 301] on textarea at bounding box center [466, 302] width 512 height 80
paste textarea "Visit our Handkerchief page and earn 5 points"
click at [292, 294] on textarea "Visit our Handkerchief page and earn 5 points. Every purchase would be added as…" at bounding box center [466, 302] width 512 height 80
click at [391, 299] on textarea "Visit our Handkerchief page and earn 5 points. Every purchase would be added as…" at bounding box center [466, 302] width 512 height 80
click at [621, 281] on textarea "Visit our Handkerchief page and earn 5 points. Every purchase would be added as…" at bounding box center [466, 302] width 512 height 80
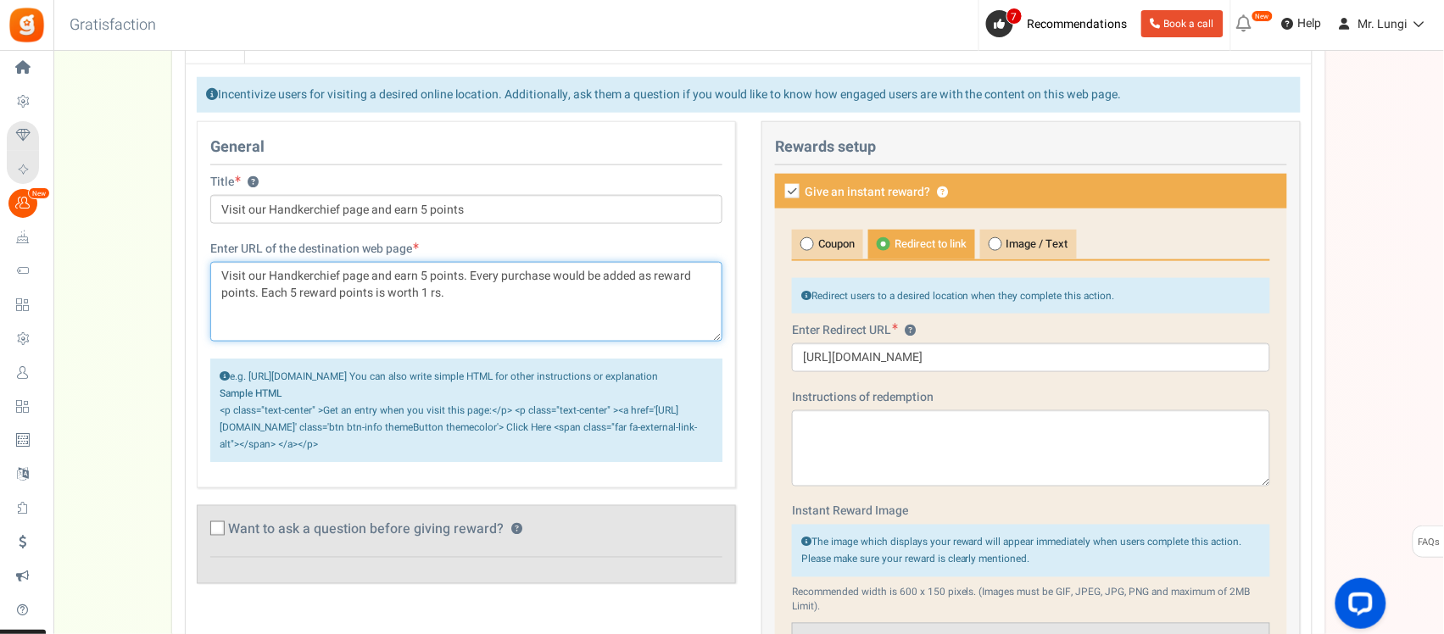
click at [621, 281] on textarea "Visit our Handkerchief page and earn 5 points. Every purchase would be added as…" at bounding box center [466, 302] width 512 height 80
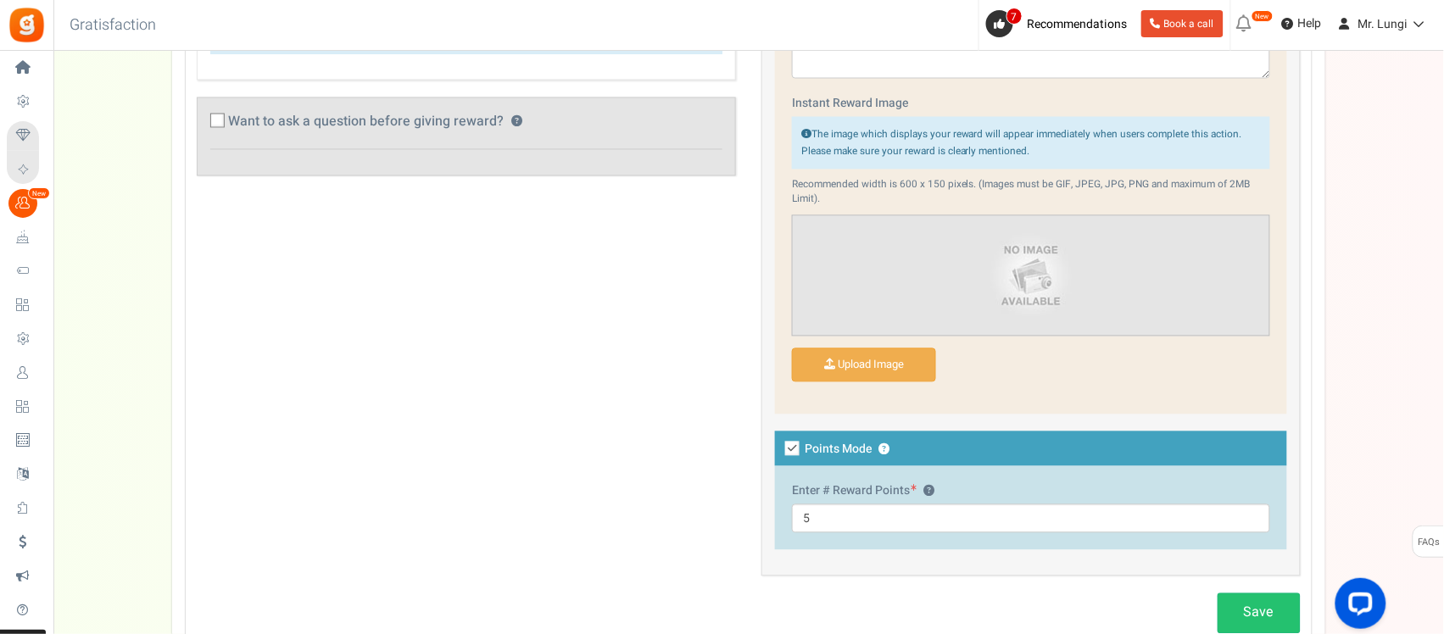
scroll to position [895, 0]
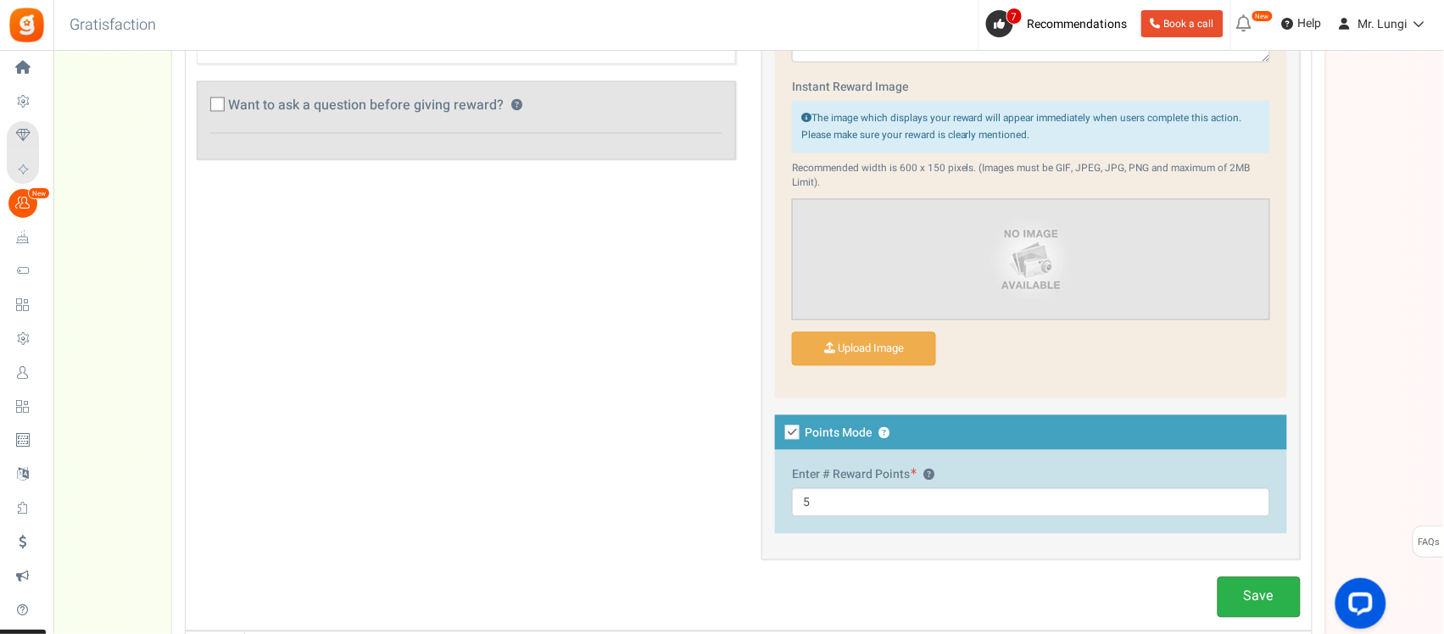
click at [1270, 602] on link "Save" at bounding box center [1258, 597] width 83 height 40
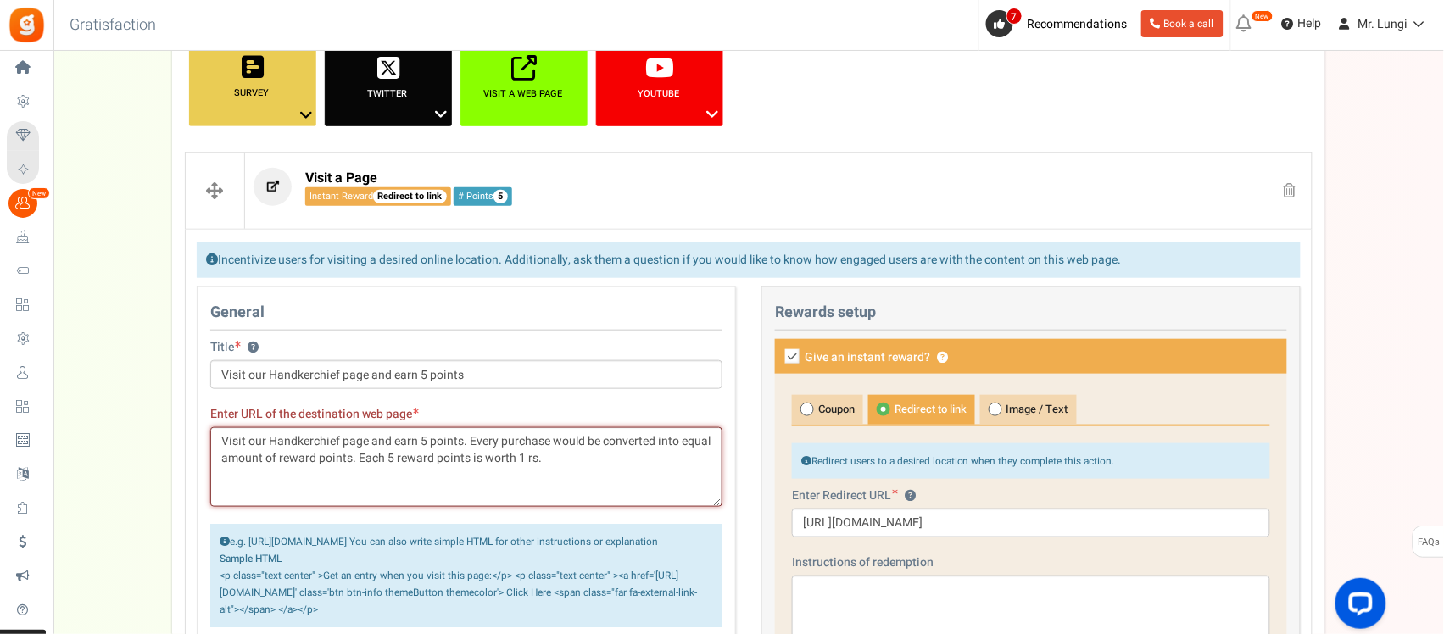
scroll to position [343, 0]
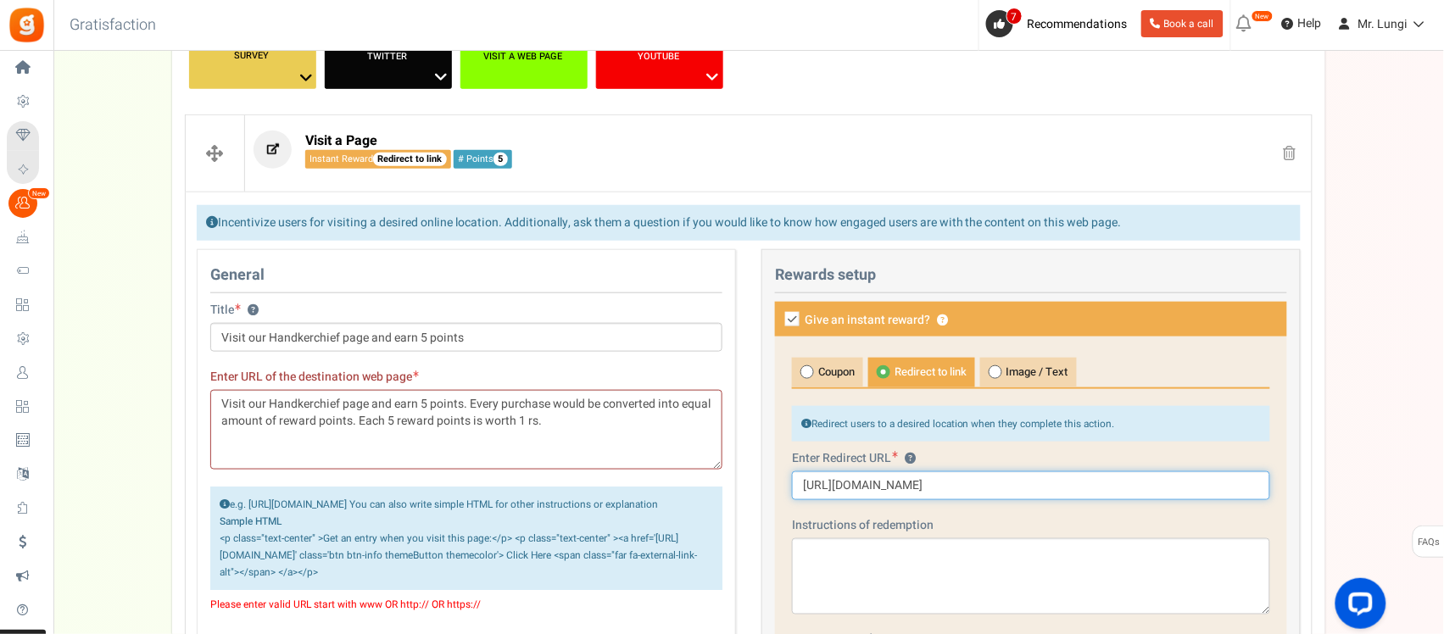
click at [935, 475] on input "[URL][DOMAIN_NAME]" at bounding box center [1031, 485] width 478 height 29
click at [479, 443] on textarea "Visit our Handkerchief page and earn 5 points. Every purchase would be converte…" at bounding box center [466, 430] width 512 height 80
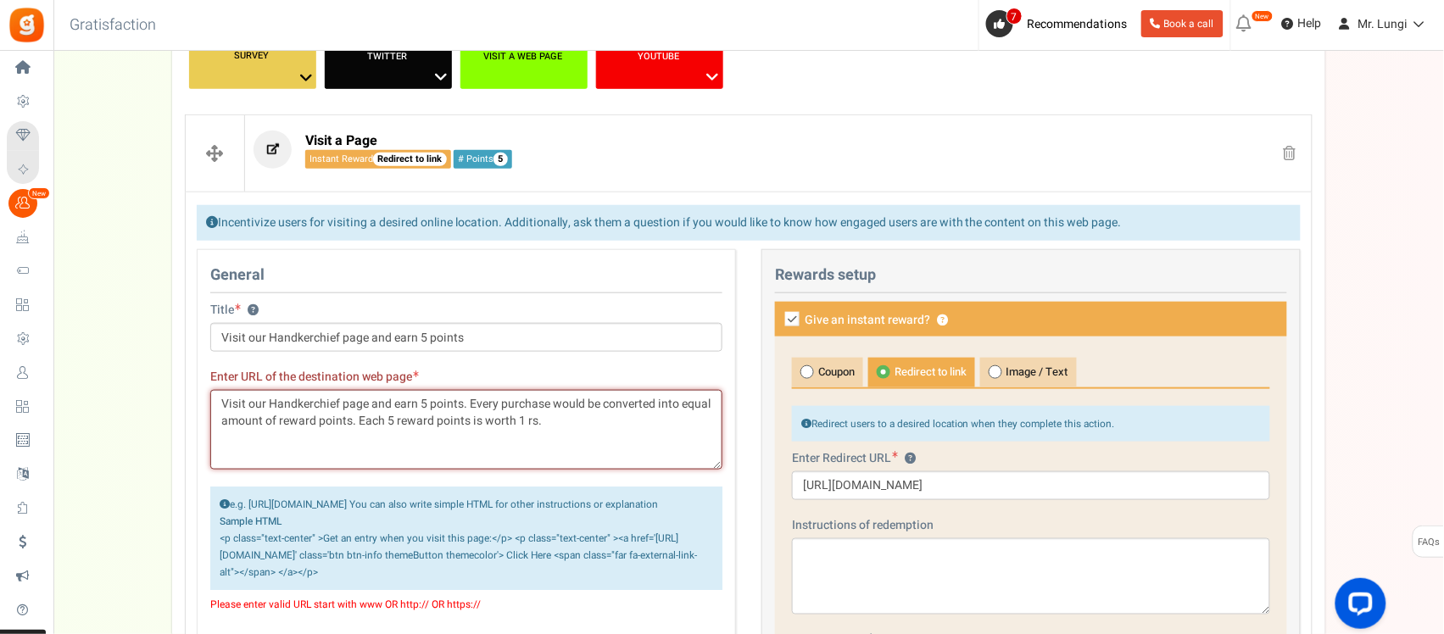
click at [479, 443] on textarea "Visit our Handkerchief page and earn 5 points. Every purchase would be converte…" at bounding box center [466, 430] width 512 height 80
paste textarea "[URL][DOMAIN_NAME]"
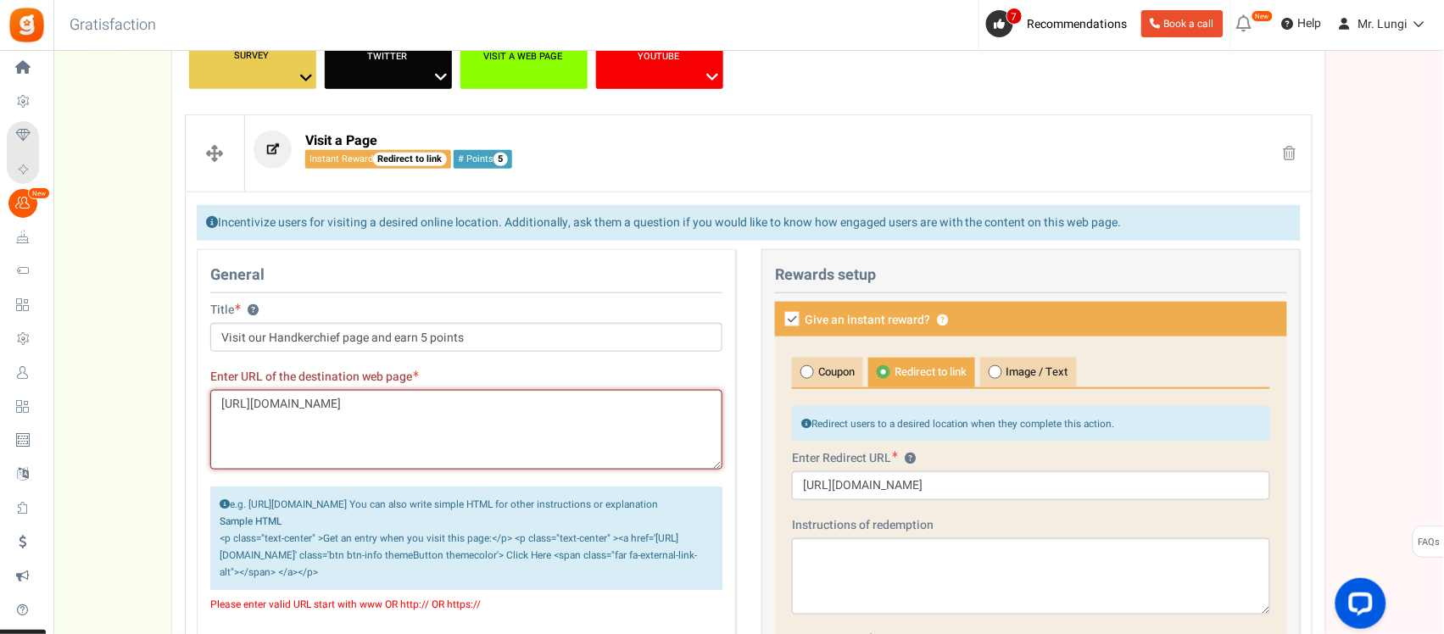
type textarea "Visit our Handkerchief page and earn 5 points. Every purchase would be converte…"
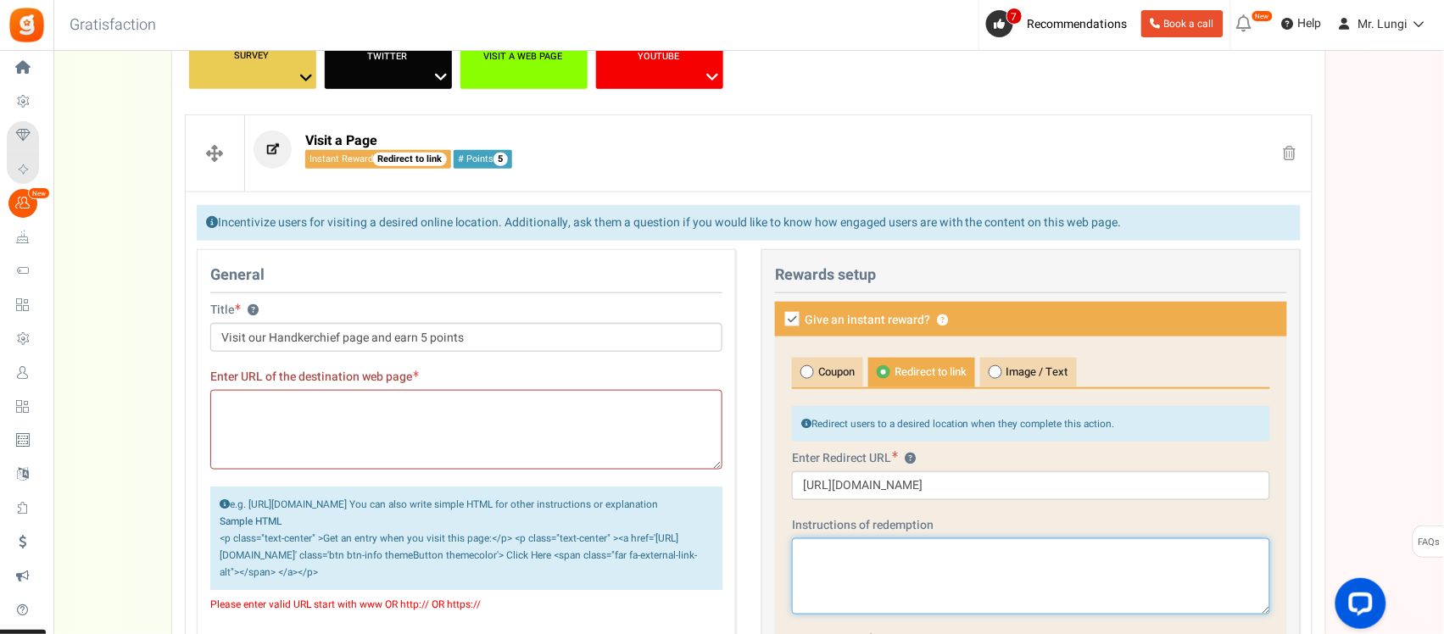
click at [876, 582] on textarea at bounding box center [1031, 576] width 478 height 76
paste textarea "Visit our Handkerchief page and earn 5 points. Every purchase would be converte…"
type textarea "Visit our Handkerchief page and earn 5 points. Every purchase would be converte…"
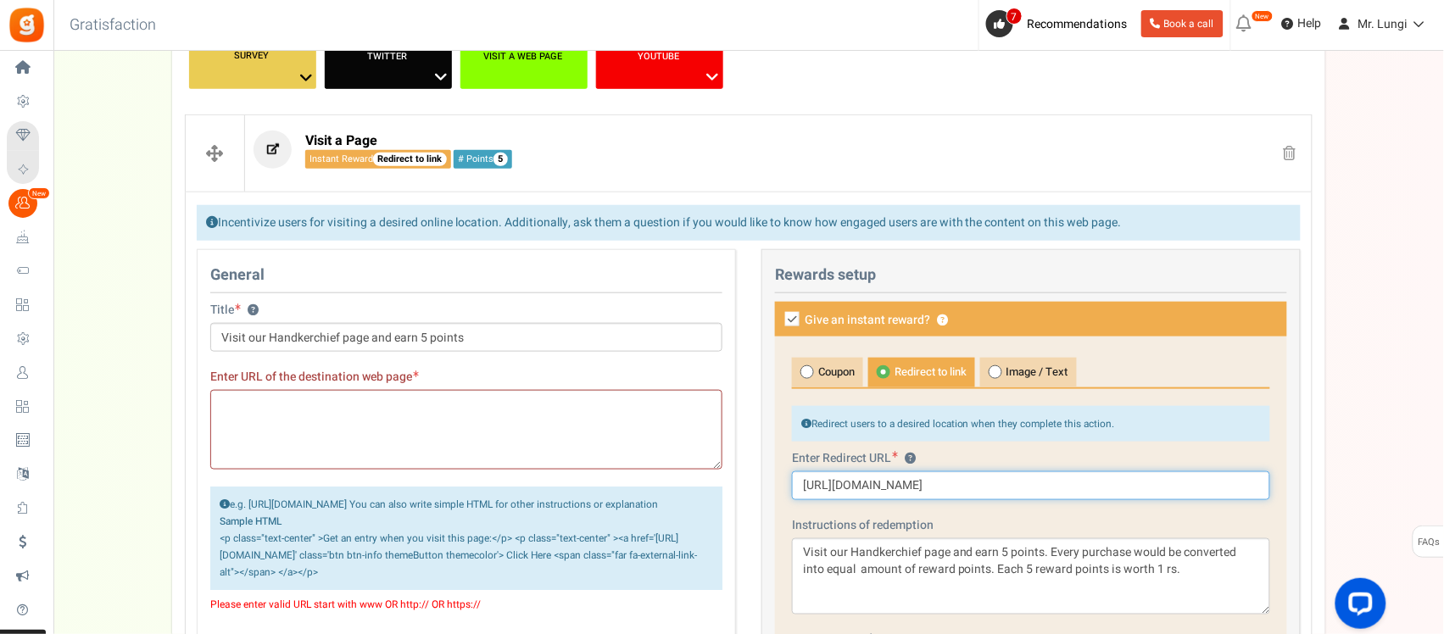
click at [904, 472] on input "[URL][DOMAIN_NAME]" at bounding box center [1031, 485] width 478 height 29
click at [395, 435] on textarea at bounding box center [466, 430] width 512 height 80
paste textarea "[URL][DOMAIN_NAME]"
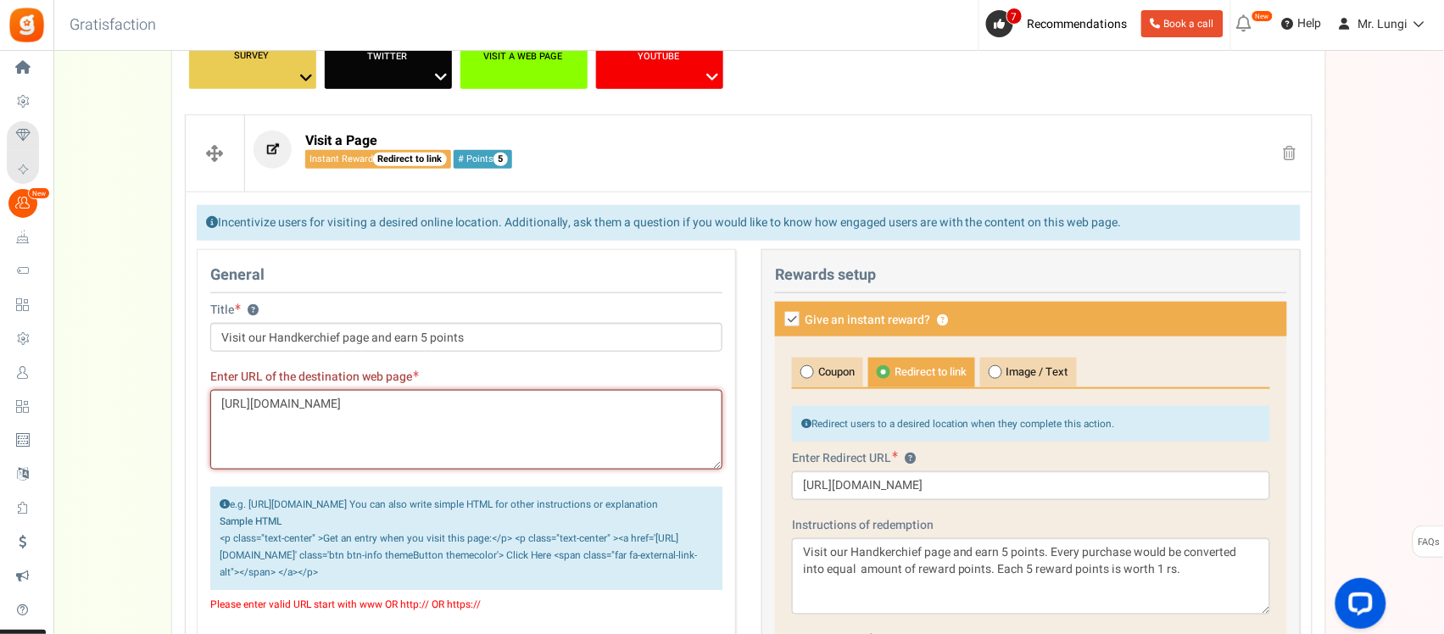
type textarea "[URL][DOMAIN_NAME]"
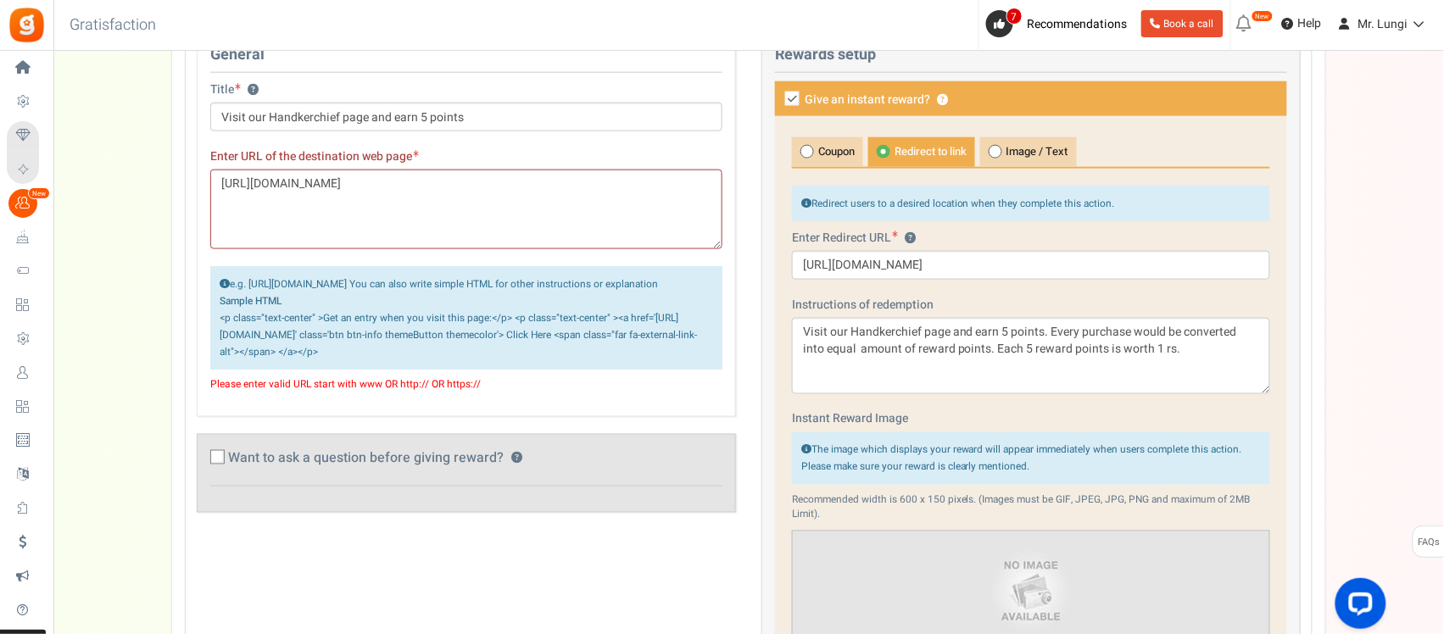
scroll to position [515, 0]
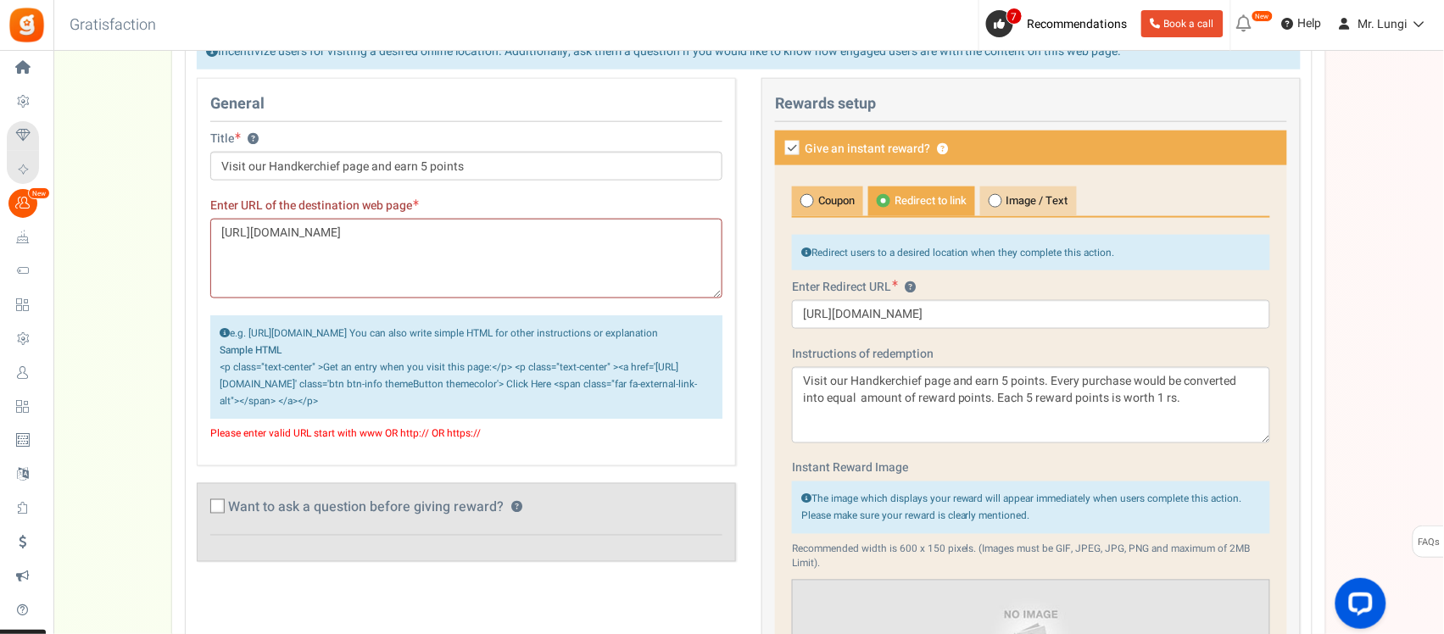
click at [805, 203] on span at bounding box center [807, 201] width 14 height 14
click at [803, 201] on input "Coupon" at bounding box center [797, 195] width 11 height 11
radio input "true"
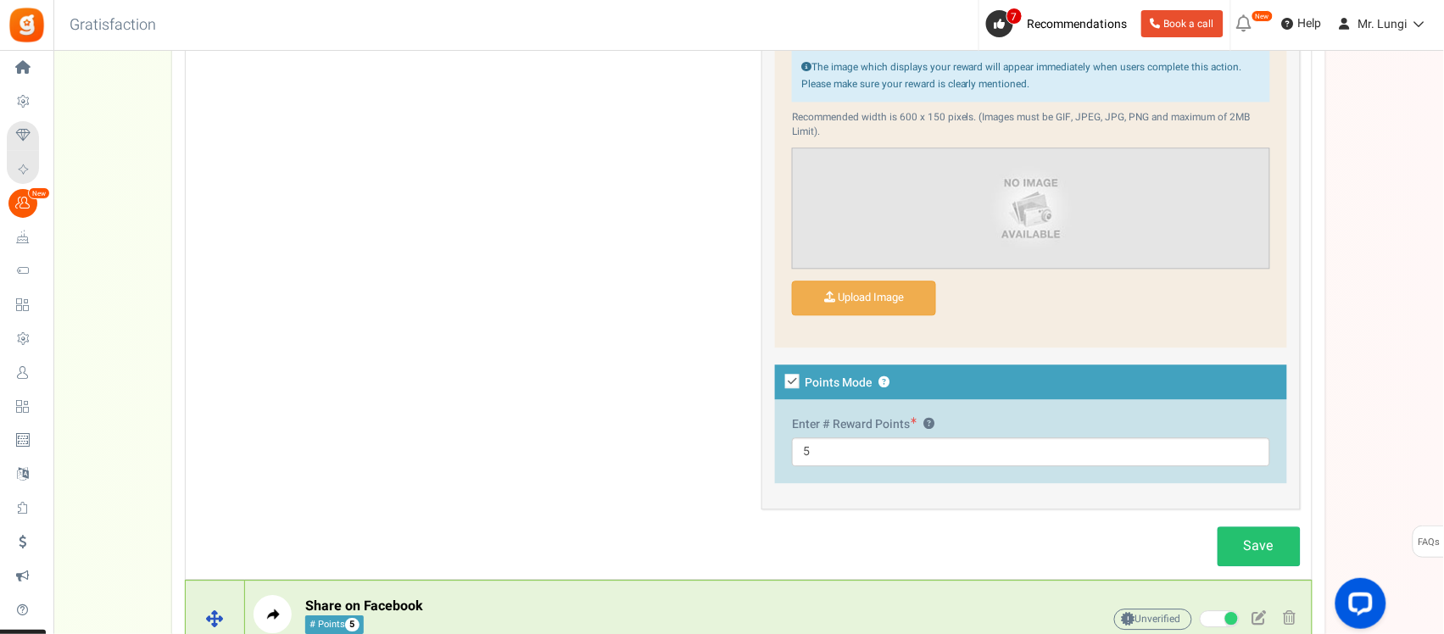
scroll to position [1150, 0]
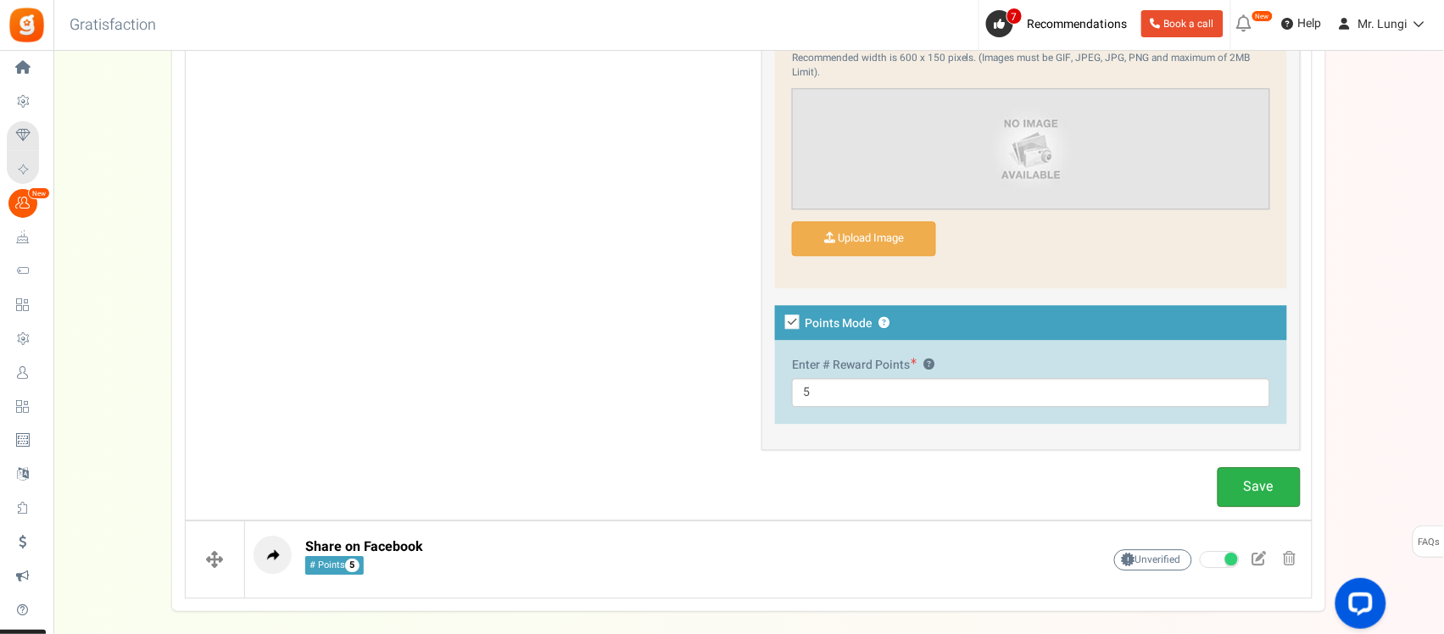
click at [1261, 498] on link "Save" at bounding box center [1258, 487] width 83 height 40
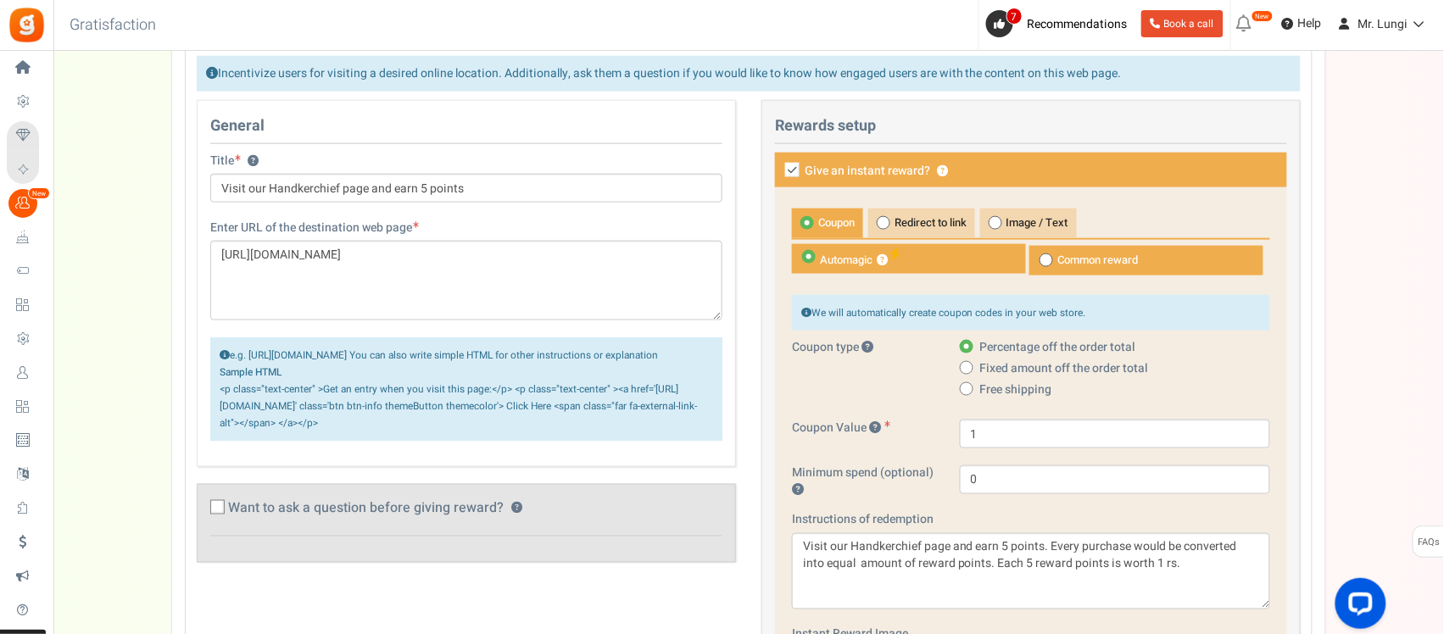
scroll to position [620, 0]
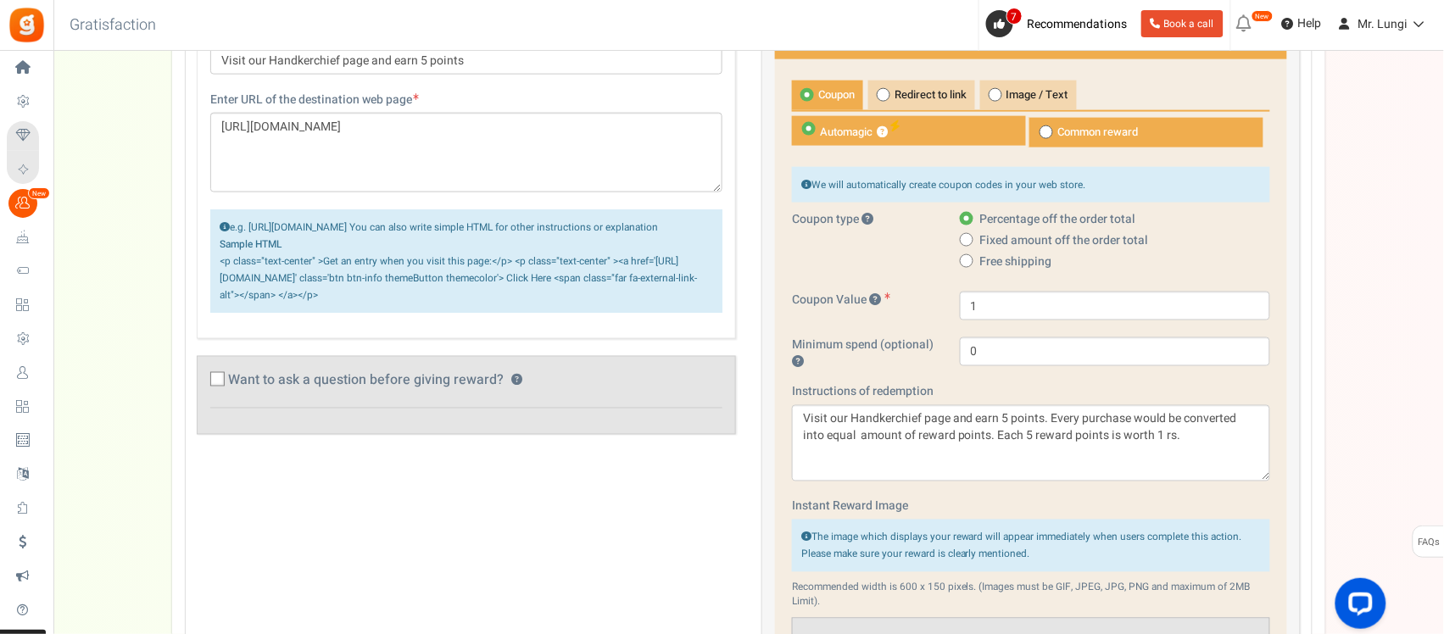
click at [222, 391] on label "Want to ask a question before giving reward? ?" at bounding box center [449, 382] width 478 height 17
click at [204, 388] on input "Want to ask a question before giving reward? ?" at bounding box center [198, 382] width 11 height 11
checkbox input "true"
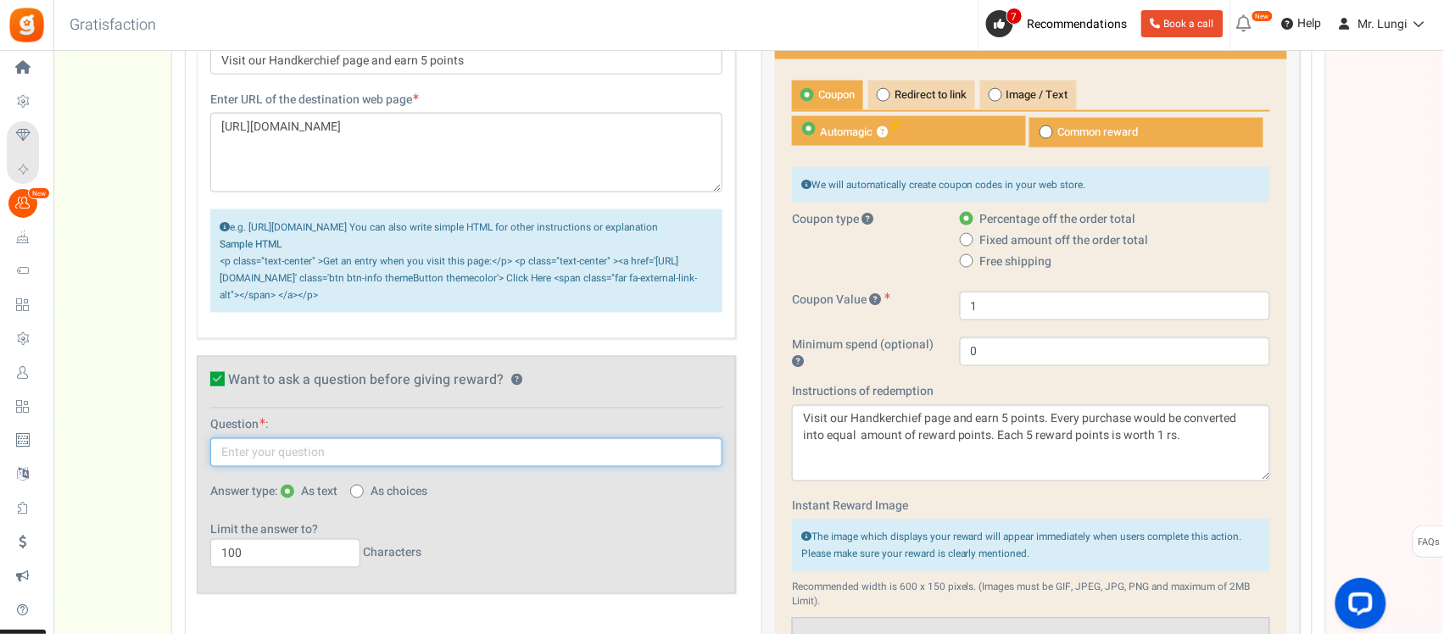
click at [236, 465] on input "text" at bounding box center [466, 452] width 512 height 29
drag, startPoint x: 382, startPoint y: 473, endPoint x: 373, endPoint y: 473, distance: 9.3
click at [373, 467] on input "Would you like our designs? W" at bounding box center [466, 452] width 512 height 29
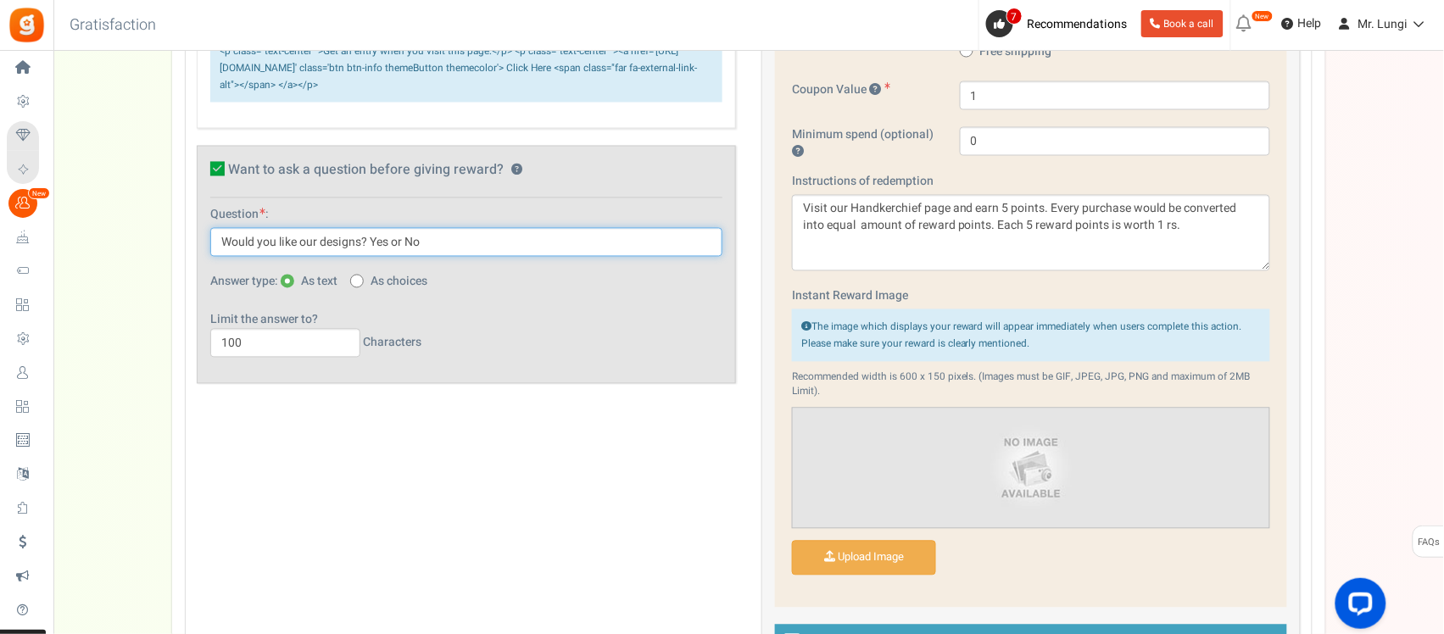
scroll to position [832, 0]
type input "Would you like our designs? Yes or No"
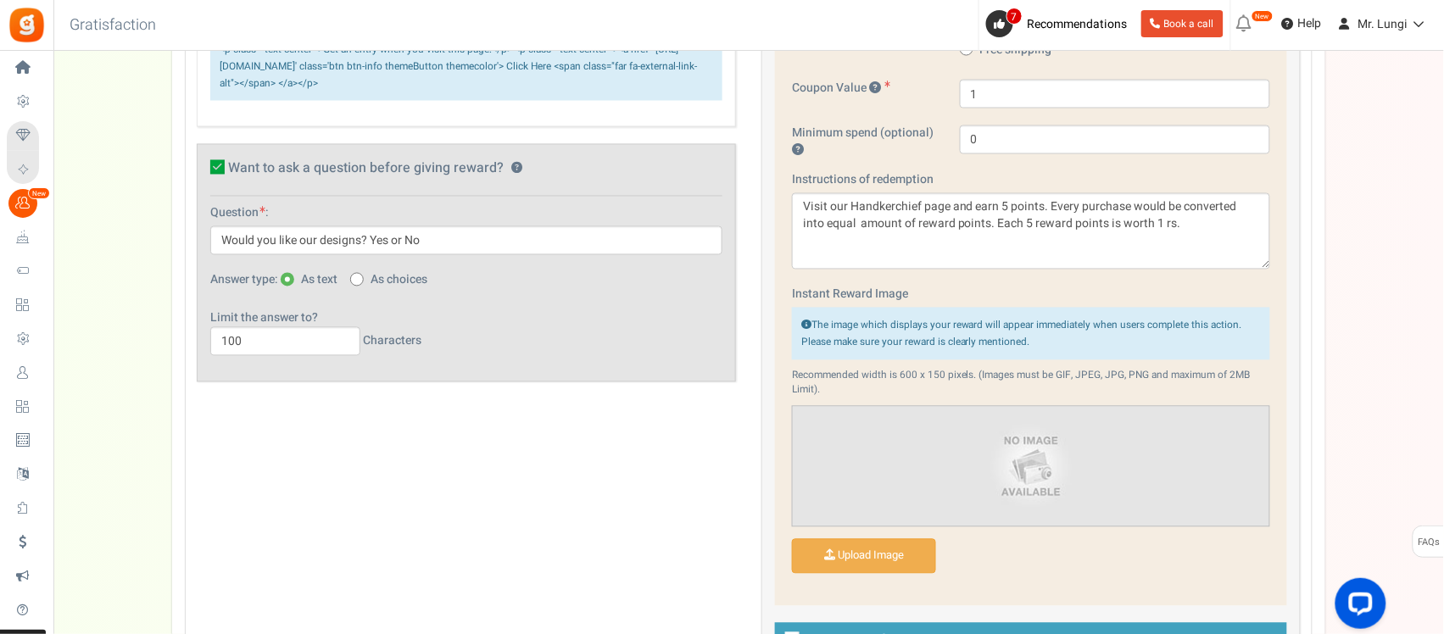
click at [361, 287] on span at bounding box center [357, 280] width 14 height 14
click at [361, 287] on input "As choices" at bounding box center [355, 280] width 11 height 11
radio input "true"
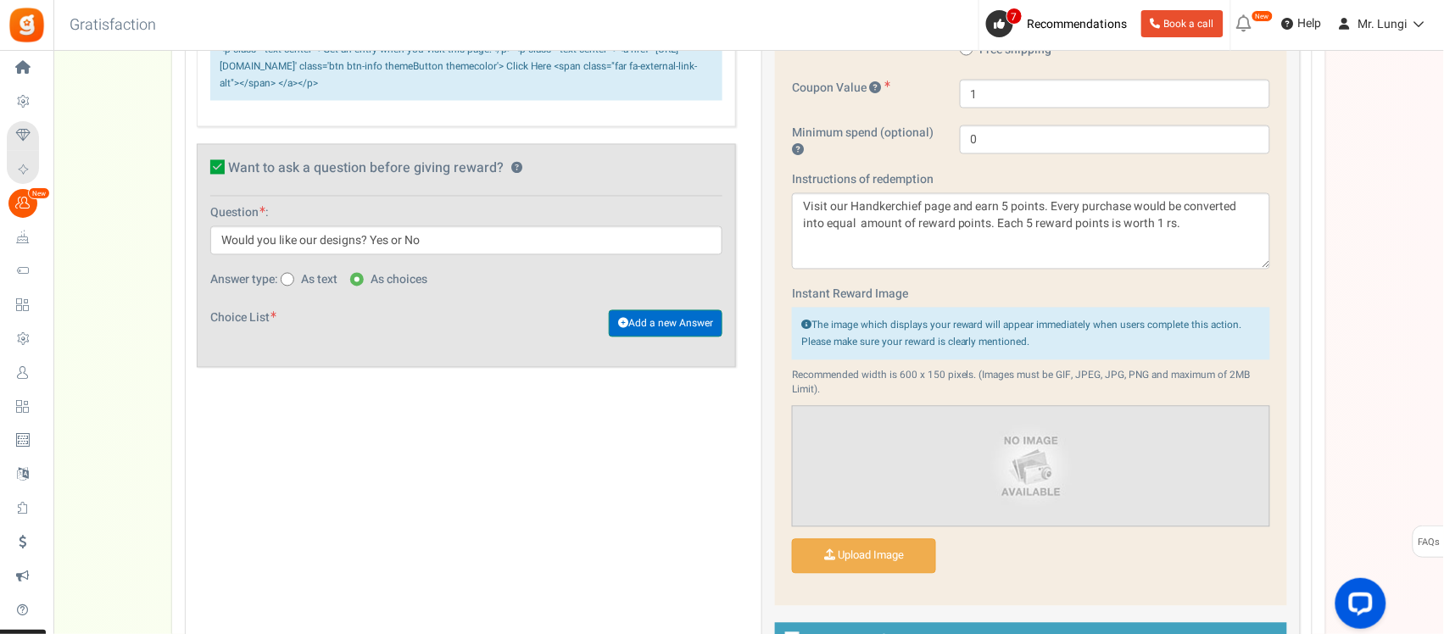
drag, startPoint x: 692, startPoint y: 342, endPoint x: 679, endPoint y: 345, distance: 13.2
click at [692, 337] on link "Add a new Answer" at bounding box center [666, 323] width 114 height 27
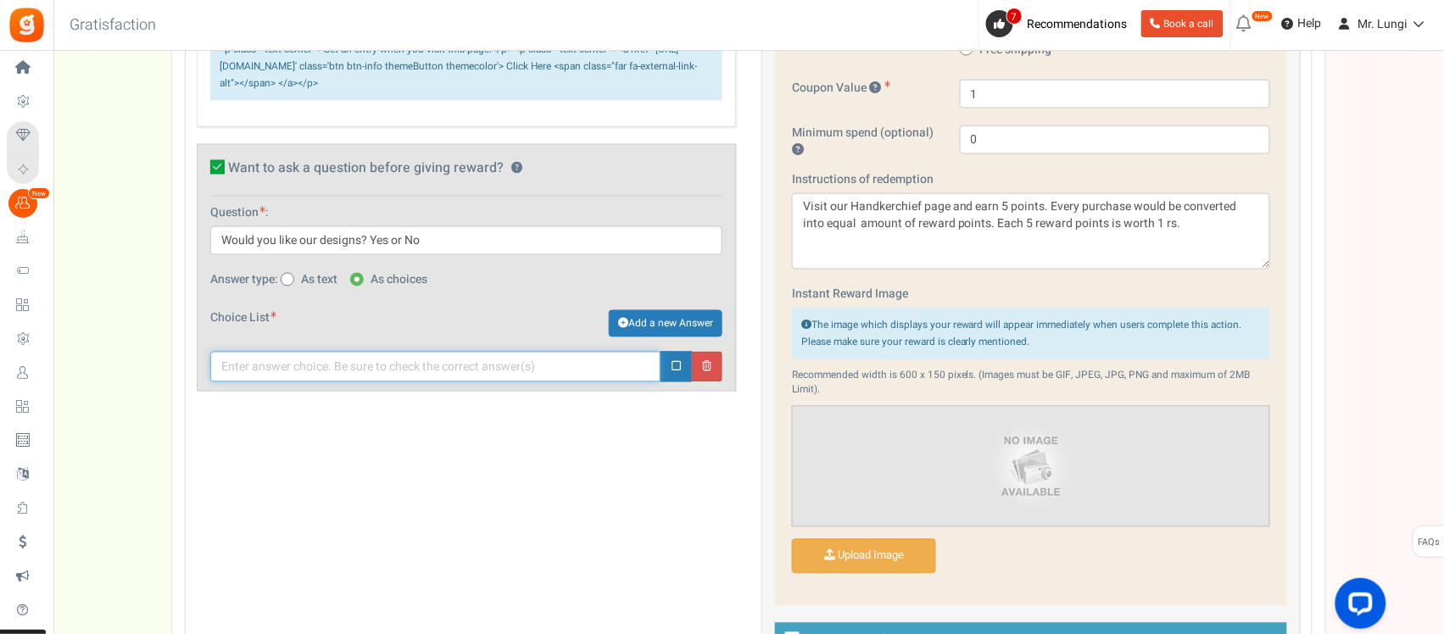
click at [308, 382] on input "text" at bounding box center [435, 367] width 450 height 31
type input "Yes"
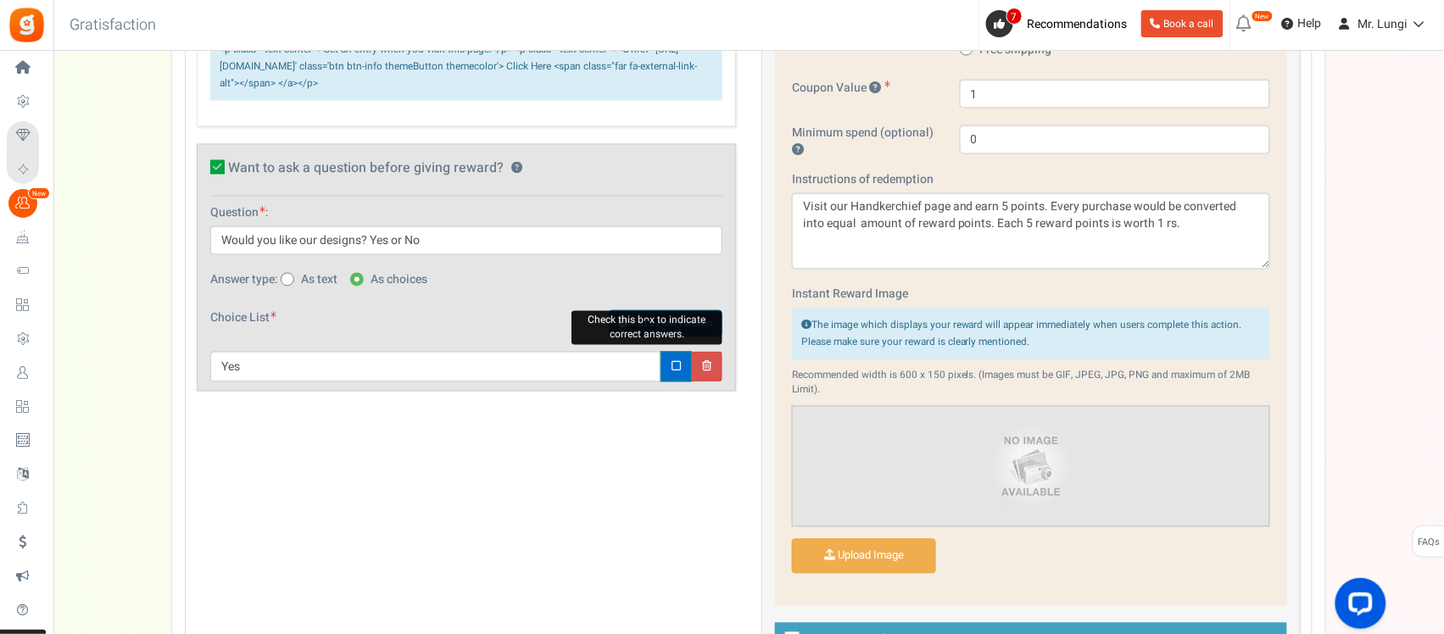
click at [670, 382] on link at bounding box center [675, 367] width 31 height 31
click at [674, 337] on link "Add a new Answer" at bounding box center [666, 323] width 114 height 27
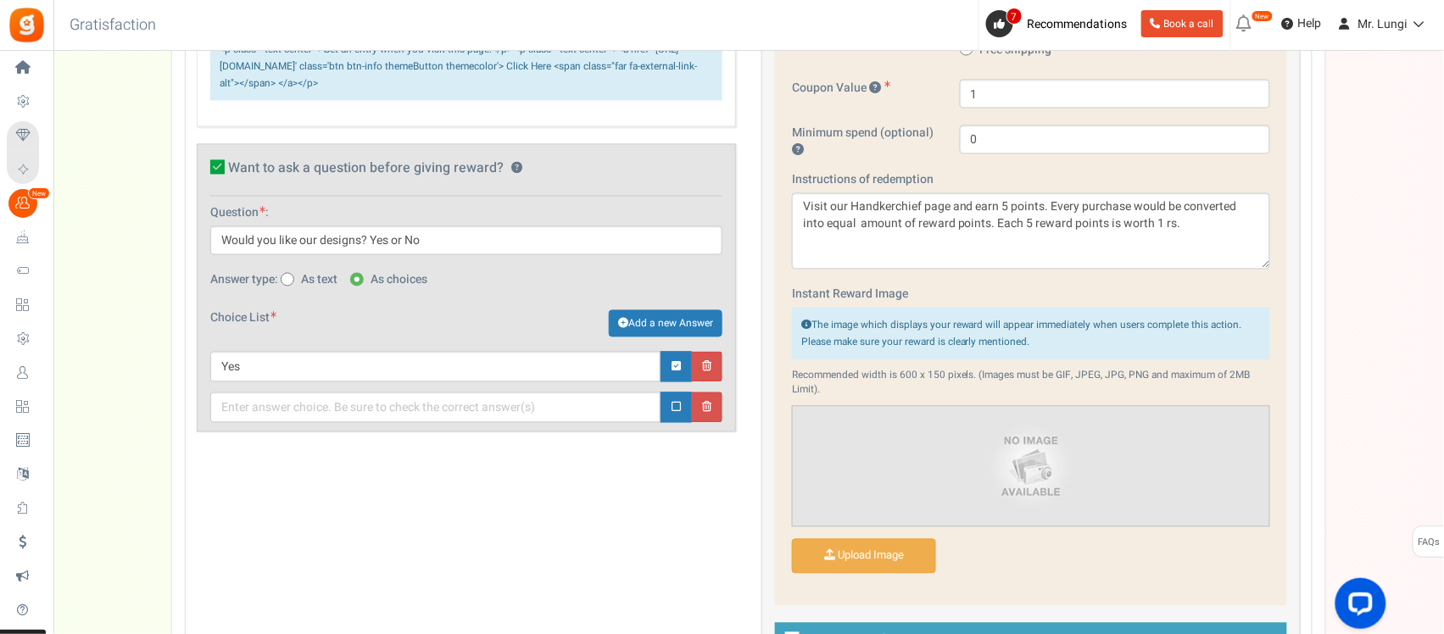
click at [290, 432] on div "Want to ask a question before giving reward? ? Question : Would you like our de…" at bounding box center [466, 288] width 539 height 288
click at [289, 423] on input "text" at bounding box center [435, 407] width 450 height 31
type input "No"
drag, startPoint x: 370, startPoint y: 260, endPoint x: 498, endPoint y: 260, distance: 128.0
click at [498, 255] on input "Would you like our designs? Yes or No" at bounding box center [466, 240] width 512 height 29
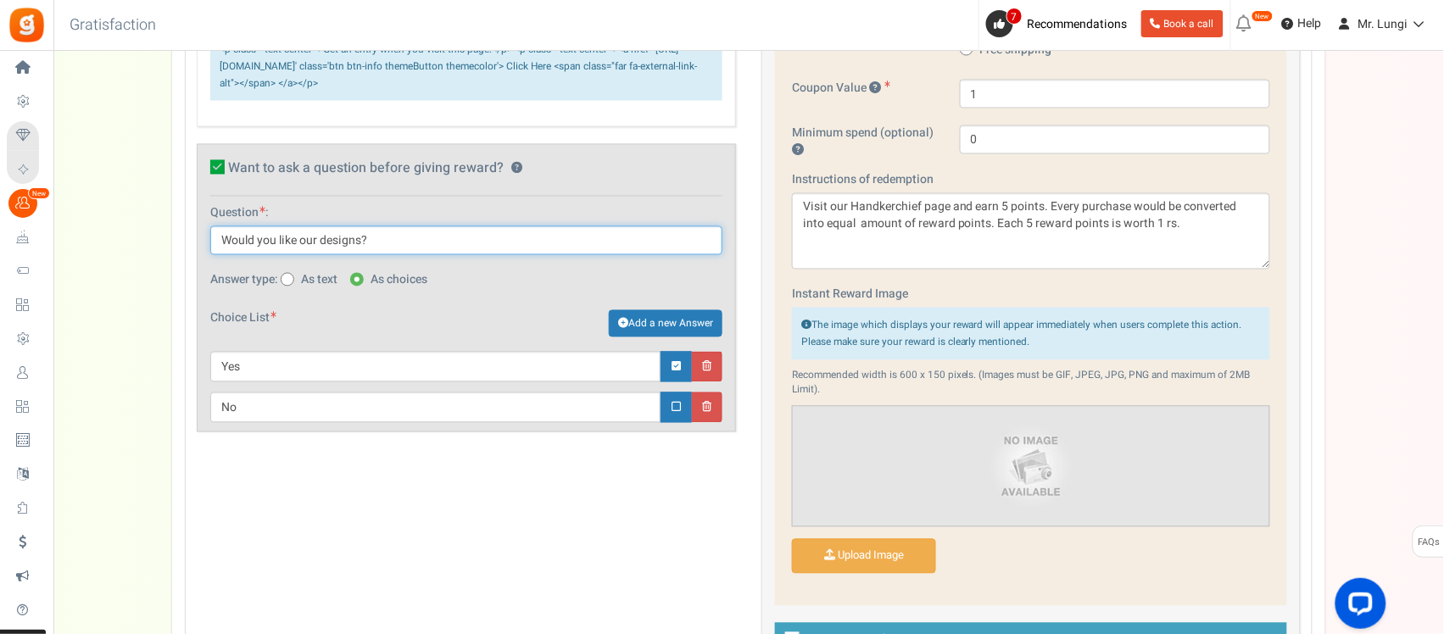
click at [358, 255] on input "Would you like our designs?" at bounding box center [466, 240] width 512 height 29
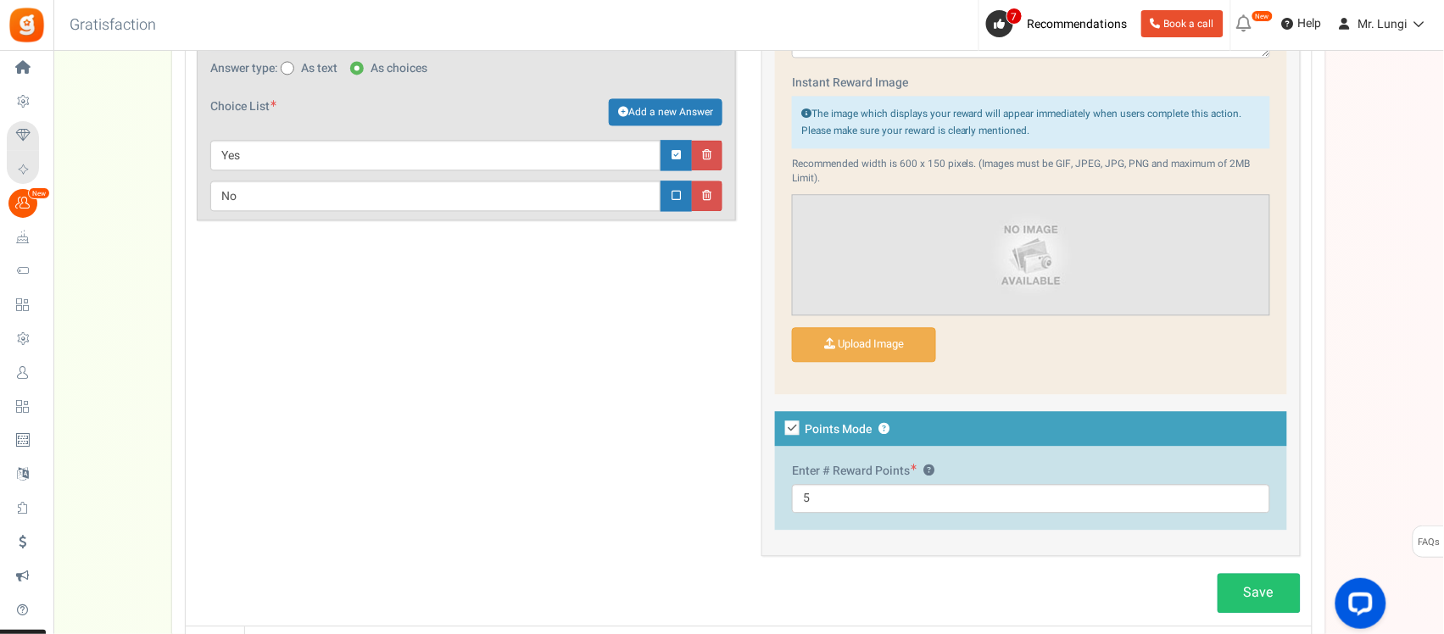
scroll to position [938, 0]
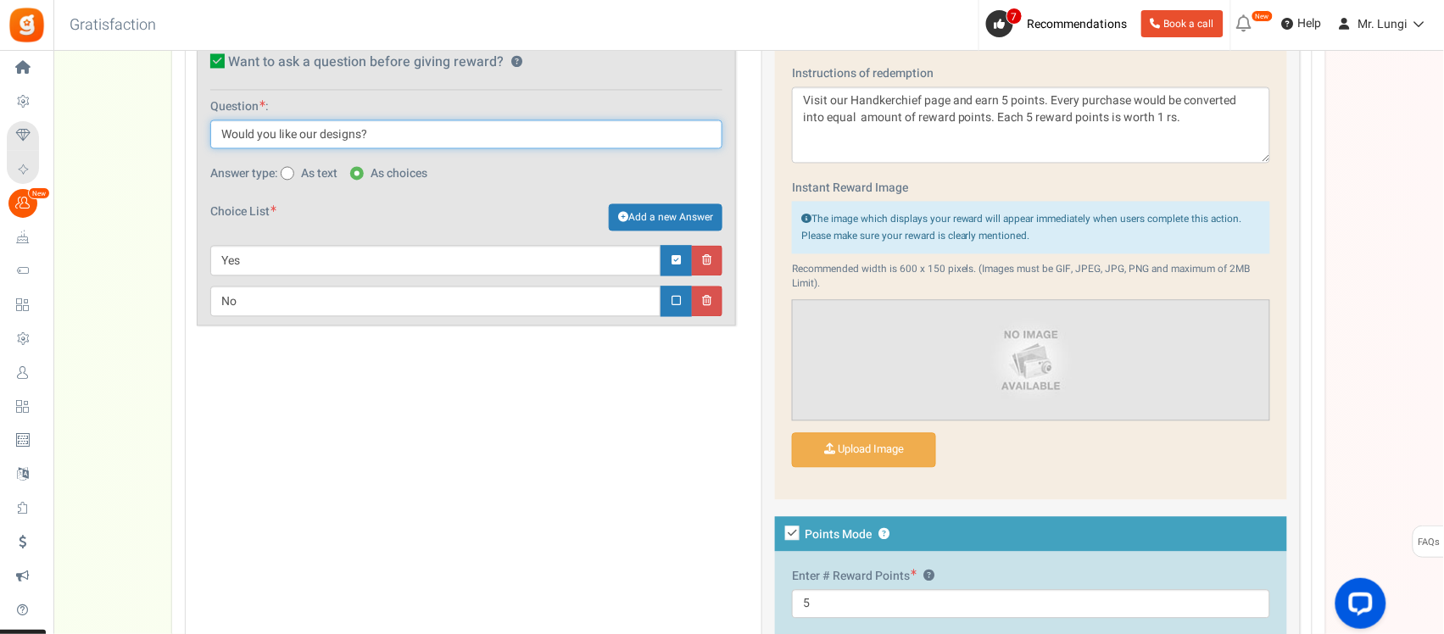
click at [292, 146] on input "Would you like our designs?" at bounding box center [466, 134] width 512 height 29
drag, startPoint x: 278, startPoint y: 157, endPoint x: 405, endPoint y: 148, distance: 127.4
click at [405, 148] on input "Would you prefer our designs?" at bounding box center [466, 134] width 512 height 29
drag, startPoint x: 303, startPoint y: 155, endPoint x: 345, endPoint y: 153, distance: 41.6
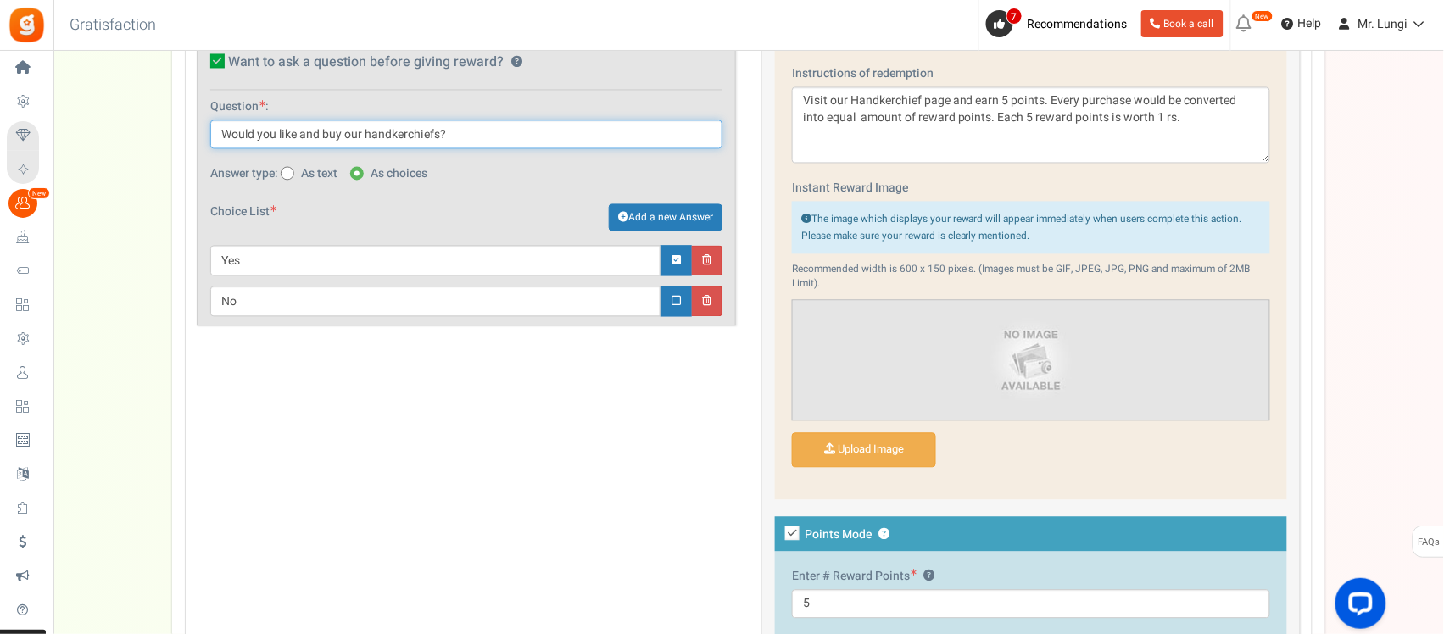
click at [345, 149] on input "Would you like and buy our handkerchiefs?" at bounding box center [466, 134] width 512 height 29
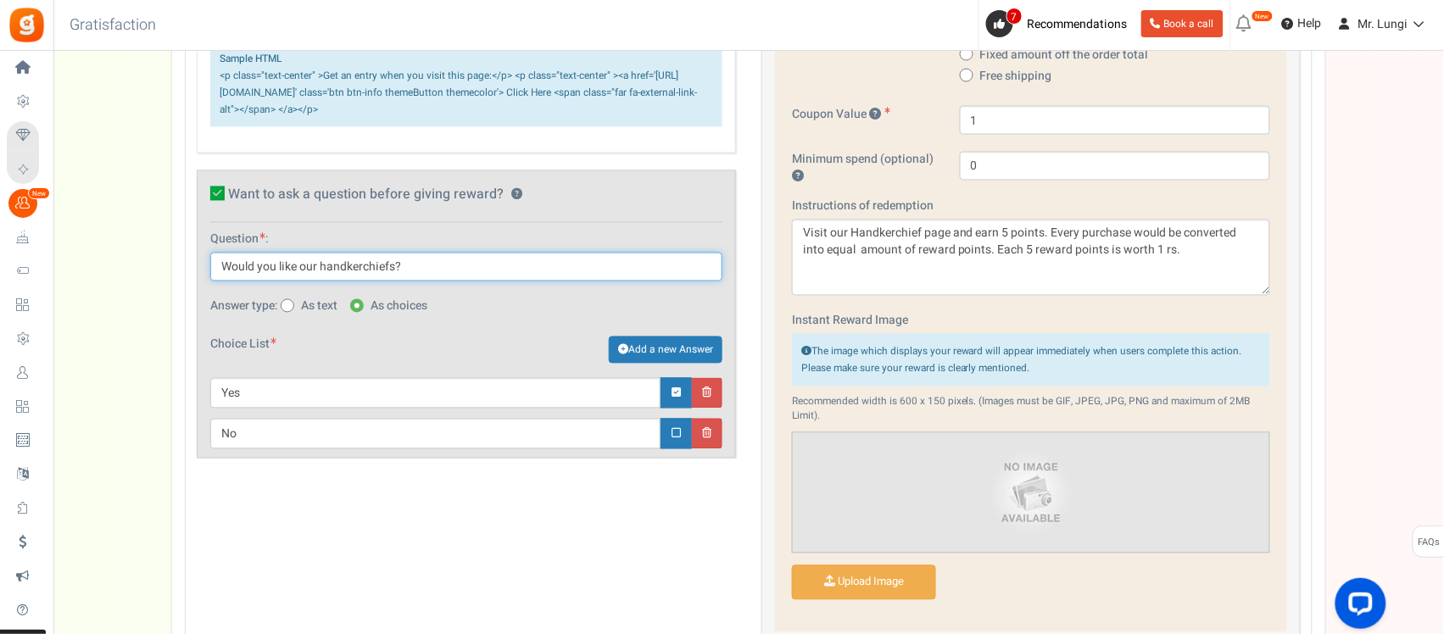
scroll to position [1044, 0]
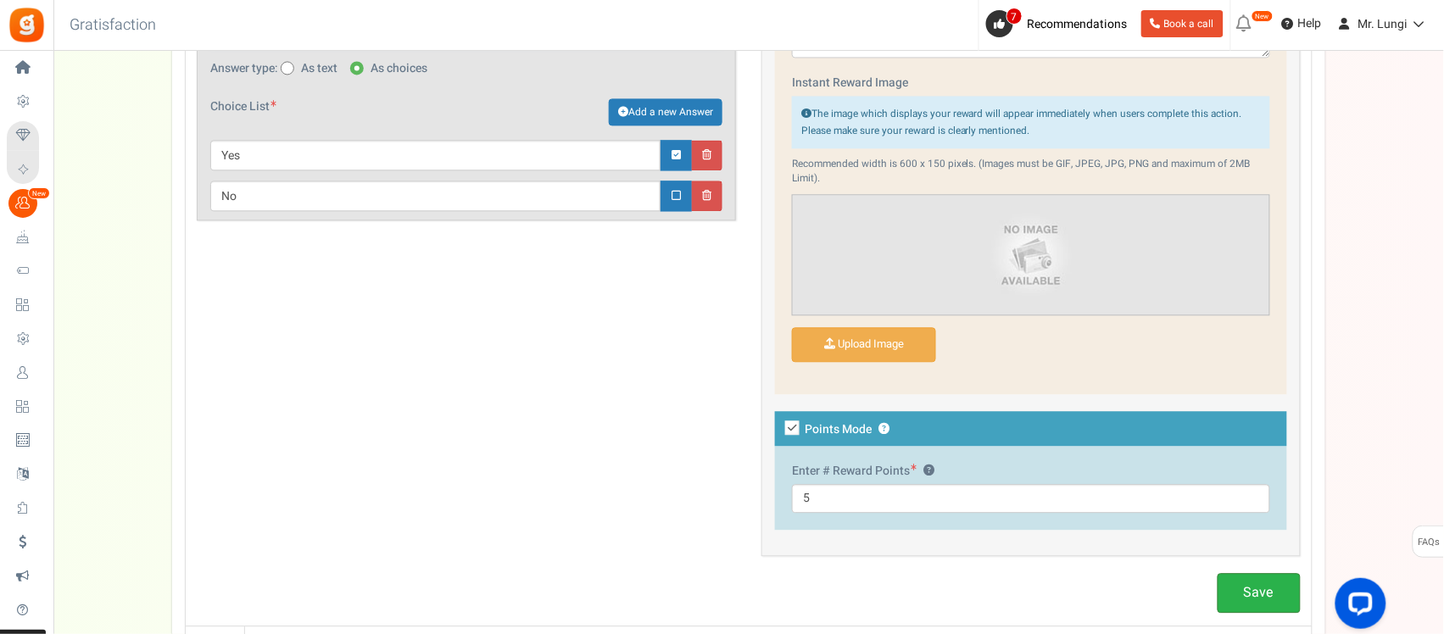
type input "Would you like our handkerchiefs?"
drag, startPoint x: 1281, startPoint y: 592, endPoint x: 1291, endPoint y: 591, distance: 10.2
click at [1282, 592] on link "Save" at bounding box center [1258, 593] width 83 height 40
